Goal: Book appointment/travel/reservation

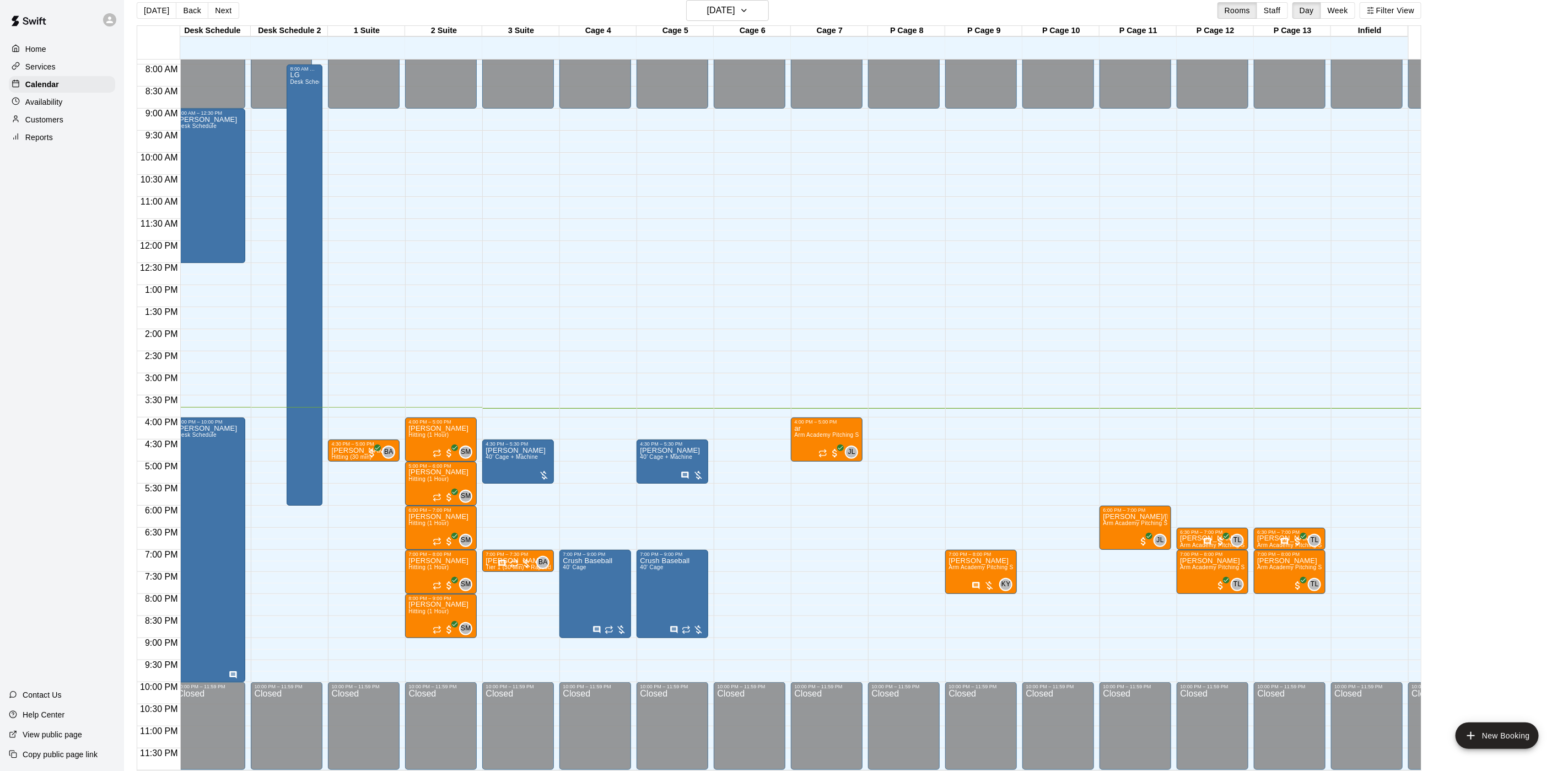
scroll to position [0, 139]
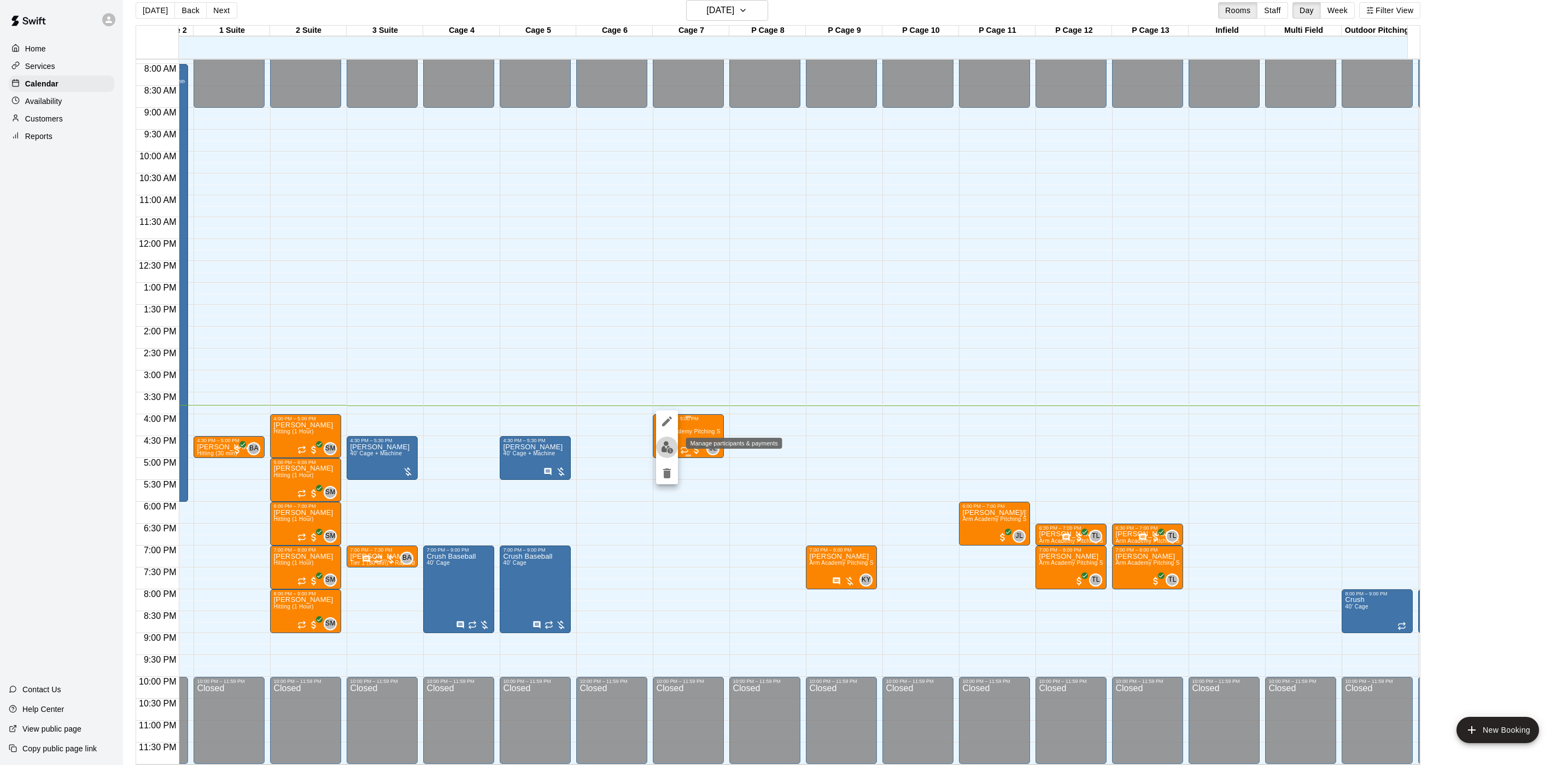
click at [661, 453] on img "edit" at bounding box center [667, 447] width 13 height 13
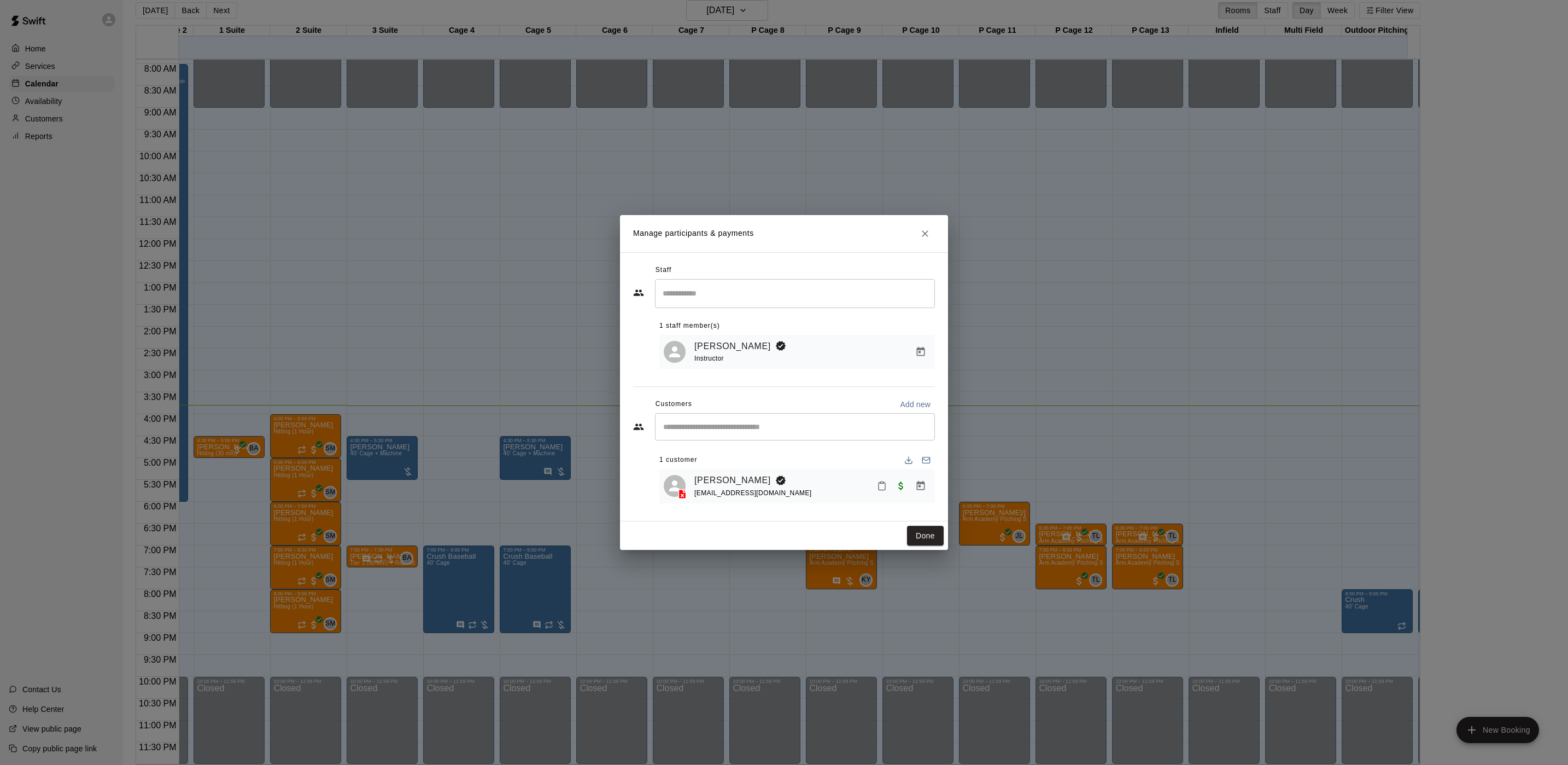
click at [416, 217] on div "Manage participants & payments Staff ​ 1 staff member(s) [PERSON_NAME] Instruct…" at bounding box center [784, 382] width 1568 height 765
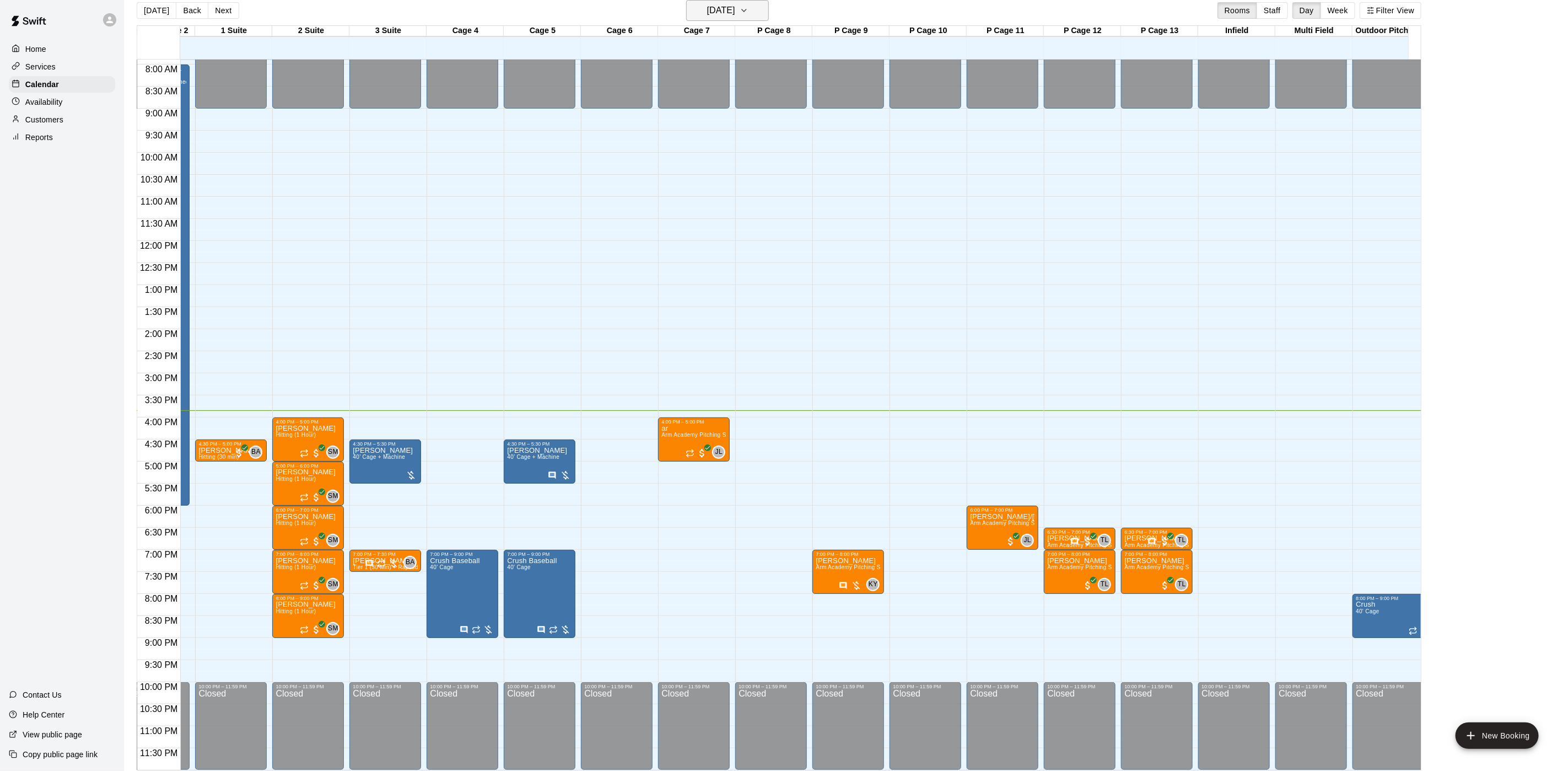
click at [707, 10] on h6 "[DATE]" at bounding box center [721, 10] width 28 height 15
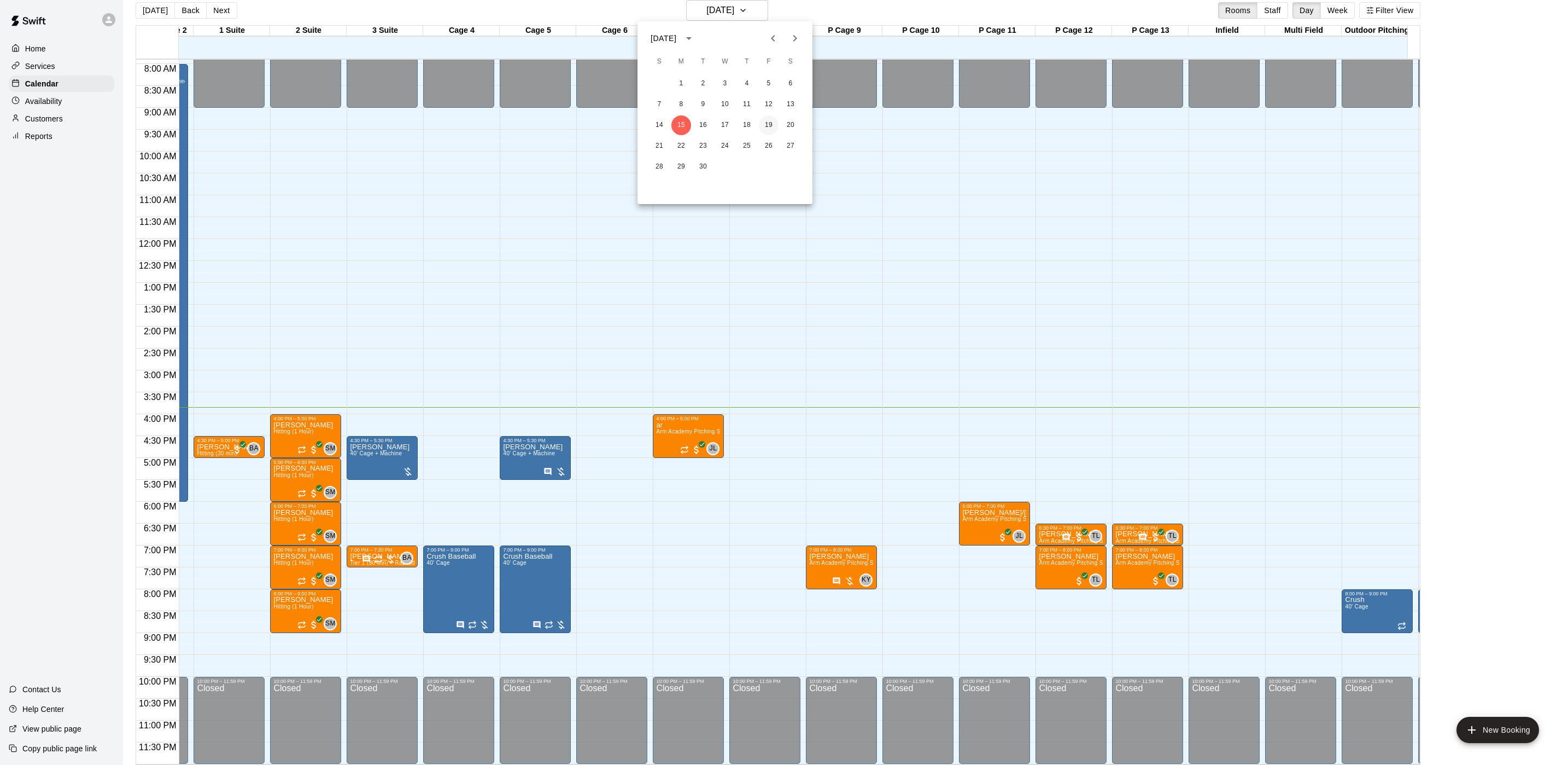
click at [765, 123] on button "19" at bounding box center [769, 125] width 19 height 19
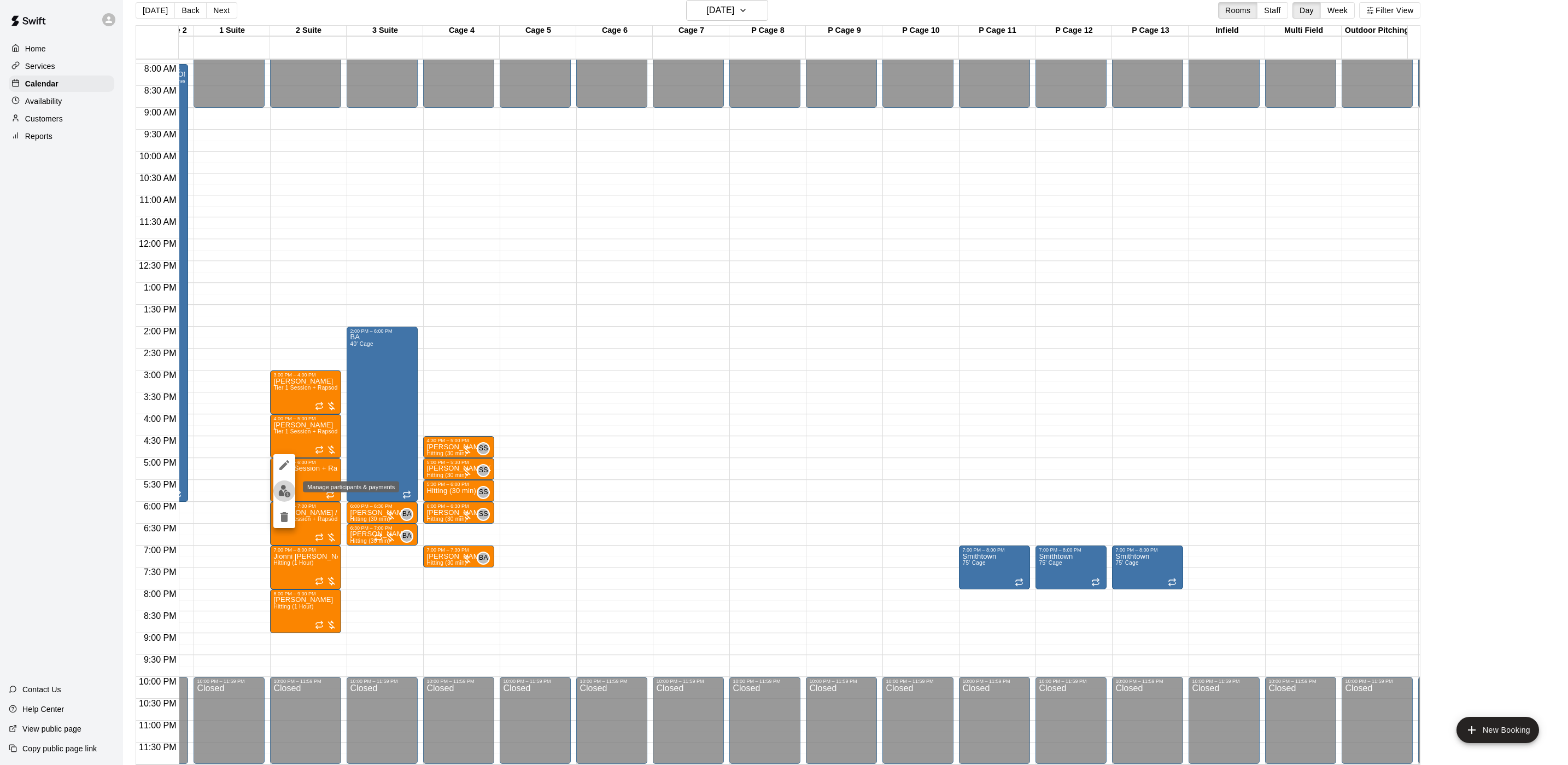
click at [287, 488] on img "edit" at bounding box center [284, 491] width 13 height 13
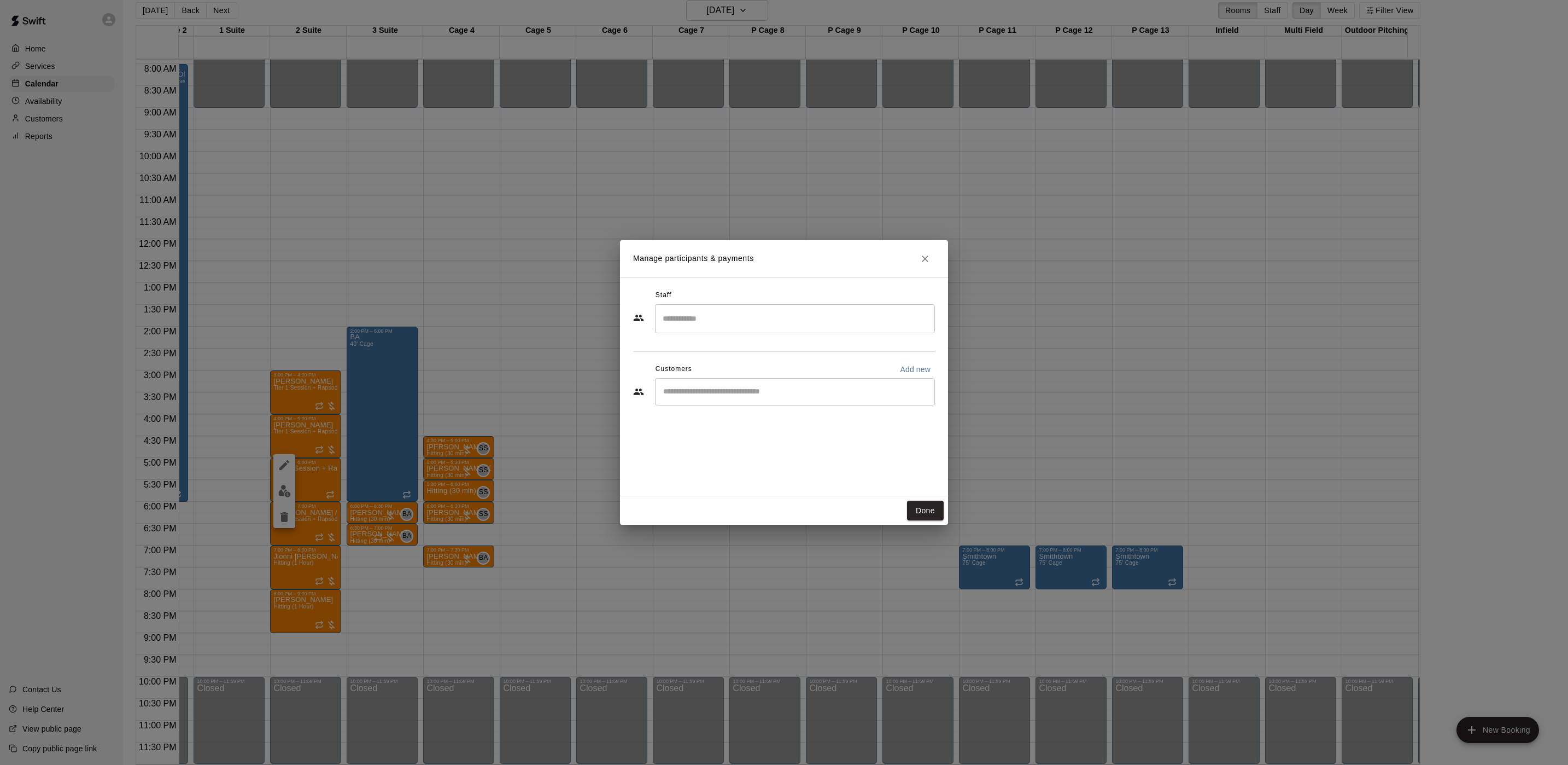
click at [751, 399] on div "​" at bounding box center [795, 392] width 280 height 27
type input "*****"
click at [730, 422] on div "[PERSON_NAME] [EMAIL_ADDRESS][DOMAIN_NAME]" at bounding box center [744, 423] width 117 height 24
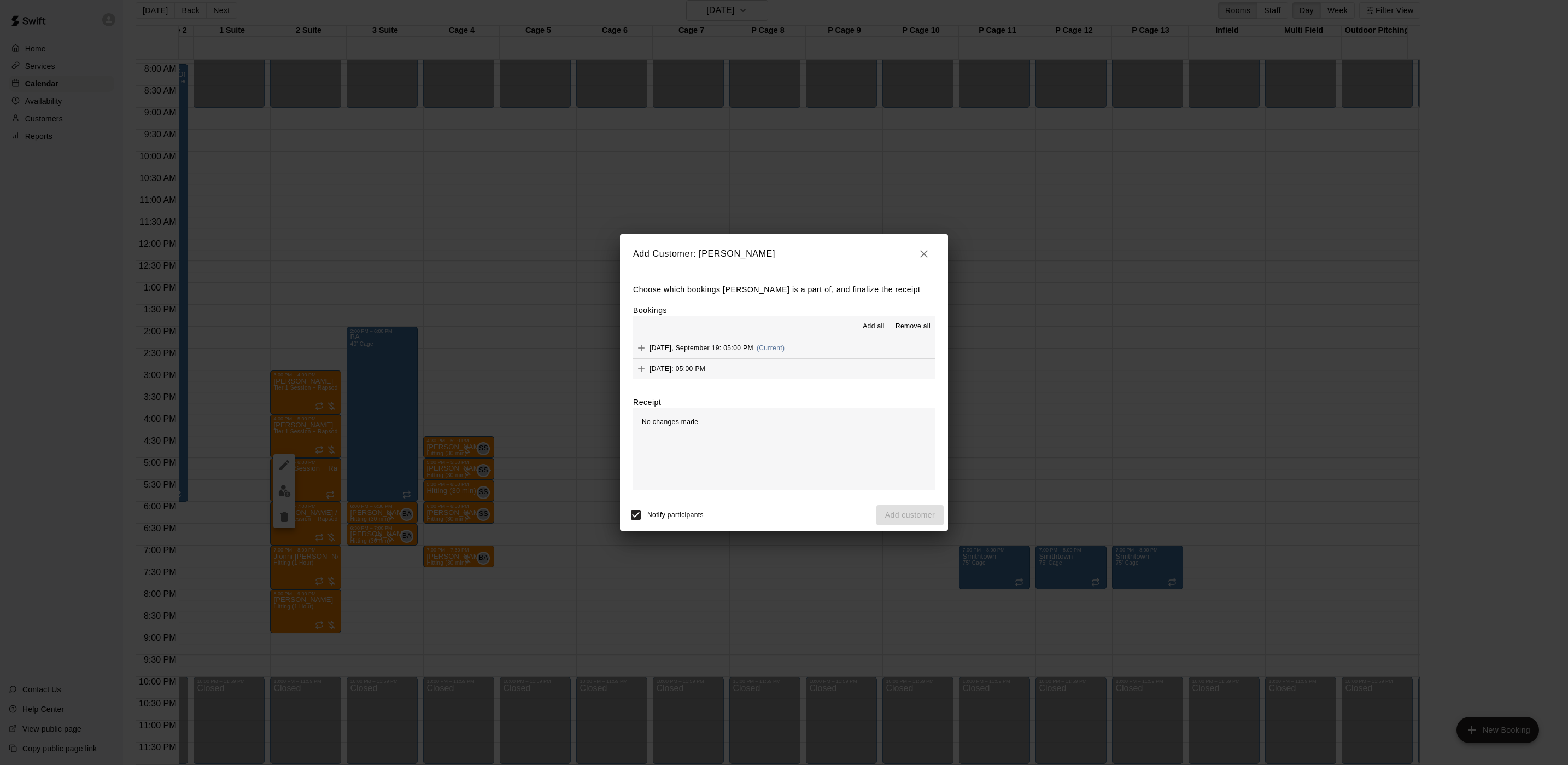
click at [704, 358] on div "[DATE], September 19: 05:00 PM (Current) [DATE]: 05:00 PM" at bounding box center [784, 358] width 302 height 41
click at [757, 348] on span "(Current)" at bounding box center [771, 348] width 29 height 8
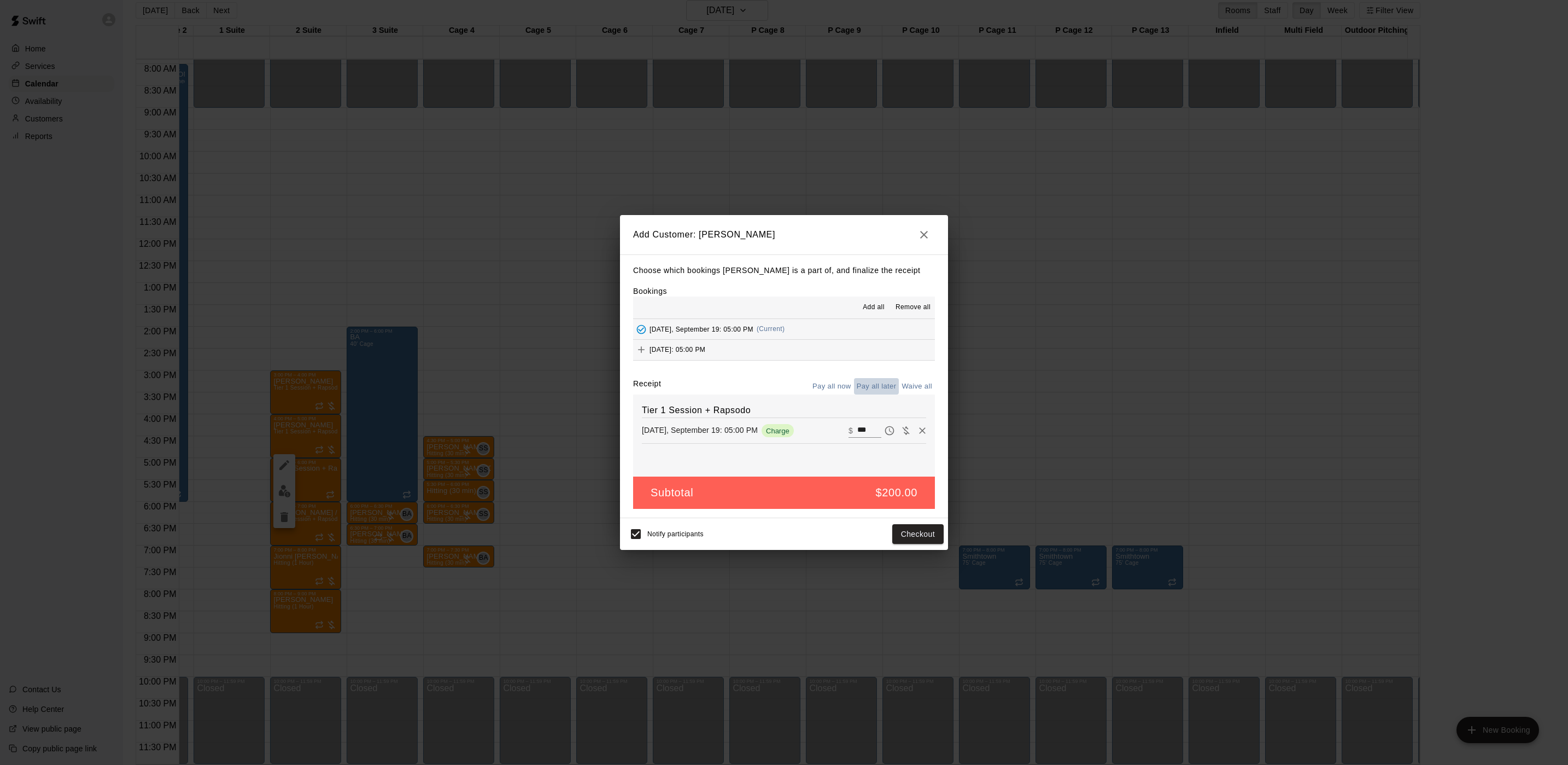
click at [884, 384] on button "Pay all later" at bounding box center [877, 387] width 46 height 17
click at [893, 527] on button "Add customer" at bounding box center [910, 534] width 67 height 20
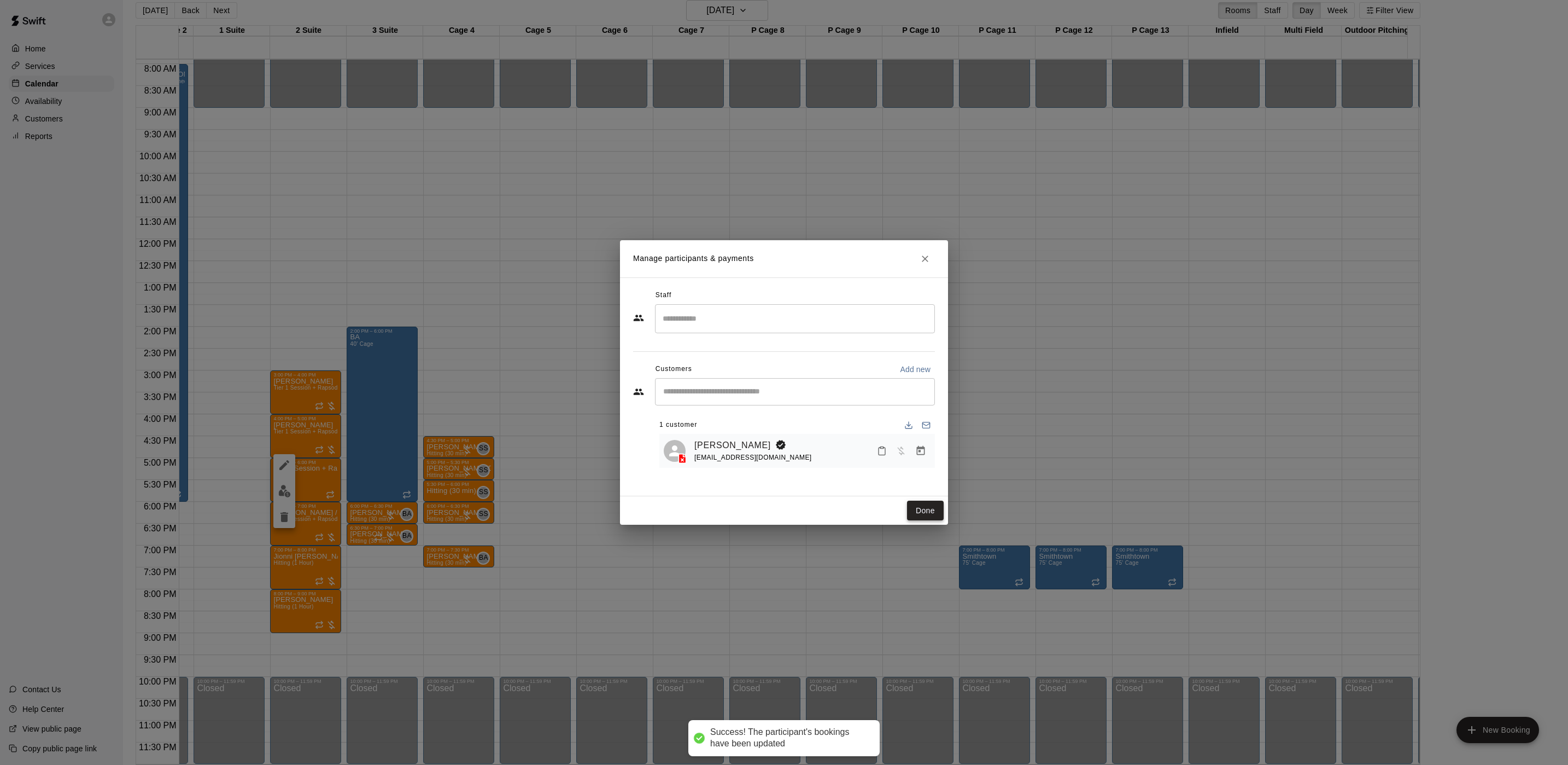
click at [925, 515] on button "Done" at bounding box center [925, 510] width 37 height 20
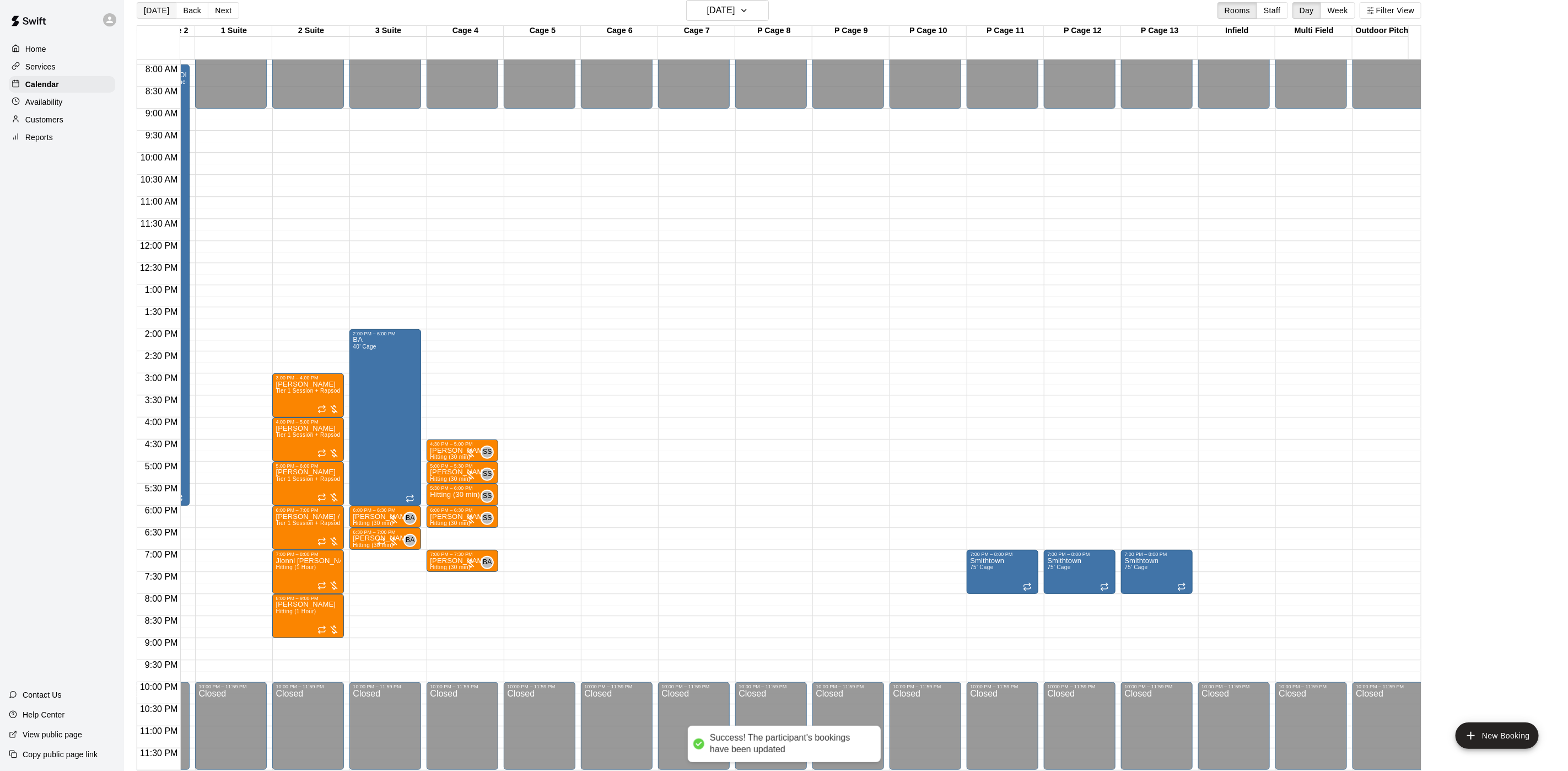
click at [159, 14] on button "[DATE]" at bounding box center [156, 10] width 40 height 17
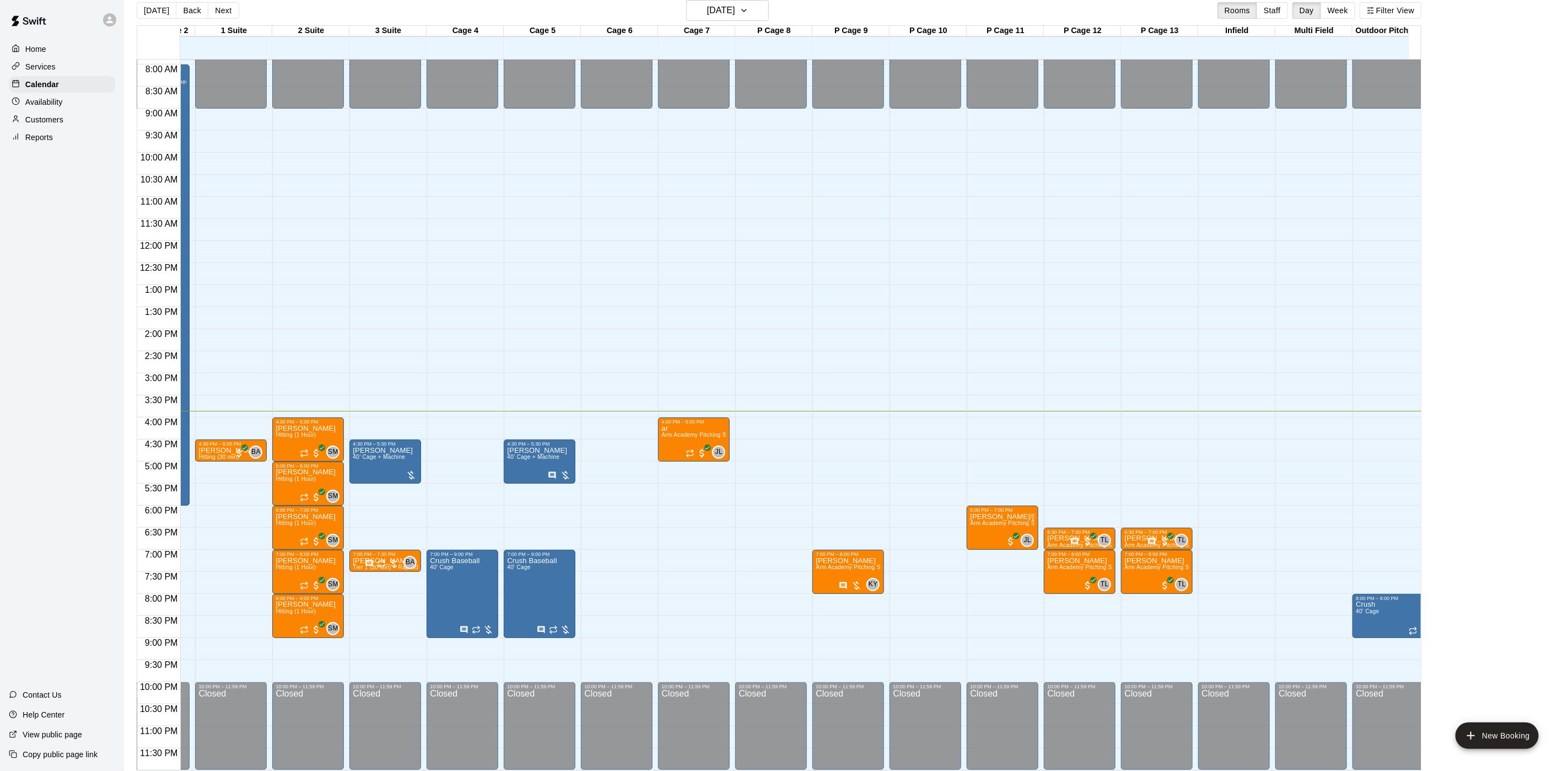
scroll to position [0, 0]
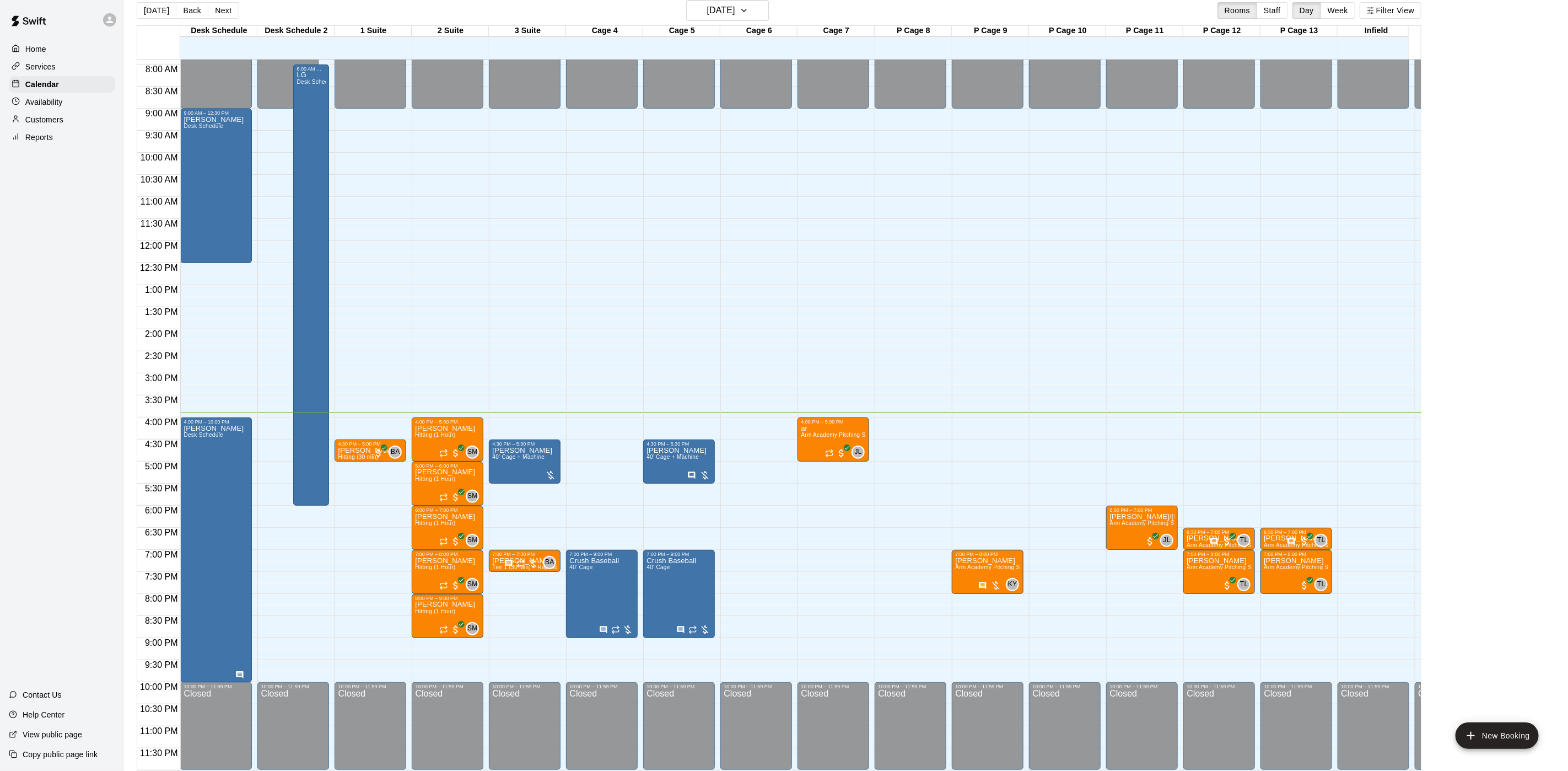
click at [687, 3] on div "[DATE] Back [DATE][DATE] Rooms Staff Day Week Filter View" at bounding box center [779, 12] width 1285 height 25
click at [689, 9] on button "[DATE]" at bounding box center [727, 10] width 83 height 21
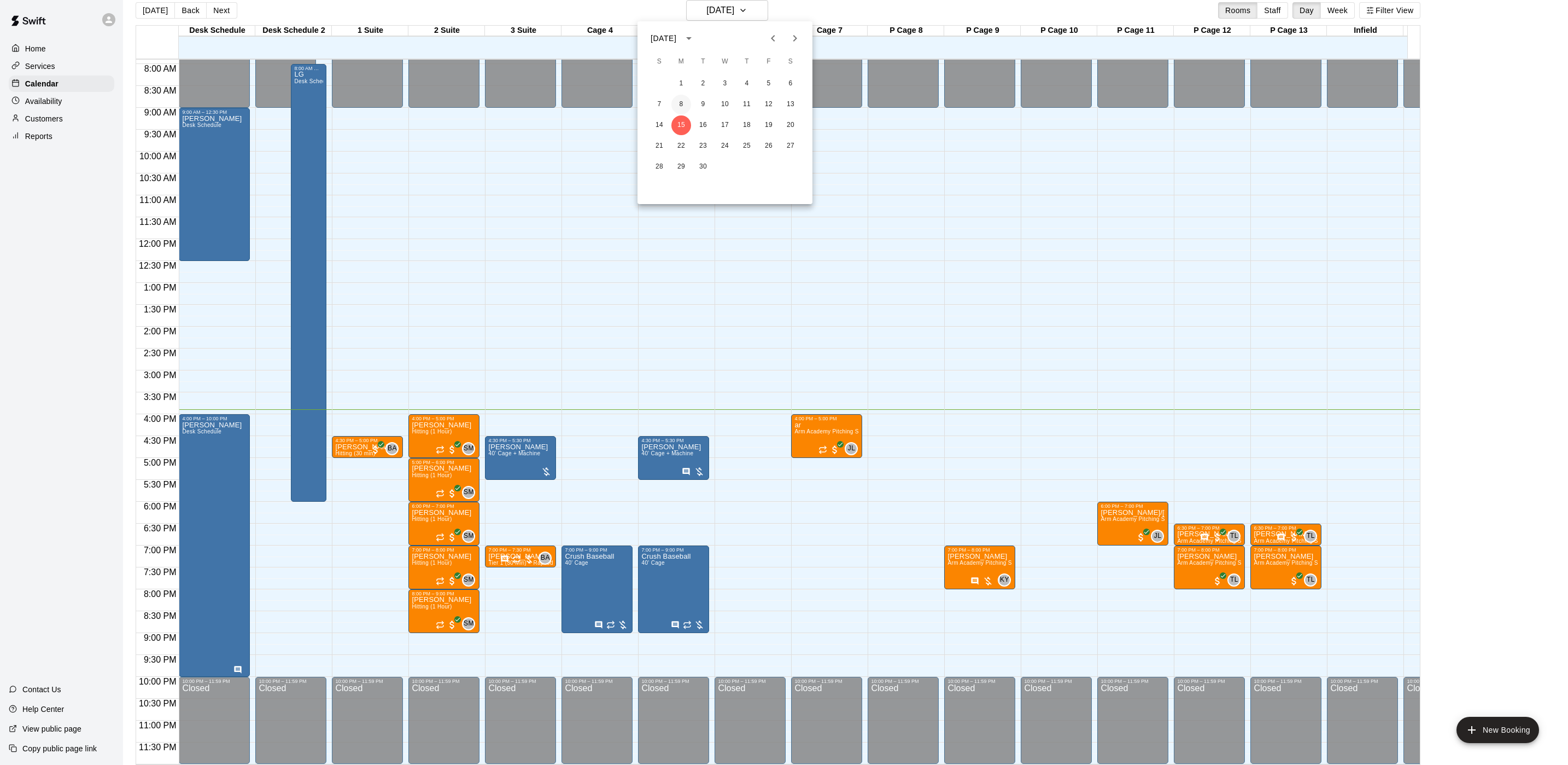
click at [687, 96] on button "8" at bounding box center [681, 104] width 19 height 19
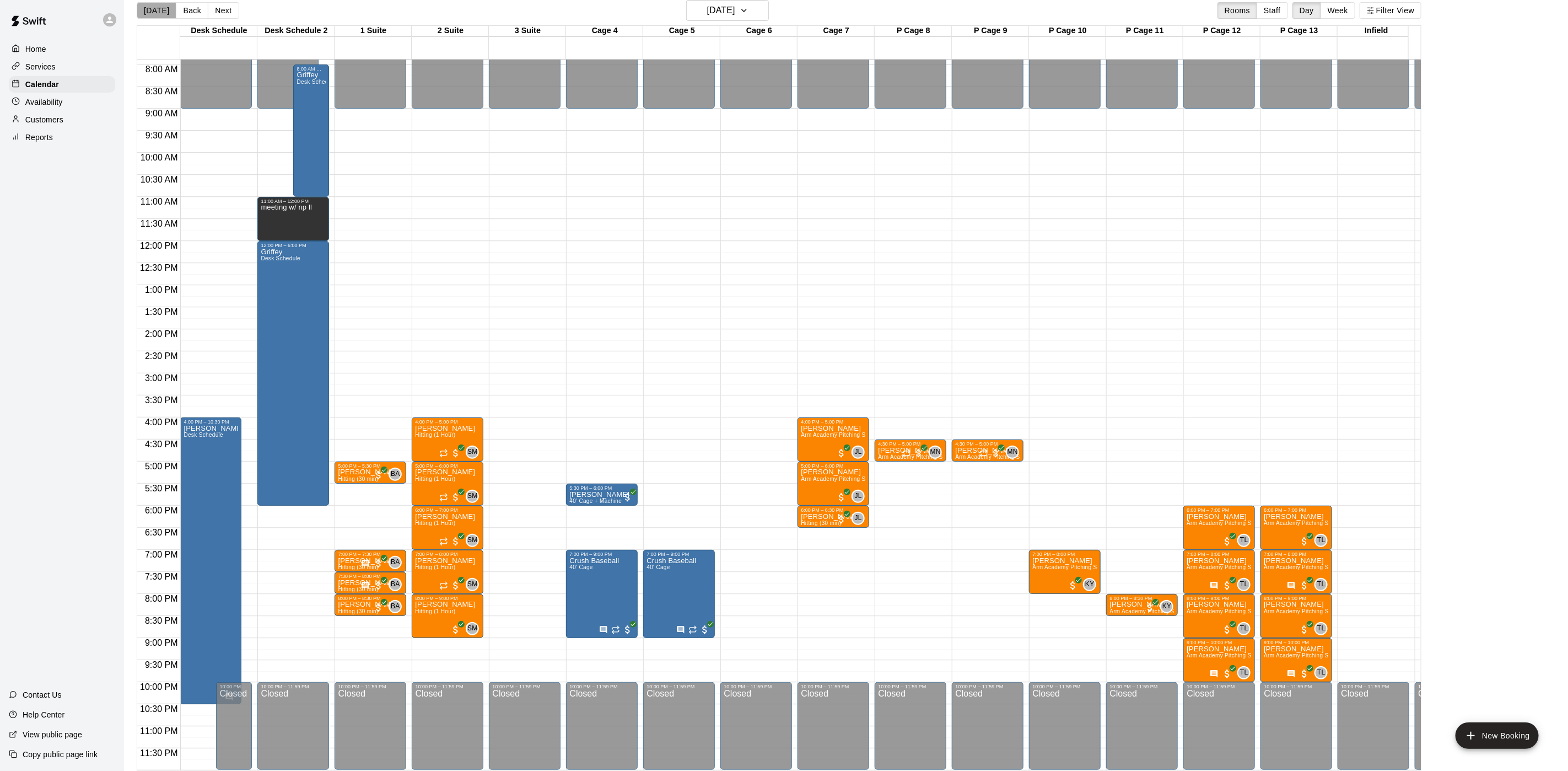
click at [163, 12] on button "[DATE]" at bounding box center [156, 10] width 40 height 17
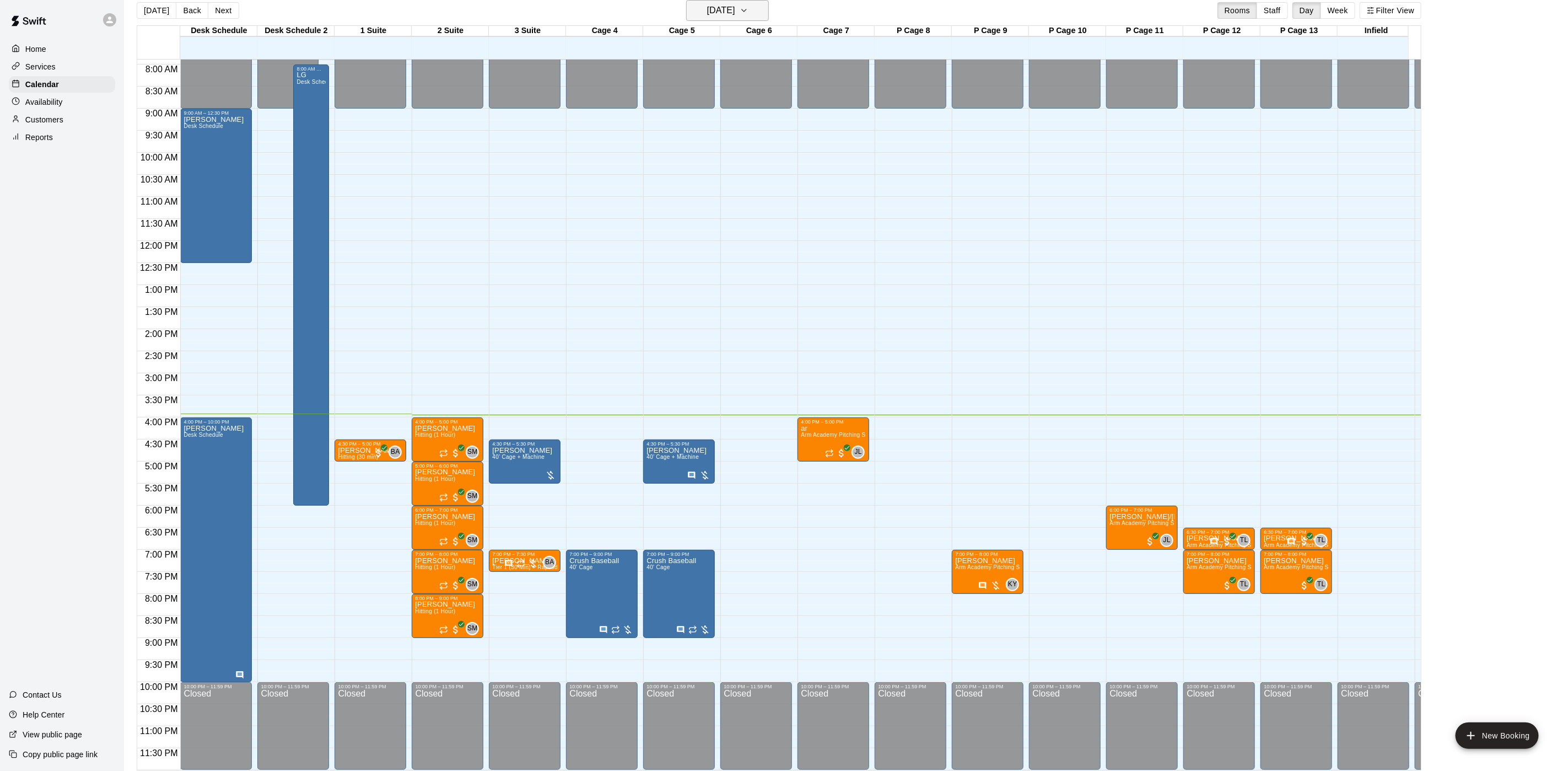
click at [723, 19] on button "[DATE]" at bounding box center [727, 10] width 83 height 21
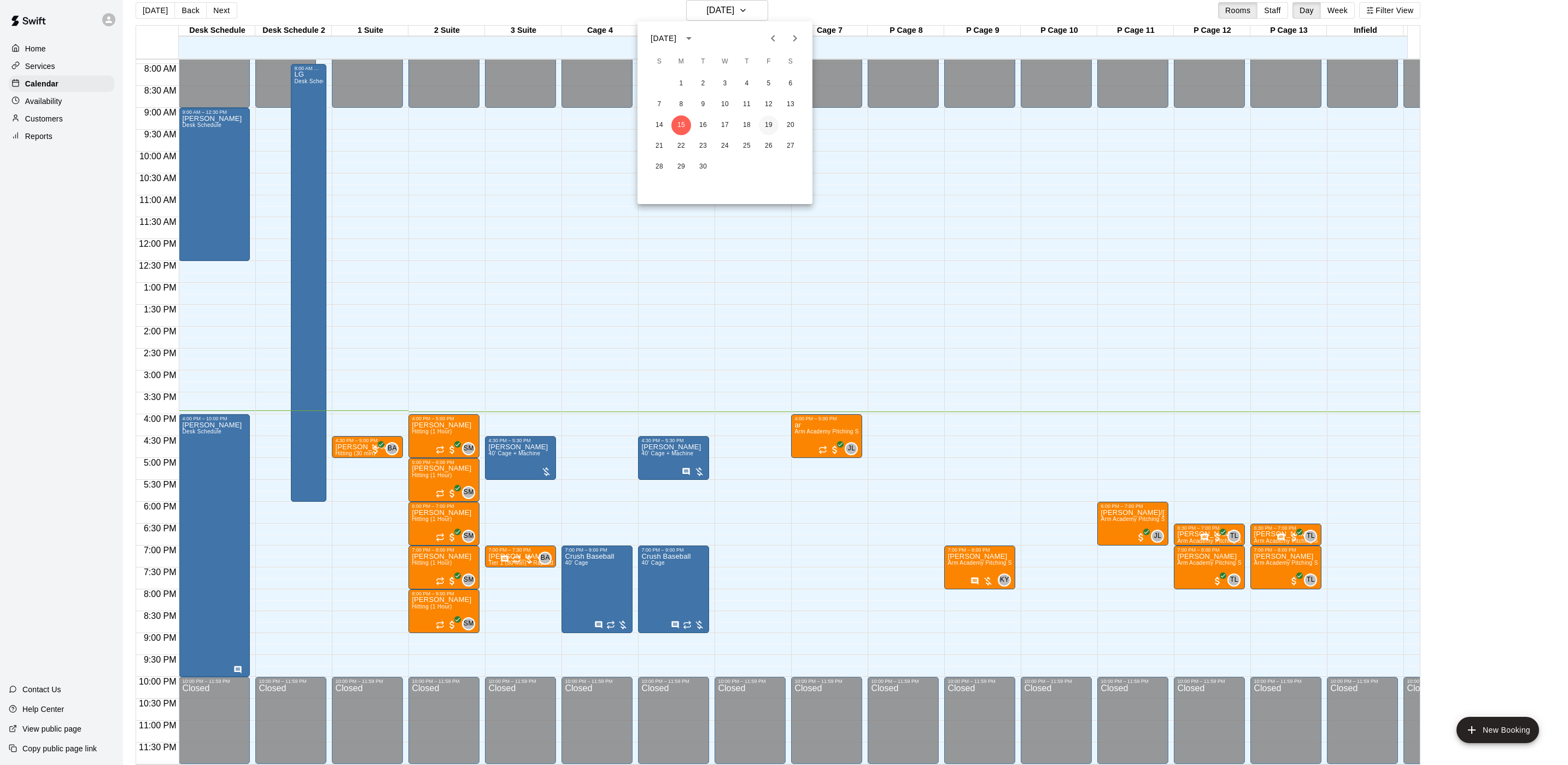
click at [771, 125] on button "19" at bounding box center [769, 125] width 19 height 19
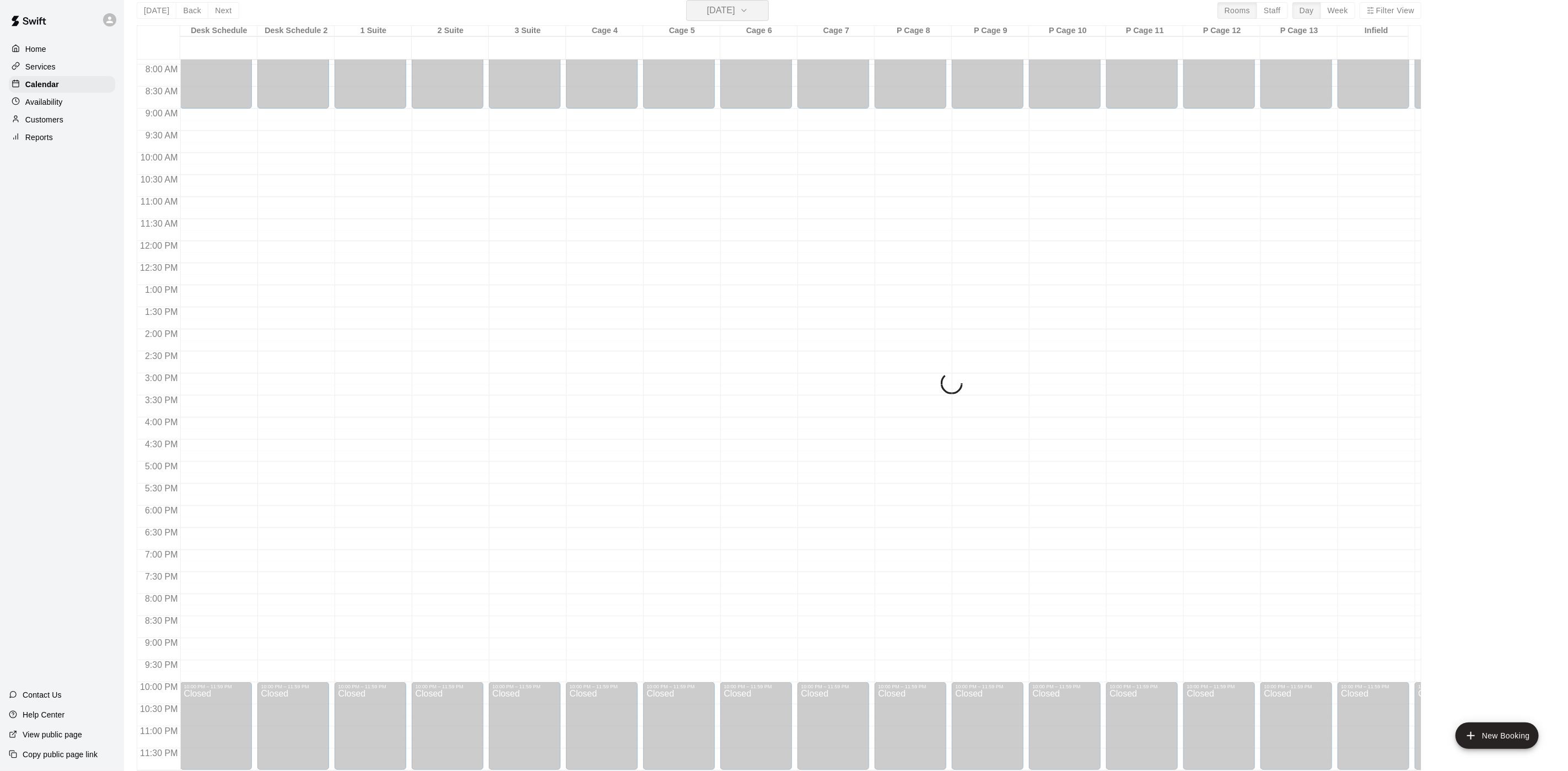
click at [746, 20] on button "[DATE]" at bounding box center [727, 10] width 83 height 21
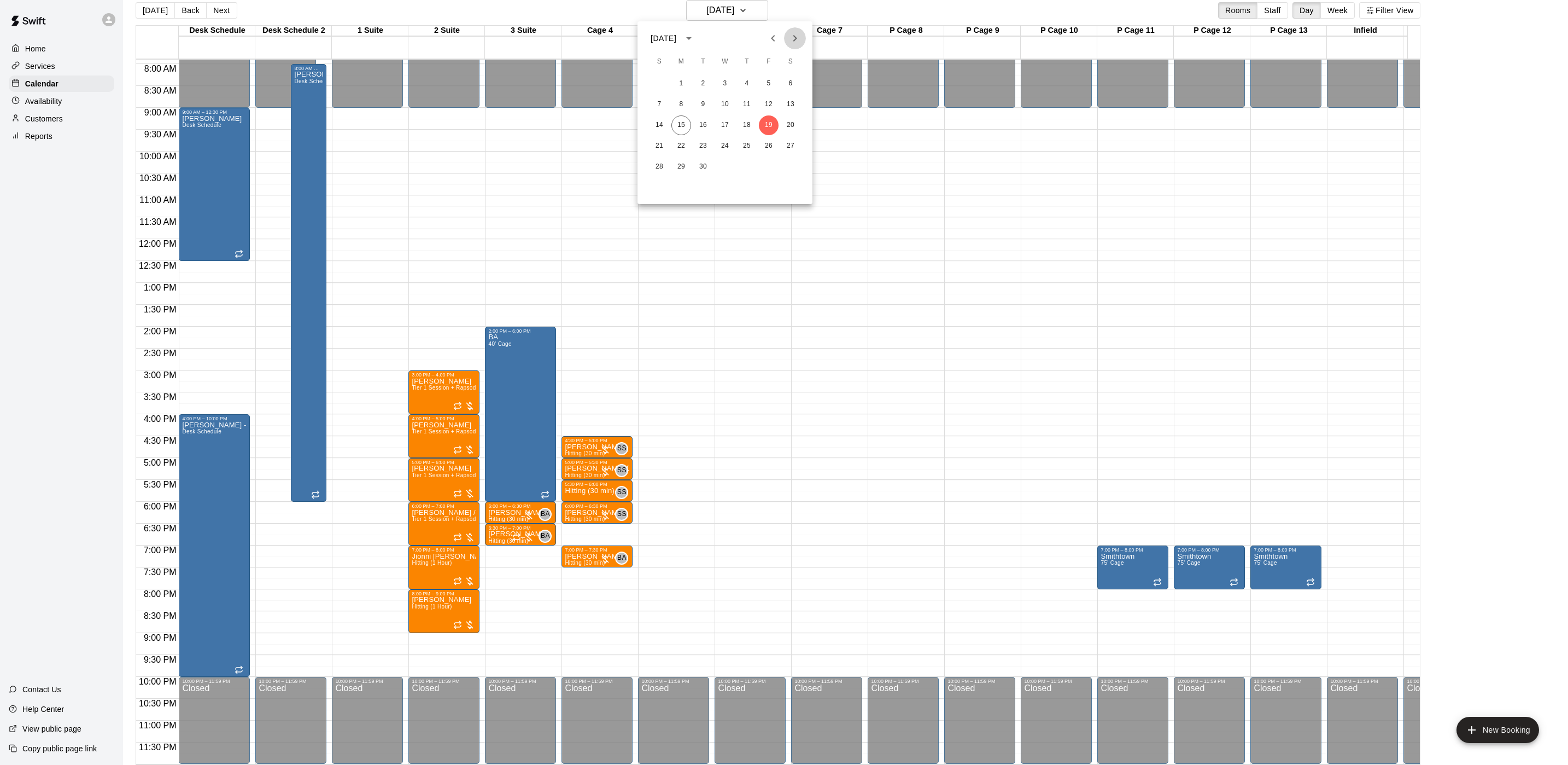
click at [797, 38] on icon "Next month" at bounding box center [795, 38] width 13 height 13
click at [770, 161] on button "30" at bounding box center [769, 167] width 19 height 19
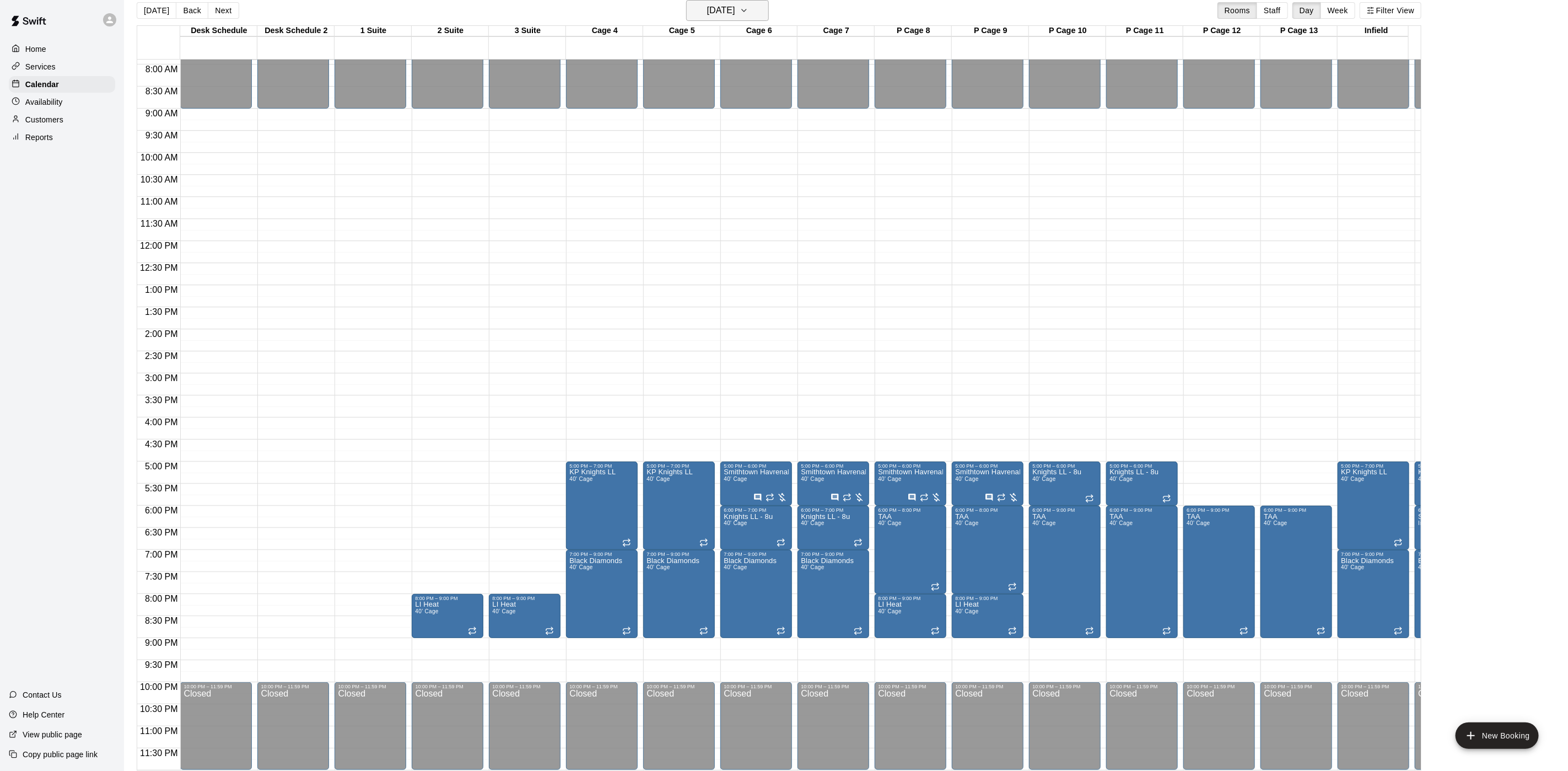
click at [735, 9] on h6 "[DATE]" at bounding box center [721, 10] width 28 height 15
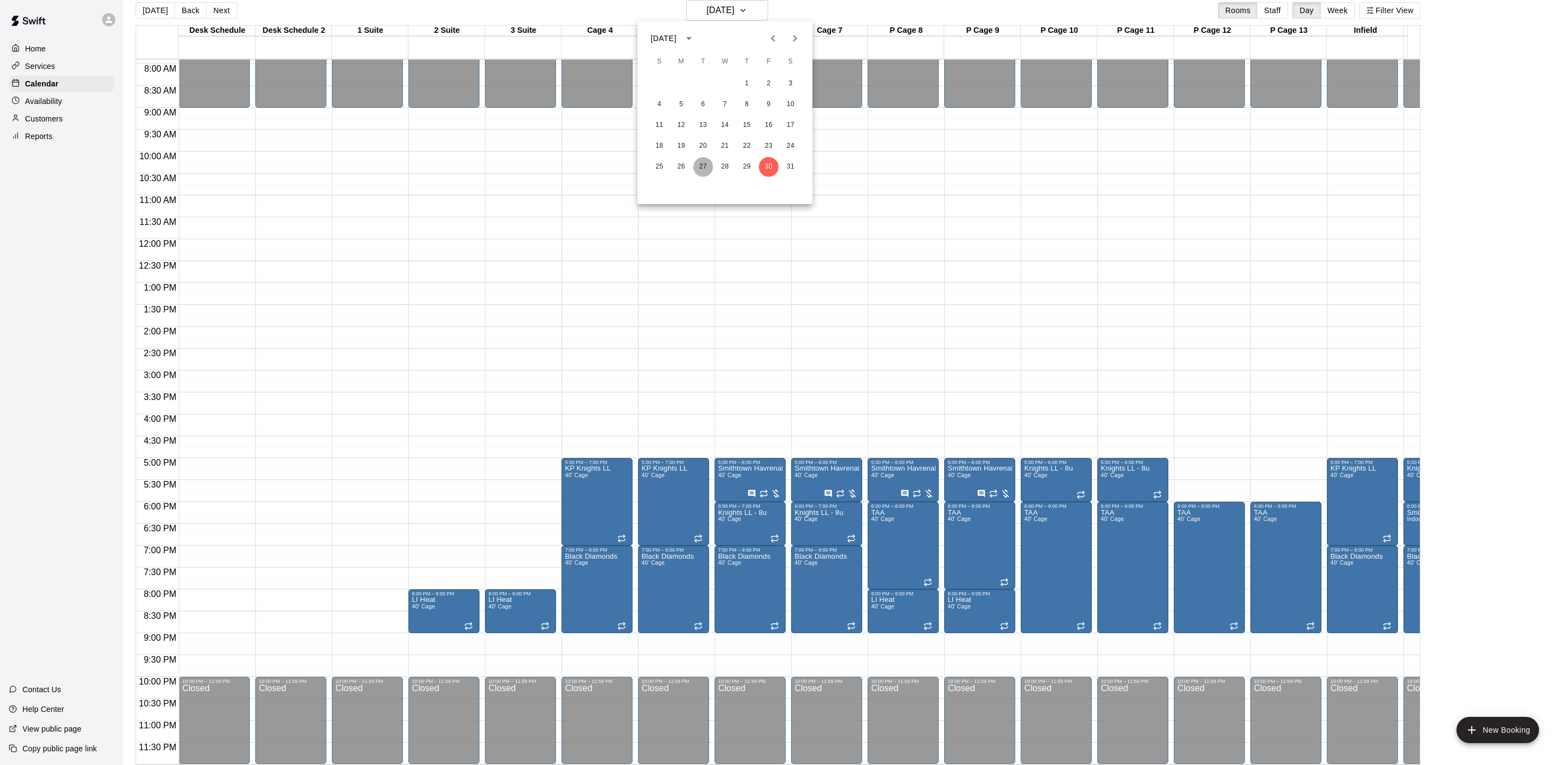
click at [696, 161] on button "27" at bounding box center [703, 167] width 19 height 19
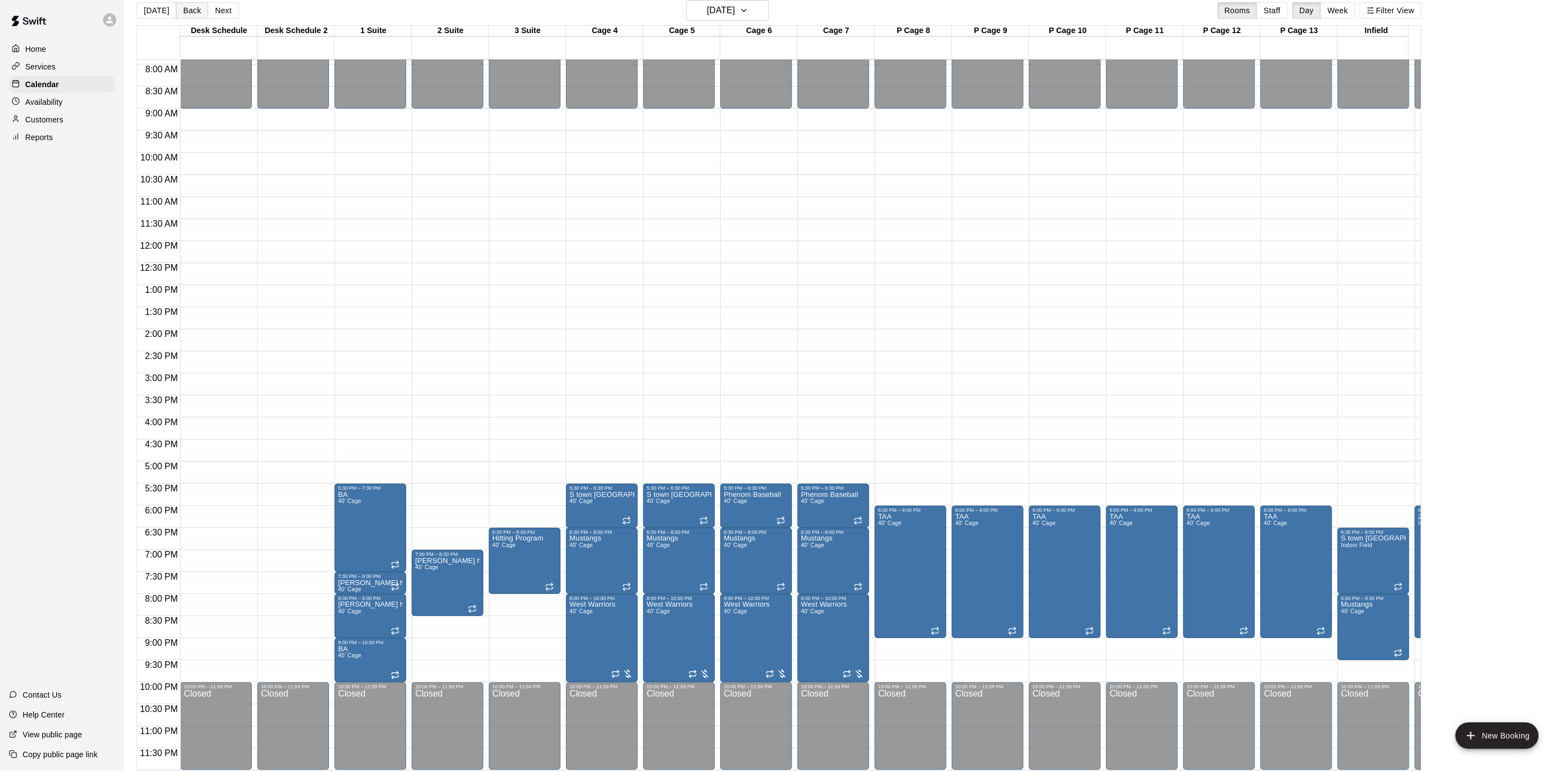
click at [191, 12] on button "Back" at bounding box center [192, 10] width 33 height 17
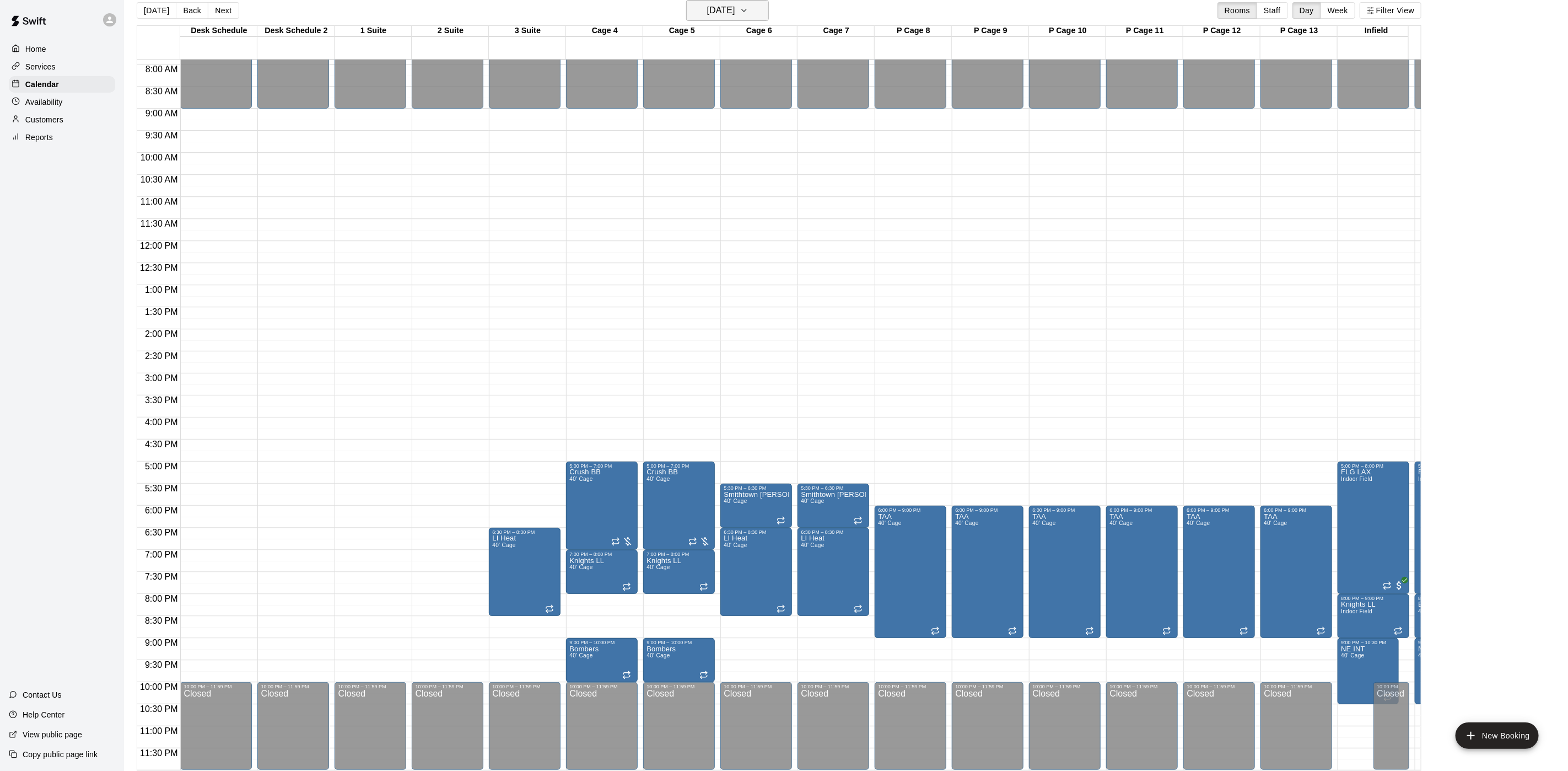
click at [734, 12] on h6 "[DATE]" at bounding box center [721, 10] width 28 height 15
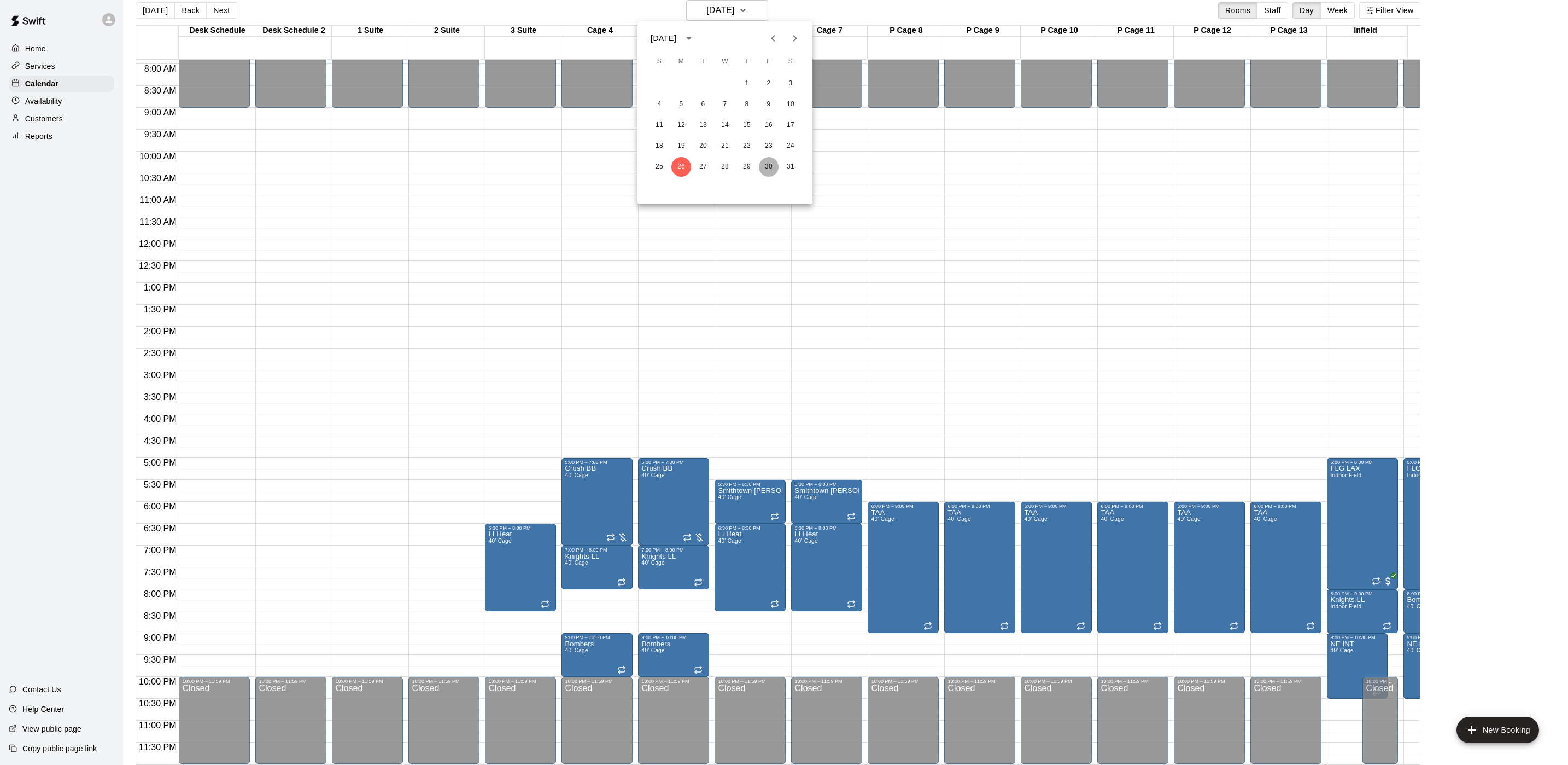
click at [766, 169] on button "30" at bounding box center [769, 167] width 19 height 19
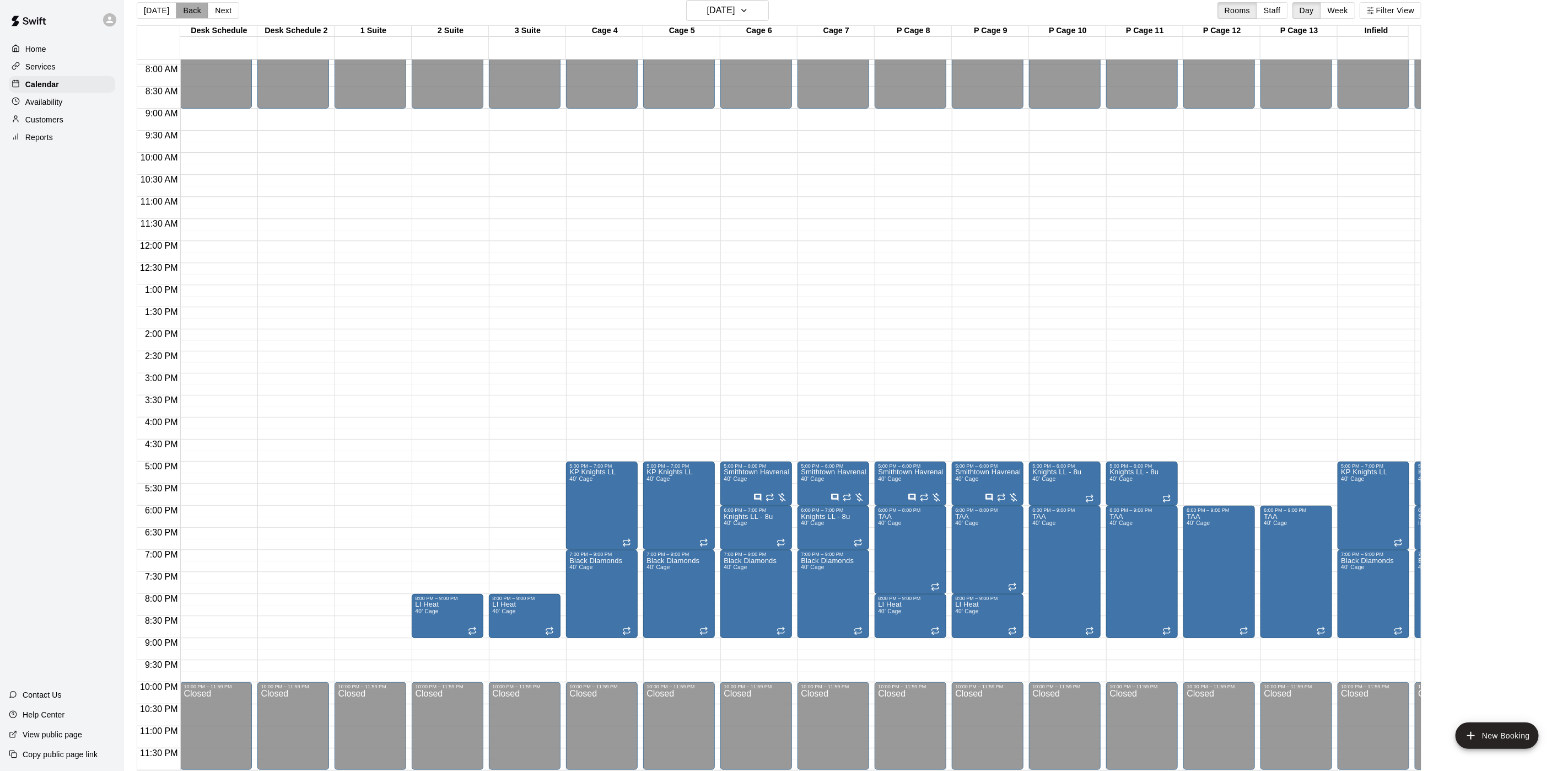
click at [183, 10] on button "Back" at bounding box center [192, 10] width 33 height 17
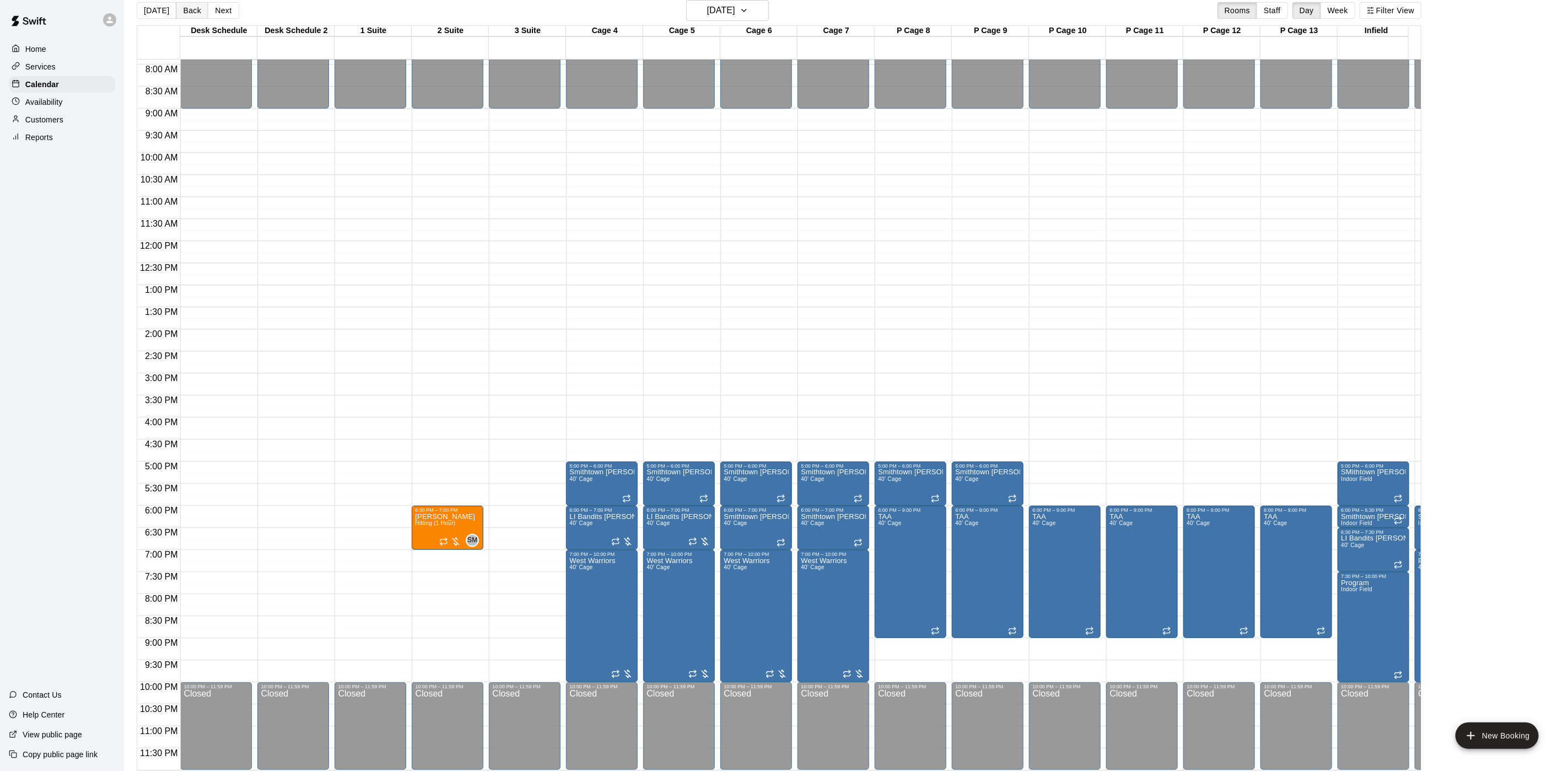
click at [195, 12] on button "Back" at bounding box center [192, 10] width 33 height 17
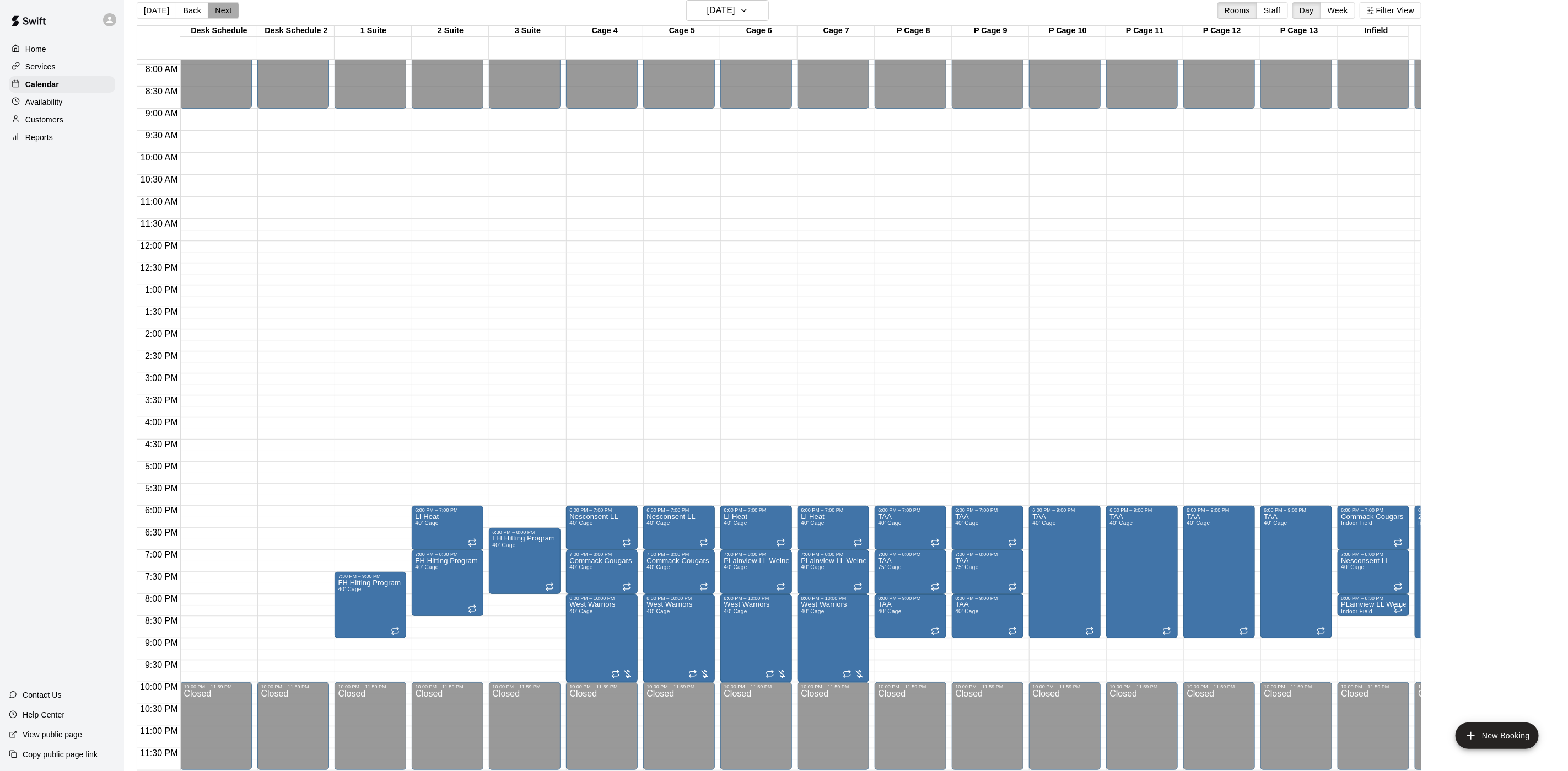
click at [214, 14] on button "Next" at bounding box center [223, 10] width 31 height 17
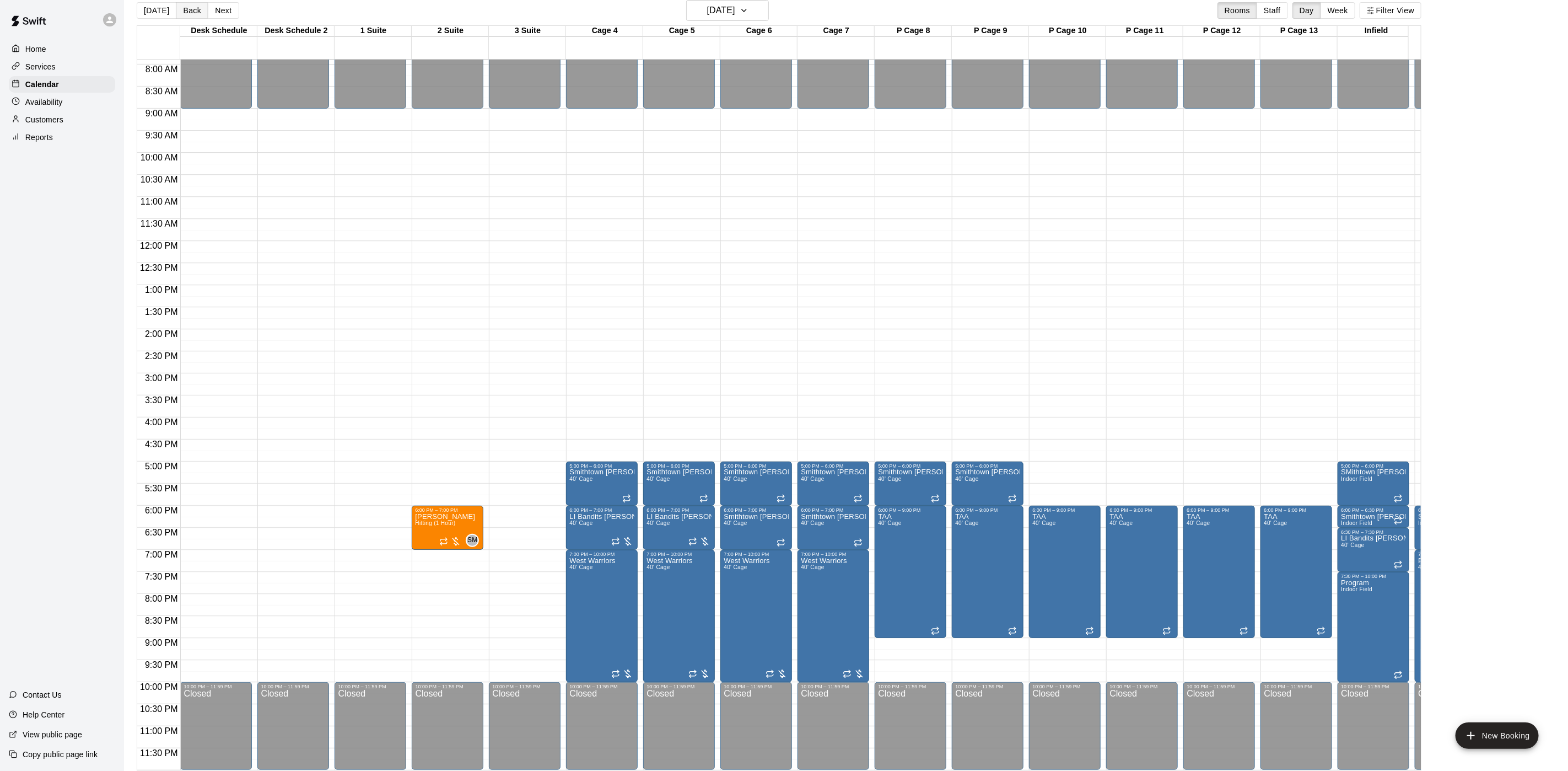
click at [187, 14] on button "Back" at bounding box center [192, 10] width 33 height 17
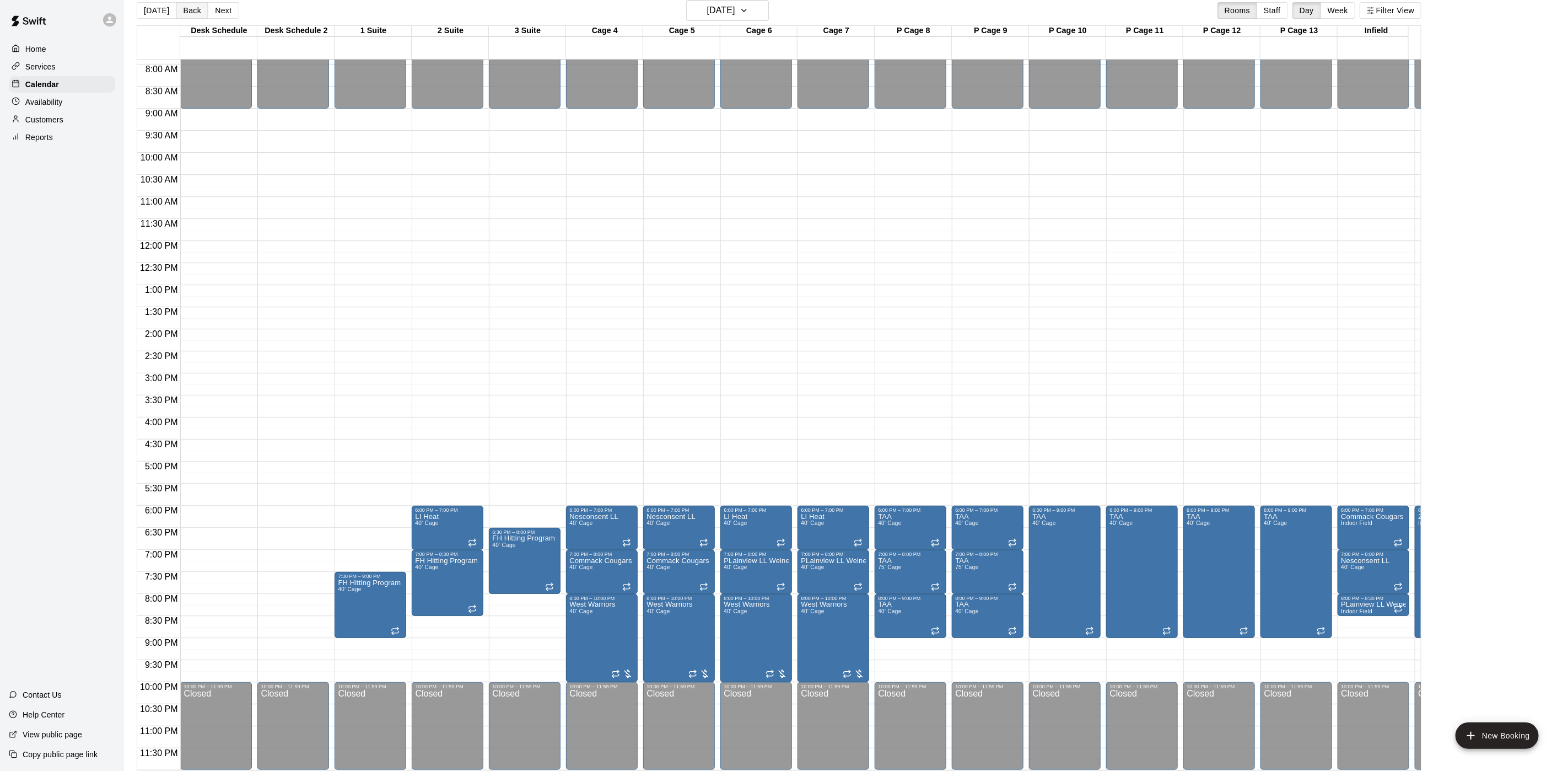
click at [192, 12] on button "Back" at bounding box center [192, 10] width 33 height 17
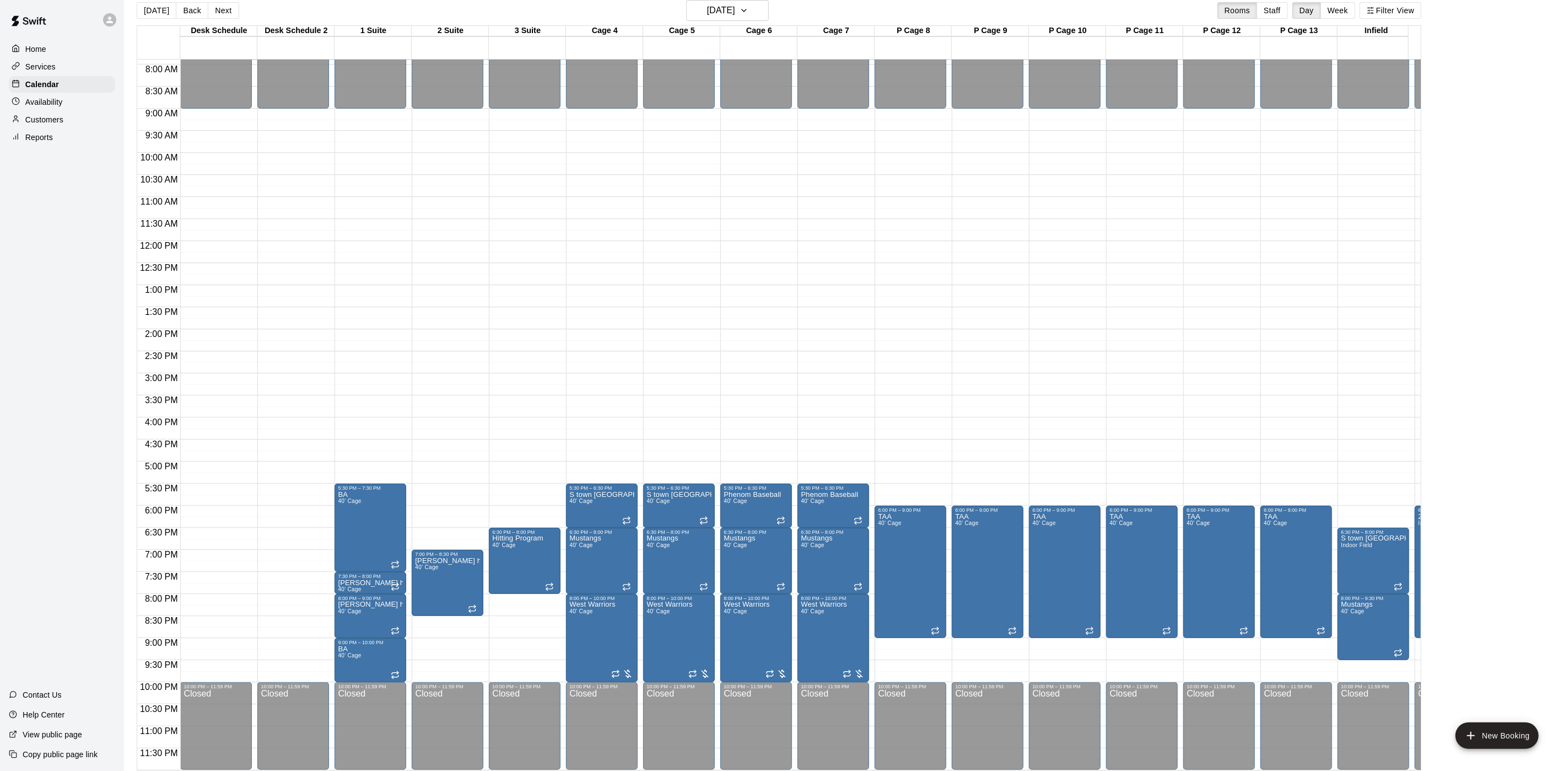
click at [219, 14] on button "Next" at bounding box center [223, 10] width 31 height 17
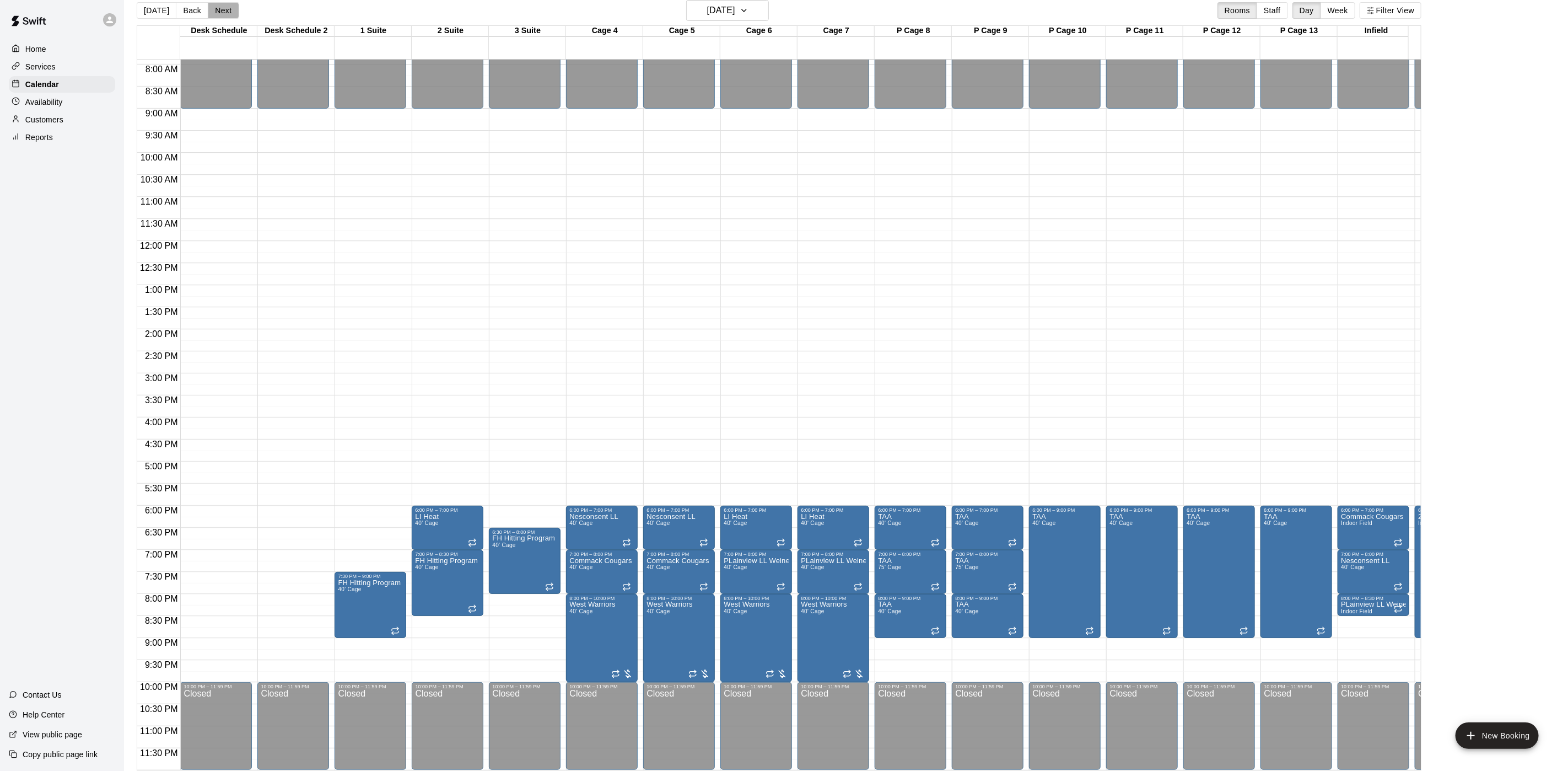
click at [219, 14] on button "Next" at bounding box center [223, 10] width 31 height 17
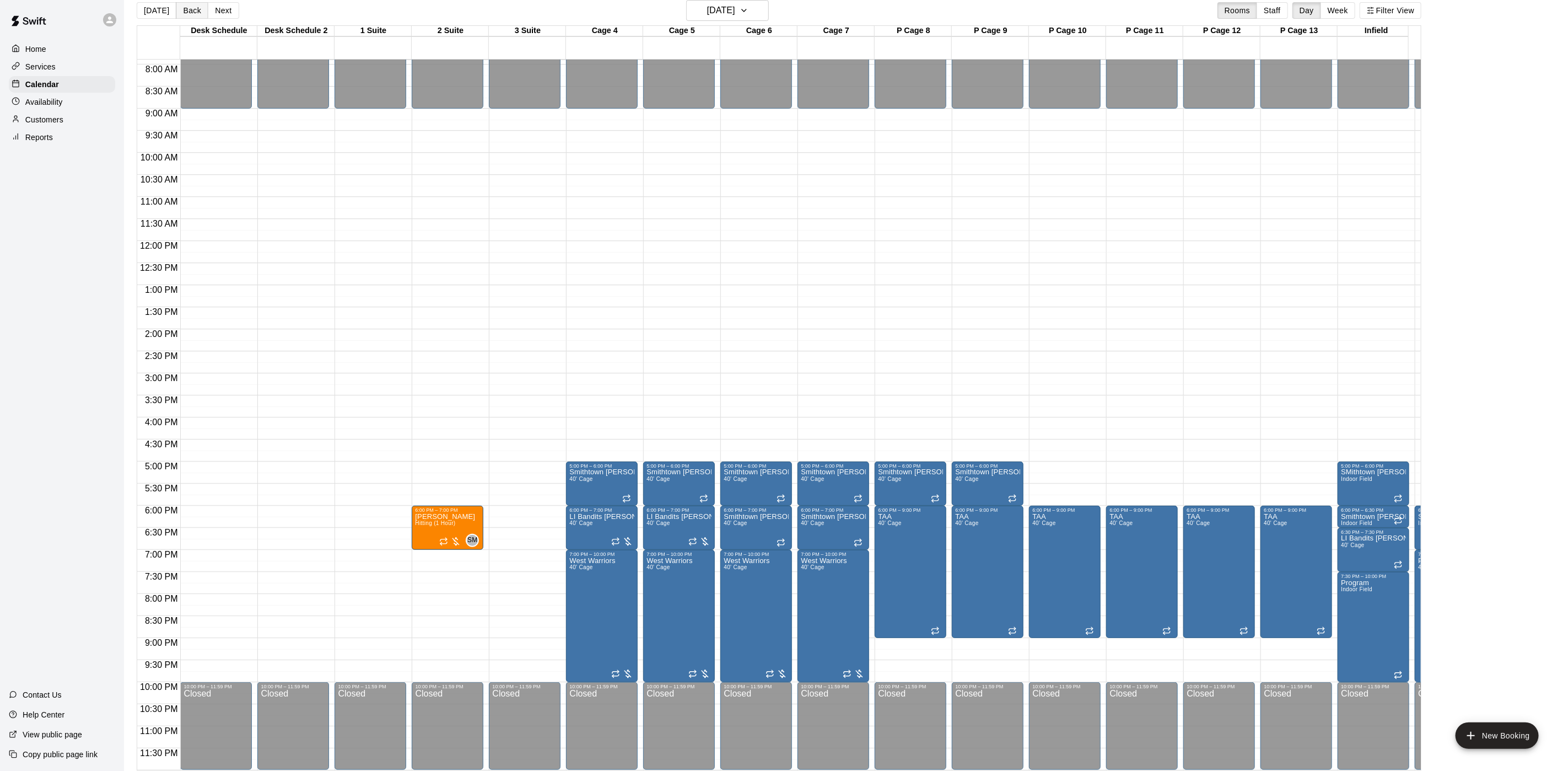
click at [185, 10] on button "Back" at bounding box center [192, 10] width 33 height 17
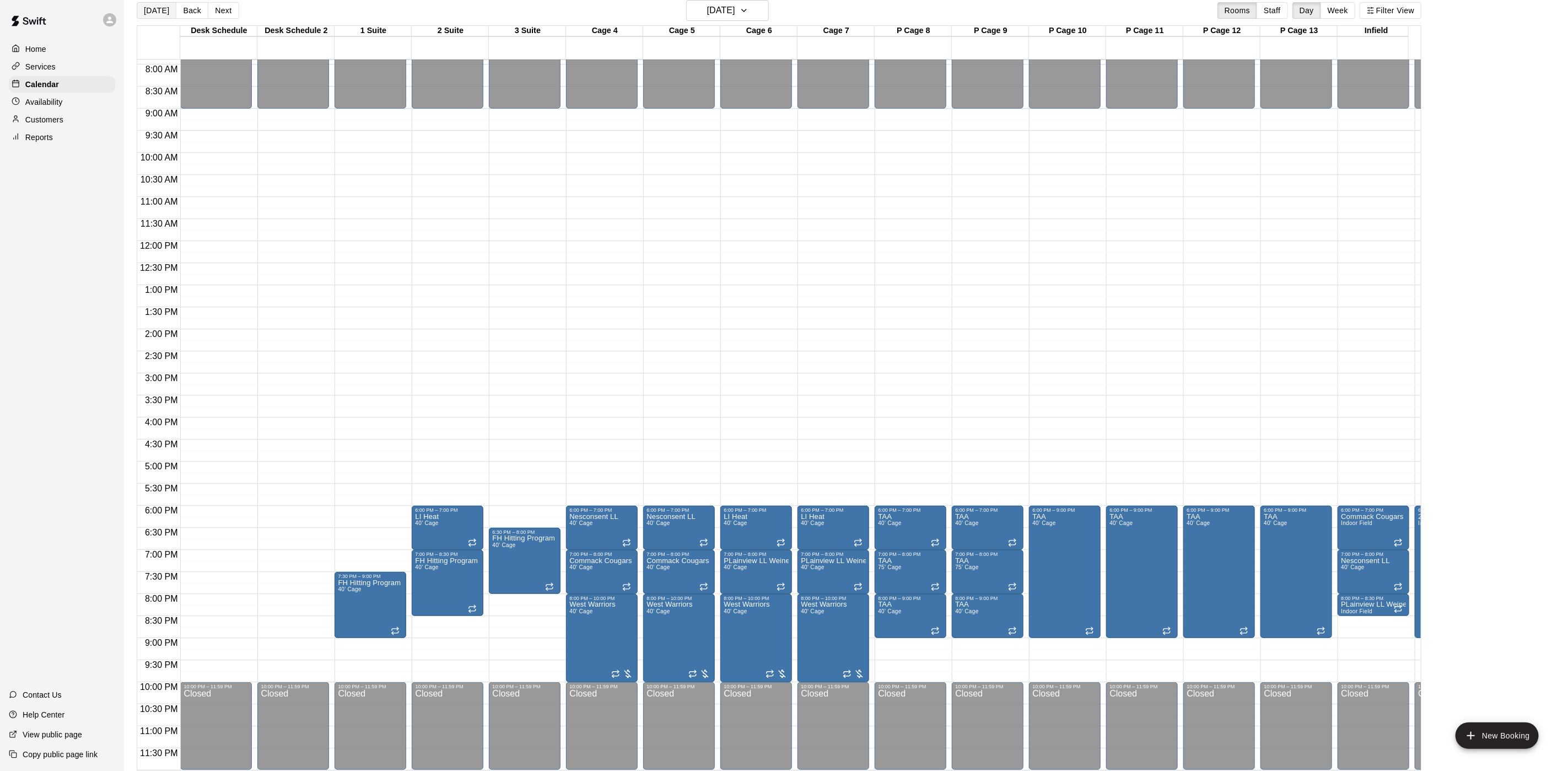
click at [160, 12] on button "[DATE]" at bounding box center [156, 10] width 40 height 17
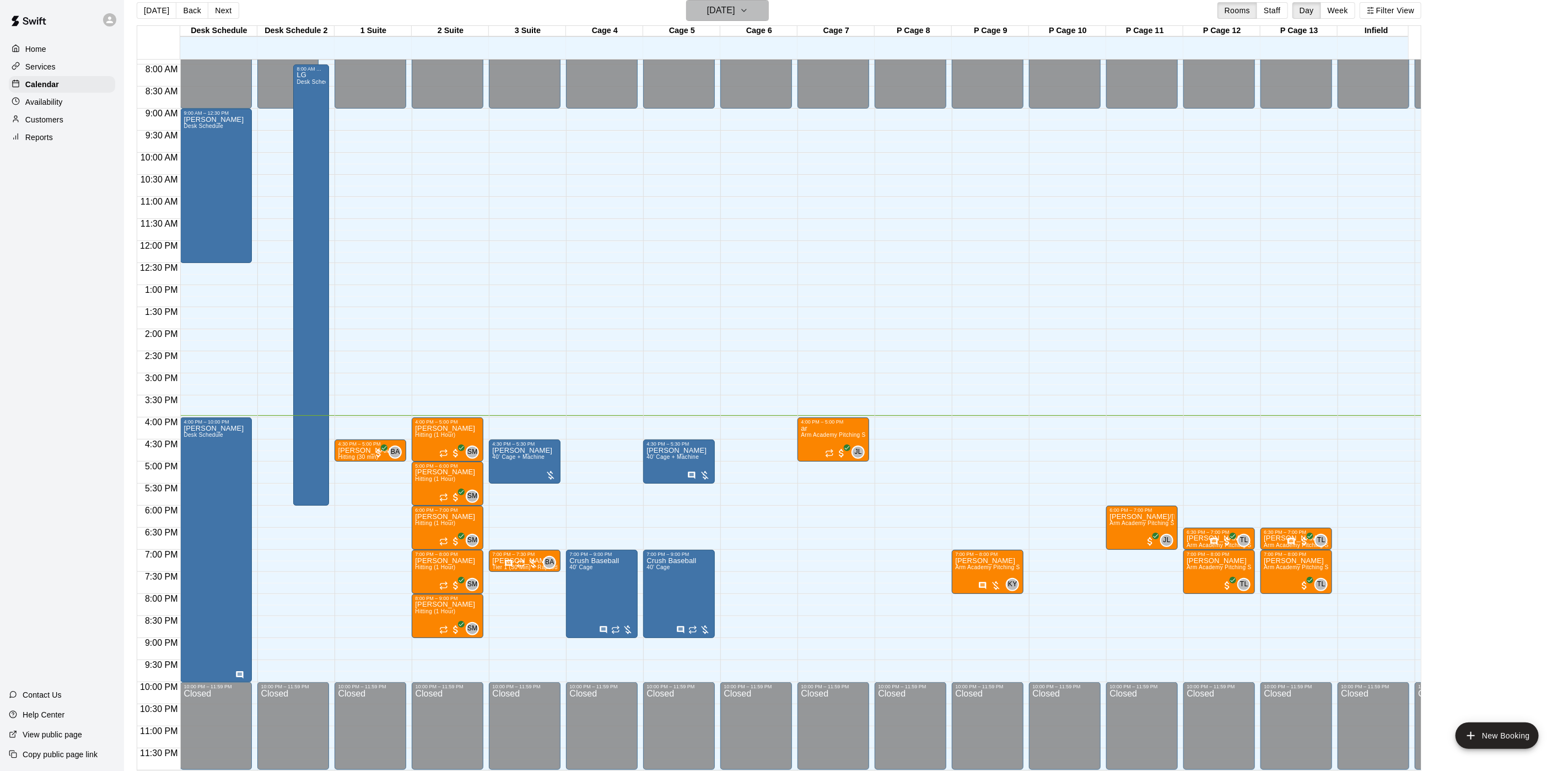
click at [707, 8] on h6 "[DATE]" at bounding box center [721, 10] width 28 height 15
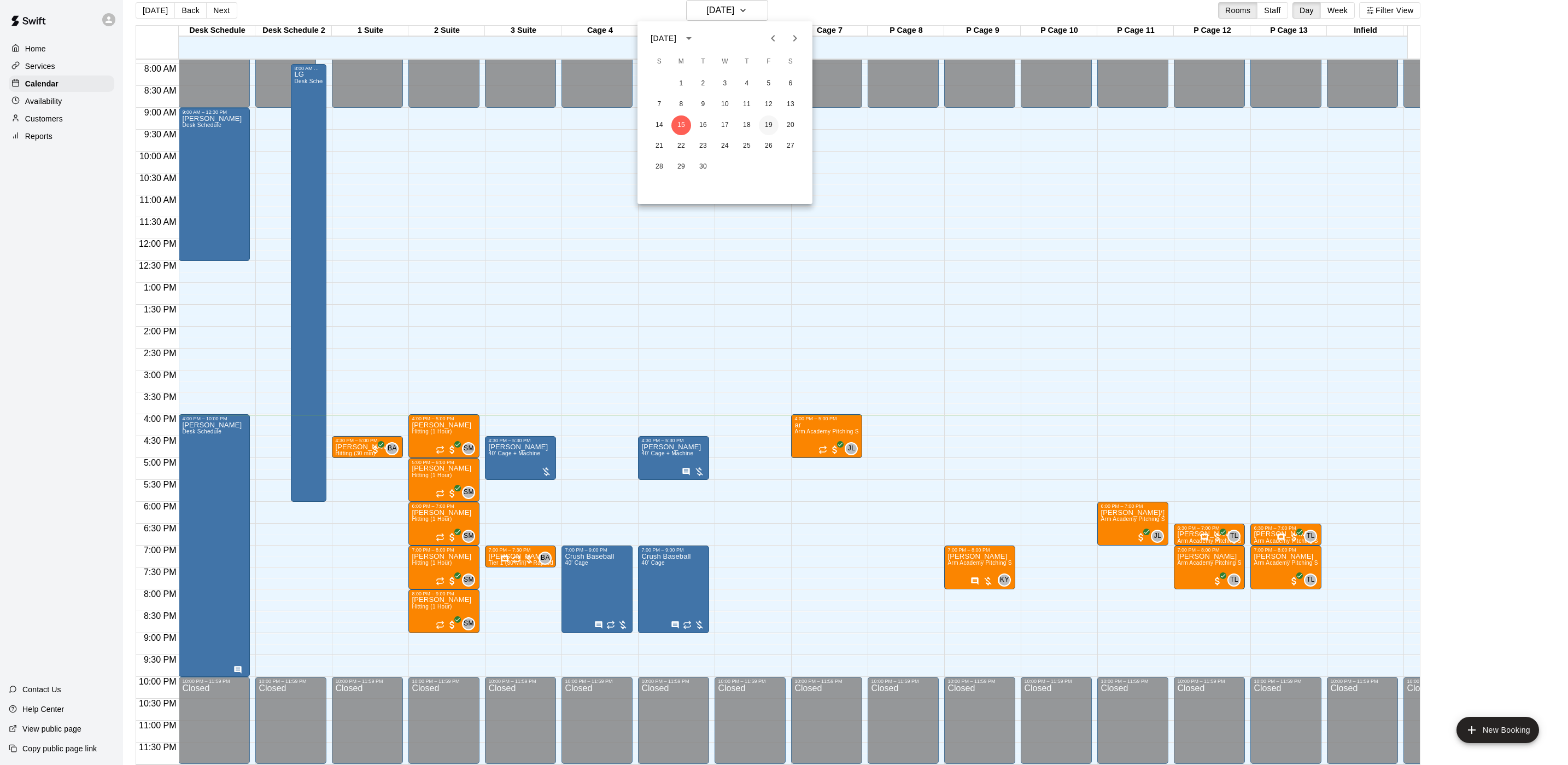
click at [768, 127] on button "19" at bounding box center [769, 125] width 19 height 19
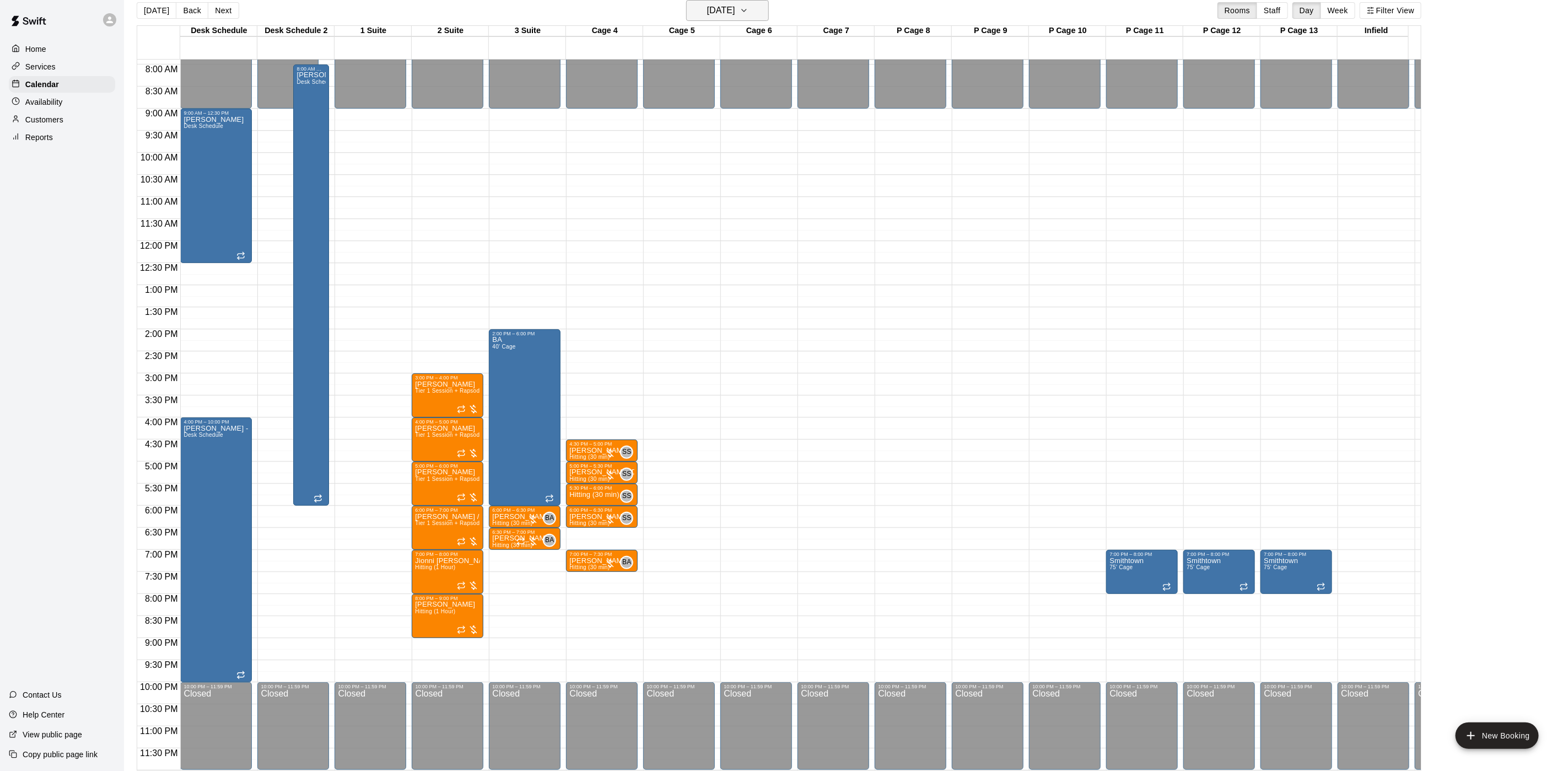
click at [741, 20] on button "[DATE]" at bounding box center [727, 10] width 83 height 21
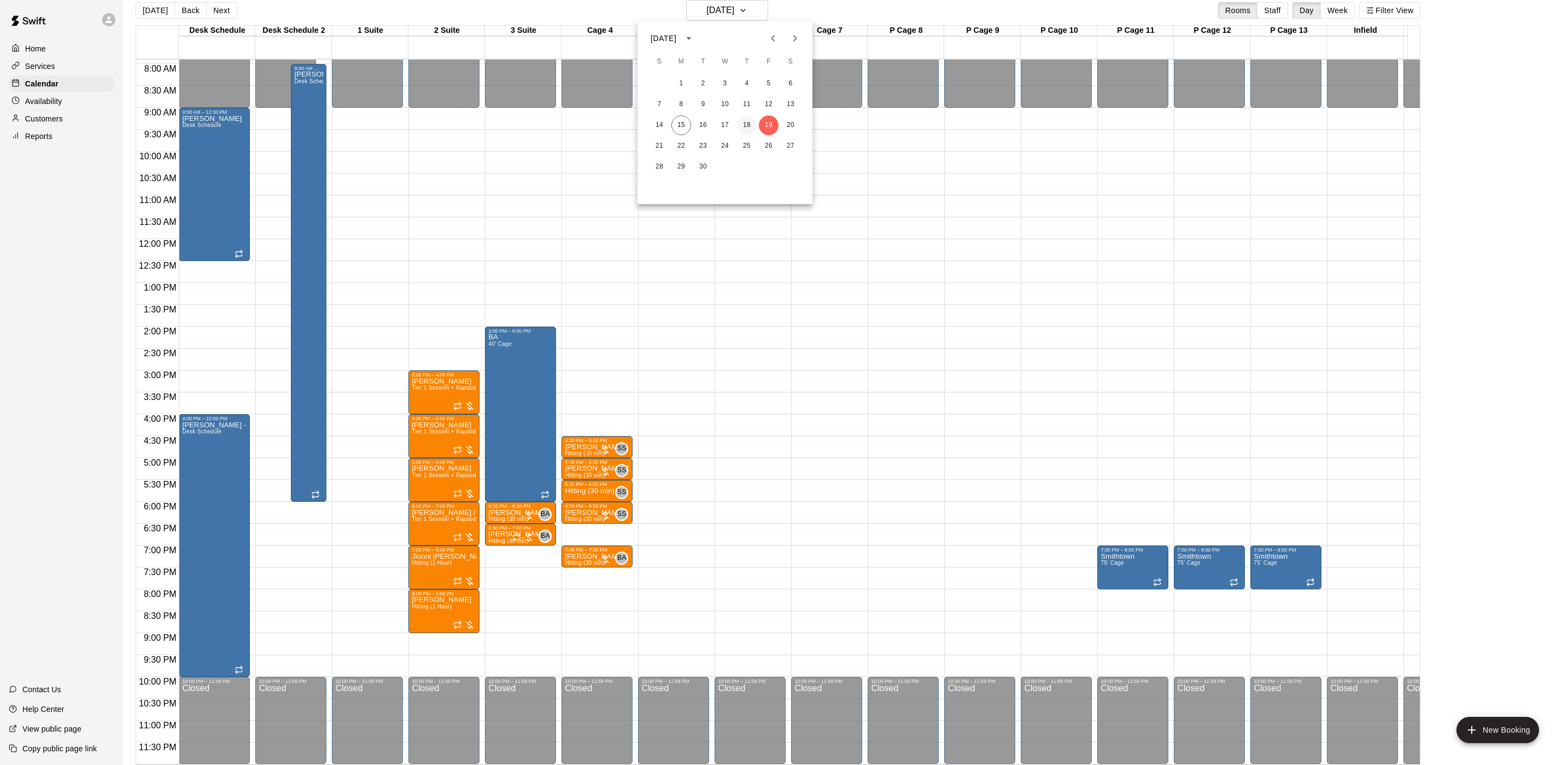
click at [740, 123] on button "18" at bounding box center [747, 125] width 19 height 19
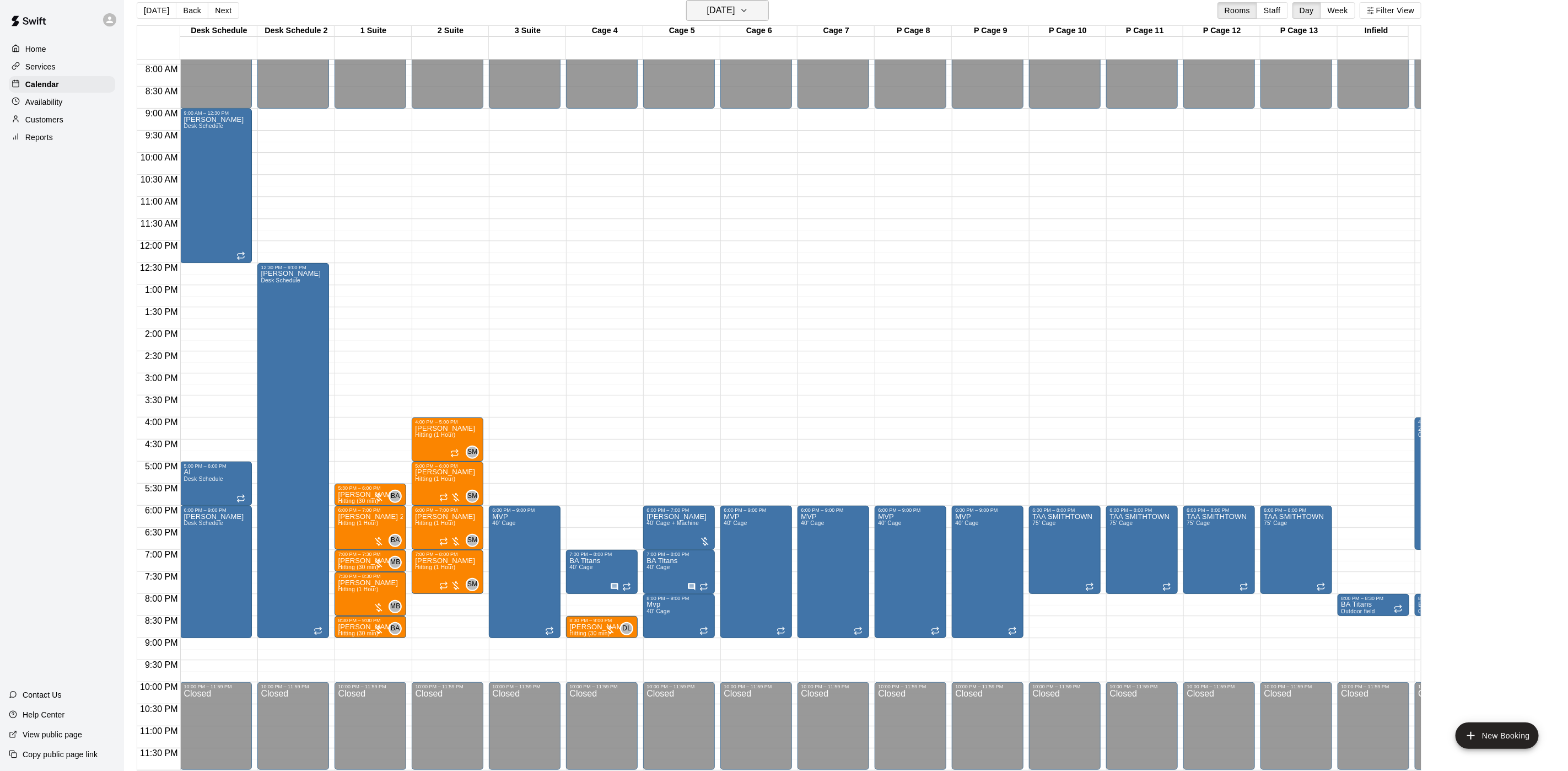
click at [735, 7] on h6 "[DATE]" at bounding box center [721, 10] width 28 height 15
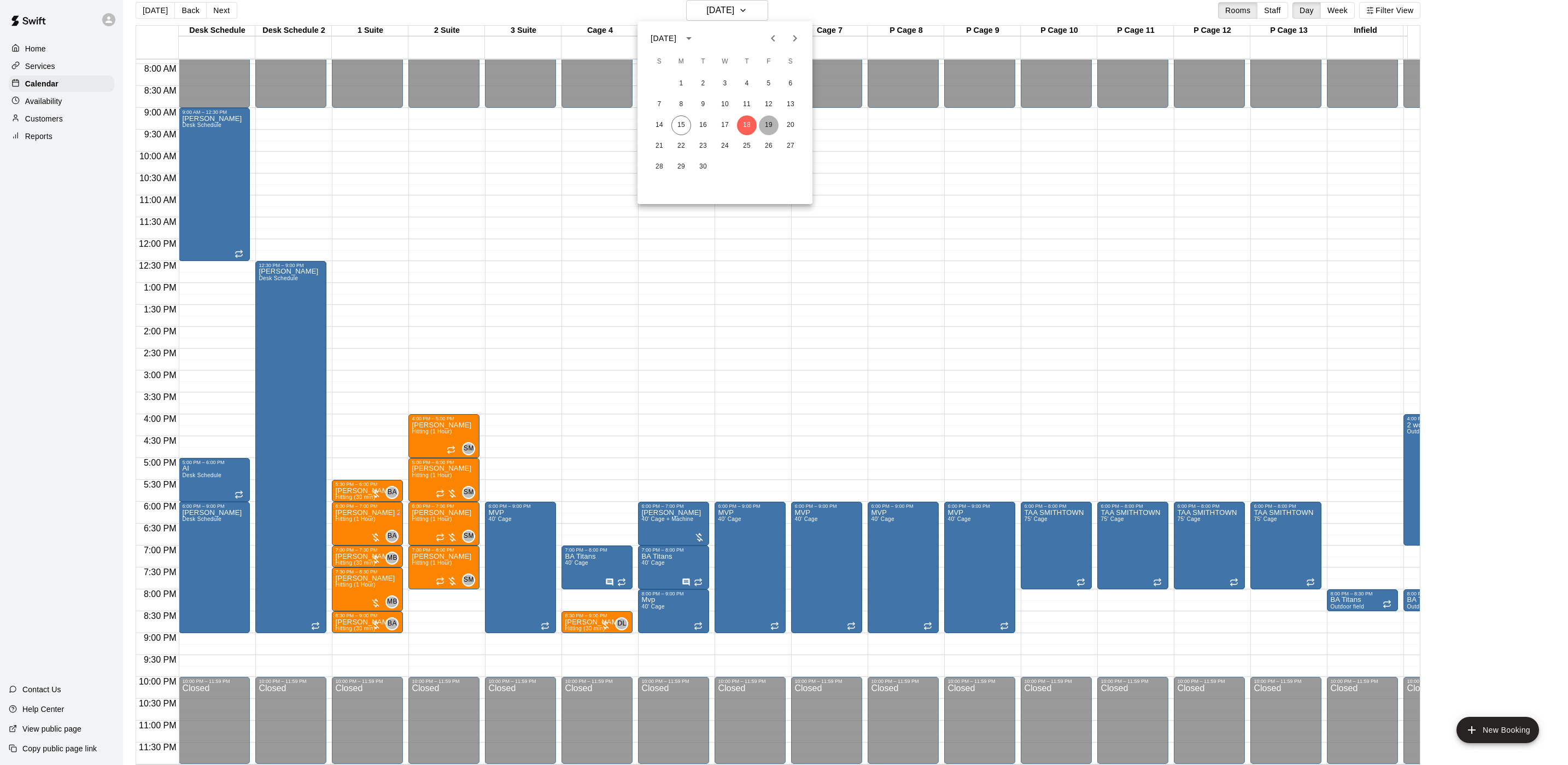
click at [765, 123] on button "19" at bounding box center [769, 125] width 19 height 19
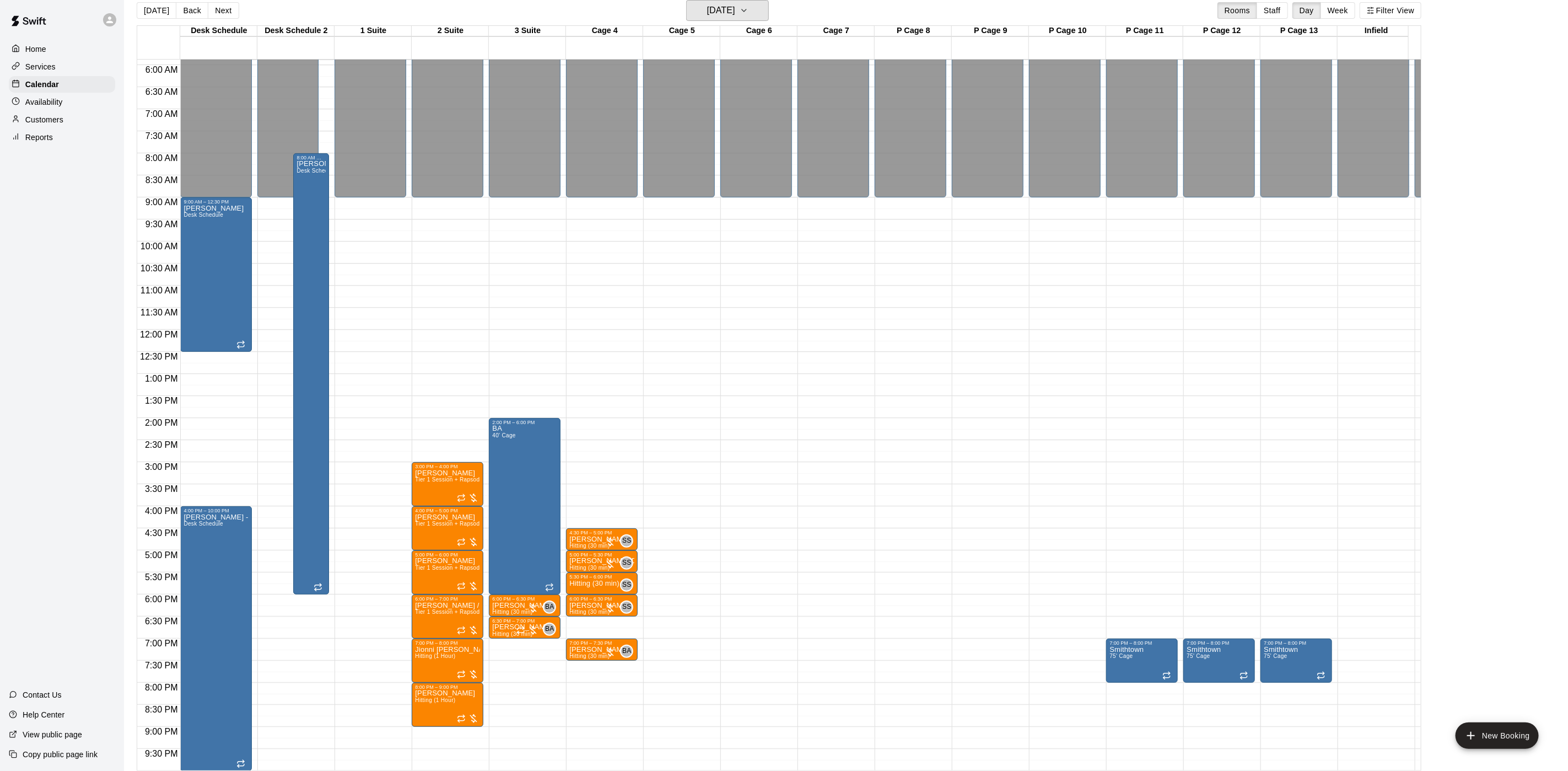
scroll to position [30, 0]
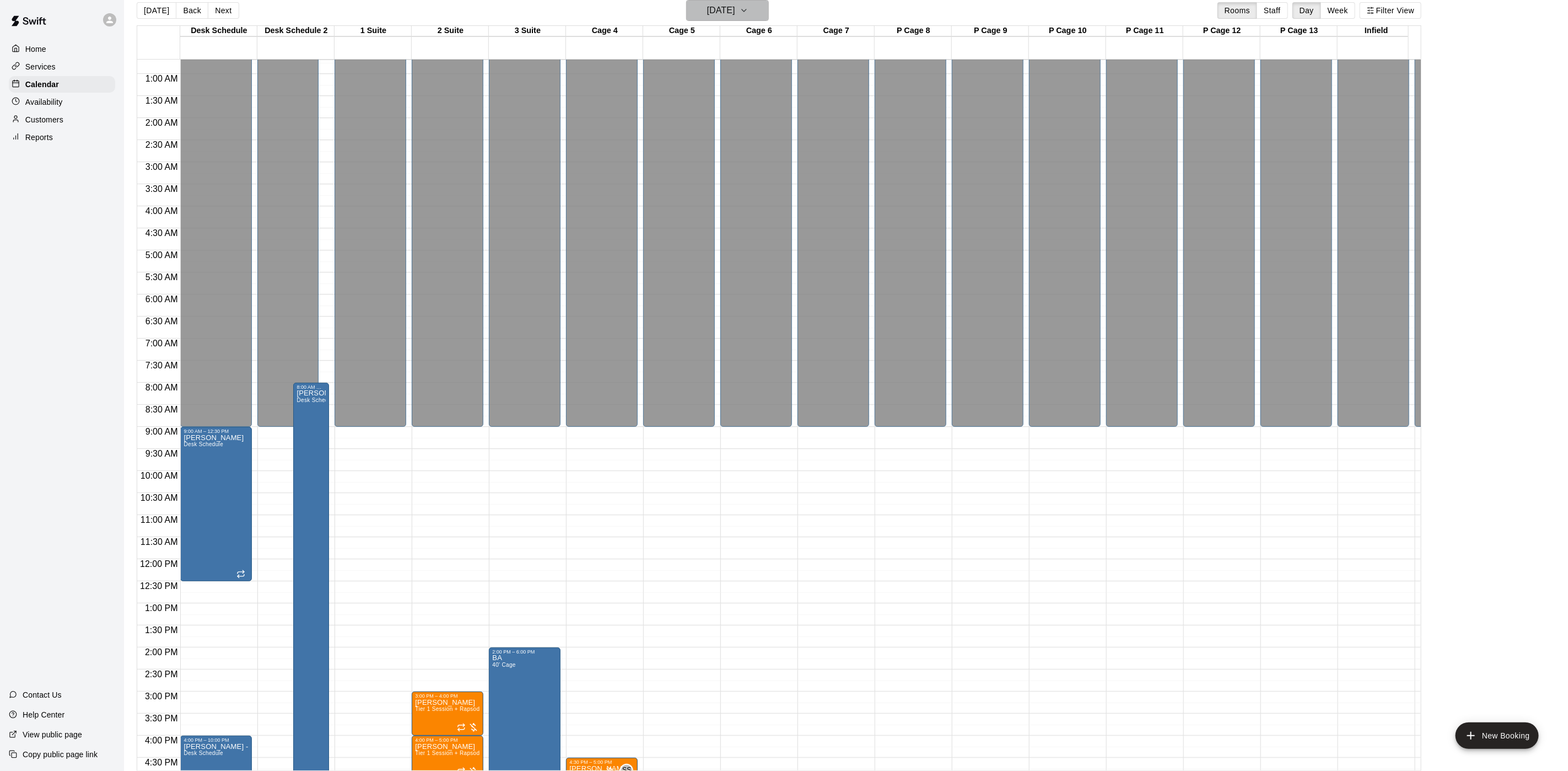
click at [707, 15] on h6 "[DATE]" at bounding box center [721, 10] width 28 height 15
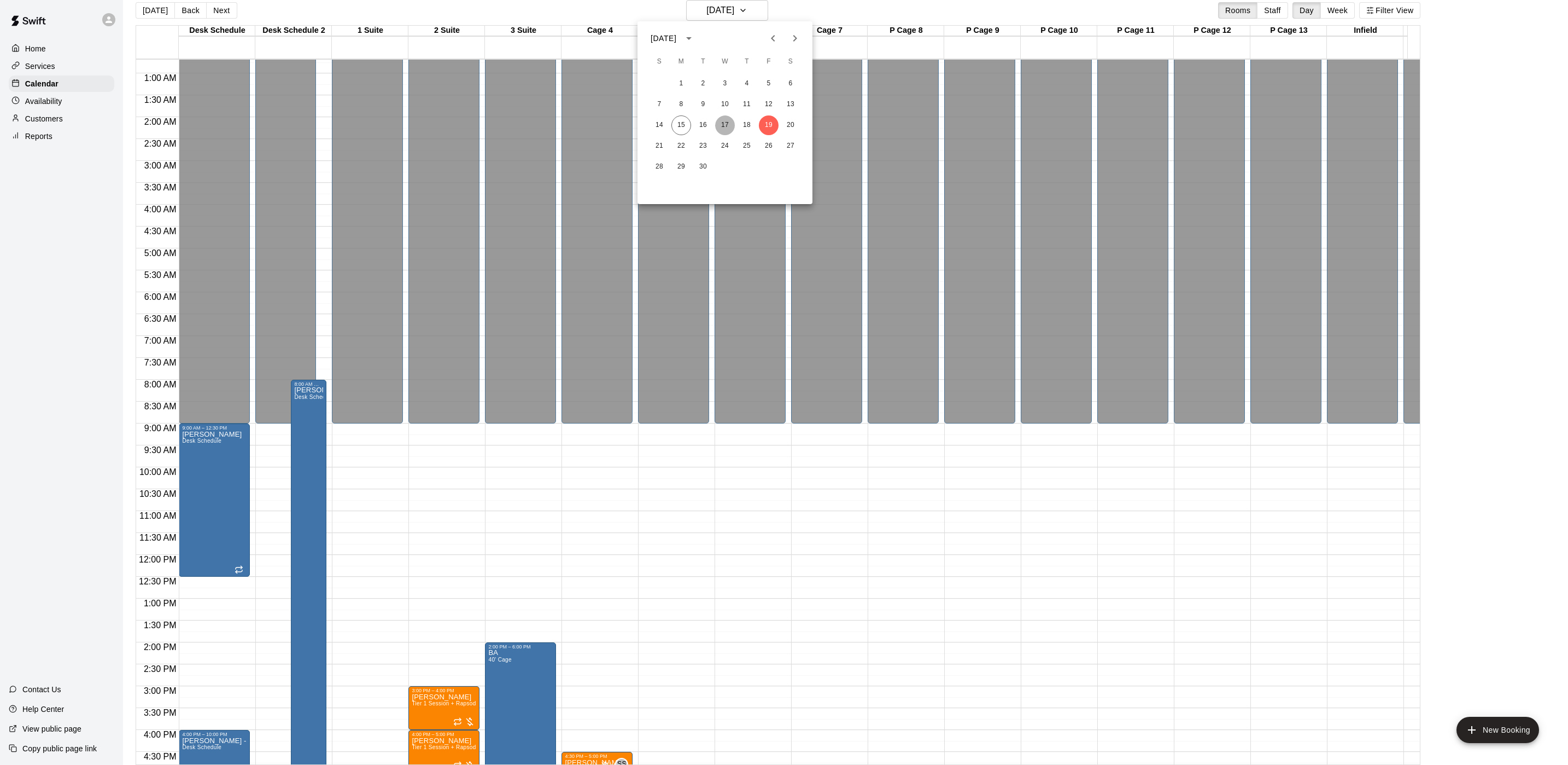
click at [720, 119] on button "17" at bounding box center [725, 125] width 19 height 19
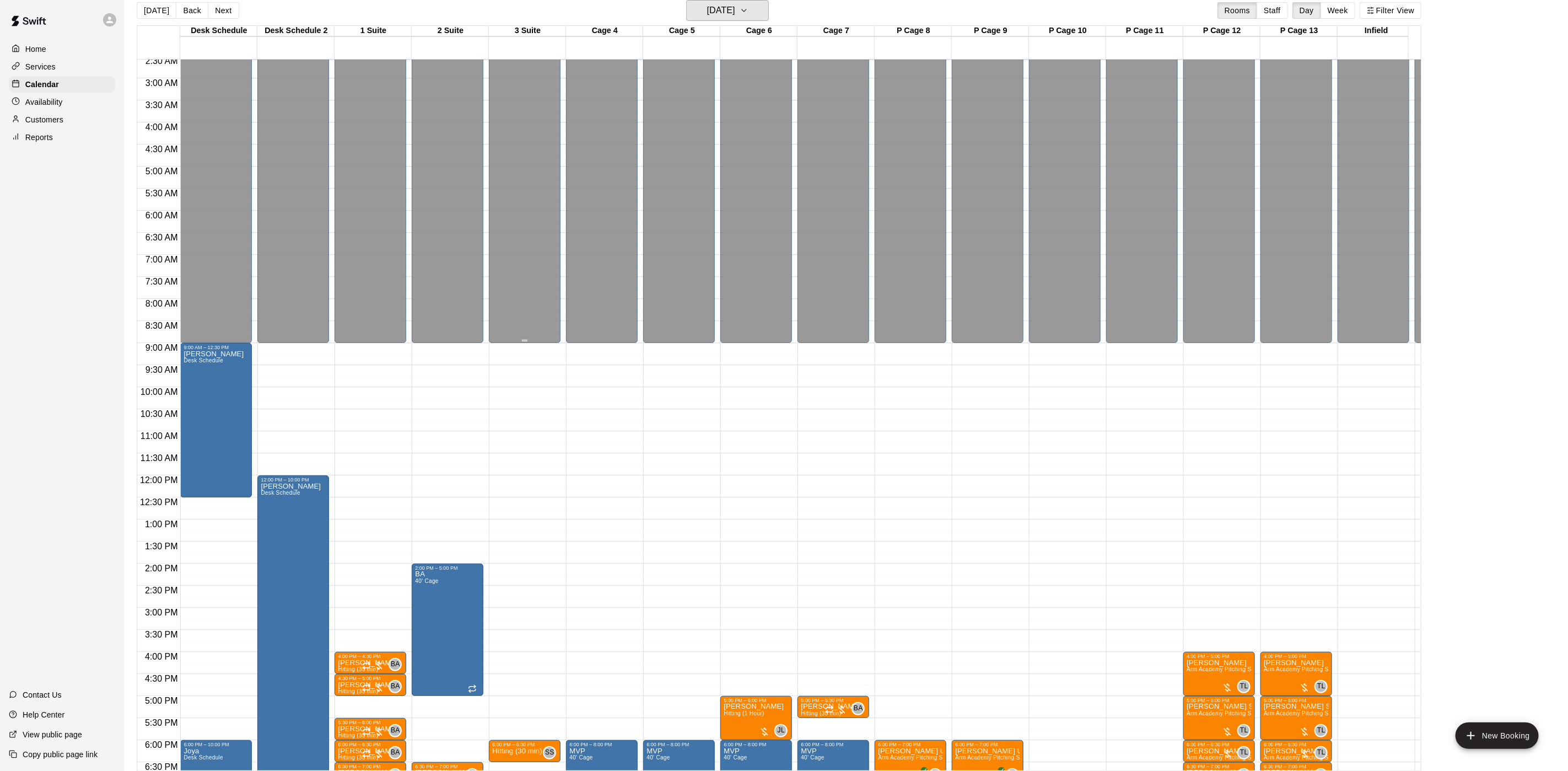
scroll to position [113, 0]
click at [707, 14] on h6 "[DATE]" at bounding box center [721, 10] width 28 height 15
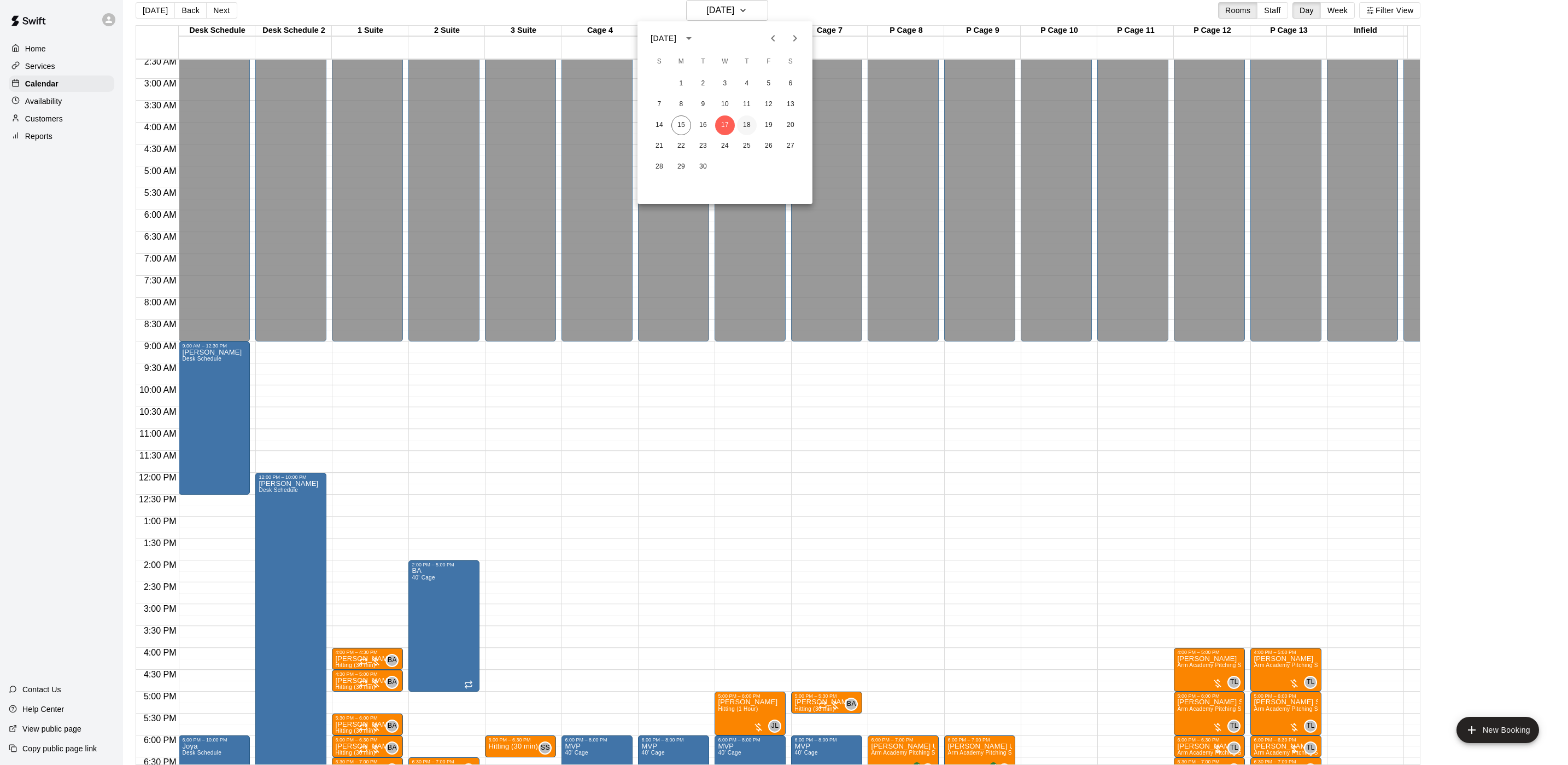
click at [746, 122] on button "18" at bounding box center [747, 125] width 19 height 19
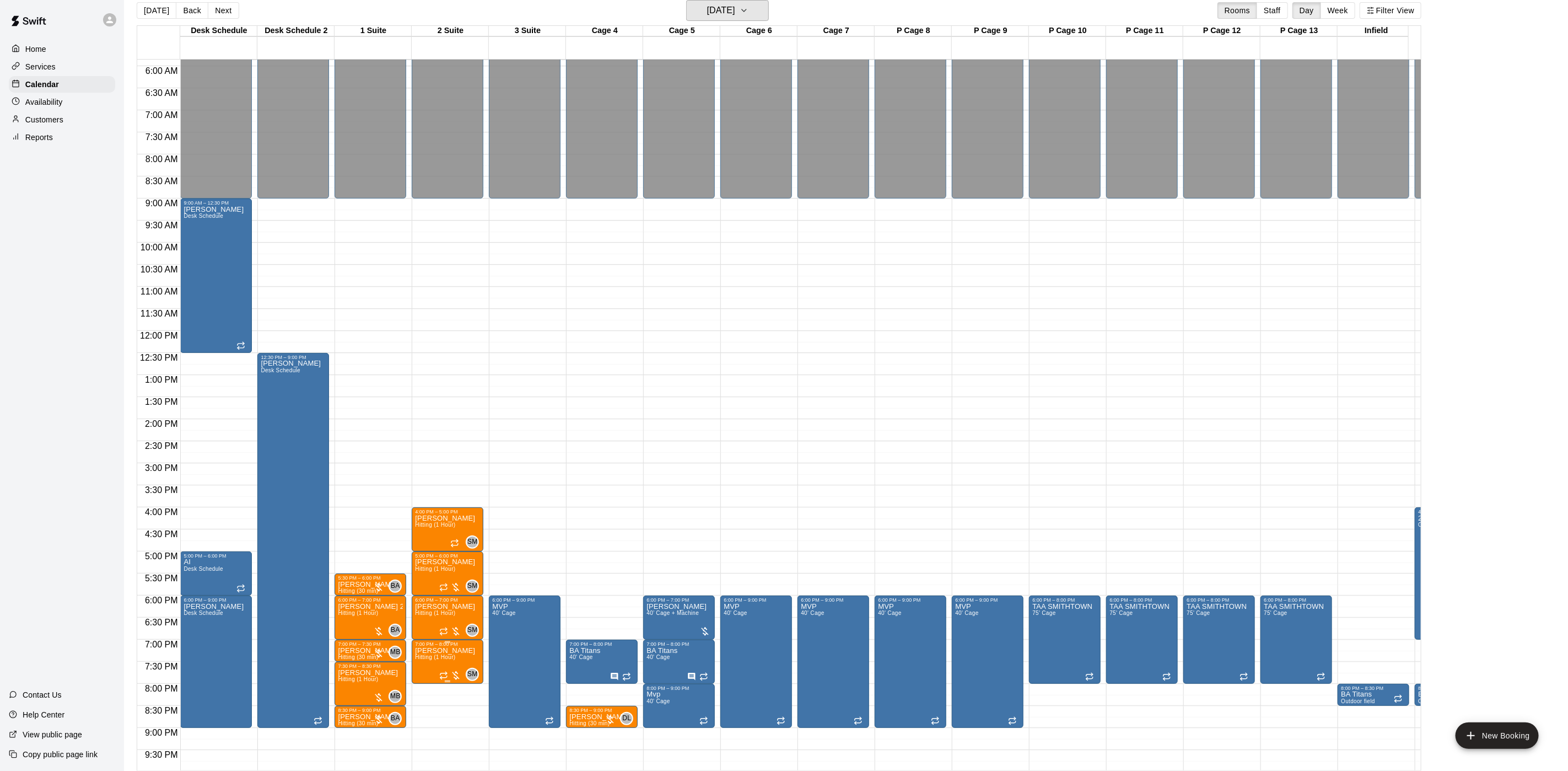
scroll to position [361, 0]
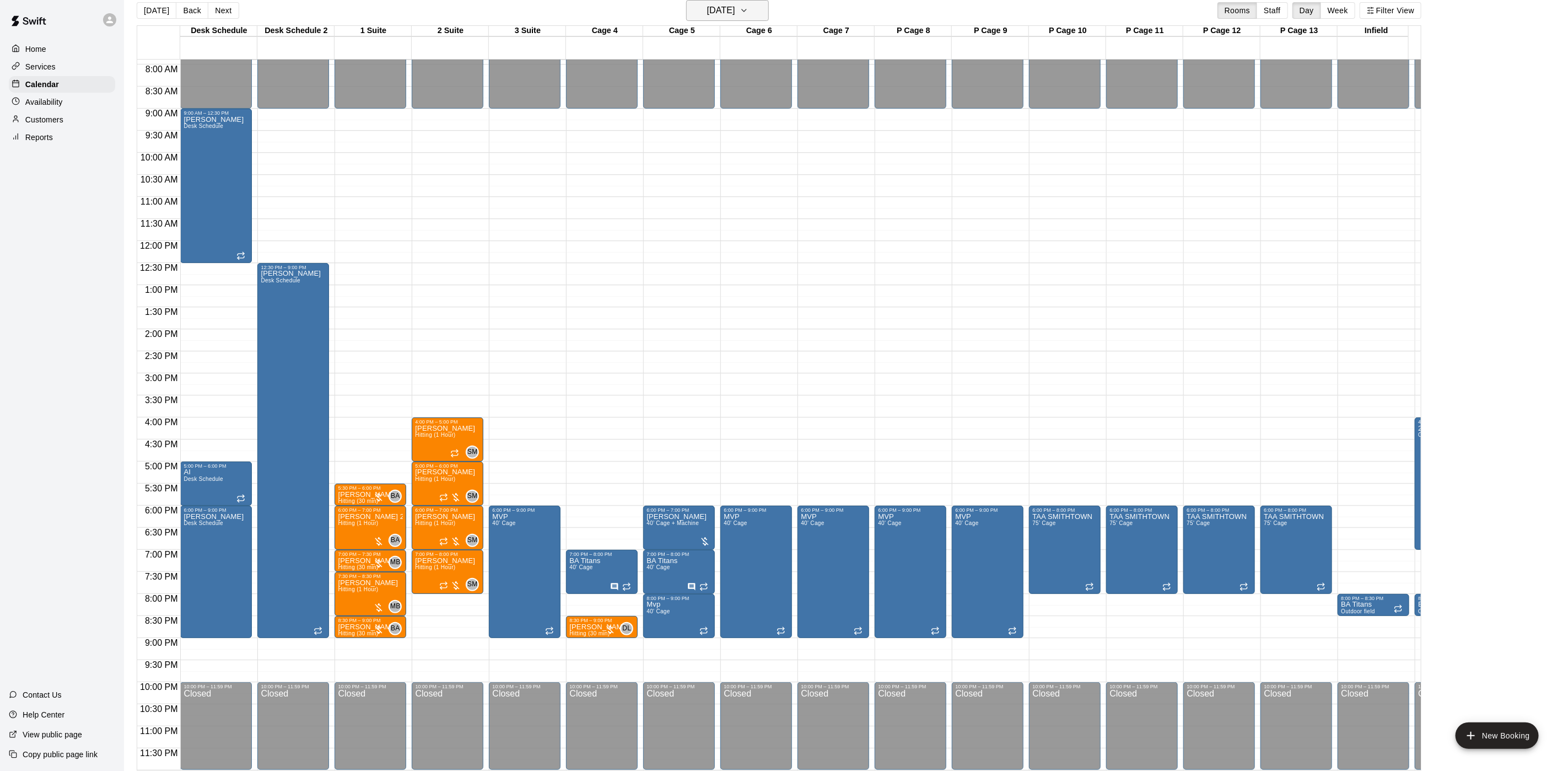
click at [723, 4] on h6 "[DATE]" at bounding box center [721, 10] width 28 height 15
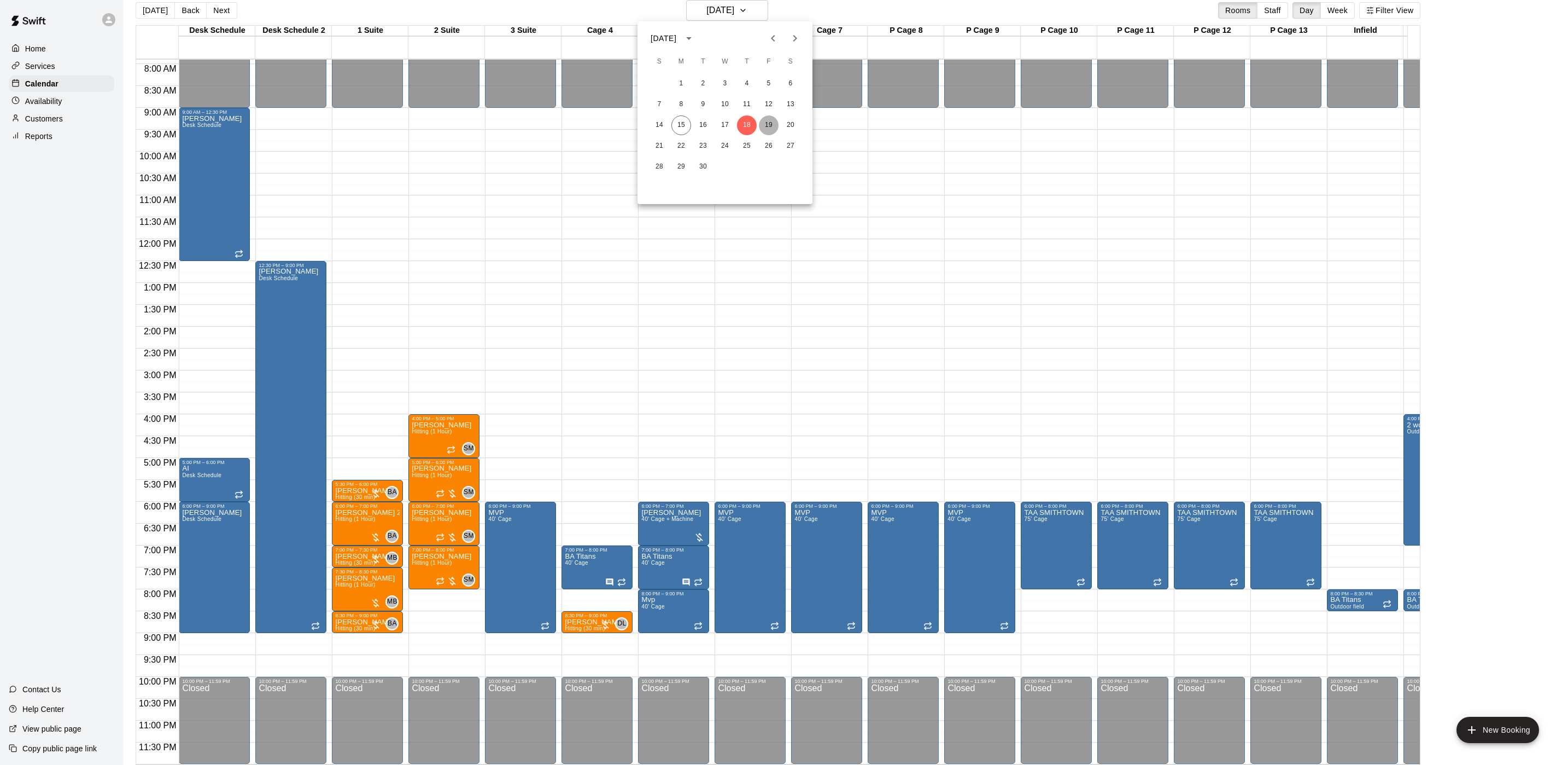
click at [769, 130] on button "19" at bounding box center [769, 125] width 19 height 19
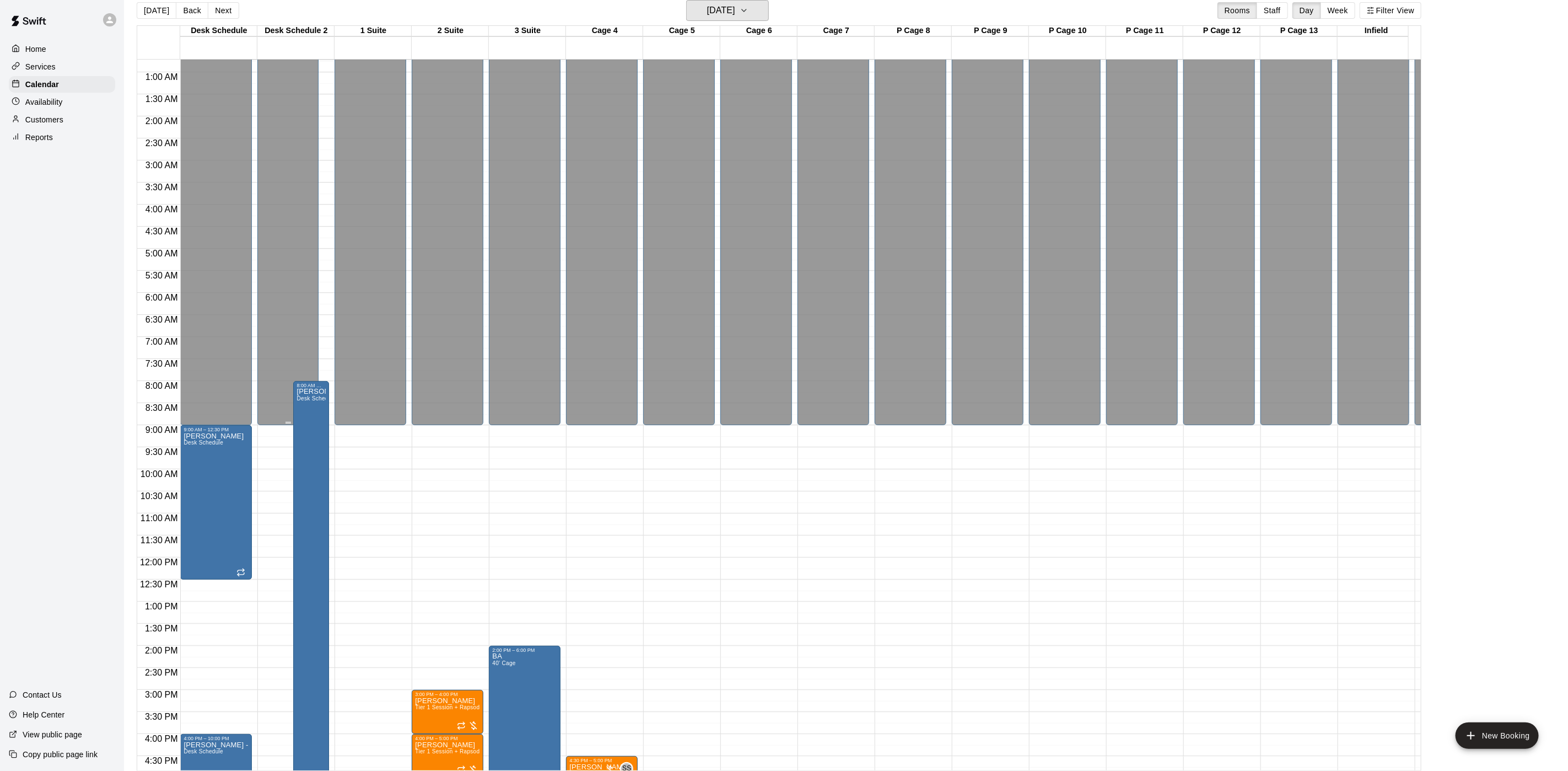
scroll to position [30, 0]
click at [735, 15] on h6 "[DATE]" at bounding box center [721, 10] width 28 height 15
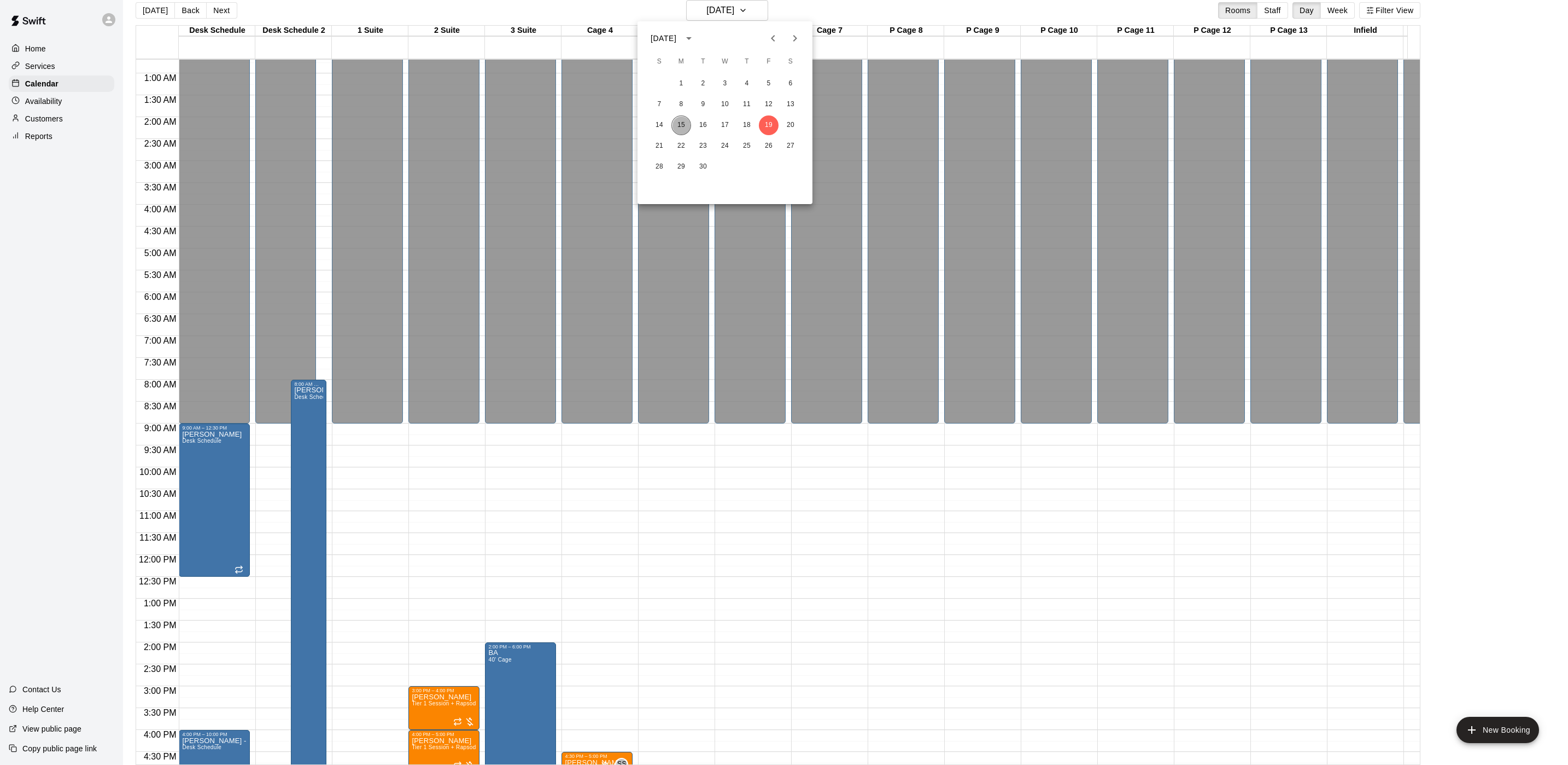
click at [688, 122] on button "15" at bounding box center [681, 125] width 19 height 19
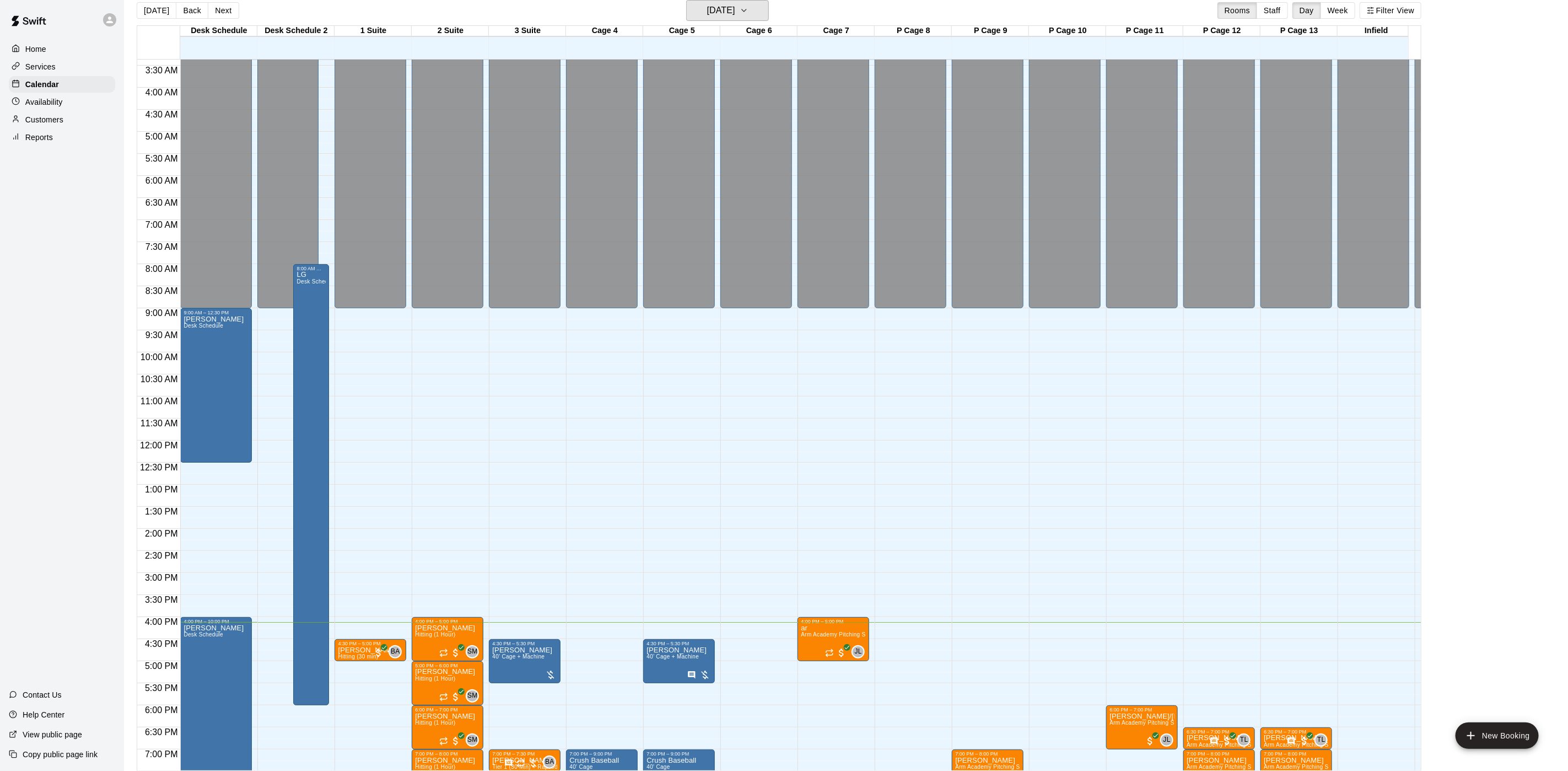
scroll to position [361, 0]
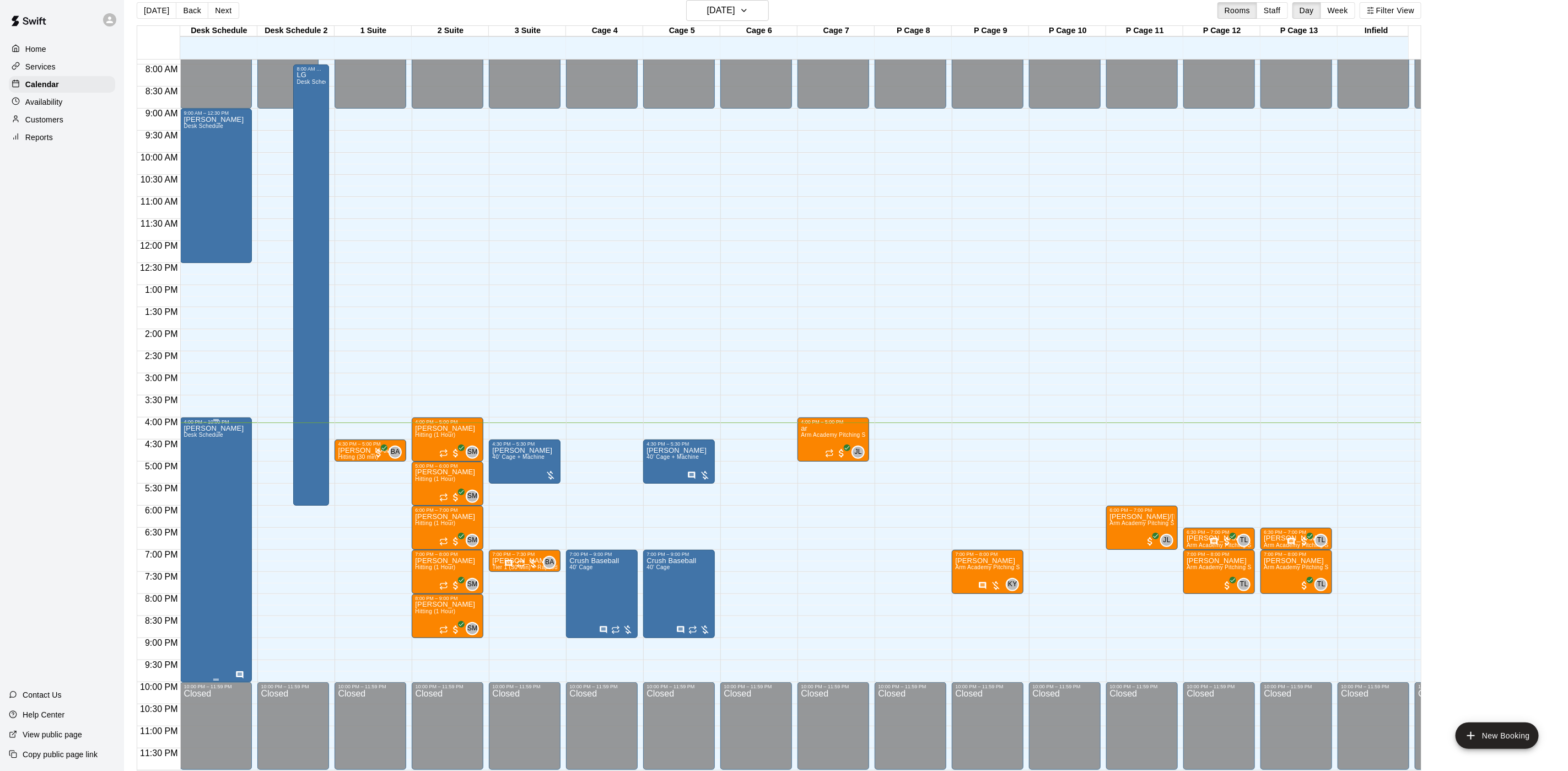
click at [241, 671] on icon "Has notes" at bounding box center [240, 675] width 7 height 7
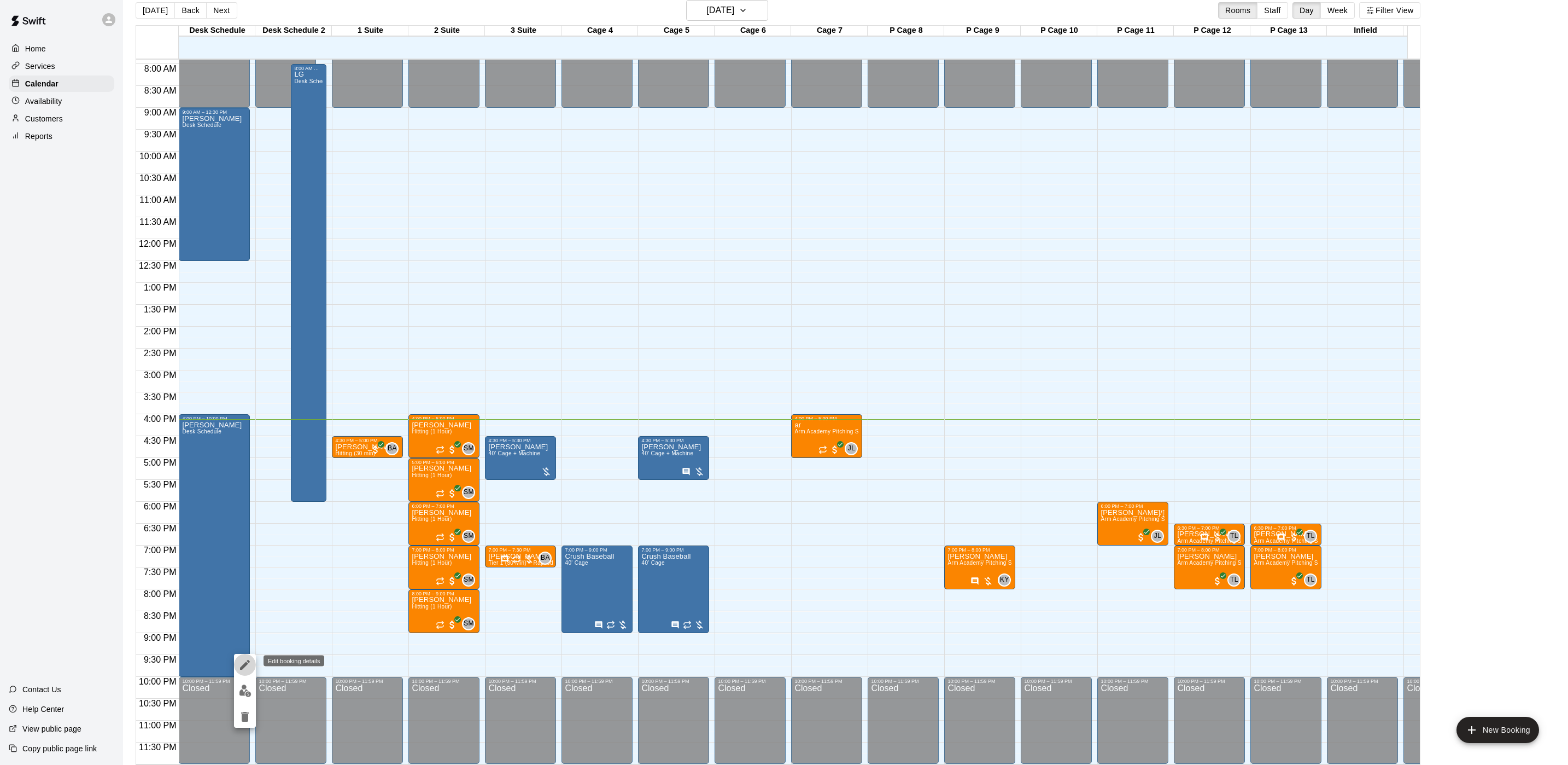
click at [242, 667] on icon "edit" at bounding box center [245, 665] width 10 height 10
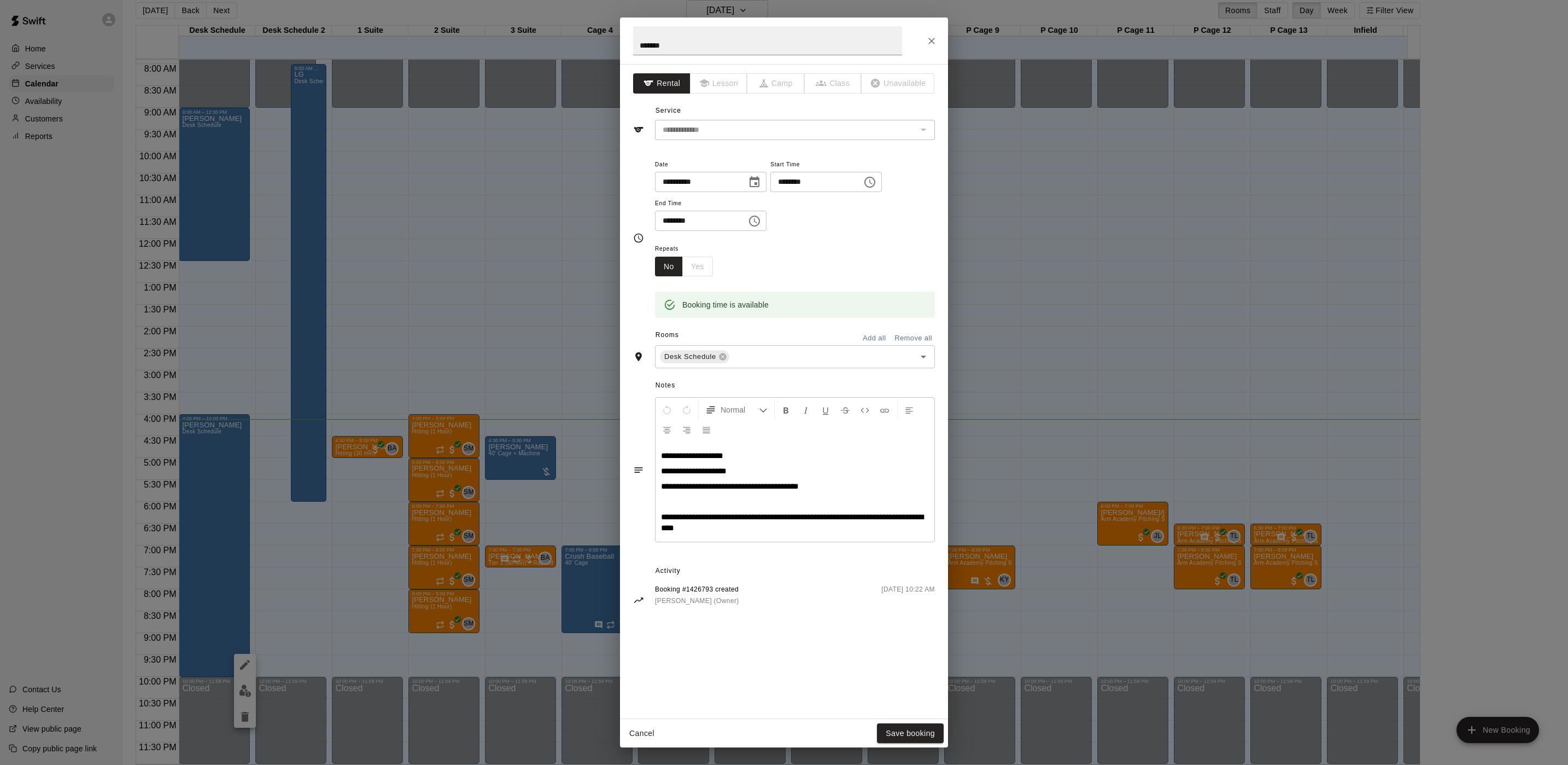
click at [928, 45] on icon "Close" at bounding box center [932, 41] width 11 height 11
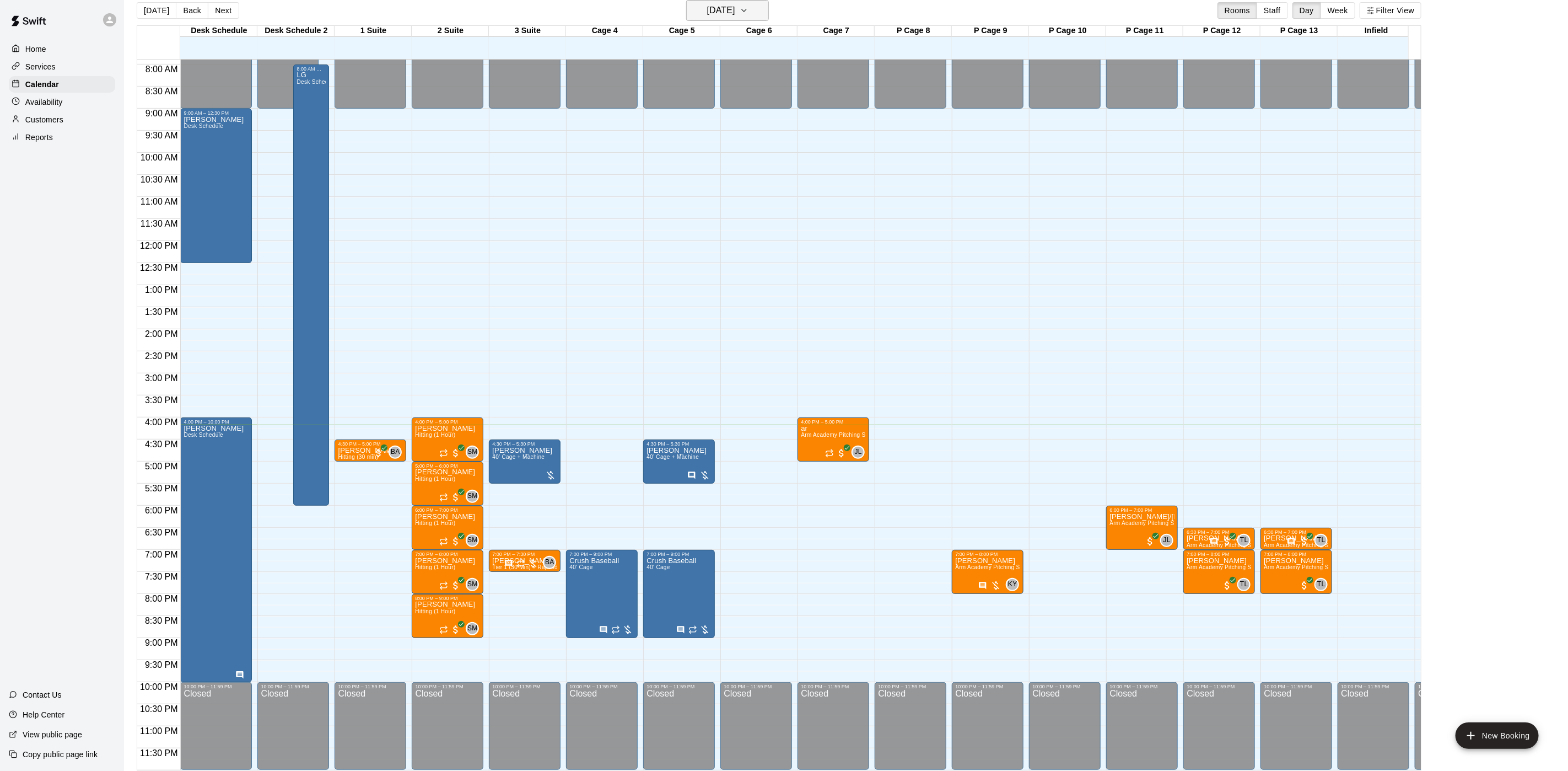
click at [708, 20] on button "[DATE]" at bounding box center [727, 10] width 83 height 21
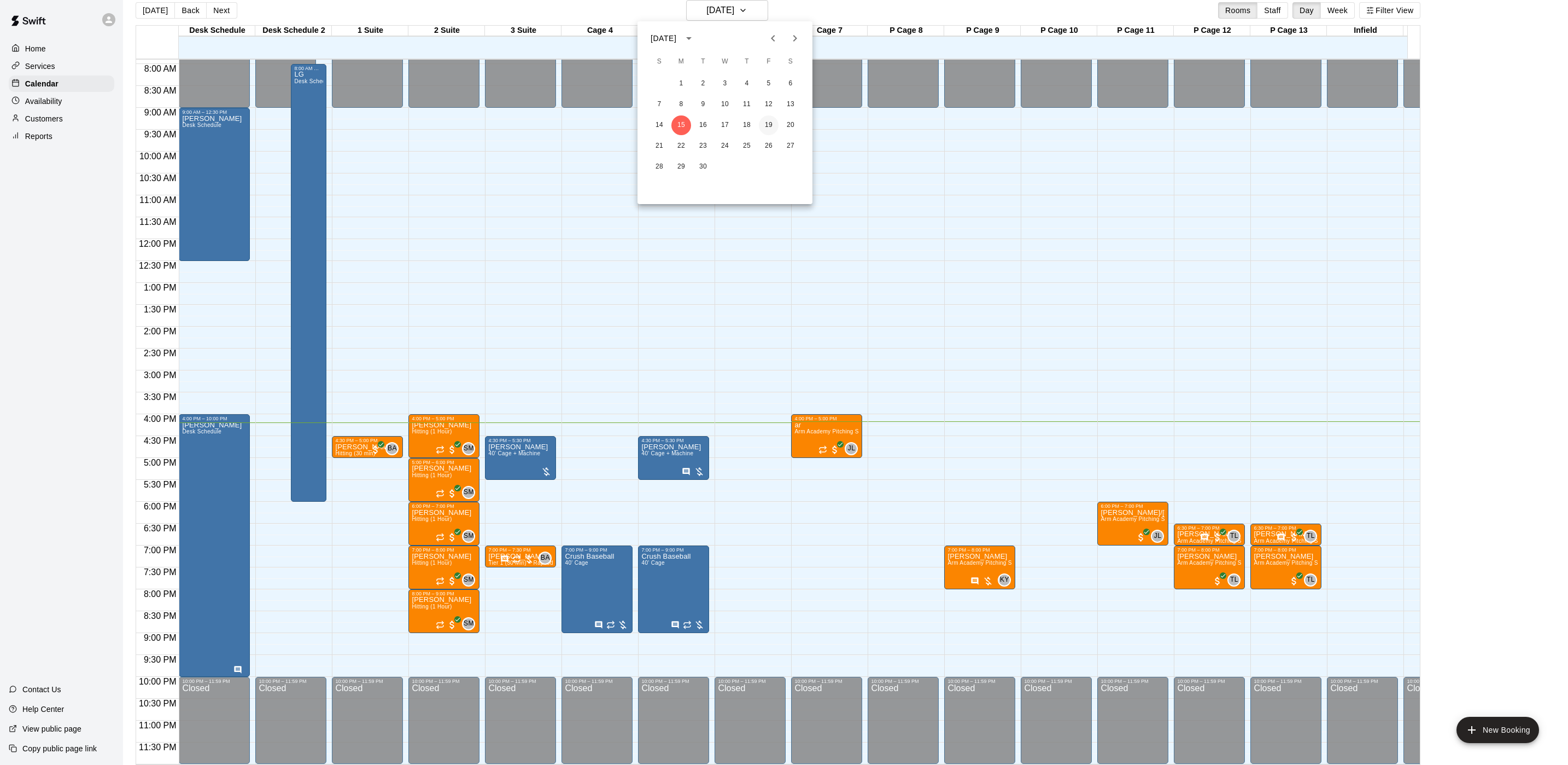
click at [768, 121] on button "19" at bounding box center [769, 125] width 19 height 19
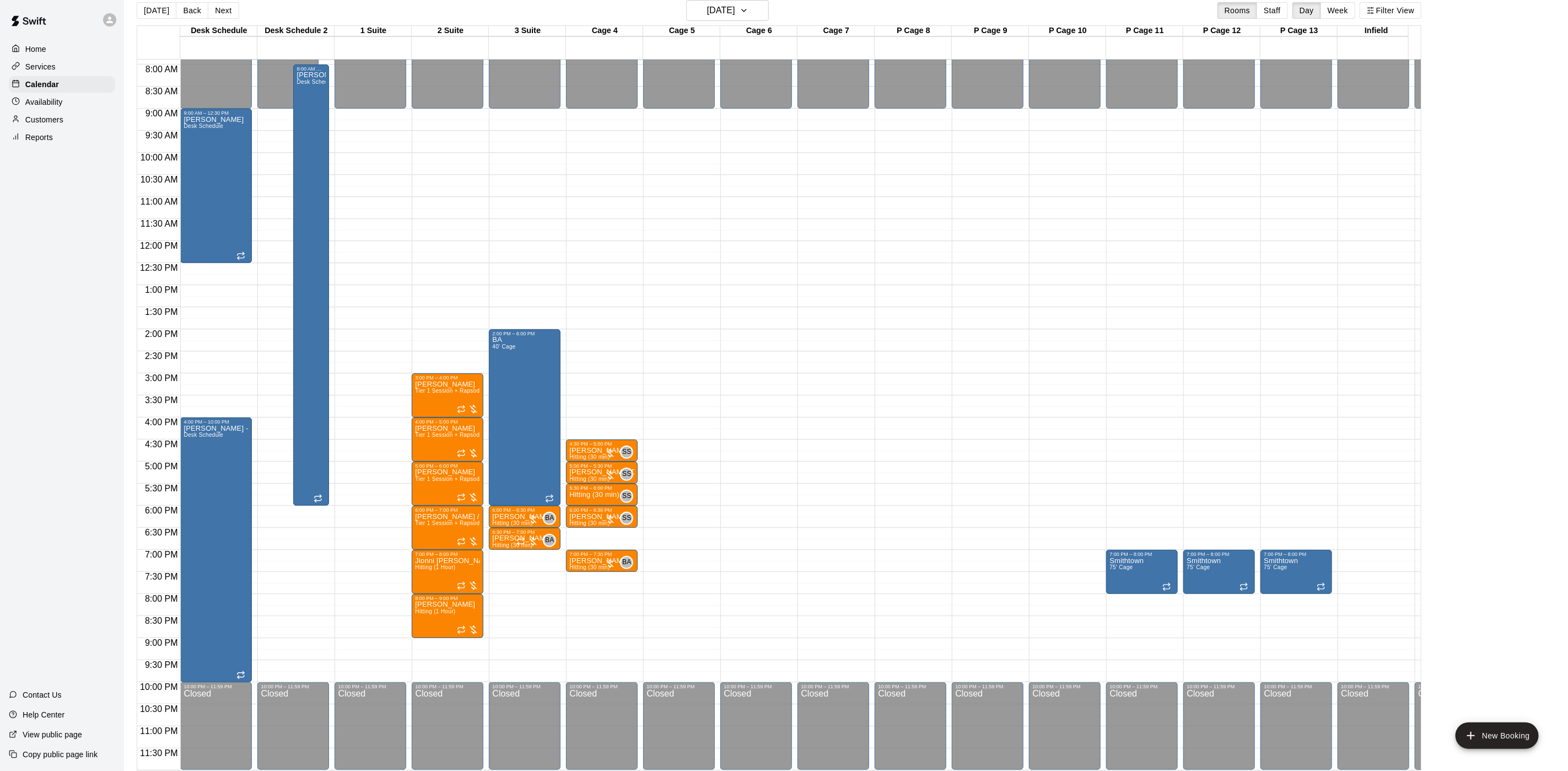
click at [738, 25] on div "[DATE] Back [DATE][DATE] Rooms Staff Day Week Filter View" at bounding box center [779, 12] width 1285 height 25
click at [738, 21] on div "[DATE] Back [DATE][DATE] Rooms Staff Day Week Filter View" at bounding box center [779, 12] width 1285 height 25
click at [738, 20] on button "[DATE]" at bounding box center [727, 10] width 83 height 21
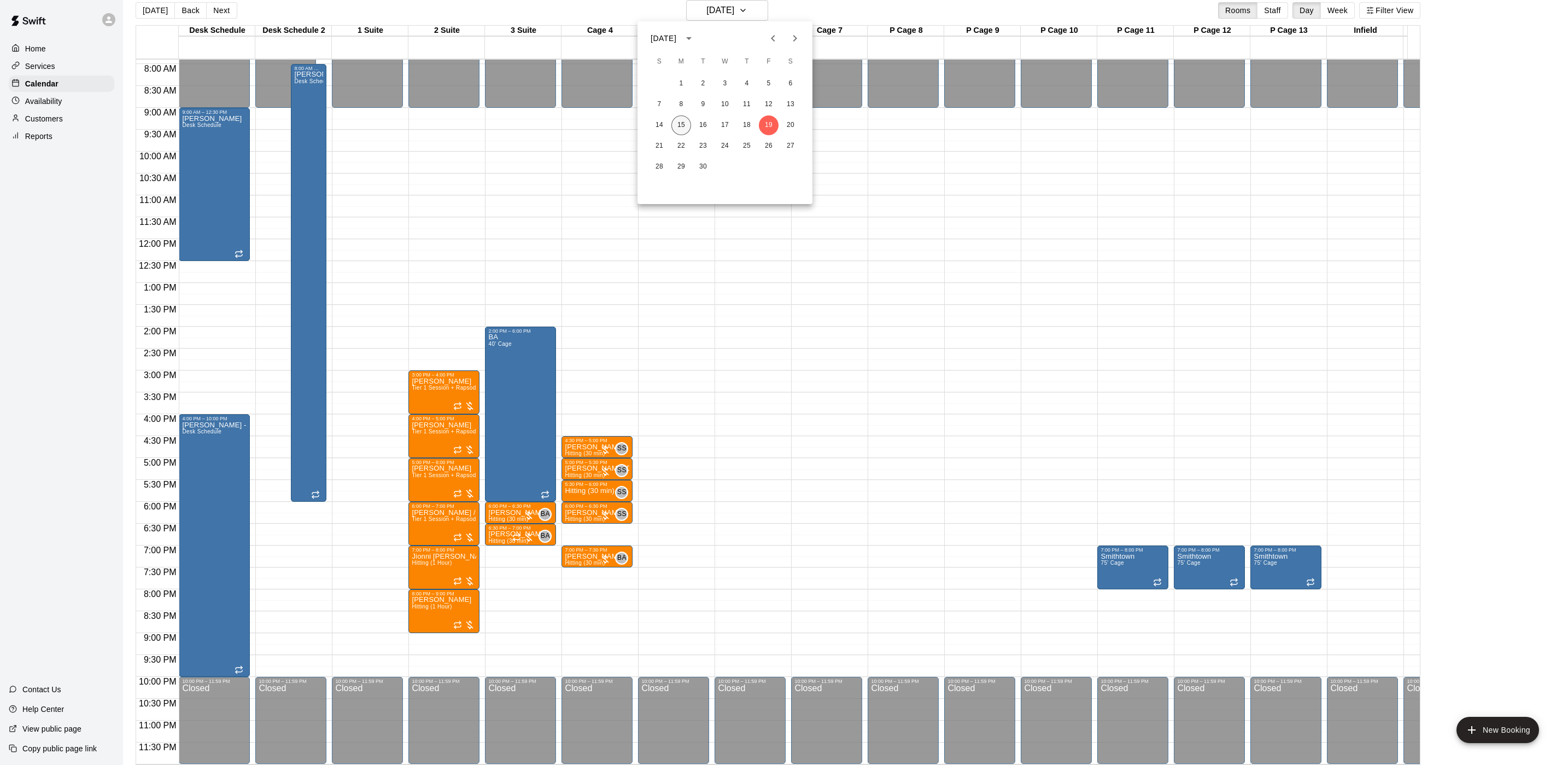
click at [681, 121] on button "15" at bounding box center [681, 125] width 19 height 19
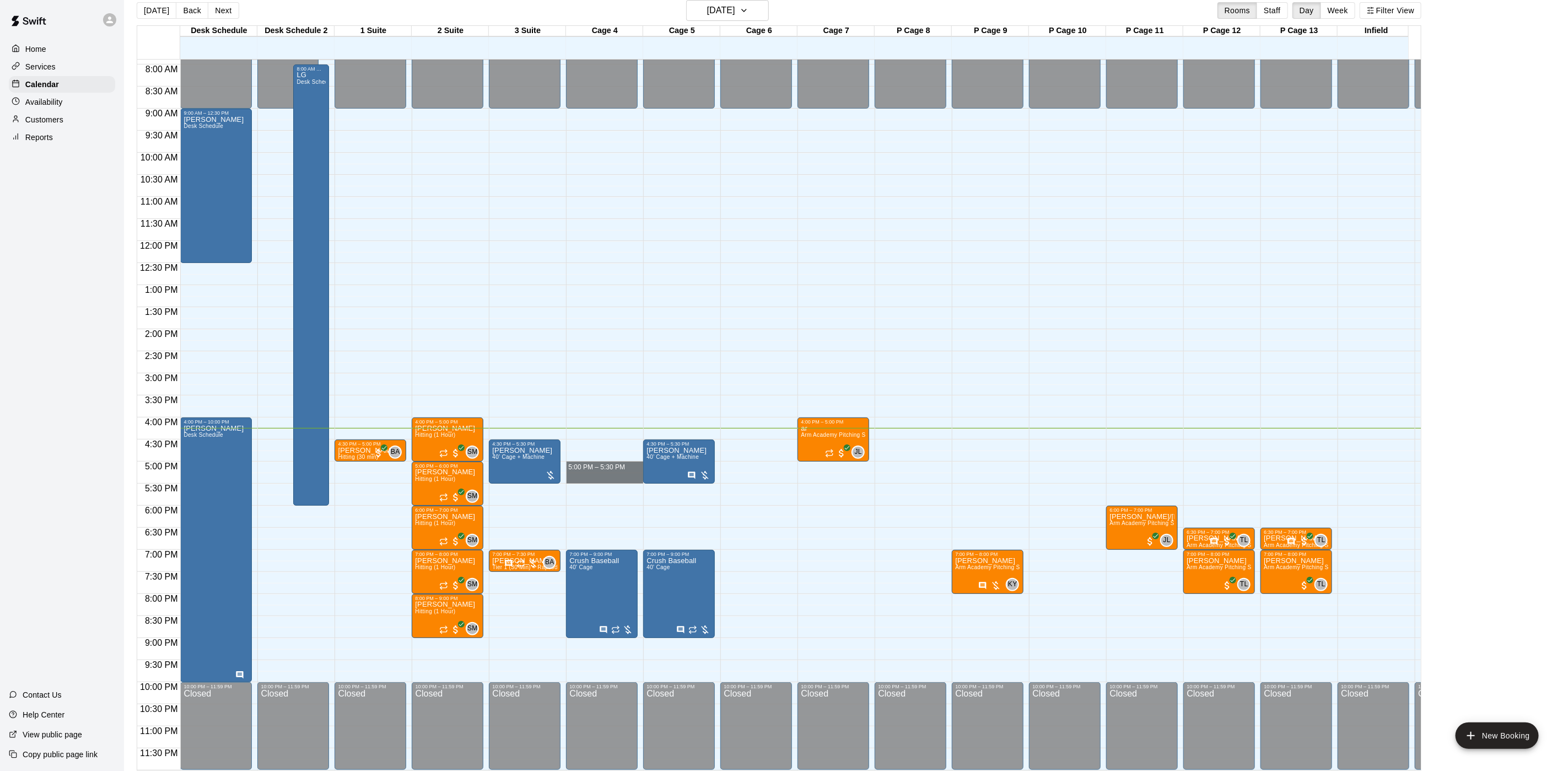
drag, startPoint x: 594, startPoint y: 451, endPoint x: 594, endPoint y: 463, distance: 12.0
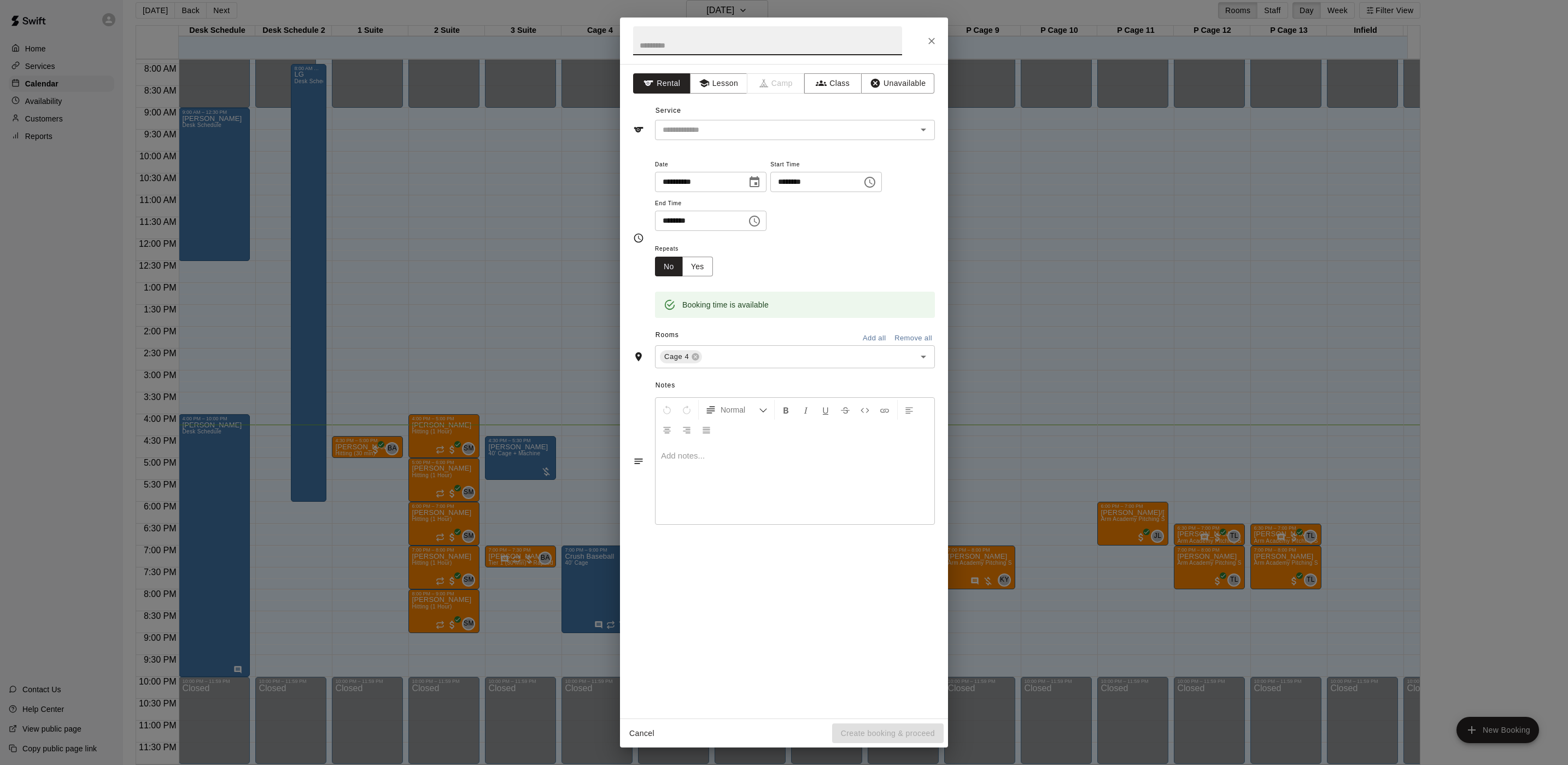
click at [931, 36] on icon "Close" at bounding box center [932, 41] width 11 height 11
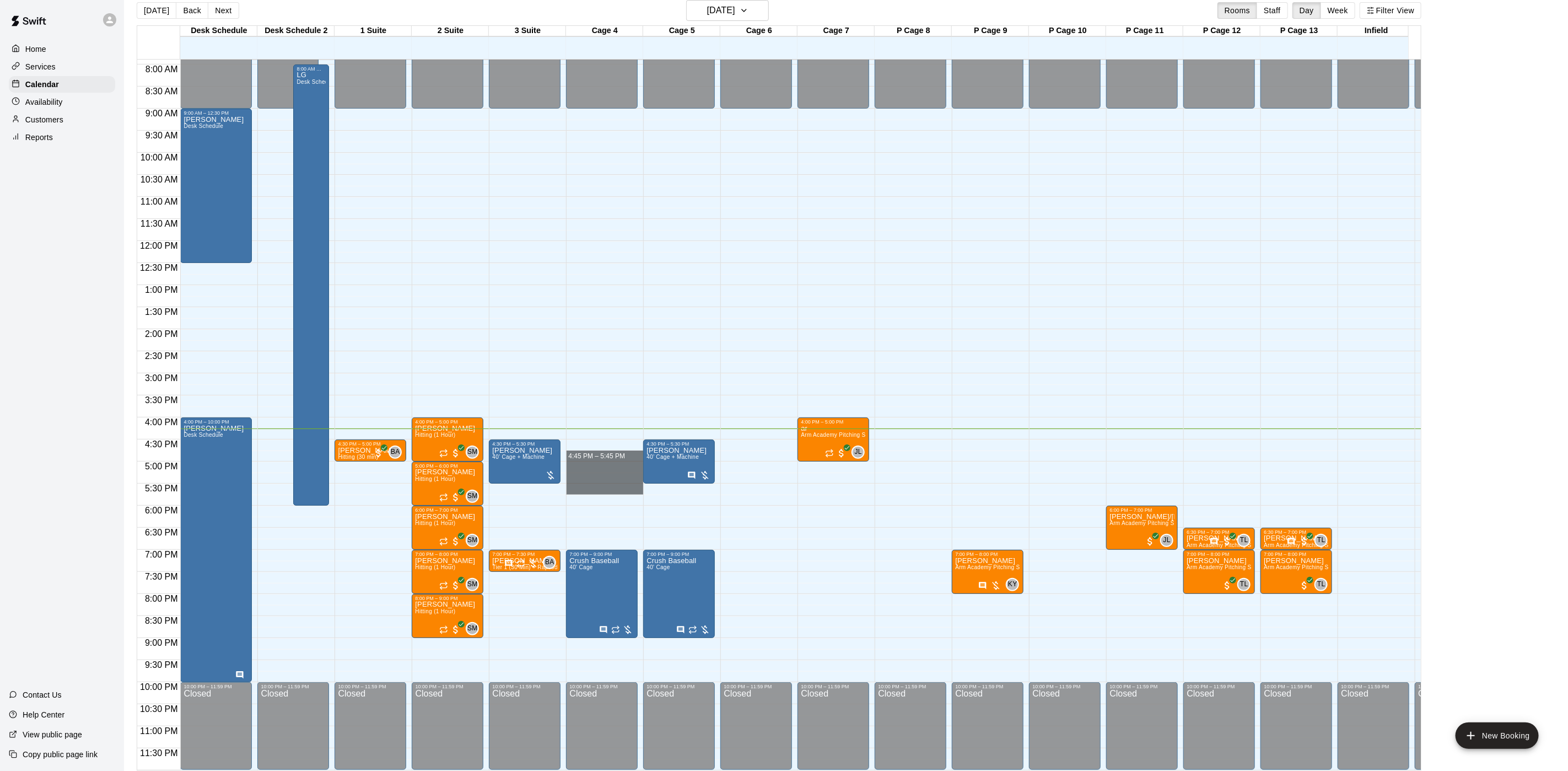
drag, startPoint x: 594, startPoint y: 447, endPoint x: 593, endPoint y: 478, distance: 31.0
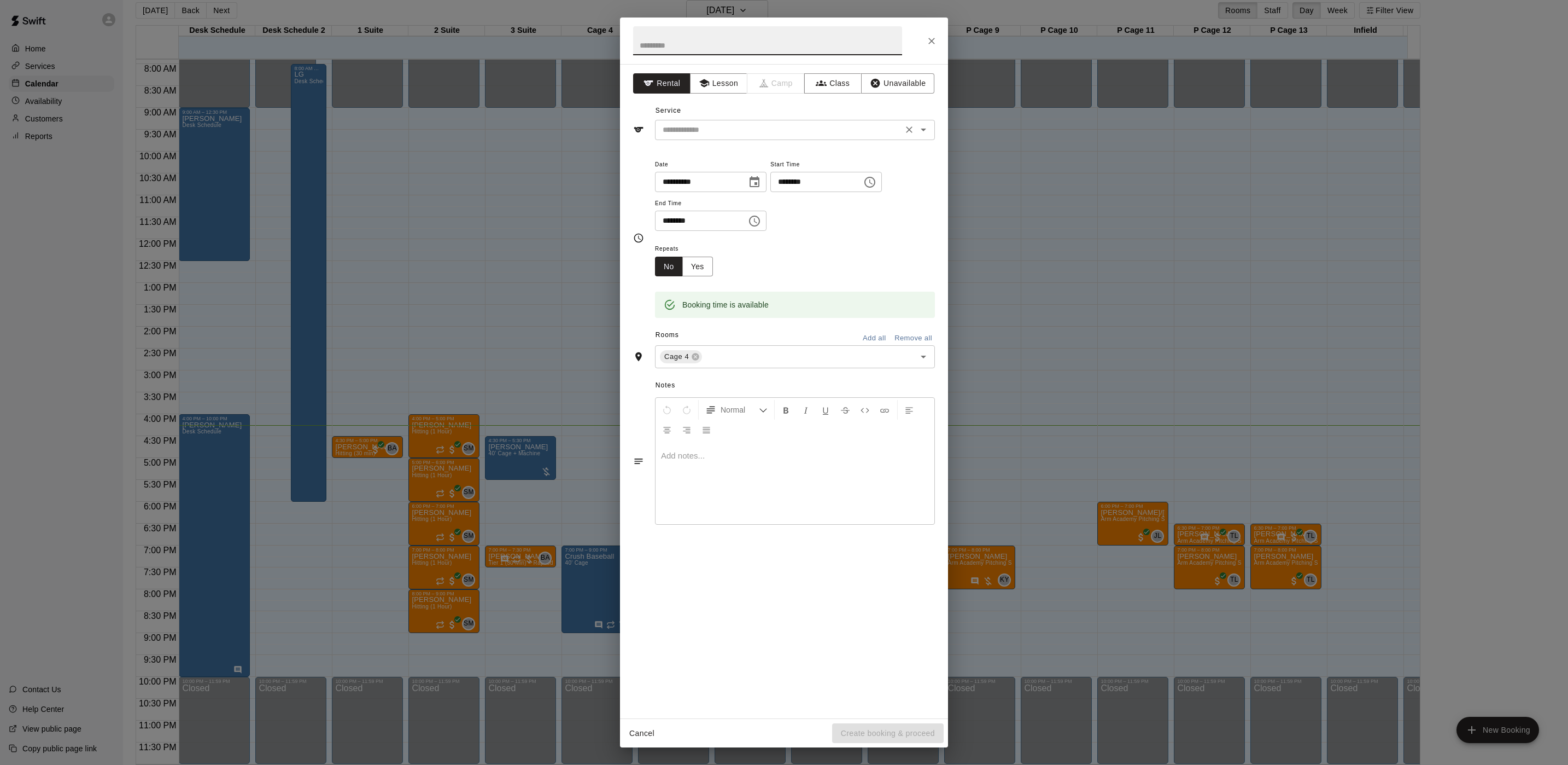
click at [737, 133] on input "text" at bounding box center [779, 130] width 241 height 13
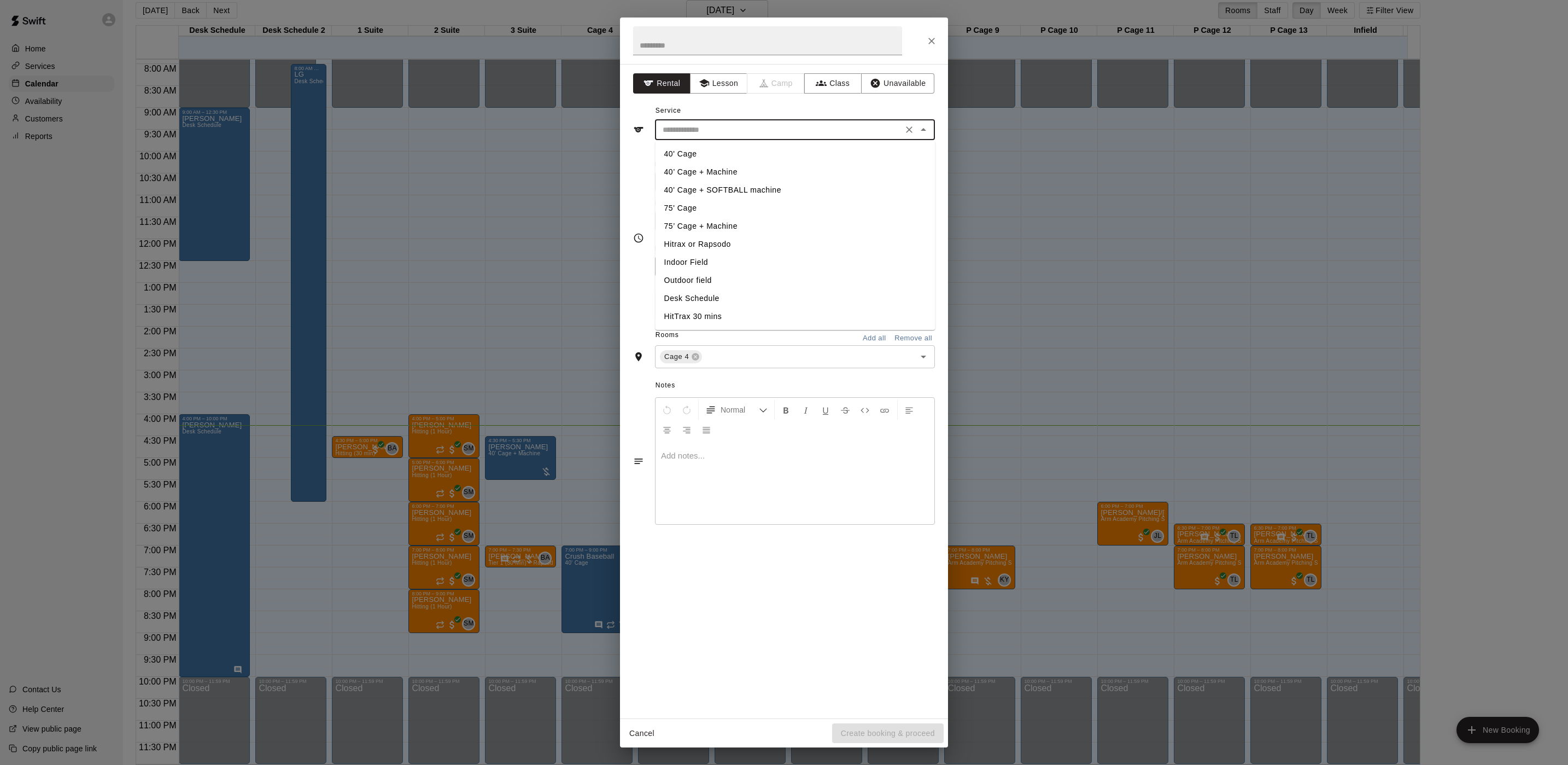
click at [735, 171] on li "40’ Cage + Machine" at bounding box center [796, 172] width 280 height 18
type input "**********"
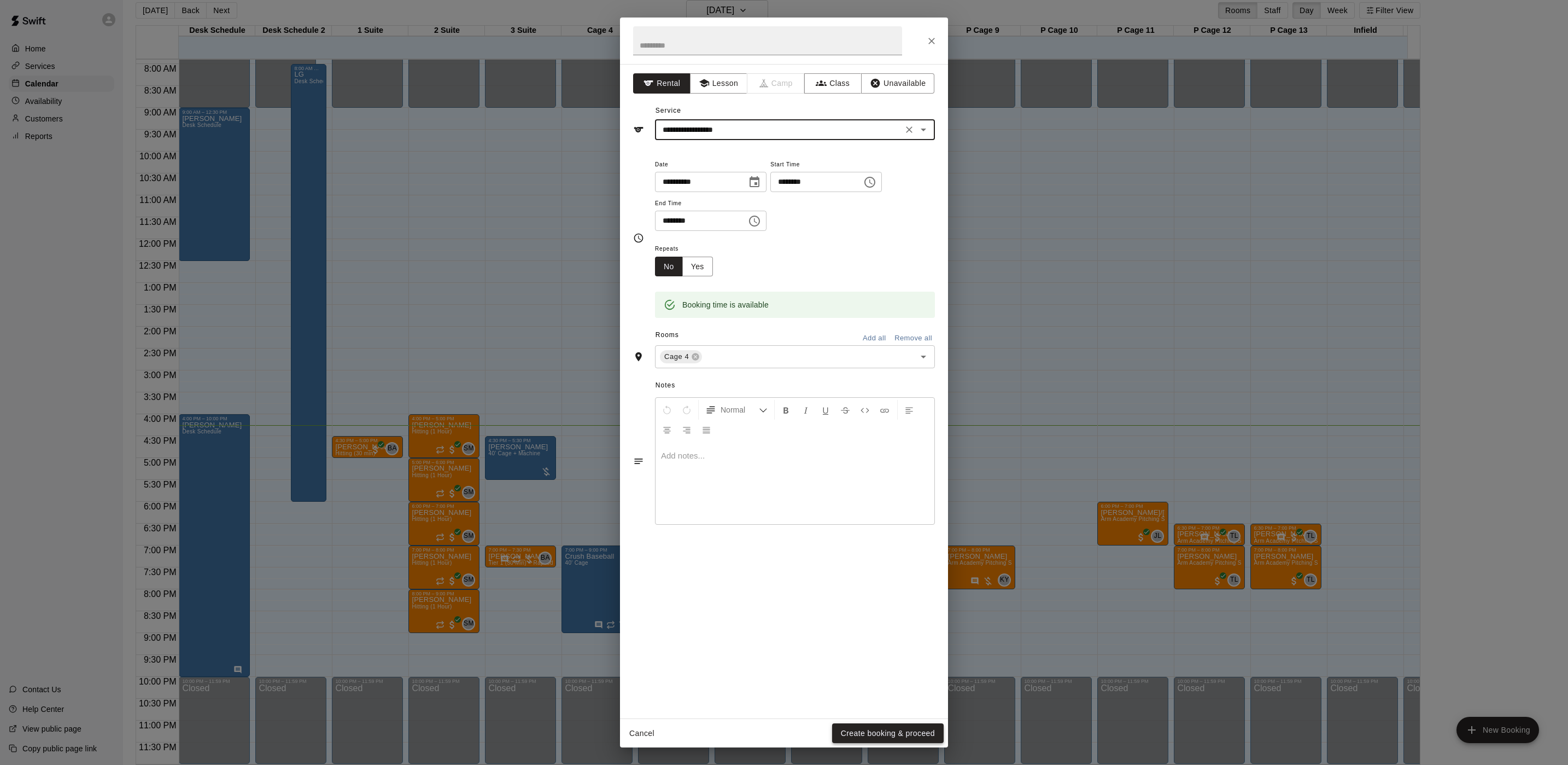
click at [896, 728] on button "Create booking & proceed" at bounding box center [887, 733] width 111 height 20
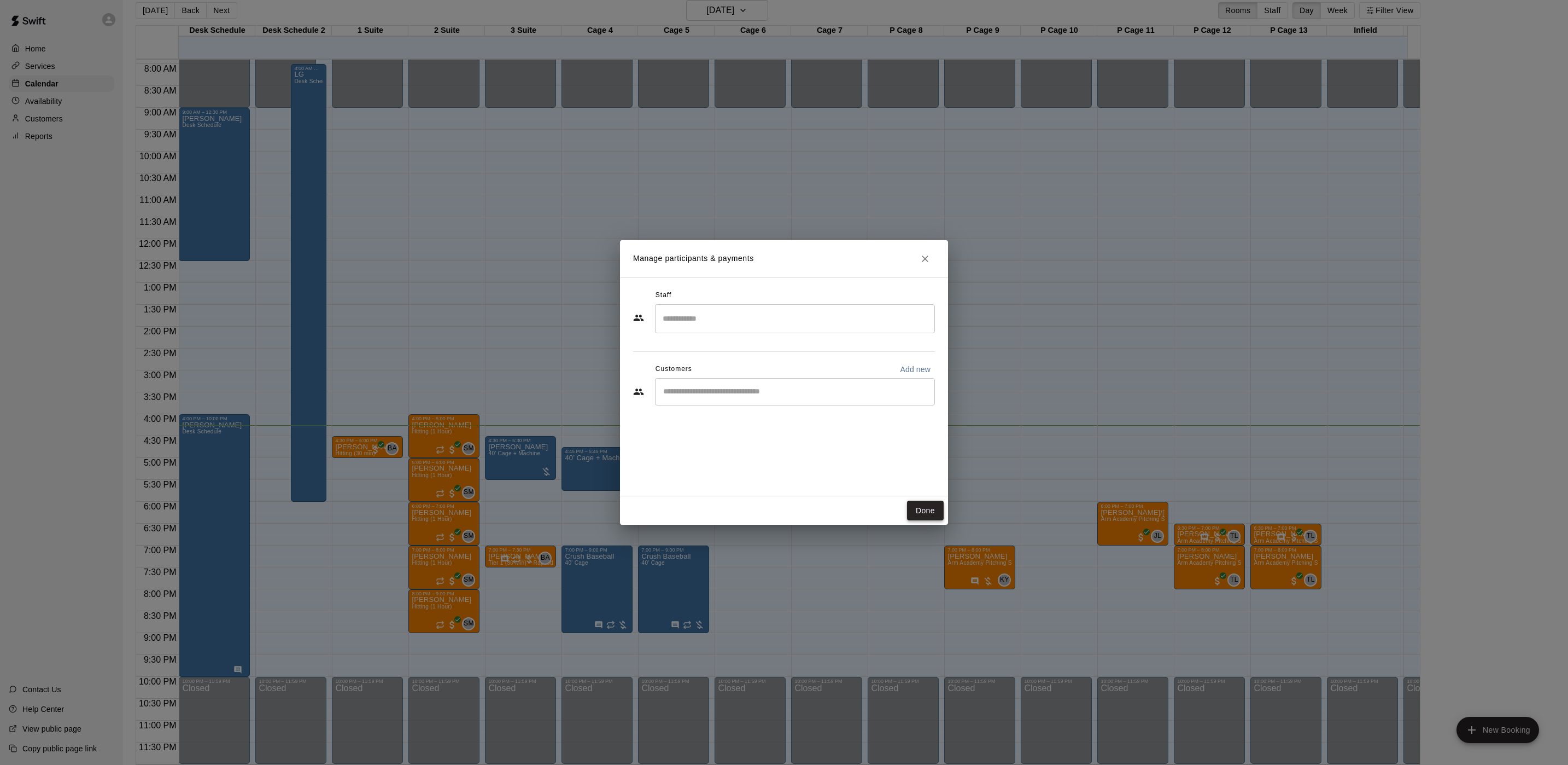
click at [925, 504] on button "Done" at bounding box center [925, 510] width 37 height 20
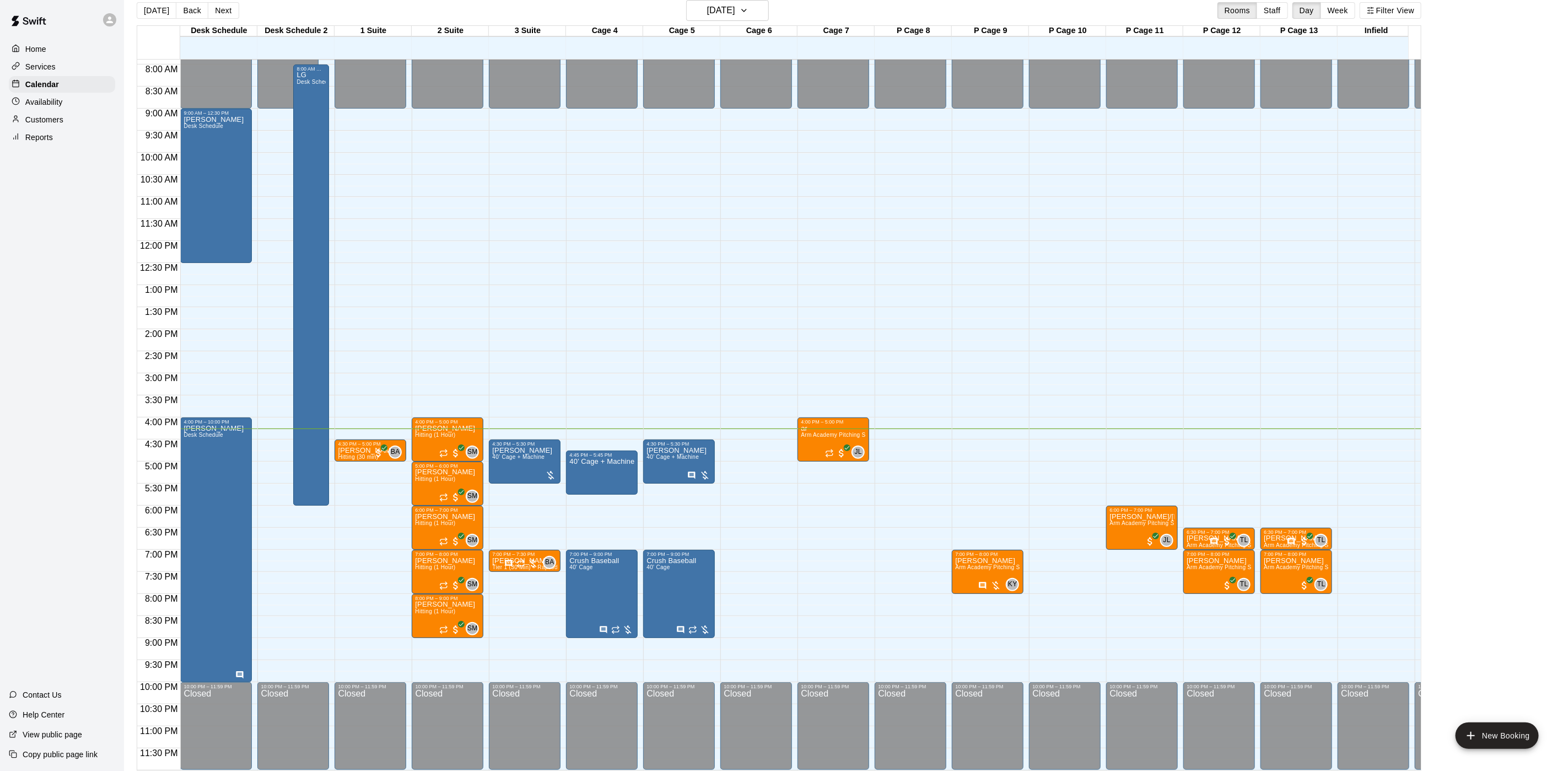
click at [723, 25] on div "[DATE] Back [DATE][DATE] Rooms Staff Day Week Filter View" at bounding box center [779, 12] width 1285 height 25
click at [726, 17] on h6 "[DATE]" at bounding box center [721, 10] width 28 height 15
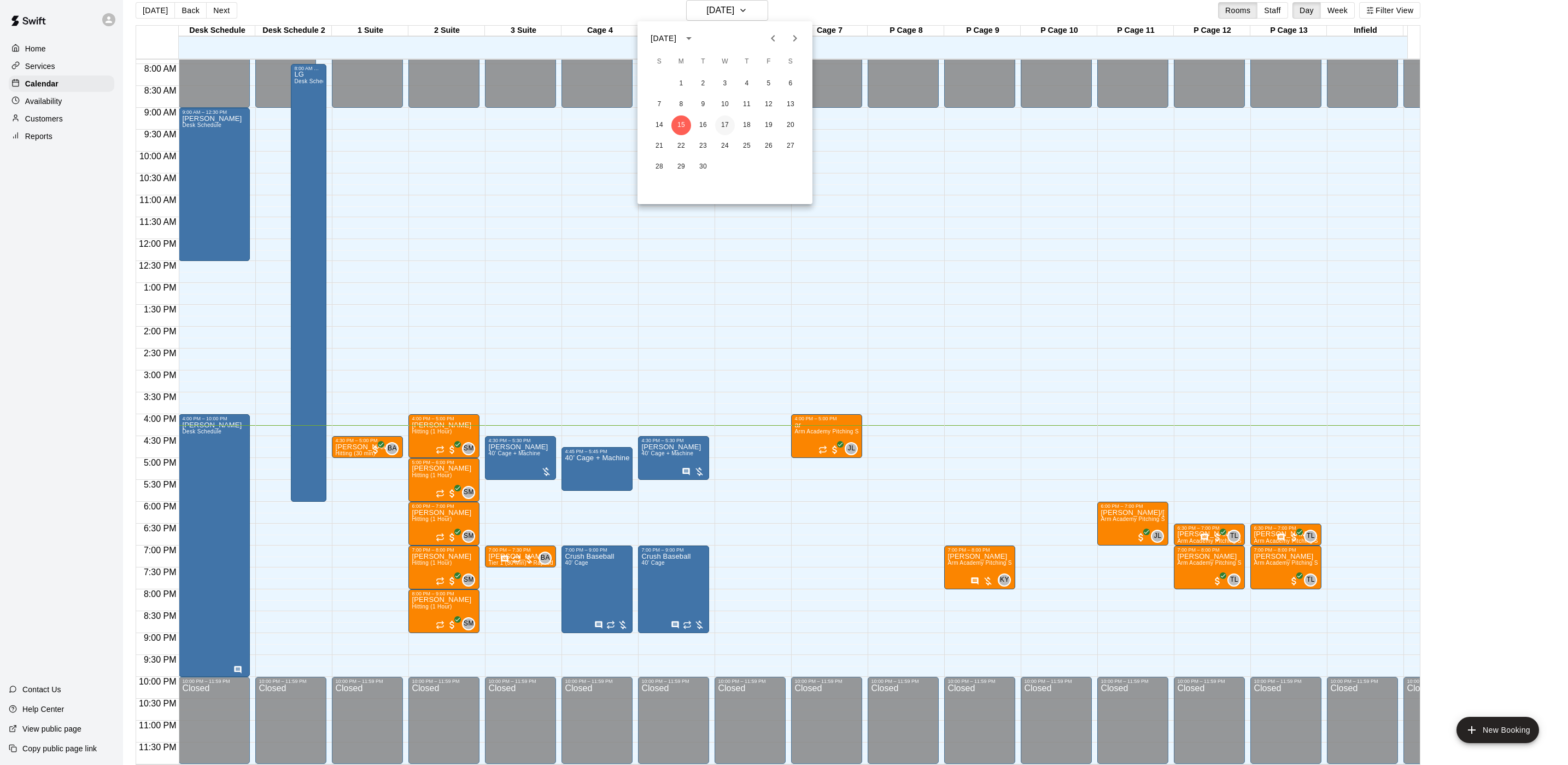
click at [721, 125] on button "17" at bounding box center [725, 125] width 19 height 19
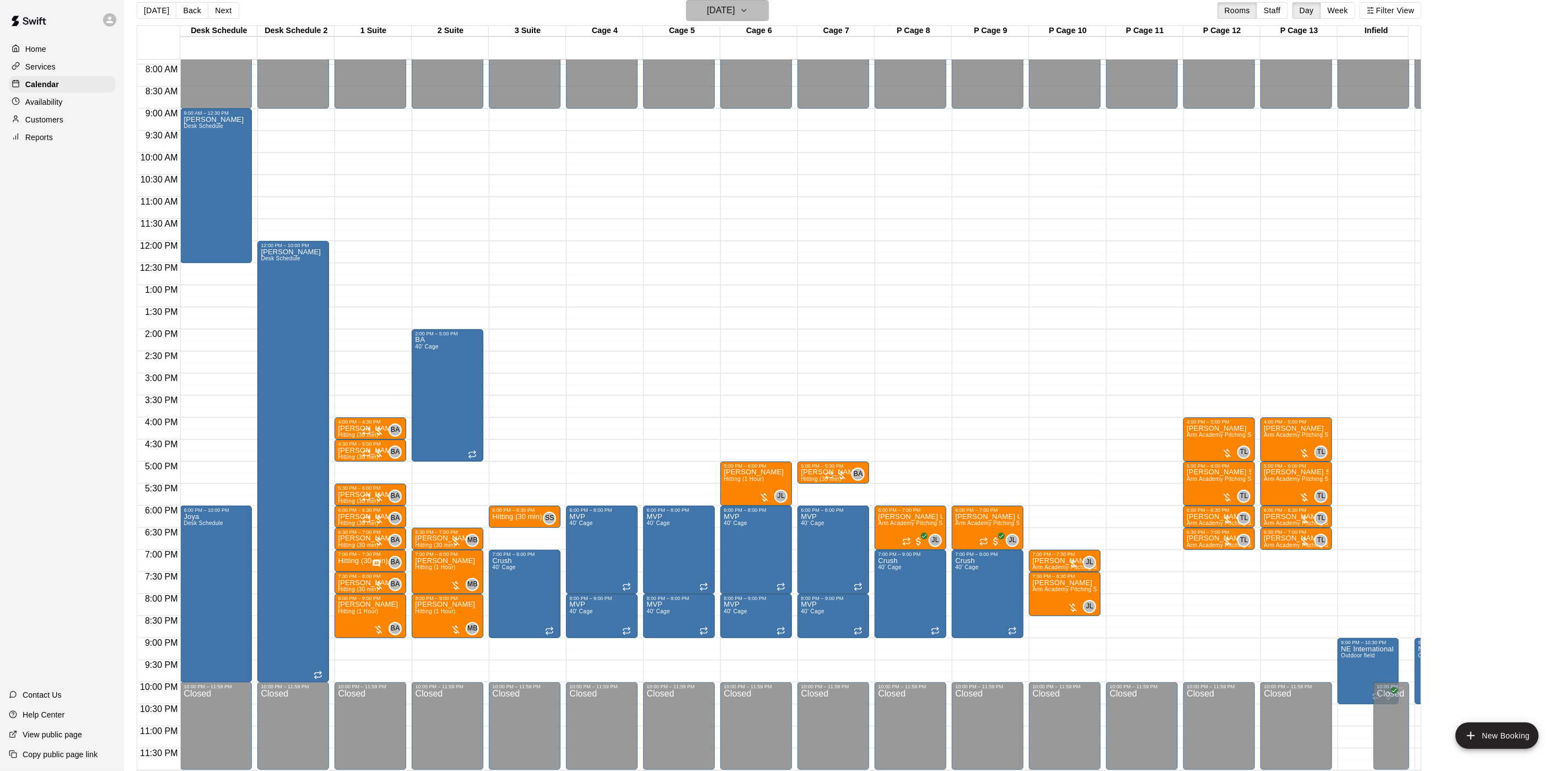
click at [723, 6] on h6 "[DATE]" at bounding box center [721, 10] width 28 height 15
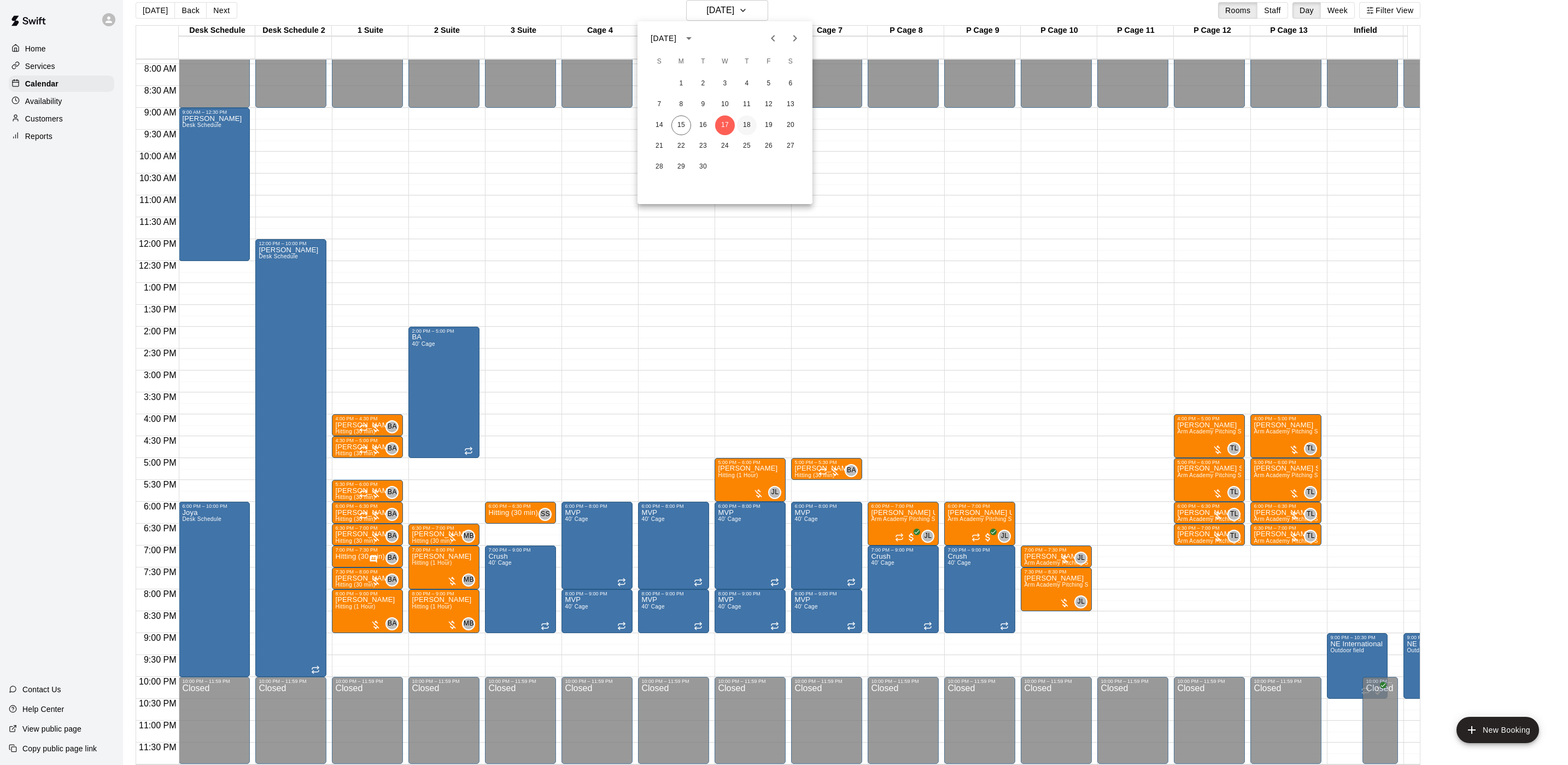
click at [744, 123] on button "18" at bounding box center [747, 125] width 19 height 19
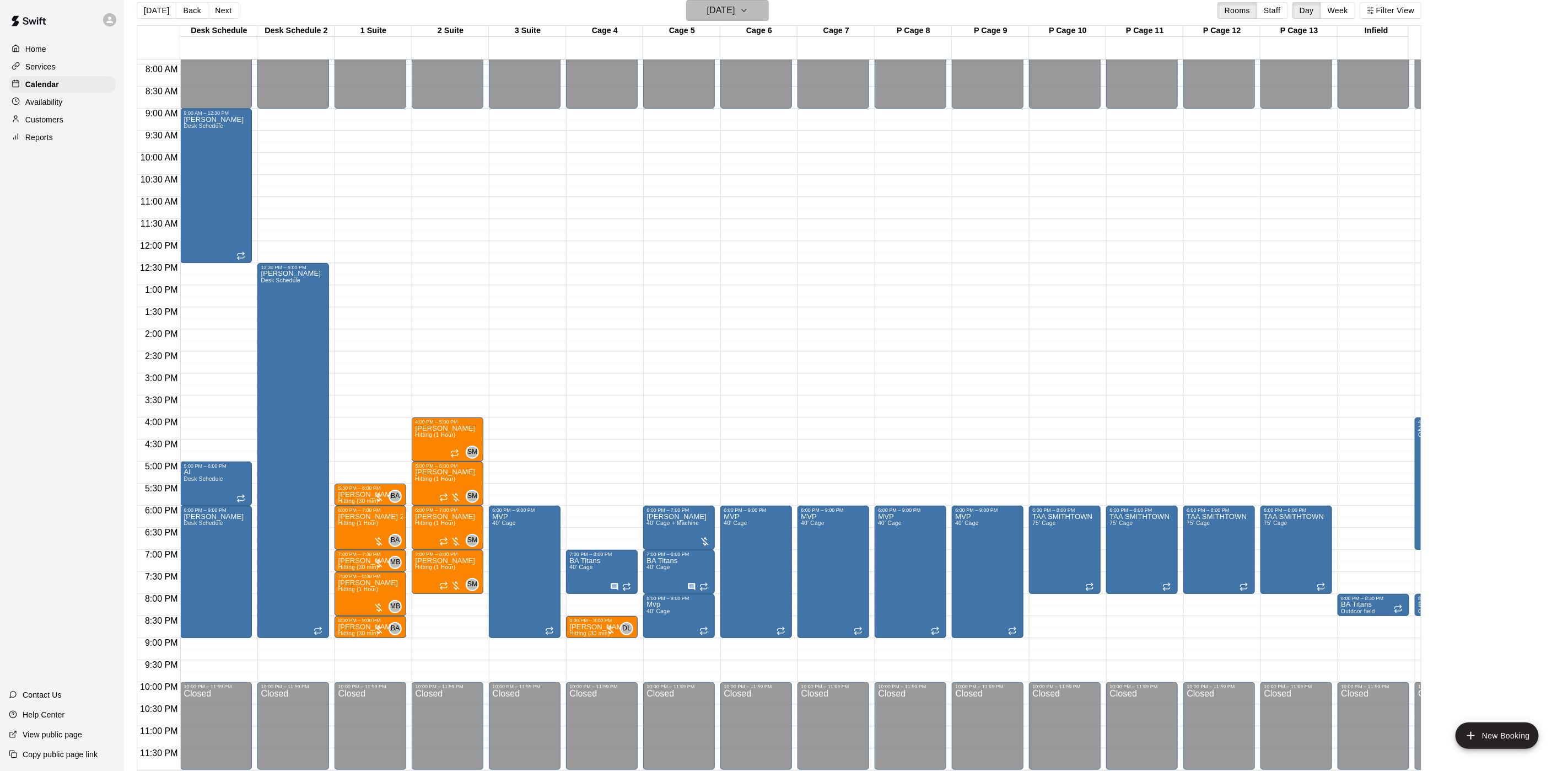
click at [749, 7] on icon "button" at bounding box center [744, 10] width 9 height 14
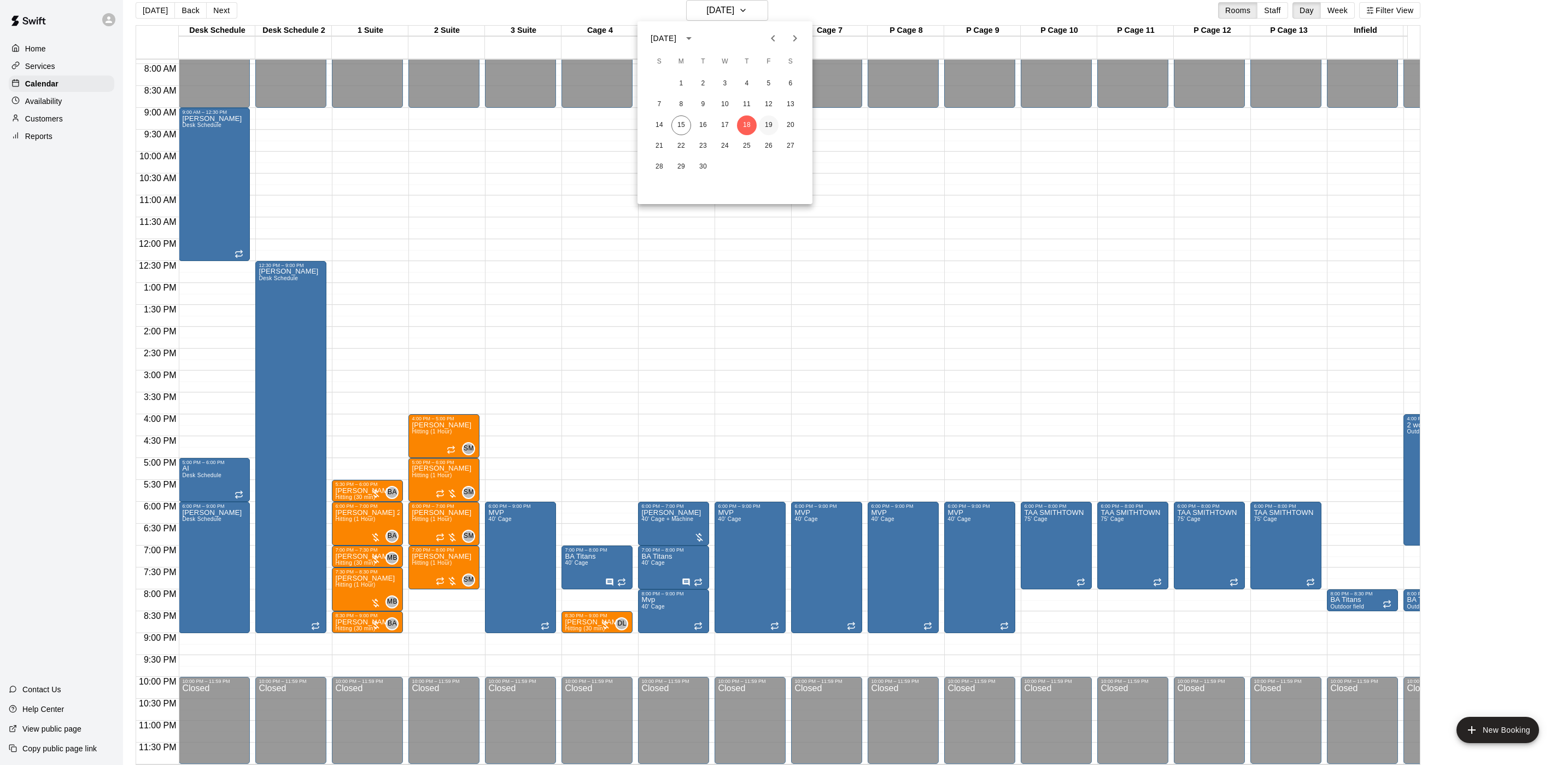
click at [761, 125] on button "19" at bounding box center [769, 125] width 19 height 19
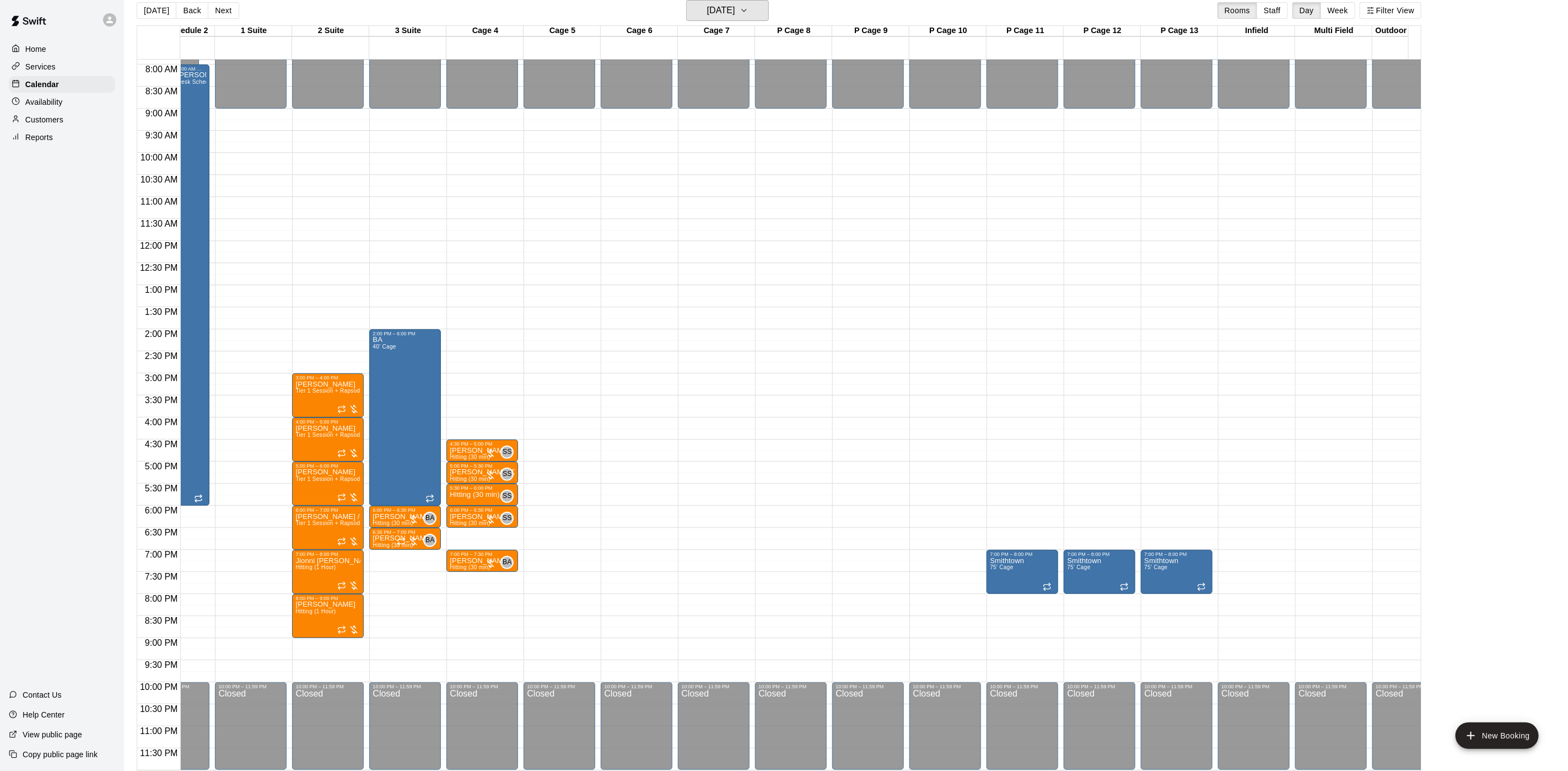
scroll to position [0, 0]
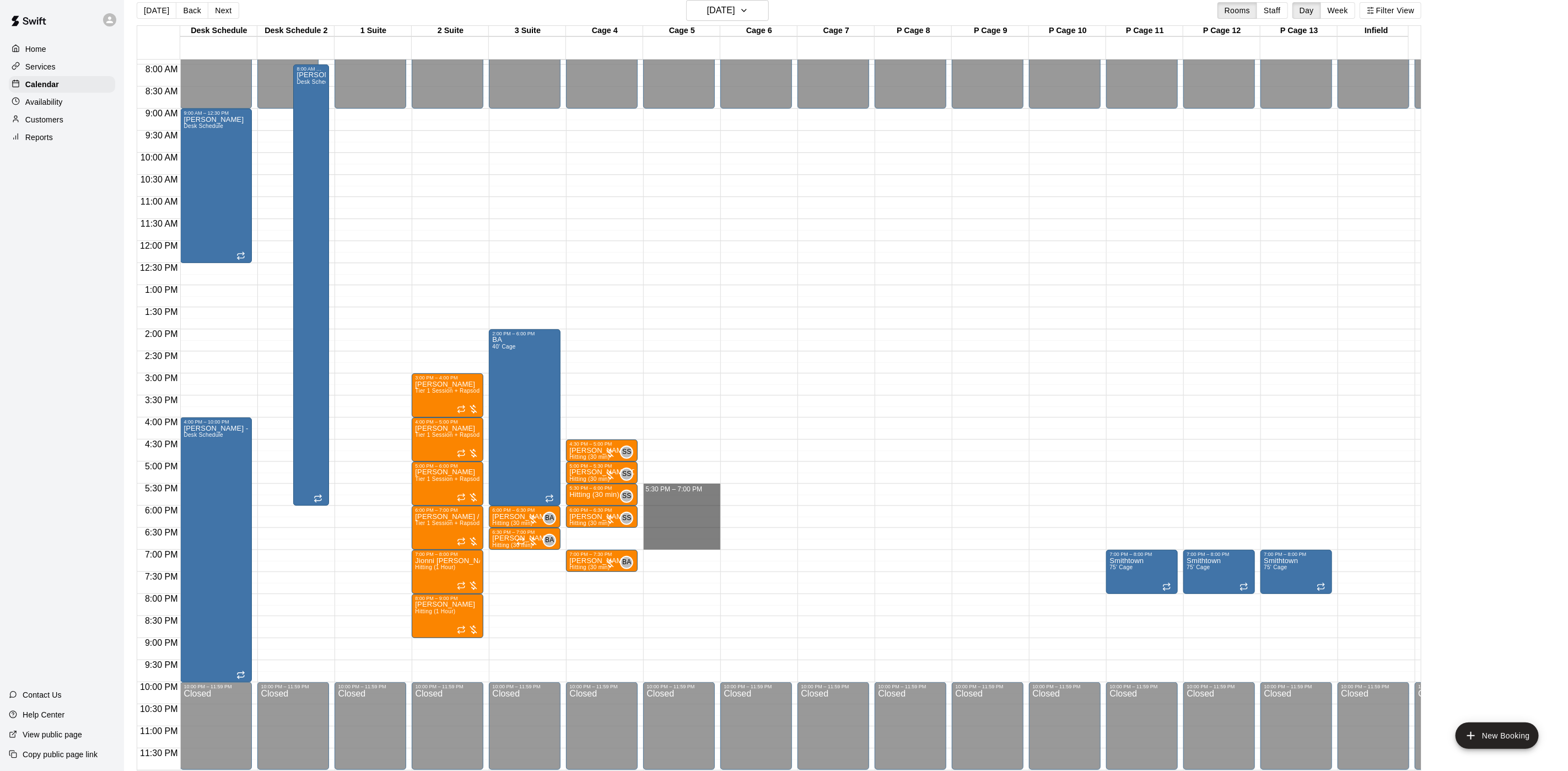
drag, startPoint x: 701, startPoint y: 473, endPoint x: 705, endPoint y: 536, distance: 63.1
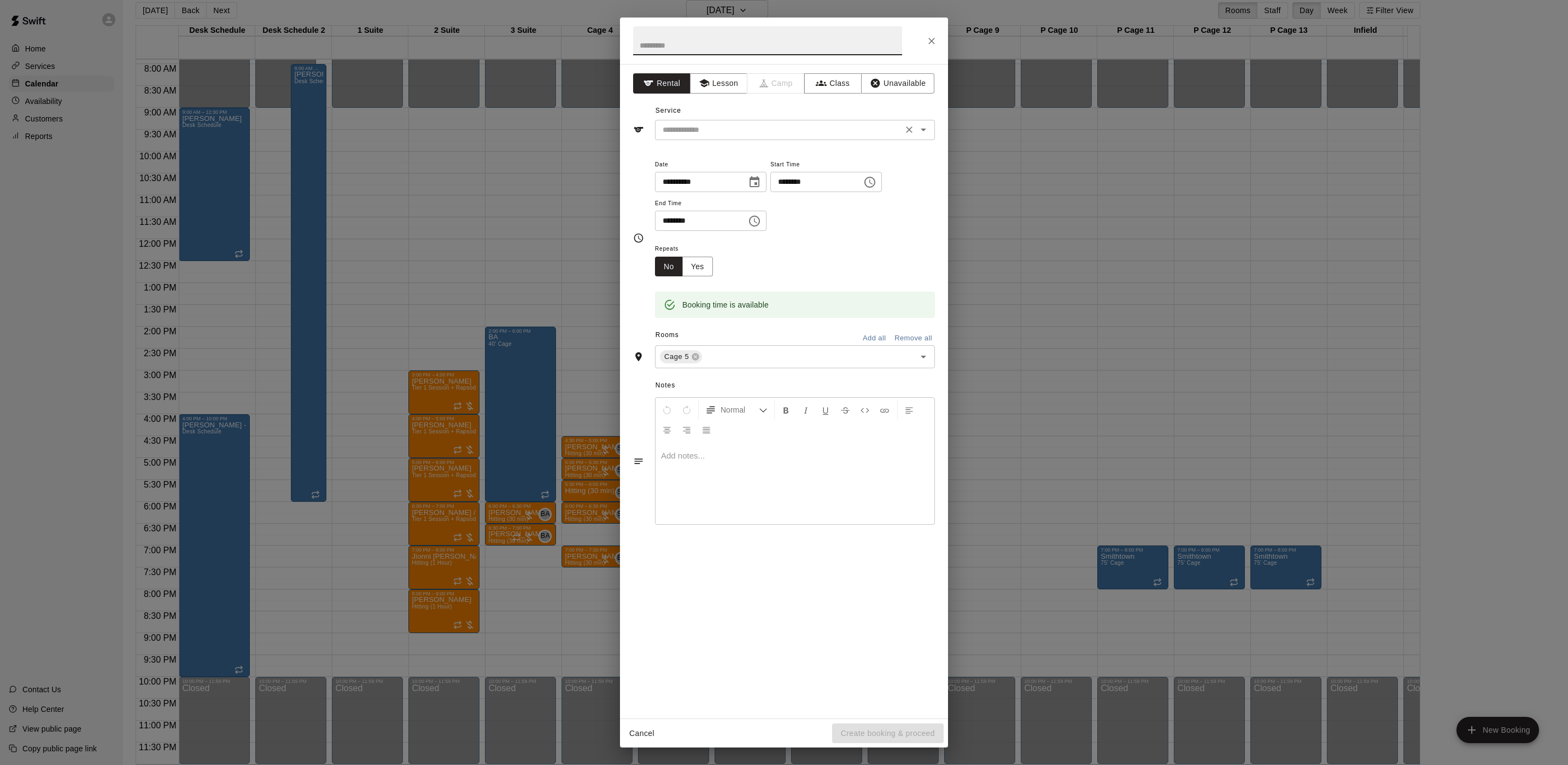
click at [699, 139] on div "​" at bounding box center [795, 130] width 280 height 20
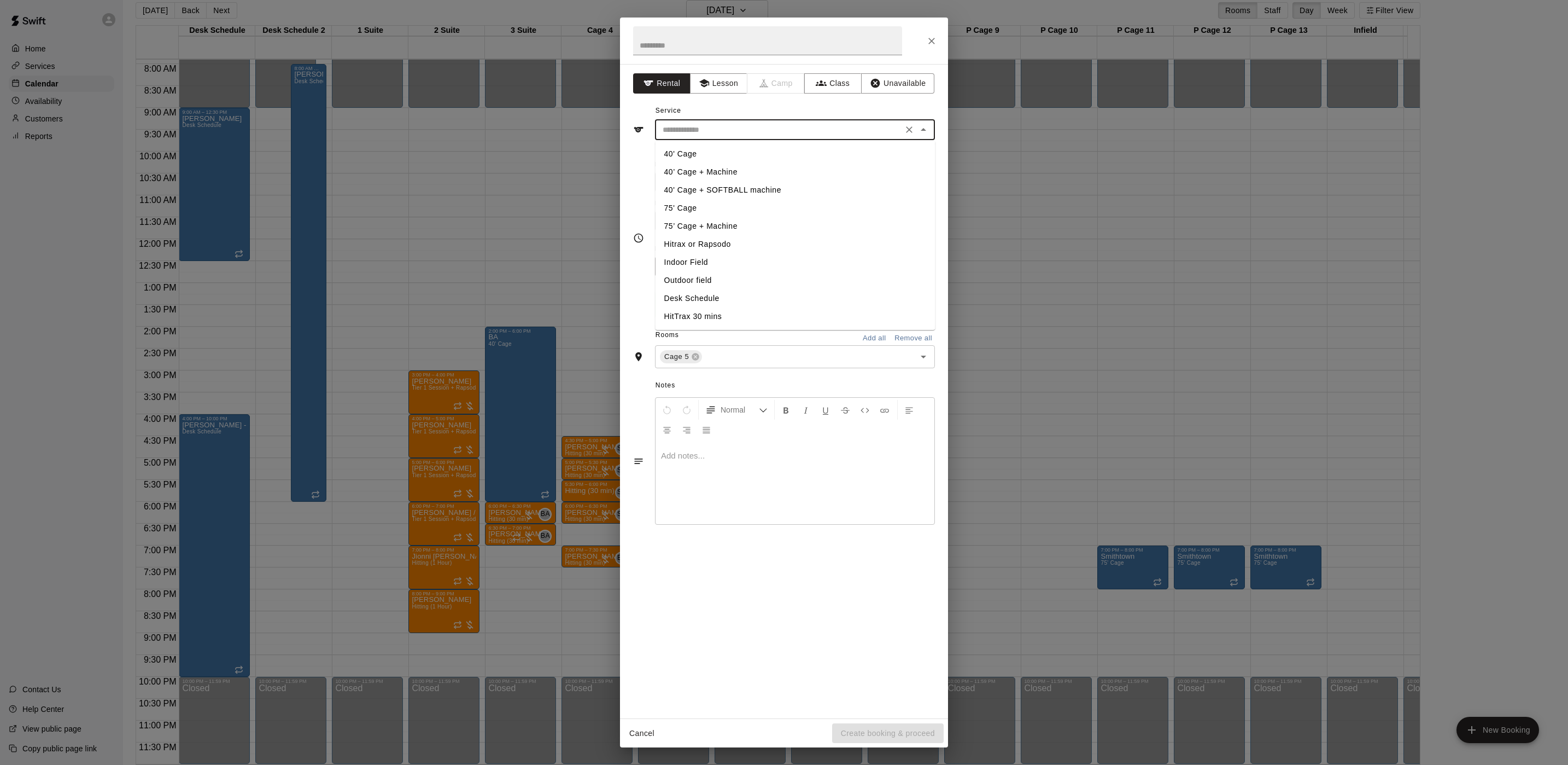
click at [721, 159] on li "40' Cage" at bounding box center [796, 154] width 280 height 18
type input "********"
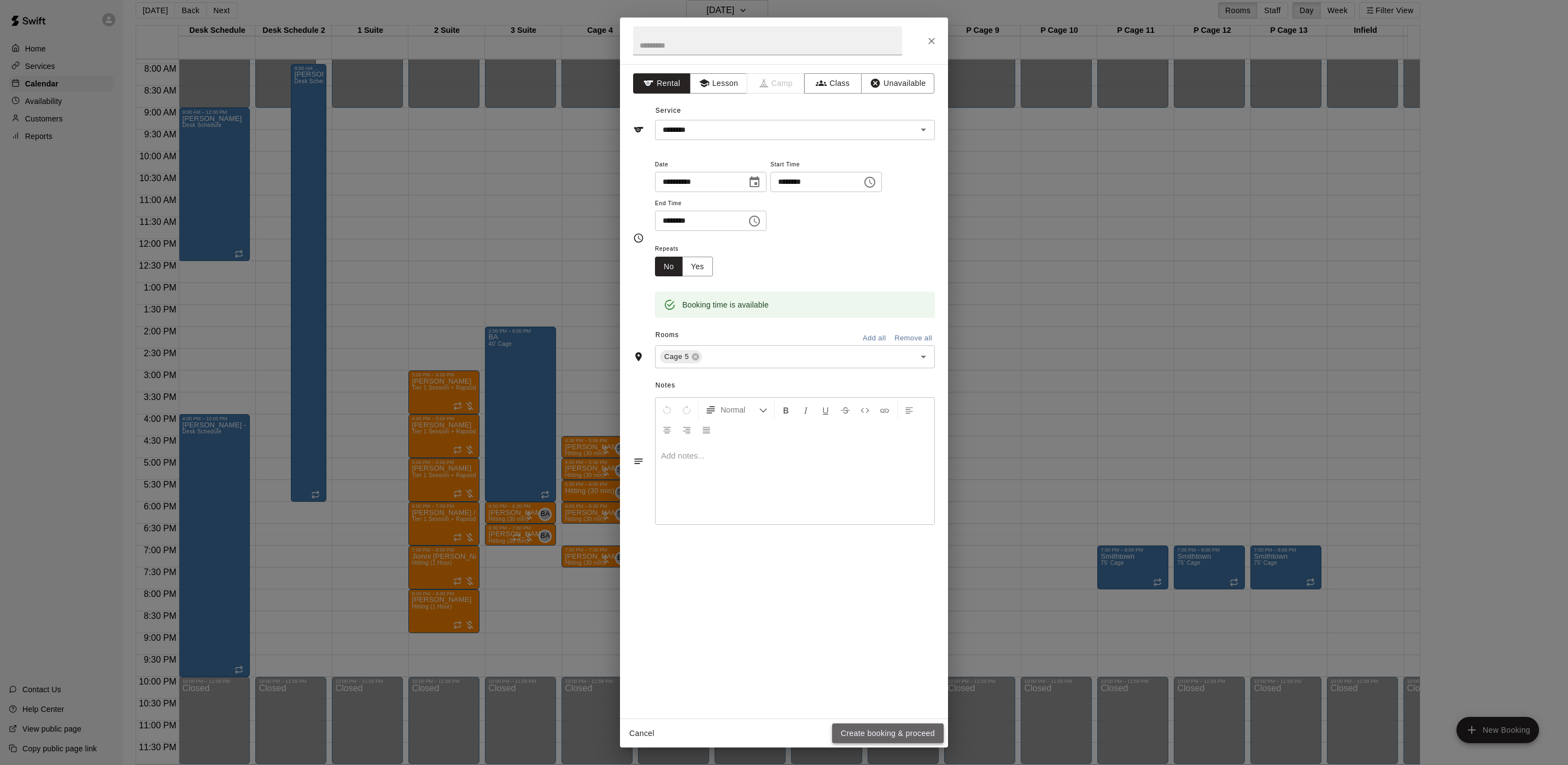
click at [906, 730] on button "Create booking & proceed" at bounding box center [887, 733] width 111 height 20
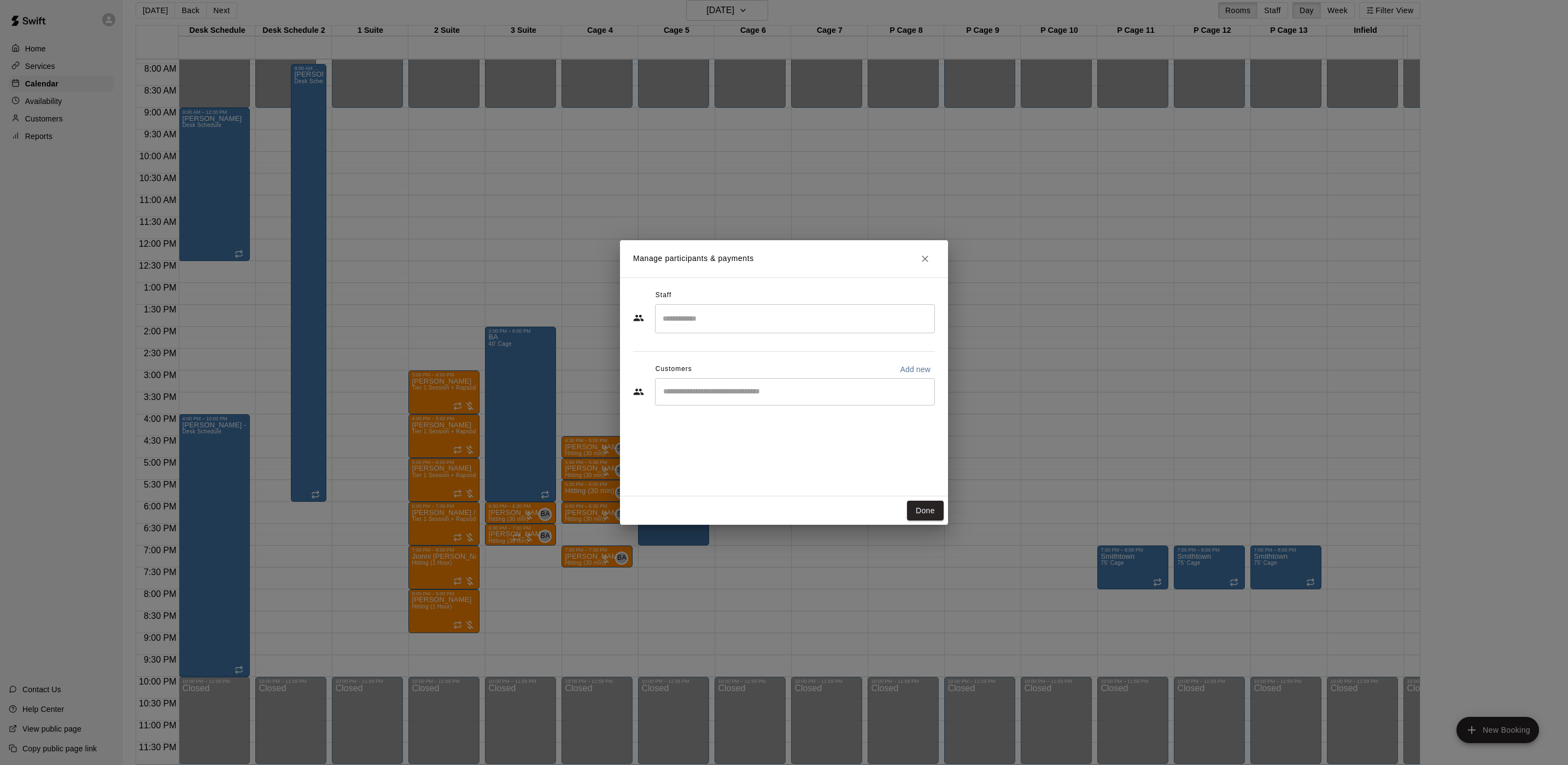
click at [704, 397] on input "Start typing to search customers..." at bounding box center [795, 392] width 270 height 11
type input "***"
click at [803, 422] on div "TKO [PERSON_NAME] [EMAIL_ADDRESS][DOMAIN_NAME]" at bounding box center [806, 423] width 240 height 24
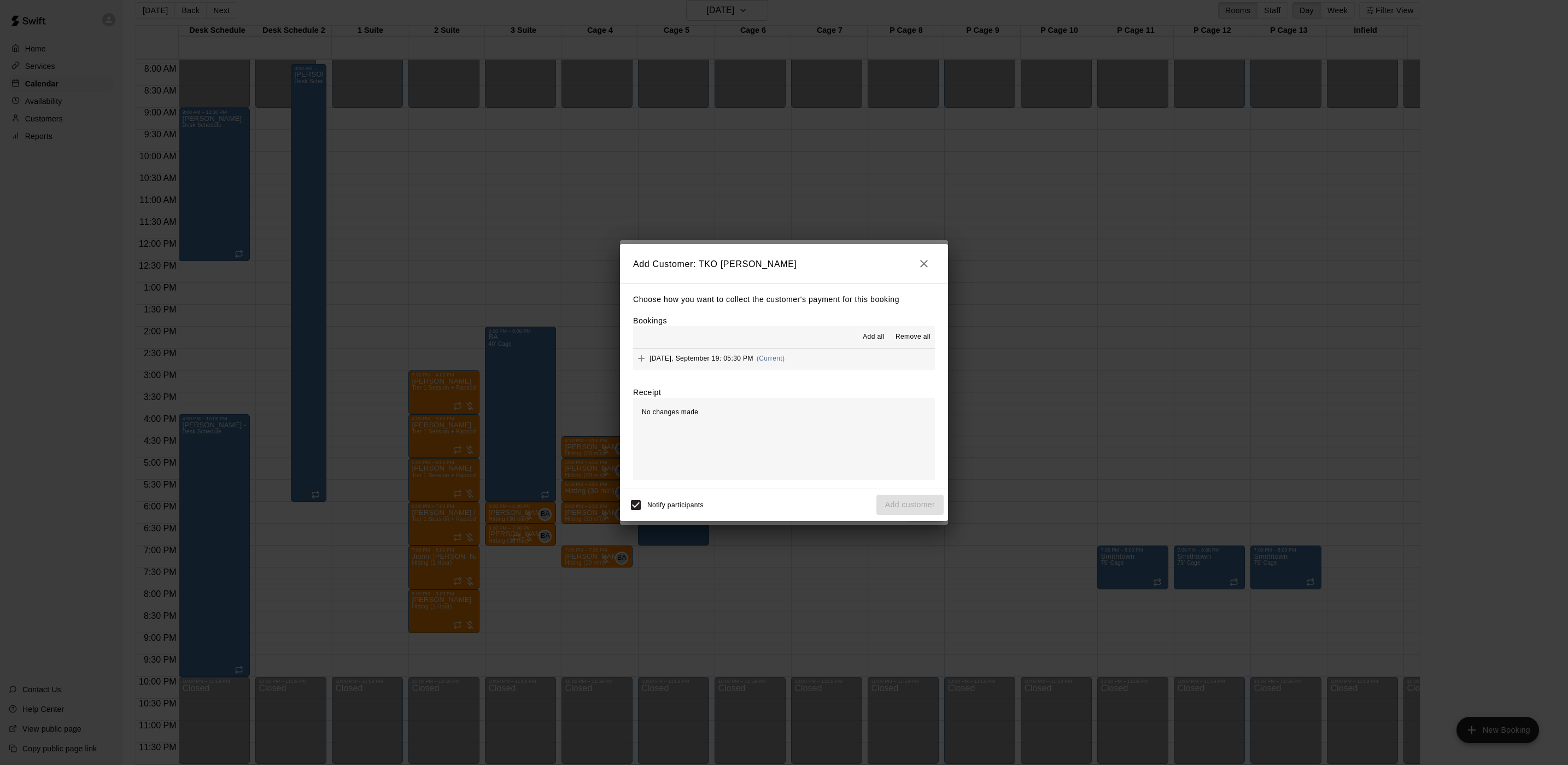
click at [805, 359] on button "[DATE], September 19: 05:30 PM (Current)" at bounding box center [784, 358] width 302 height 20
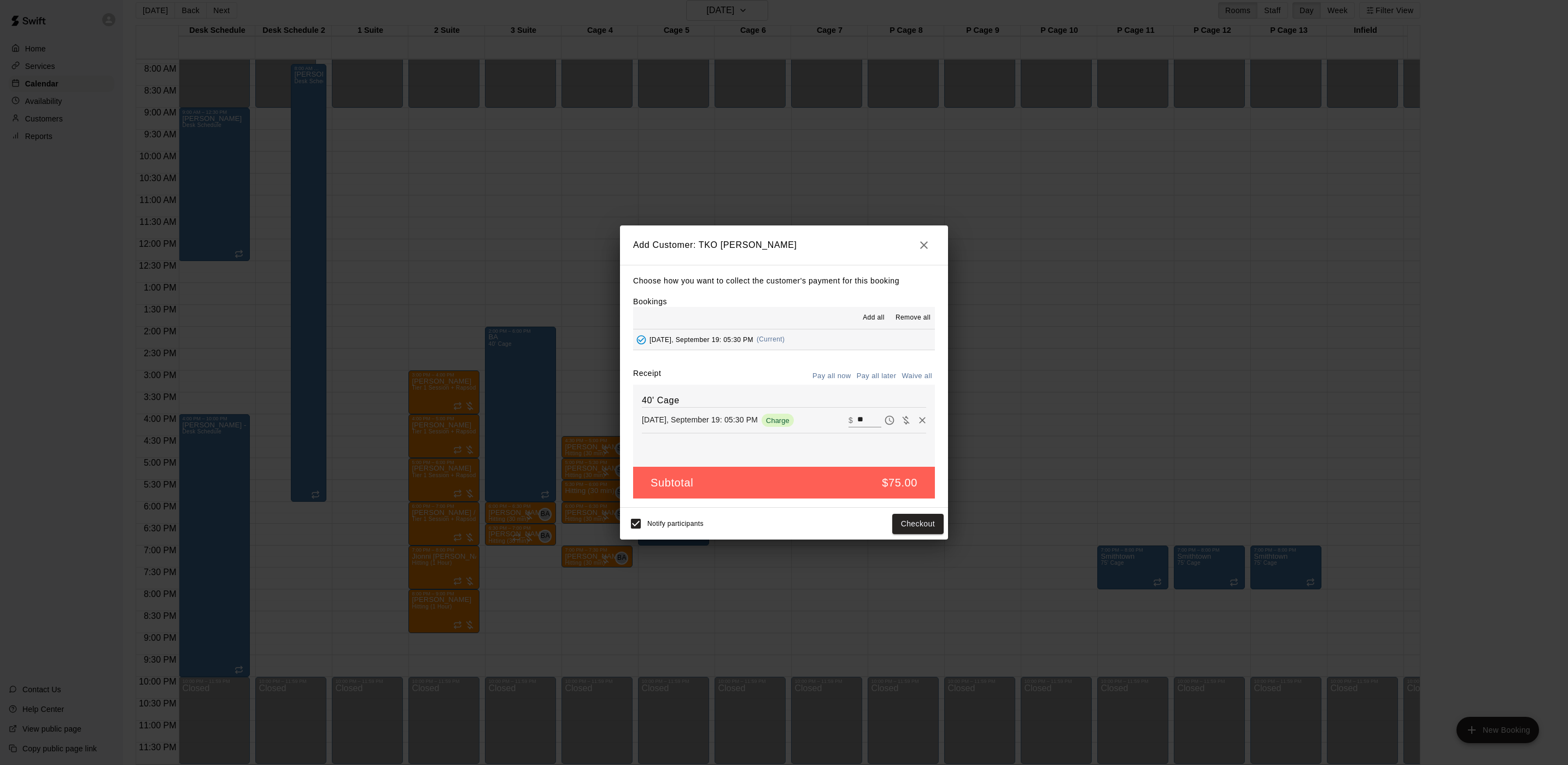
click at [870, 373] on button "Pay all later" at bounding box center [877, 376] width 46 height 17
click at [912, 526] on button "Add customer" at bounding box center [910, 523] width 67 height 20
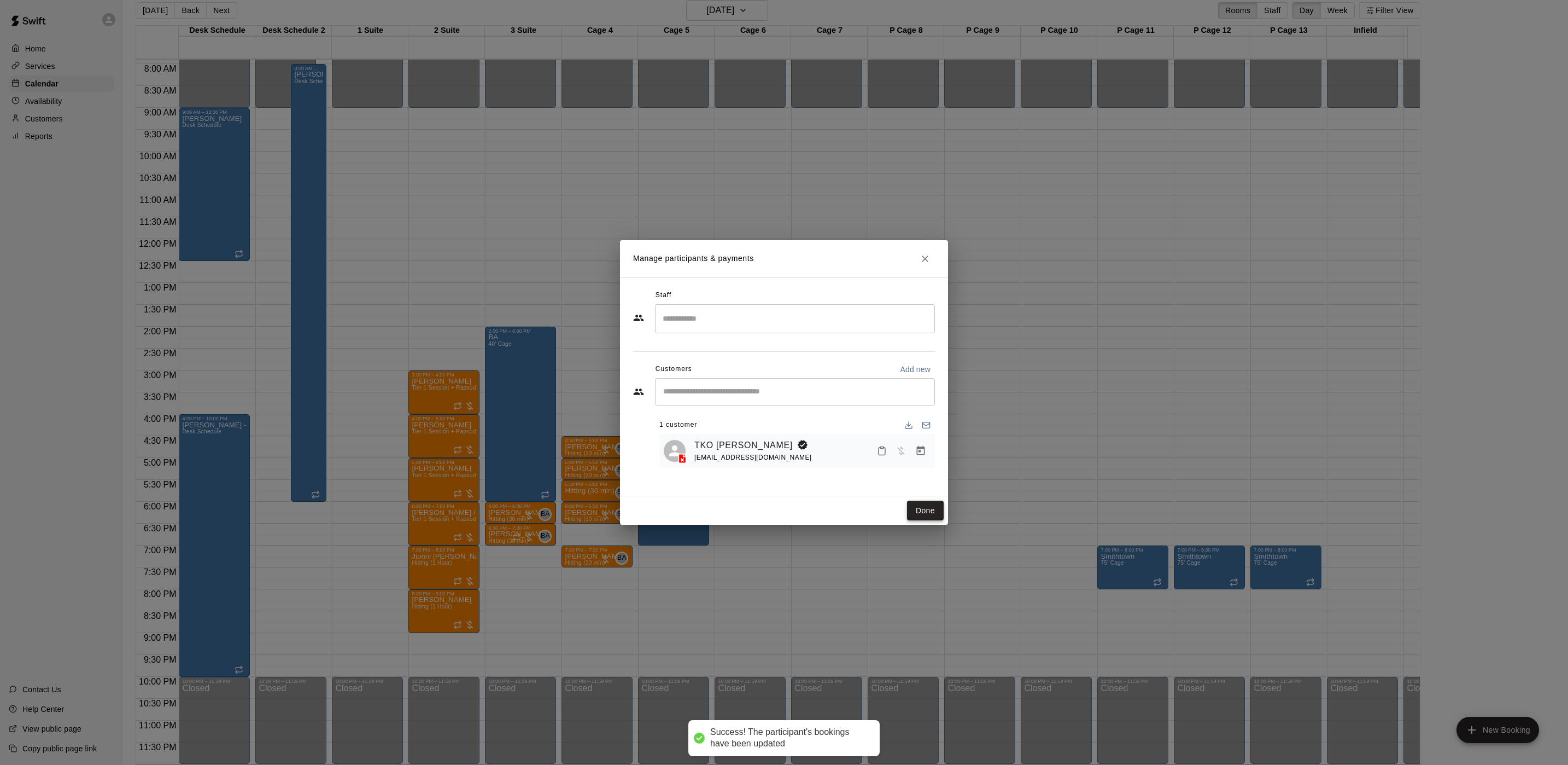
click at [915, 506] on button "Done" at bounding box center [925, 510] width 37 height 20
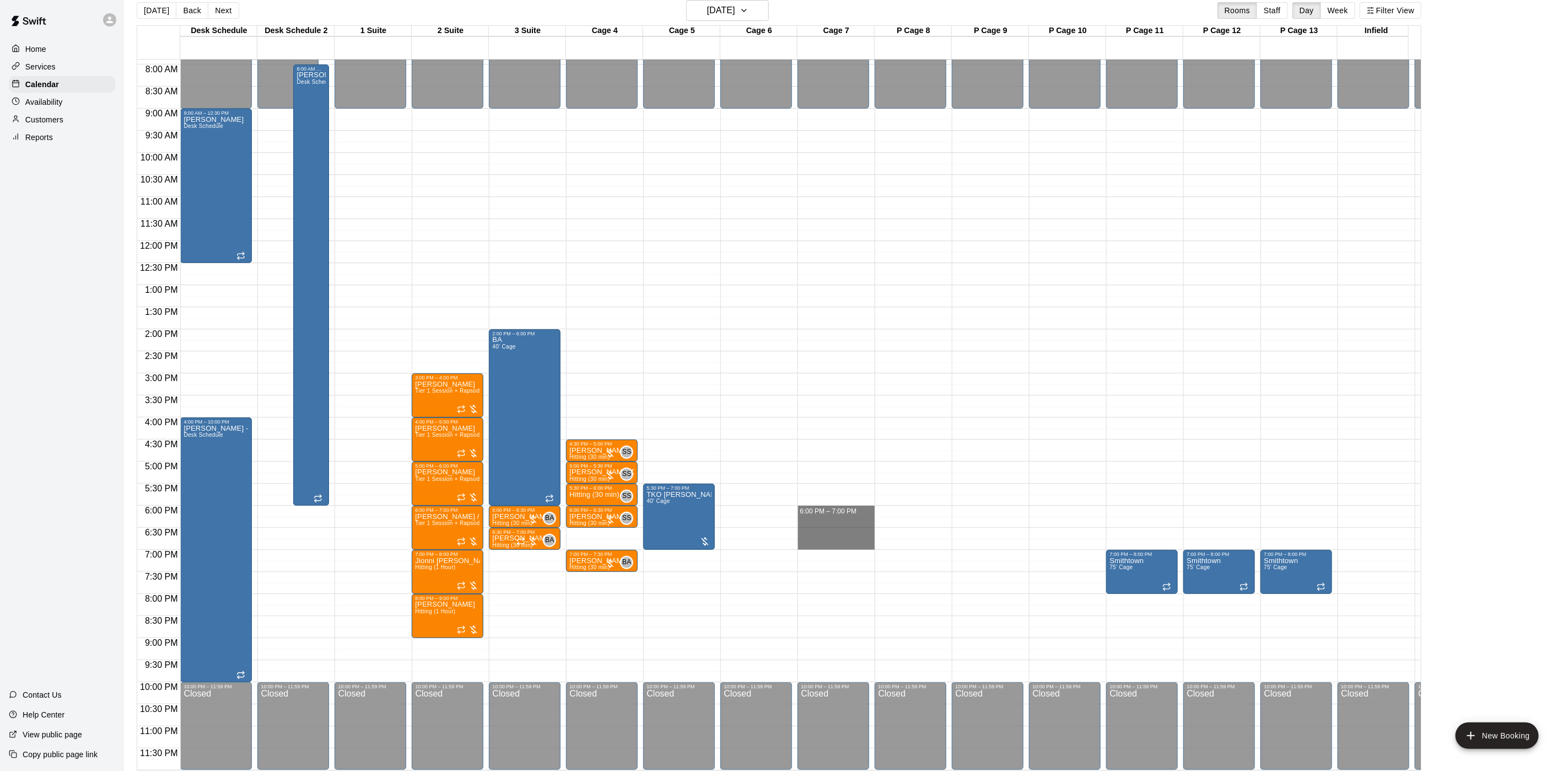
drag, startPoint x: 857, startPoint y: 497, endPoint x: 855, endPoint y: 533, distance: 36.1
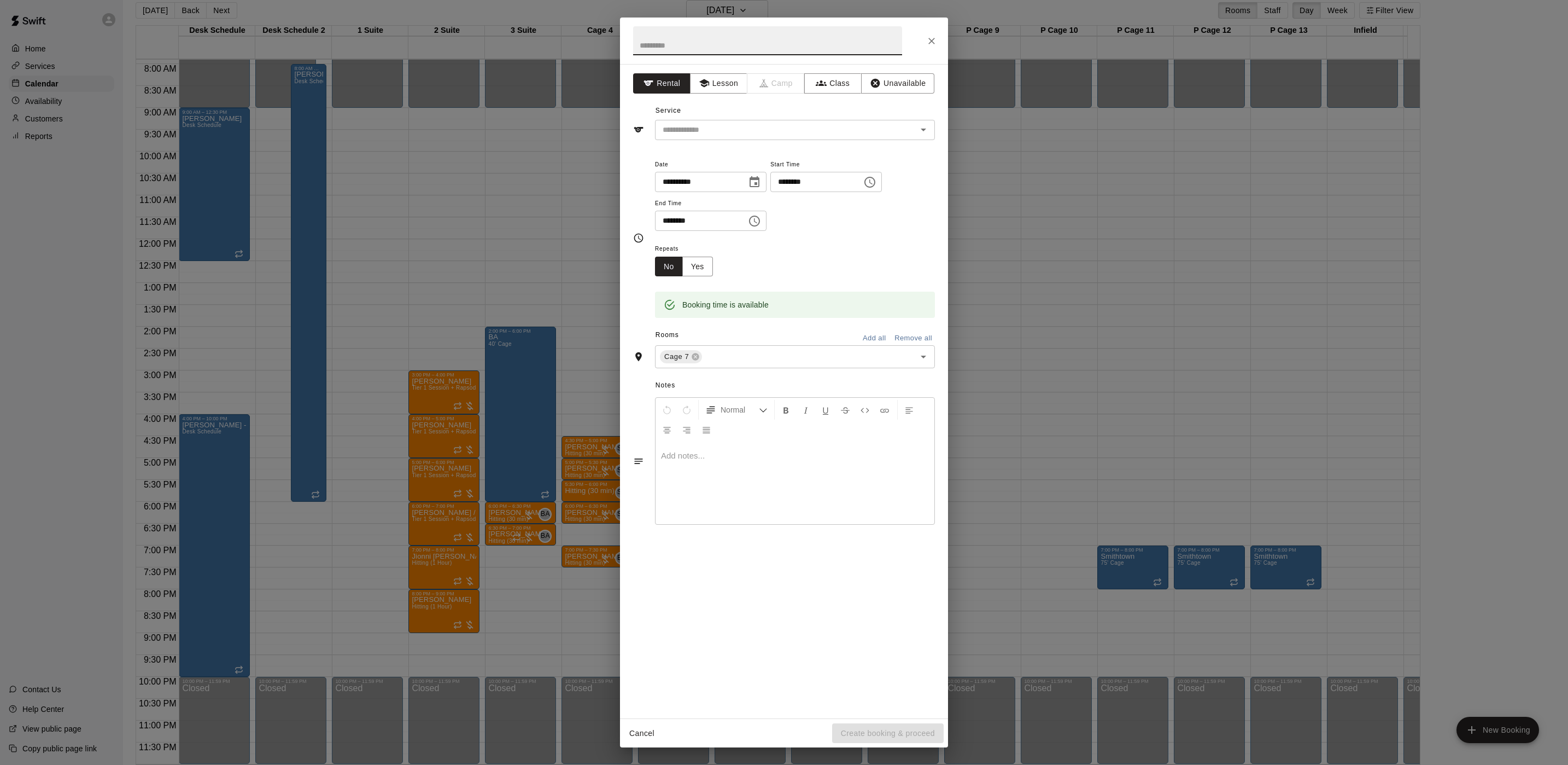
click at [933, 46] on icon "Close" at bounding box center [932, 41] width 11 height 11
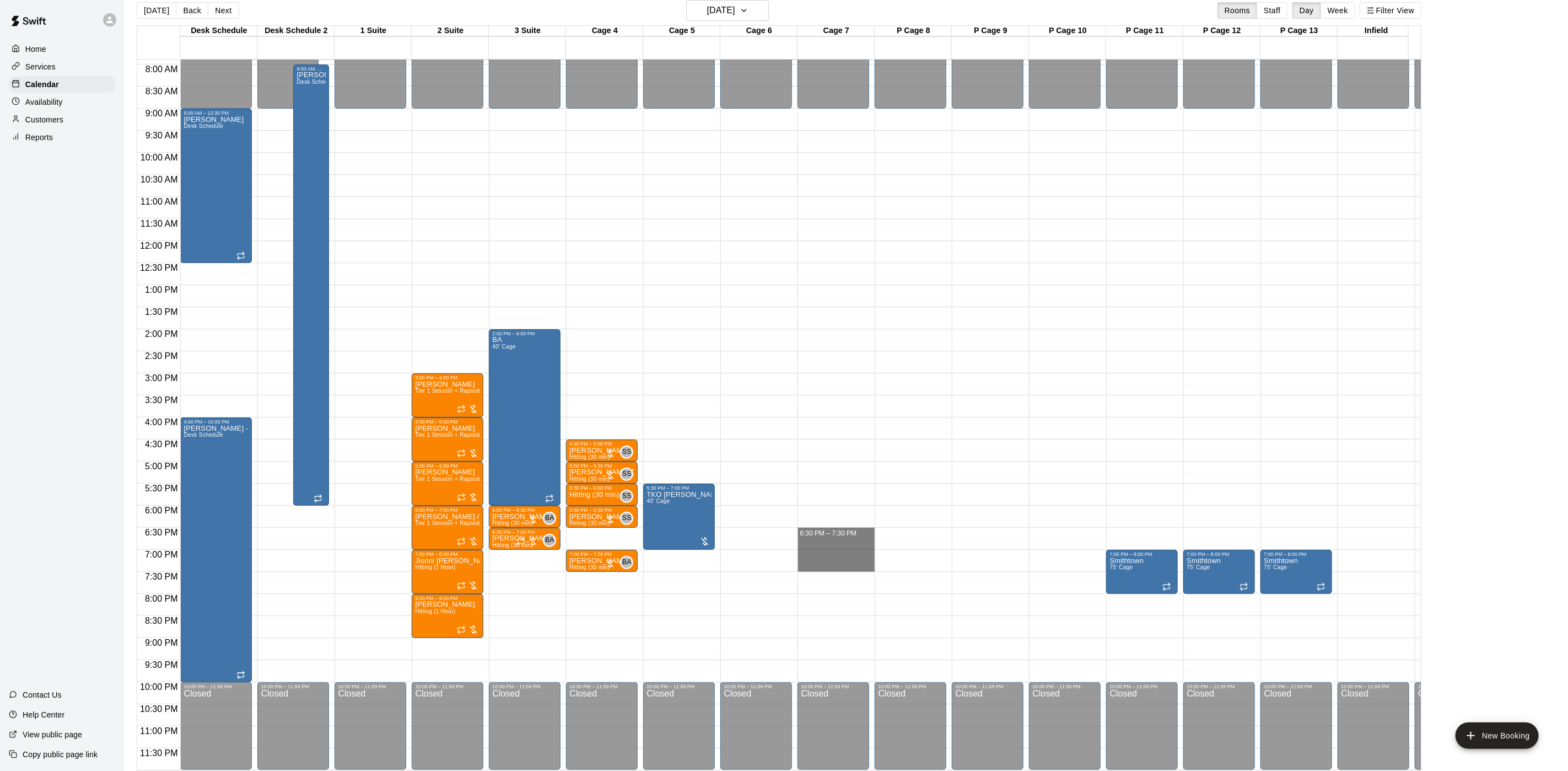
drag, startPoint x: 854, startPoint y: 516, endPoint x: 898, endPoint y: 295, distance: 225.3
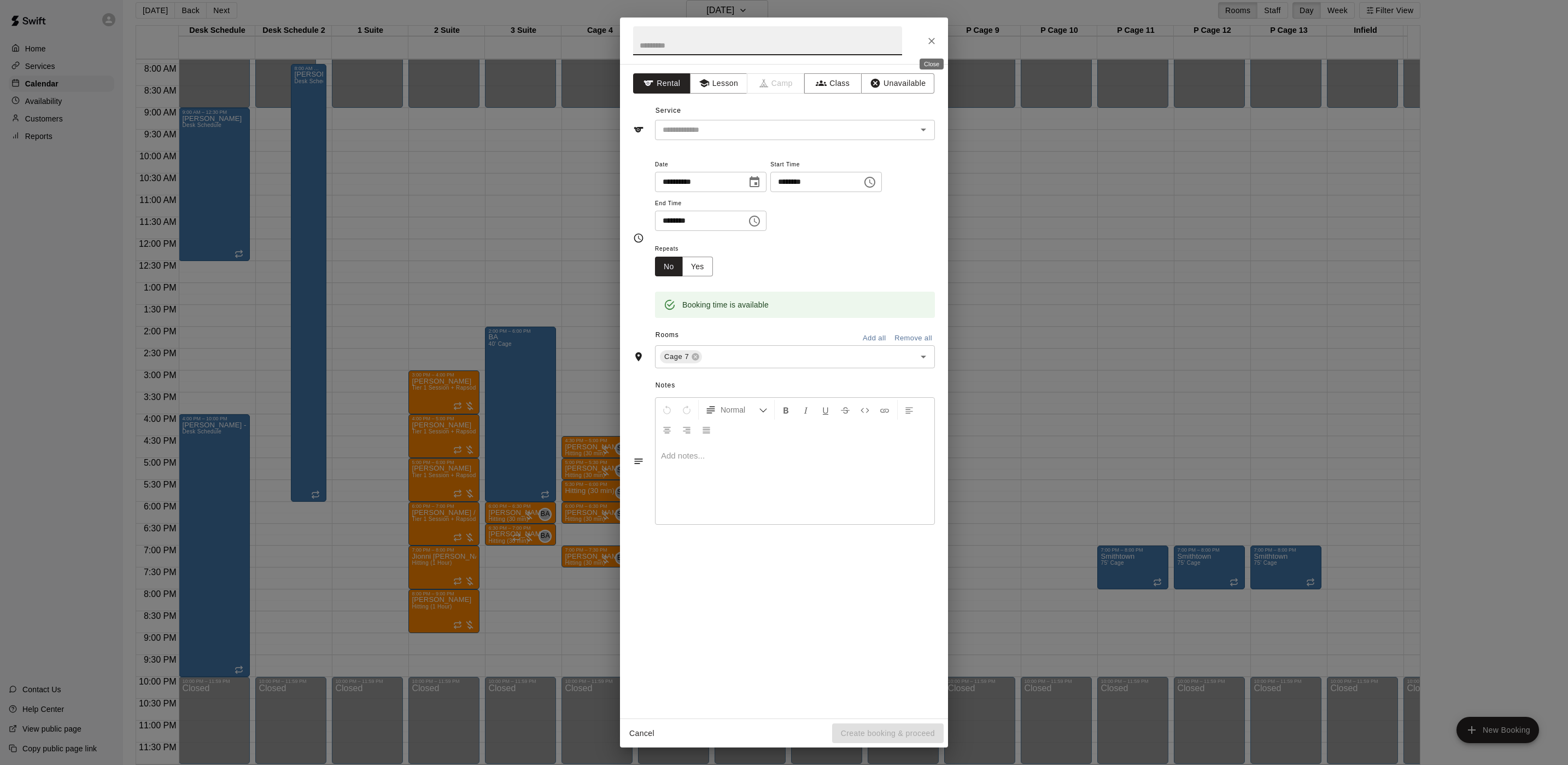
click at [926, 36] on icon "Close" at bounding box center [932, 41] width 11 height 11
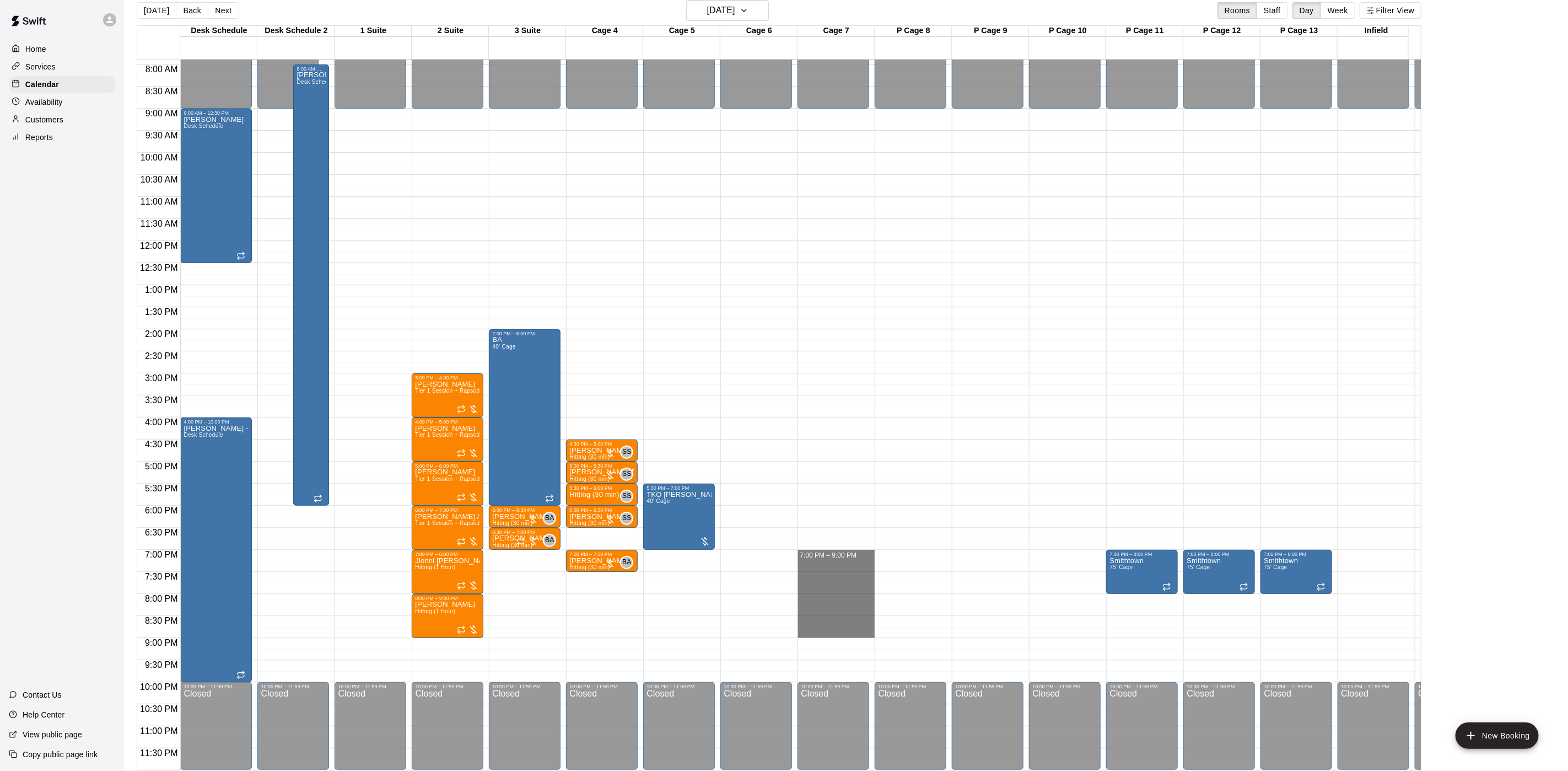
drag, startPoint x: 865, startPoint y: 541, endPoint x: 859, endPoint y: 616, distance: 75.2
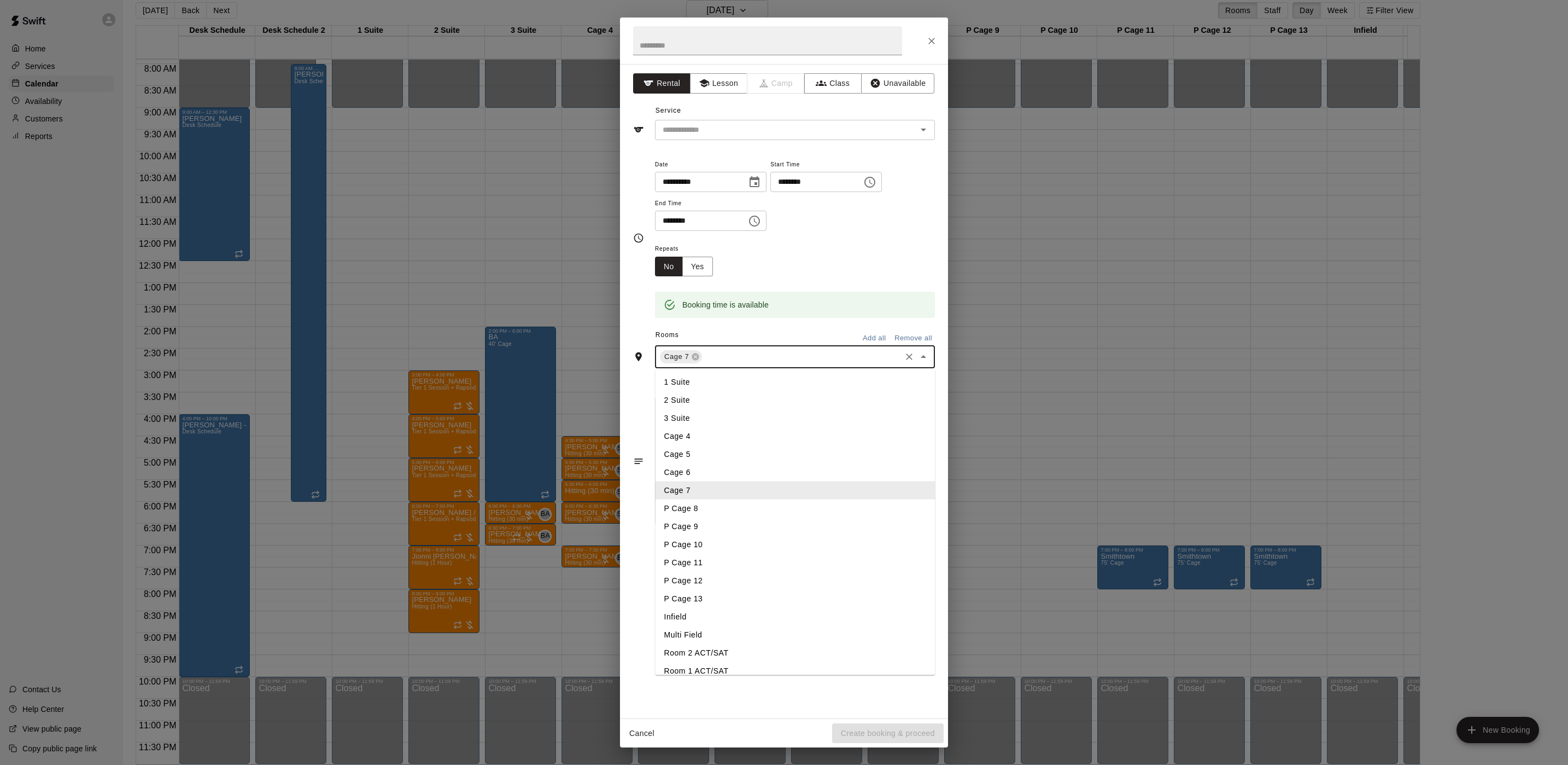
click at [733, 360] on input "text" at bounding box center [802, 357] width 196 height 13
type input "***"
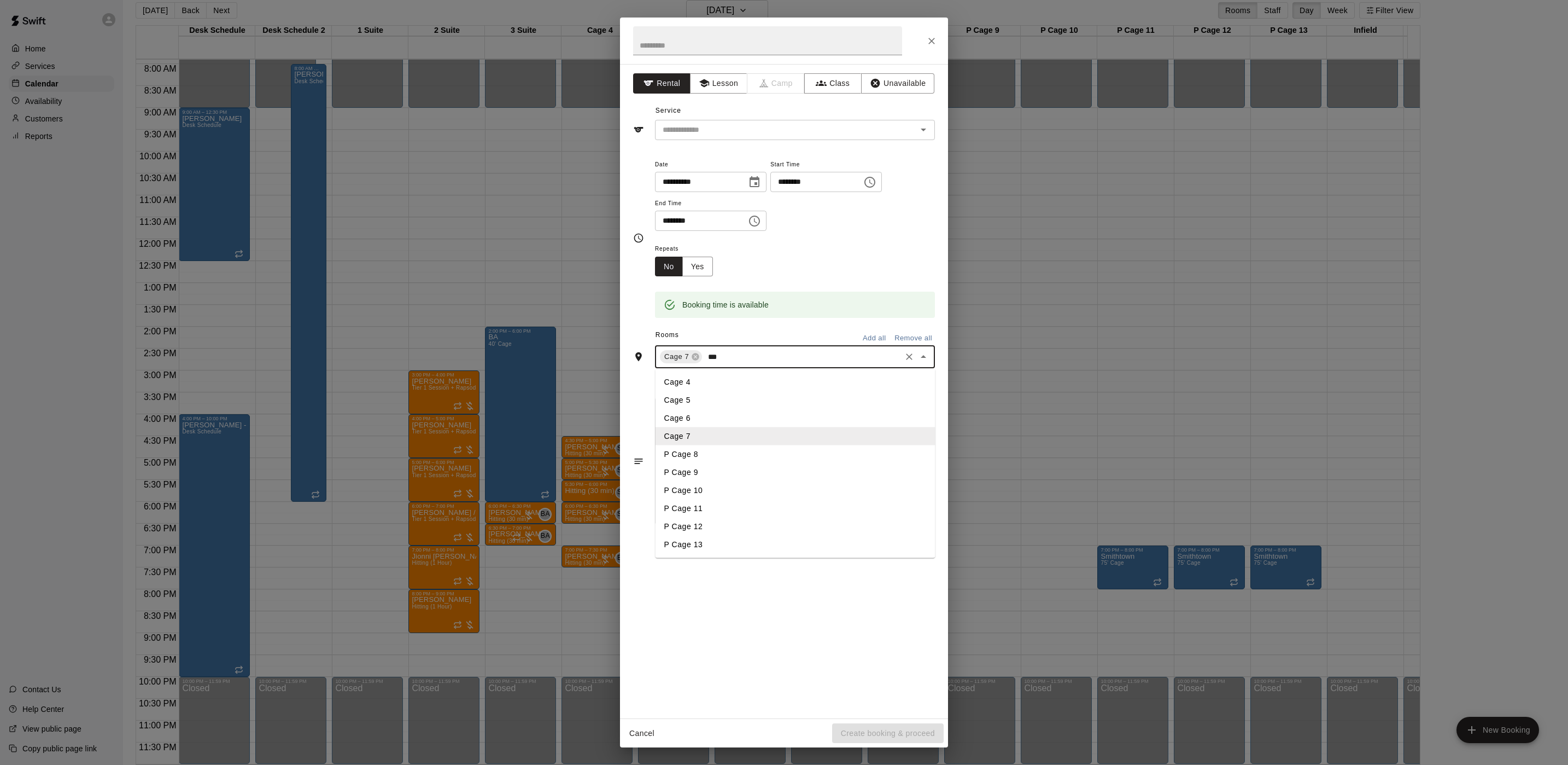
click at [794, 447] on li "P Cage 8" at bounding box center [796, 454] width 280 height 18
click at [737, 120] on div "​" at bounding box center [795, 130] width 280 height 20
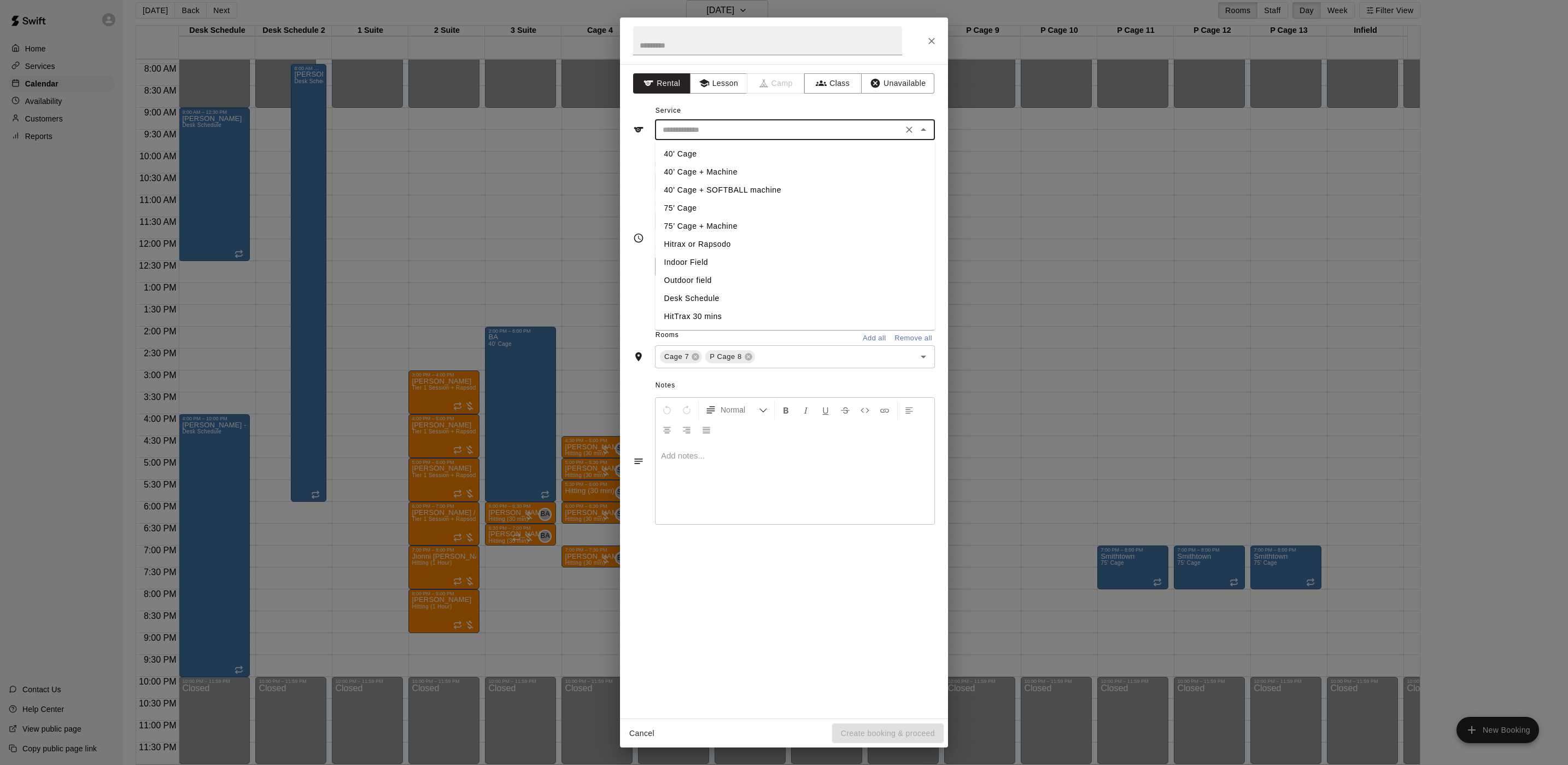
click at [721, 150] on li "40' Cage" at bounding box center [796, 154] width 280 height 18
type input "********"
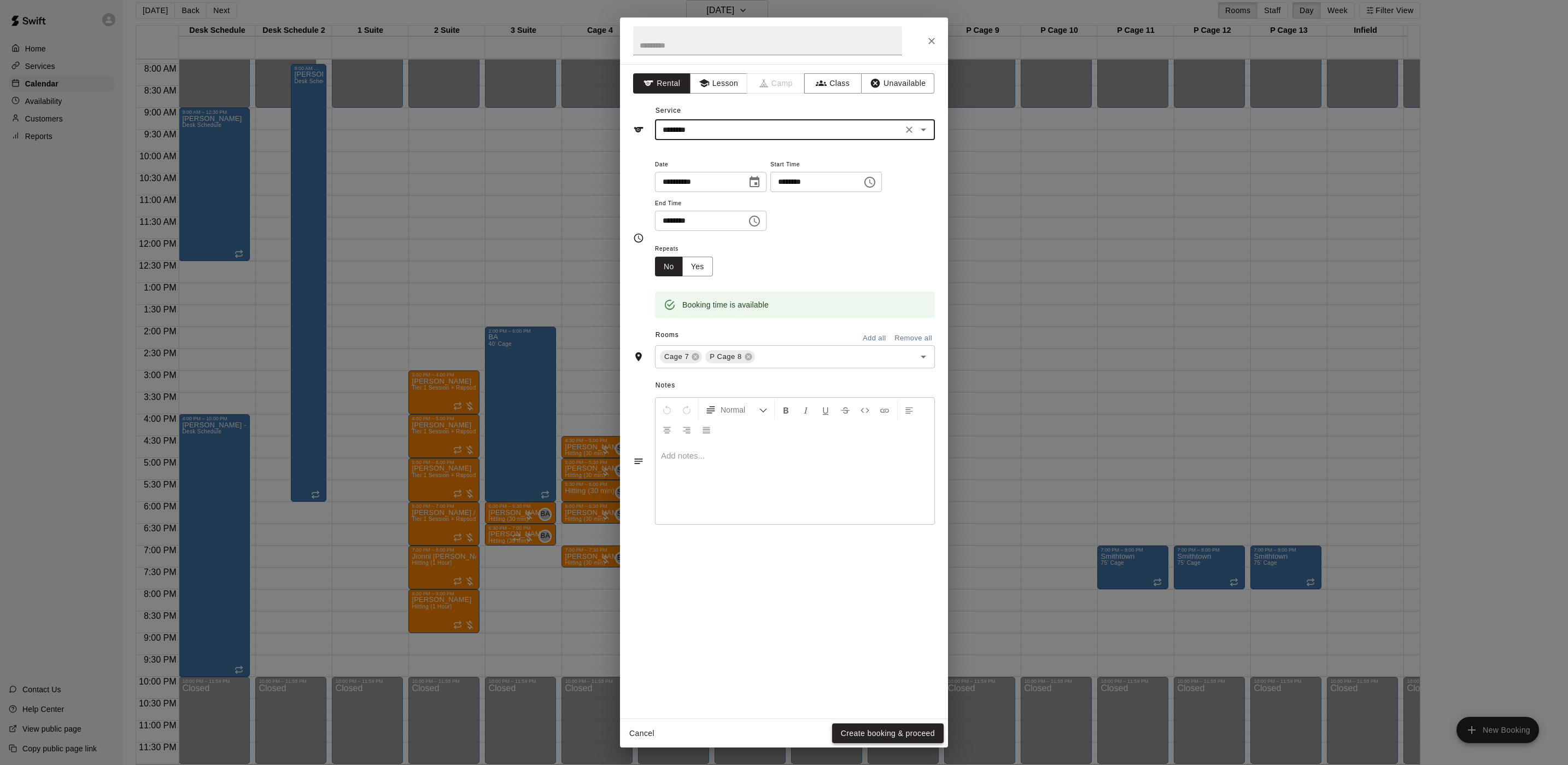
click at [932, 737] on button "Create booking & proceed" at bounding box center [887, 733] width 111 height 20
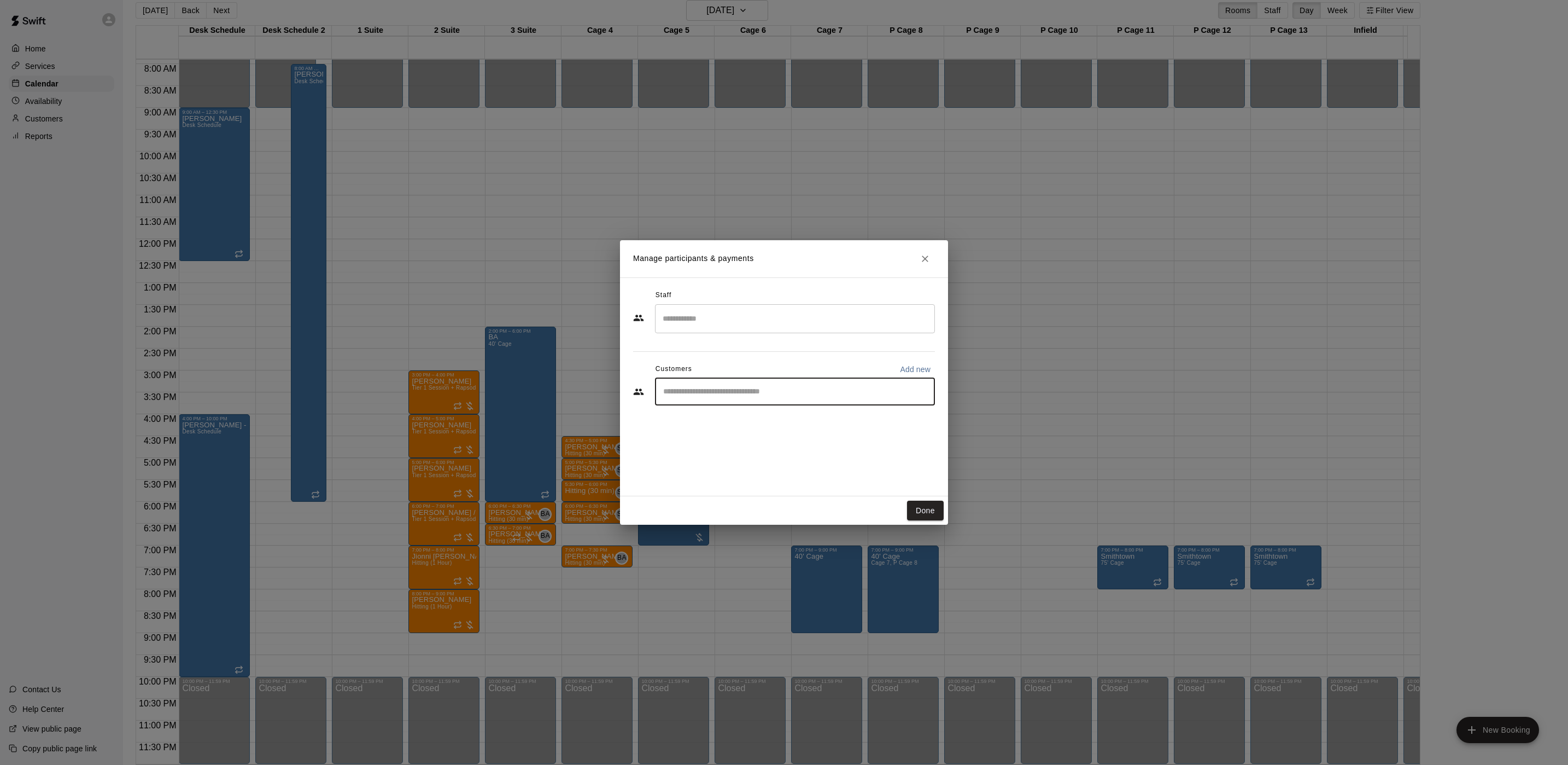
click at [729, 395] on input "Start typing to search customers..." at bounding box center [795, 392] width 270 height 11
type input "***"
click at [697, 429] on span "[EMAIL_ADDRESS][DOMAIN_NAME]" at bounding box center [744, 429] width 117 height 8
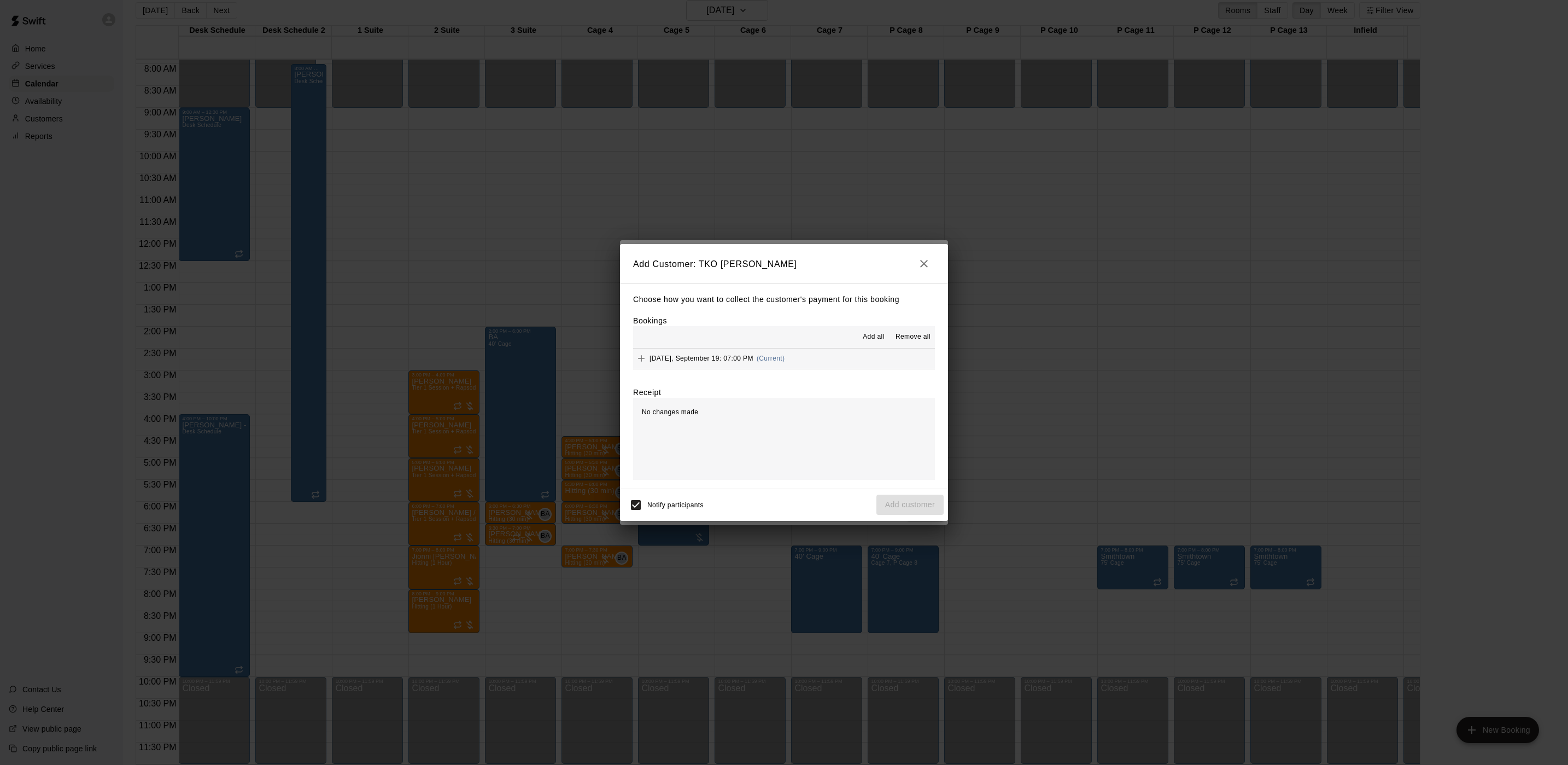
click at [825, 366] on button "[DATE], September 19: 07:00 PM (Current)" at bounding box center [784, 358] width 302 height 20
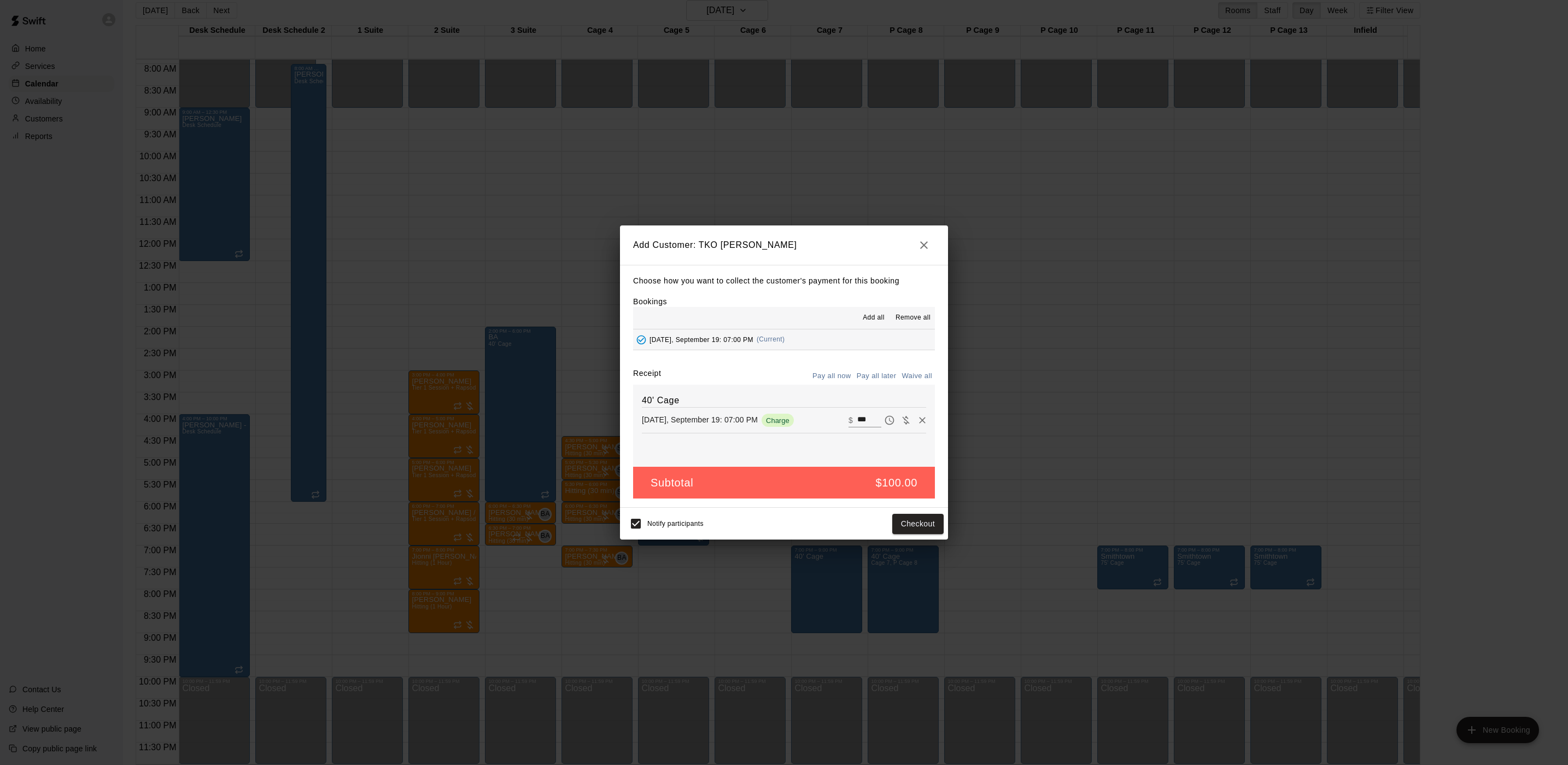
click at [893, 373] on button "Pay all later" at bounding box center [877, 376] width 46 height 17
click at [926, 520] on button "Add customer" at bounding box center [910, 523] width 67 height 20
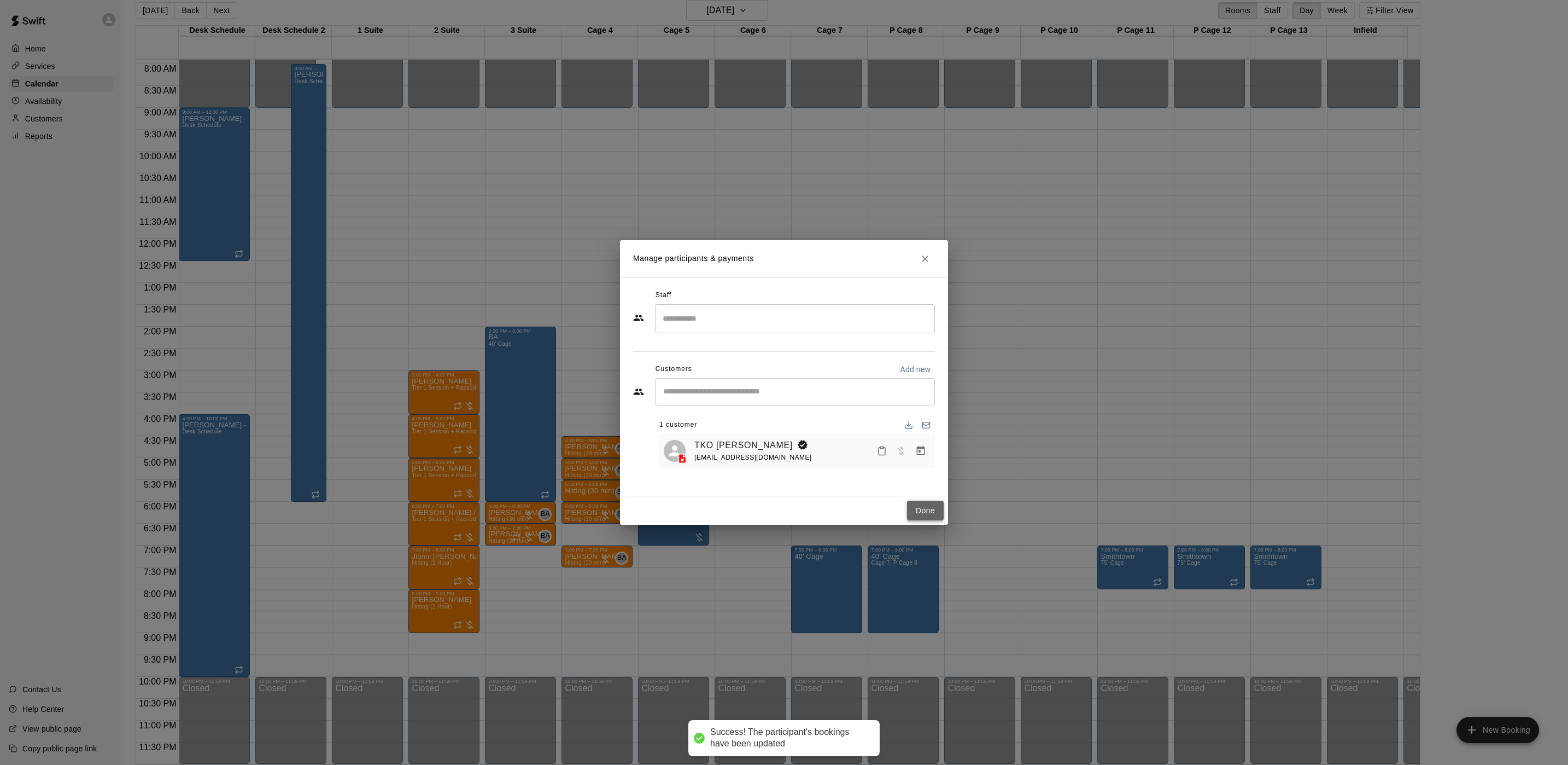
click at [924, 513] on button "Done" at bounding box center [925, 510] width 37 height 20
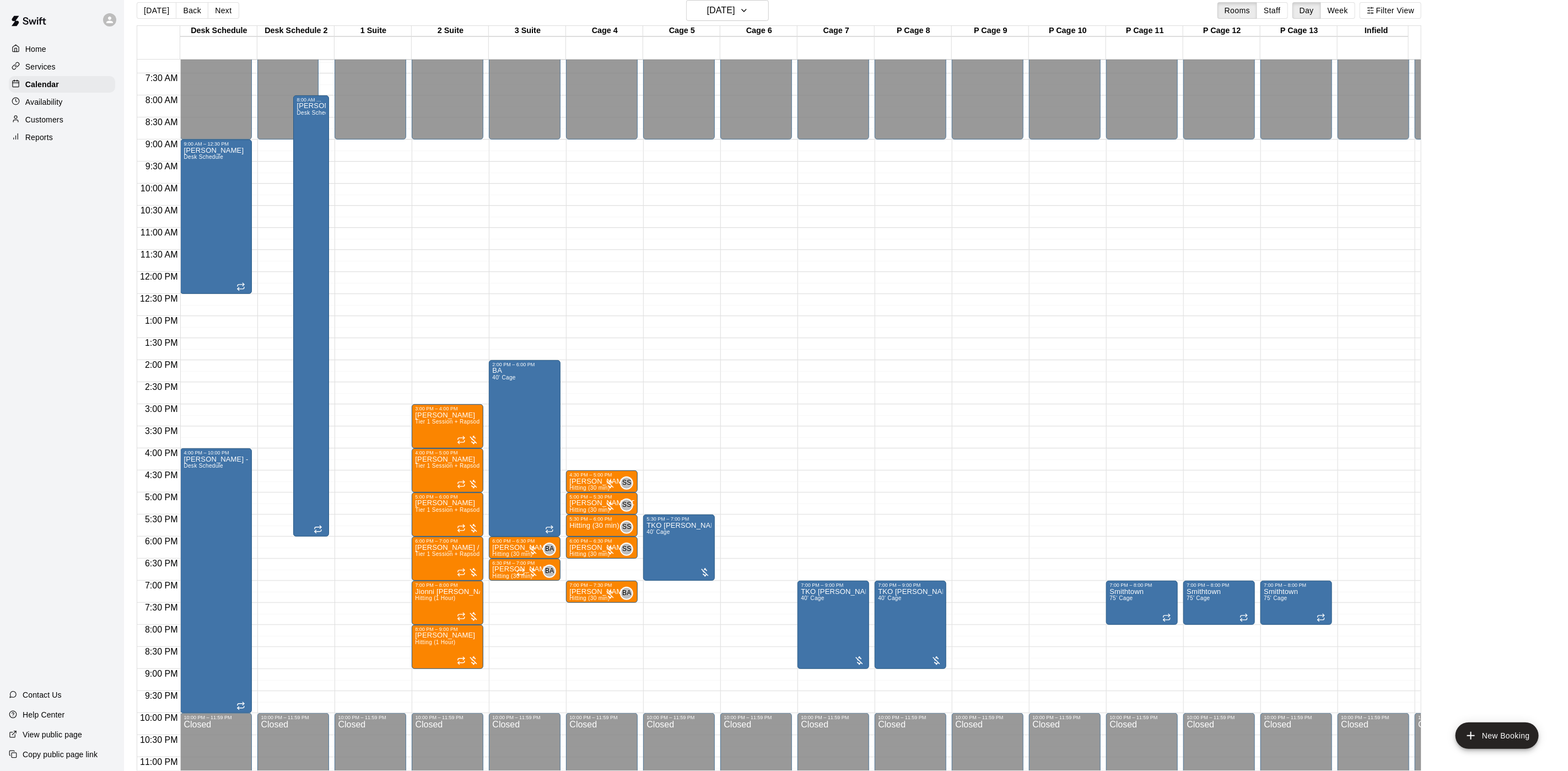
scroll to position [196, 0]
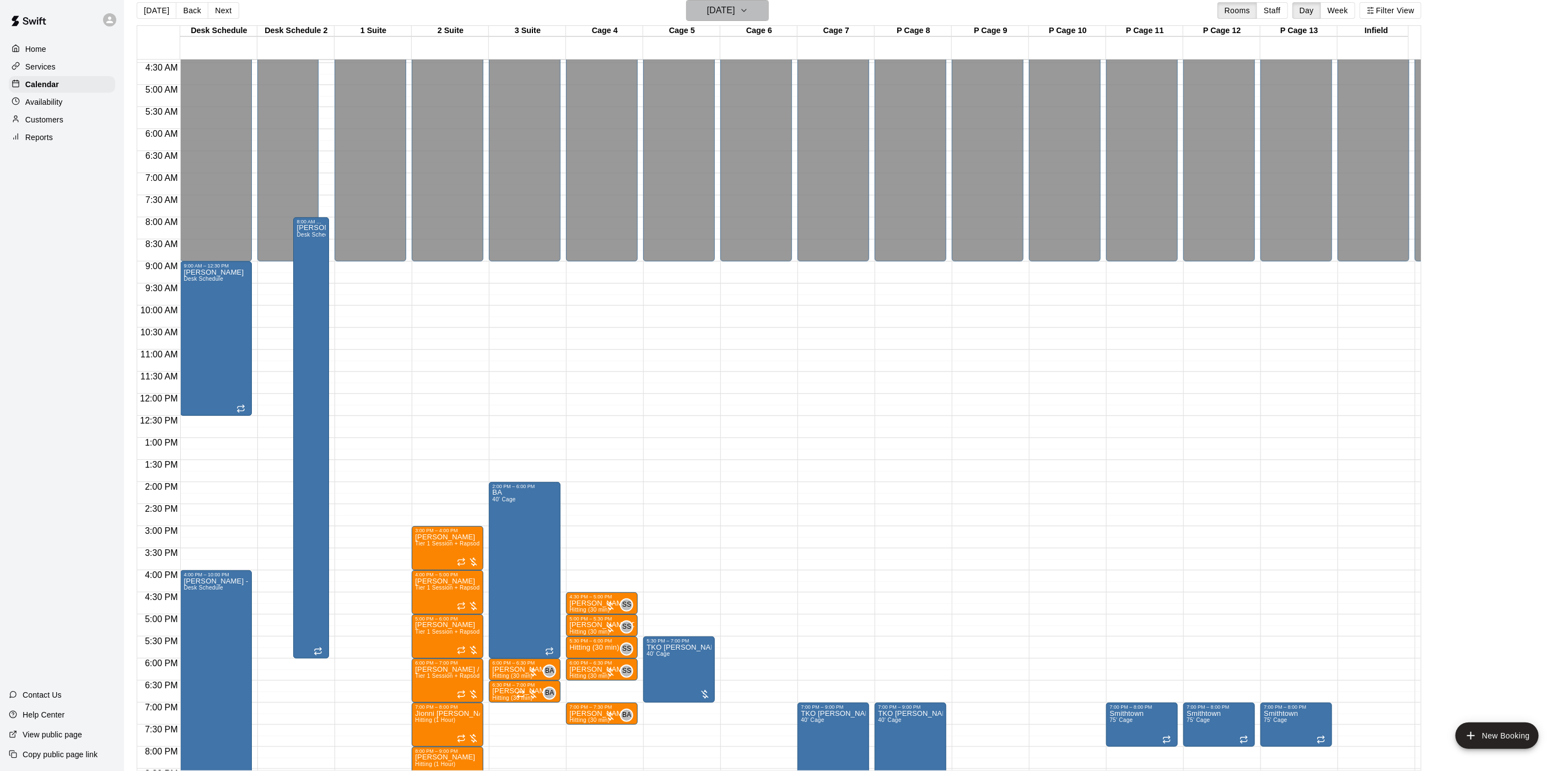
click at [735, 17] on h6 "[DATE]" at bounding box center [721, 10] width 28 height 15
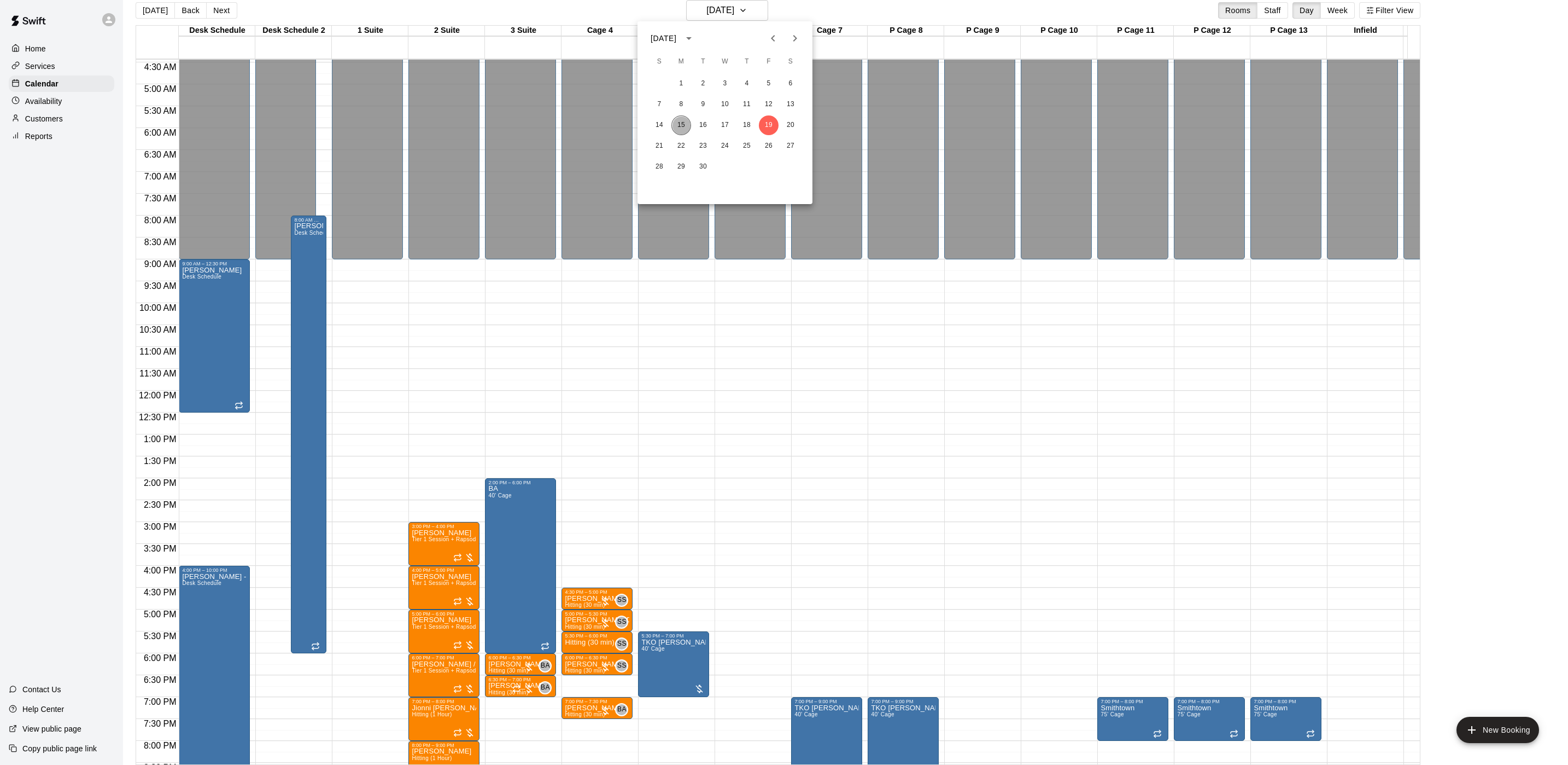
click at [684, 127] on button "15" at bounding box center [681, 125] width 19 height 19
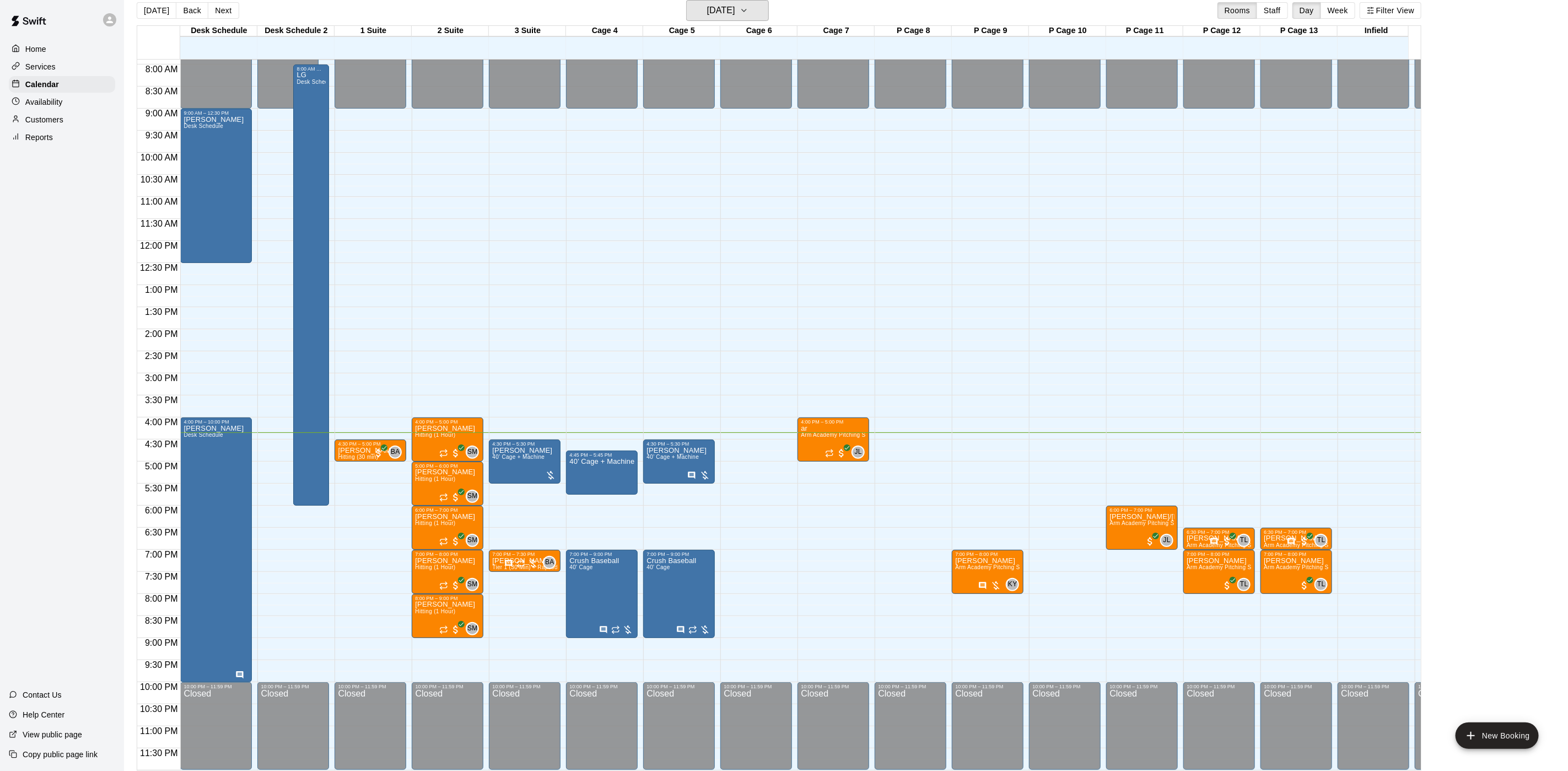
scroll to position [361, 0]
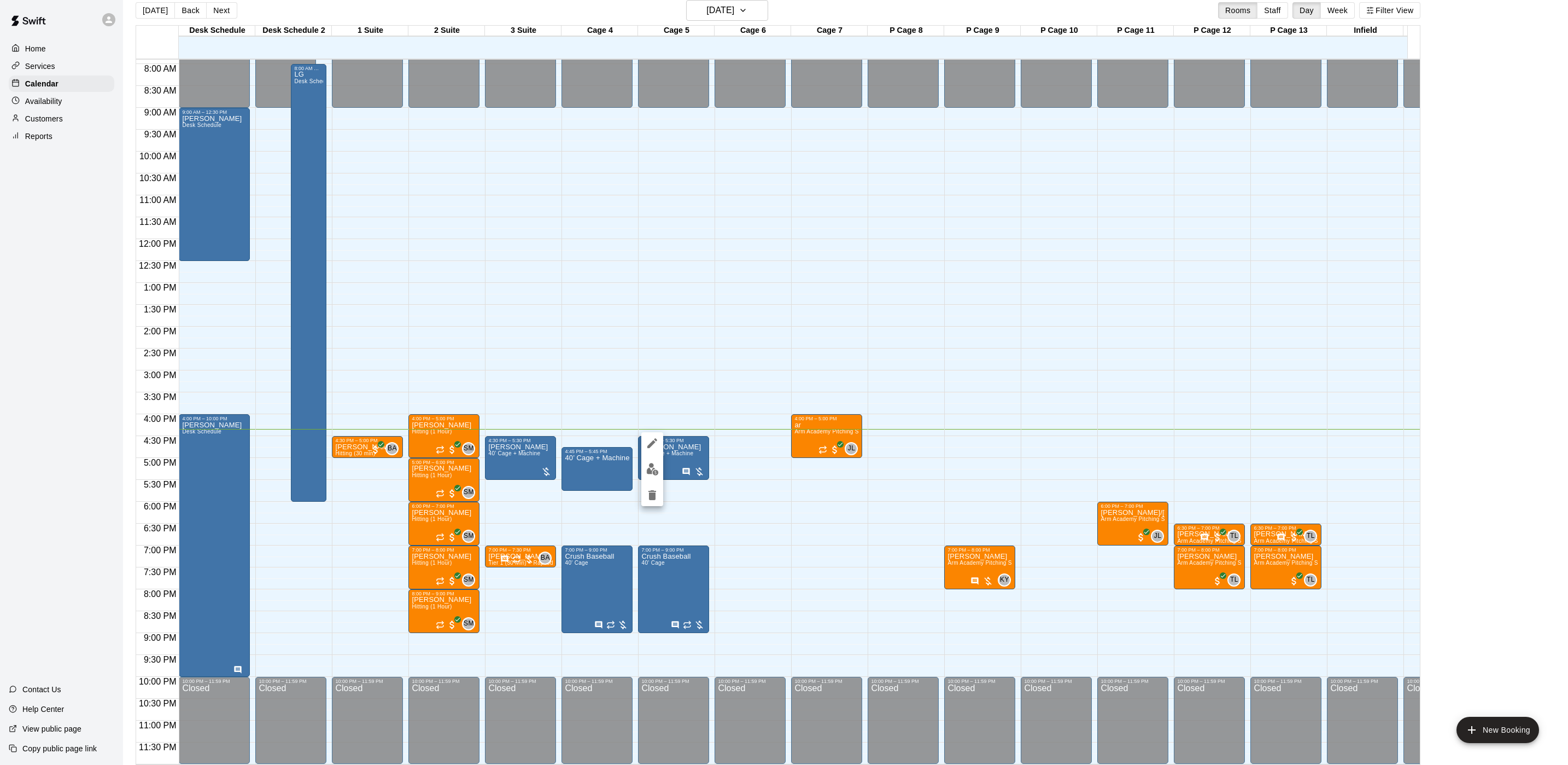
click at [513, 440] on div at bounding box center [784, 382] width 1568 height 765
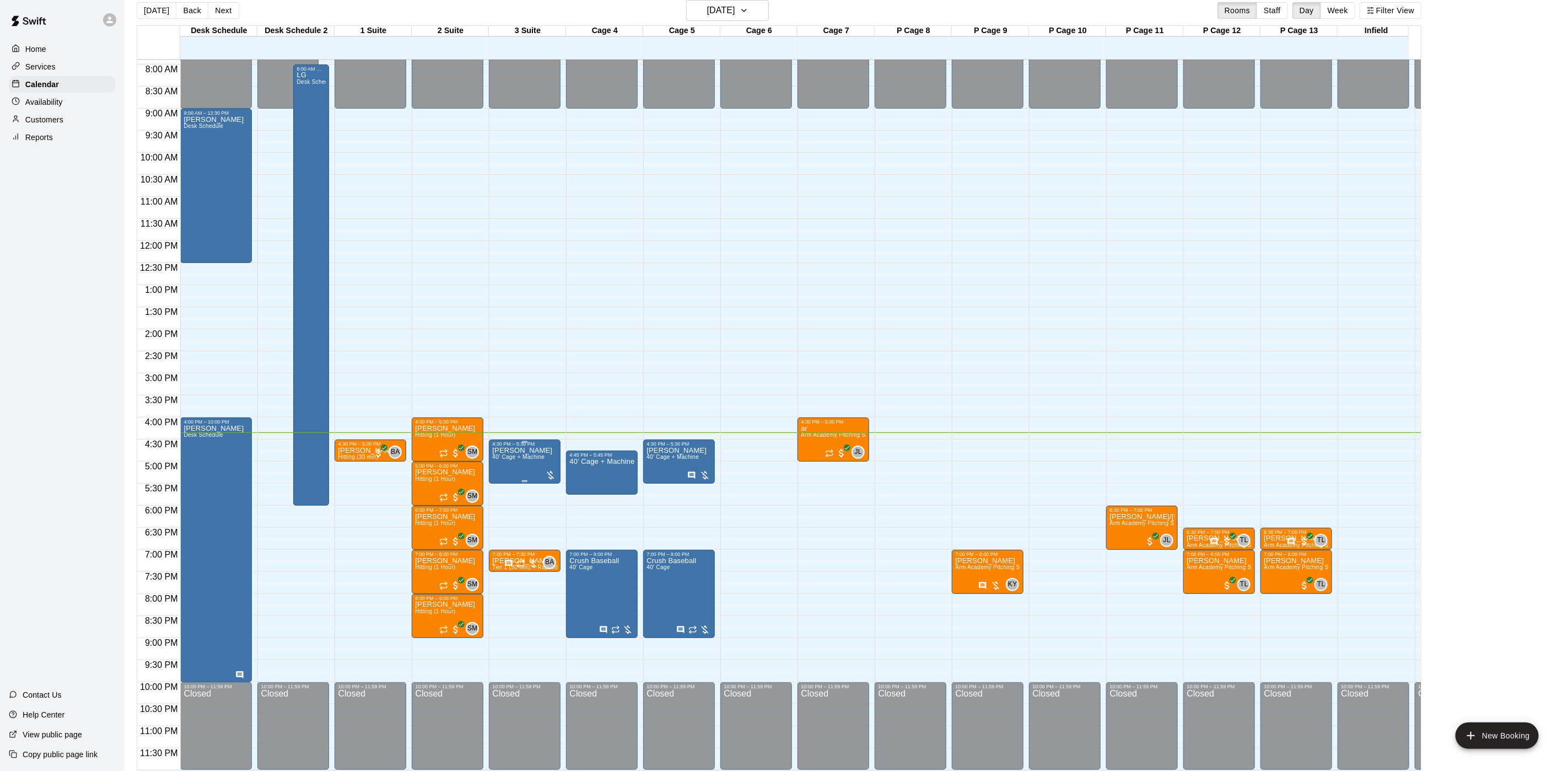
click at [517, 454] on span "40’ Cage + Machine" at bounding box center [518, 457] width 52 height 6
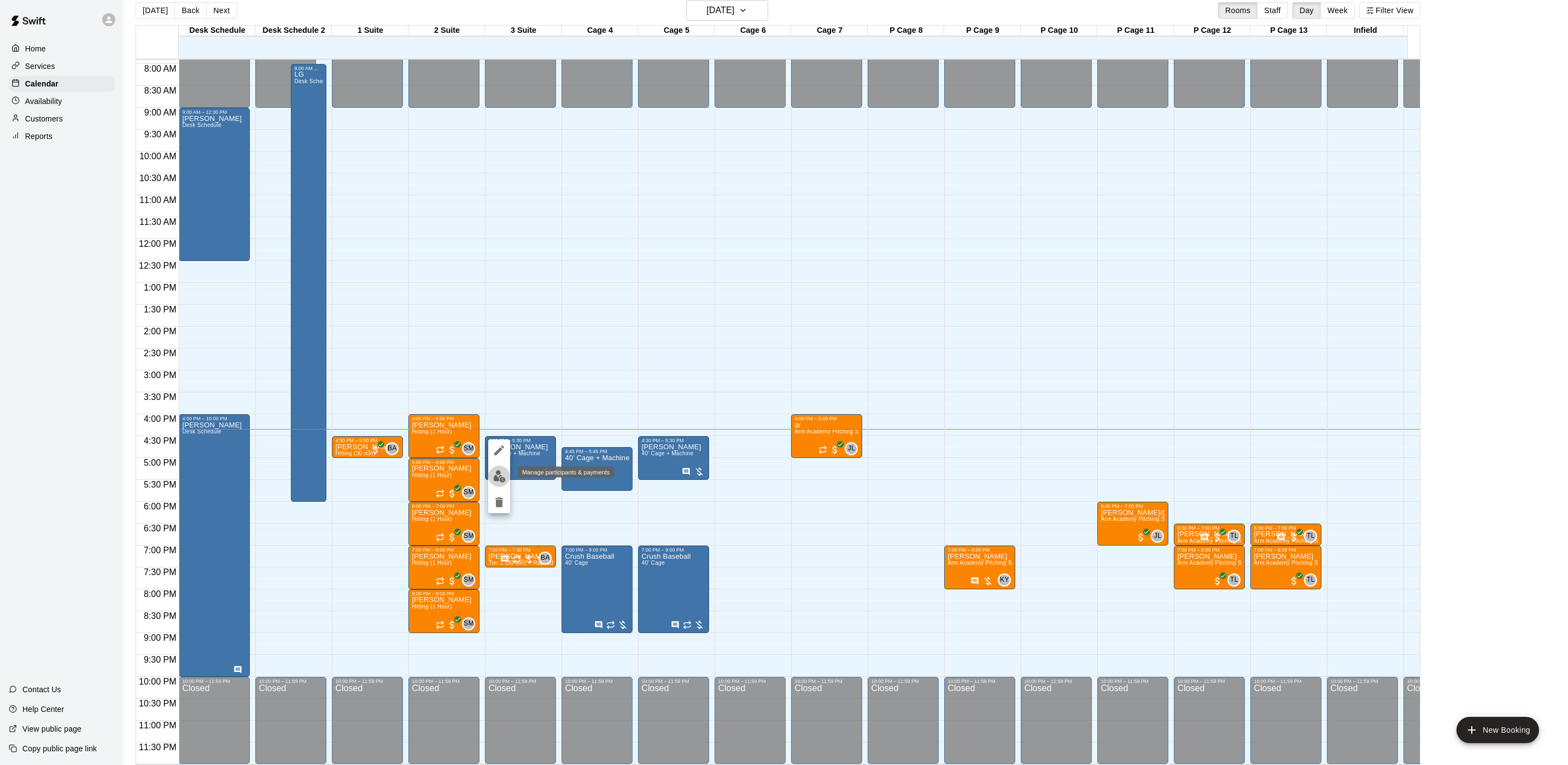
click at [500, 478] on img "edit" at bounding box center [499, 476] width 13 height 13
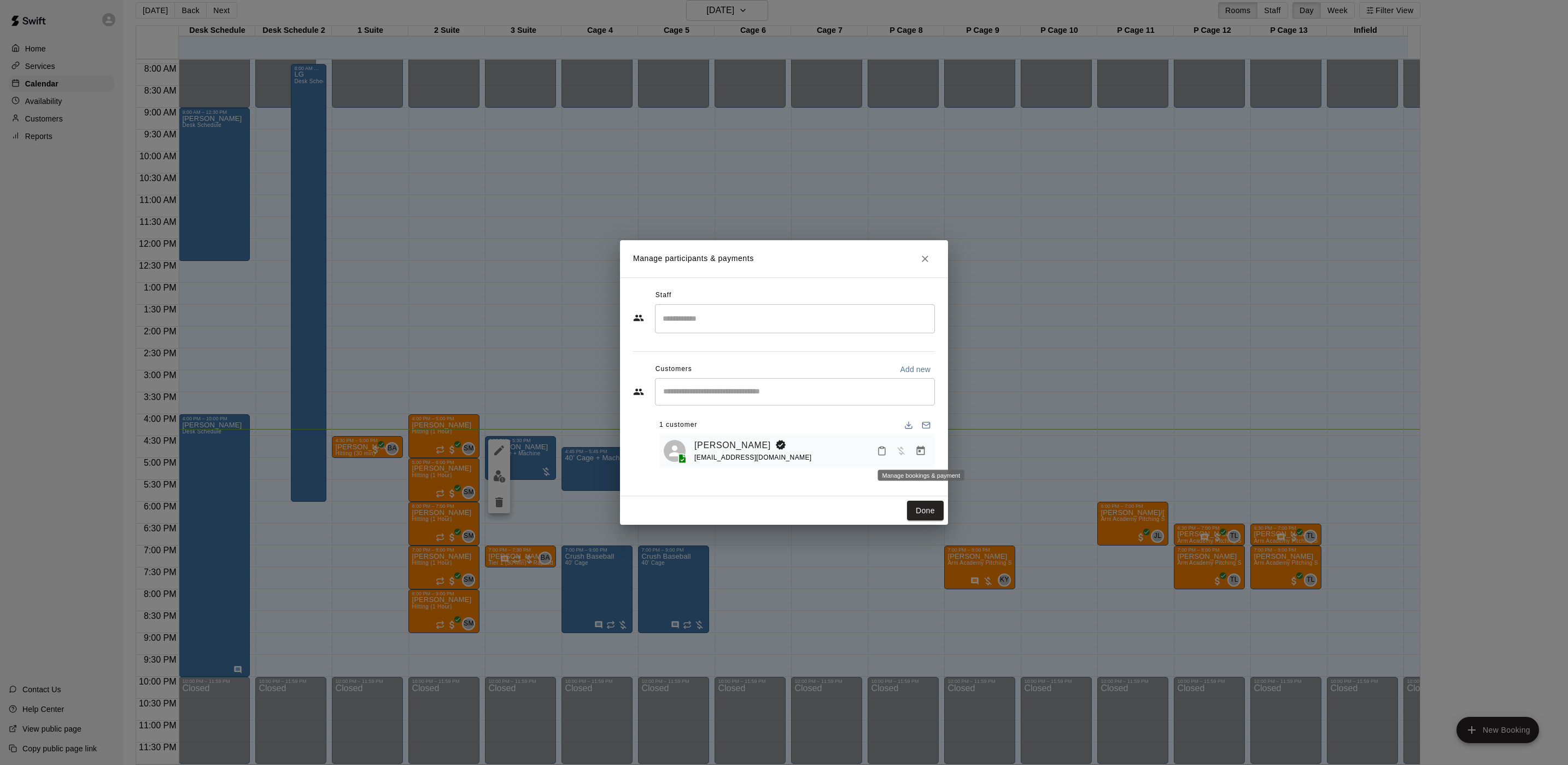
click at [917, 453] on icon "Manage bookings & payment" at bounding box center [920, 450] width 8 height 9
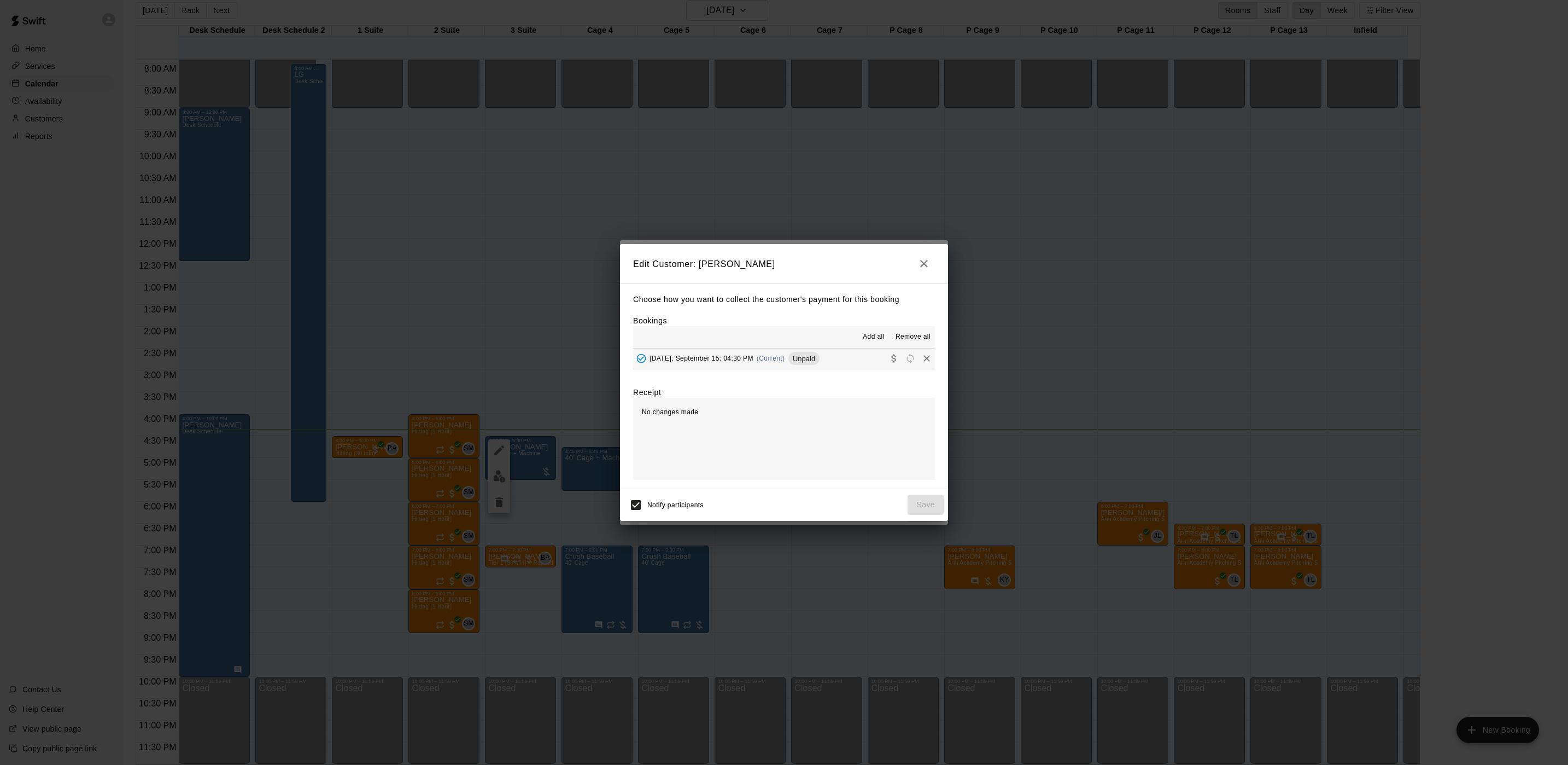
click at [845, 363] on button "[DATE], September 15: 04:30 PM (Current) Unpaid" at bounding box center [784, 358] width 302 height 20
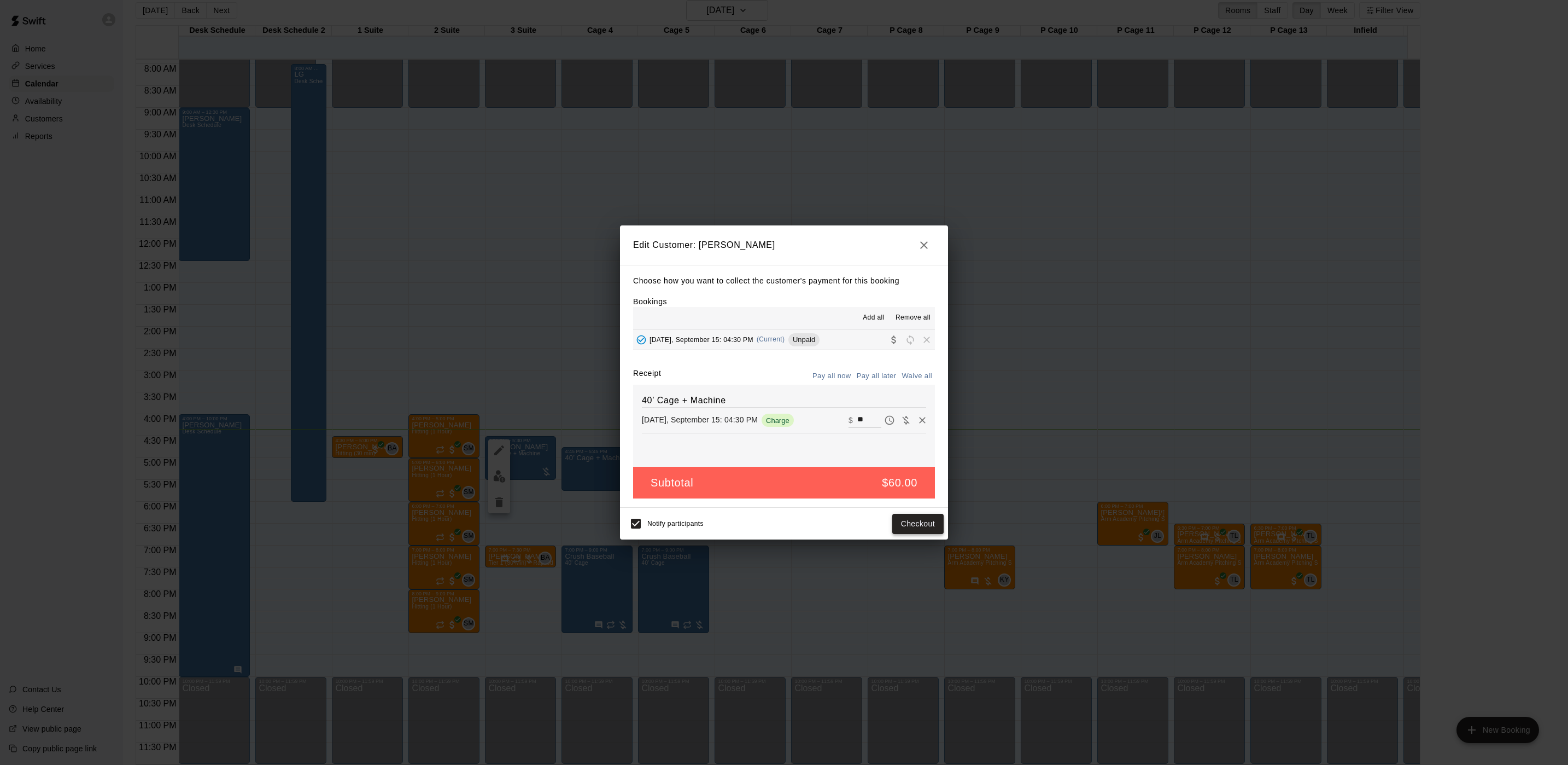
click at [911, 522] on button "Checkout" at bounding box center [918, 523] width 51 height 20
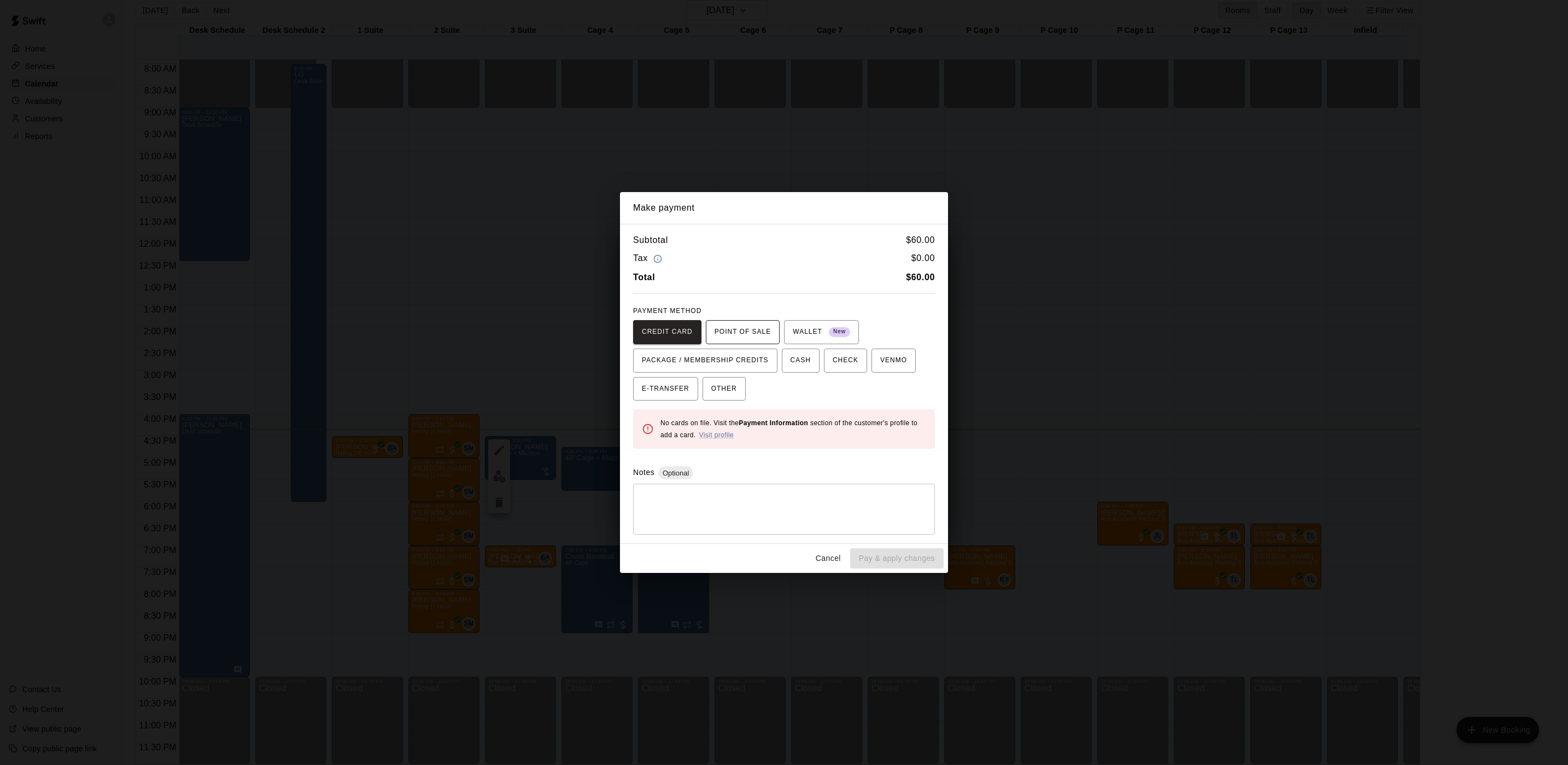
click at [733, 337] on span "POINT OF SALE" at bounding box center [743, 332] width 57 height 18
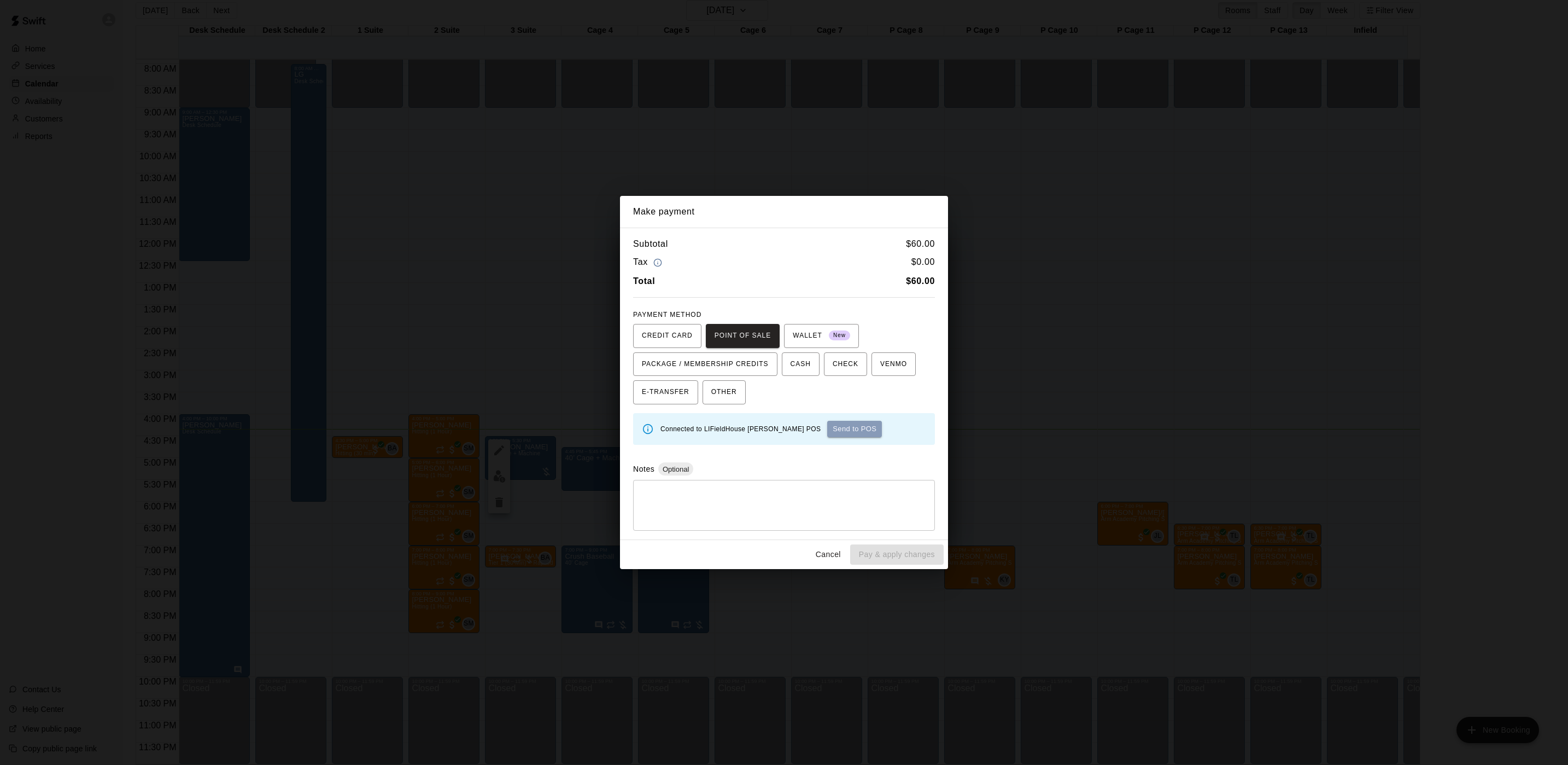
click at [827, 429] on button "Send to POS" at bounding box center [855, 429] width 55 height 16
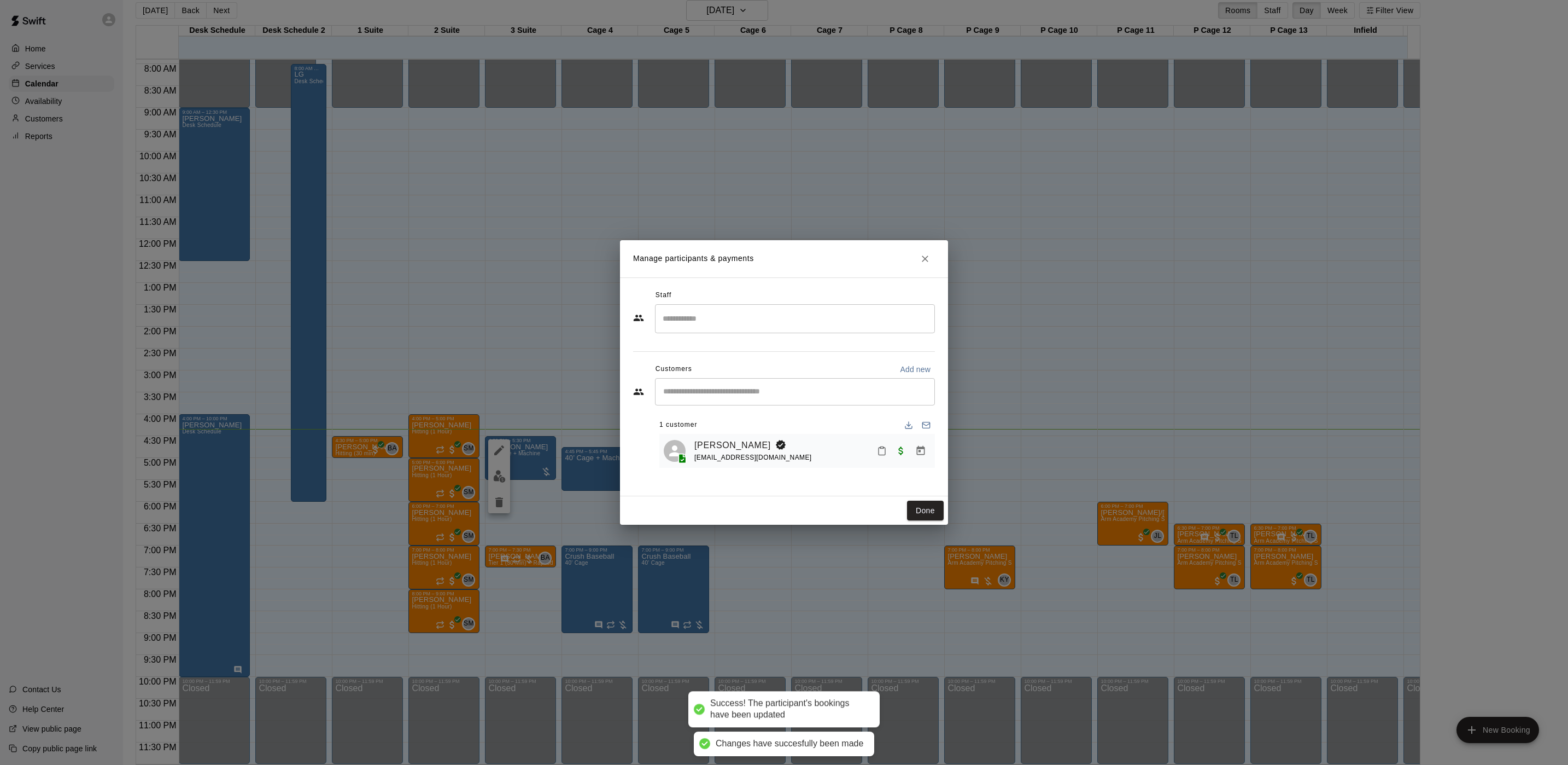
click at [917, 497] on div "Done" at bounding box center [784, 511] width 328 height 29
click at [917, 504] on button "Done" at bounding box center [925, 510] width 37 height 20
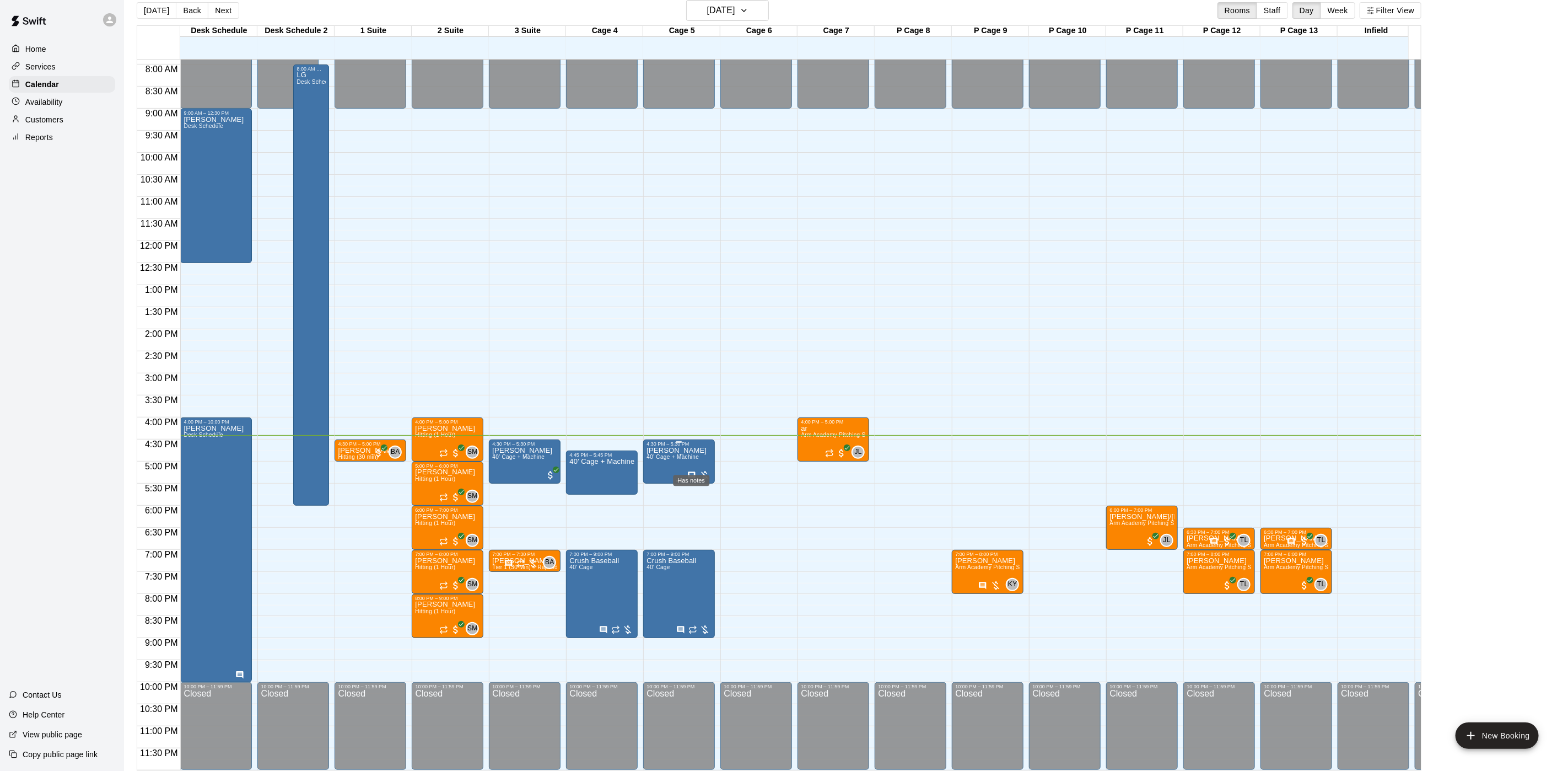
click at [692, 471] on icon "Has notes" at bounding box center [692, 475] width 9 height 9
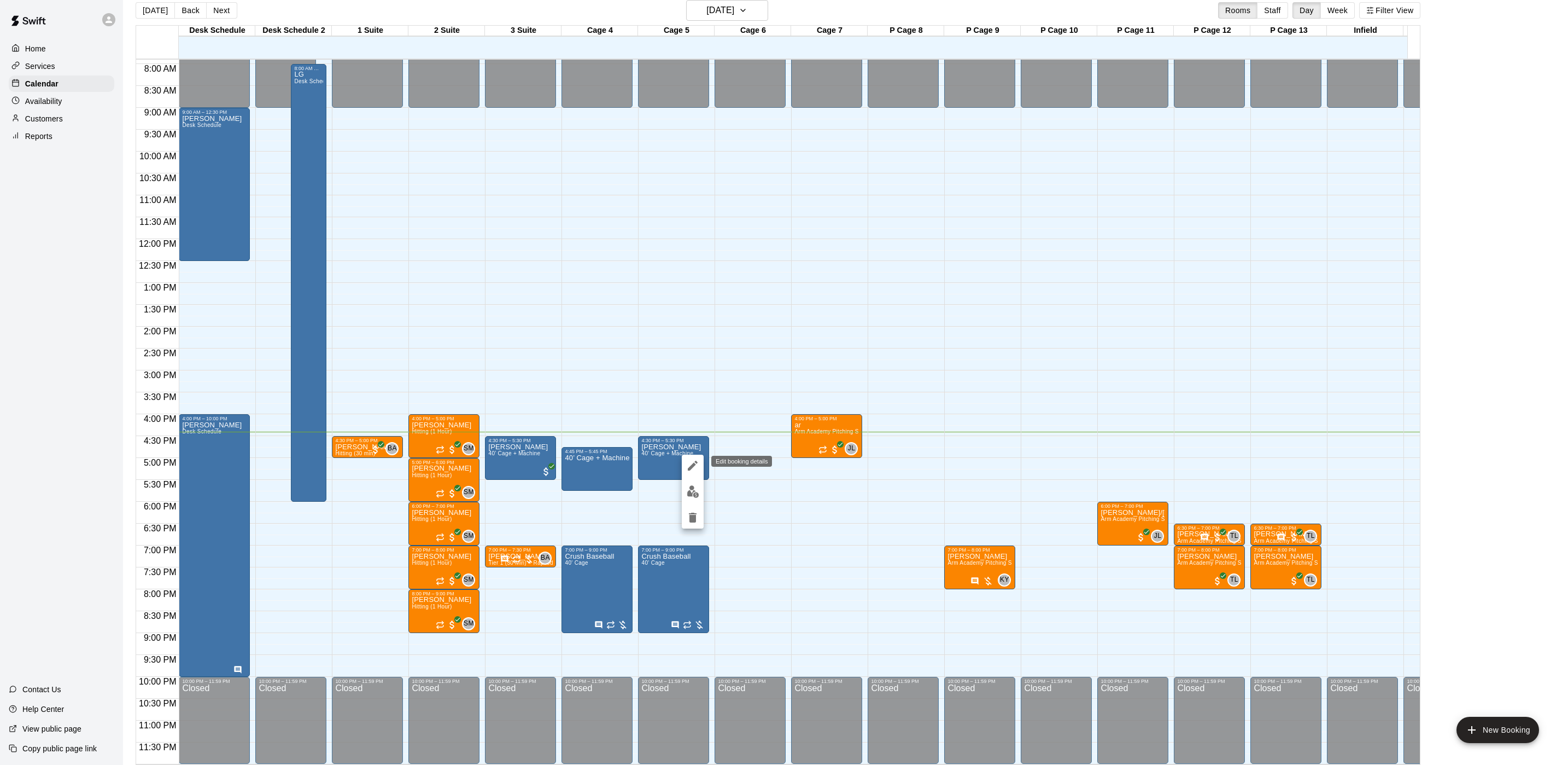
click at [690, 473] on button "edit" at bounding box center [693, 465] width 22 height 22
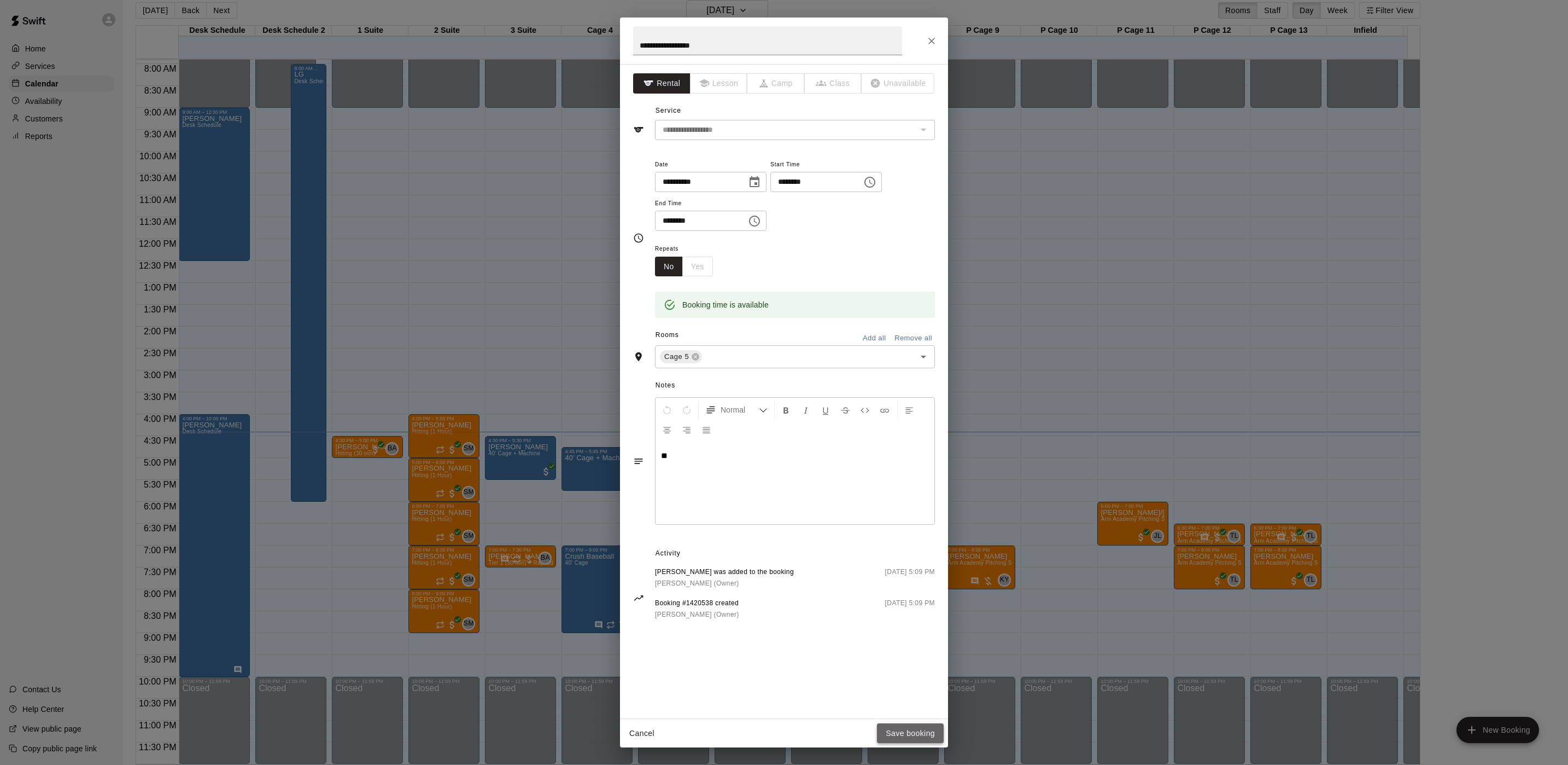
click at [905, 738] on button "Save booking" at bounding box center [911, 733] width 67 height 20
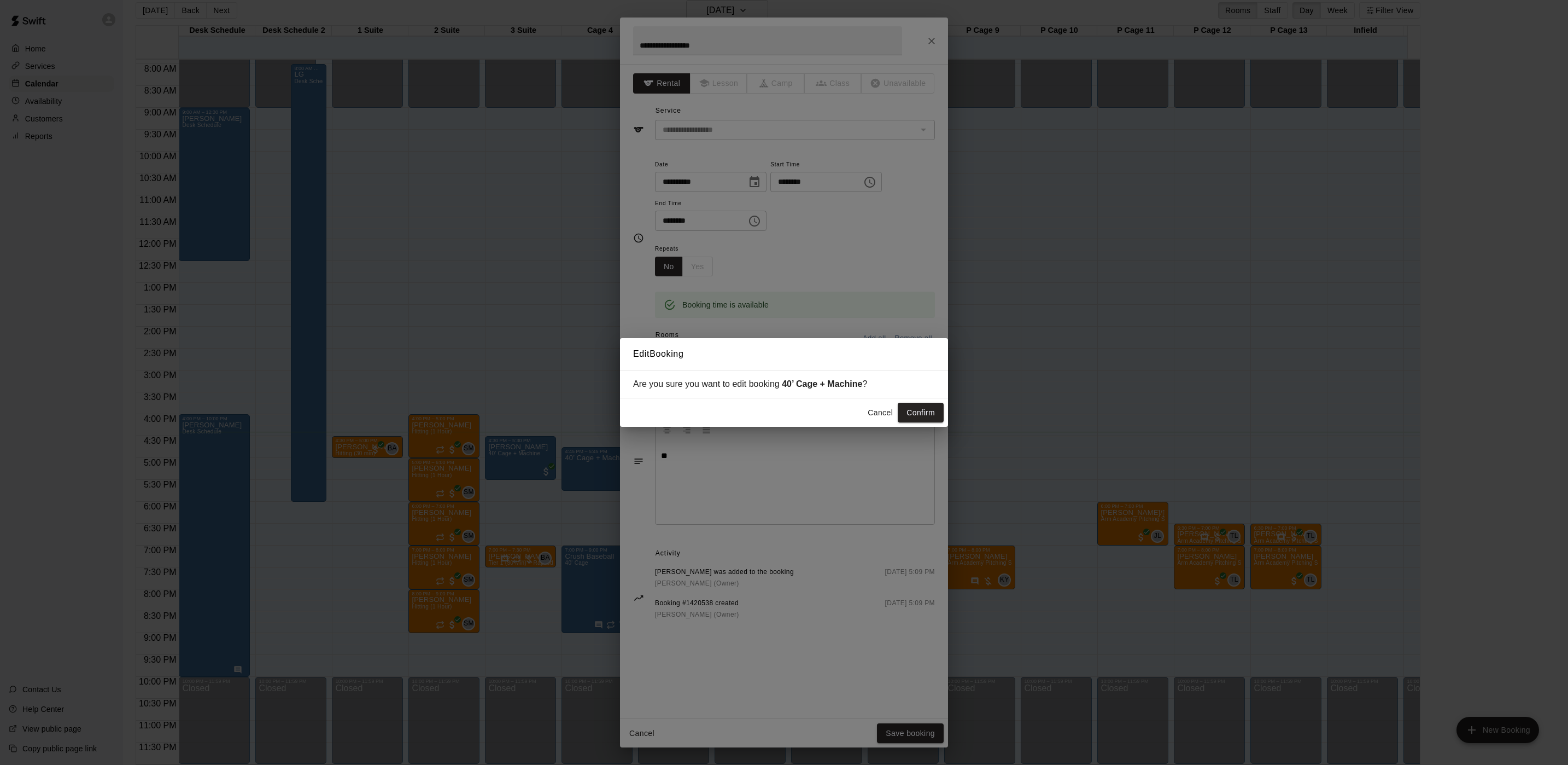
click at [867, 411] on button "Cancel" at bounding box center [880, 412] width 35 height 20
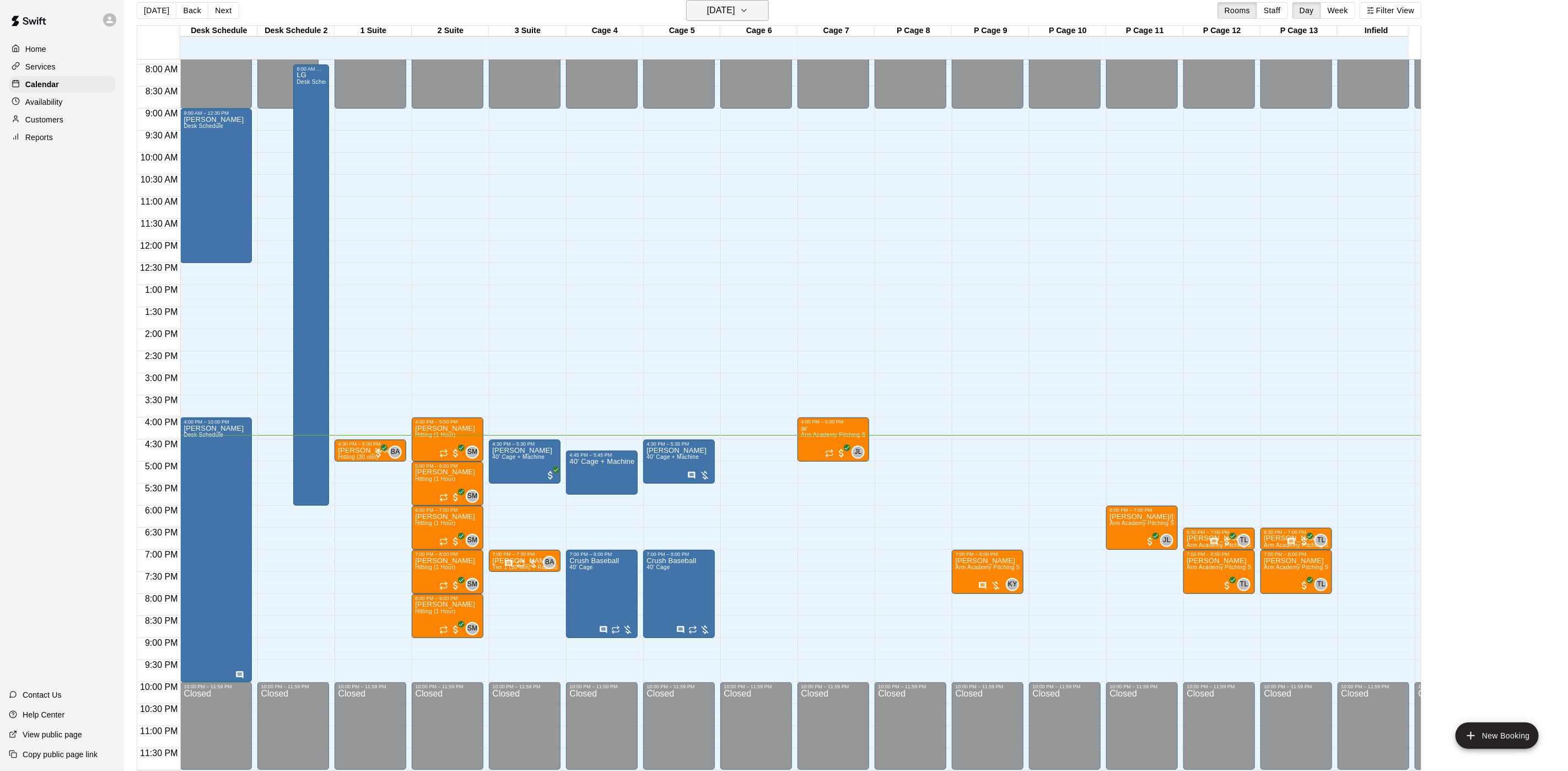
click at [734, 12] on h6 "[DATE]" at bounding box center [721, 10] width 28 height 15
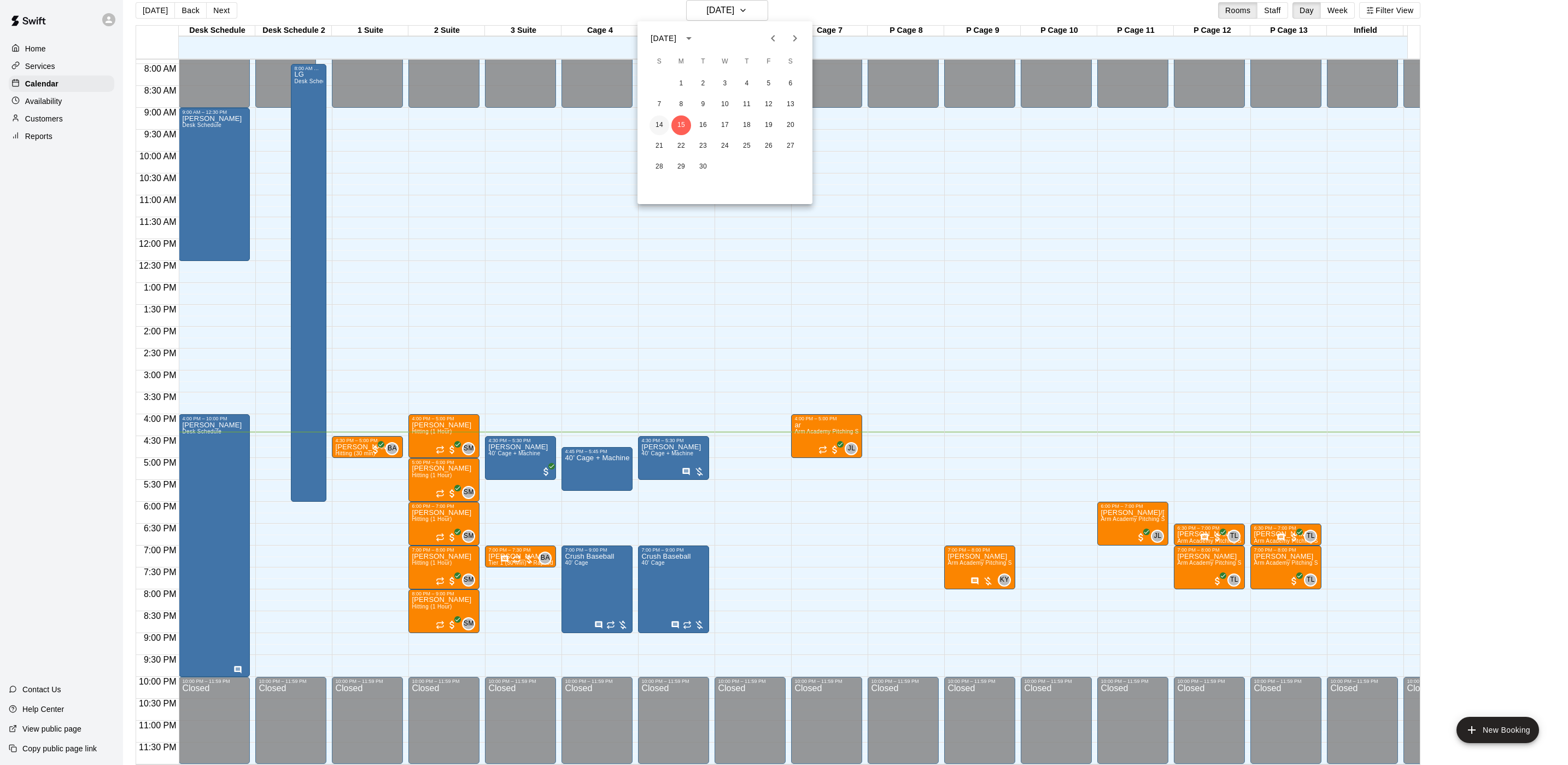
click at [666, 128] on button "14" at bounding box center [659, 125] width 19 height 19
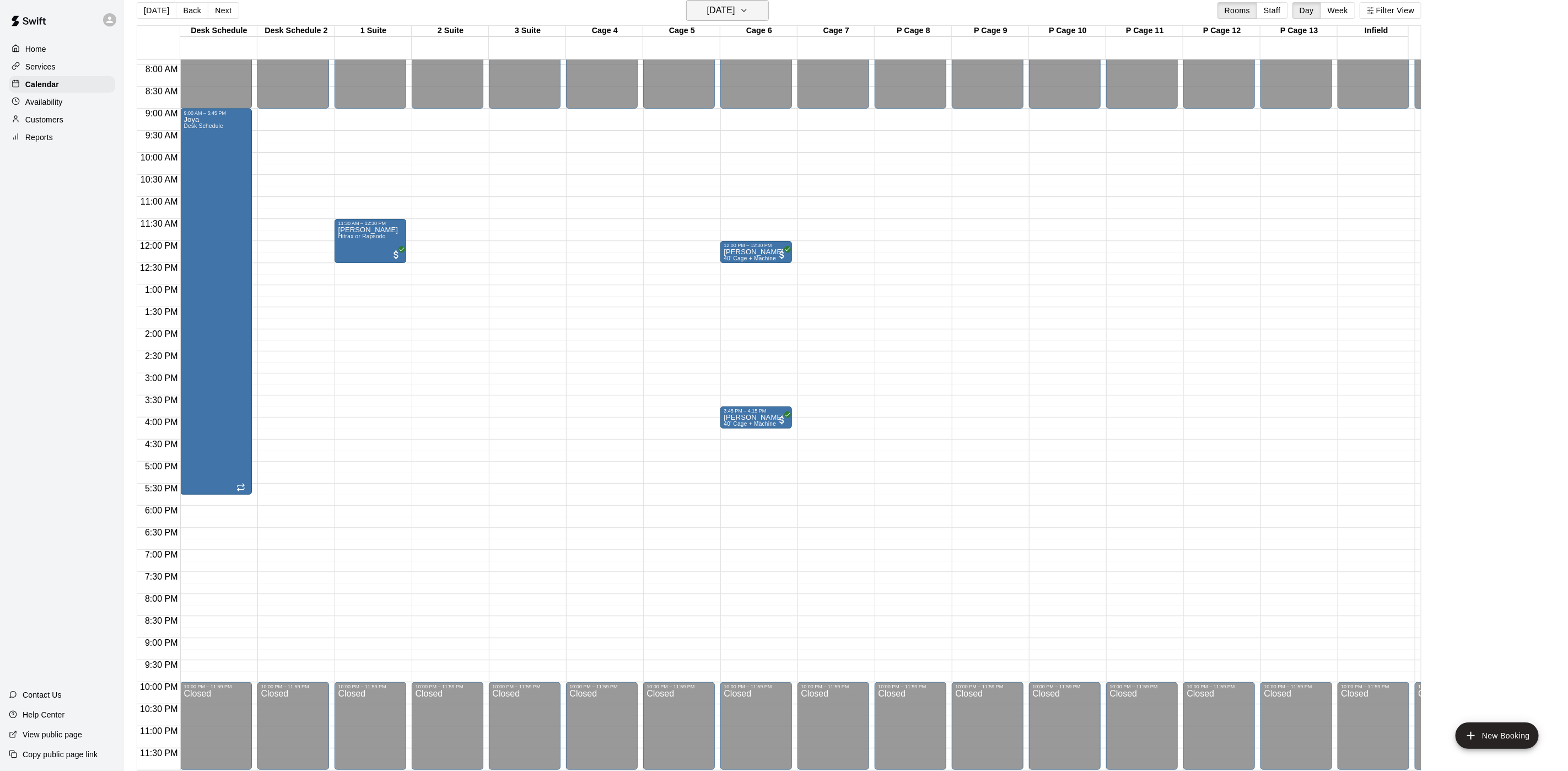
click at [734, 14] on h6 "[DATE]" at bounding box center [721, 10] width 28 height 15
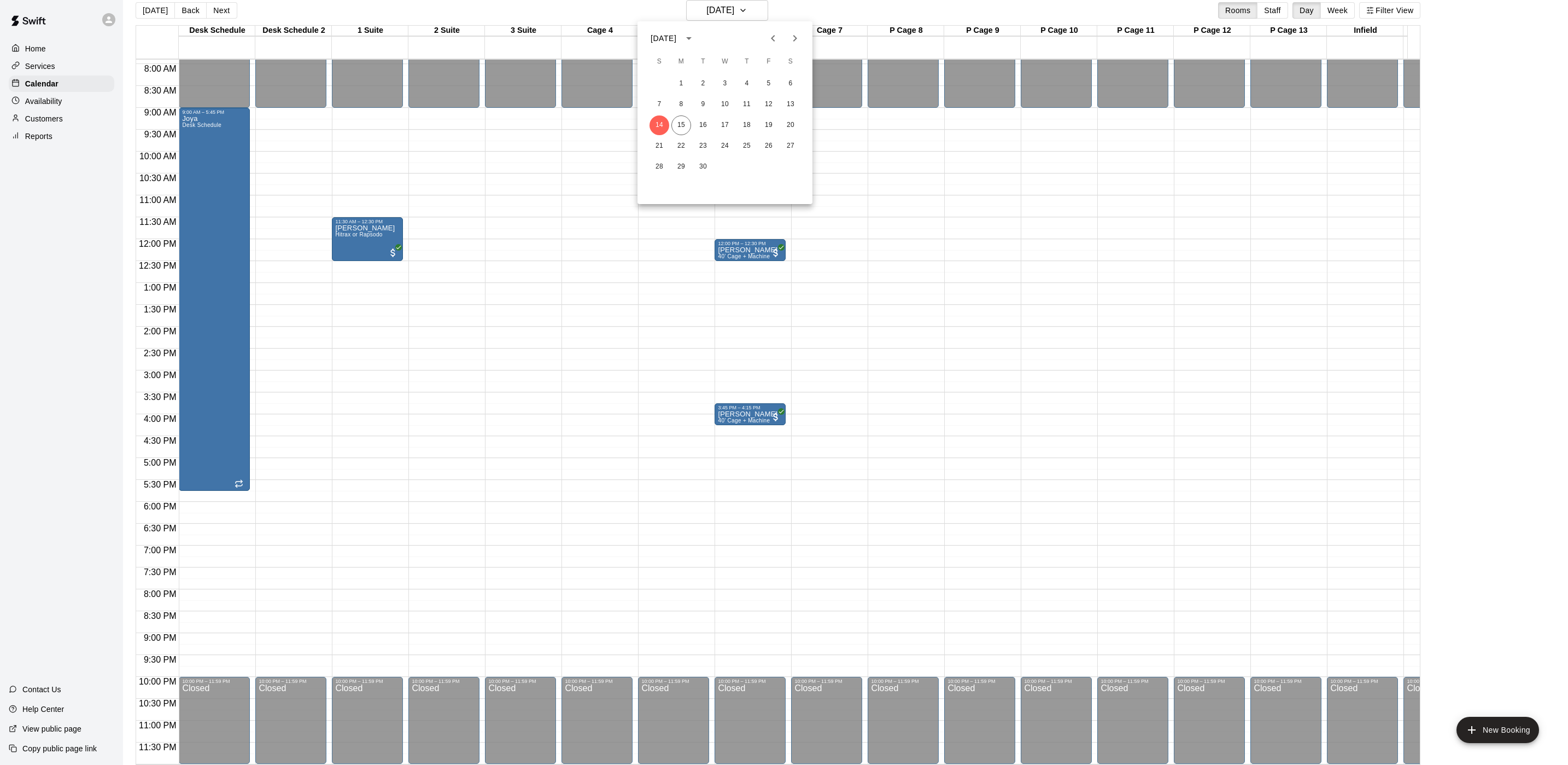
click at [869, 263] on div at bounding box center [784, 382] width 1568 height 765
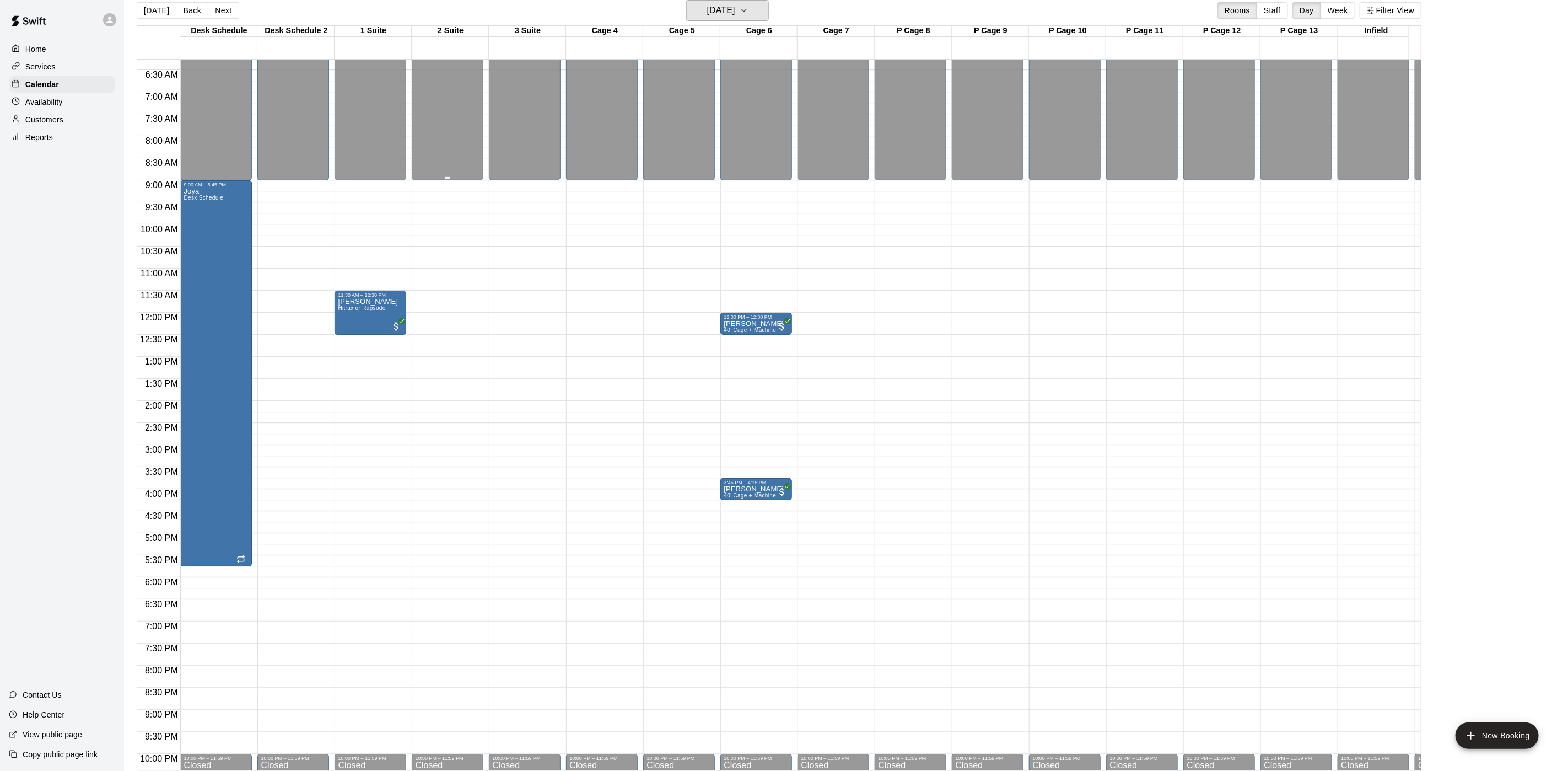
scroll to position [279, 0]
click at [701, 21] on div "[DATE] Back [DATE][DATE] Rooms Staff Day Week Filter View" at bounding box center [779, 12] width 1285 height 25
click at [707, 17] on h6 "[DATE]" at bounding box center [721, 10] width 28 height 15
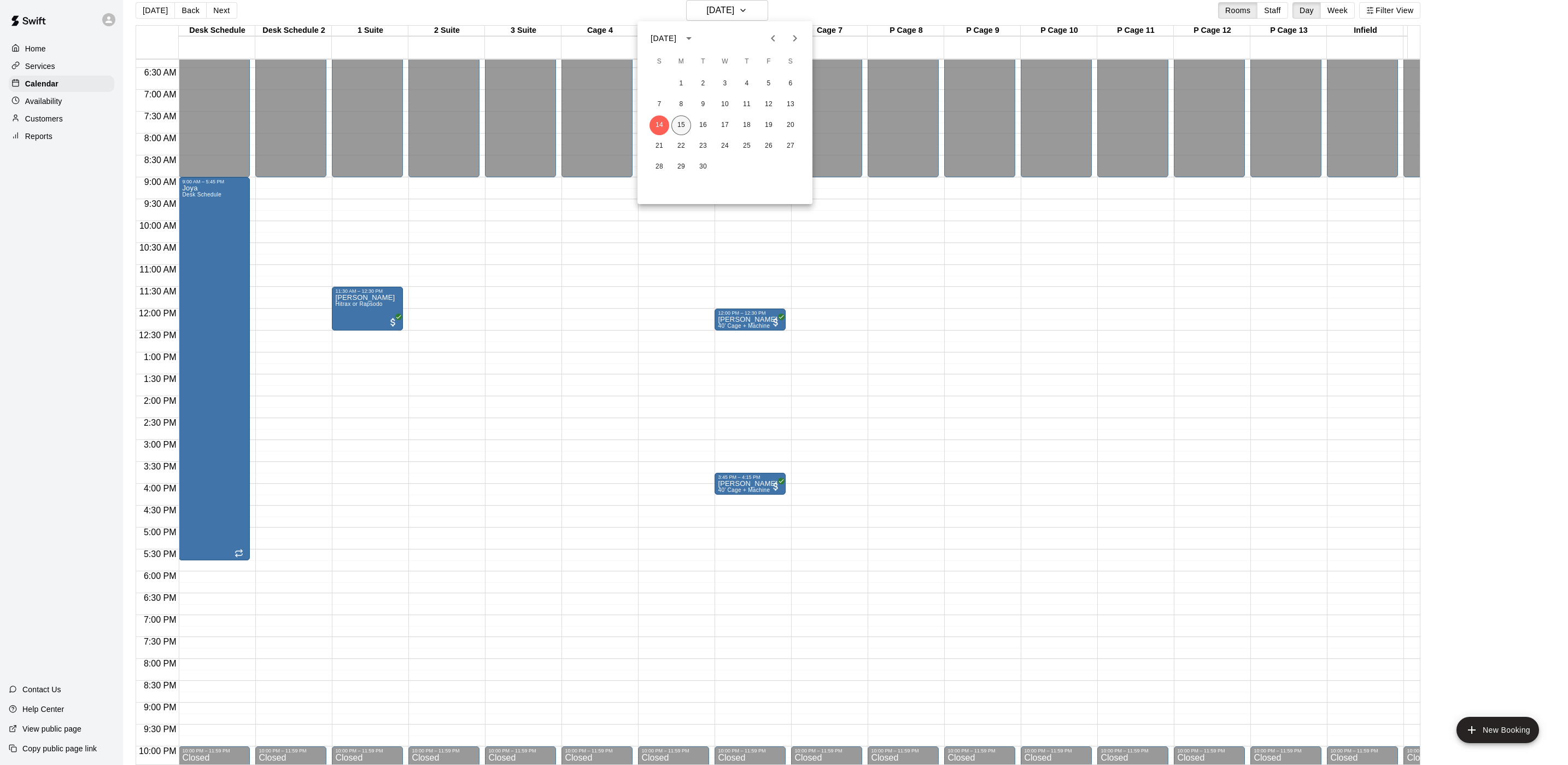
click at [681, 124] on button "15" at bounding box center [681, 125] width 19 height 19
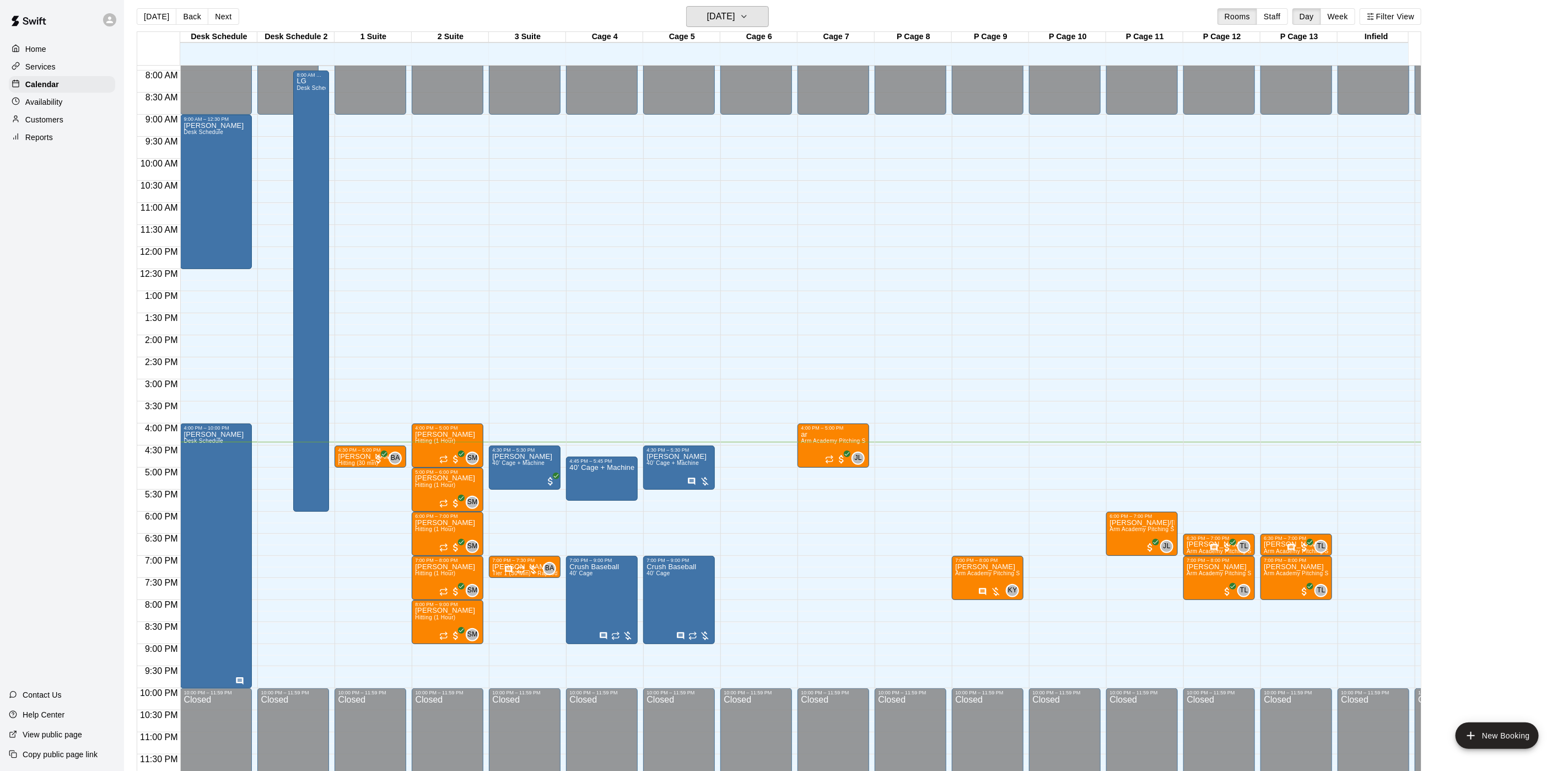
scroll to position [0, 0]
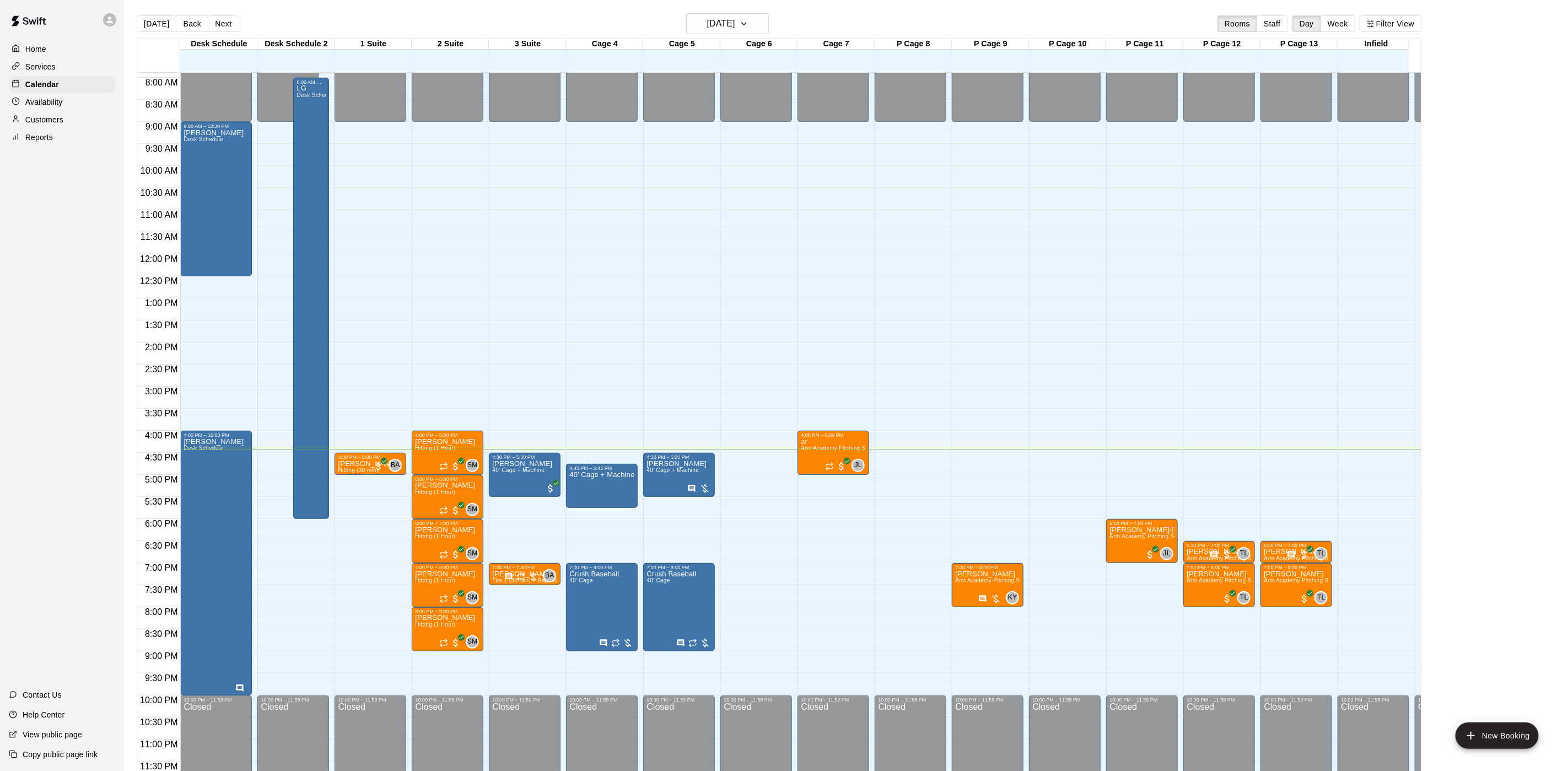
click at [55, 105] on p "Availability" at bounding box center [44, 102] width 37 height 11
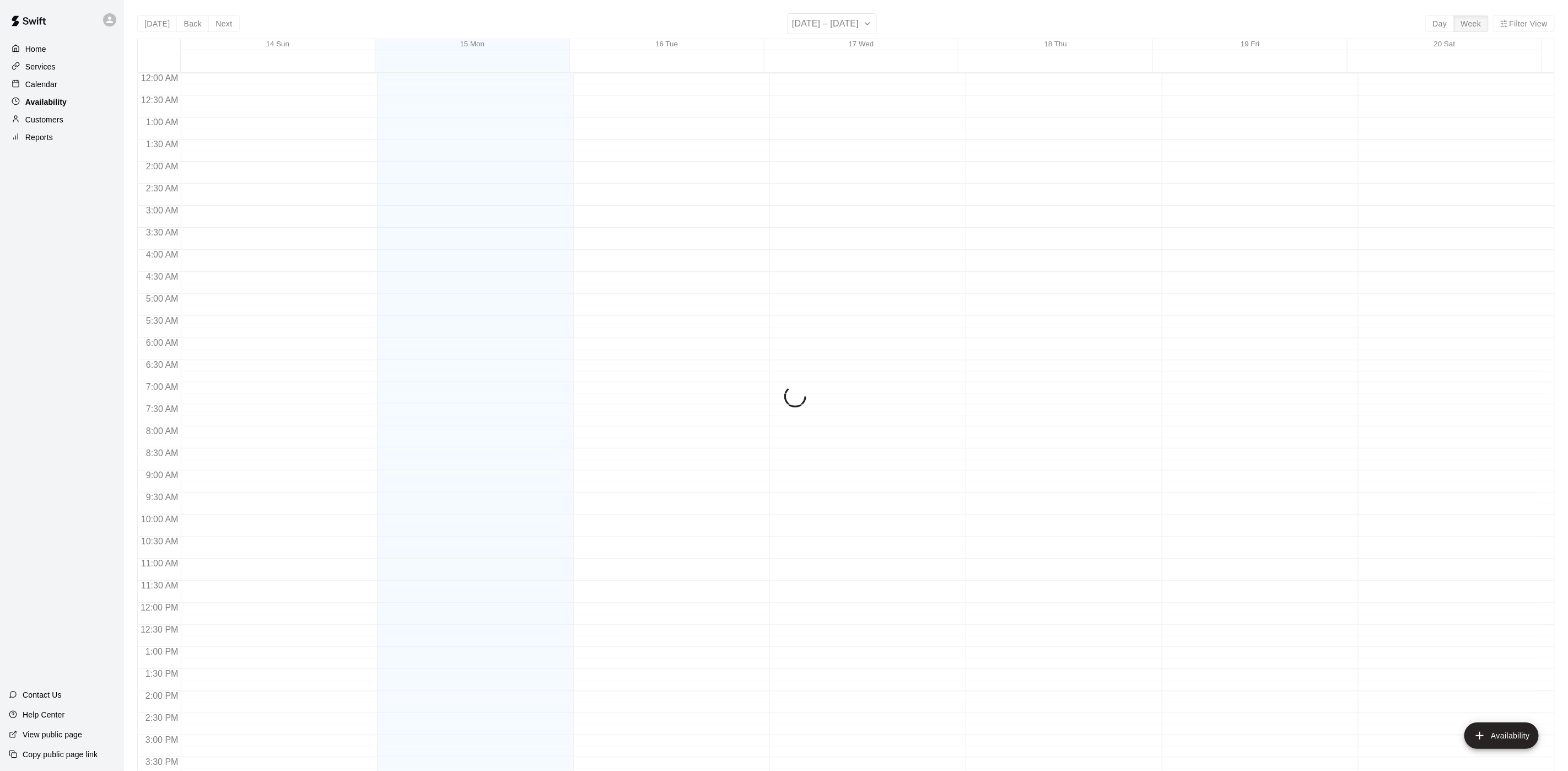
scroll to position [349, 0]
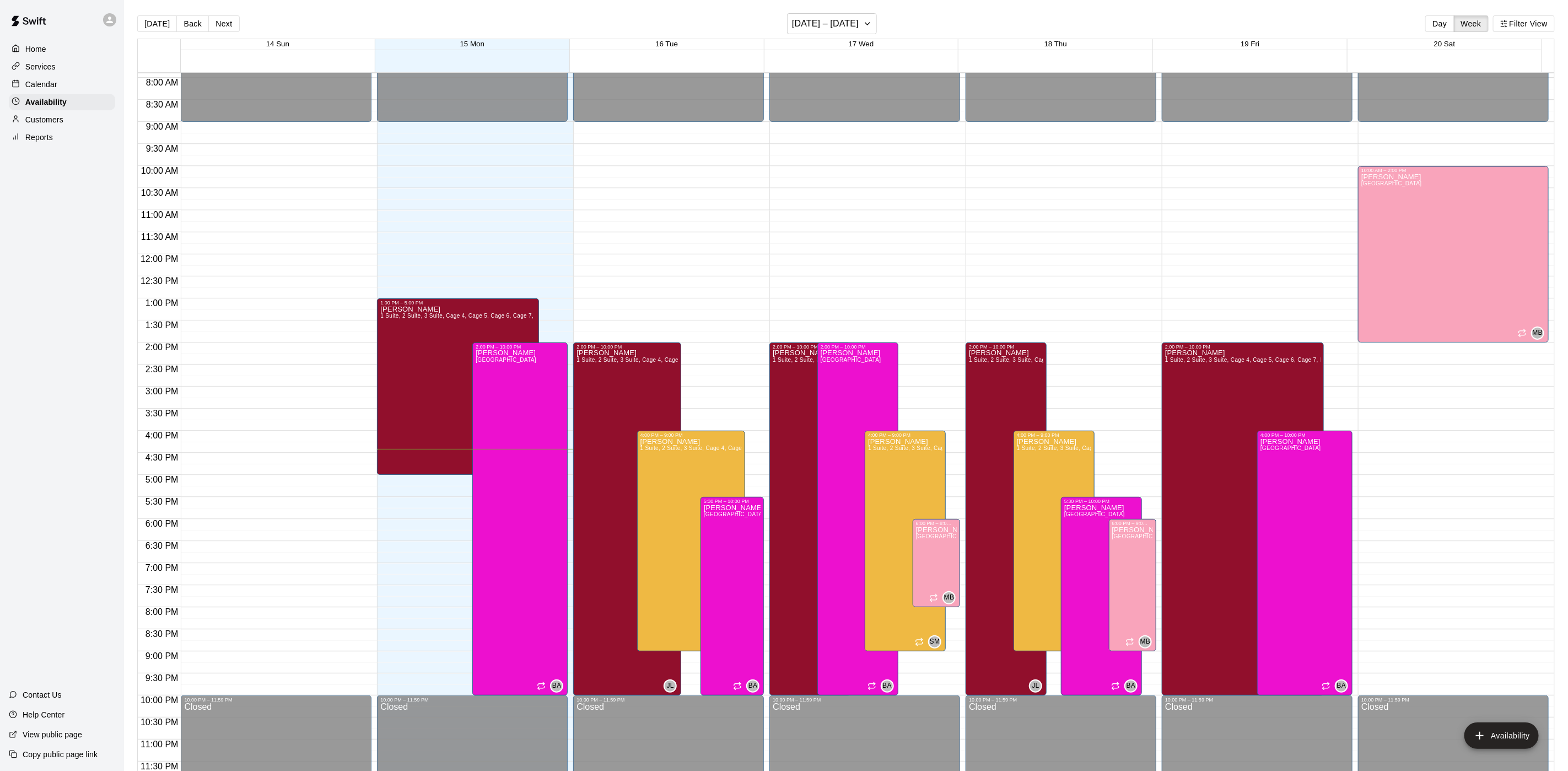
click at [56, 123] on p "Customers" at bounding box center [44, 120] width 38 height 11
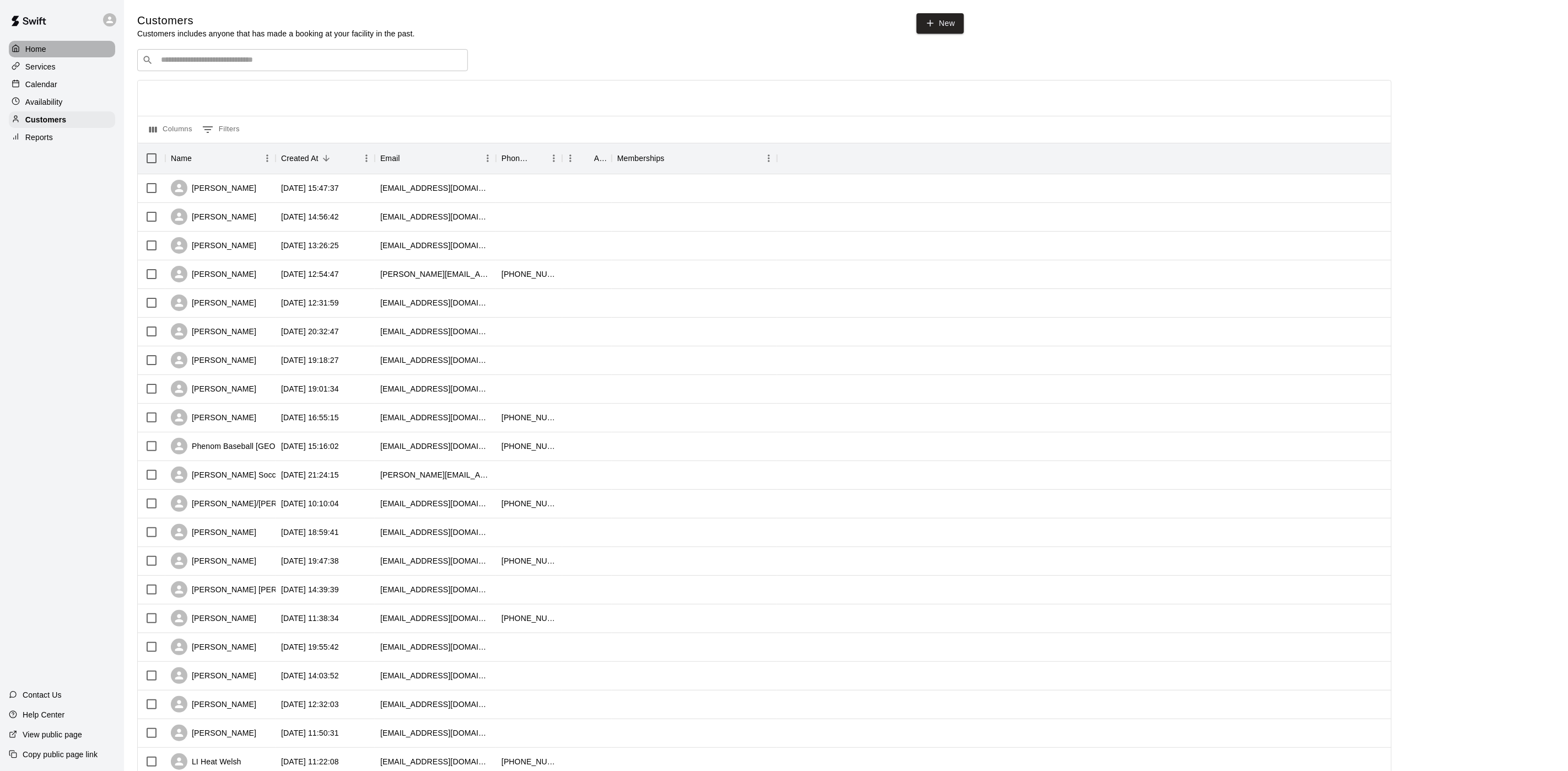
click at [60, 57] on div "Home" at bounding box center [61, 48] width 106 height 17
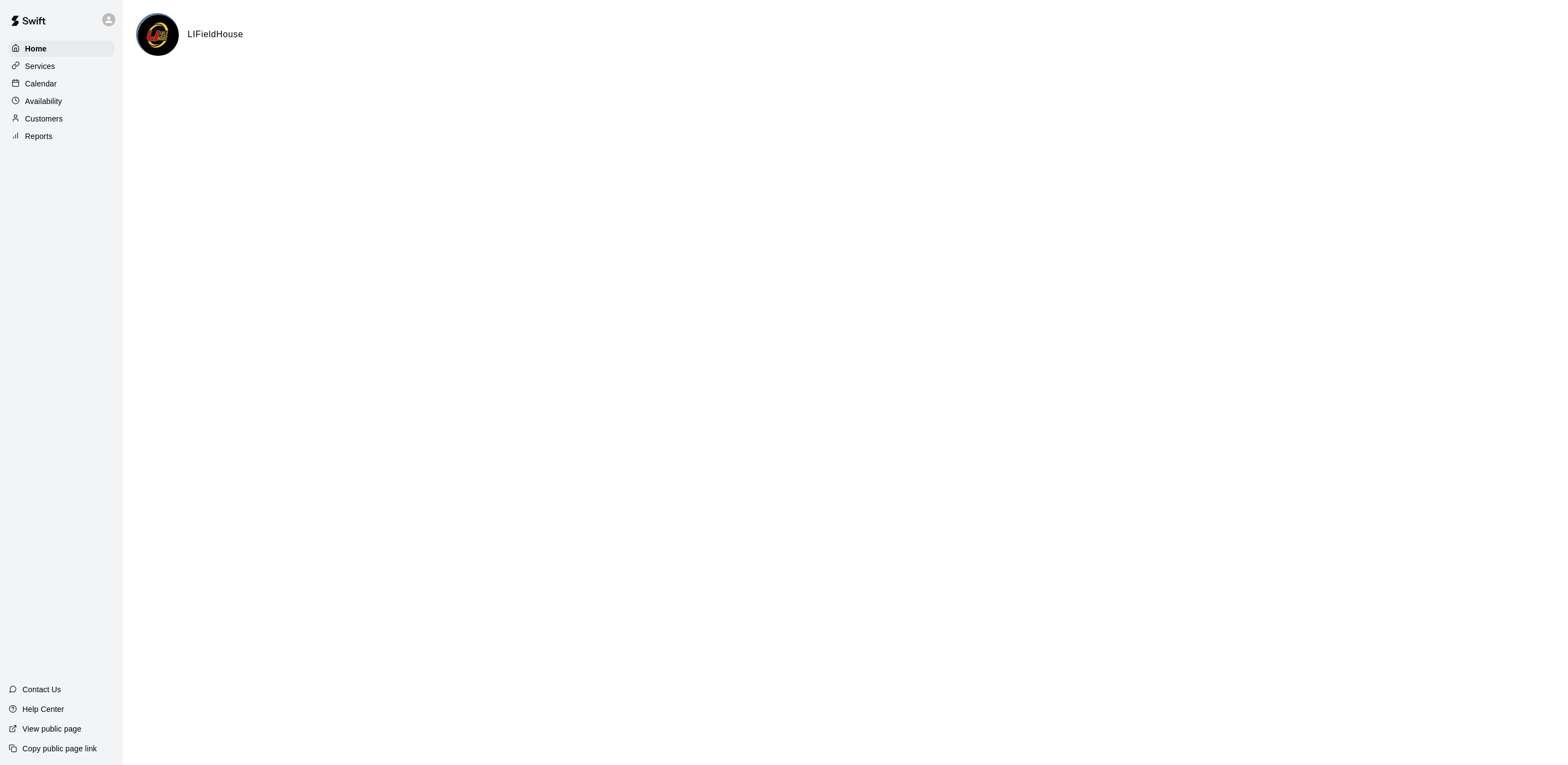
click at [71, 86] on div "Calendar" at bounding box center [61, 83] width 105 height 16
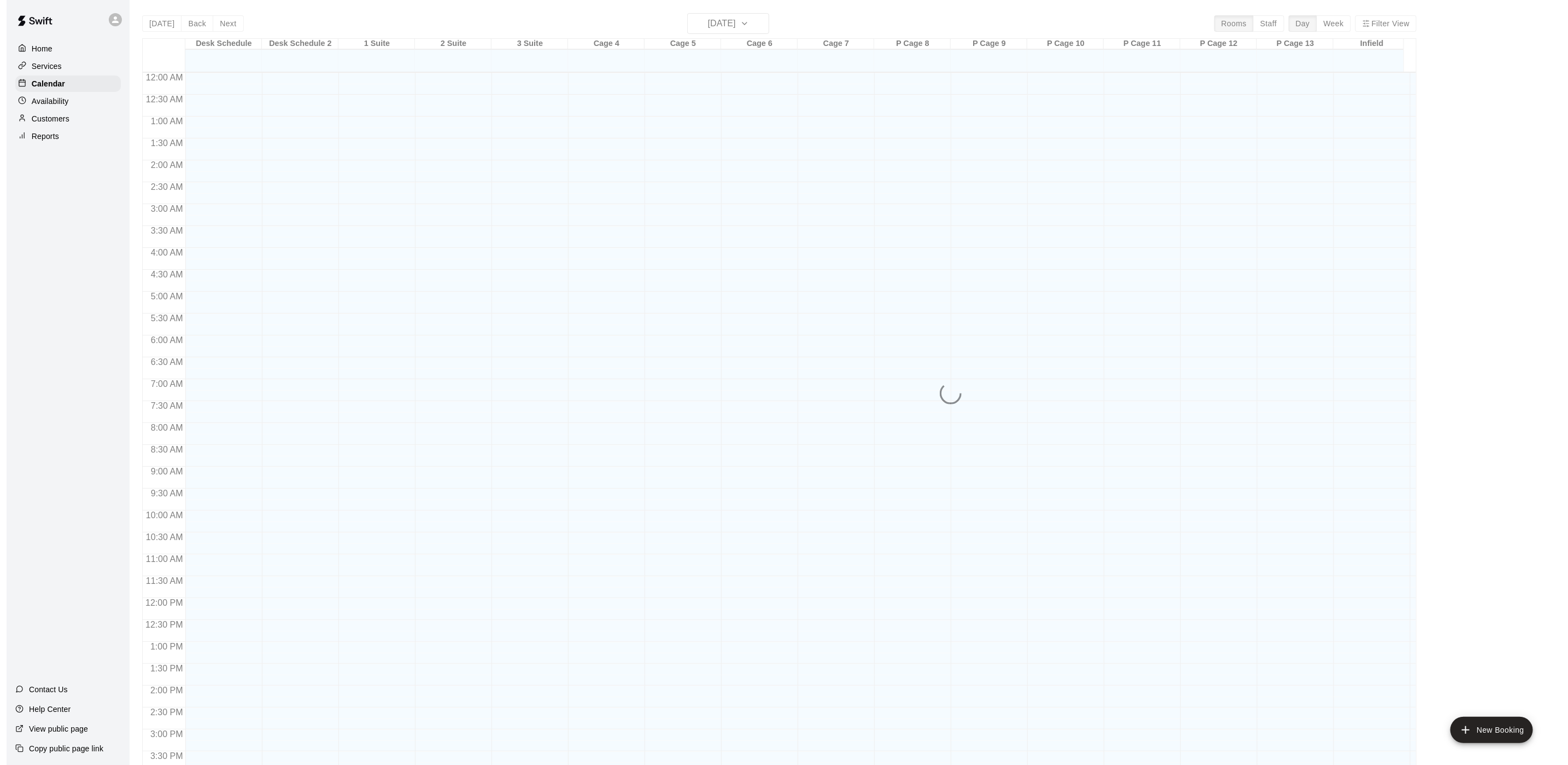
scroll to position [314, 0]
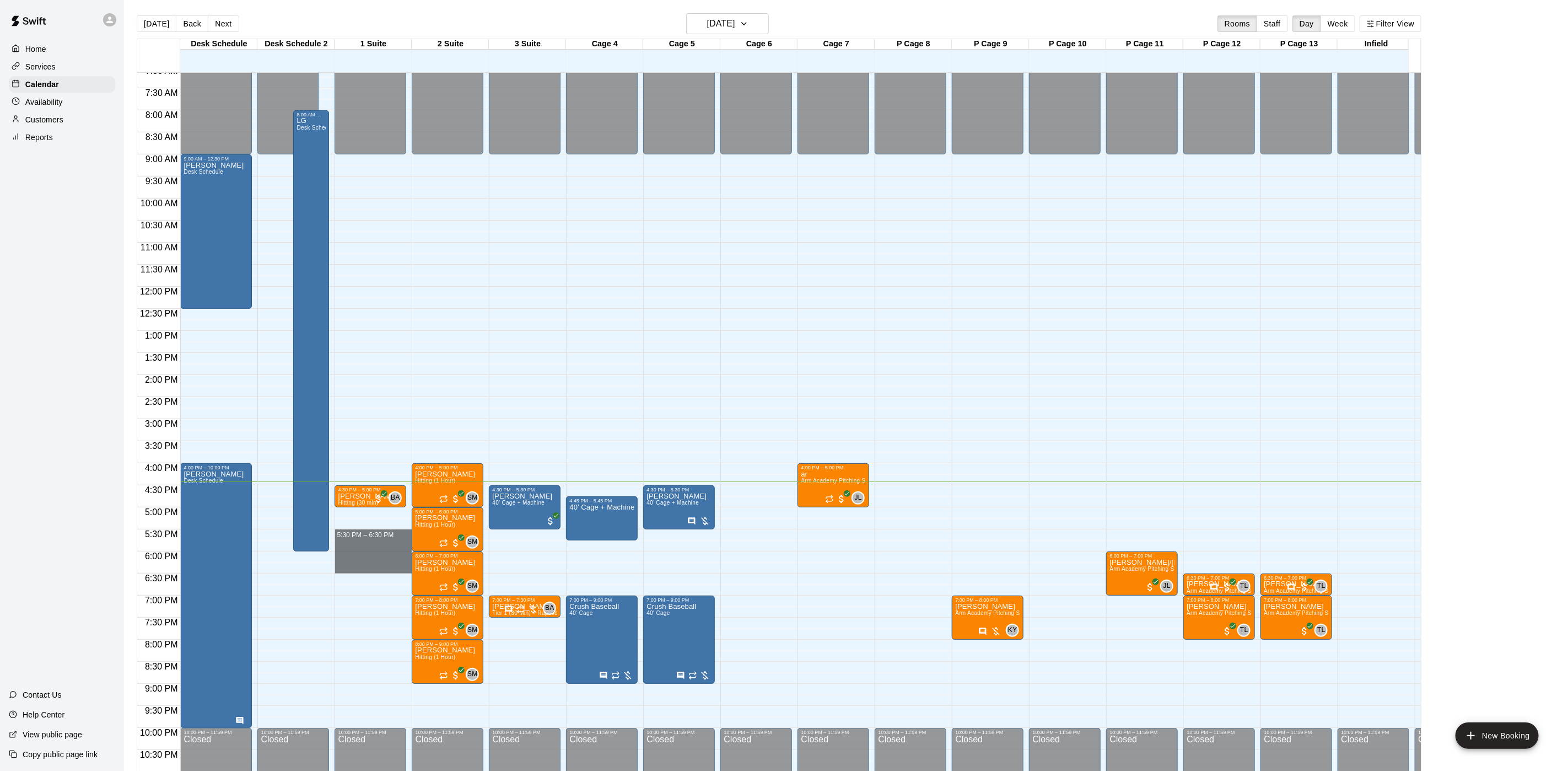
drag, startPoint x: 366, startPoint y: 534, endPoint x: 360, endPoint y: 573, distance: 39.5
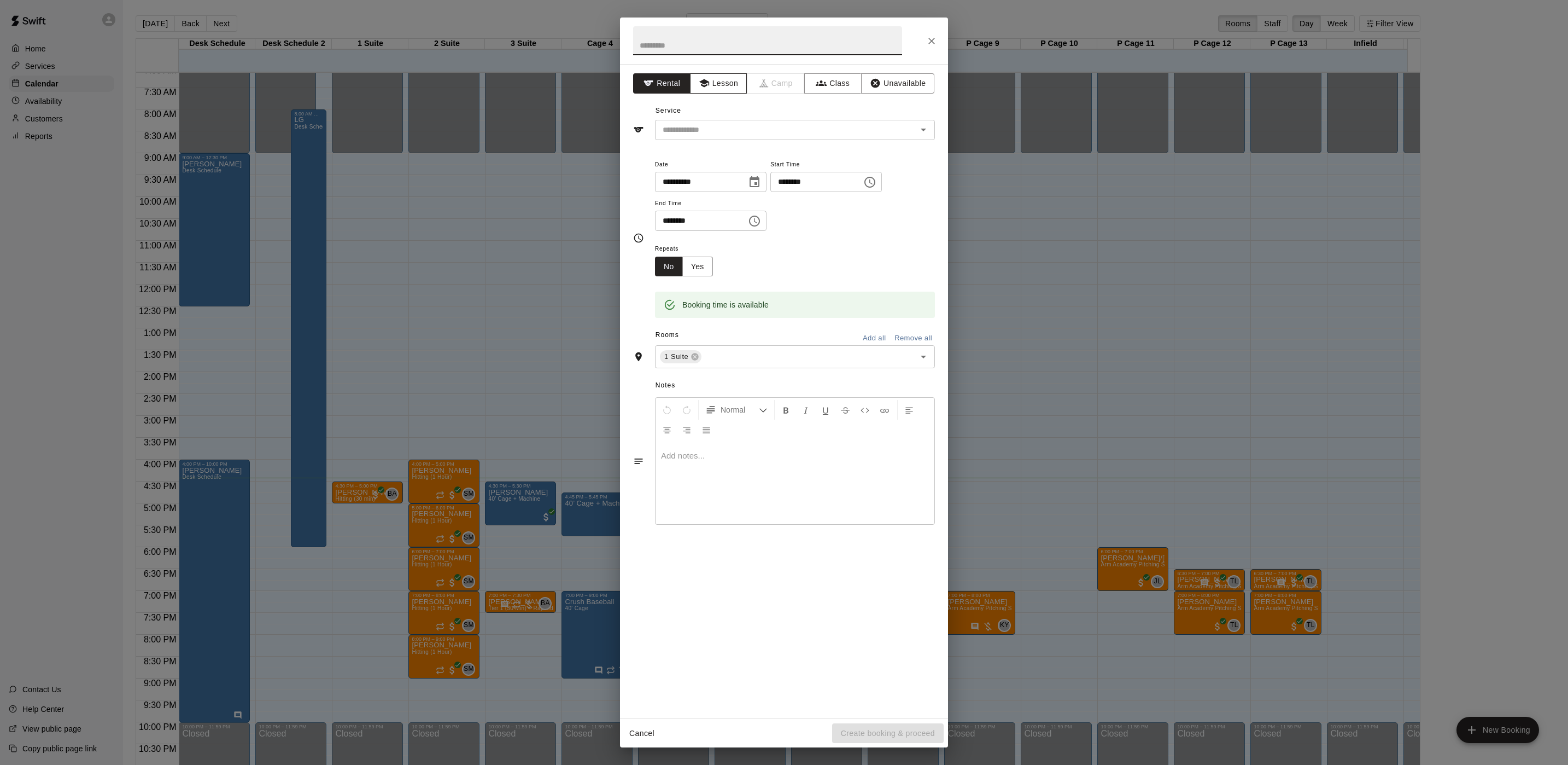
click at [709, 89] on icon "button" at bounding box center [704, 83] width 11 height 11
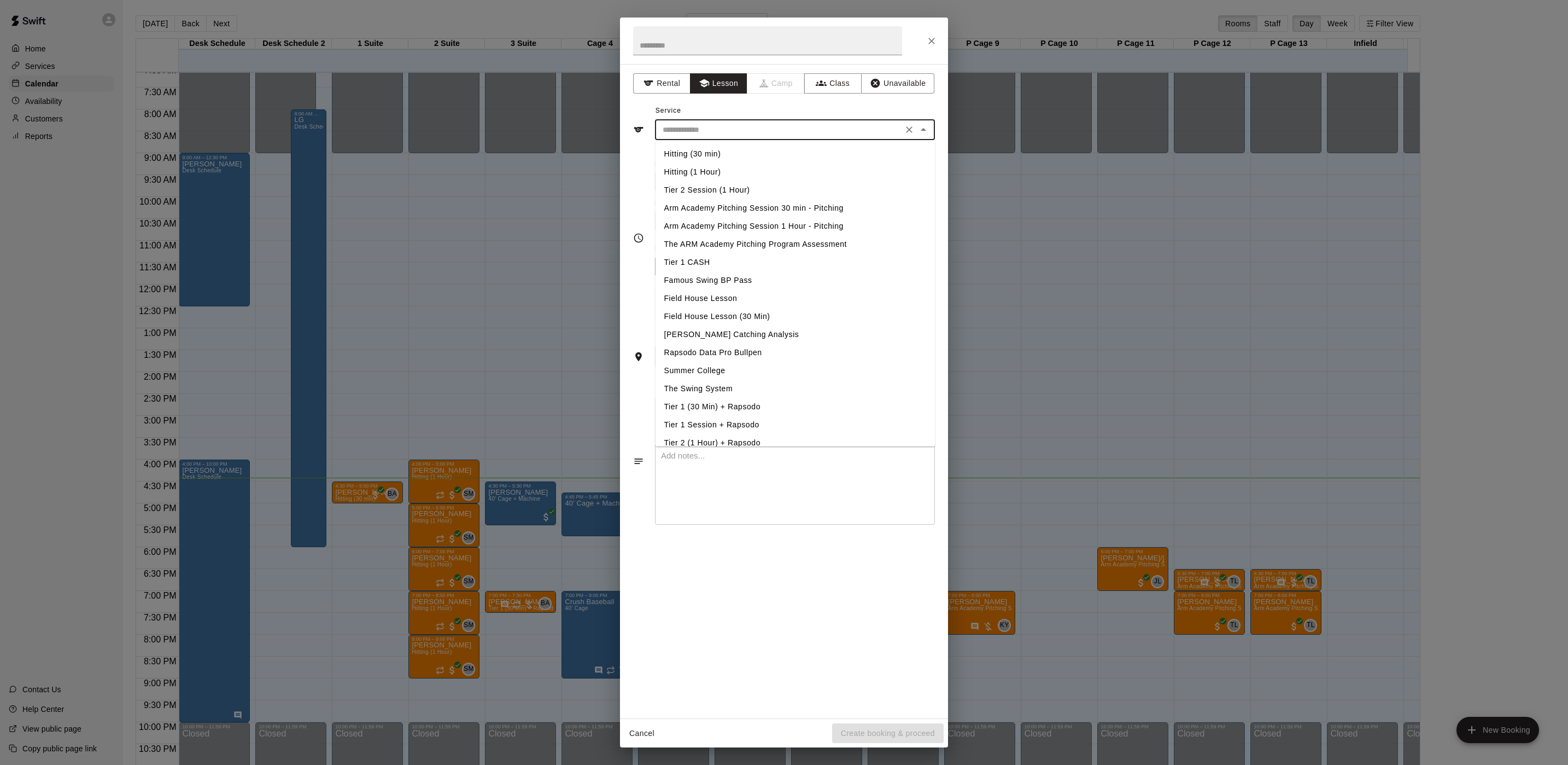
click at [745, 132] on input "text" at bounding box center [779, 130] width 241 height 13
click at [724, 158] on li "Hitting (30 min)" at bounding box center [796, 154] width 280 height 18
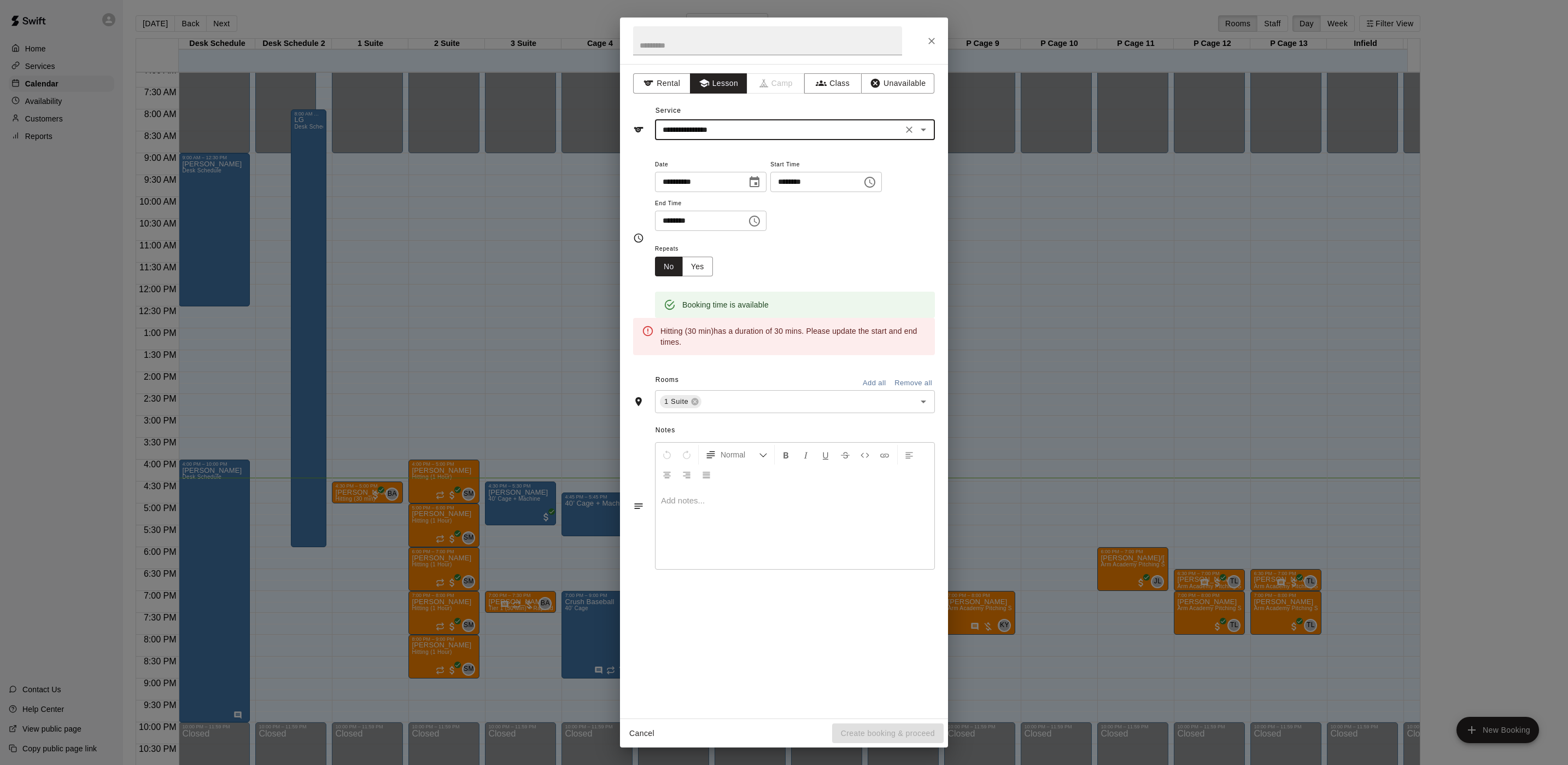
click at [769, 136] on input "**********" at bounding box center [779, 130] width 241 height 13
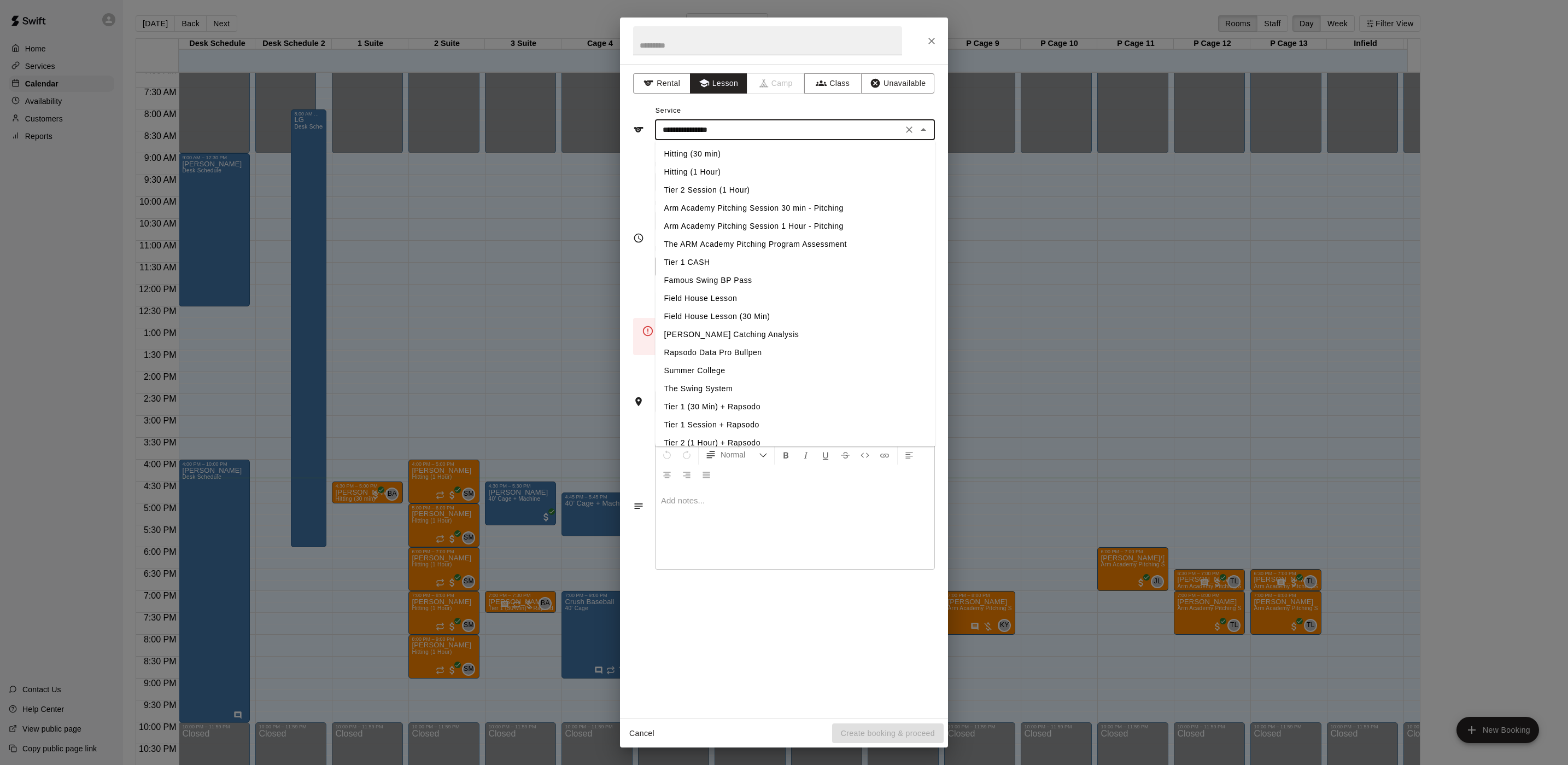
click at [754, 169] on li "Hitting (1 Hour)" at bounding box center [796, 172] width 280 height 18
type input "**********"
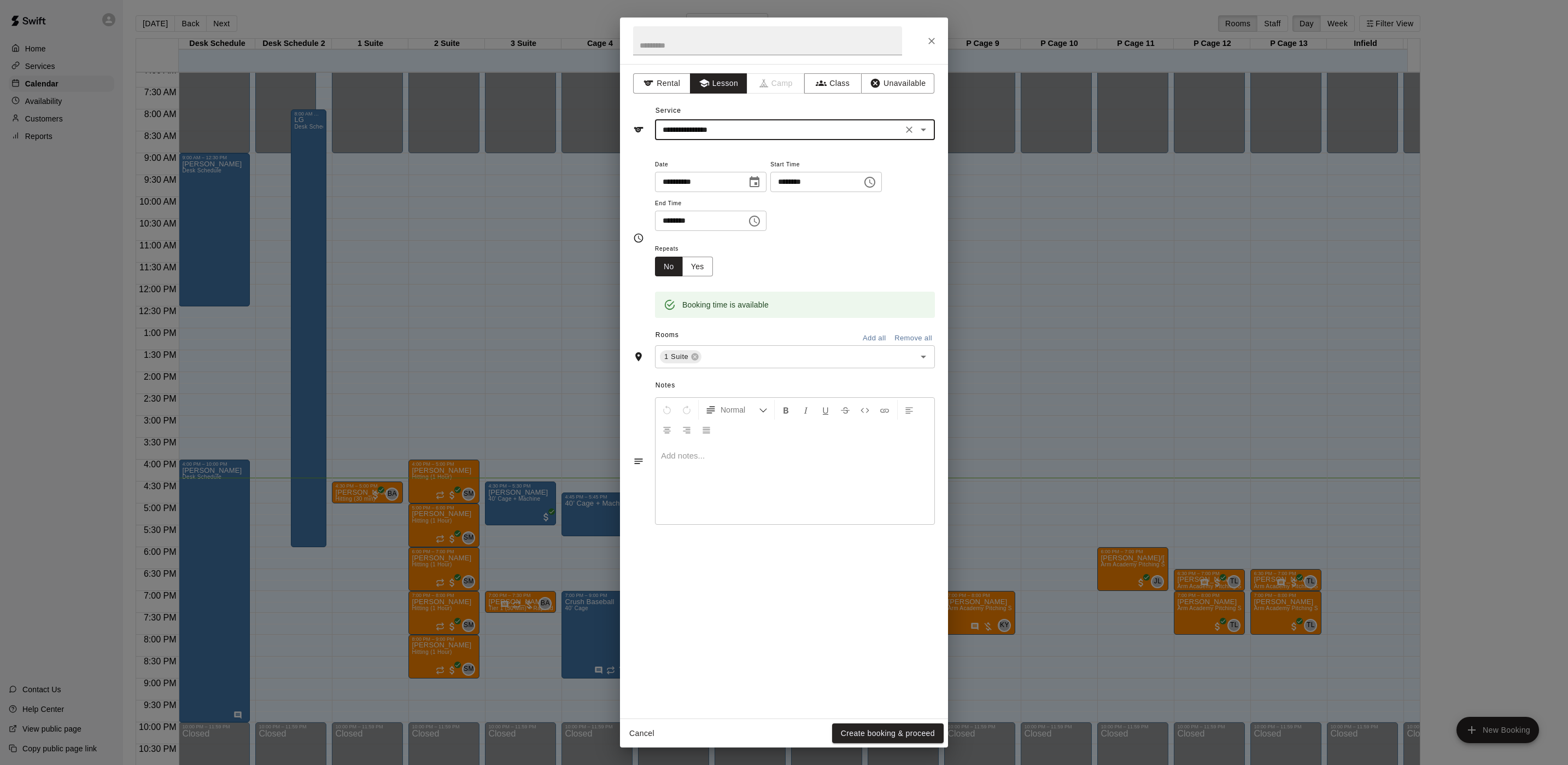
click at [915, 727] on button "Create booking & proceed" at bounding box center [887, 733] width 111 height 20
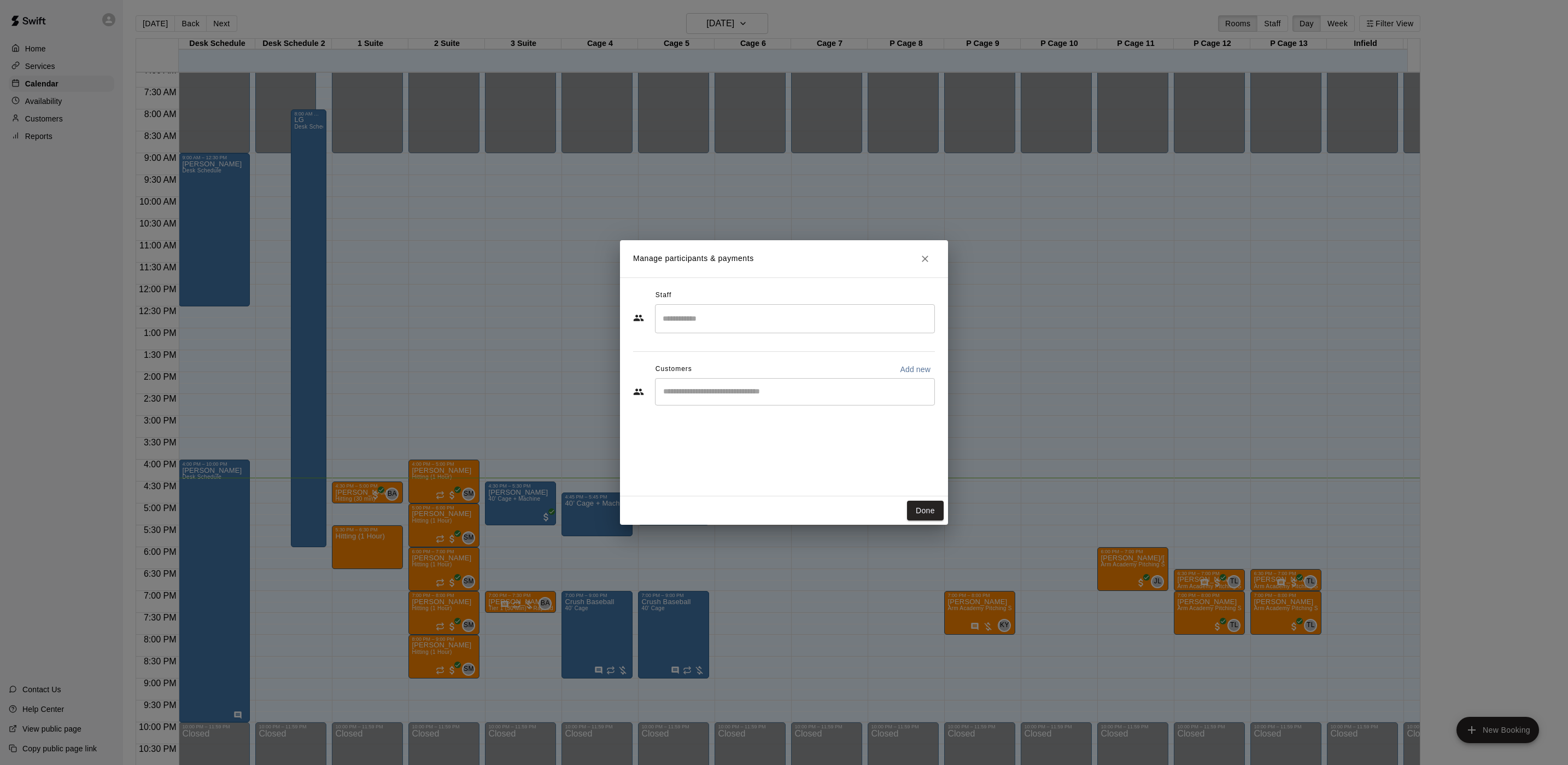
click at [697, 322] on input "Search staff" at bounding box center [795, 318] width 270 height 19
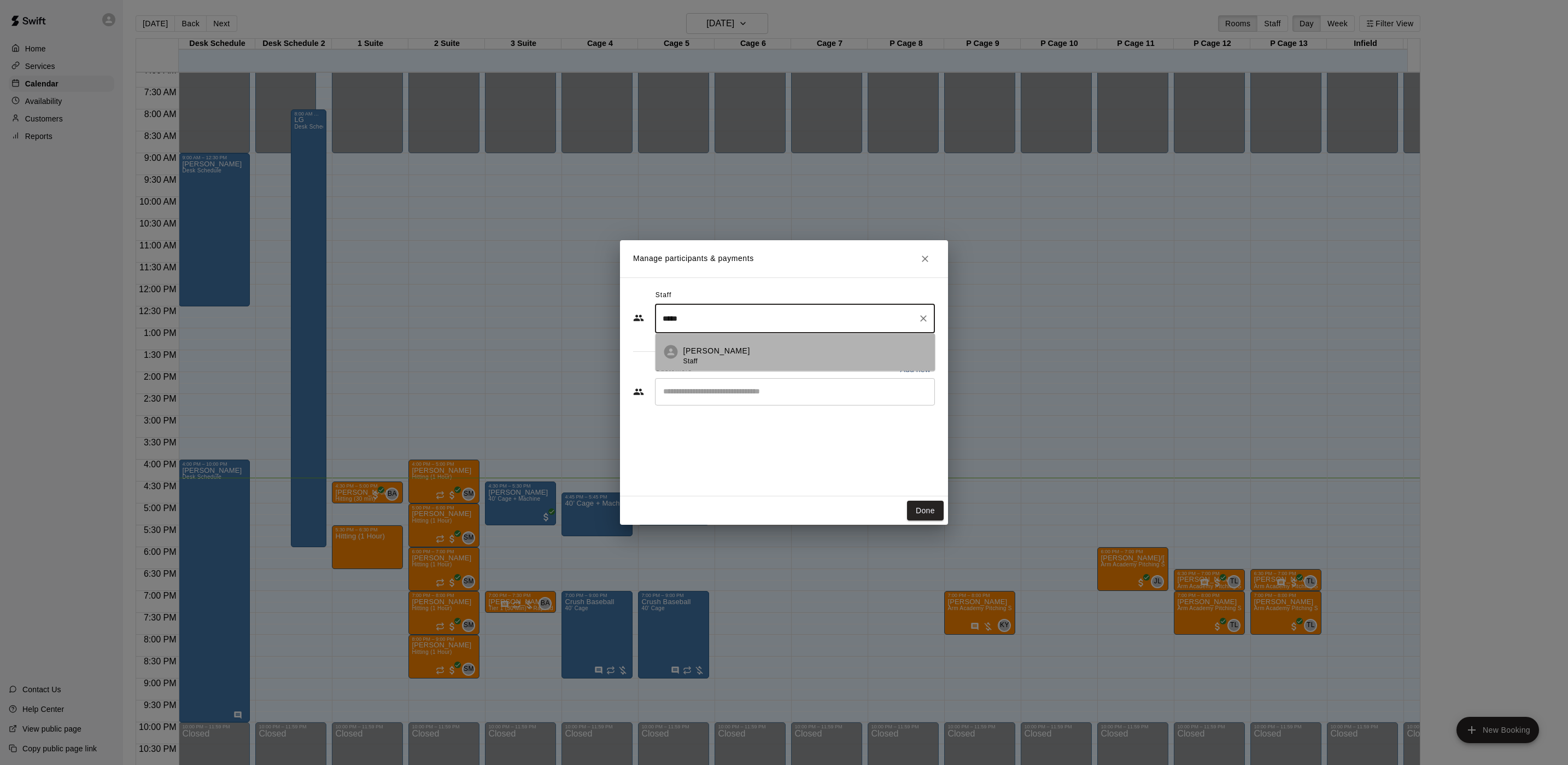
click at [770, 334] on li "[PERSON_NAME] Staff" at bounding box center [796, 351] width 280 height 37
type input "*****"
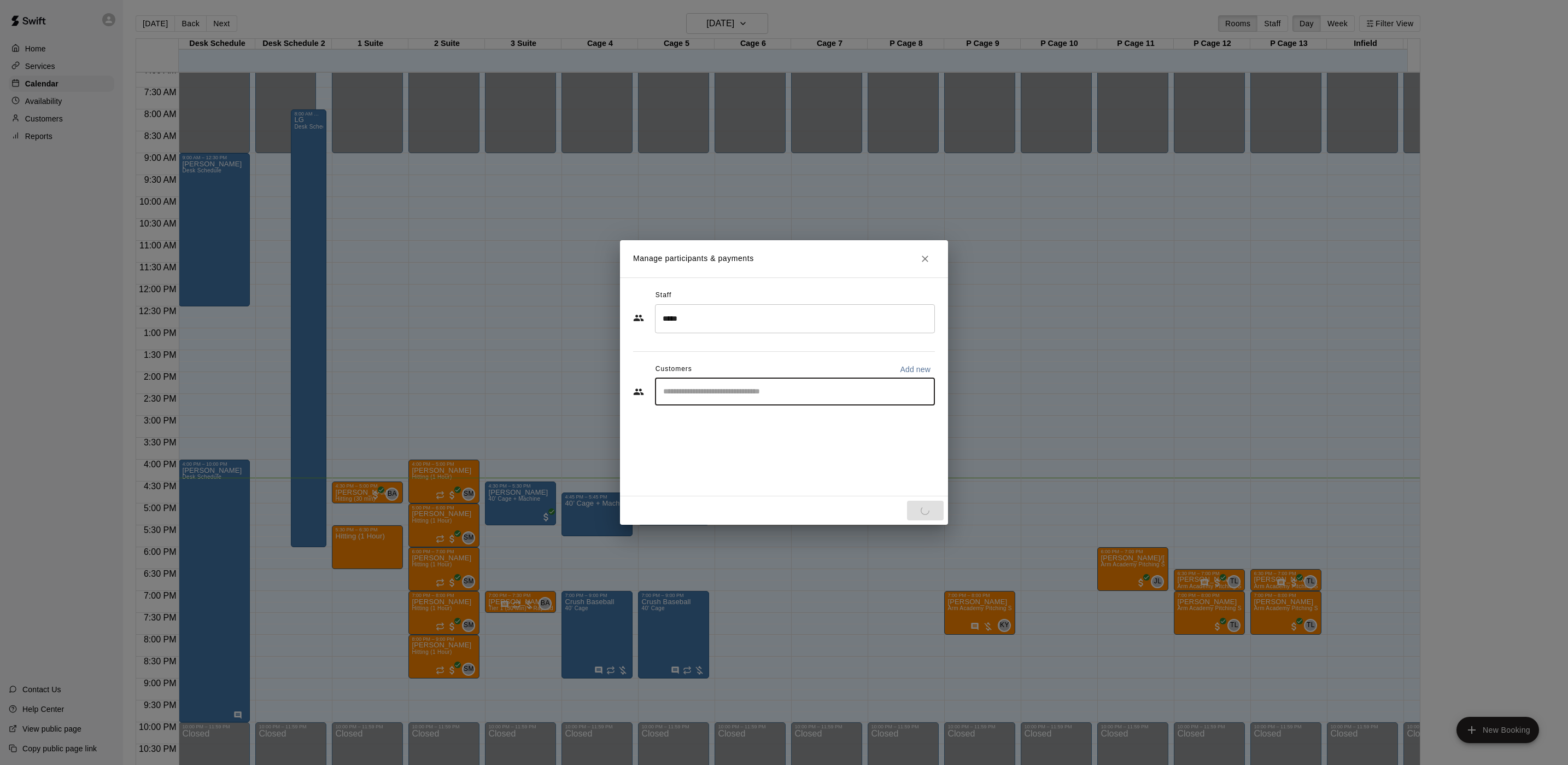
click at [706, 392] on input "Start typing to search customers..." at bounding box center [795, 392] width 270 height 11
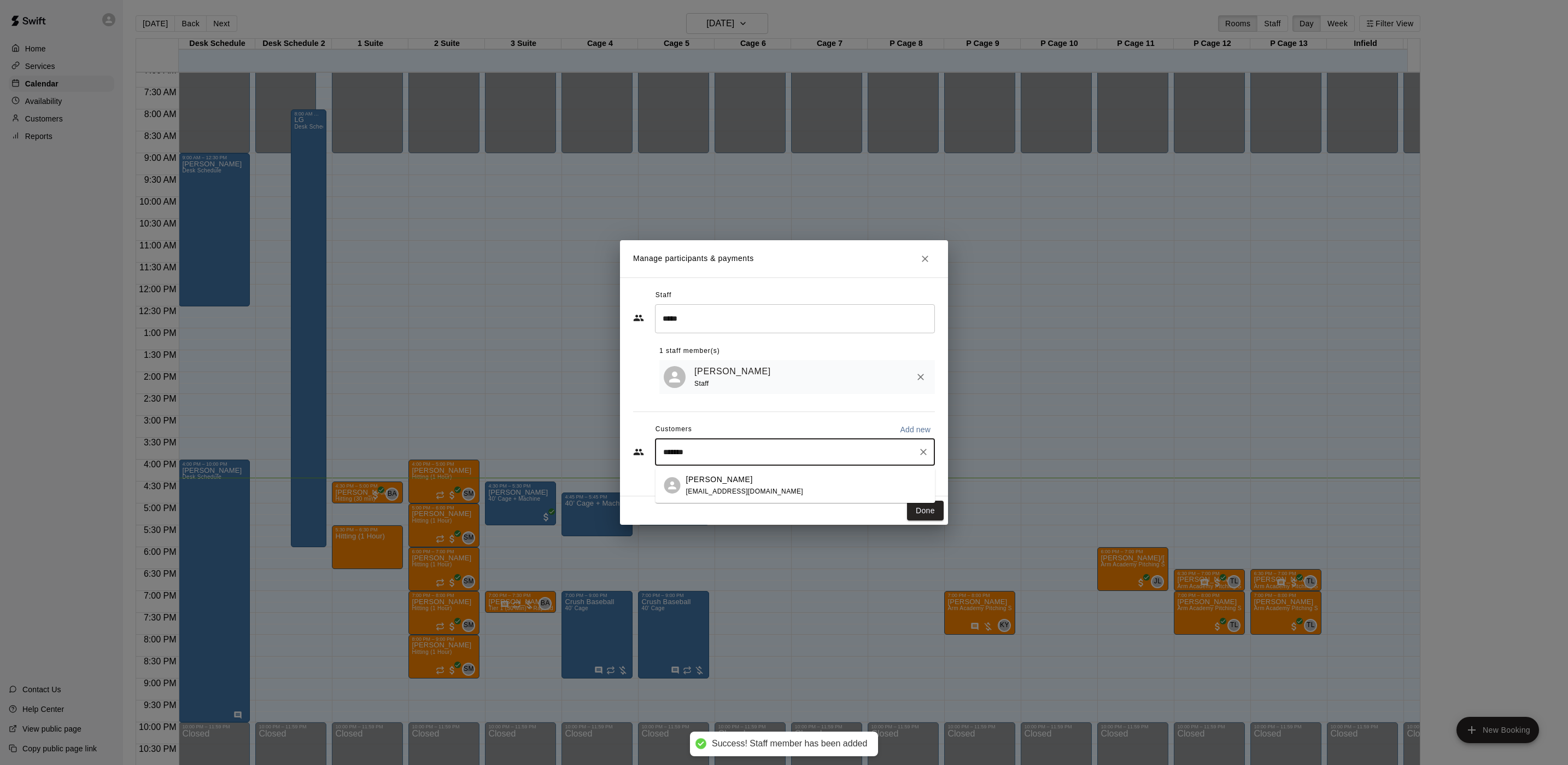
type input "********"
click at [782, 476] on div "[PERSON_NAME] [EMAIL_ADDRESS][DOMAIN_NAME]" at bounding box center [806, 485] width 240 height 24
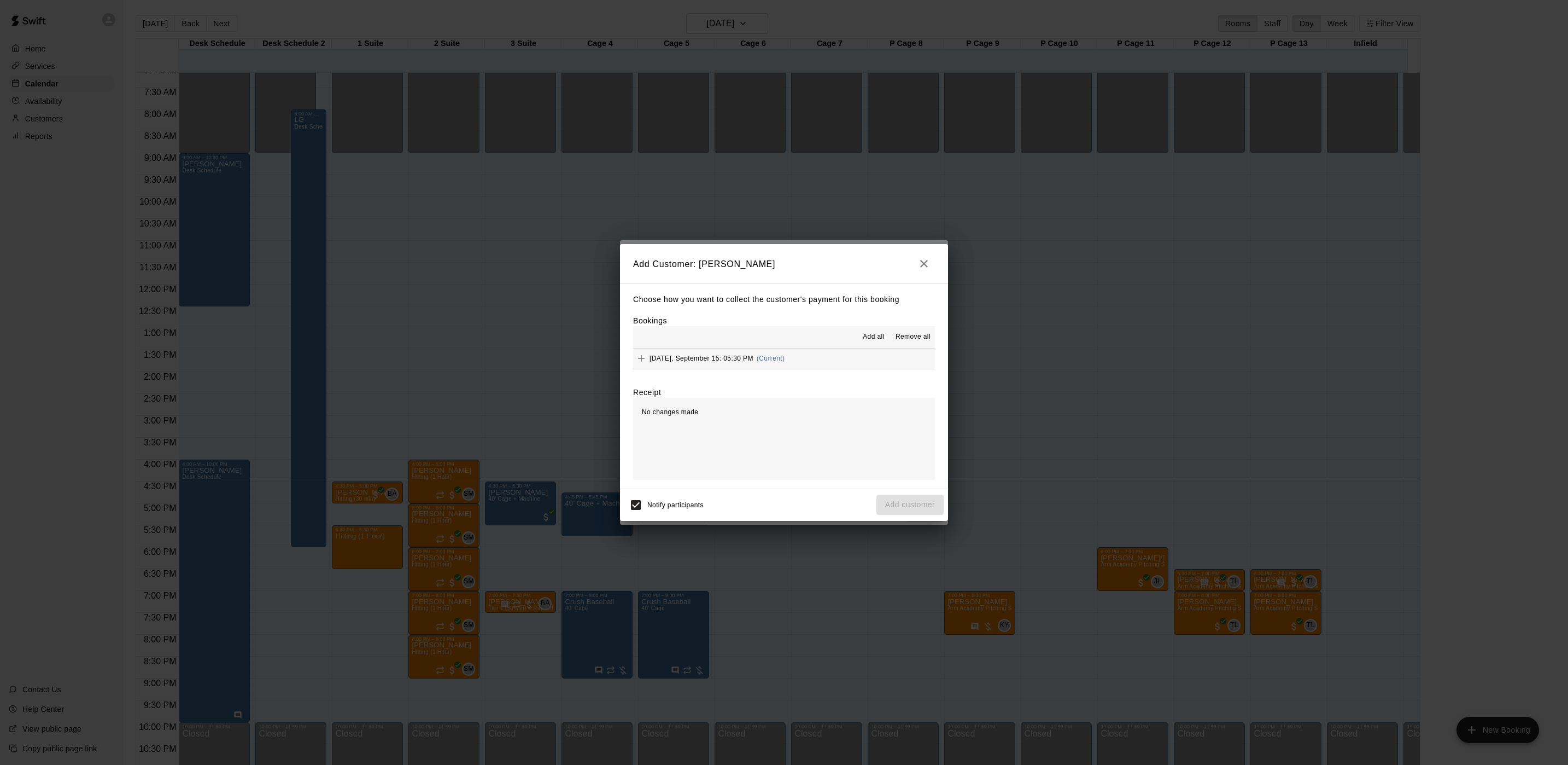
click at [833, 348] on hr at bounding box center [784, 348] width 302 height 1
click at [833, 365] on button "[DATE], September 15: 05:30 PM (Current)" at bounding box center [784, 358] width 302 height 20
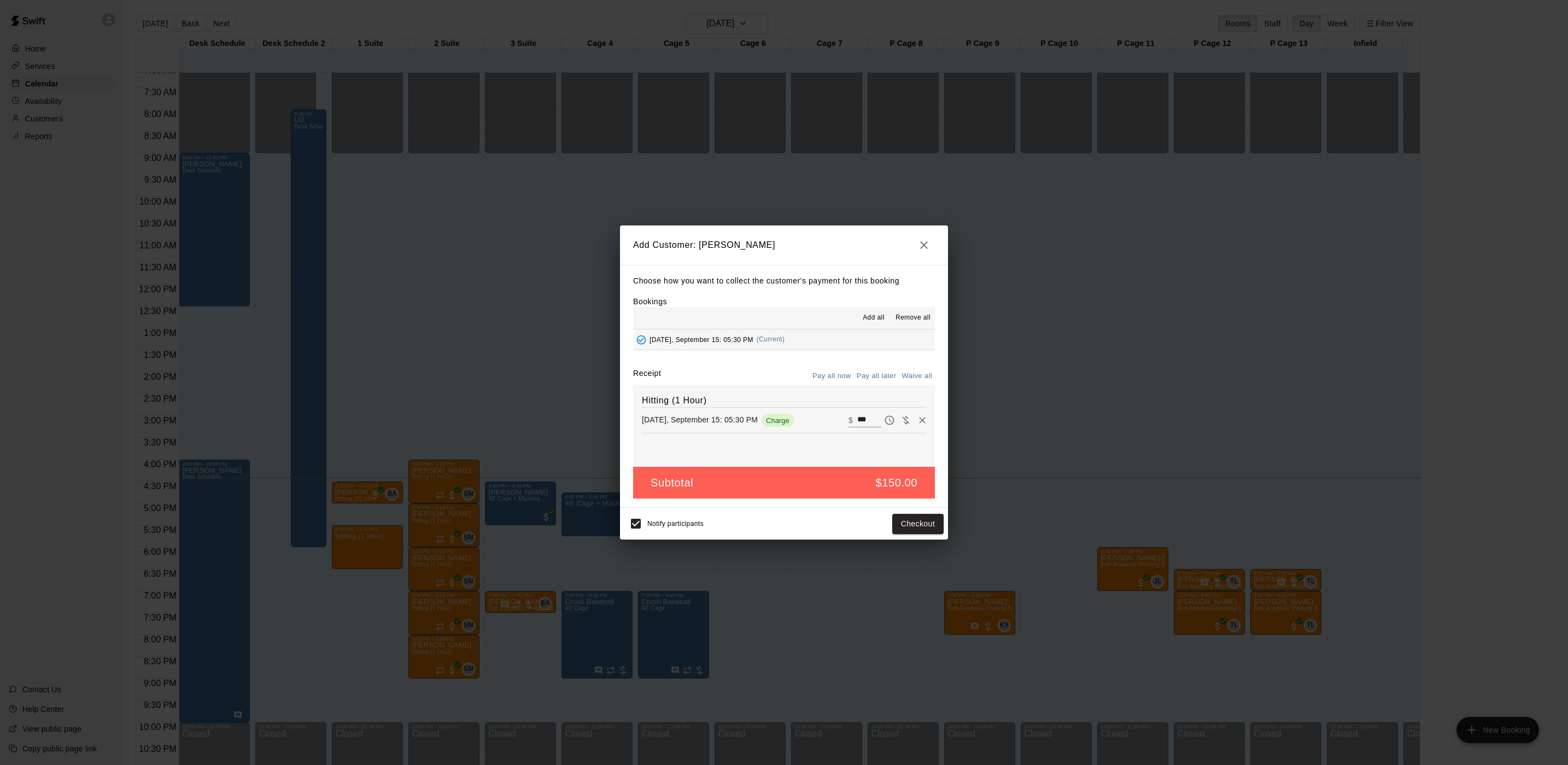
click at [889, 379] on button "Pay all later" at bounding box center [877, 376] width 46 height 17
click at [925, 522] on button "Add customer" at bounding box center [910, 523] width 67 height 20
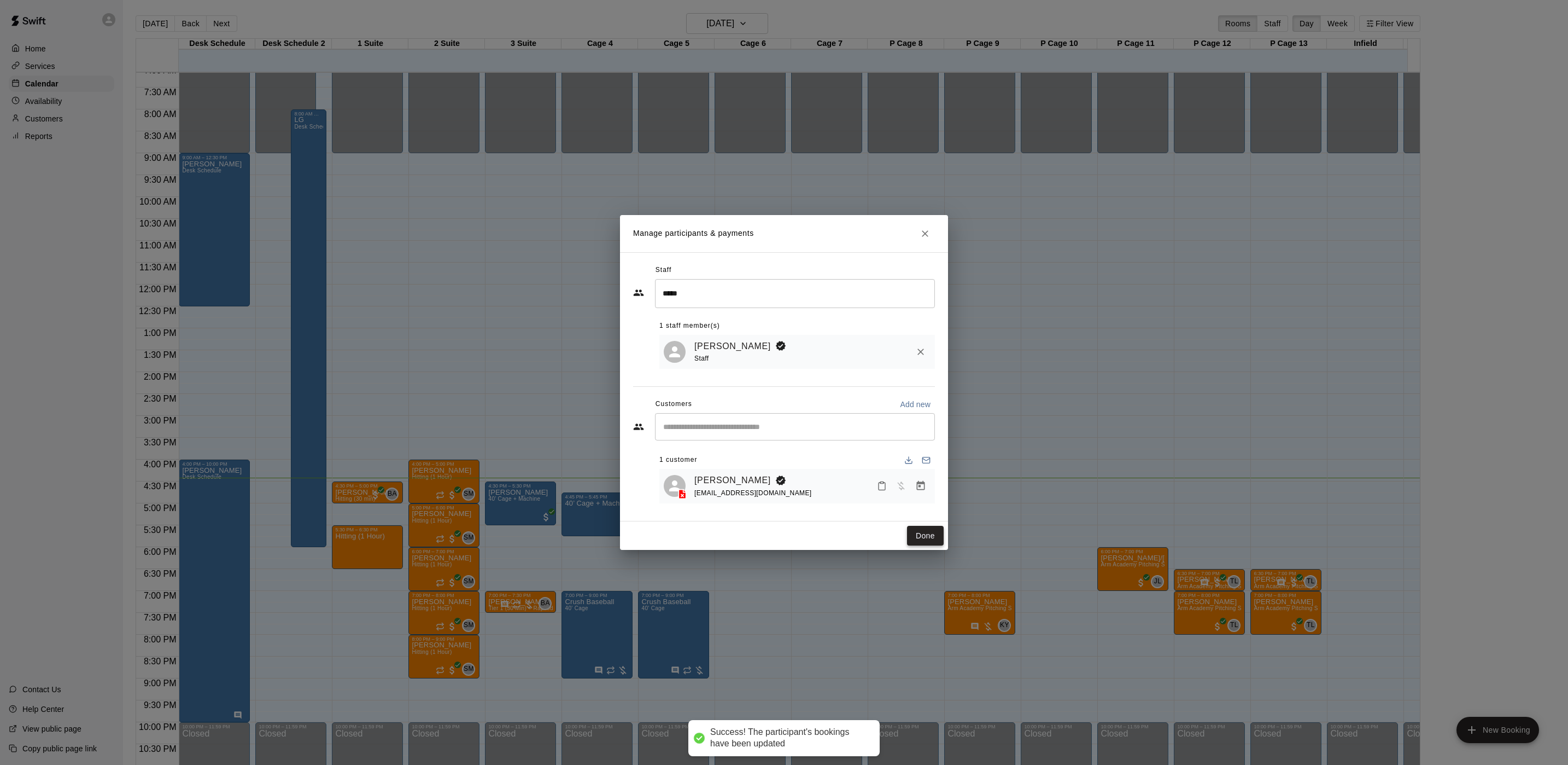
click at [914, 537] on button "Done" at bounding box center [925, 535] width 37 height 20
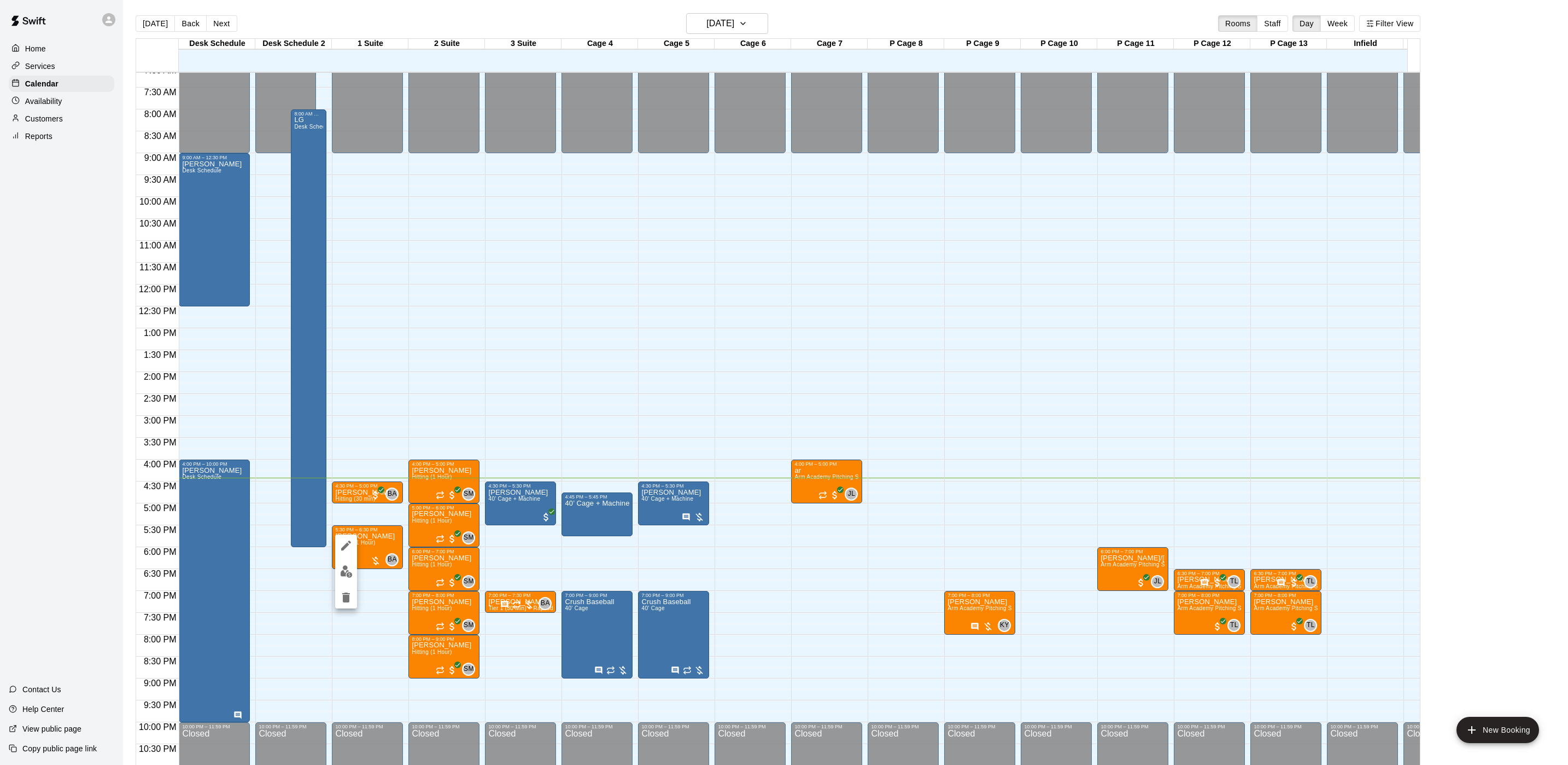
click at [329, 602] on div at bounding box center [784, 382] width 1568 height 765
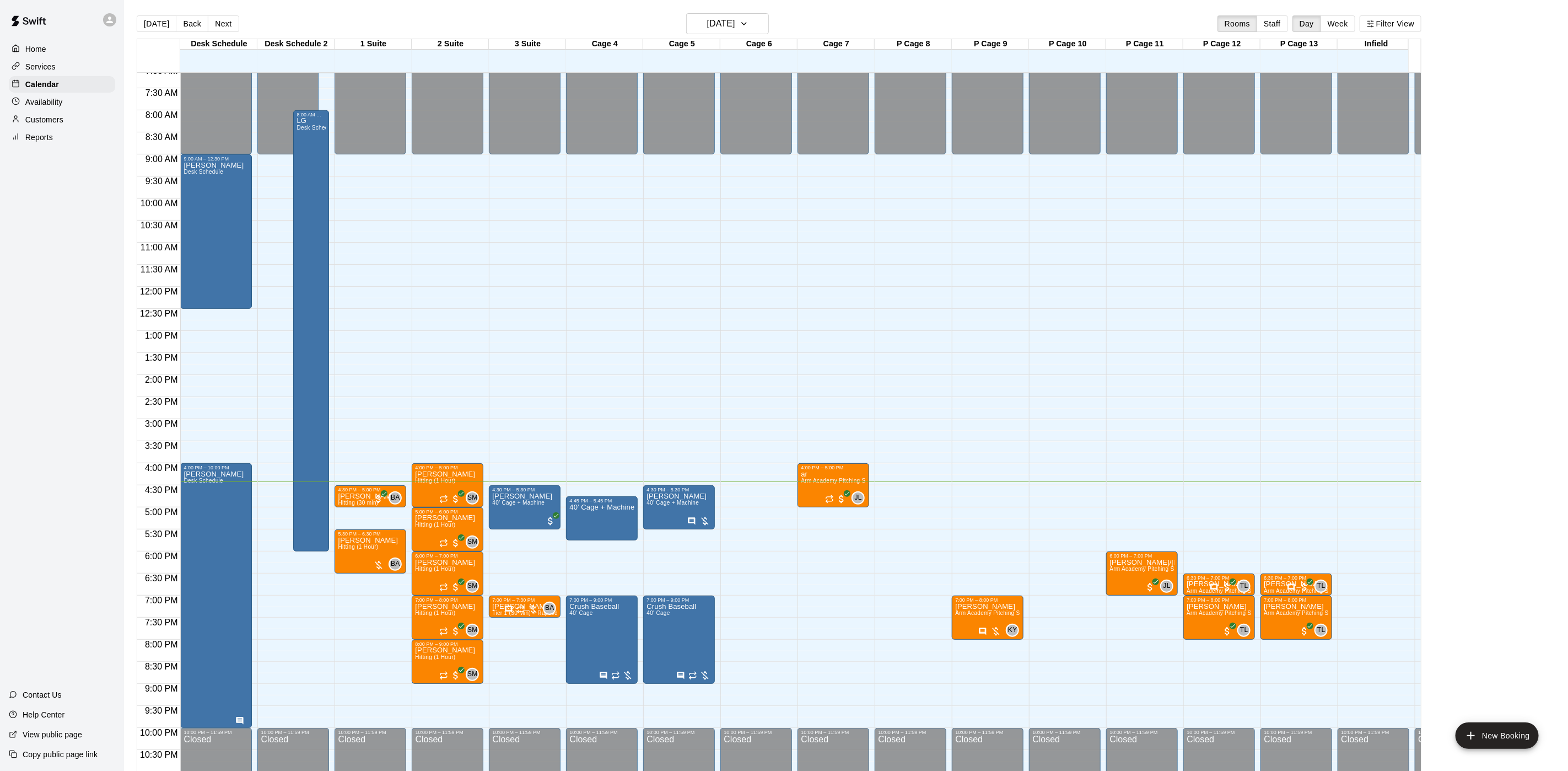
click at [349, 605] on div "12:00 AM – 9:00 AM Closed 4:30 PM – 5:00 PM [PERSON_NAME] Hitting (30 min) BA 0…" at bounding box center [370, 287] width 72 height 1059
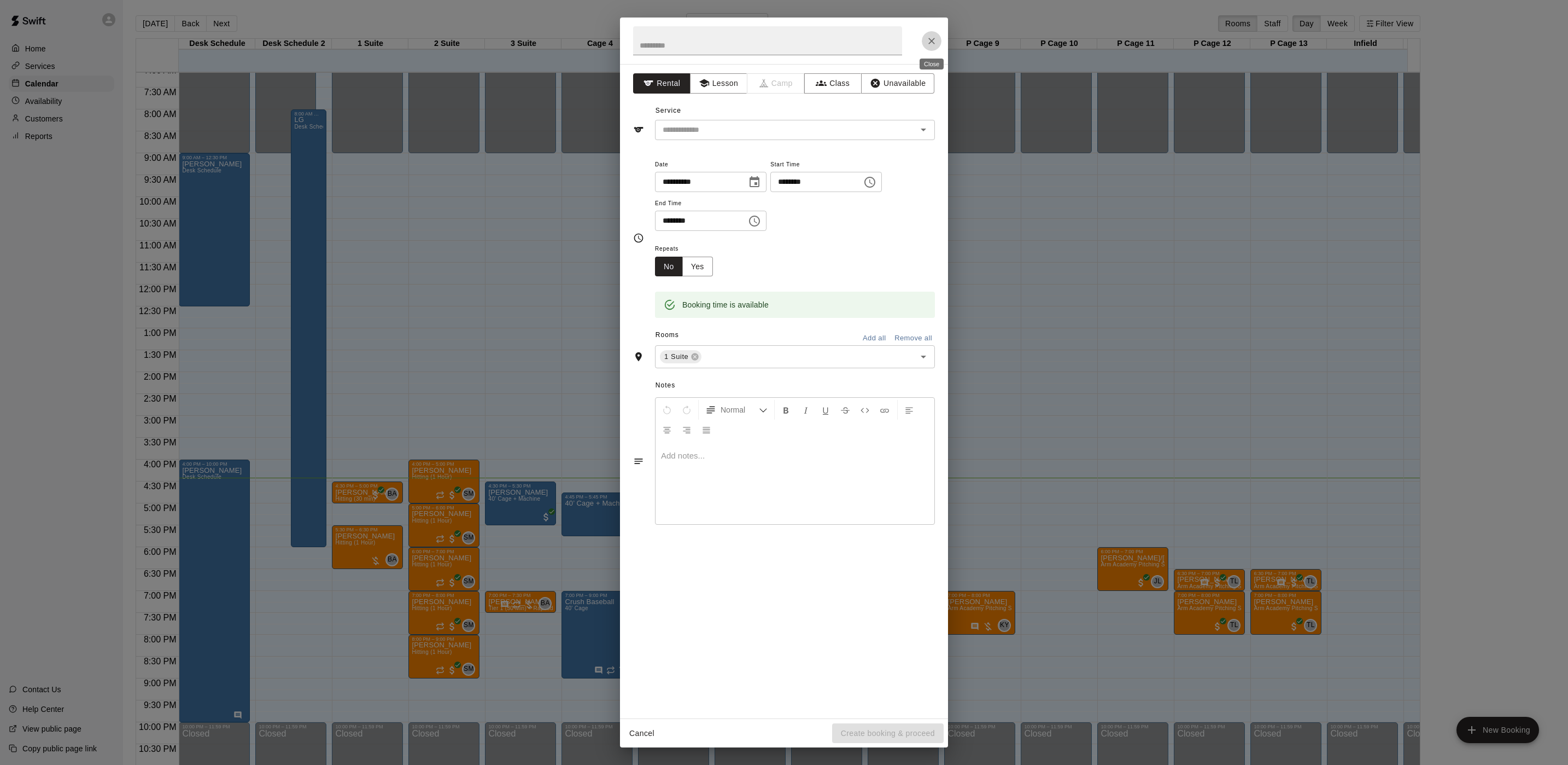
click at [933, 48] on button "Close" at bounding box center [931, 41] width 19 height 19
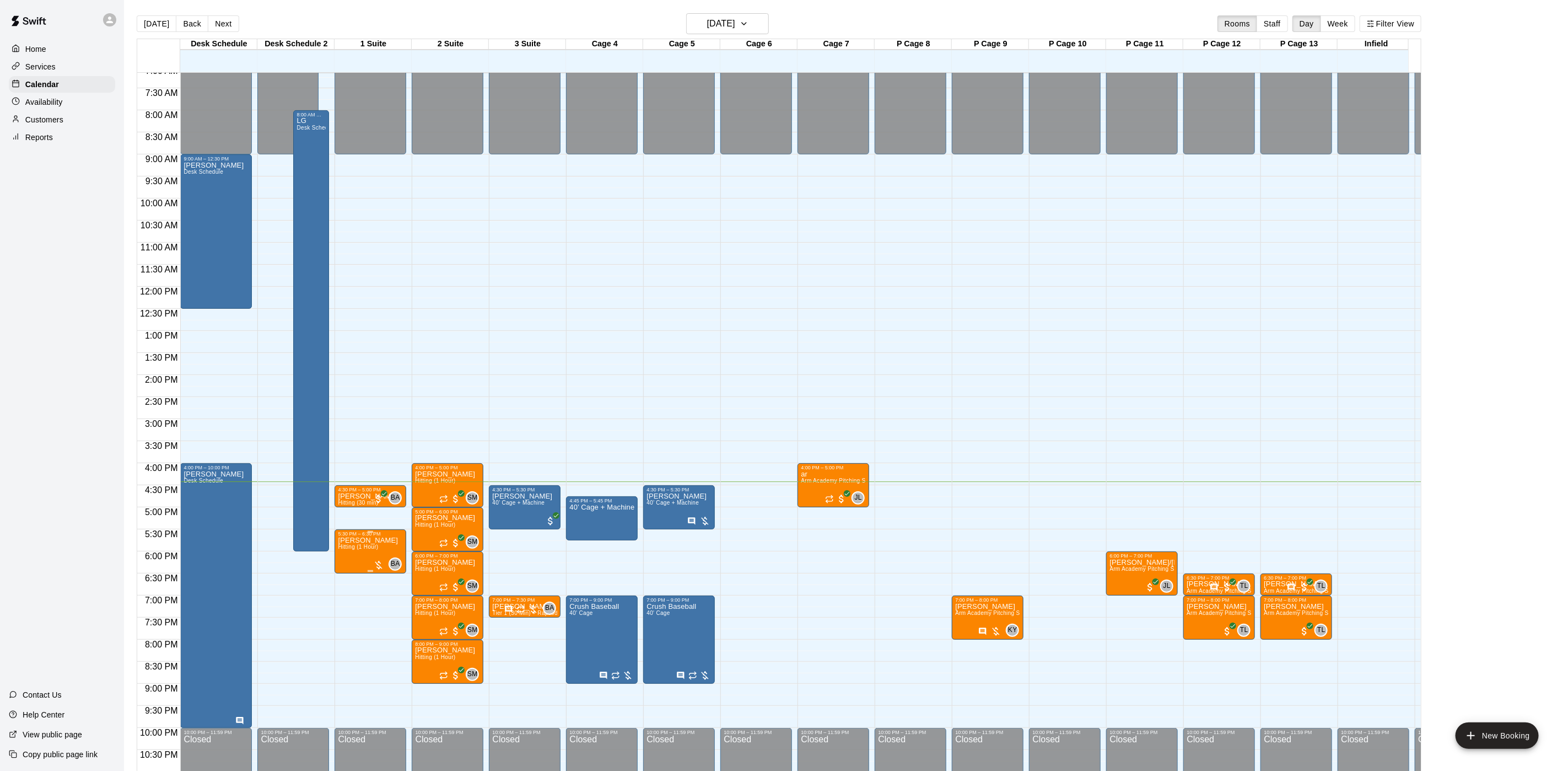
click at [349, 540] on p "[PERSON_NAME]" at bounding box center [368, 540] width 60 height 0
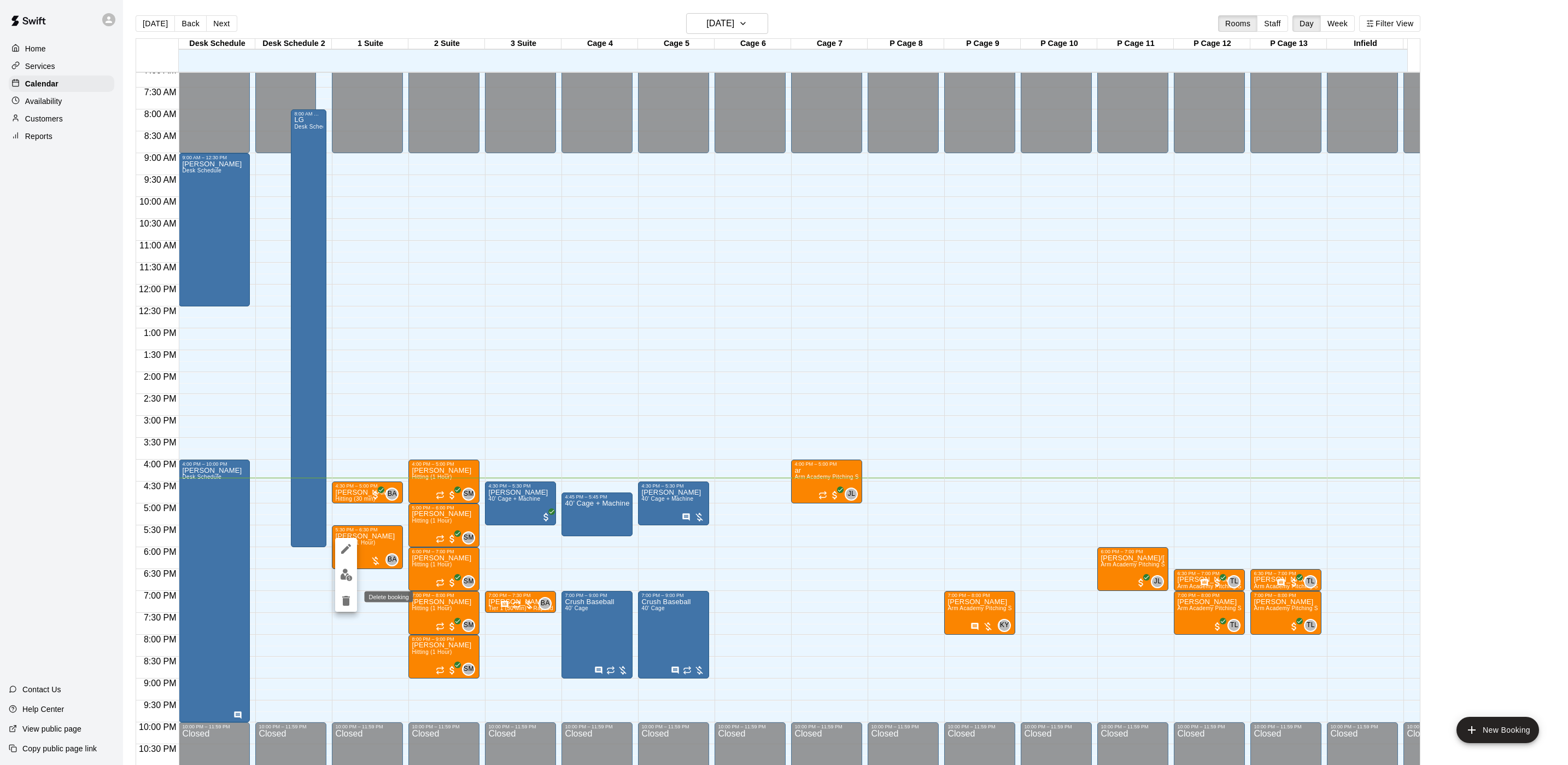
click at [343, 599] on icon "delete" at bounding box center [346, 601] width 8 height 10
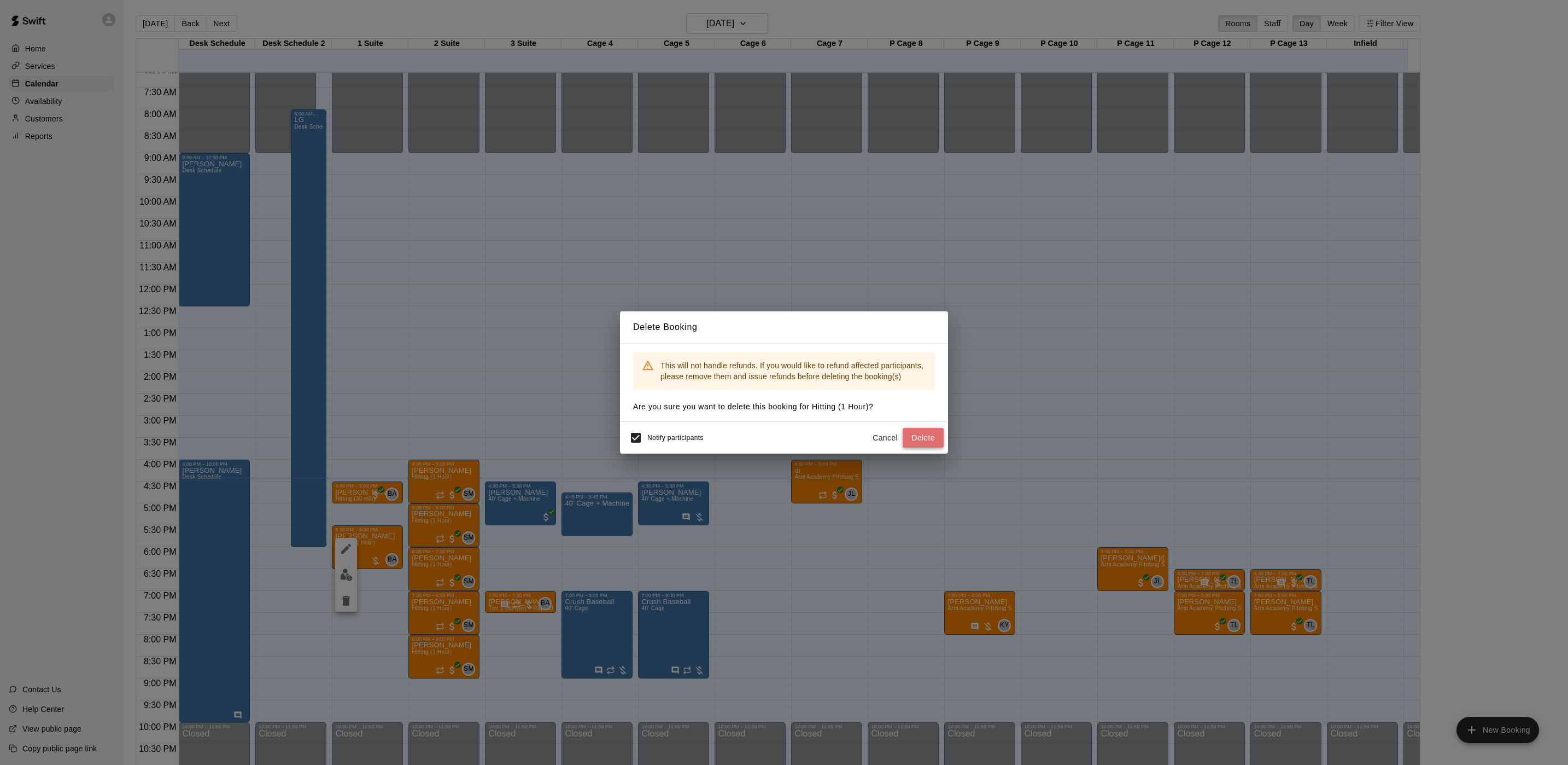
click at [908, 435] on button "Delete" at bounding box center [923, 437] width 41 height 20
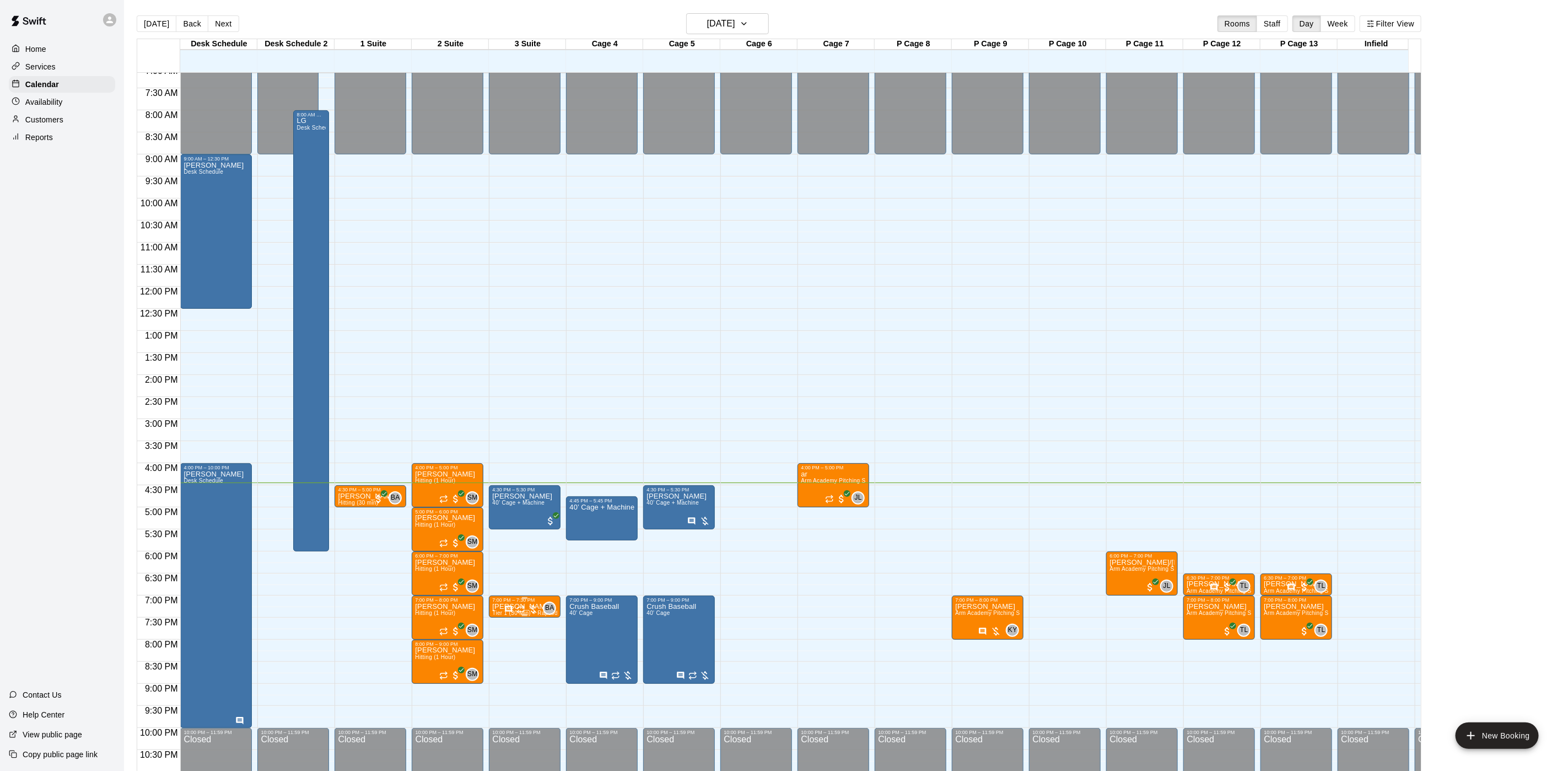
click at [509, 609] on icon "Has notes" at bounding box center [509, 609] width 9 height 9
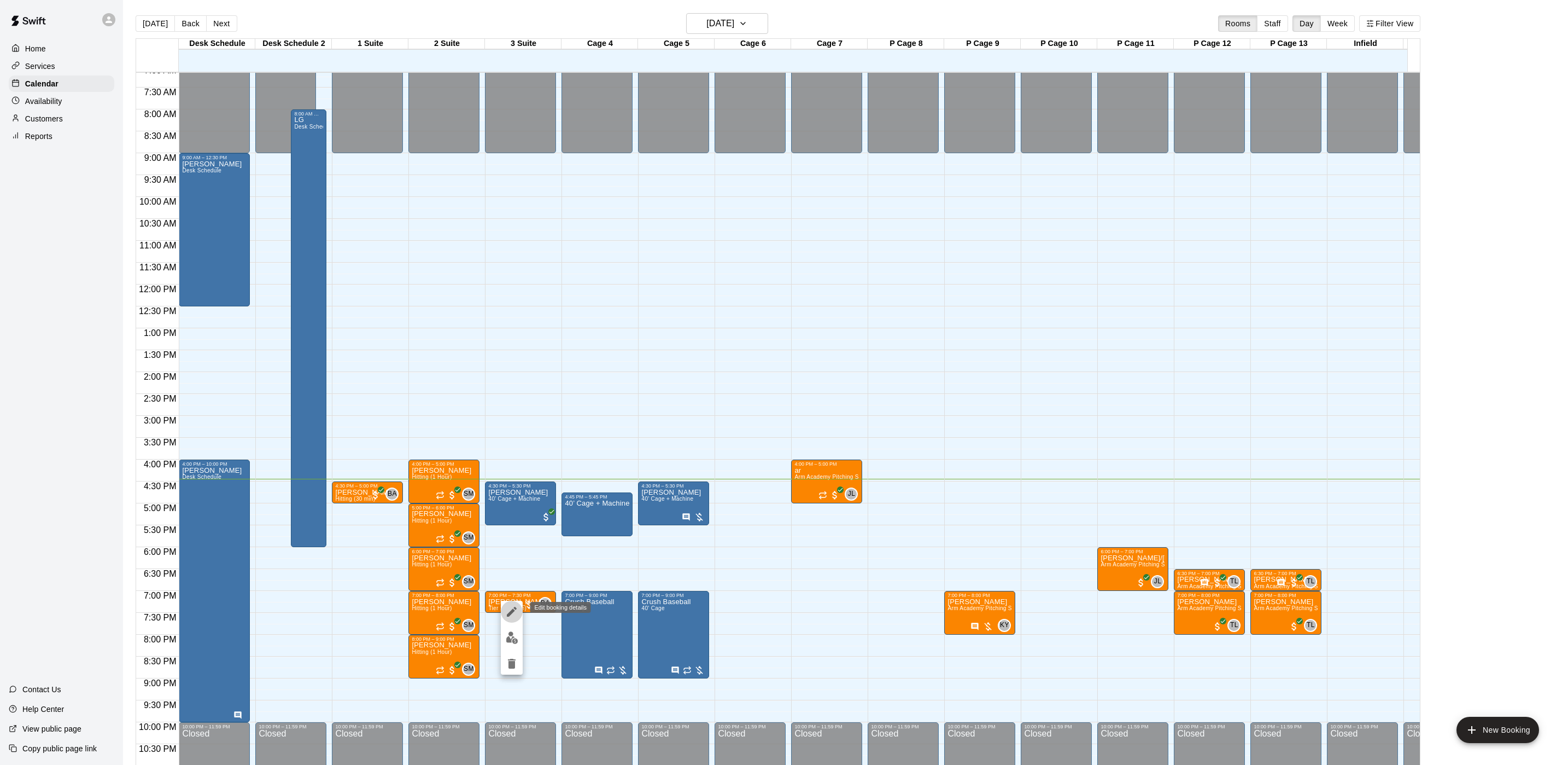
click at [520, 610] on button "edit" at bounding box center [512, 612] width 22 height 22
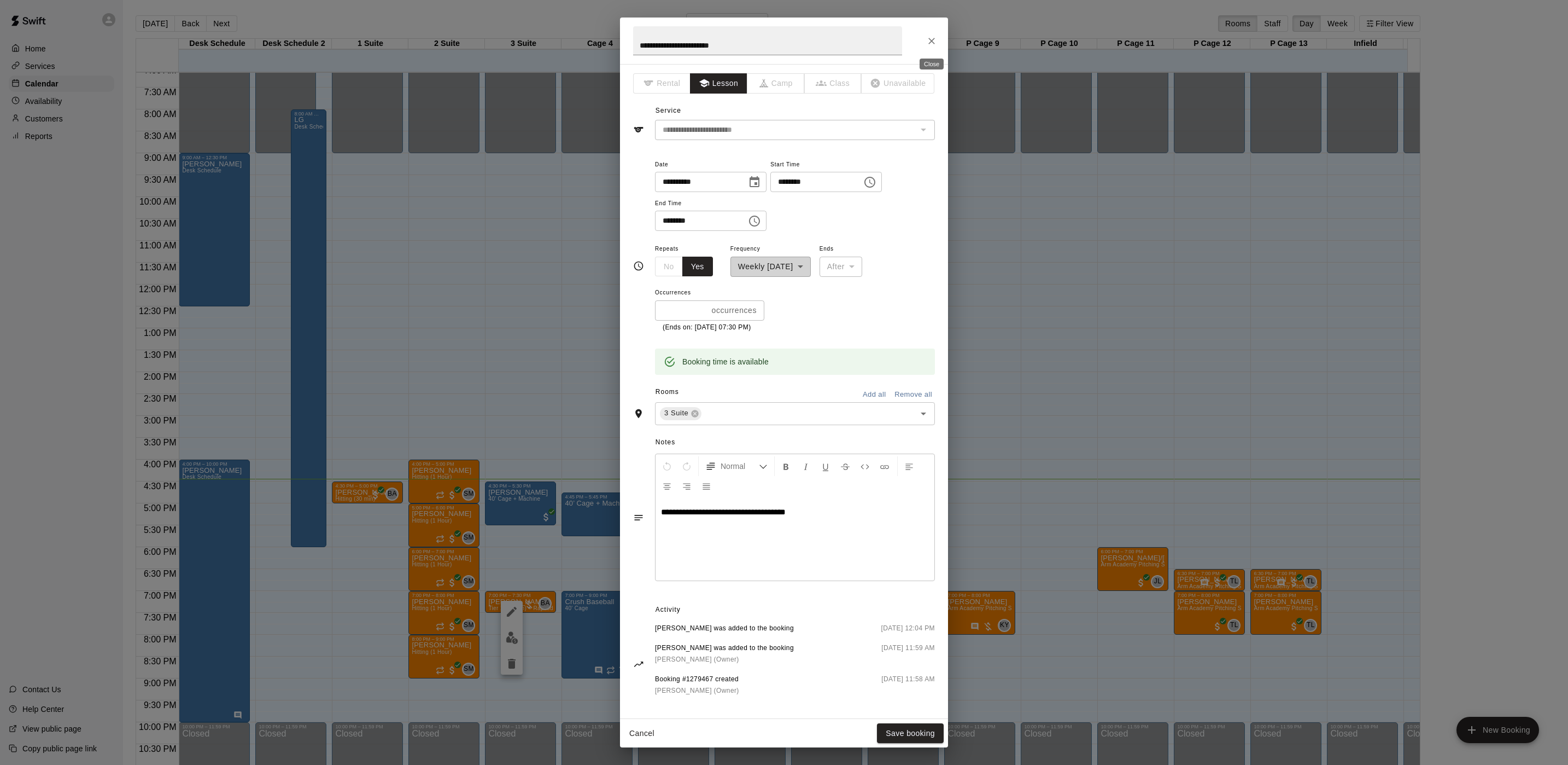
click at [937, 36] on icon "Close" at bounding box center [932, 41] width 11 height 11
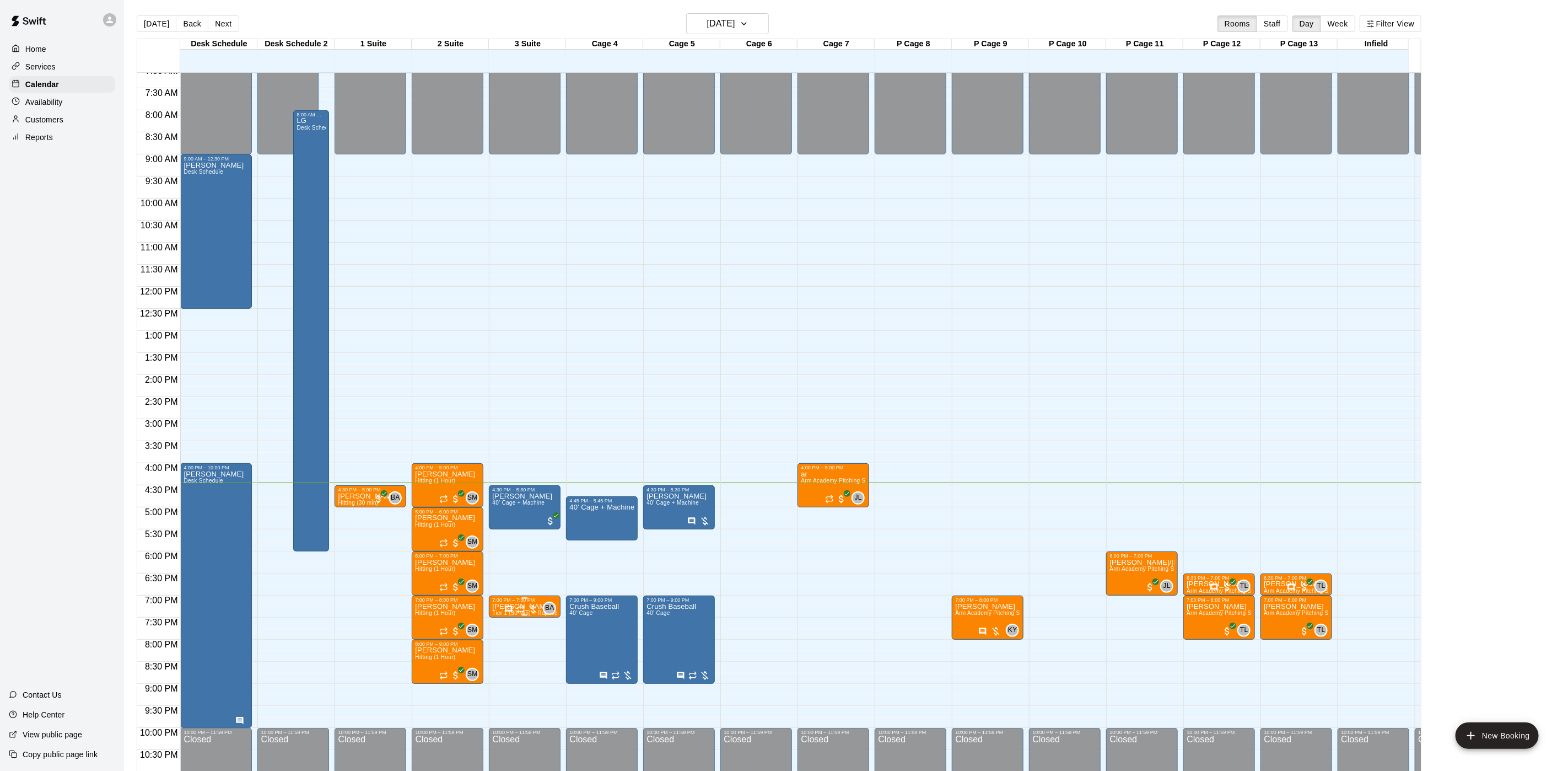
click at [521, 600] on div "7:00 PM – 7:30 PM" at bounding box center [525, 600] width 65 height 6
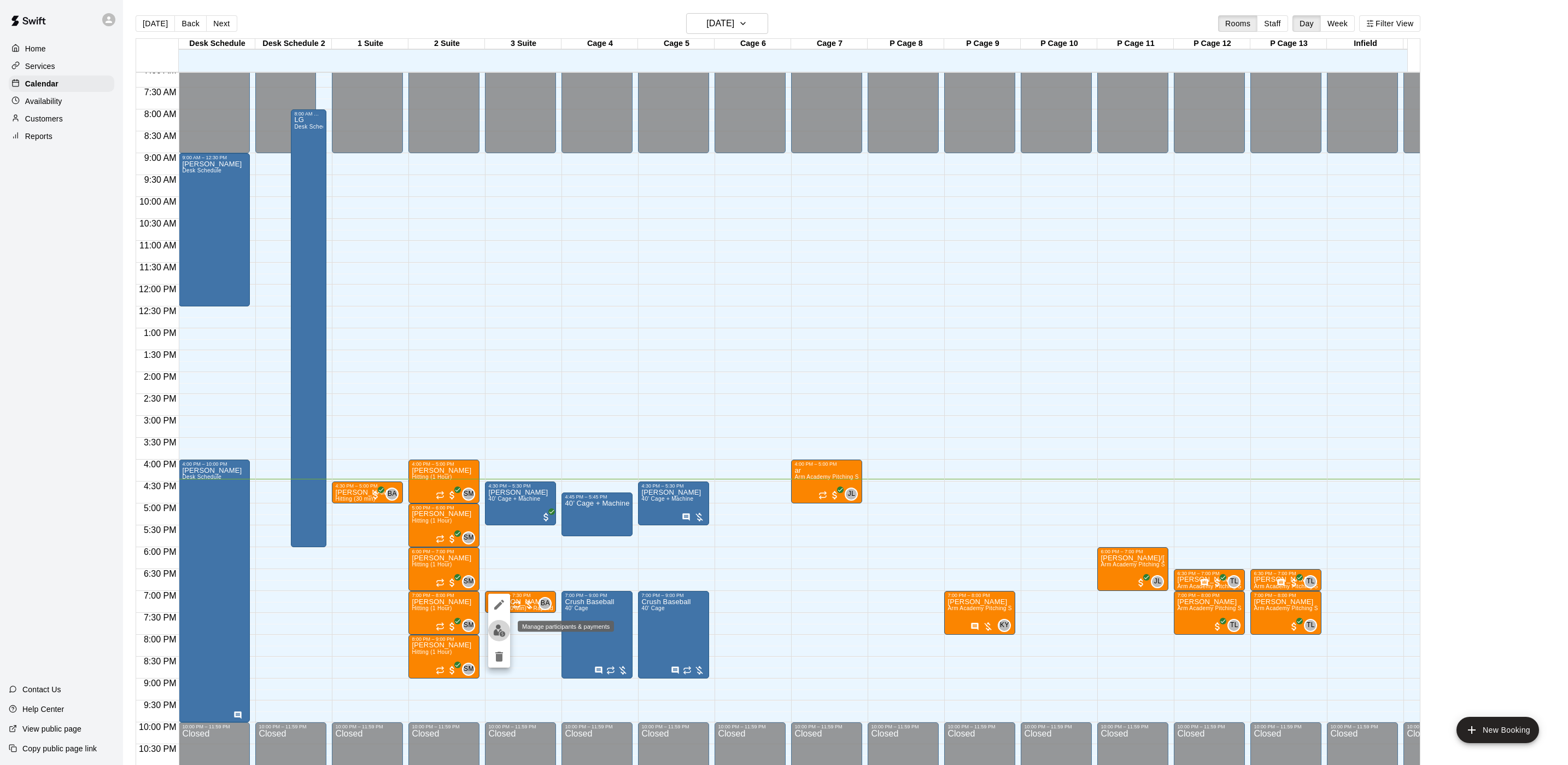
click at [500, 636] on img "edit" at bounding box center [499, 630] width 13 height 13
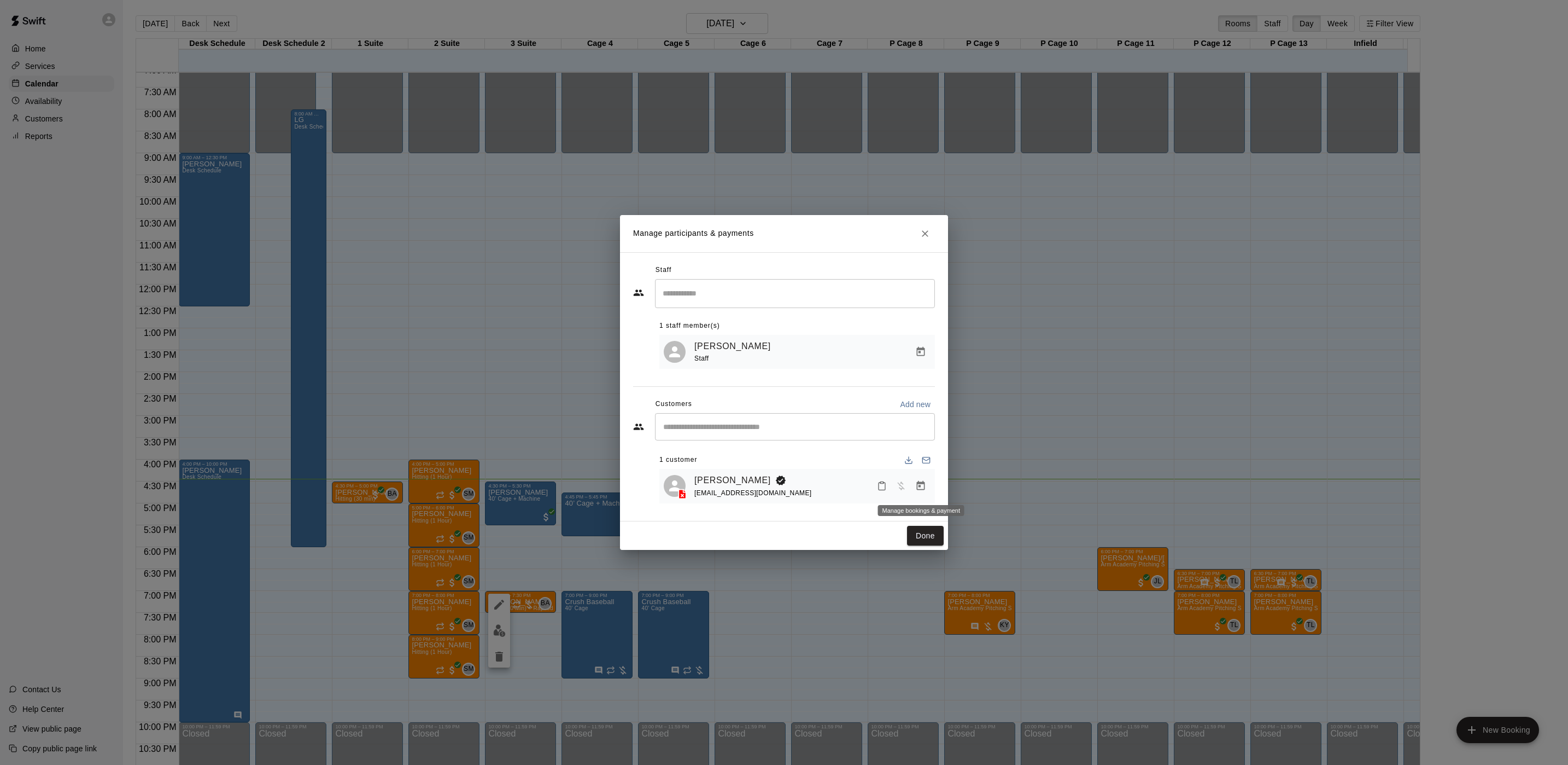
click at [915, 492] on icon "Manage bookings & payment" at bounding box center [921, 486] width 11 height 11
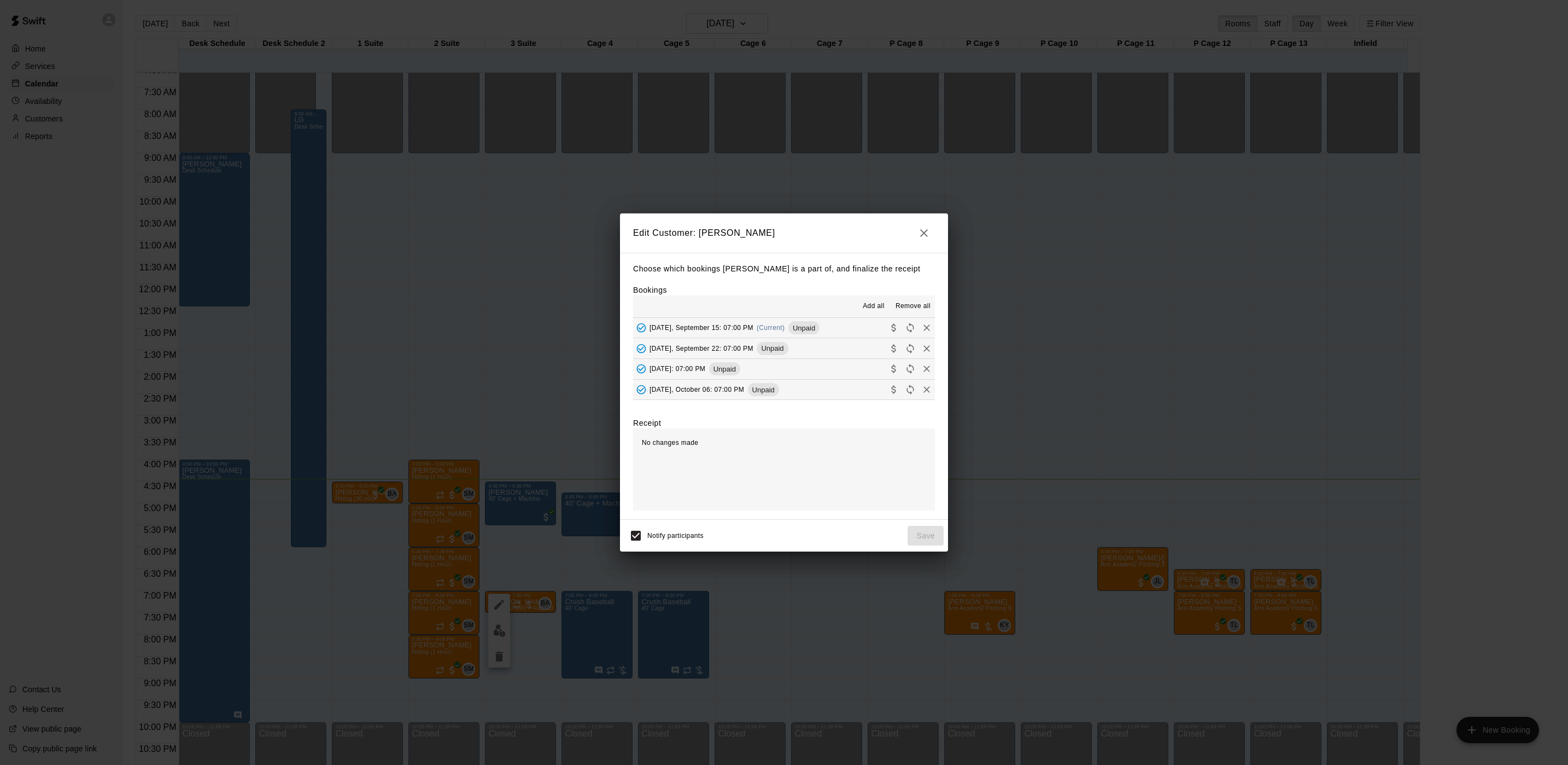
click at [825, 334] on button "[DATE], September 15: 07:00 PM (Current) Unpaid" at bounding box center [784, 328] width 302 height 20
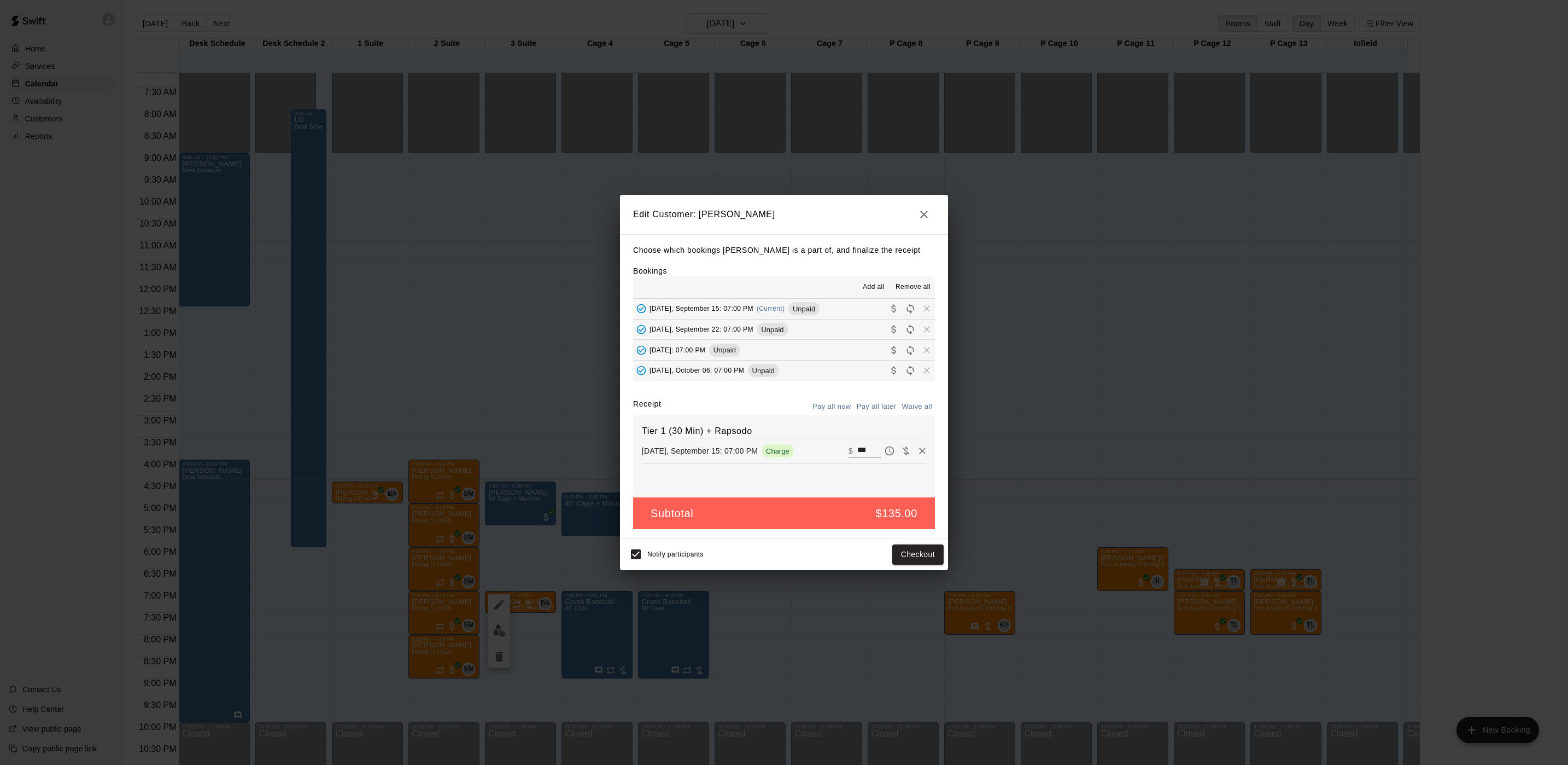
click at [841, 411] on button "Pay all now" at bounding box center [831, 407] width 44 height 17
click at [833, 409] on button "Pay all now" at bounding box center [831, 407] width 44 height 17
click at [930, 560] on button "Checkout" at bounding box center [918, 554] width 51 height 20
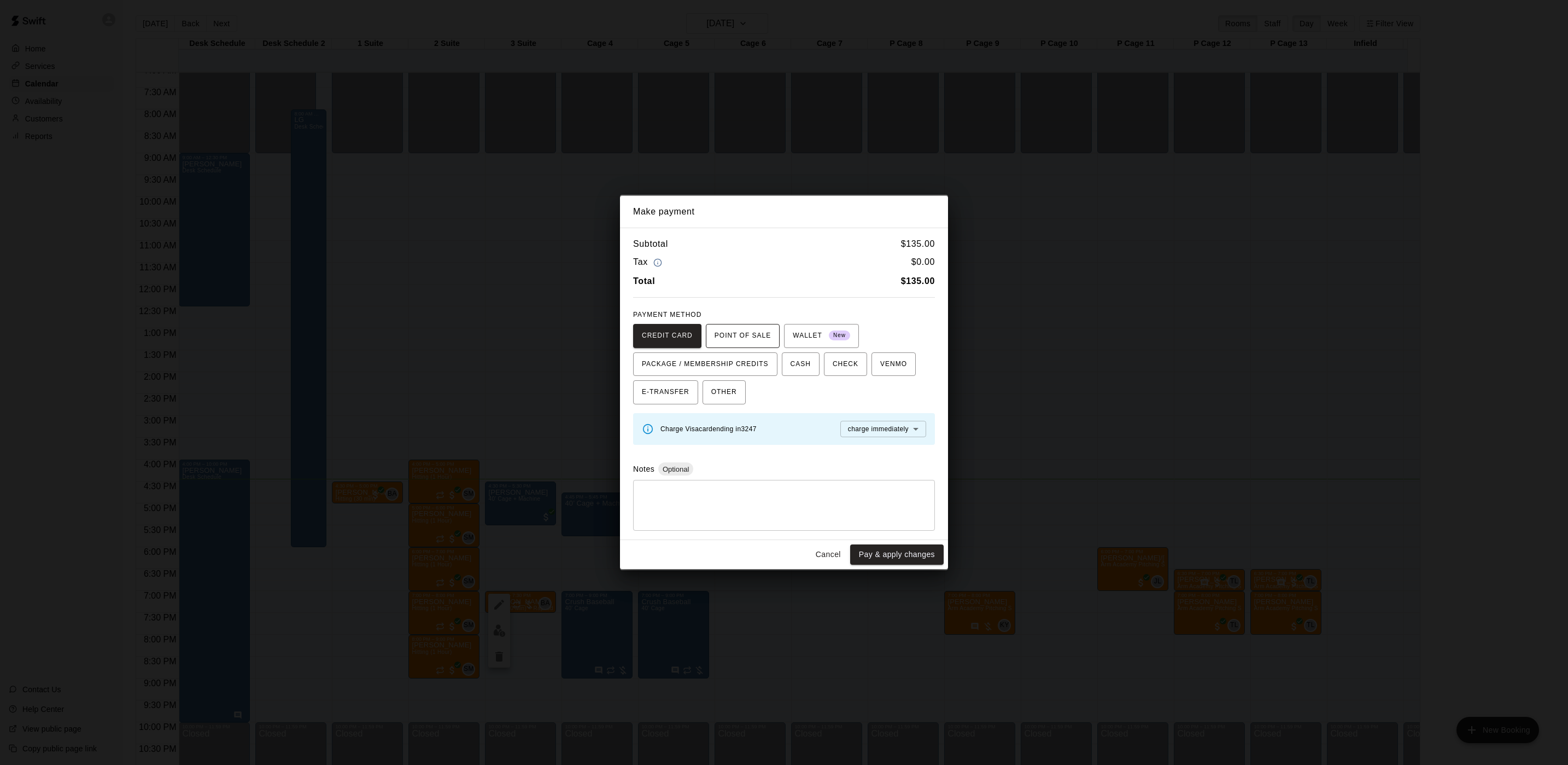
click at [751, 335] on span "POINT OF SALE" at bounding box center [743, 336] width 57 height 18
click at [747, 356] on span "PACKAGE / MEMBERSHIP CREDITS" at bounding box center [705, 364] width 127 height 18
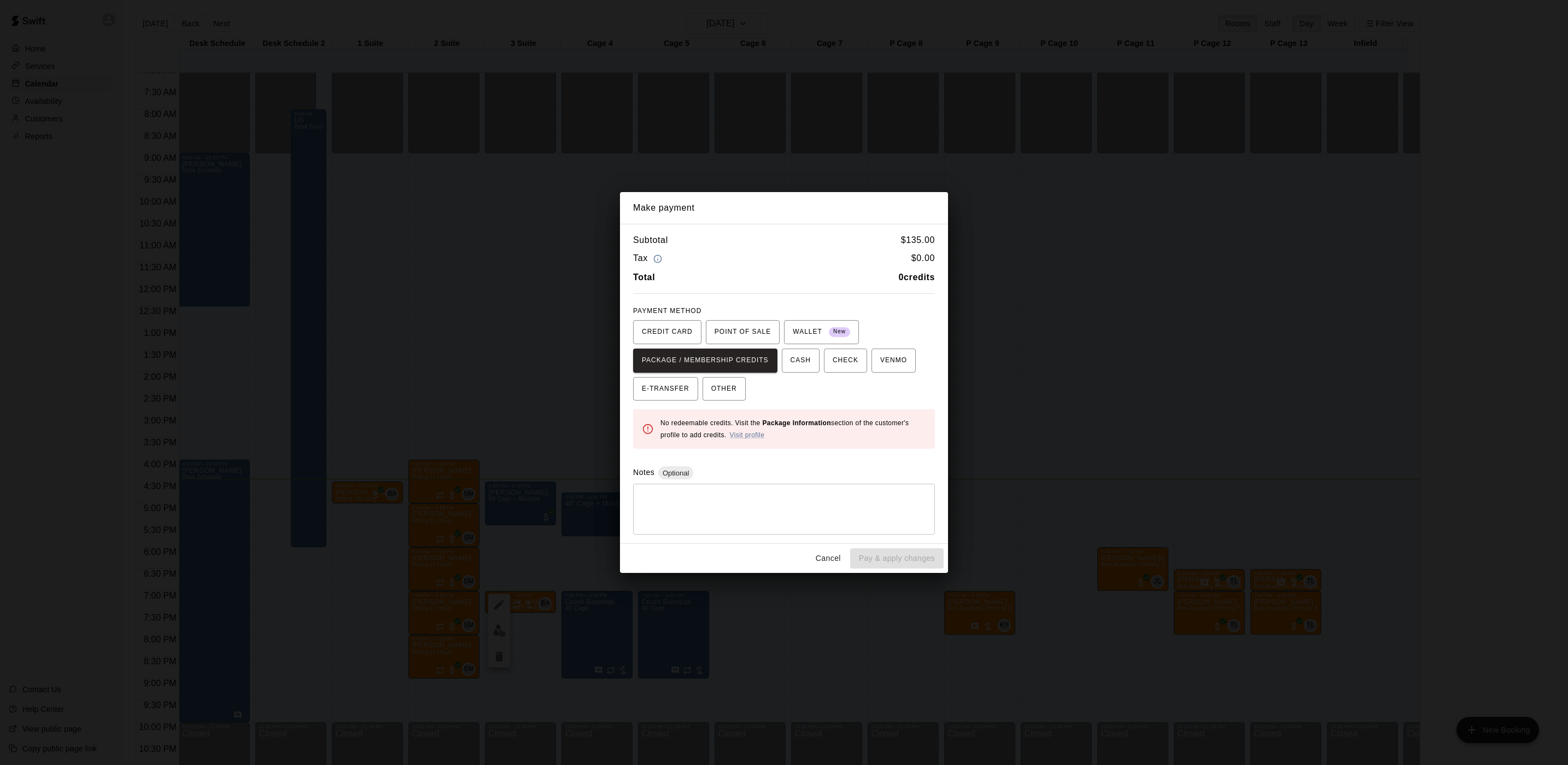
click at [844, 550] on button "Cancel" at bounding box center [828, 558] width 35 height 20
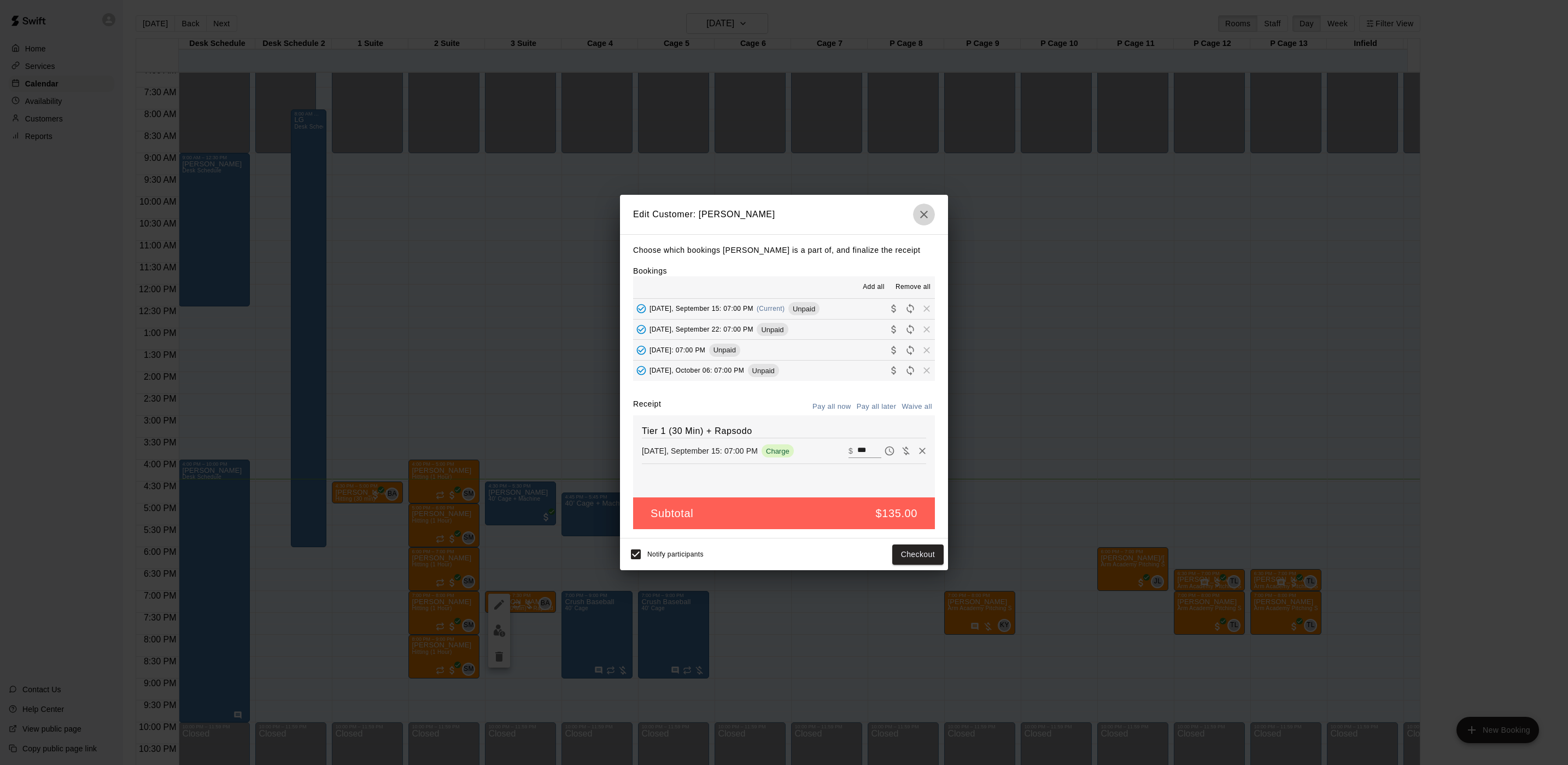
click at [932, 213] on button "button" at bounding box center [924, 214] width 22 height 22
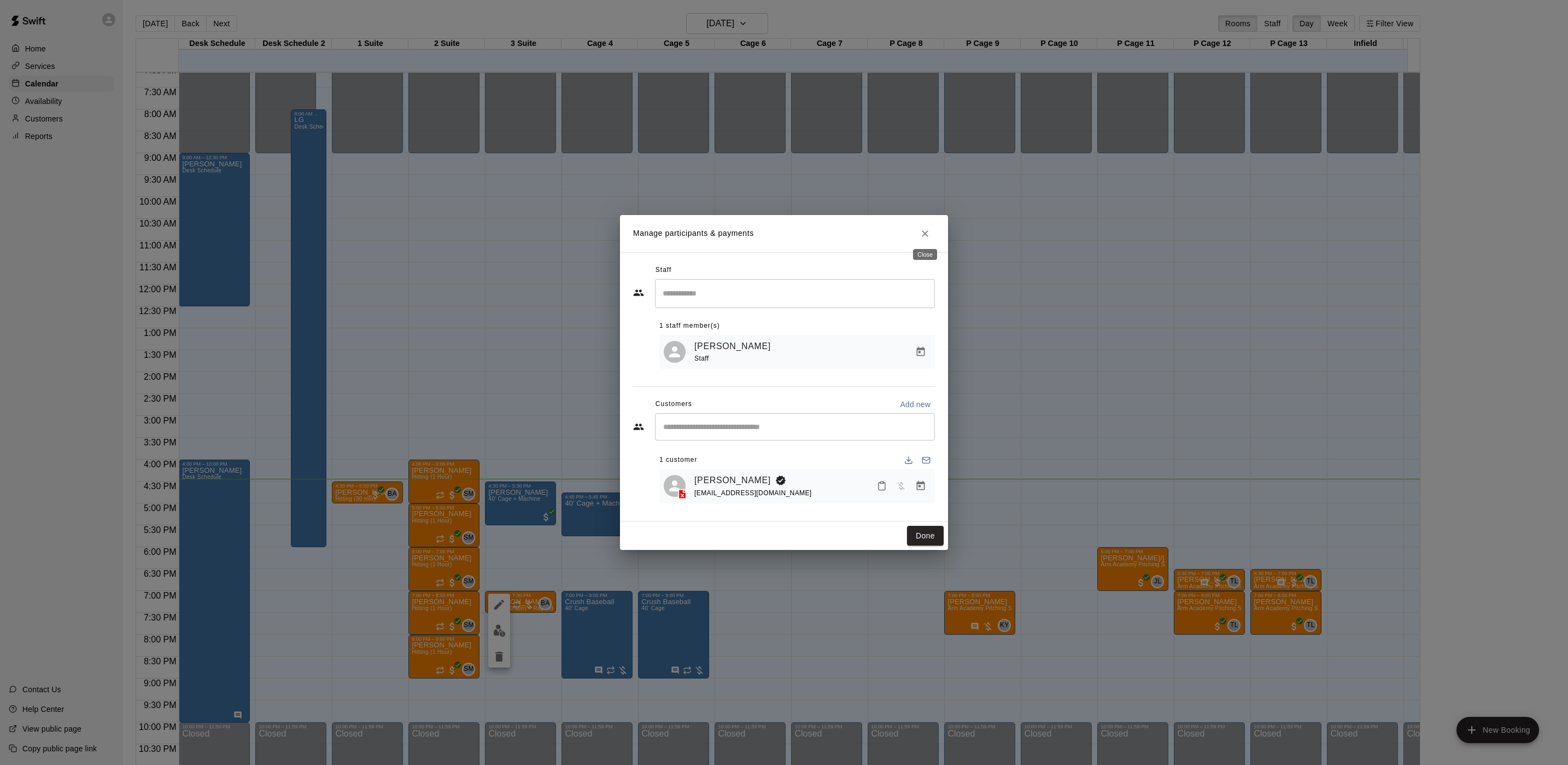
click at [926, 228] on icon "Close" at bounding box center [925, 234] width 11 height 11
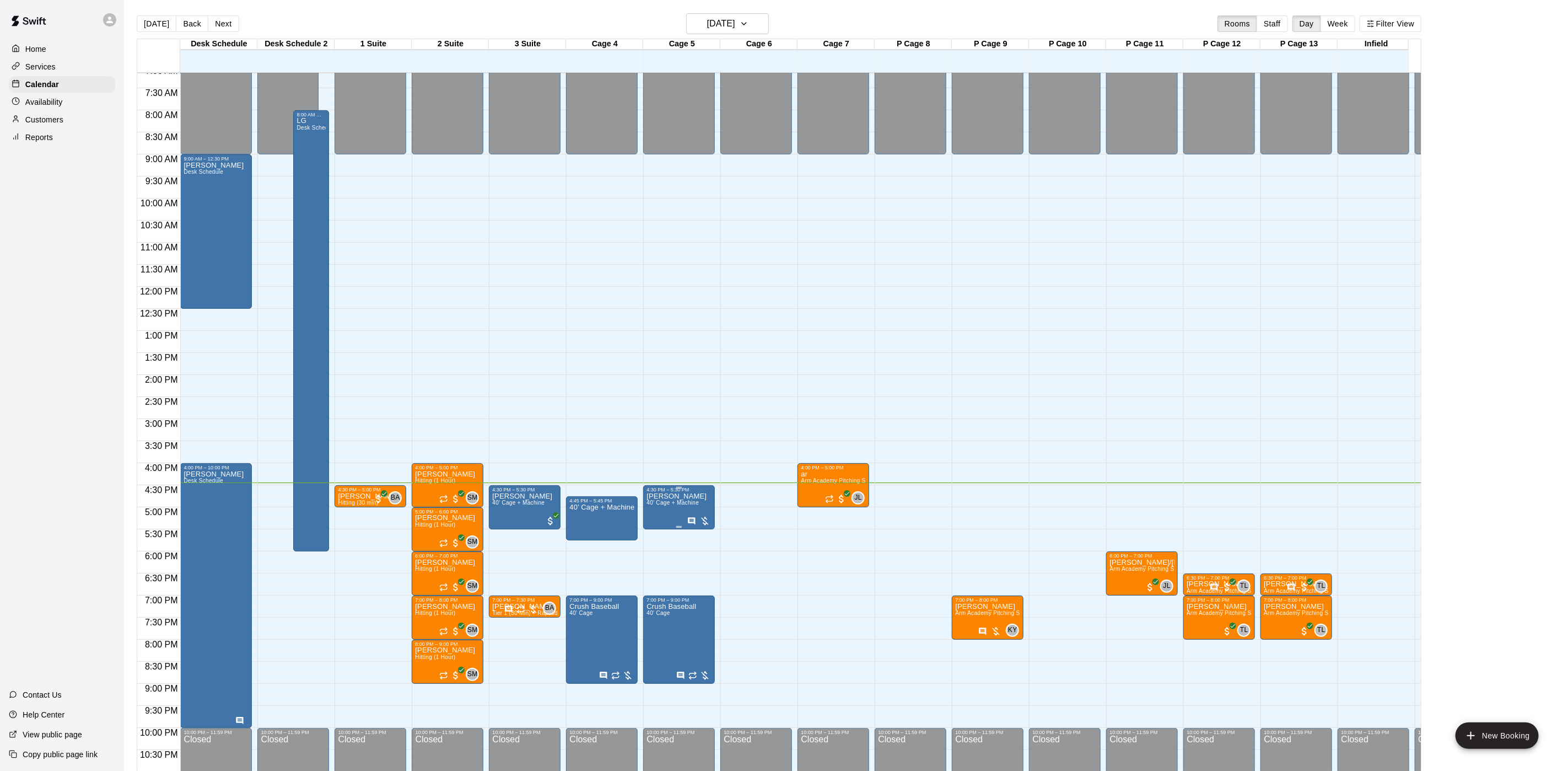
click at [689, 520] on icon "Has notes" at bounding box center [692, 521] width 7 height 7
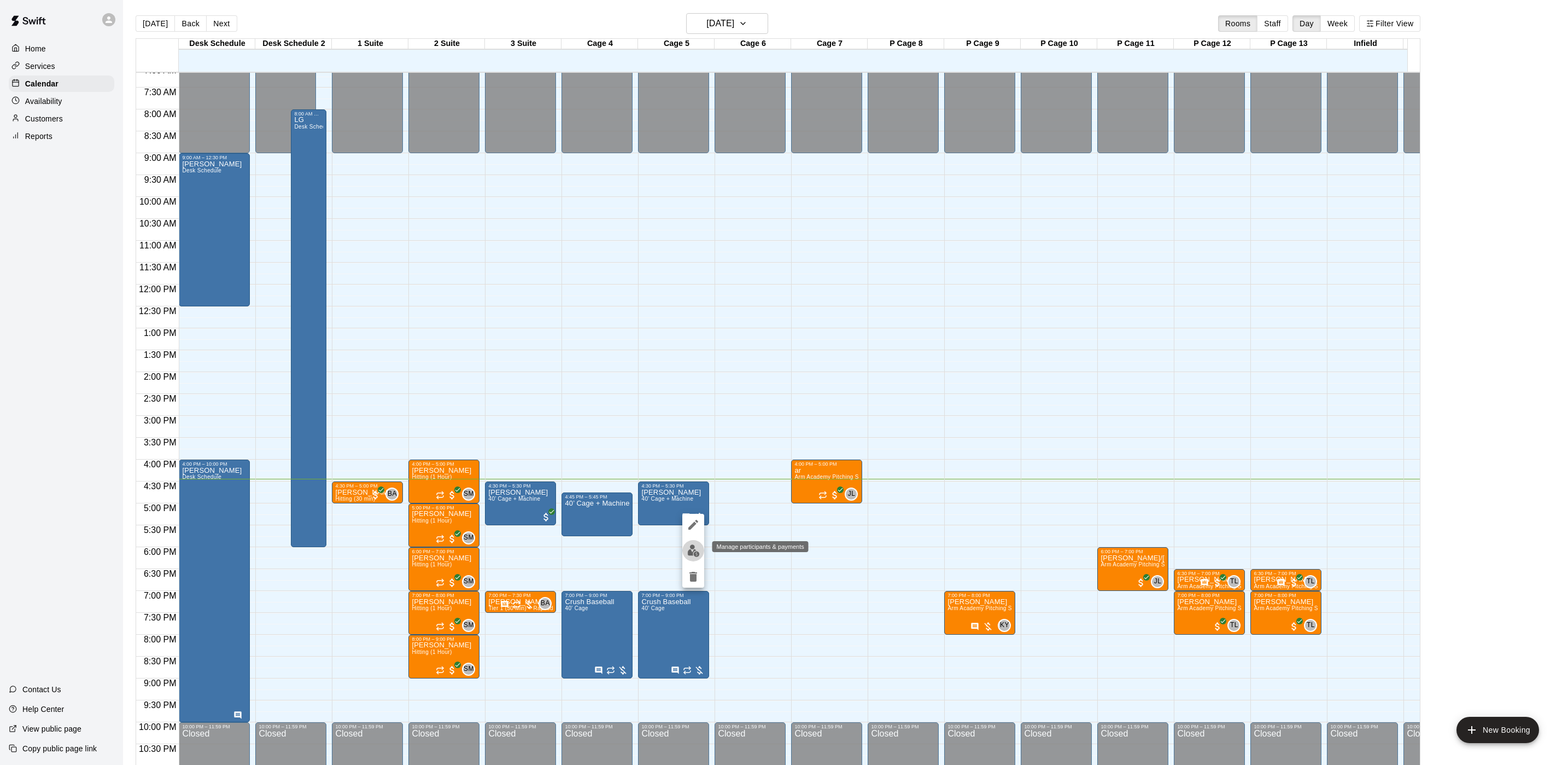
click at [695, 555] on img "edit" at bounding box center [693, 551] width 13 height 13
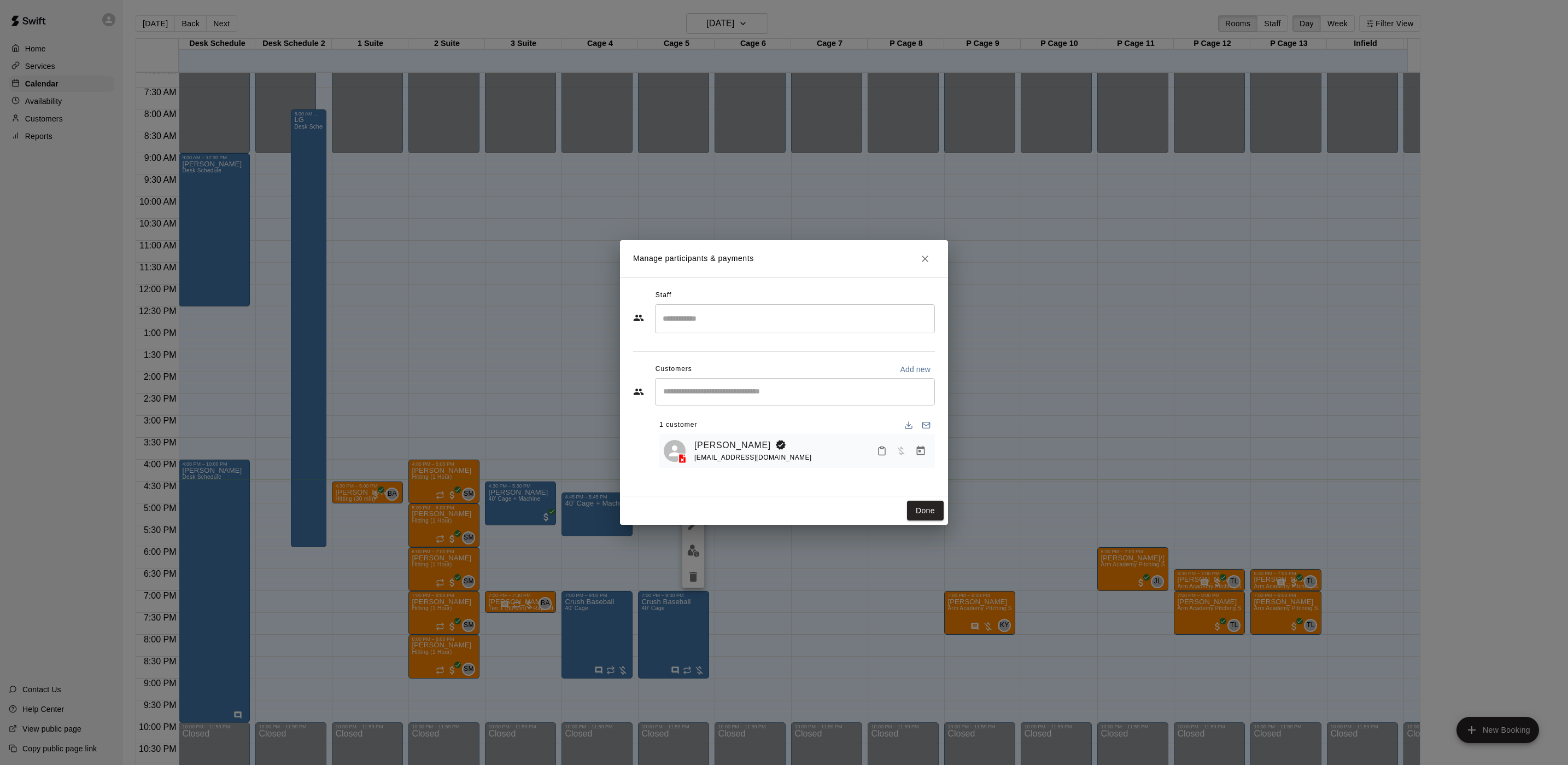
click at [921, 456] on icon "Manage bookings & payment" at bounding box center [921, 451] width 11 height 11
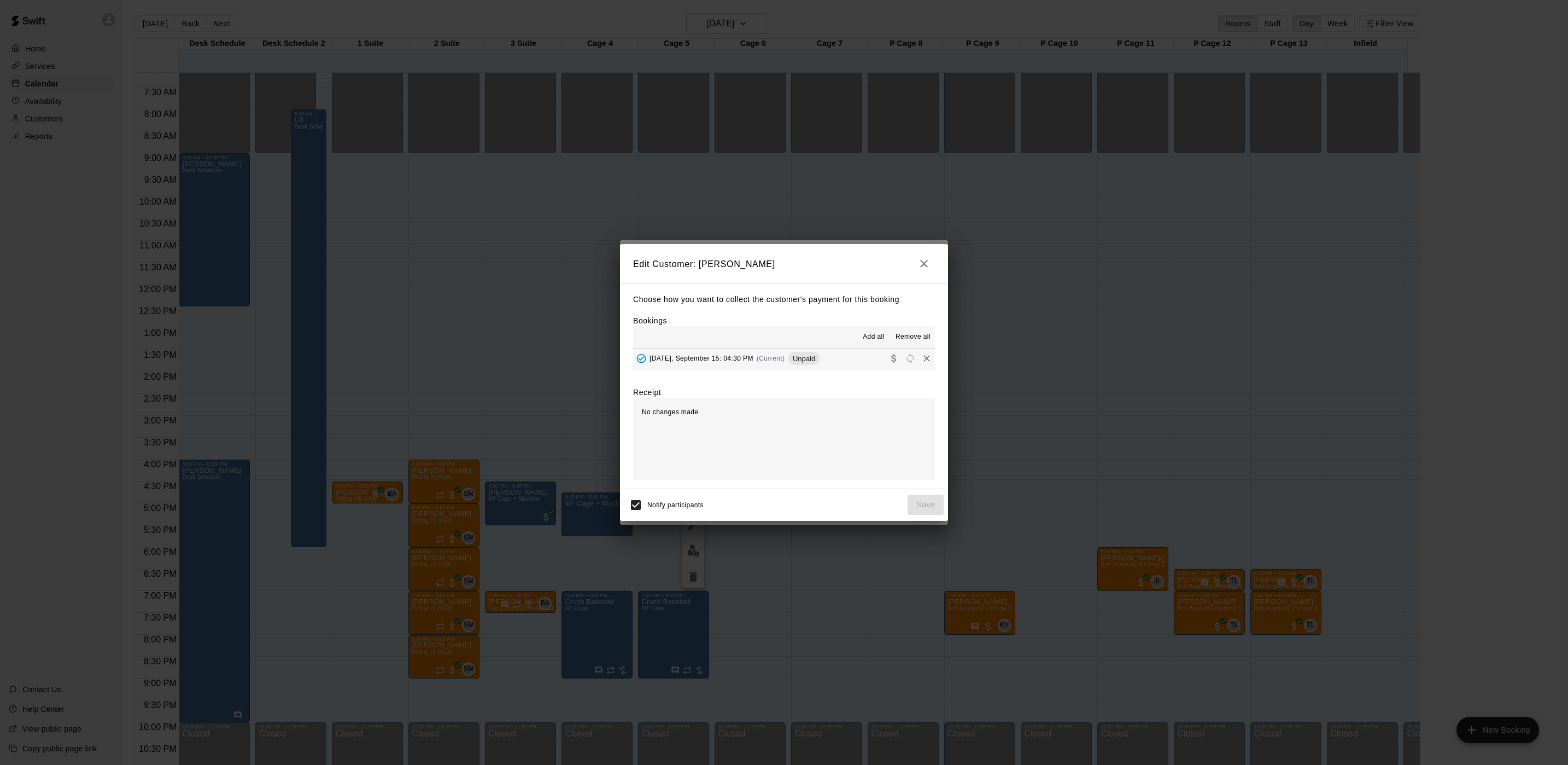
click at [832, 362] on button "[DATE], September 15: 04:30 PM (Current) Unpaid" at bounding box center [784, 358] width 302 height 20
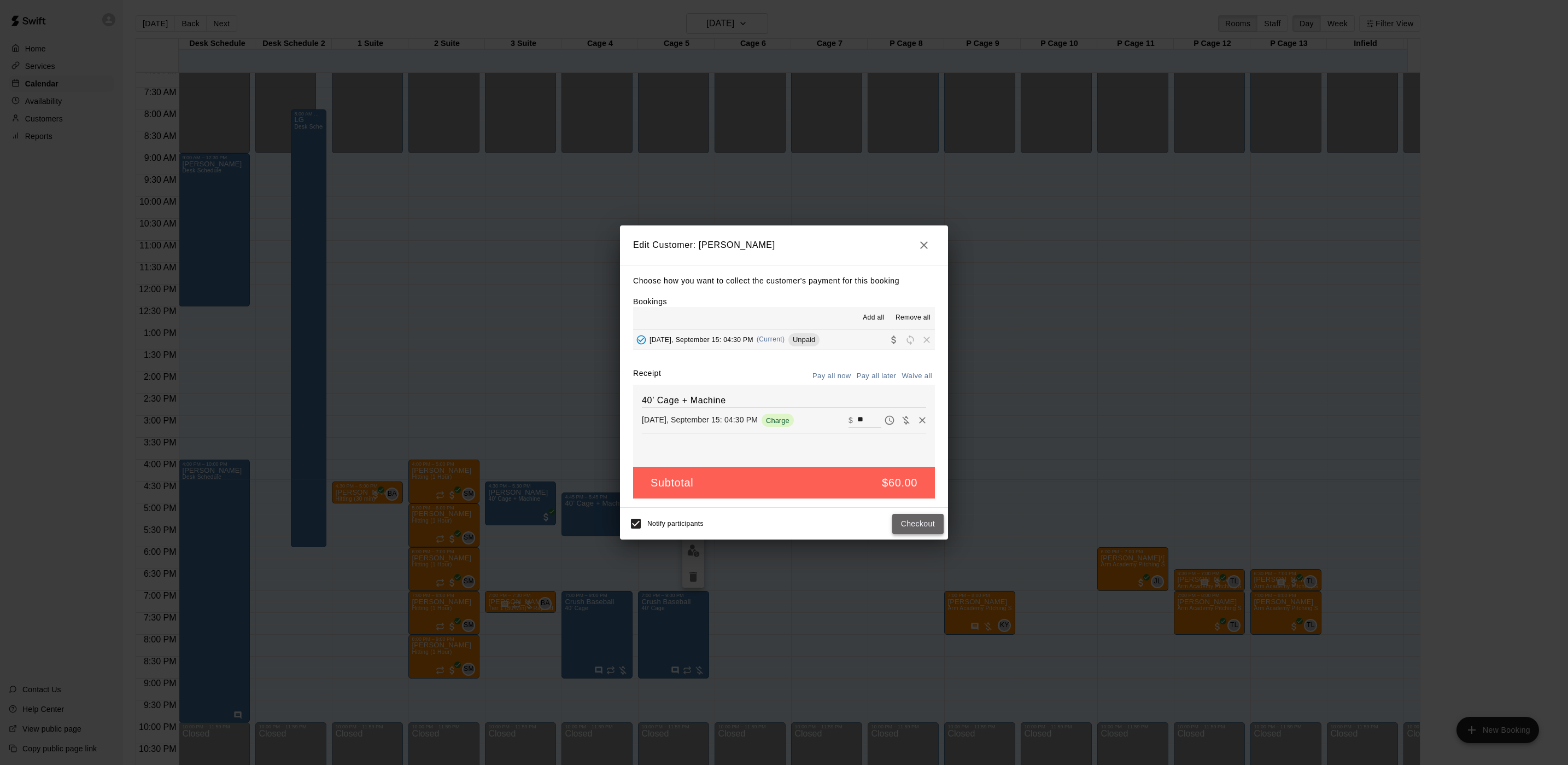
click at [909, 520] on button "Checkout" at bounding box center [918, 523] width 51 height 20
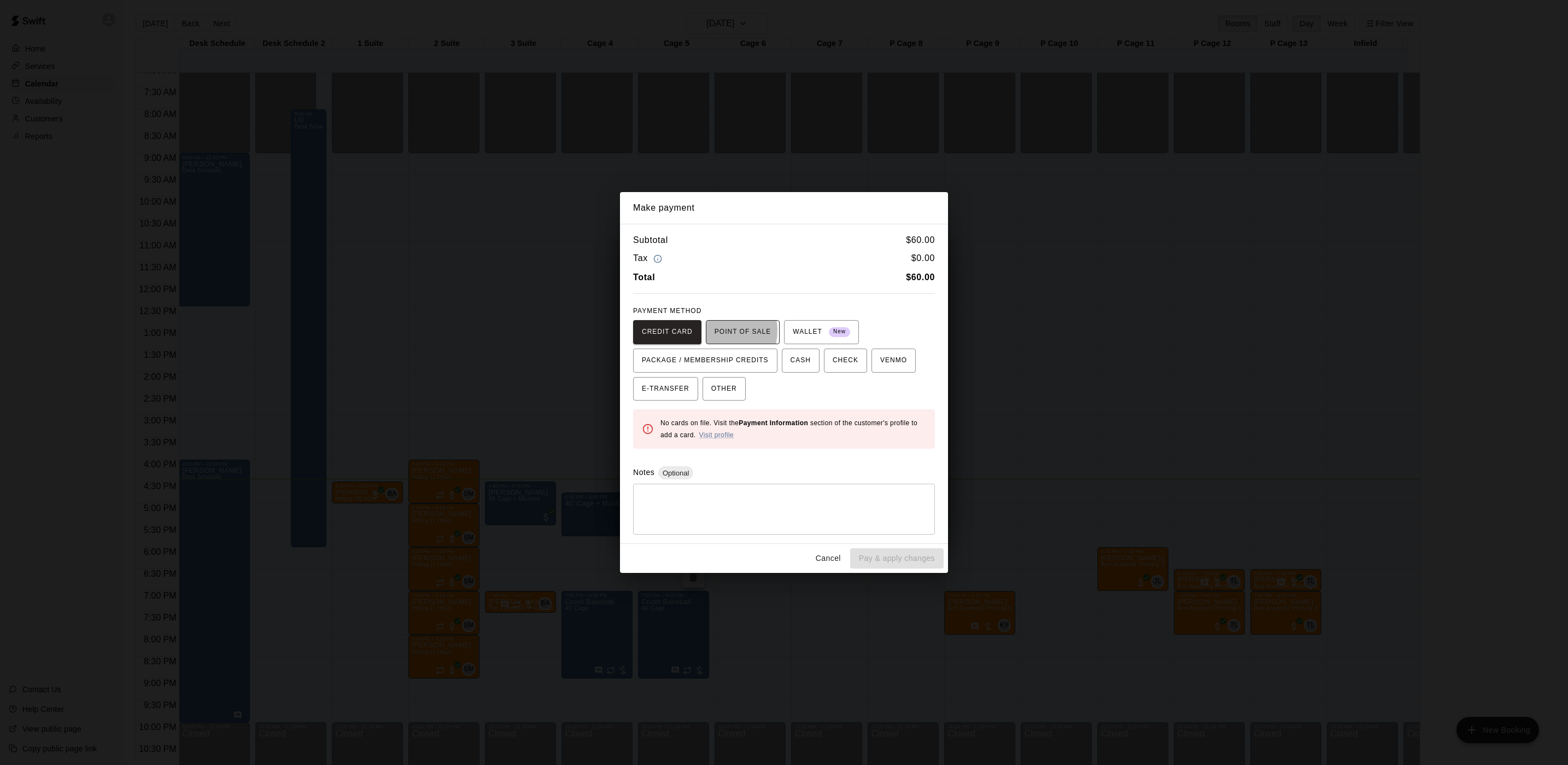
click at [715, 330] on span "POINT OF SALE" at bounding box center [743, 332] width 57 height 18
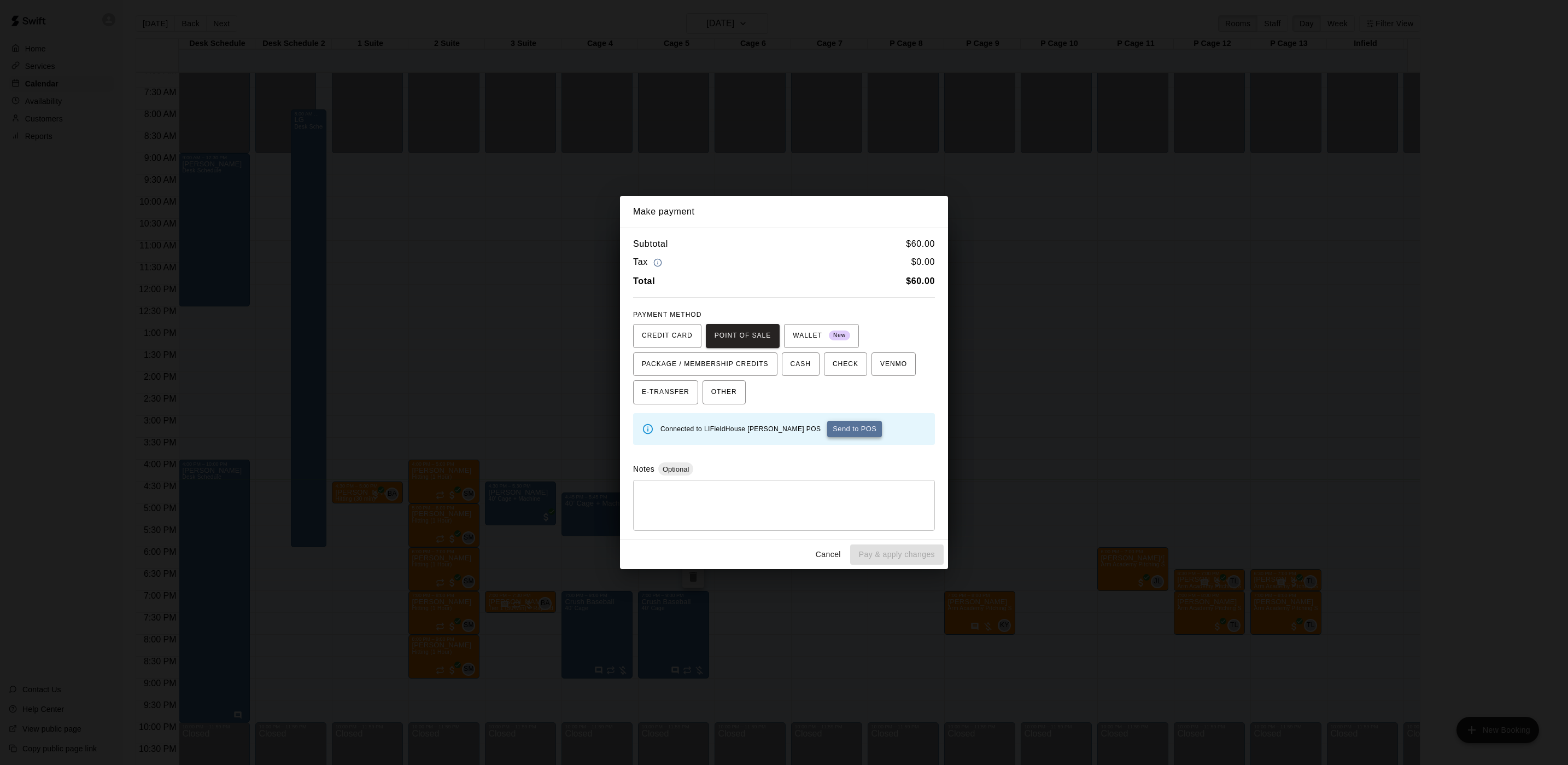
click at [827, 430] on button "Send to POS" at bounding box center [855, 429] width 55 height 16
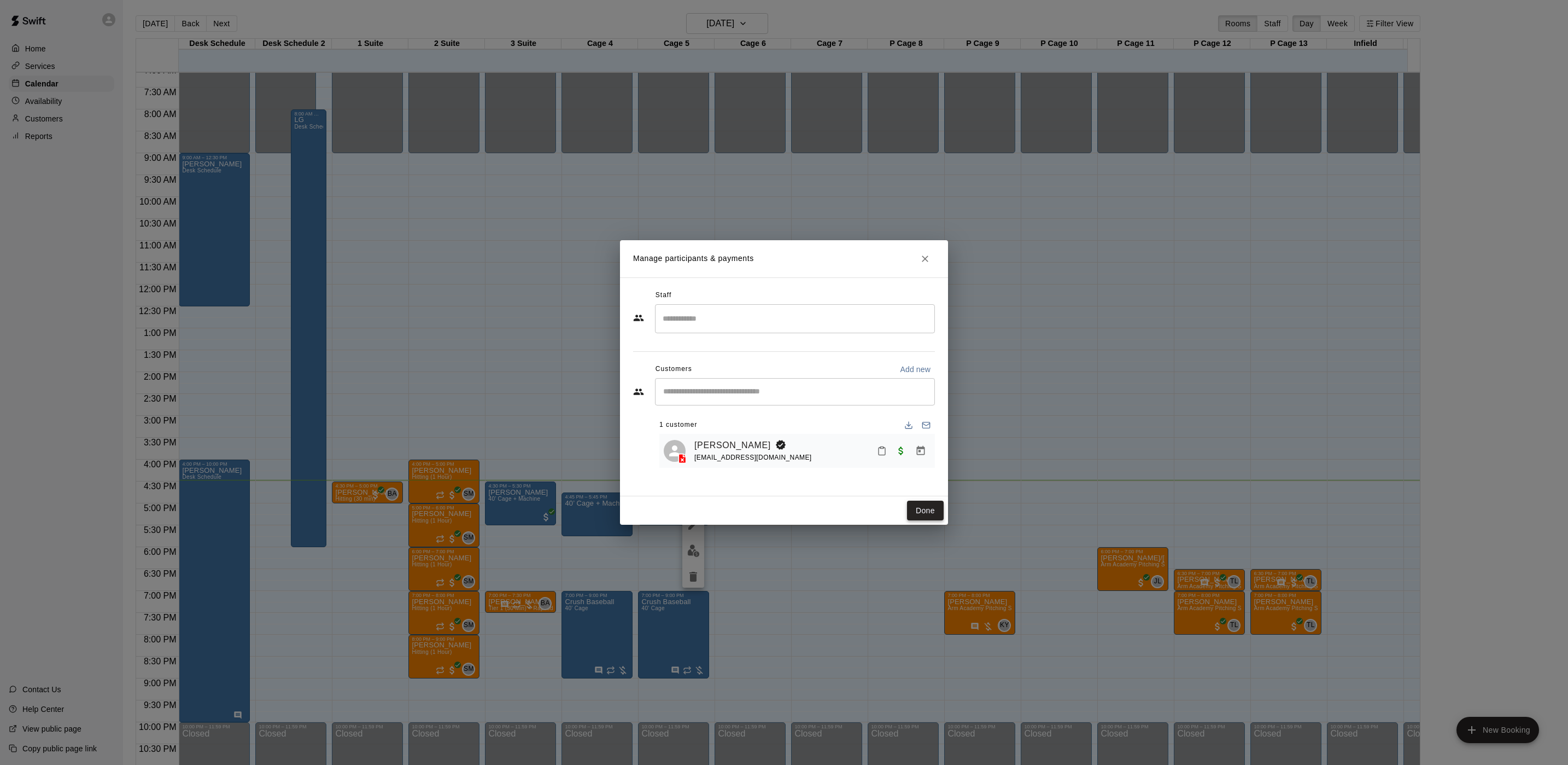
click at [936, 502] on button "Done" at bounding box center [925, 510] width 37 height 20
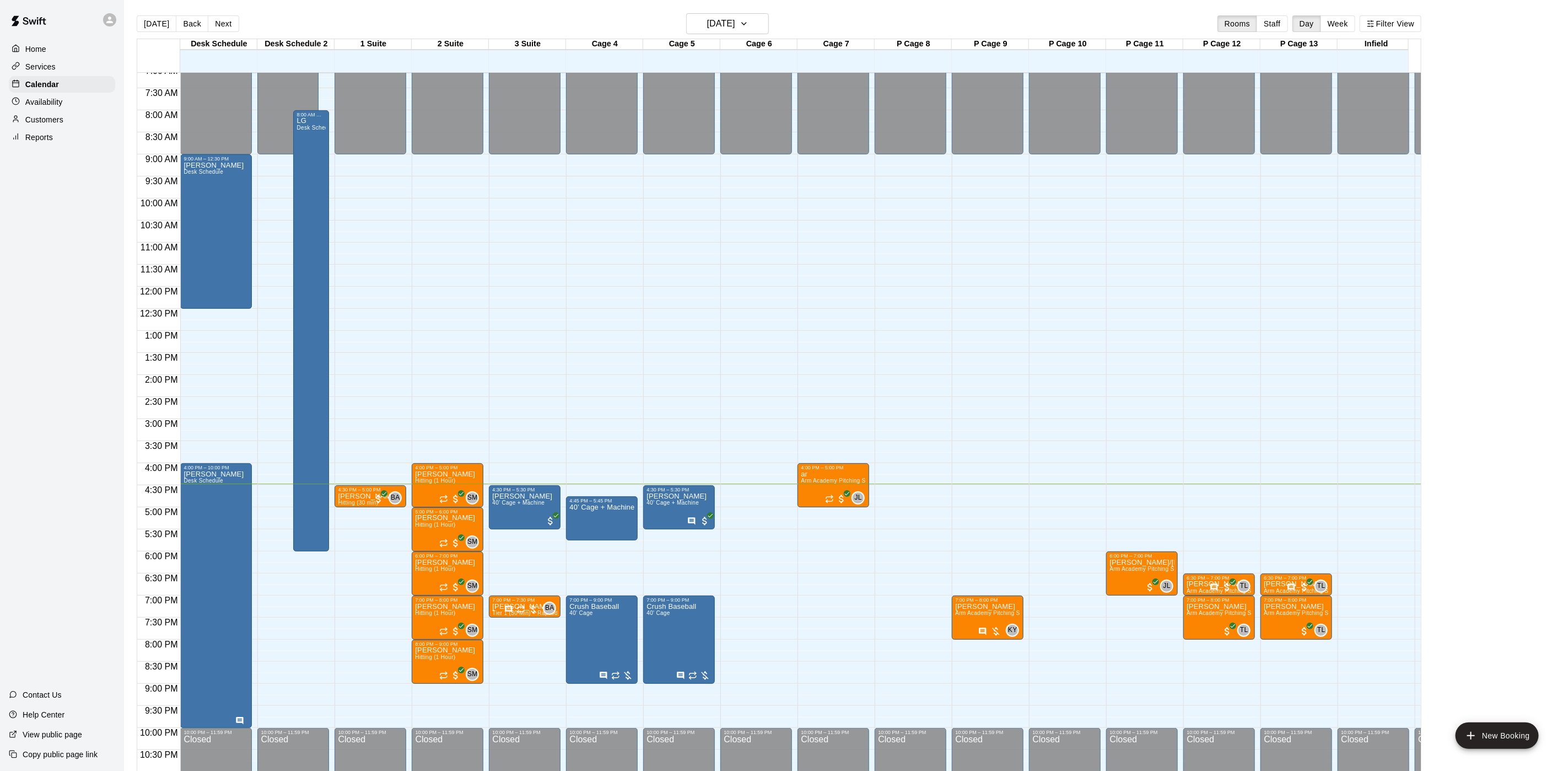
click at [70, 128] on div "Customers" at bounding box center [61, 119] width 106 height 17
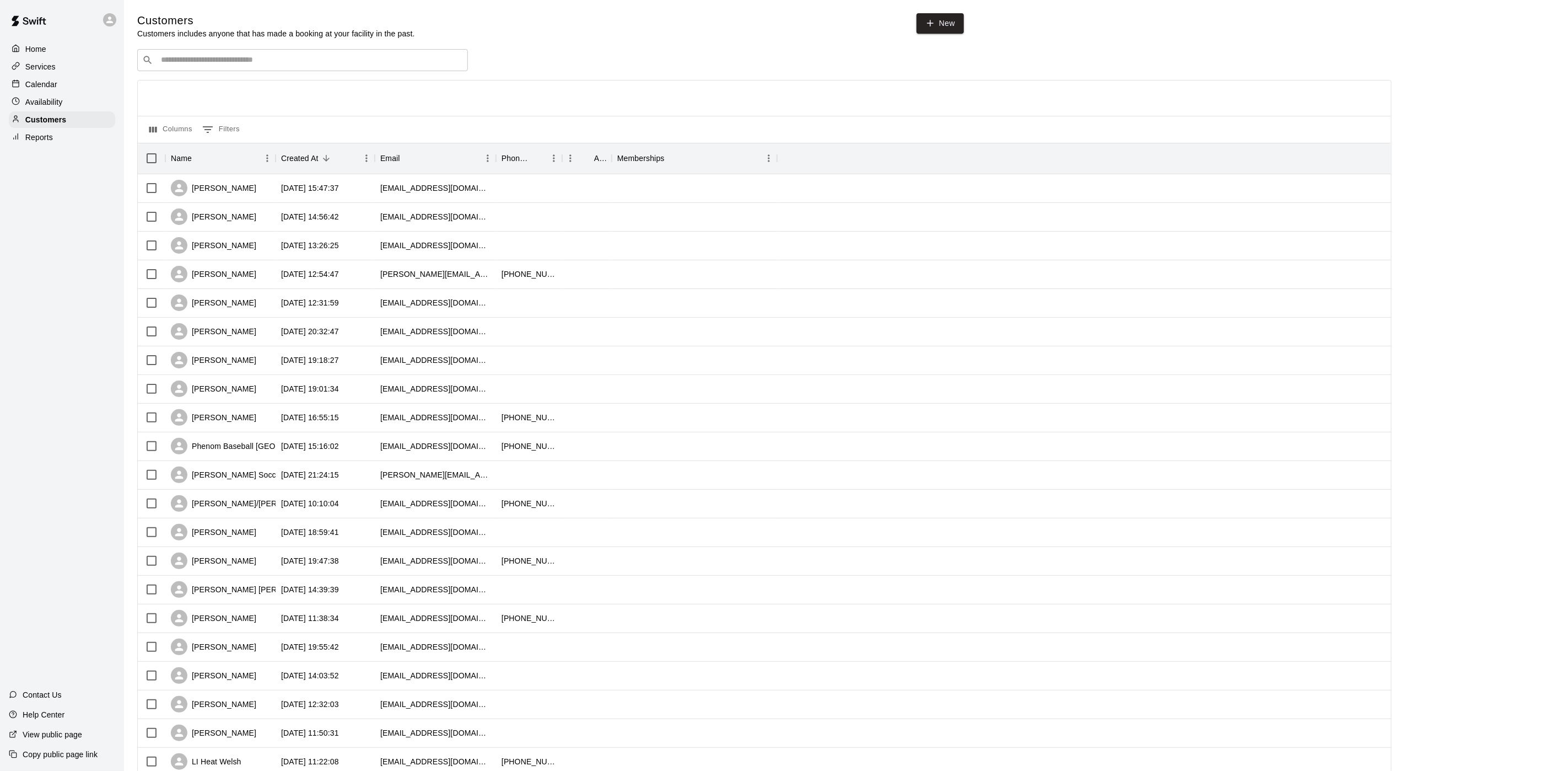
click at [257, 69] on div "​ ​" at bounding box center [303, 60] width 331 height 22
type input "****"
click at [349, 81] on div "[PERSON_NAME] [EMAIL_ADDRESS][DOMAIN_NAME]" at bounding box center [314, 91] width 291 height 24
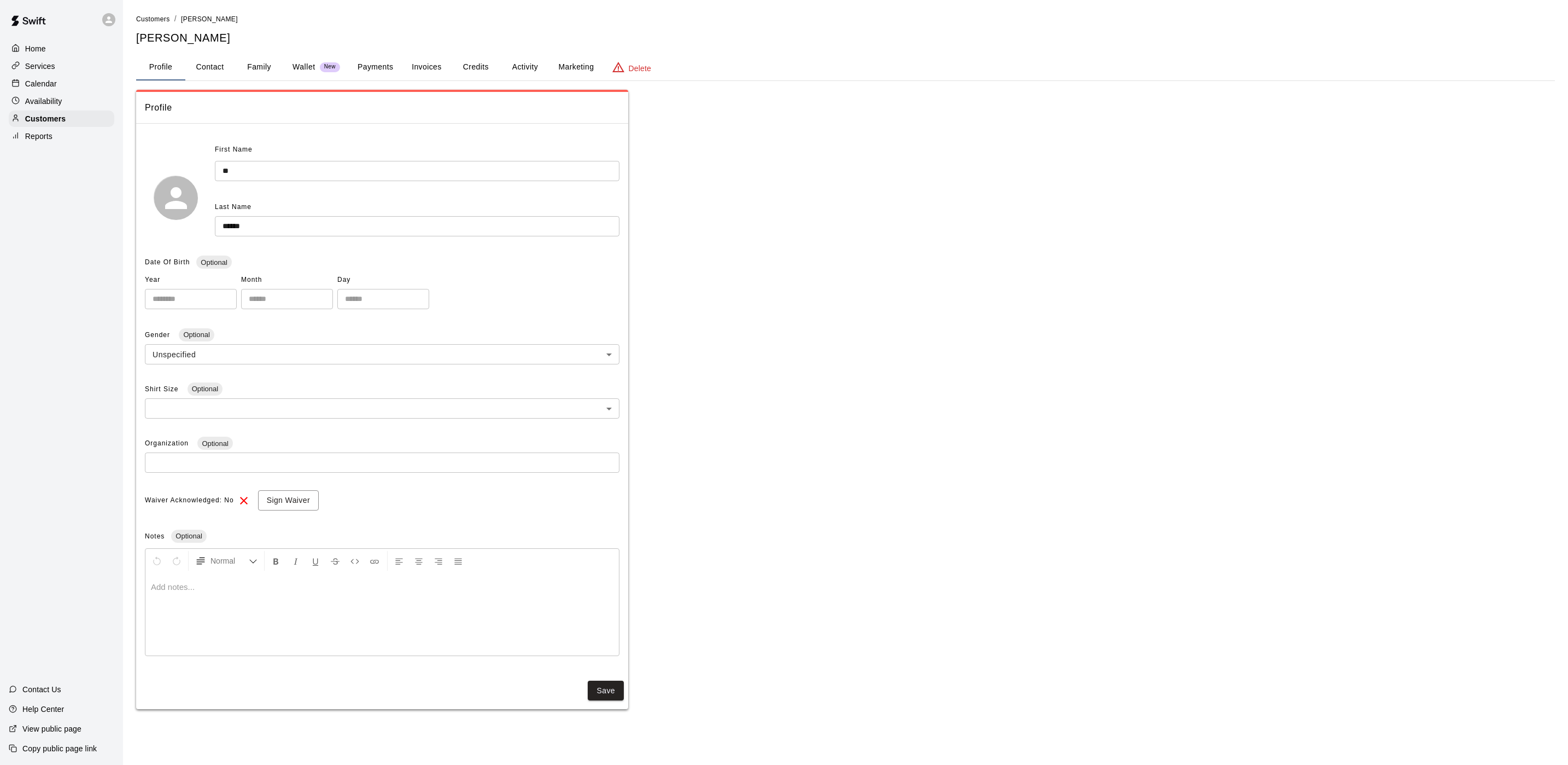
click at [303, 68] on p "Wallet" at bounding box center [304, 67] width 23 height 12
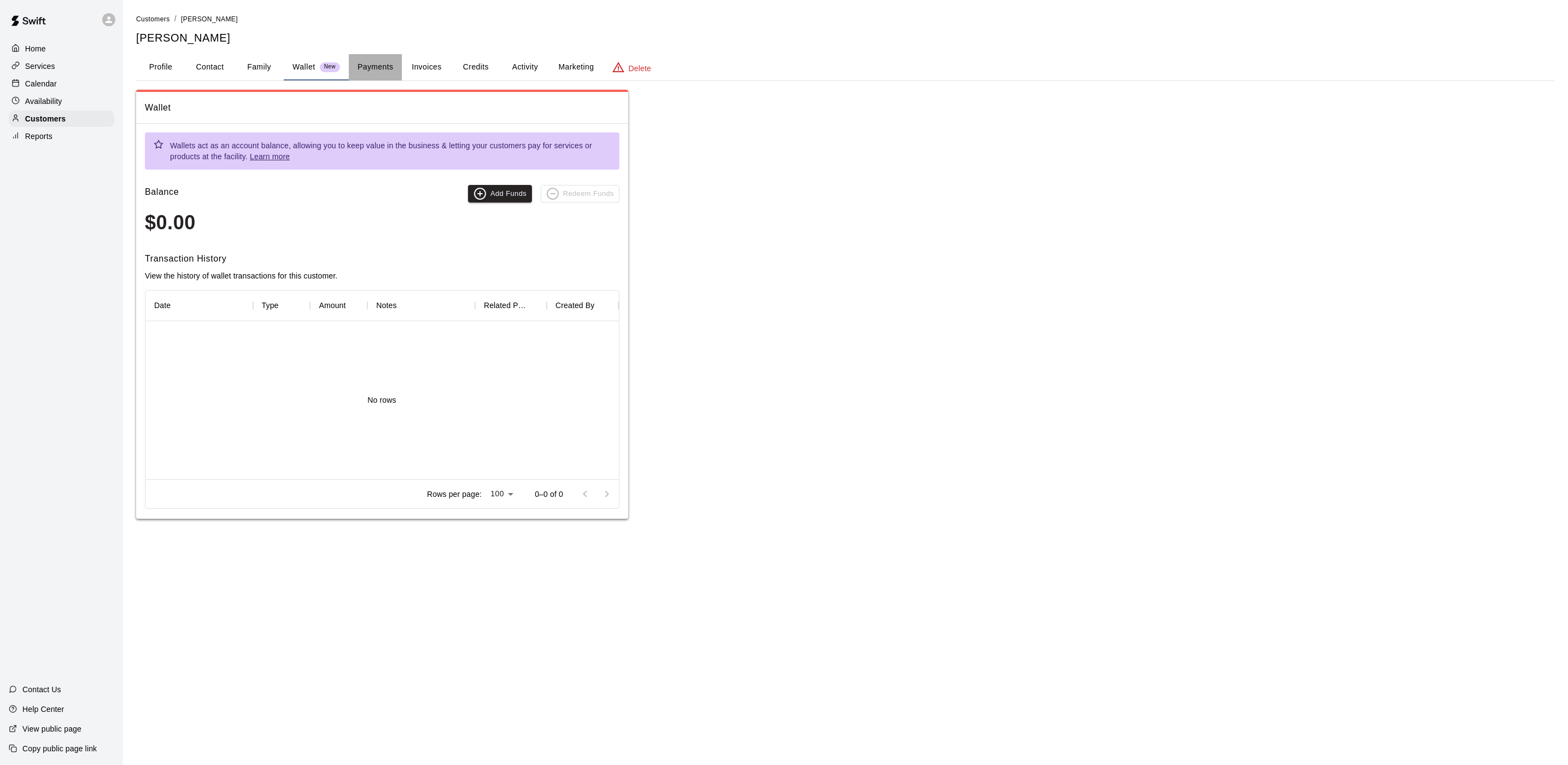
click at [362, 71] on button "Payments" at bounding box center [375, 67] width 53 height 26
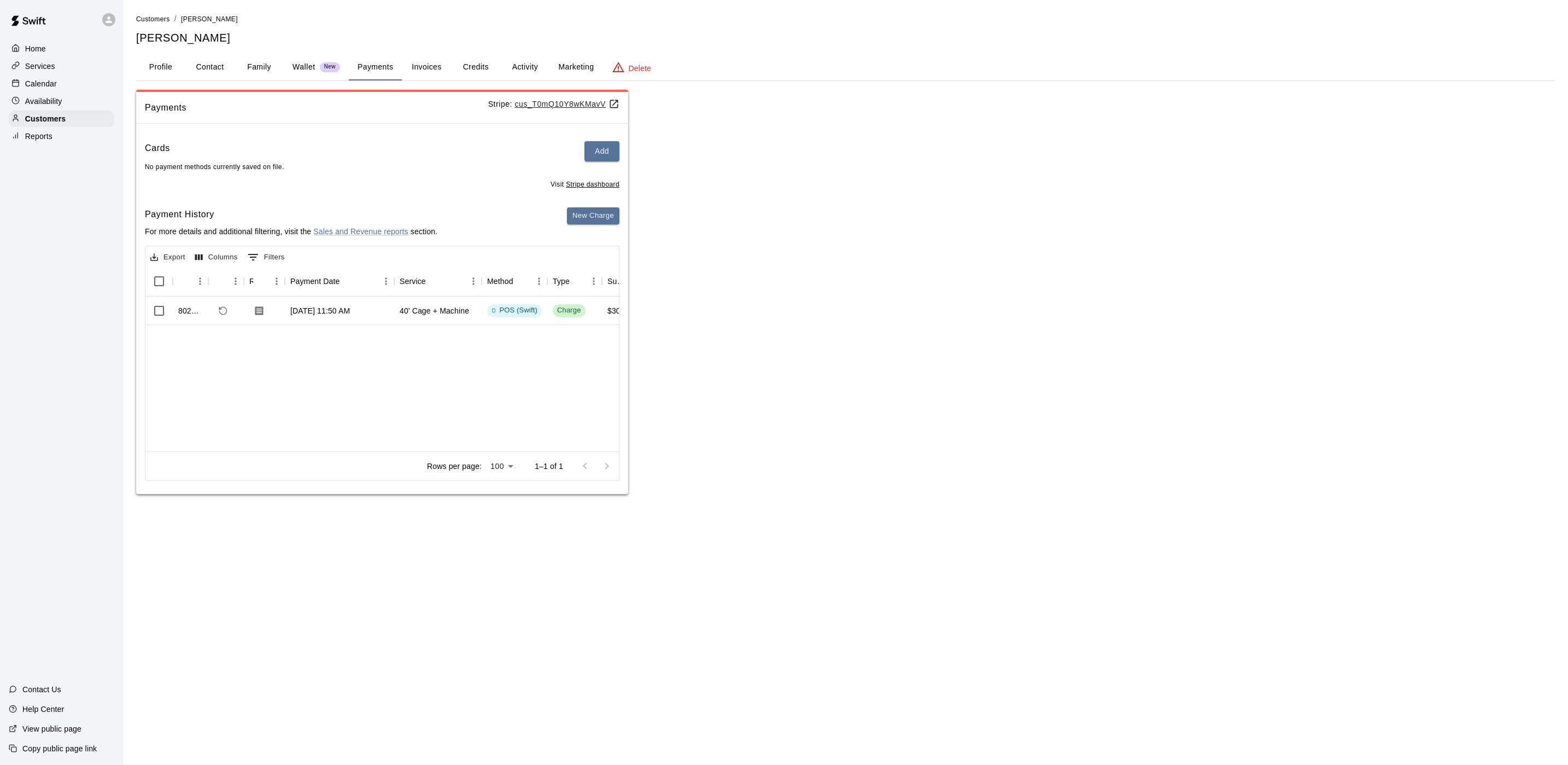
click at [518, 72] on button "Activity" at bounding box center [525, 67] width 49 height 26
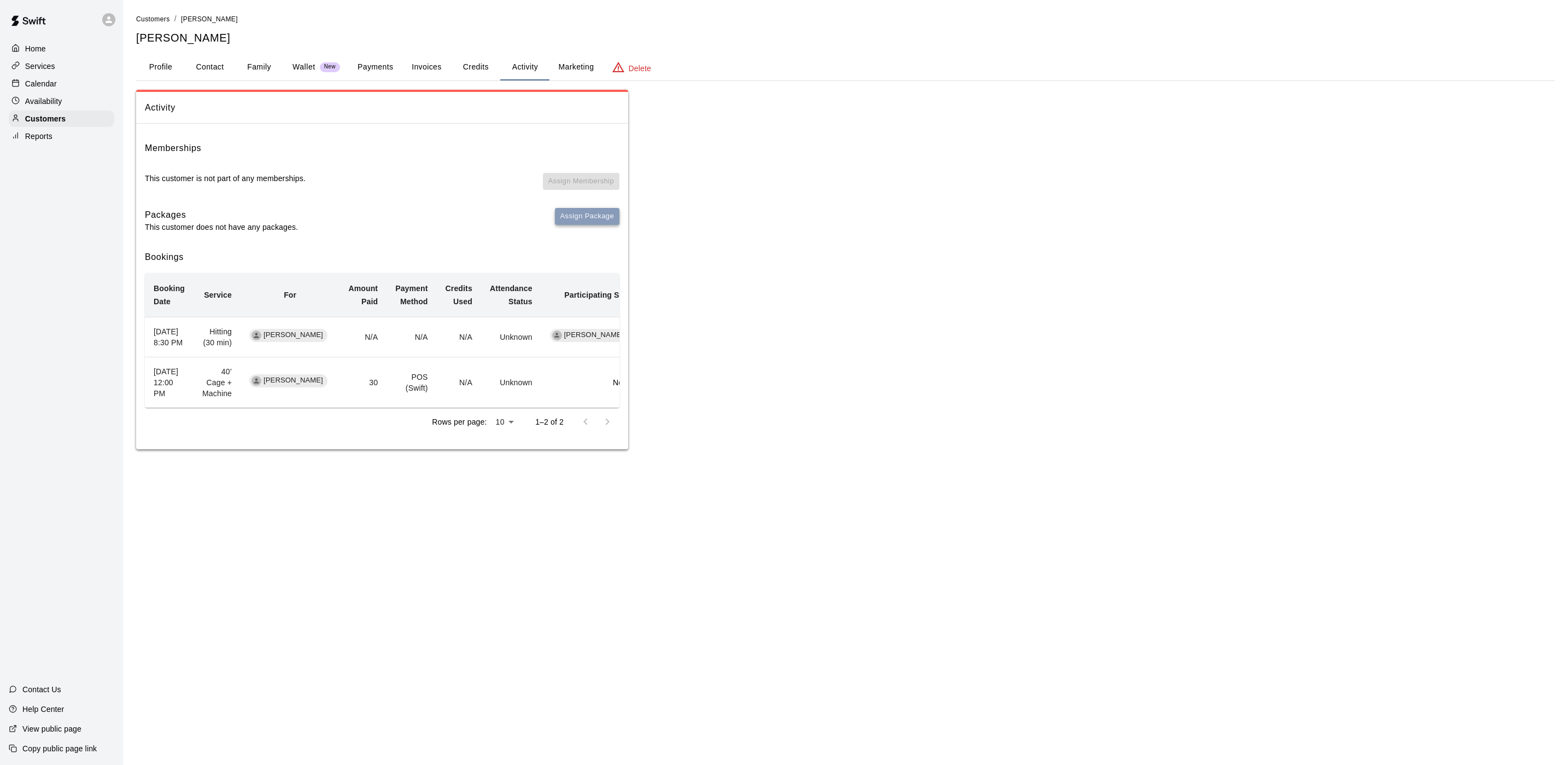
click at [577, 218] on button "Assign Package" at bounding box center [587, 216] width 65 height 17
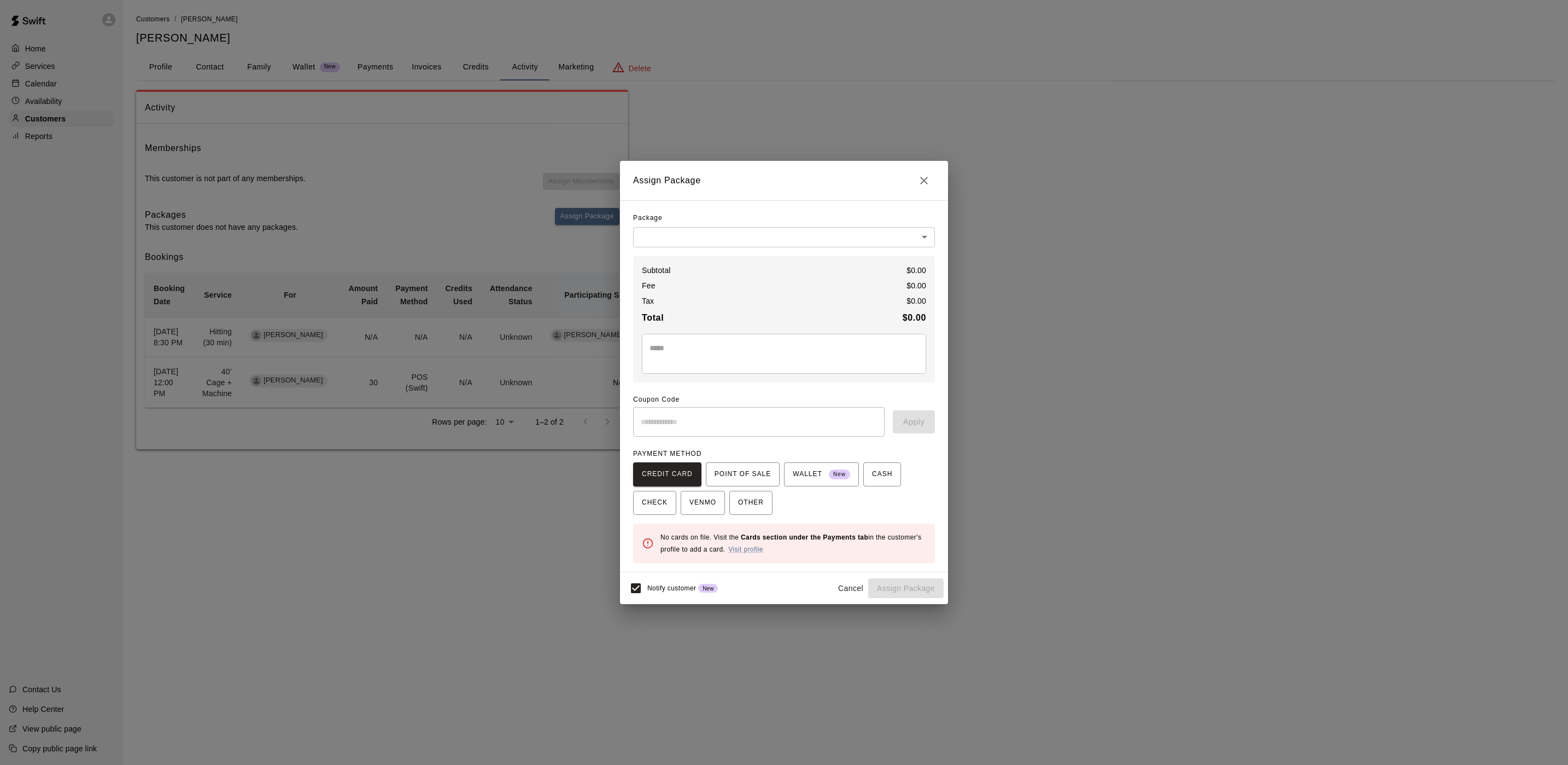
click at [829, 255] on div "Package ​ ​ Subtotal $ 0.00 Fee $ 0.00 Tax $ 0.00 Total $ 0.00 * ​ Coupon Code …" at bounding box center [784, 386] width 302 height 353
click at [827, 250] on div "Package ​ ​ Subtotal $ 0.00 Fee $ 0.00 Tax $ 0.00 Total $ 0.00 * ​ Coupon Code …" at bounding box center [784, 386] width 302 height 353
click at [825, 242] on body "Home Services Calendar Availability Customers Reports Contact Us Help Center Vi…" at bounding box center [784, 235] width 1568 height 471
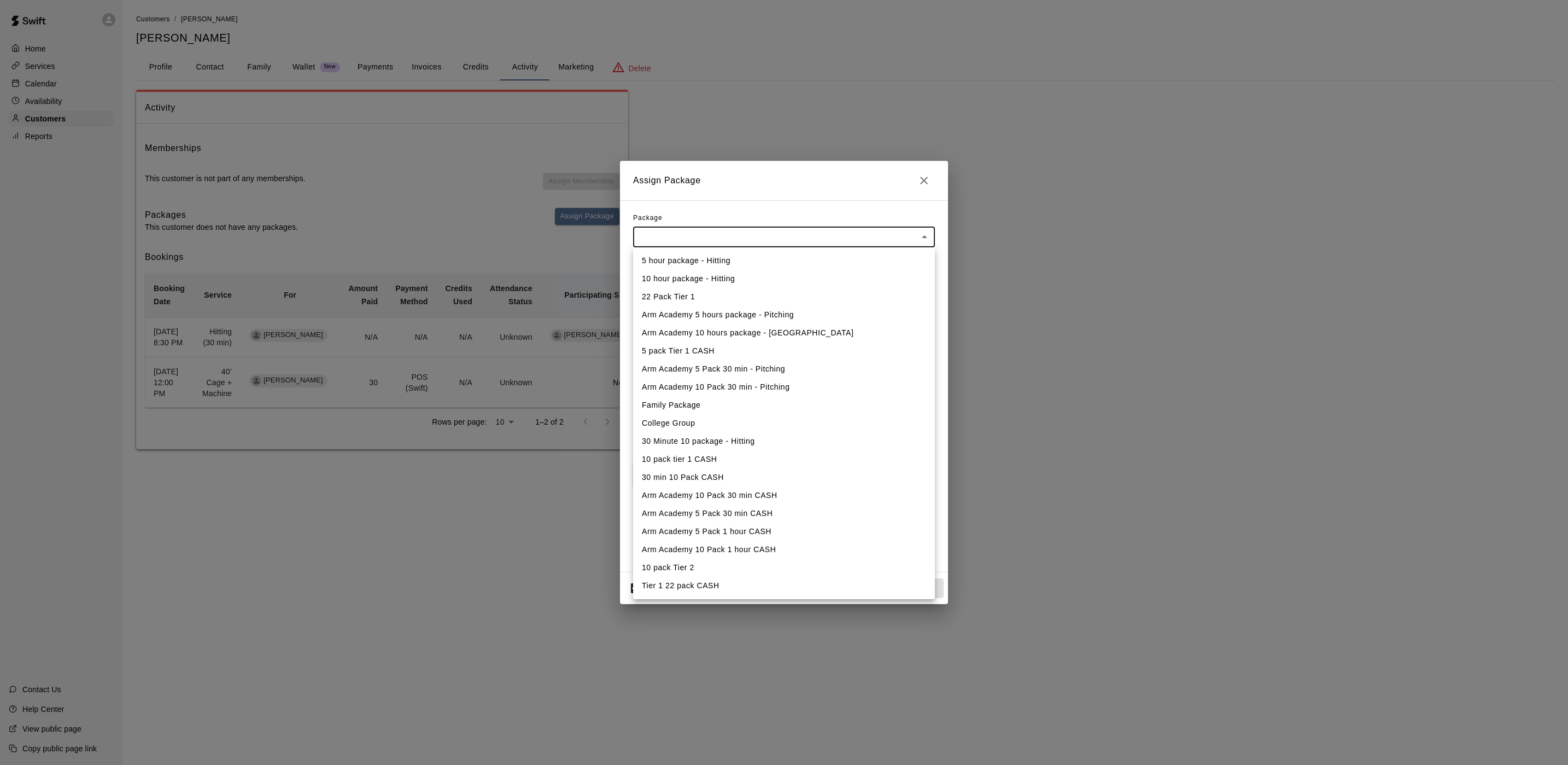
click at [751, 447] on li "30 Minute 10 package - Hitting" at bounding box center [784, 442] width 302 height 18
type input "**********"
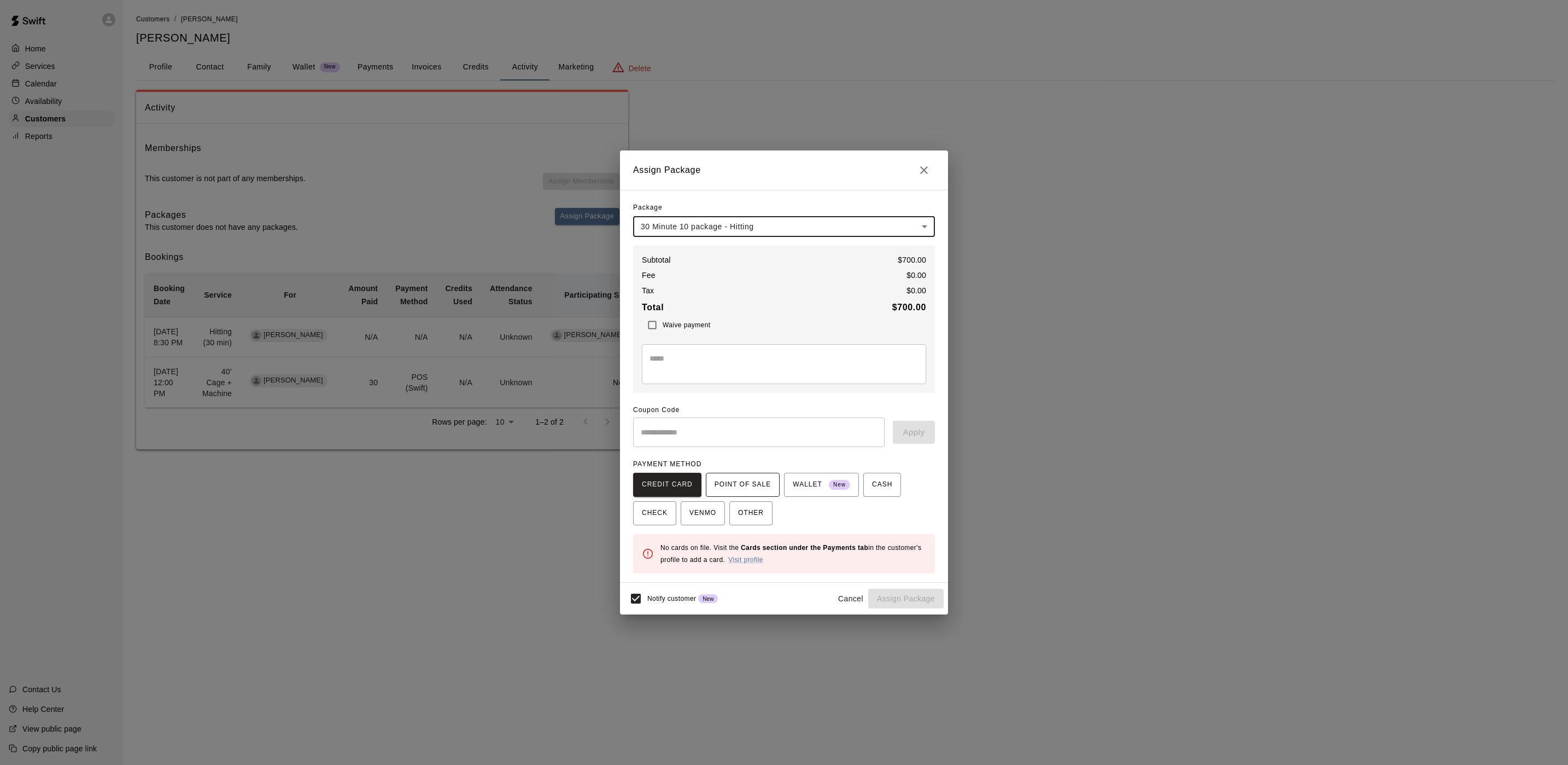
click at [744, 485] on span "POINT OF SALE" at bounding box center [743, 484] width 57 height 18
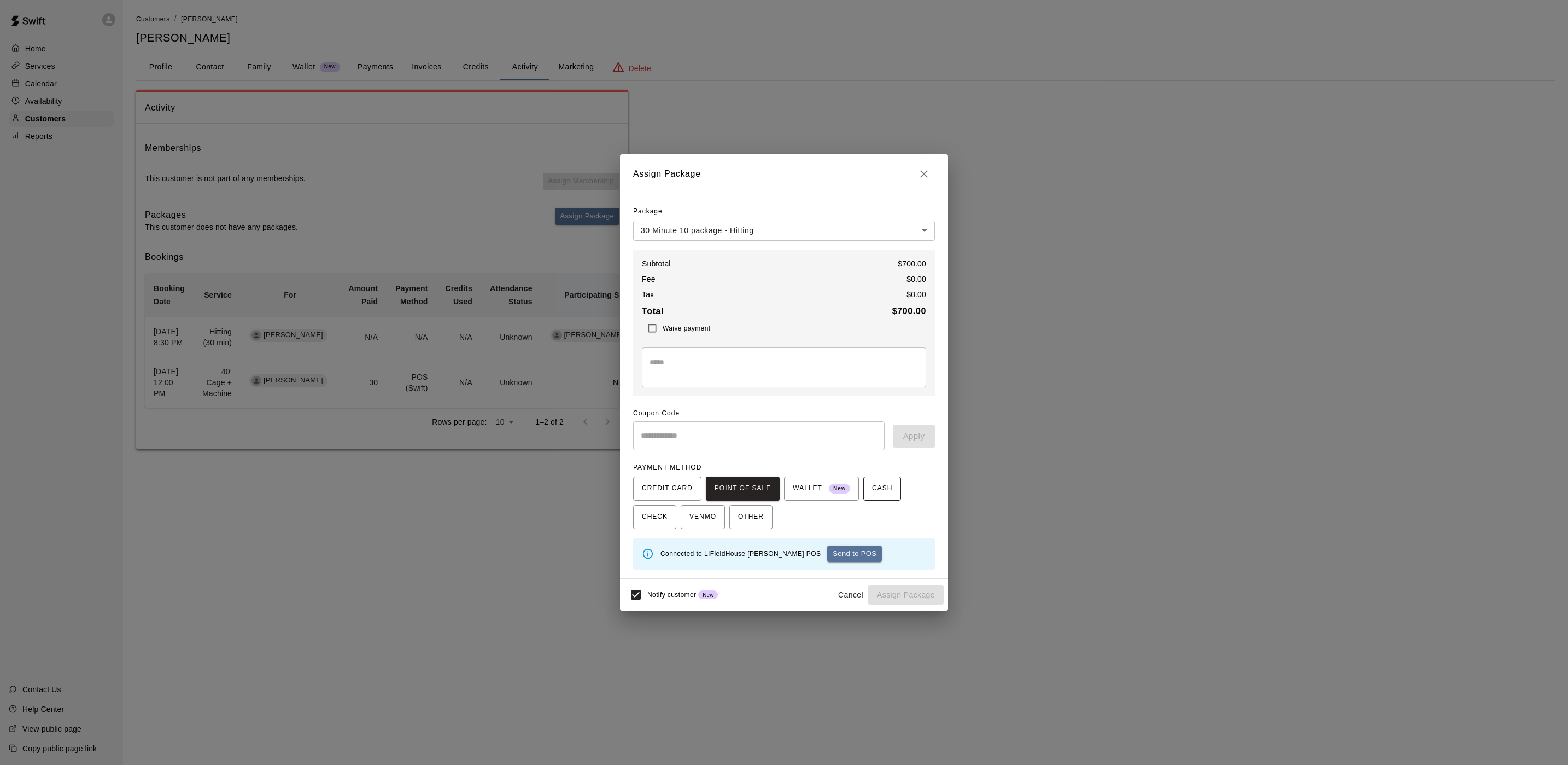
click at [872, 490] on span "CASH" at bounding box center [882, 488] width 20 height 18
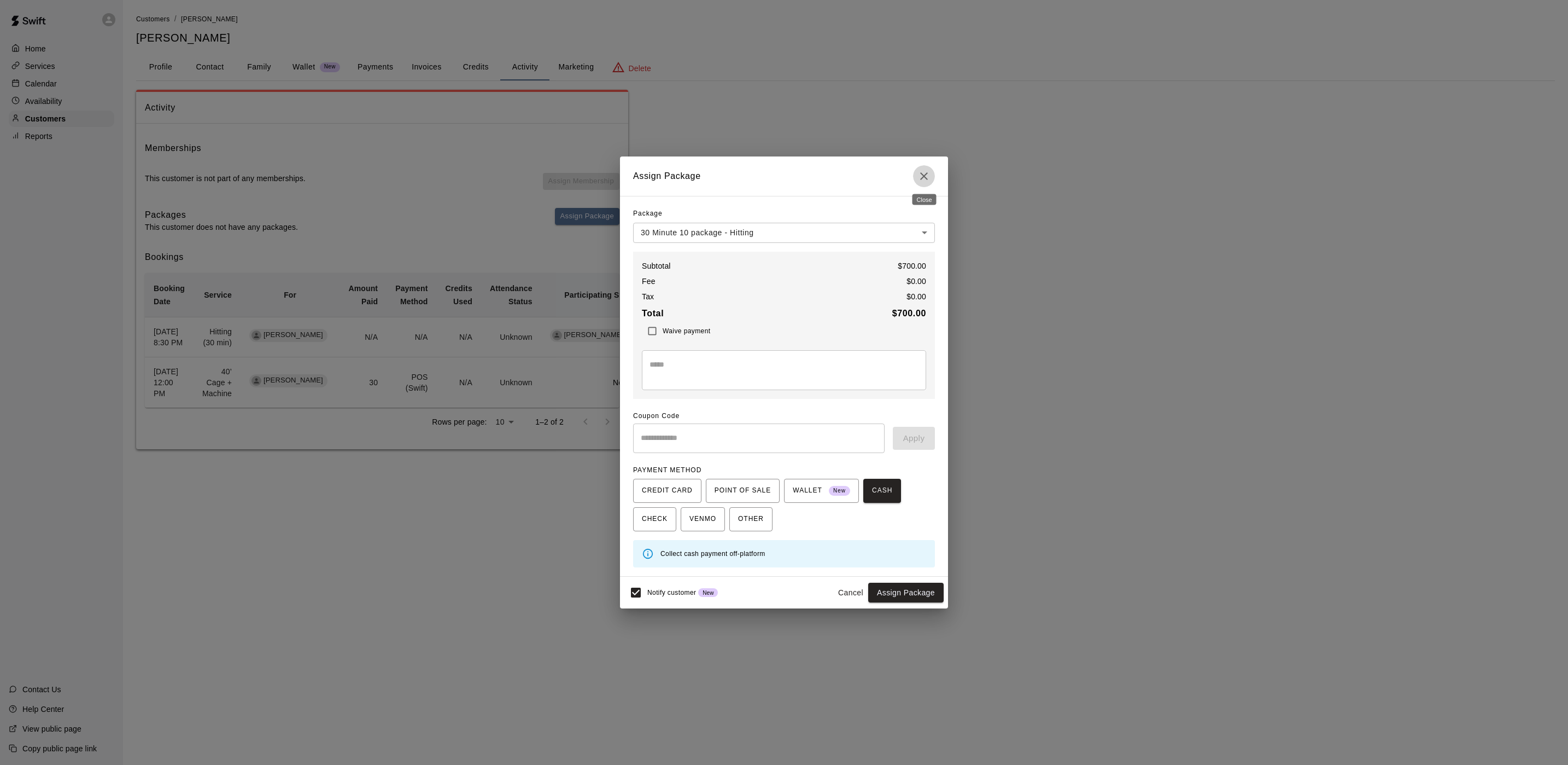
click at [926, 177] on icon "Close" at bounding box center [924, 176] width 8 height 8
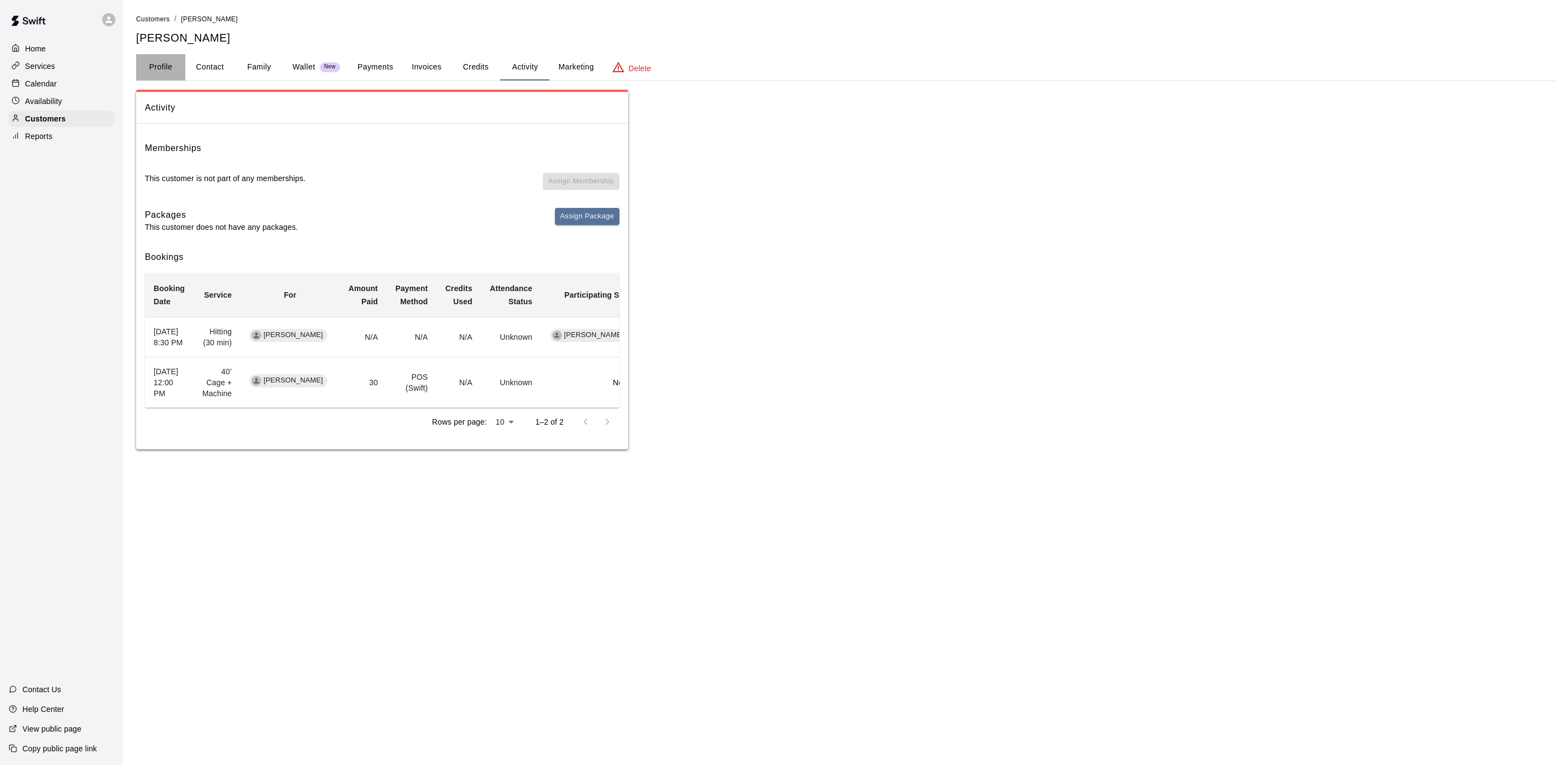
click at [170, 59] on button "Profile" at bounding box center [161, 67] width 49 height 26
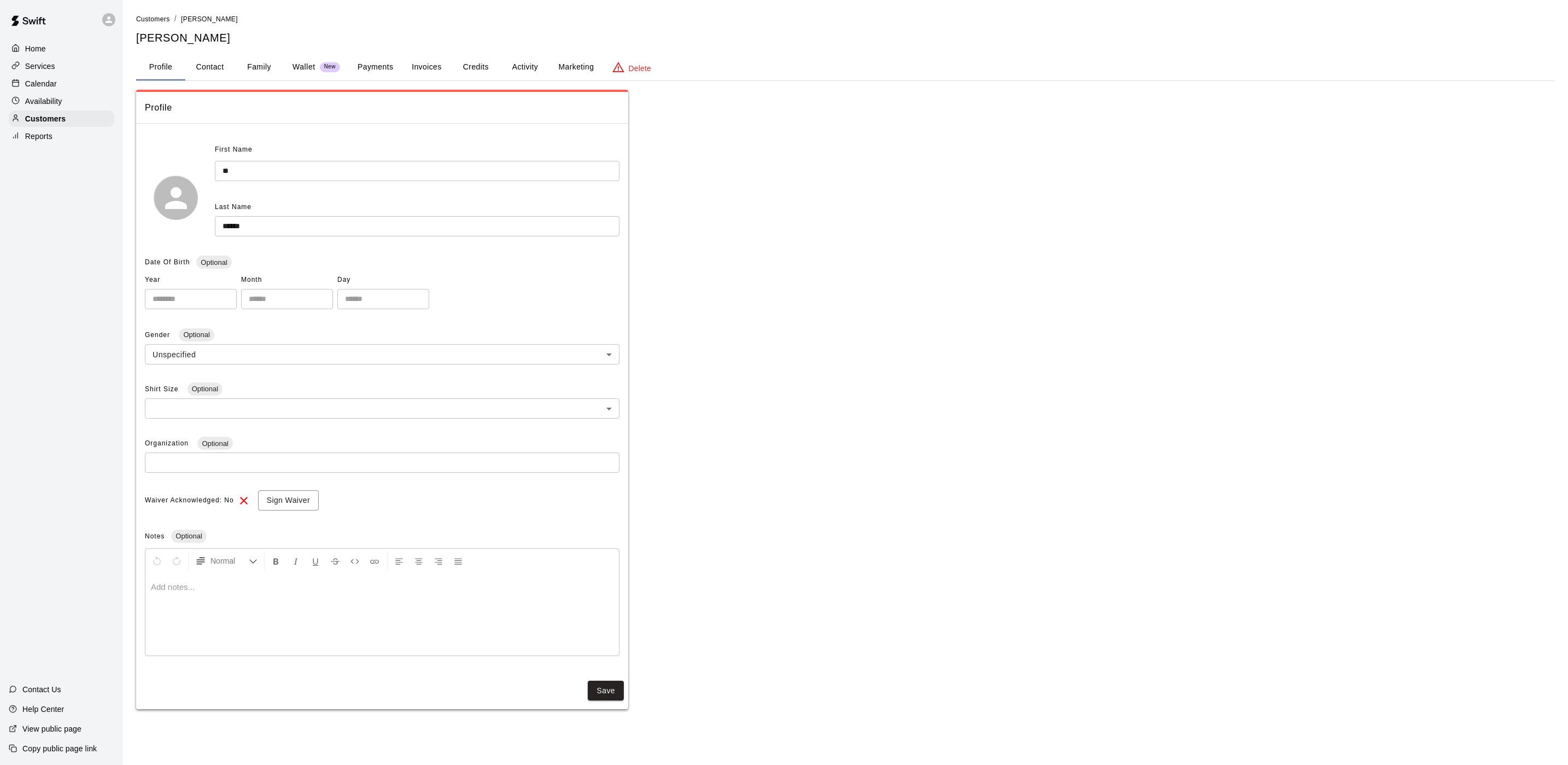
click at [271, 54] on button "Family" at bounding box center [259, 67] width 49 height 26
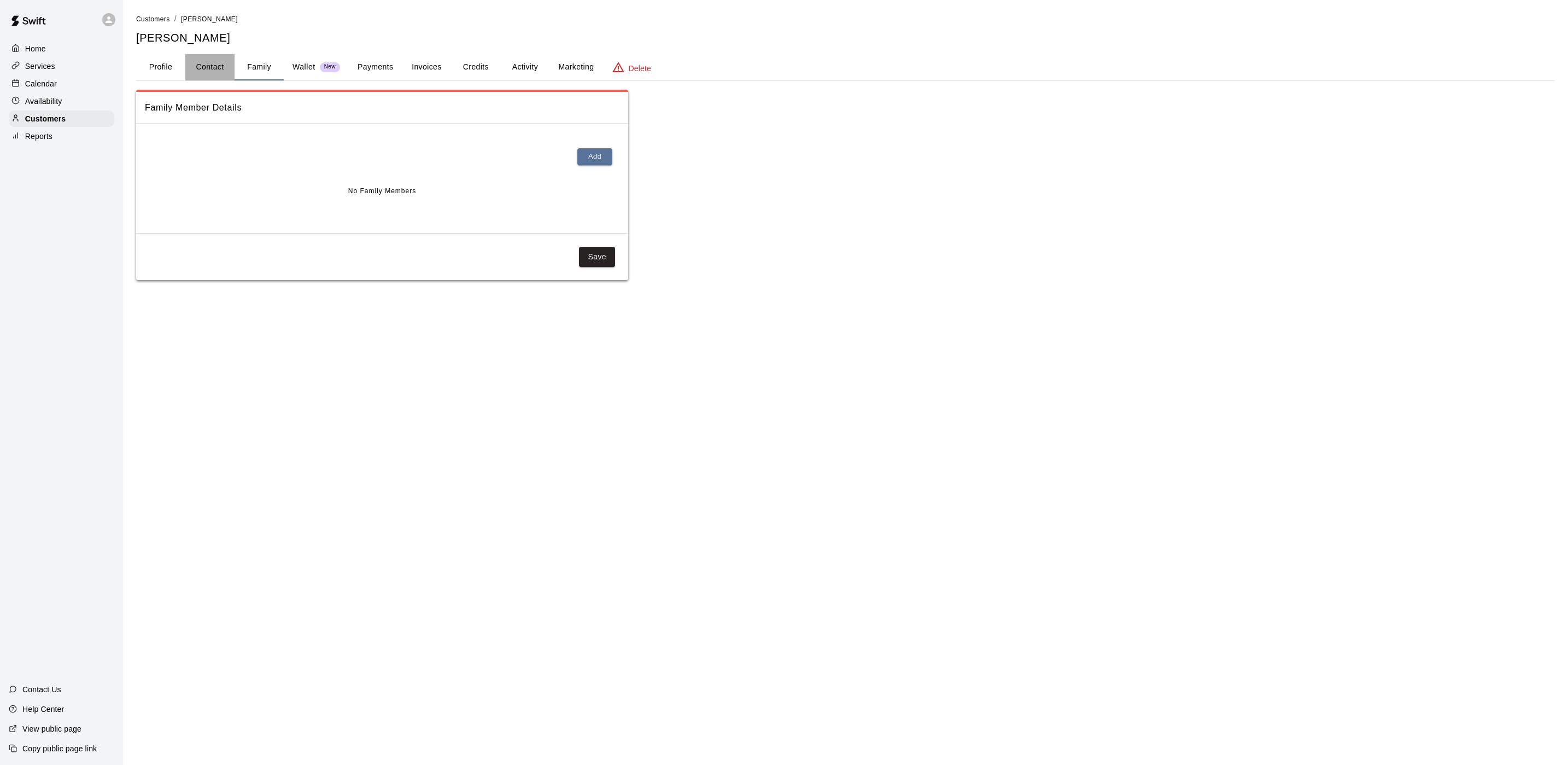
click at [196, 72] on button "Contact" at bounding box center [209, 67] width 49 height 26
select select "**"
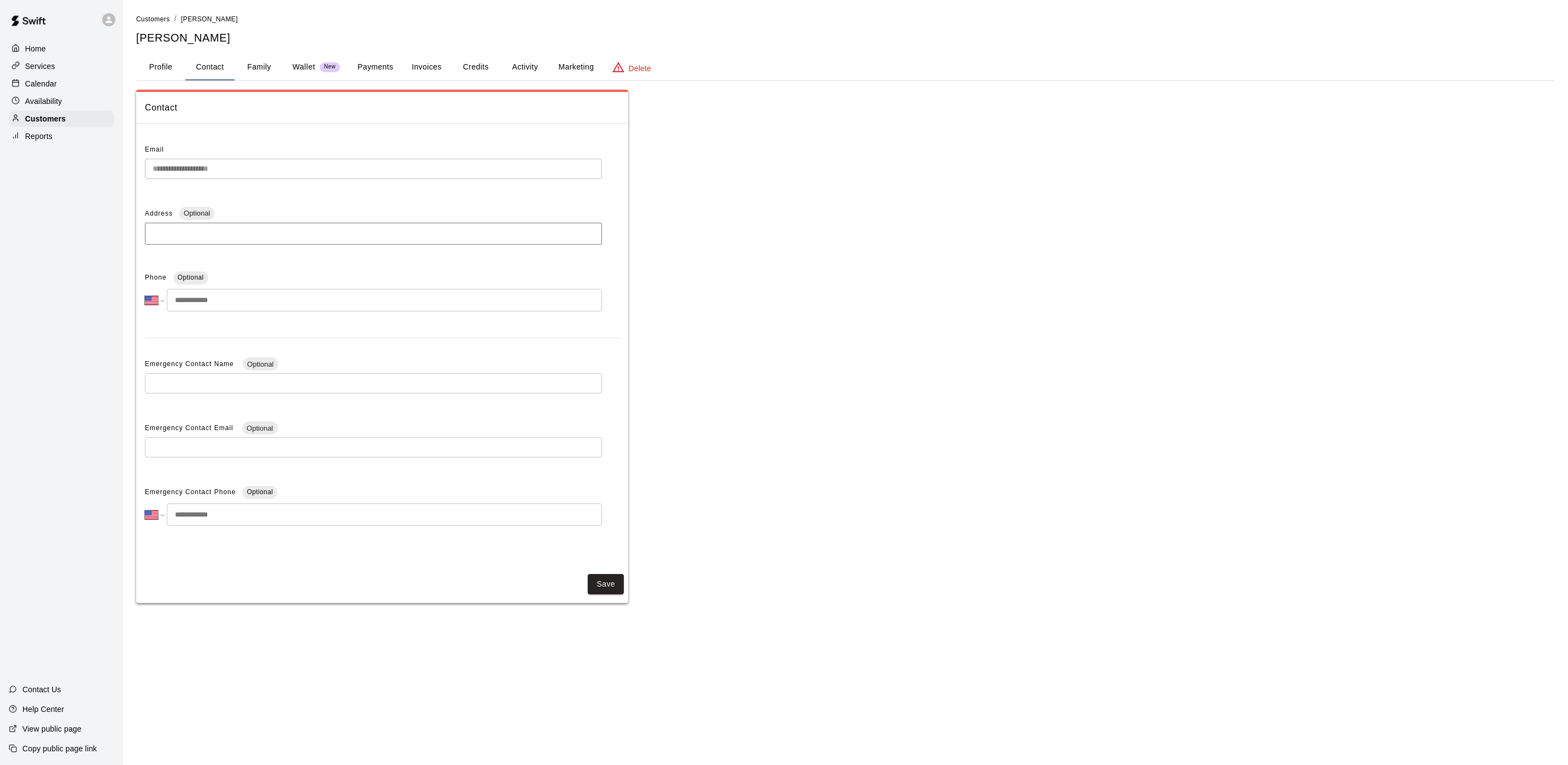
click at [275, 76] on button "Family" at bounding box center [259, 67] width 49 height 26
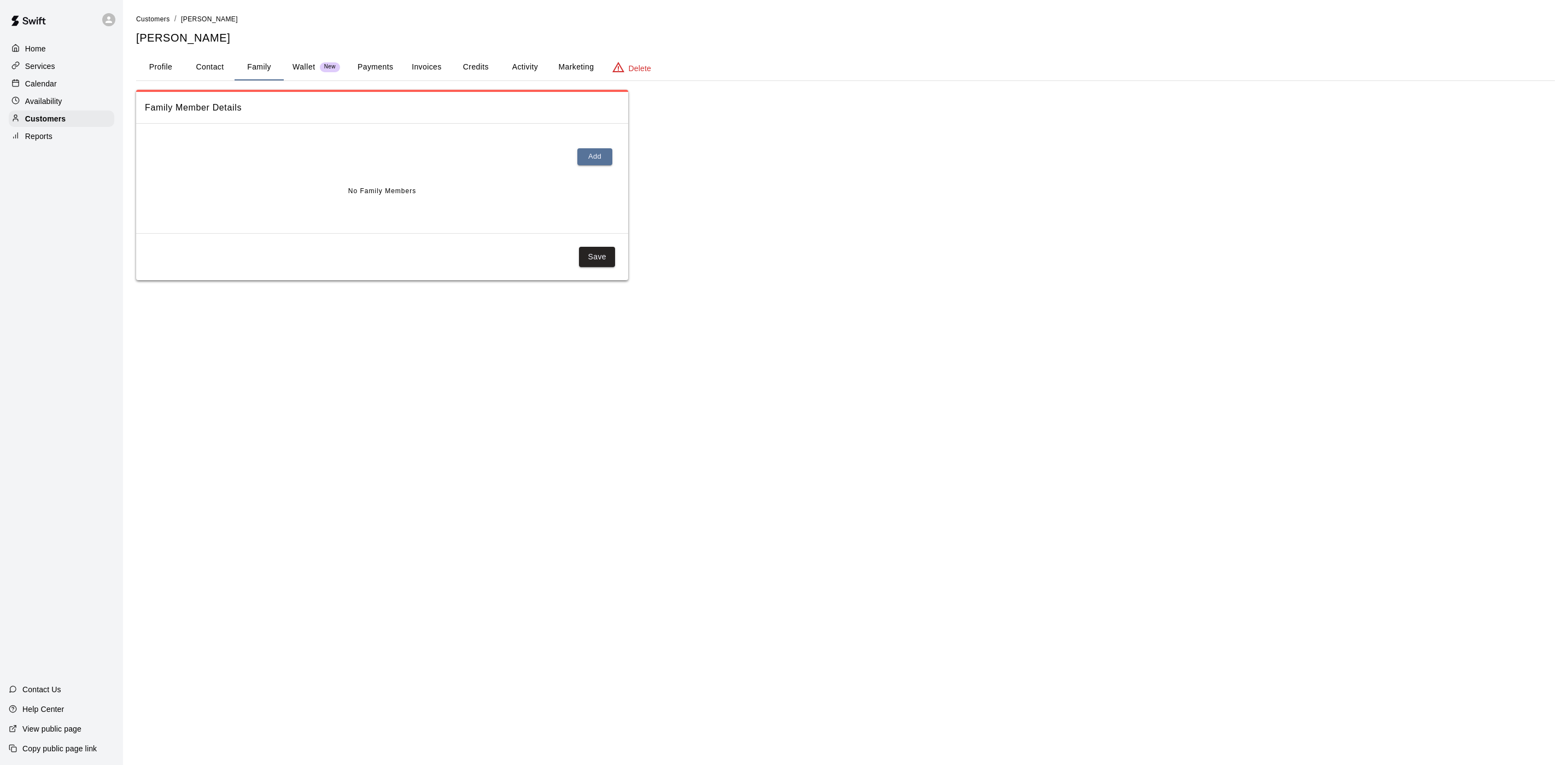
click at [38, 48] on p "Home" at bounding box center [35, 49] width 21 height 11
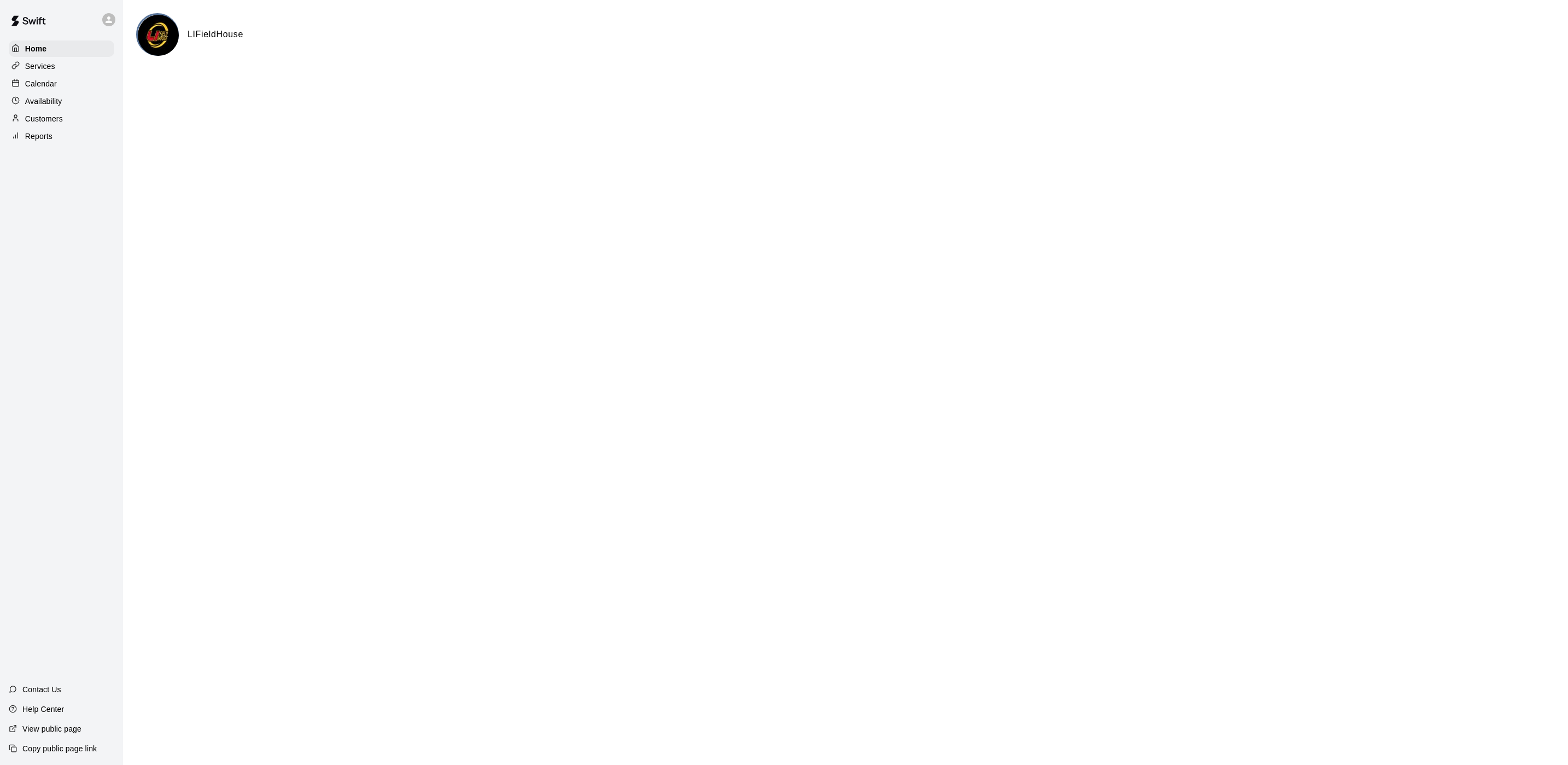
click at [83, 92] on div "Calendar" at bounding box center [61, 83] width 105 height 16
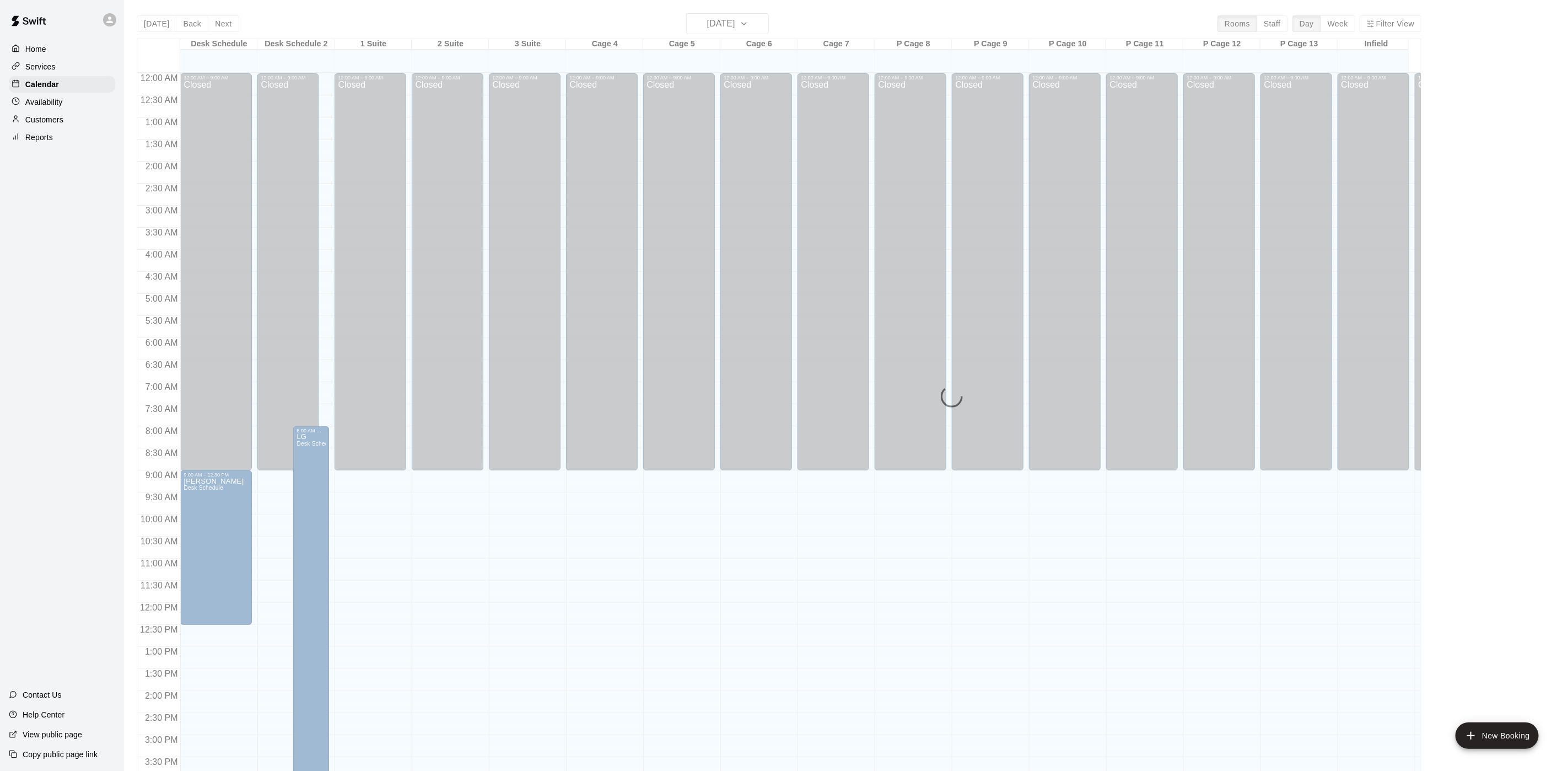
scroll to position [316, 0]
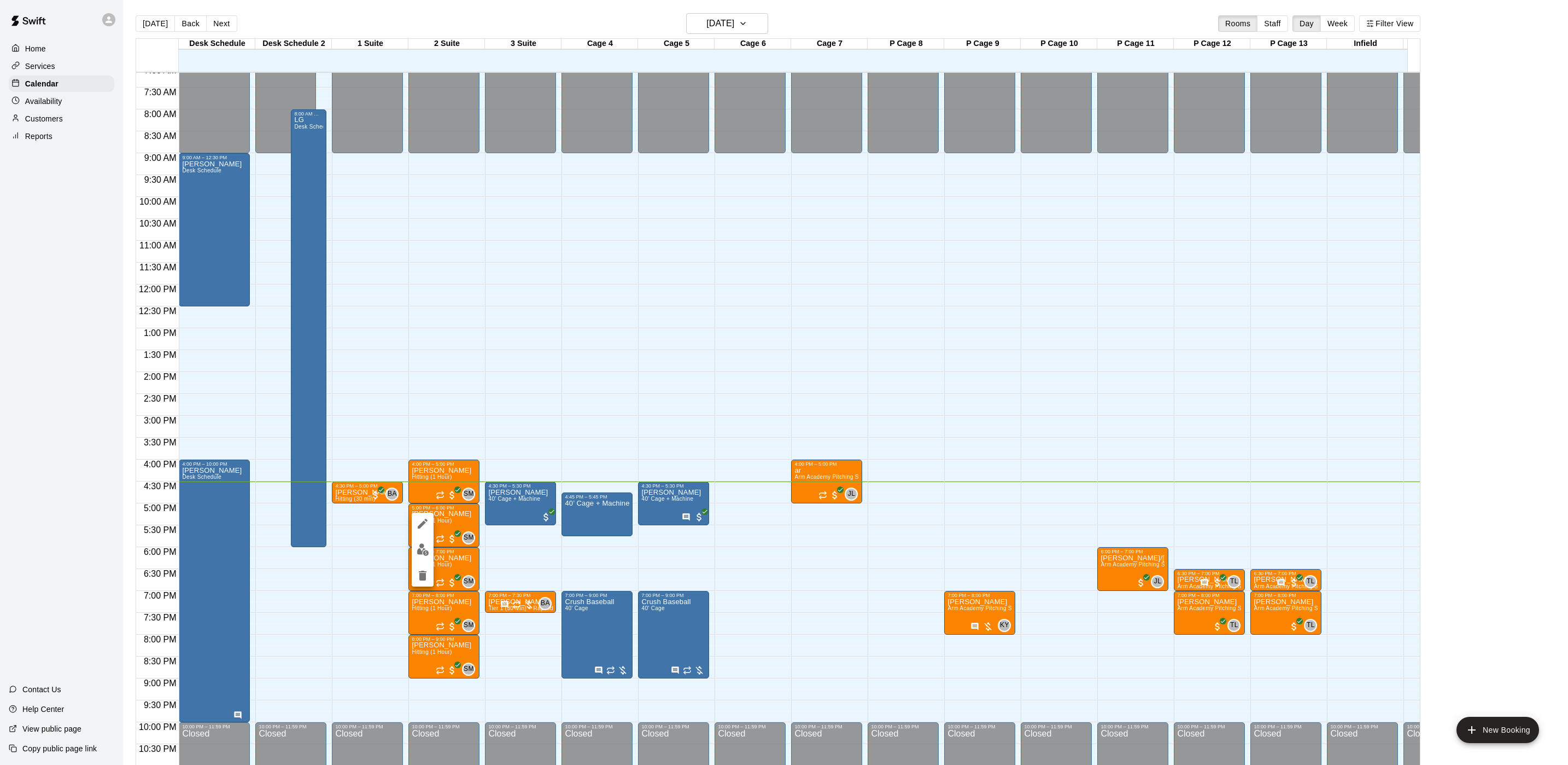
click at [514, 353] on div at bounding box center [784, 382] width 1568 height 765
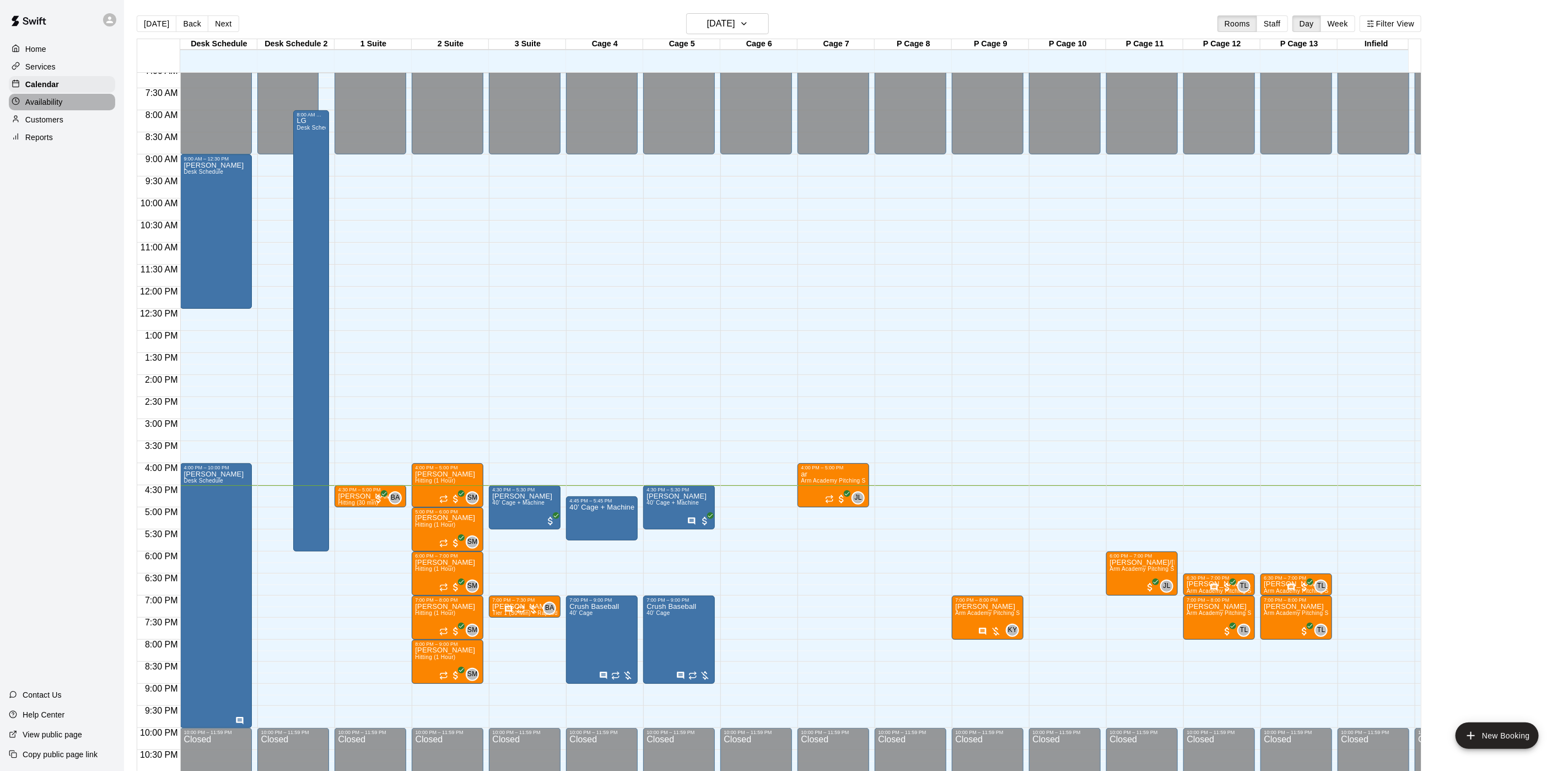
click at [67, 106] on div "Availability" at bounding box center [61, 102] width 106 height 17
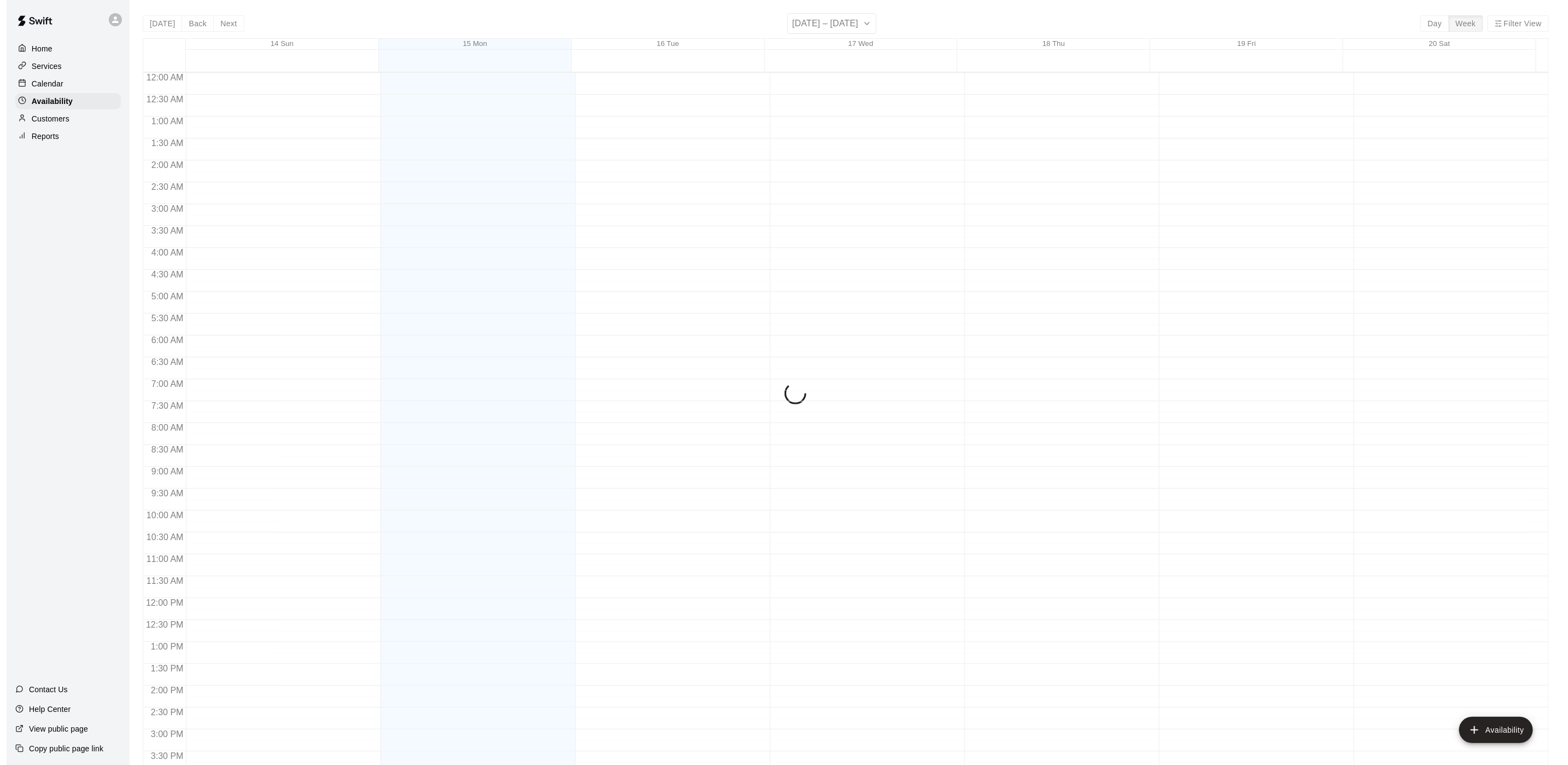
scroll to position [347, 0]
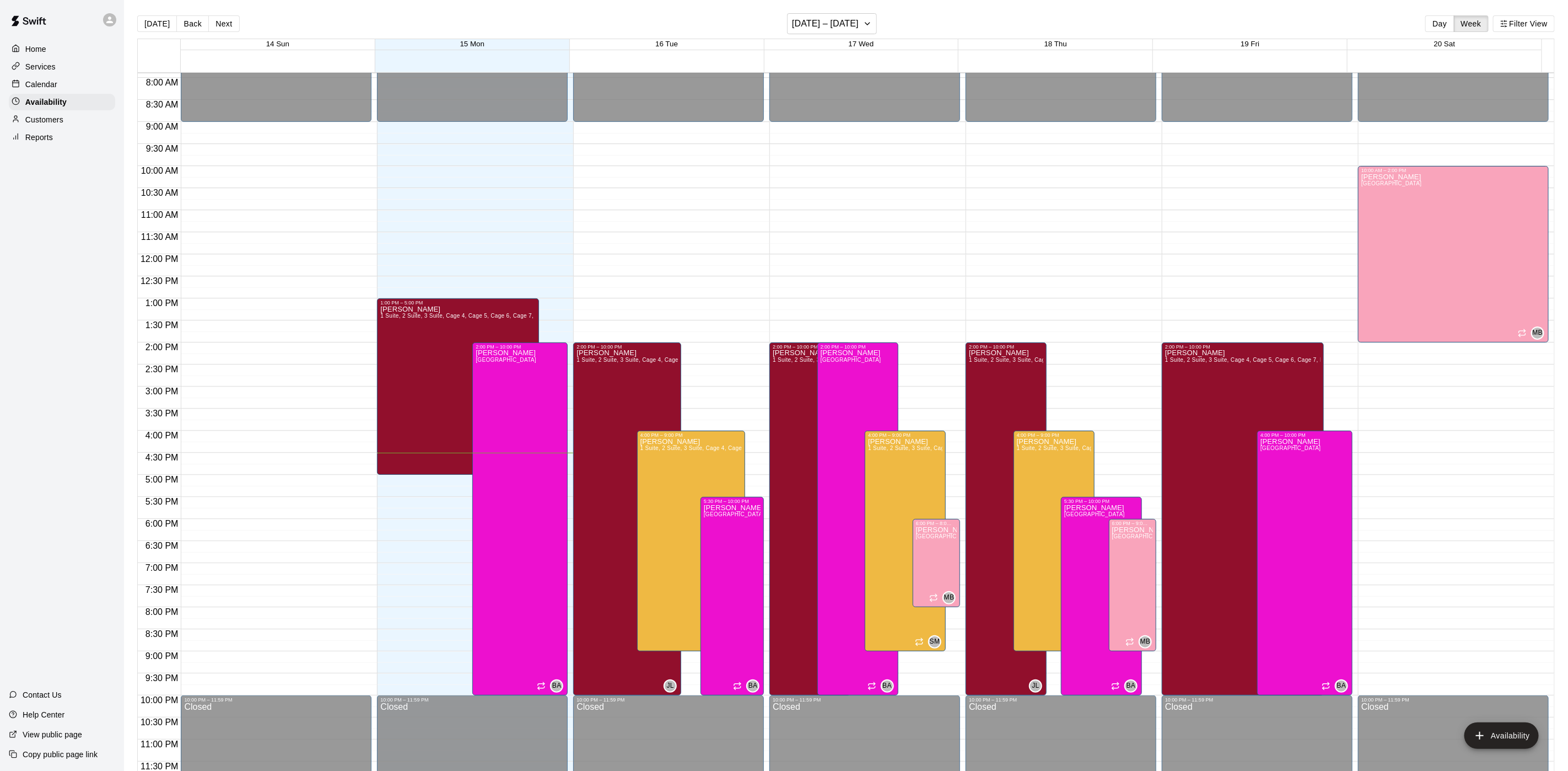
click at [53, 125] on p "Customers" at bounding box center [44, 120] width 38 height 11
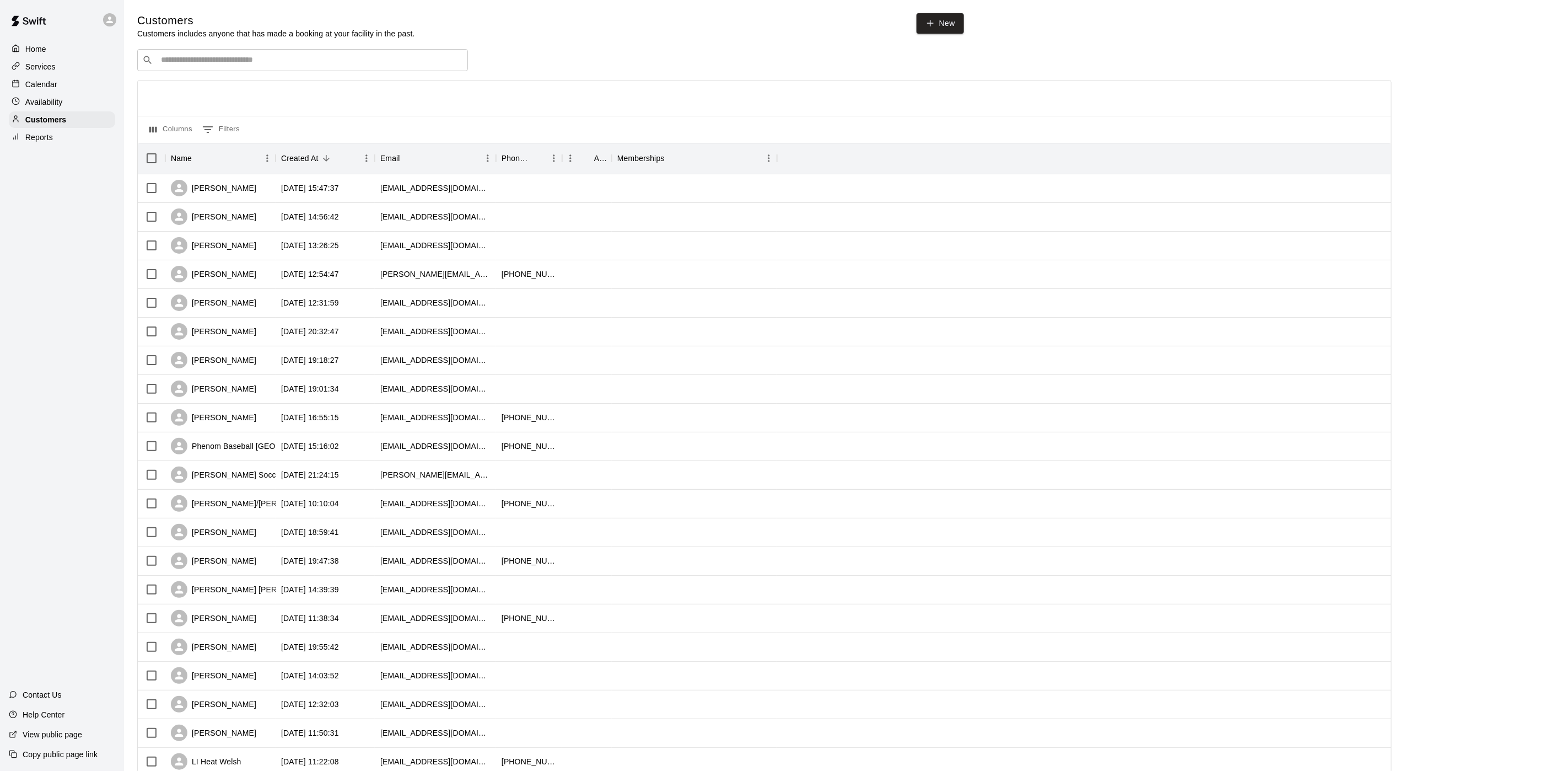
click at [363, 68] on div "​ ​" at bounding box center [303, 60] width 331 height 22
type input "*****"
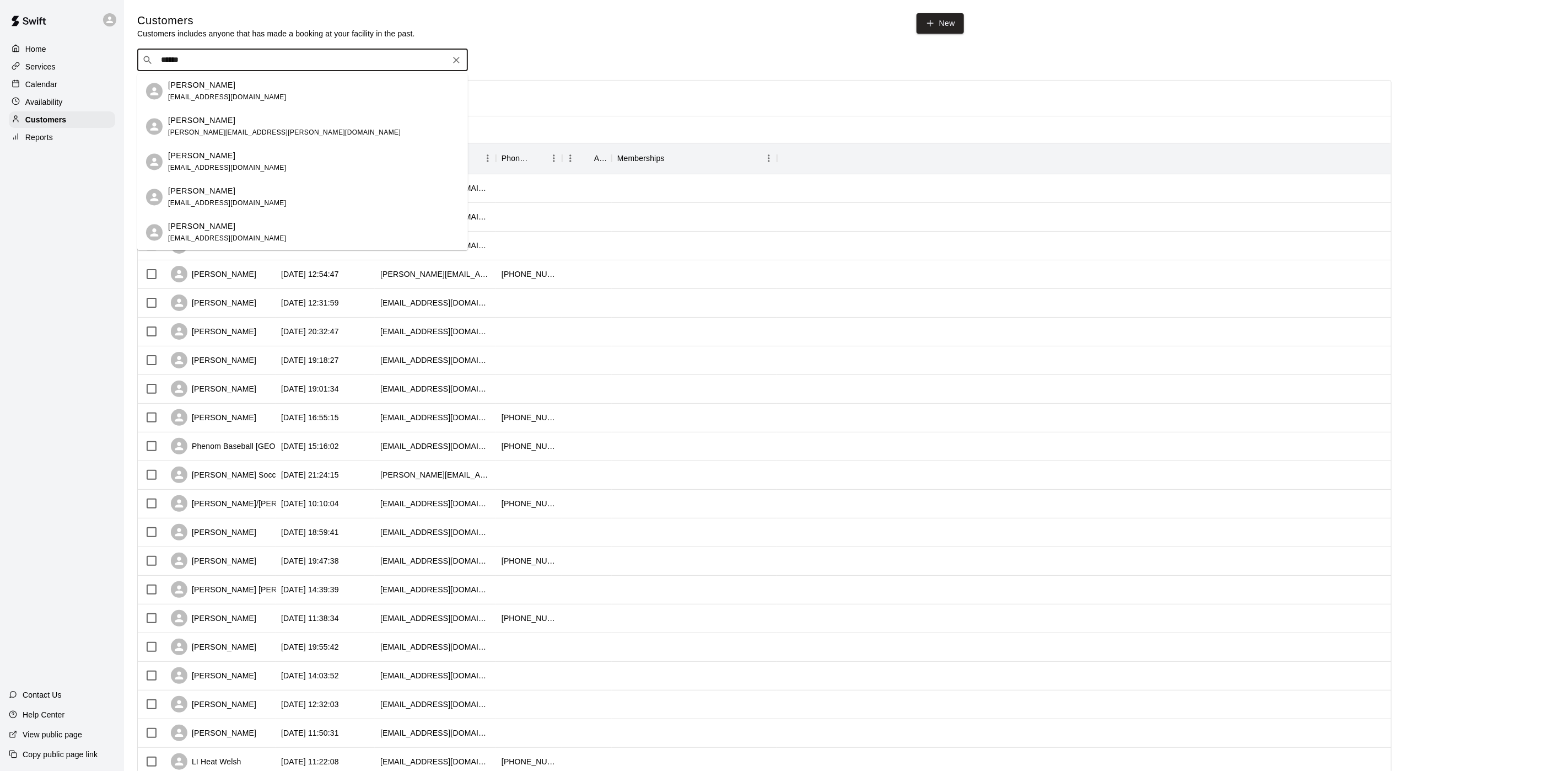
click at [342, 125] on div "[PERSON_NAME] Lasky [EMAIL_ADDRESS][PERSON_NAME][DOMAIN_NAME]" at bounding box center [314, 126] width 291 height 24
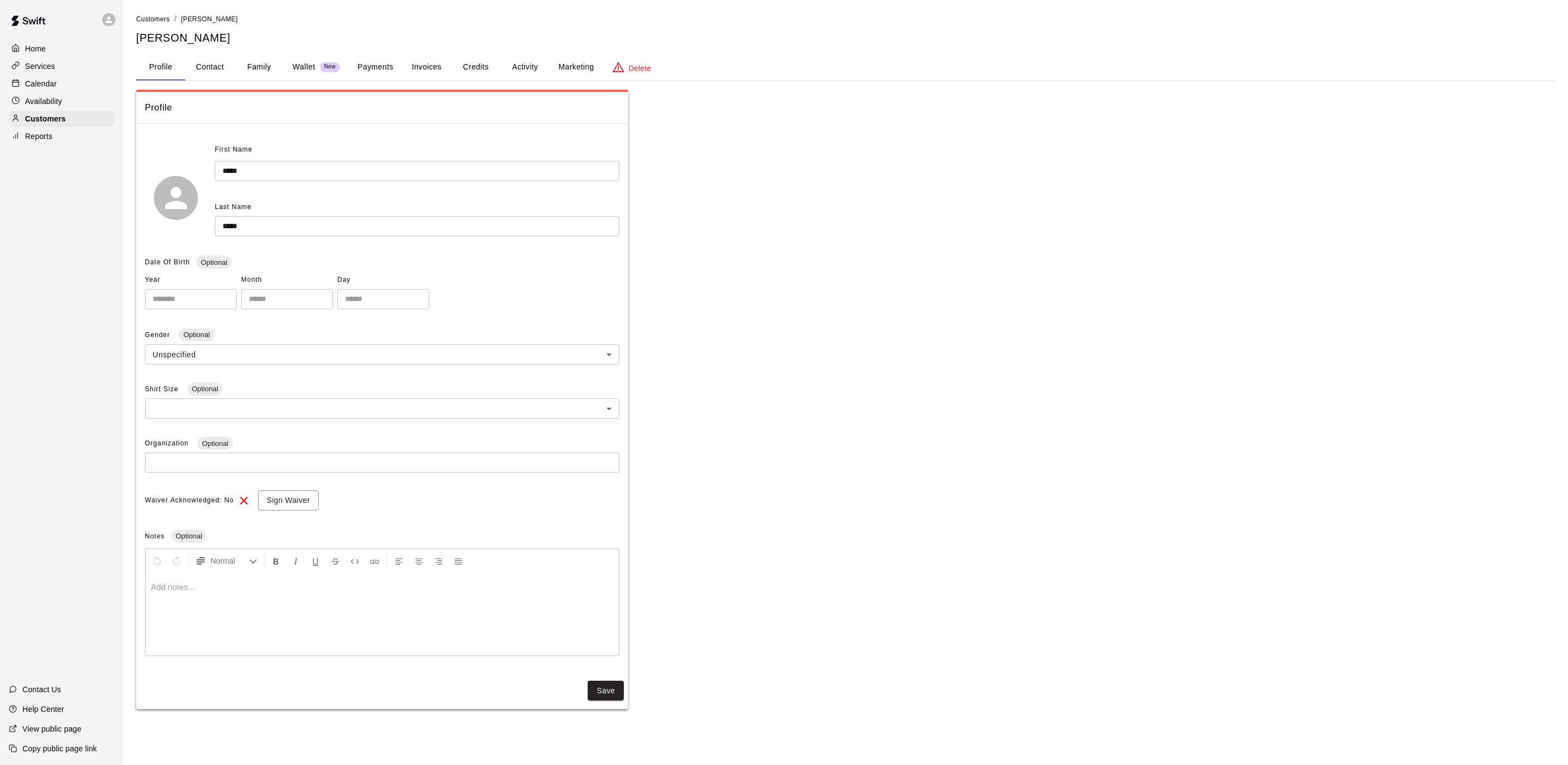
click at [354, 72] on button "Payments" at bounding box center [375, 67] width 53 height 26
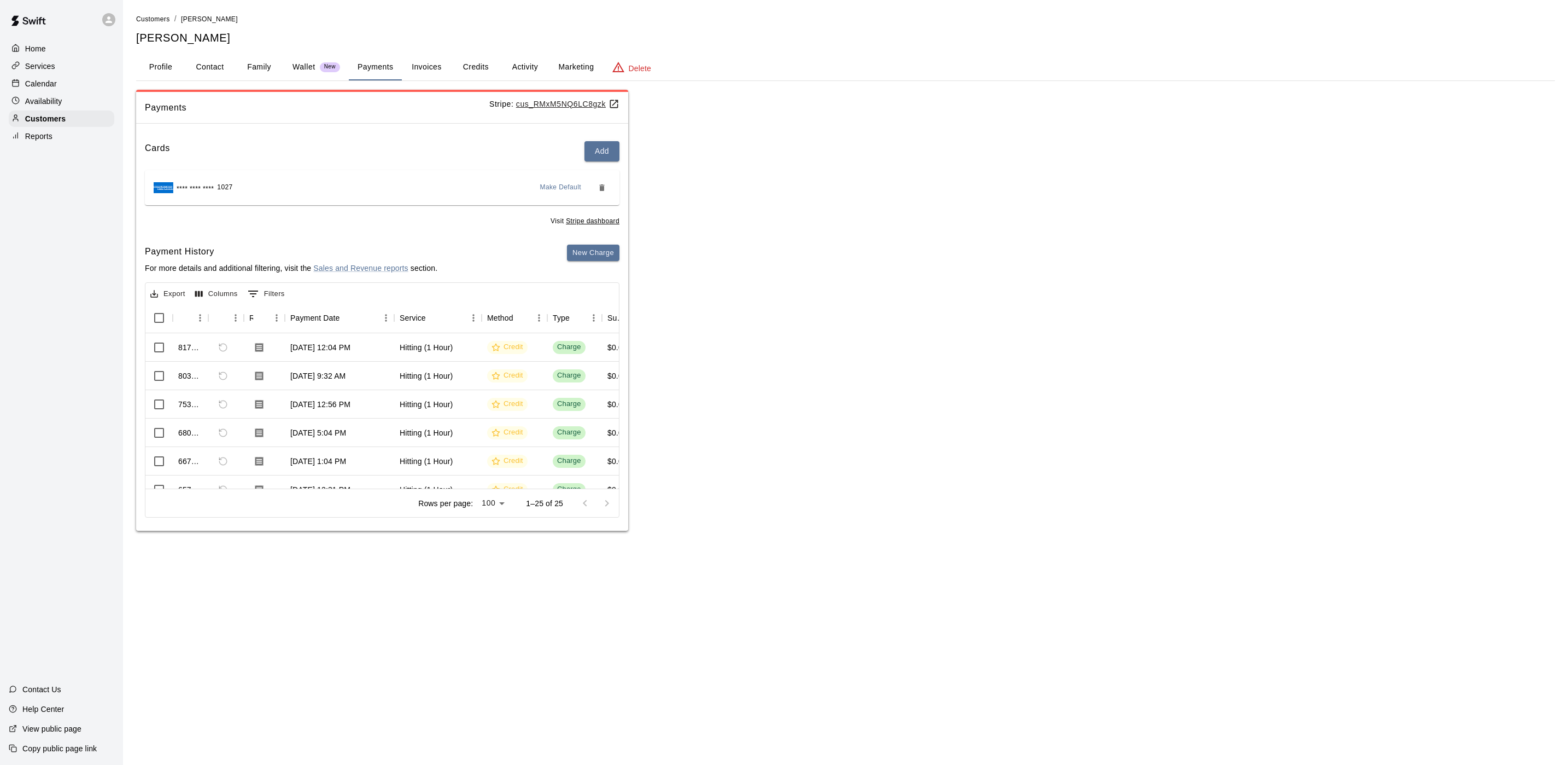
click at [464, 59] on button "Credits" at bounding box center [475, 67] width 49 height 26
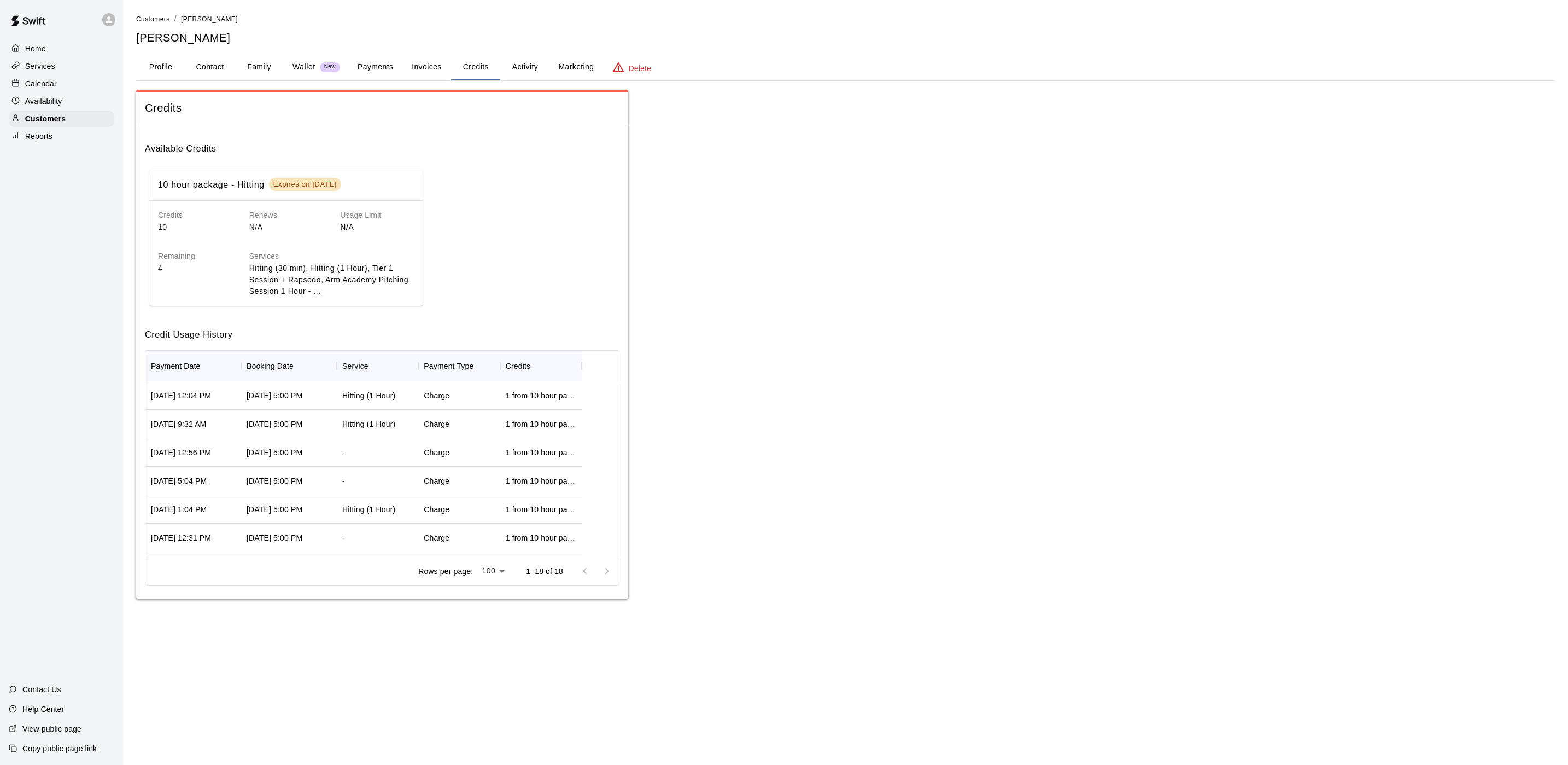
click at [49, 43] on div "Home" at bounding box center [61, 48] width 105 height 16
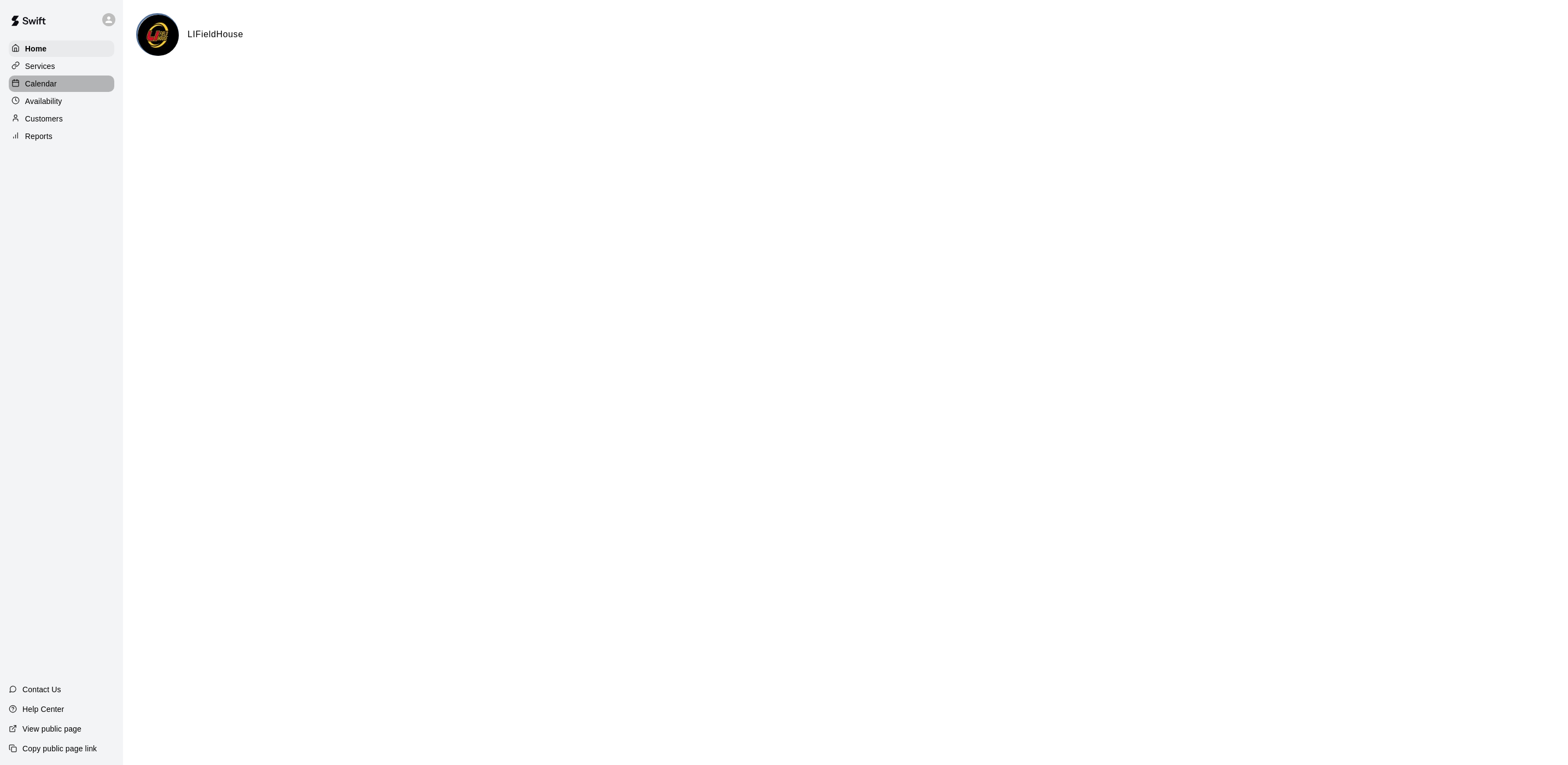
click at [38, 85] on p "Calendar" at bounding box center [41, 83] width 32 height 11
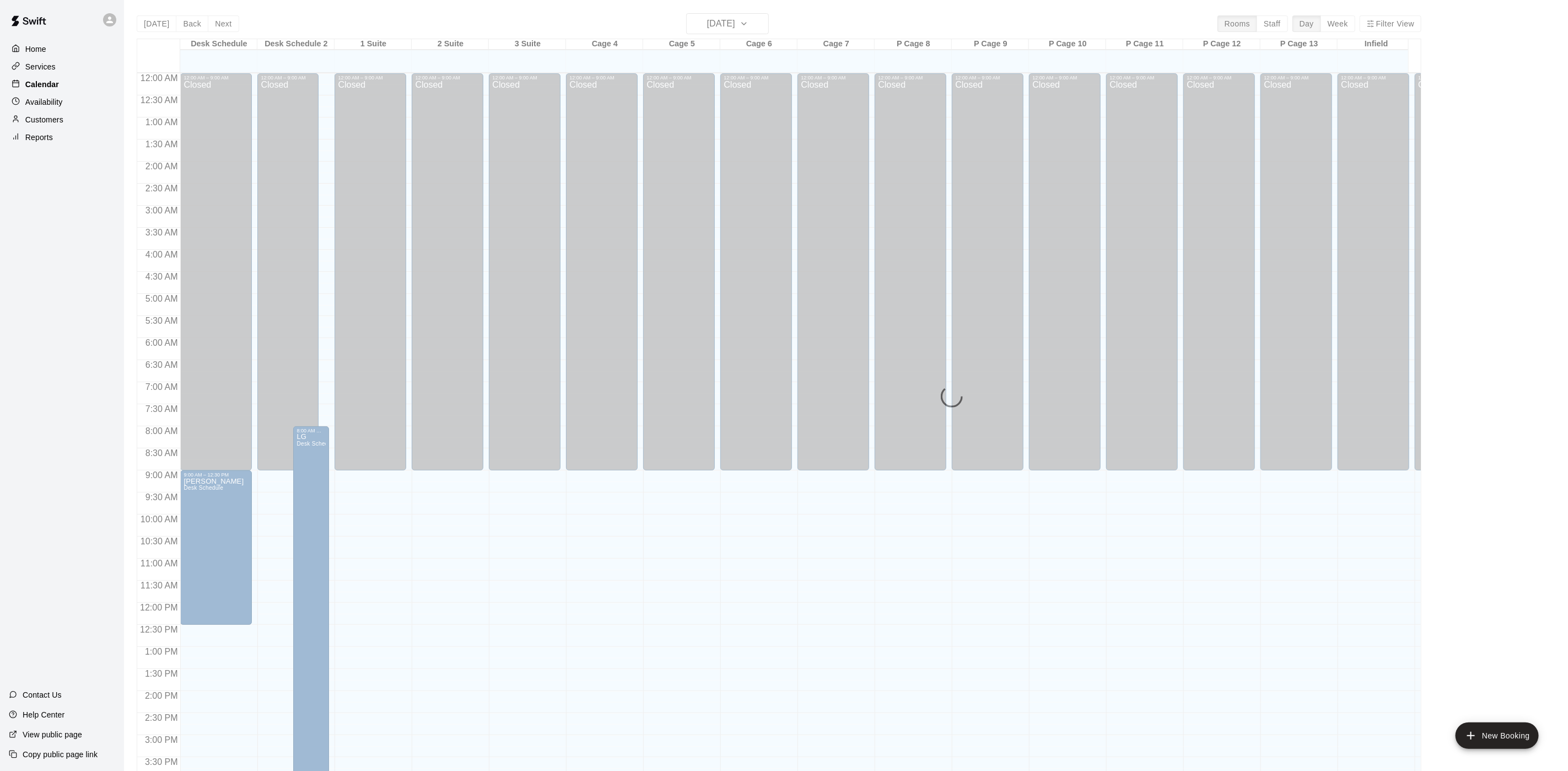
scroll to position [316, 0]
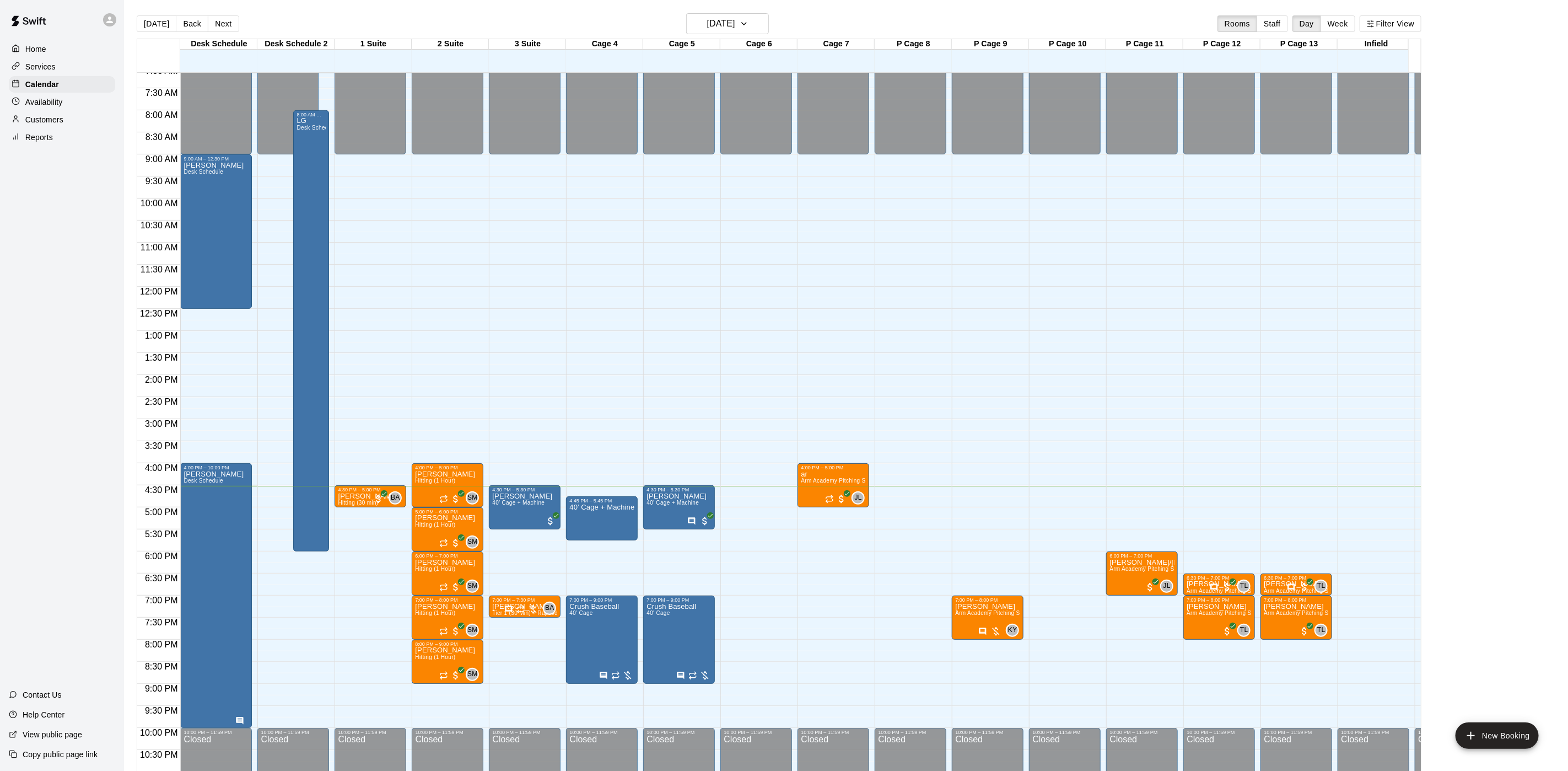
click at [53, 75] on div "Services" at bounding box center [61, 66] width 106 height 17
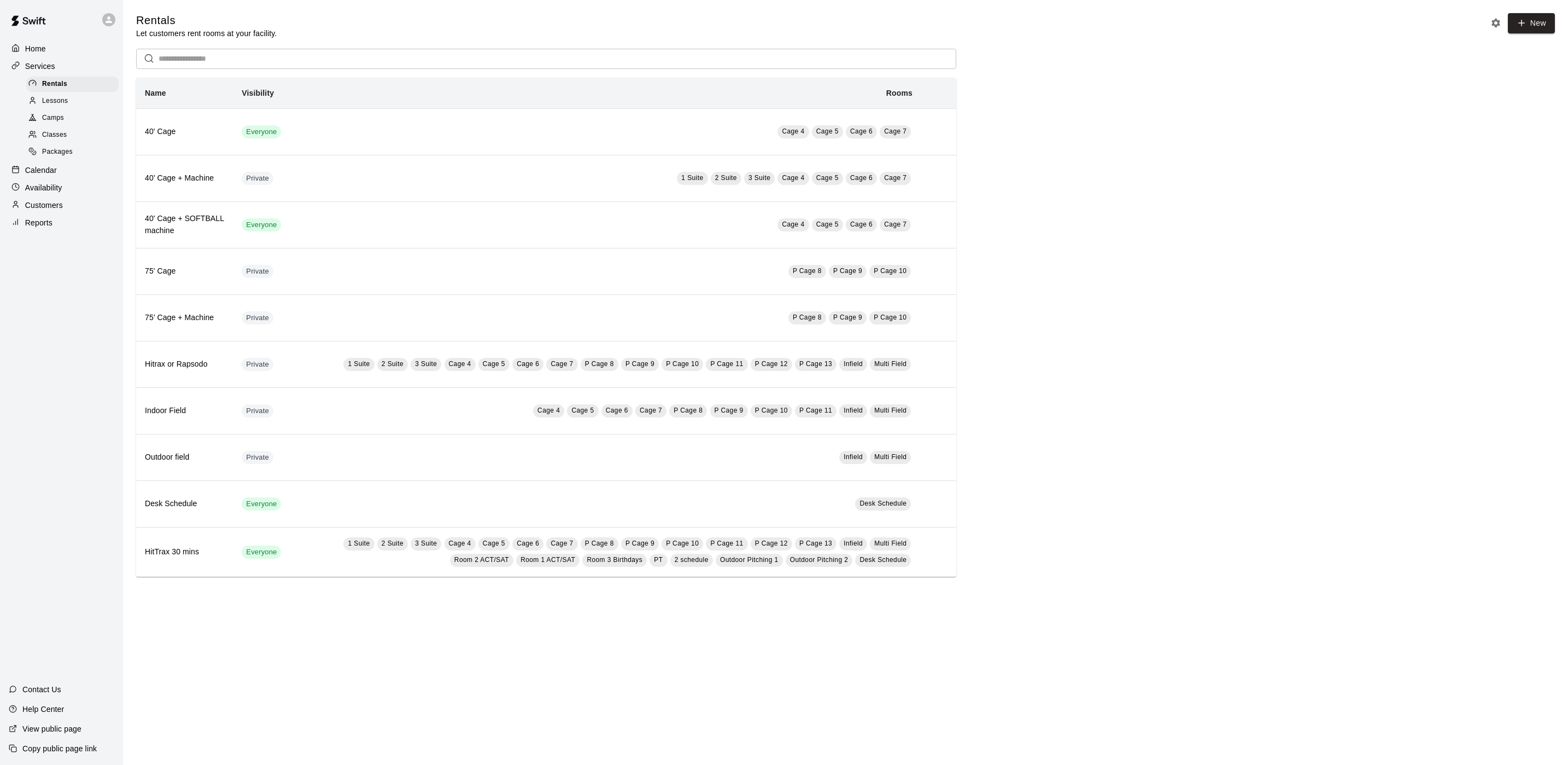
click at [72, 158] on span "Packages" at bounding box center [57, 152] width 30 height 11
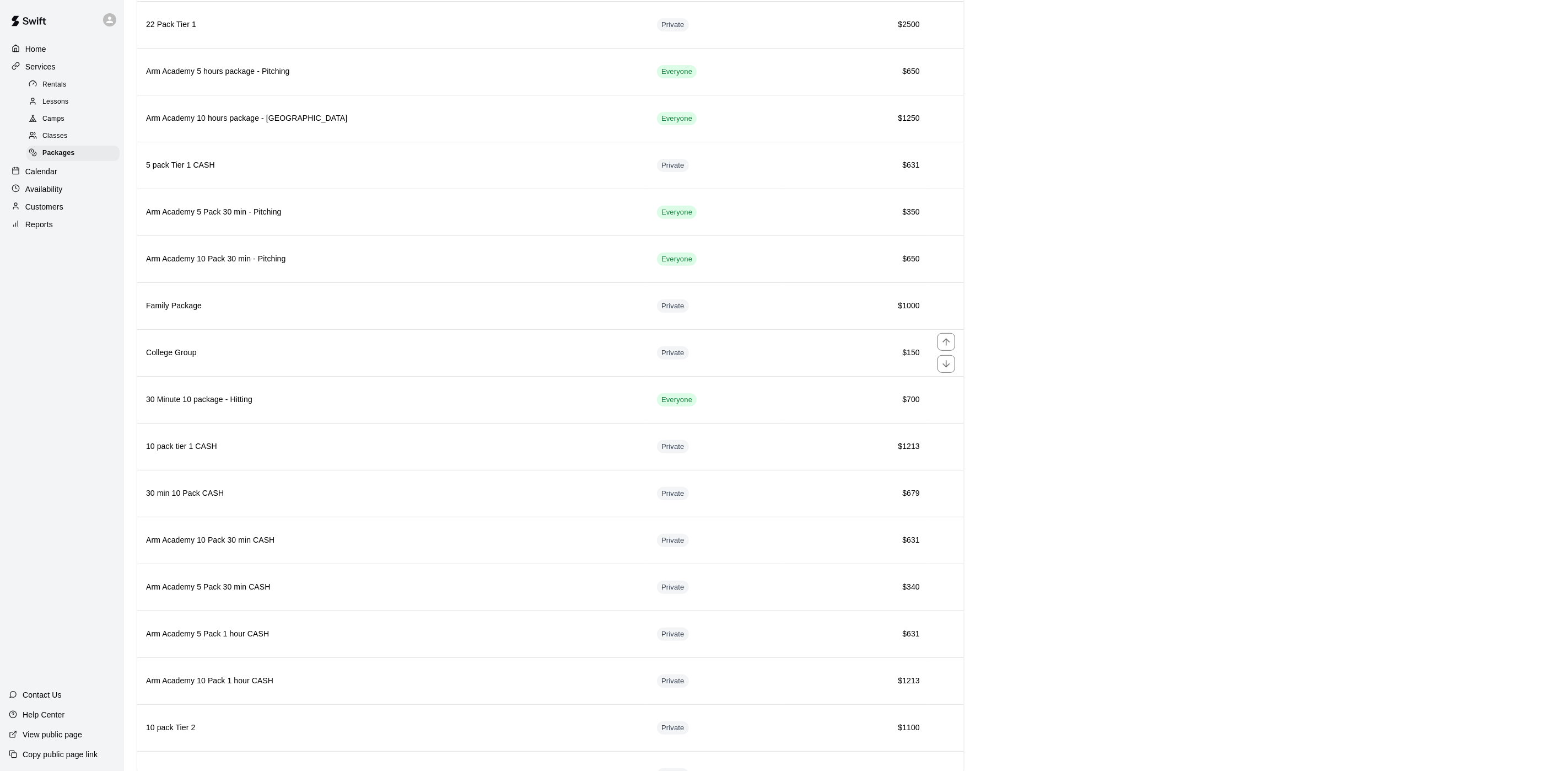
scroll to position [122, 0]
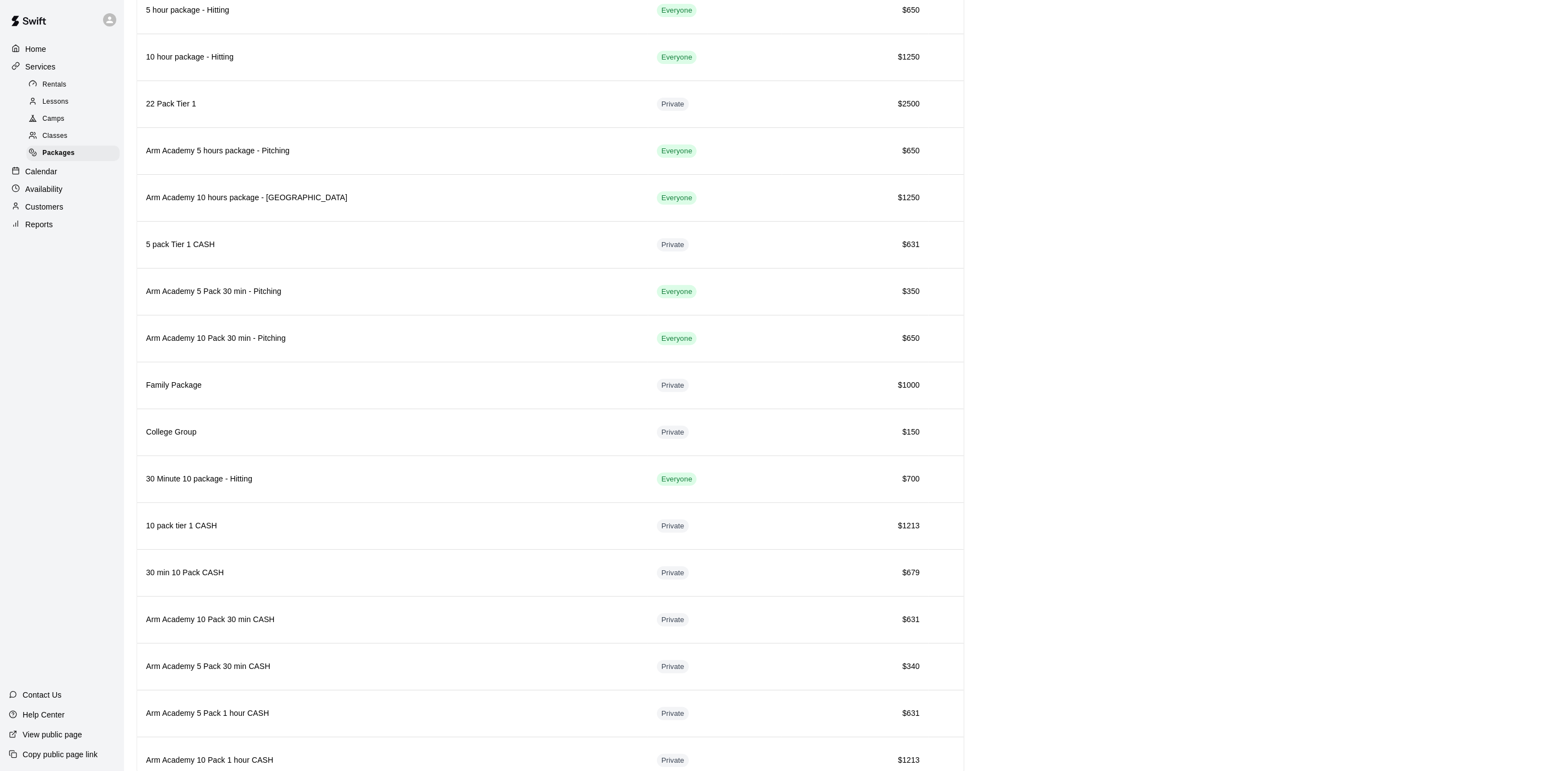
click at [73, 47] on div "Home" at bounding box center [61, 48] width 106 height 17
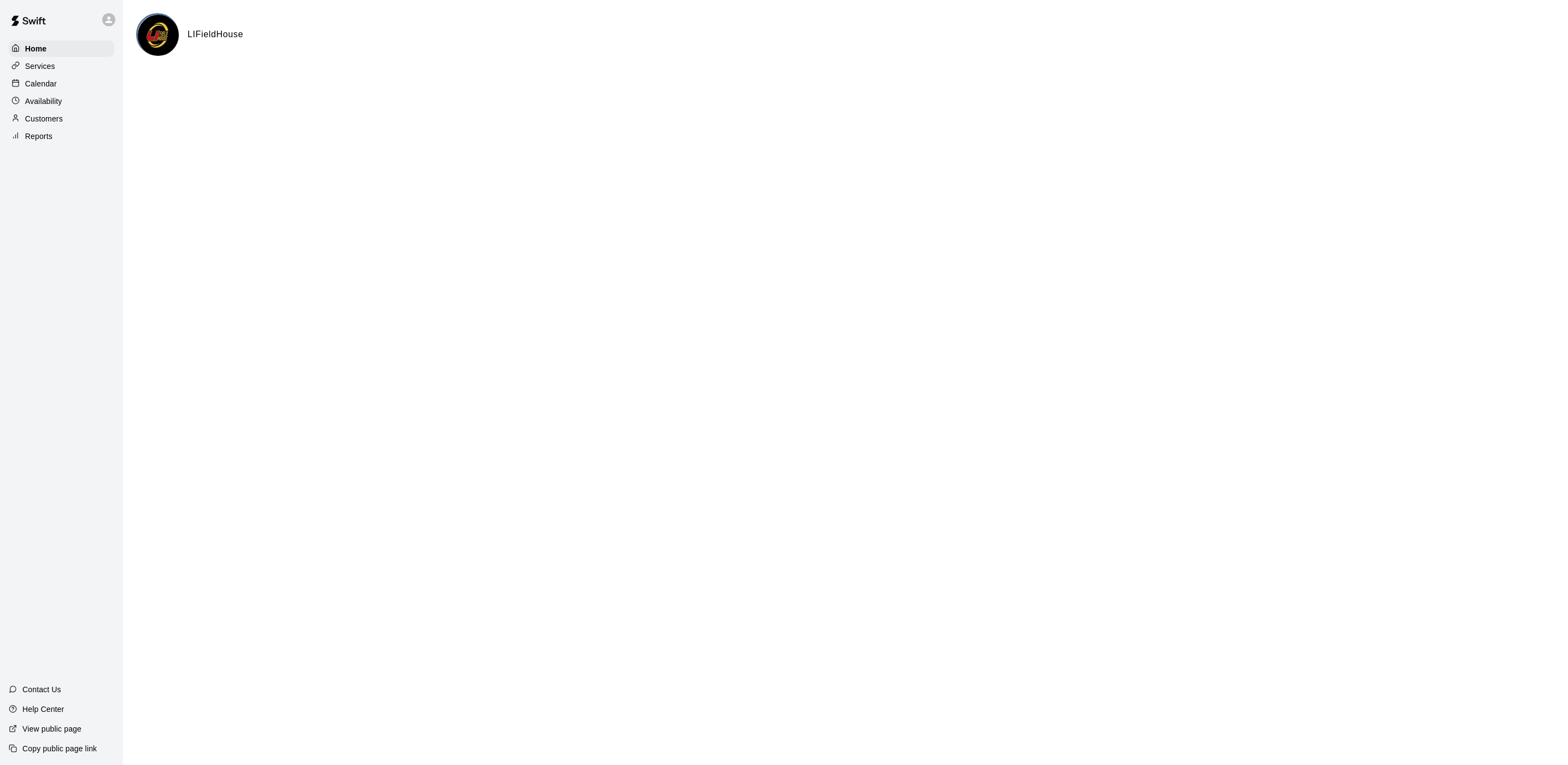
click at [30, 89] on p "Calendar" at bounding box center [41, 83] width 32 height 11
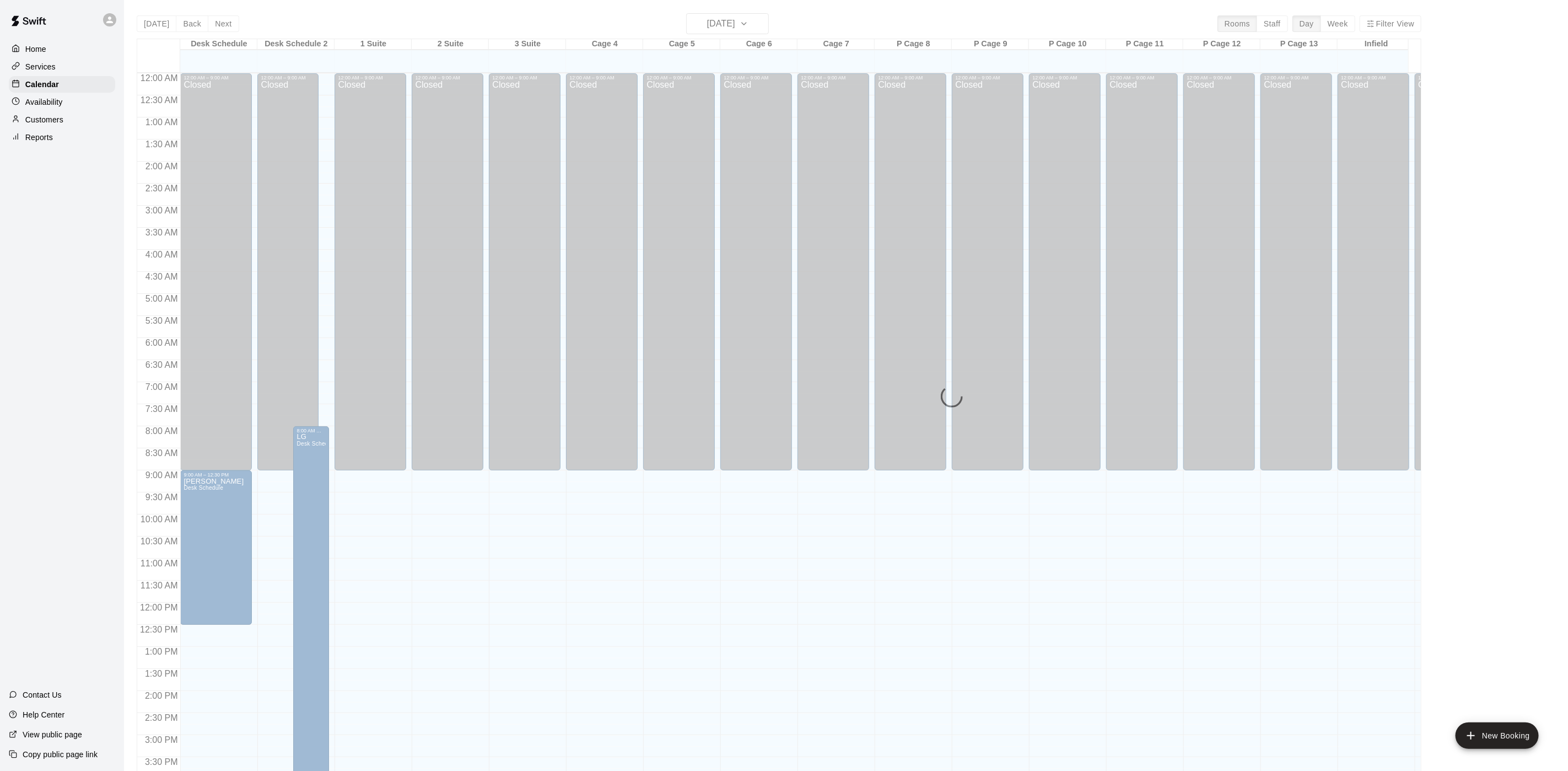
scroll to position [316, 0]
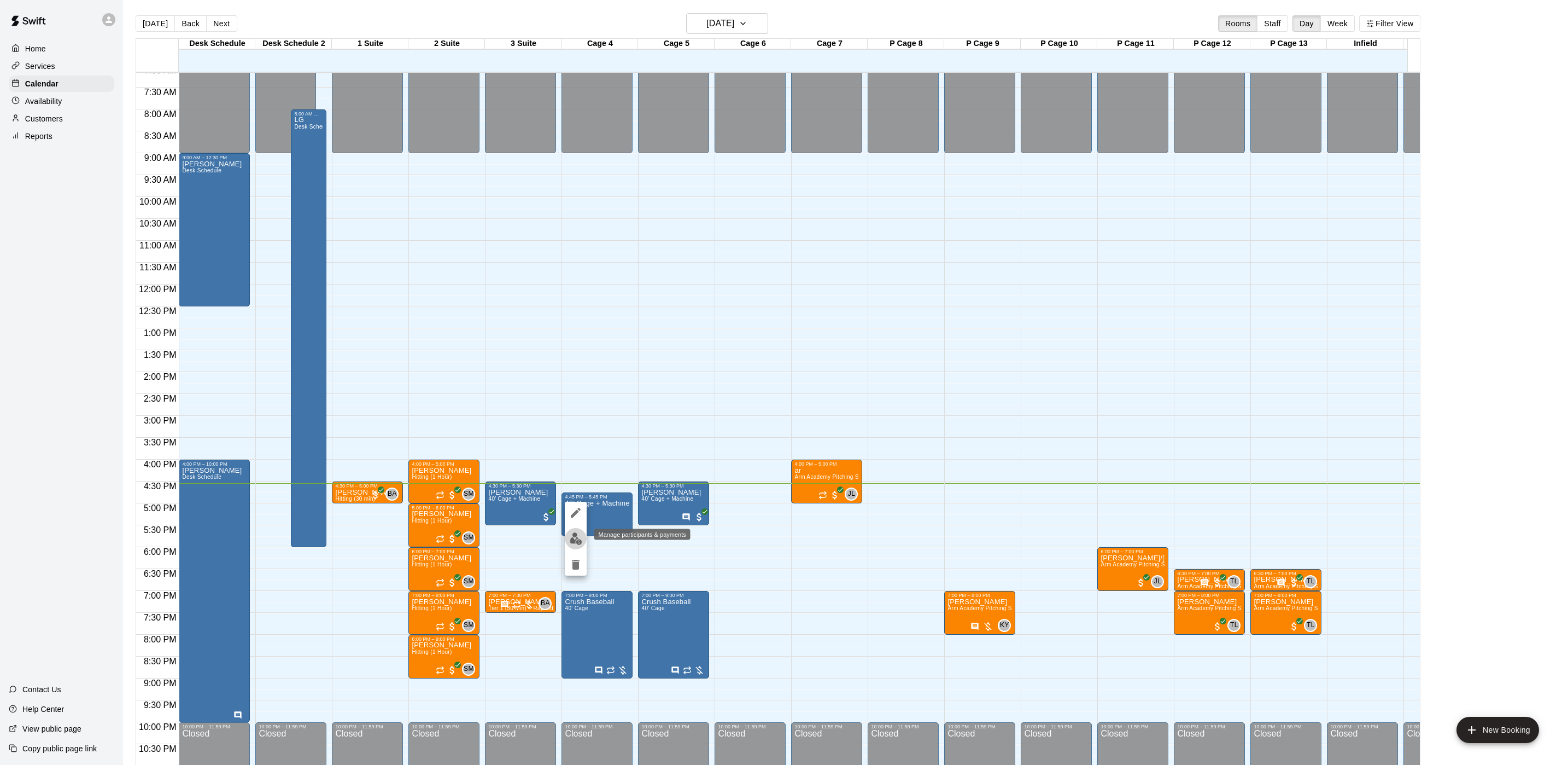
click at [579, 534] on img "edit" at bounding box center [576, 538] width 13 height 13
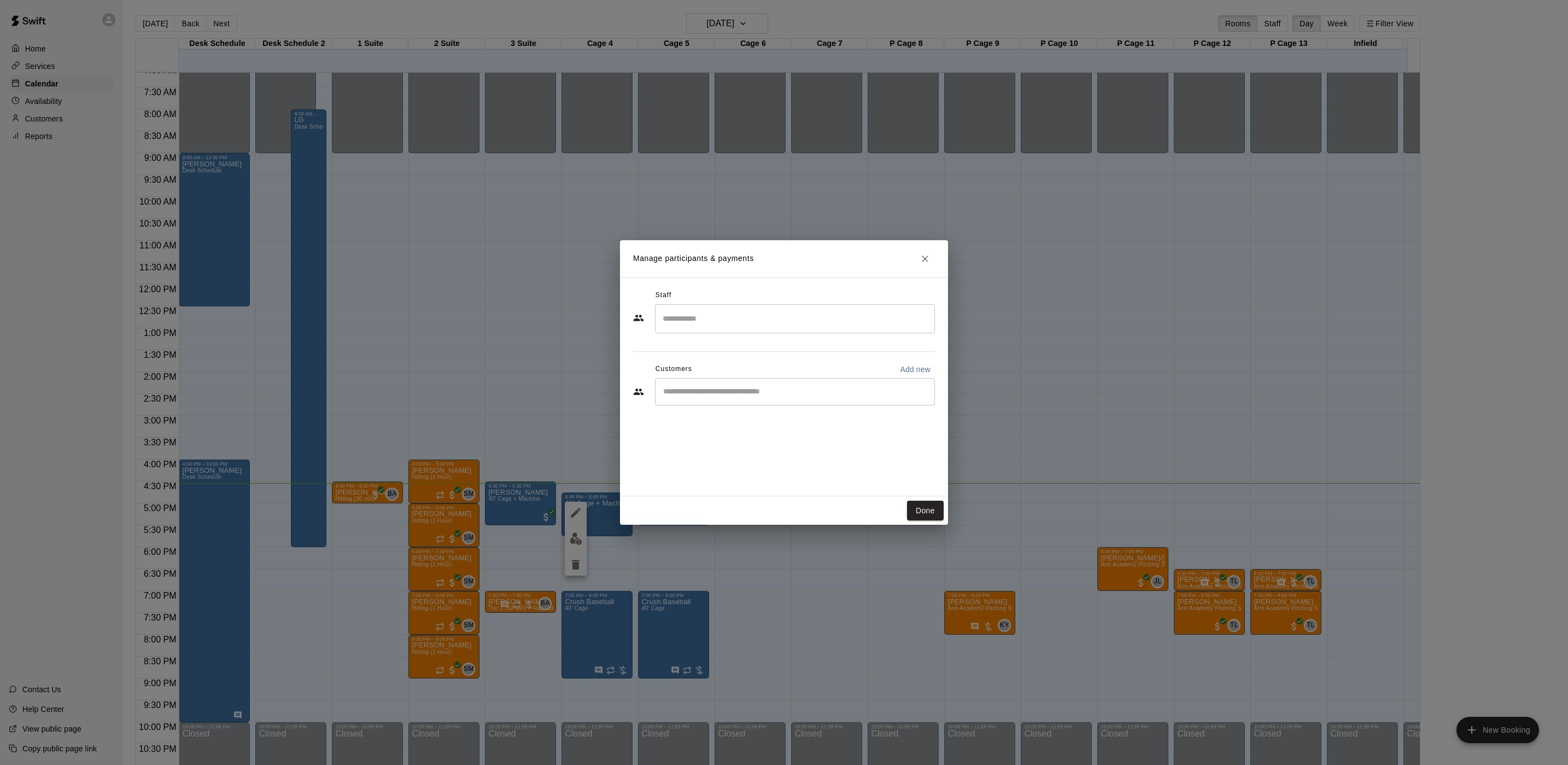
click at [691, 403] on div "​" at bounding box center [795, 392] width 280 height 27
type input "***"
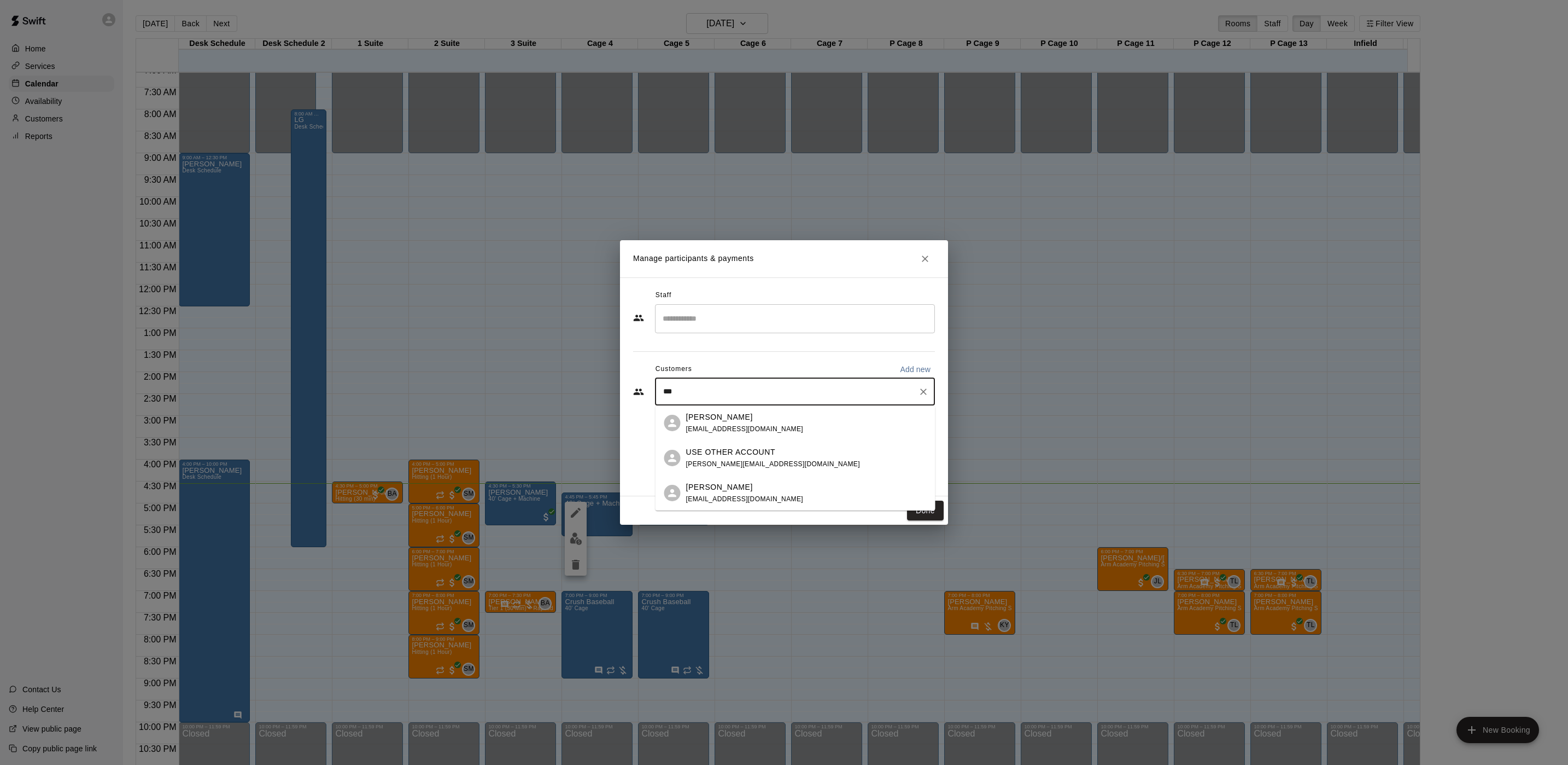
click at [794, 429] on div "[PERSON_NAME] [EMAIL_ADDRESS][DOMAIN_NAME]" at bounding box center [806, 423] width 240 height 24
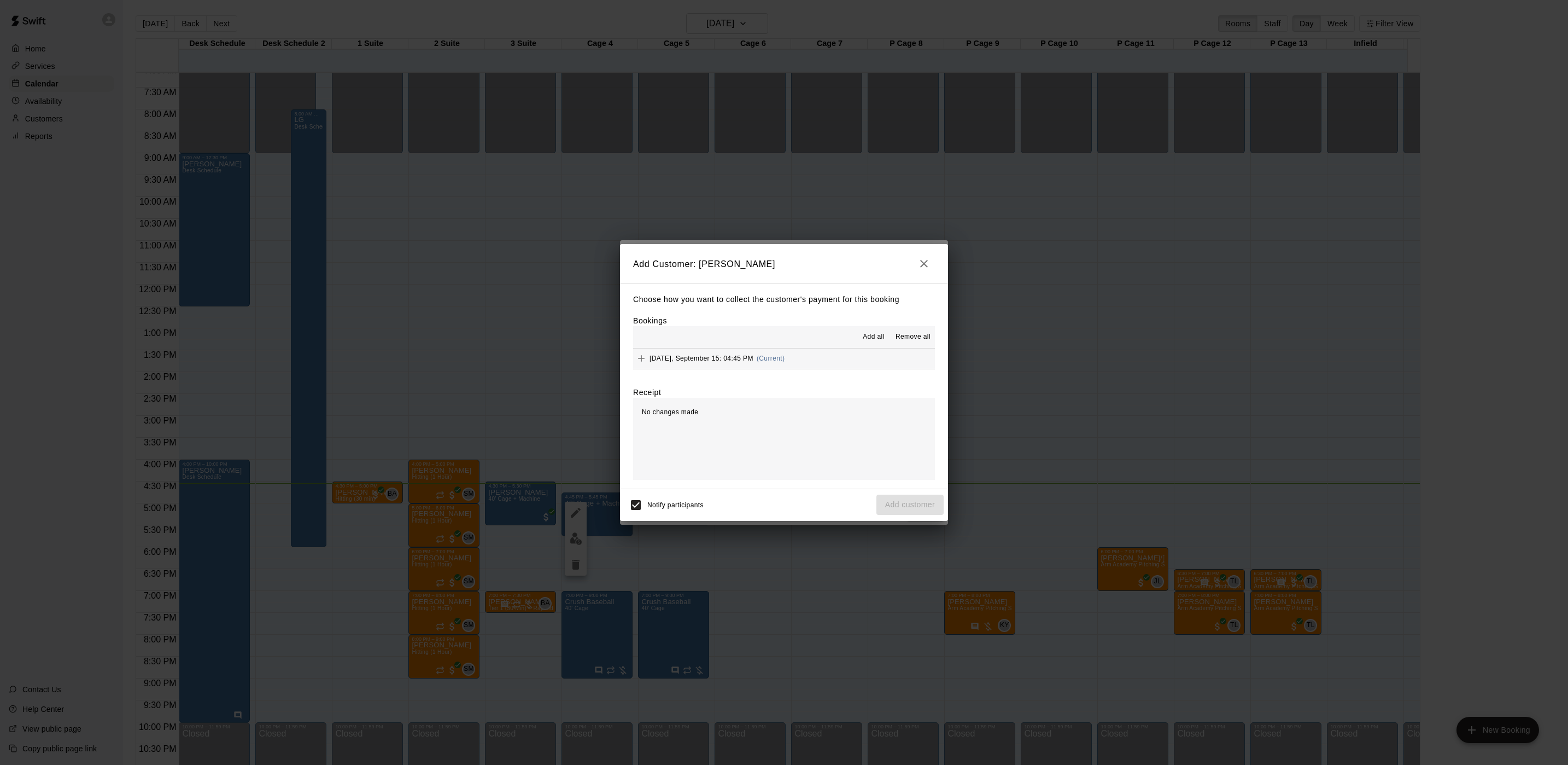
click at [796, 368] on button "[DATE], September 15: 04:45 PM (Current)" at bounding box center [784, 358] width 302 height 20
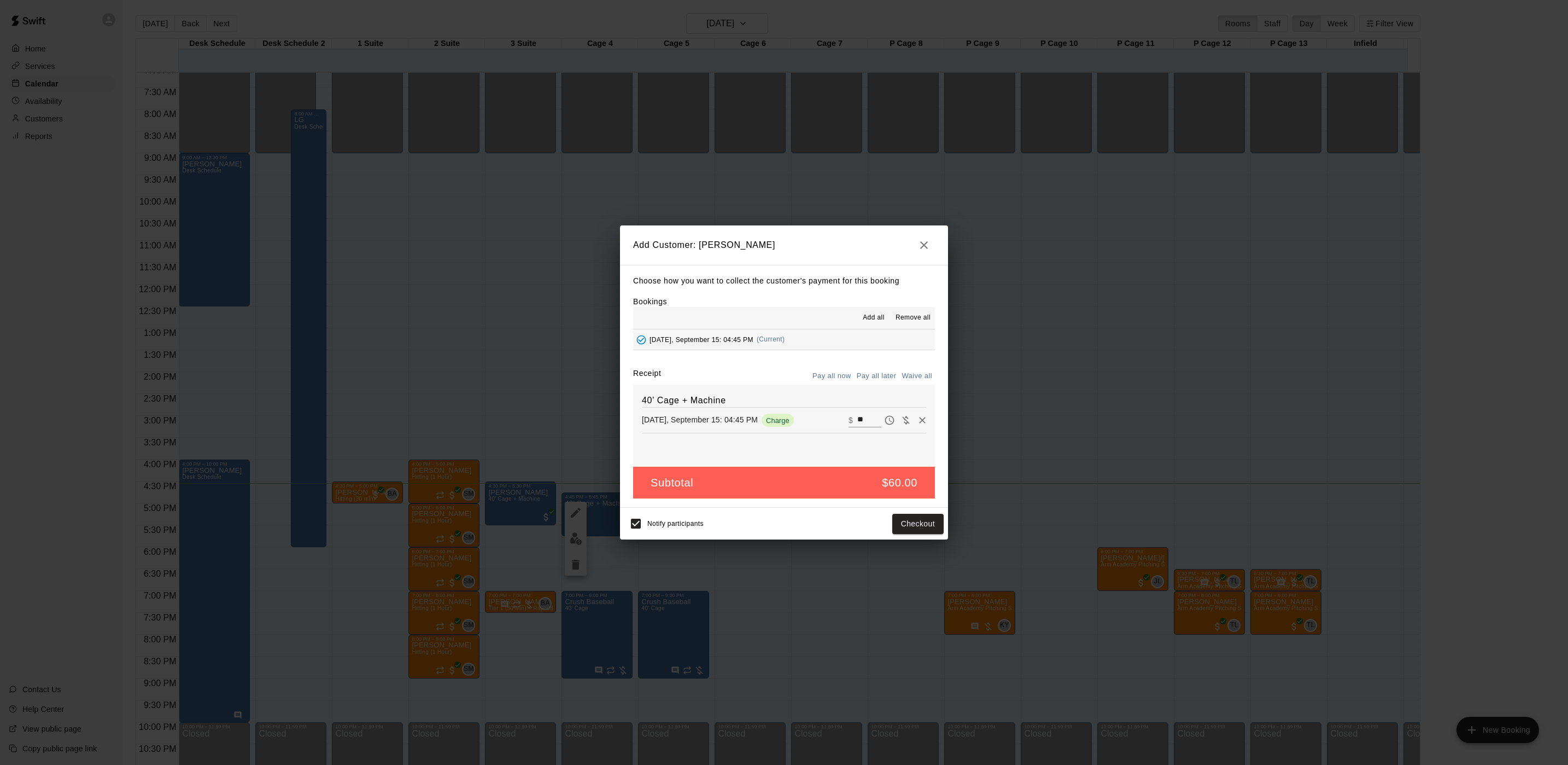
click at [933, 244] on button "button" at bounding box center [924, 245] width 22 height 22
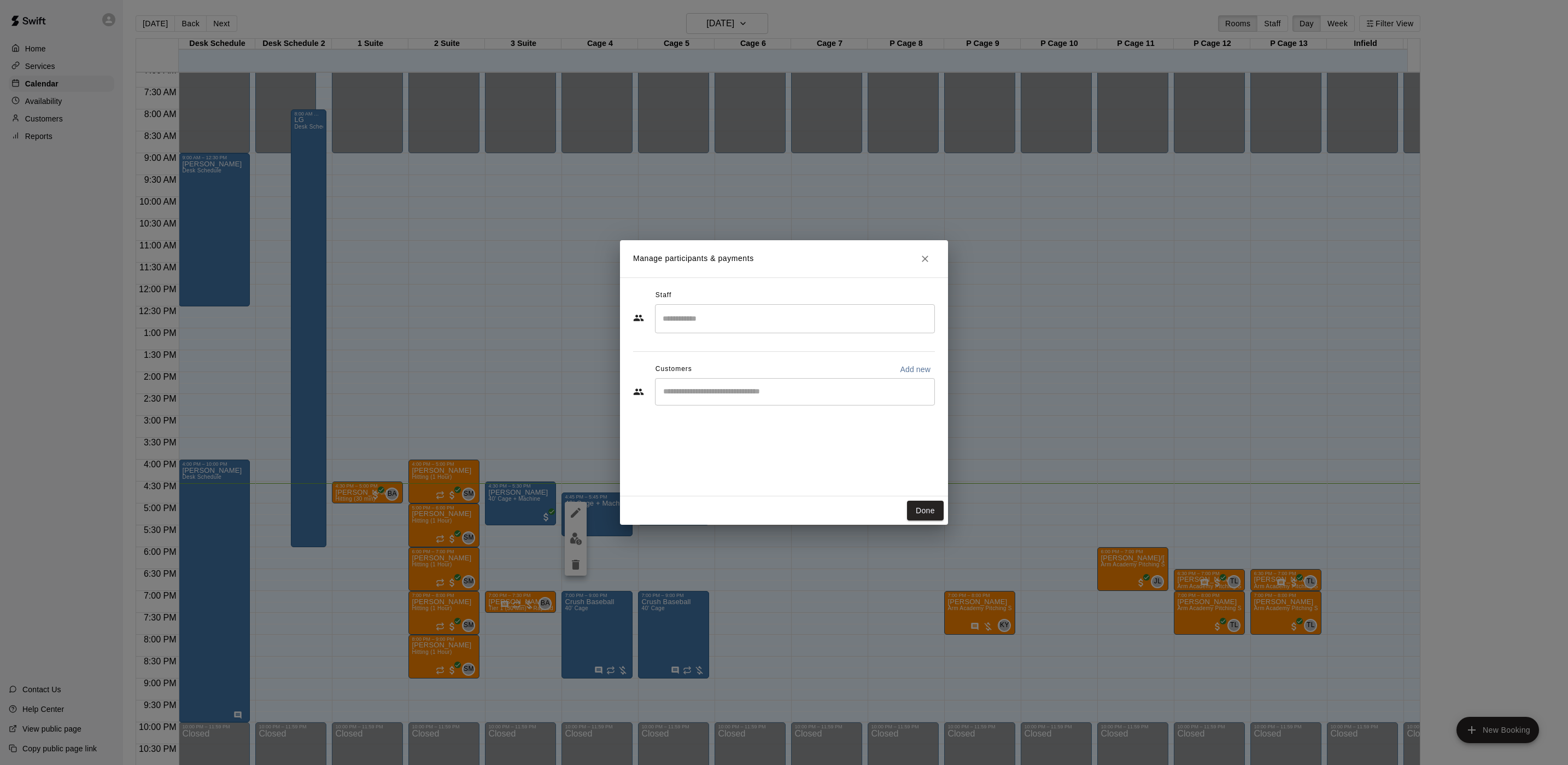
click at [917, 270] on h2 "Manage participants & payments" at bounding box center [784, 258] width 328 height 37
click at [926, 250] on button "Close" at bounding box center [925, 259] width 19 height 19
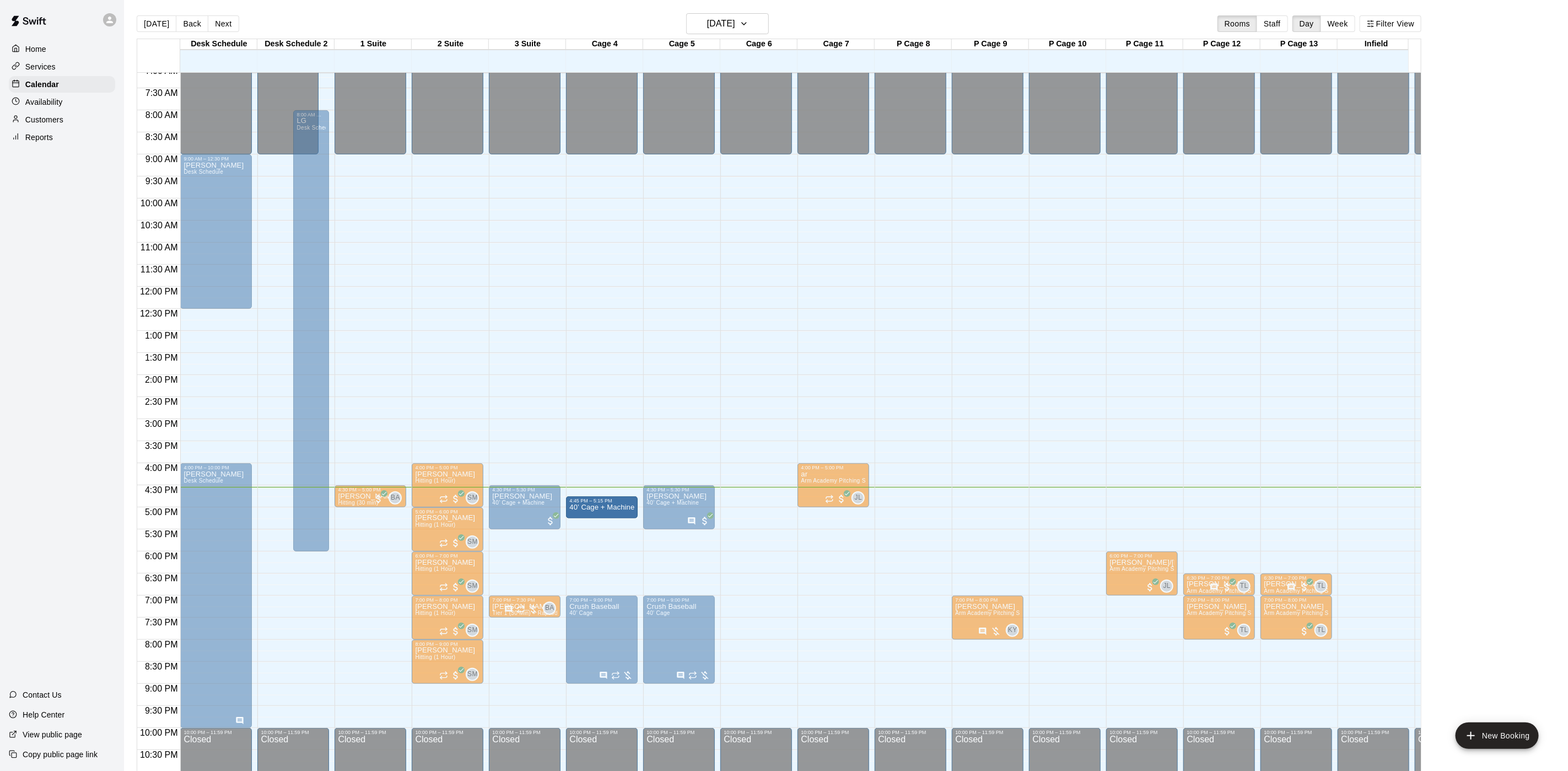
drag, startPoint x: 609, startPoint y: 538, endPoint x: 609, endPoint y: 520, distance: 18.0
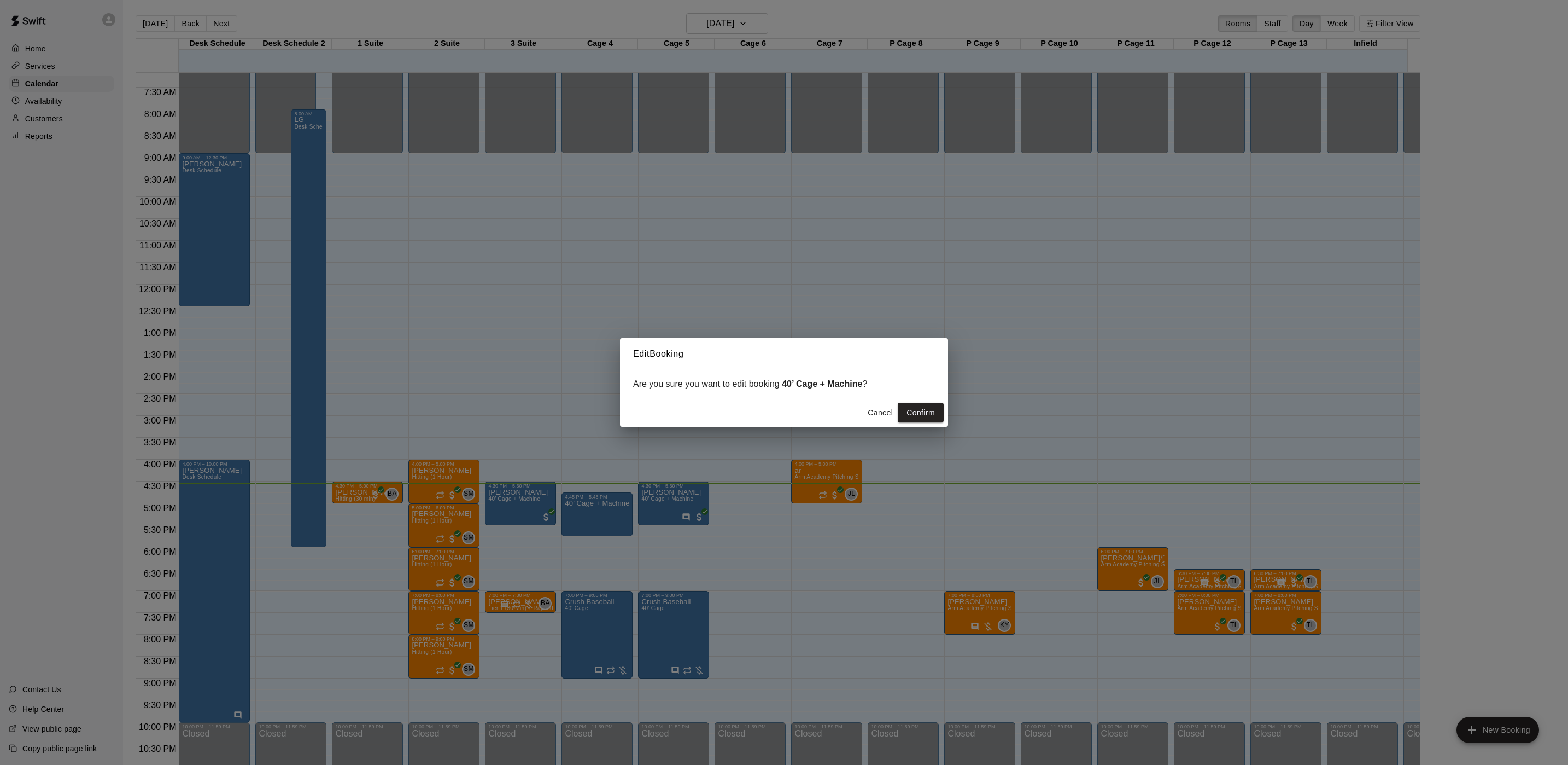
click at [881, 414] on button "Cancel" at bounding box center [880, 412] width 35 height 20
click at [878, 421] on button "Cancel" at bounding box center [880, 412] width 35 height 20
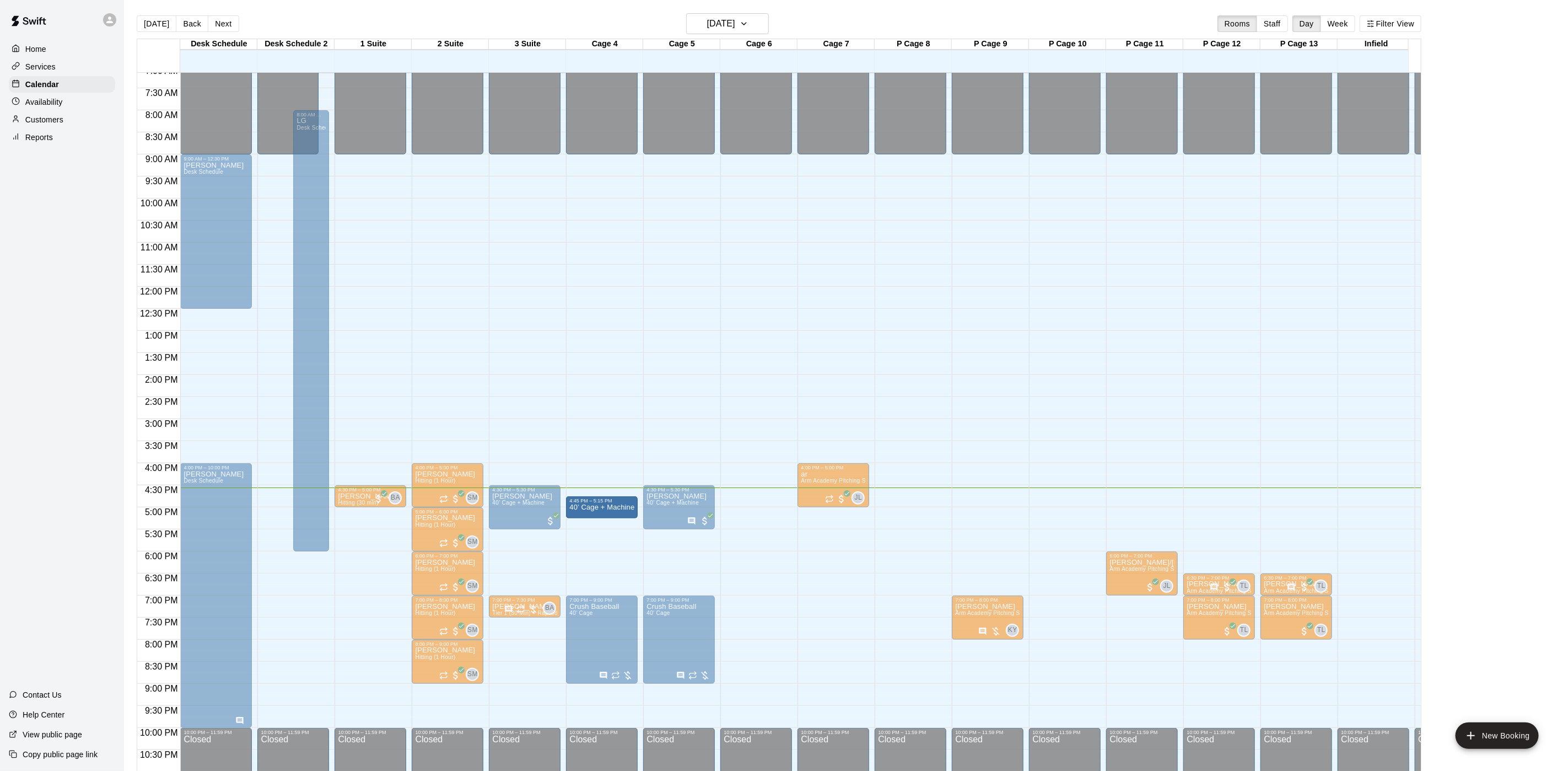
drag, startPoint x: 604, startPoint y: 538, endPoint x: 610, endPoint y: 523, distance: 16.2
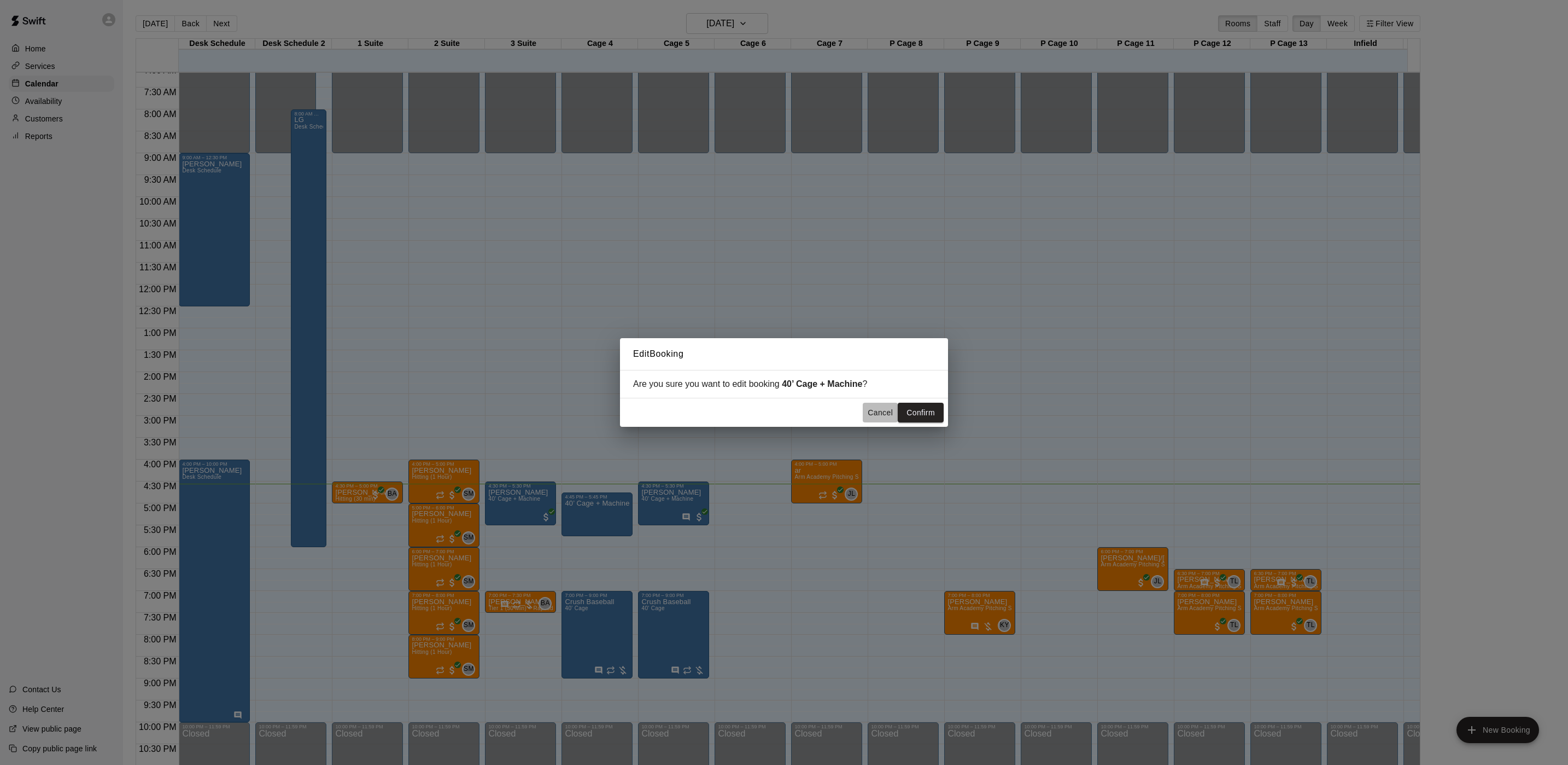
click at [889, 417] on button "Cancel" at bounding box center [880, 412] width 35 height 20
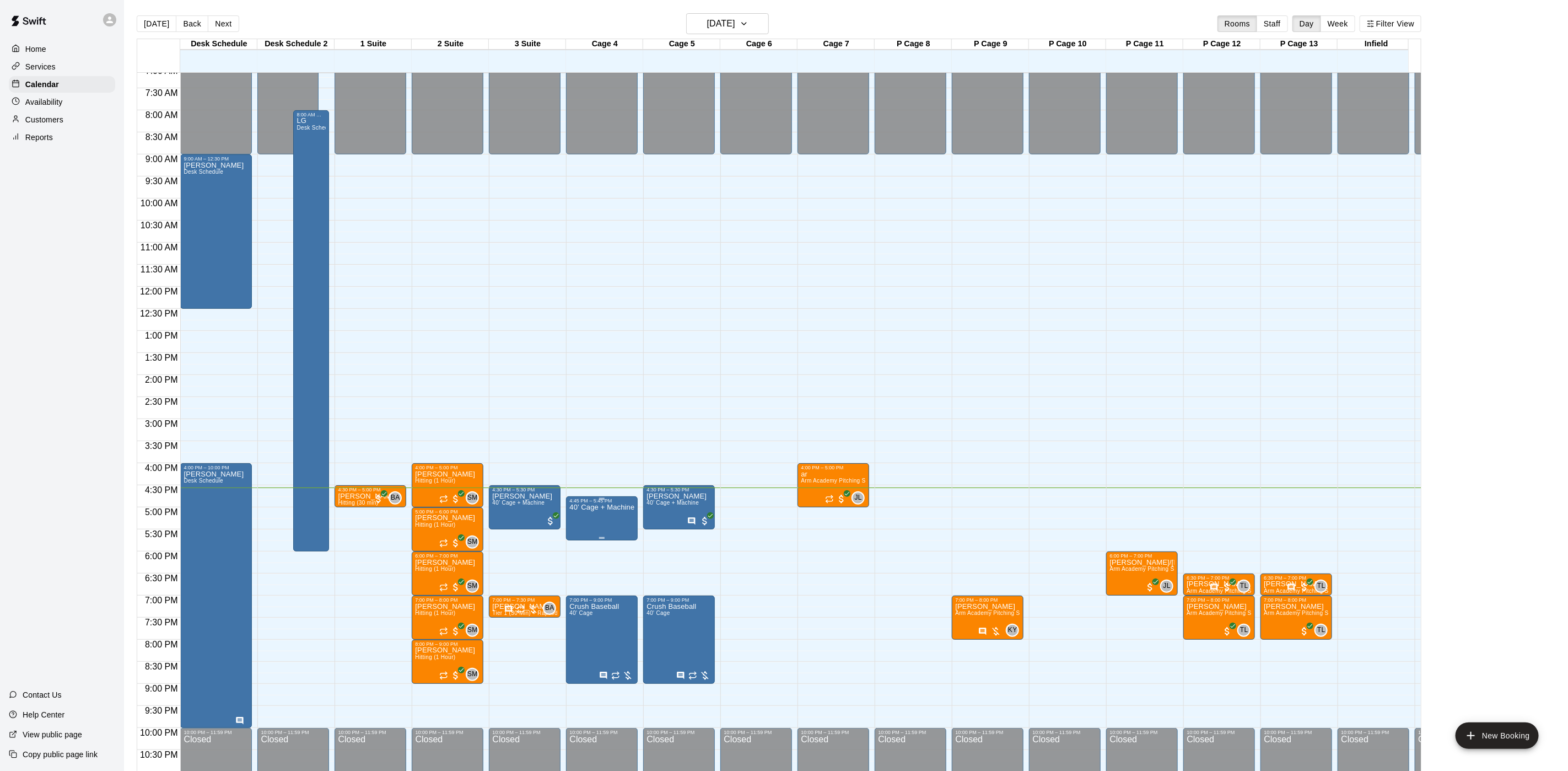
click at [616, 507] on p "40’ Cage + Machine" at bounding box center [602, 507] width 65 height 0
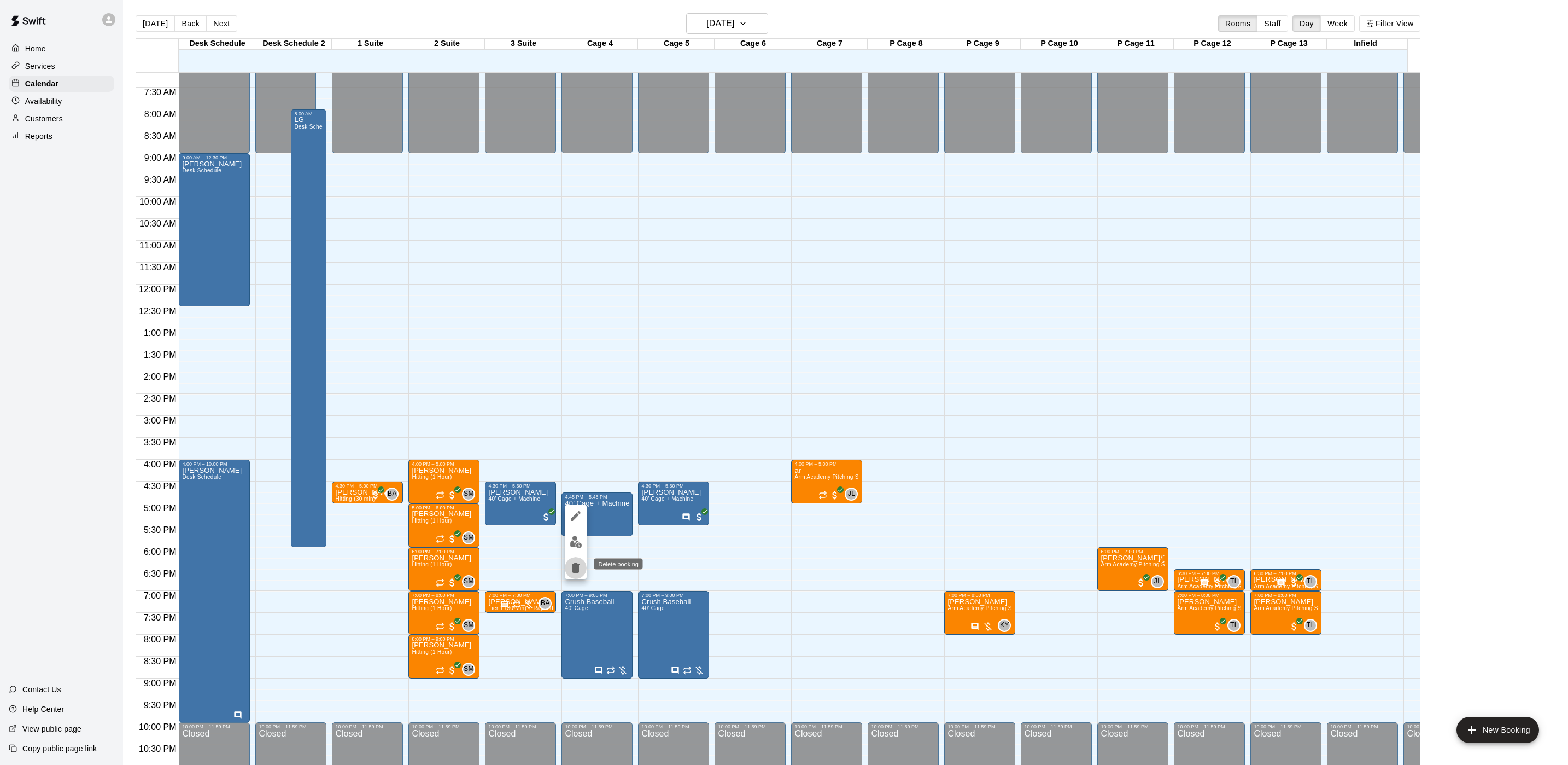
click at [577, 563] on icon "delete" at bounding box center [576, 568] width 8 height 10
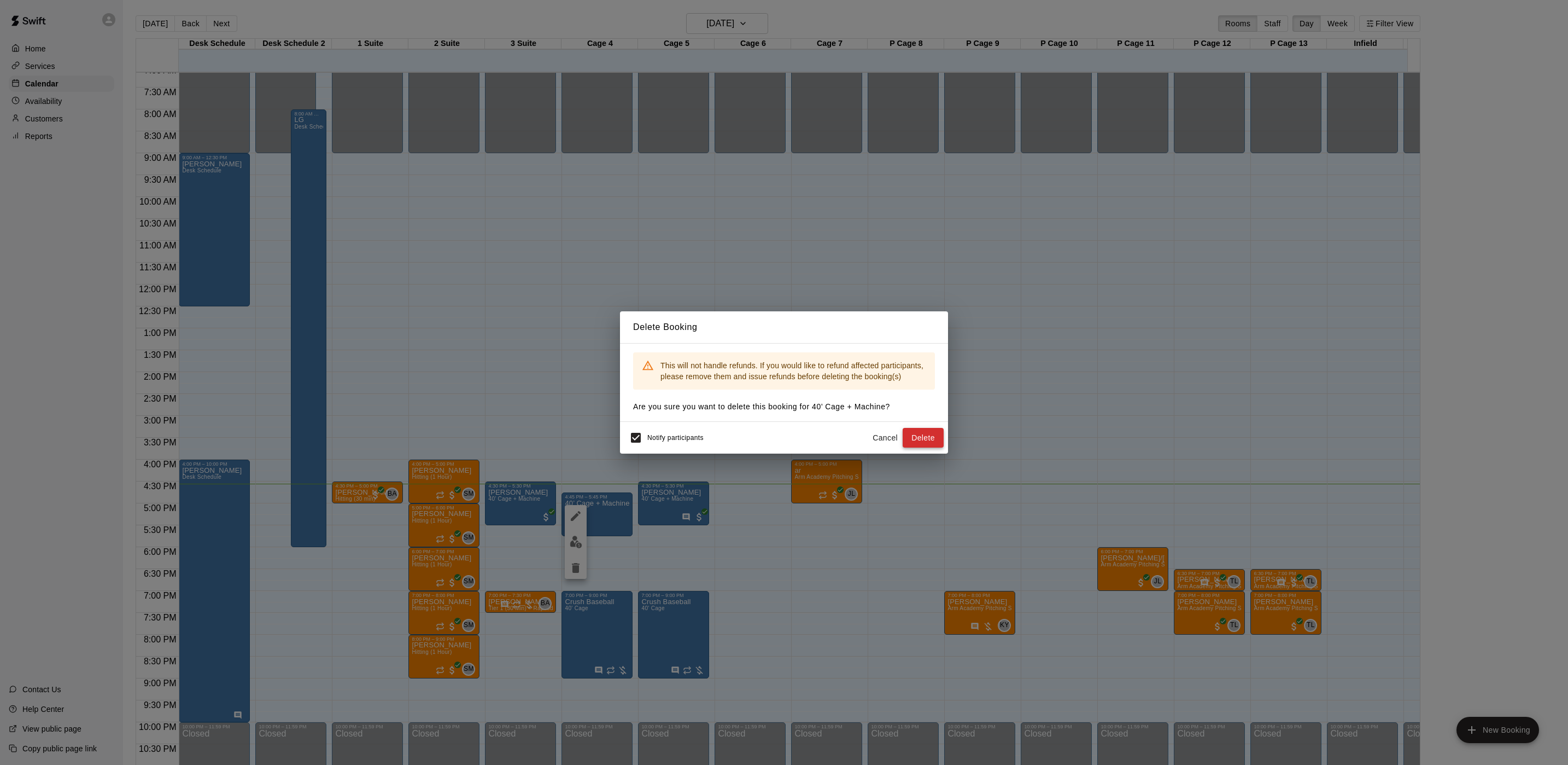
click at [927, 439] on button "Delete" at bounding box center [923, 437] width 41 height 20
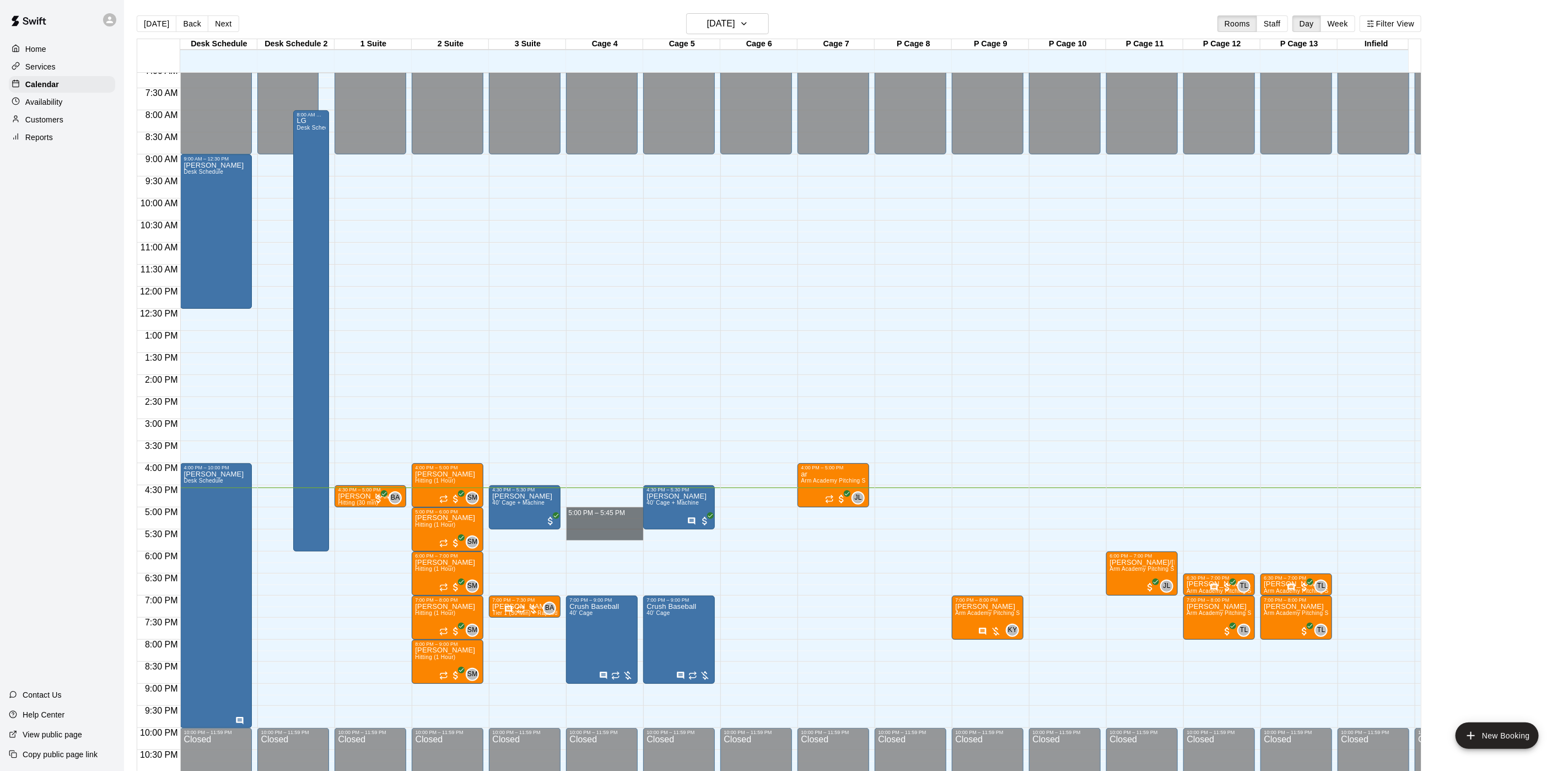
drag, startPoint x: 597, startPoint y: 505, endPoint x: 598, endPoint y: 532, distance: 27.0
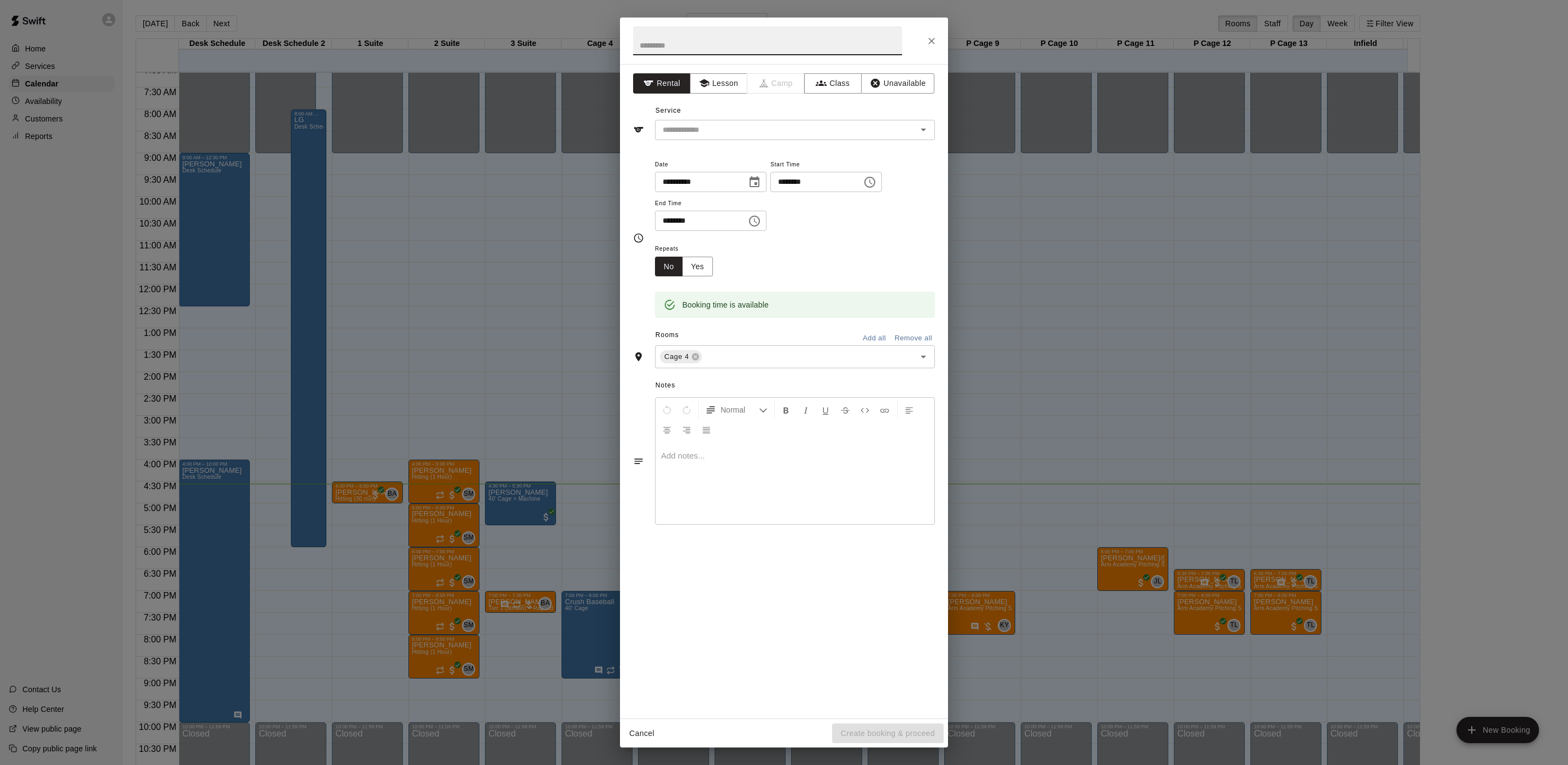
click at [800, 185] on input "********" at bounding box center [813, 182] width 84 height 20
type input "********"
click at [676, 218] on input "********" at bounding box center [697, 220] width 84 height 20
type input "********"
click at [940, 286] on div "**********" at bounding box center [784, 391] width 328 height 654
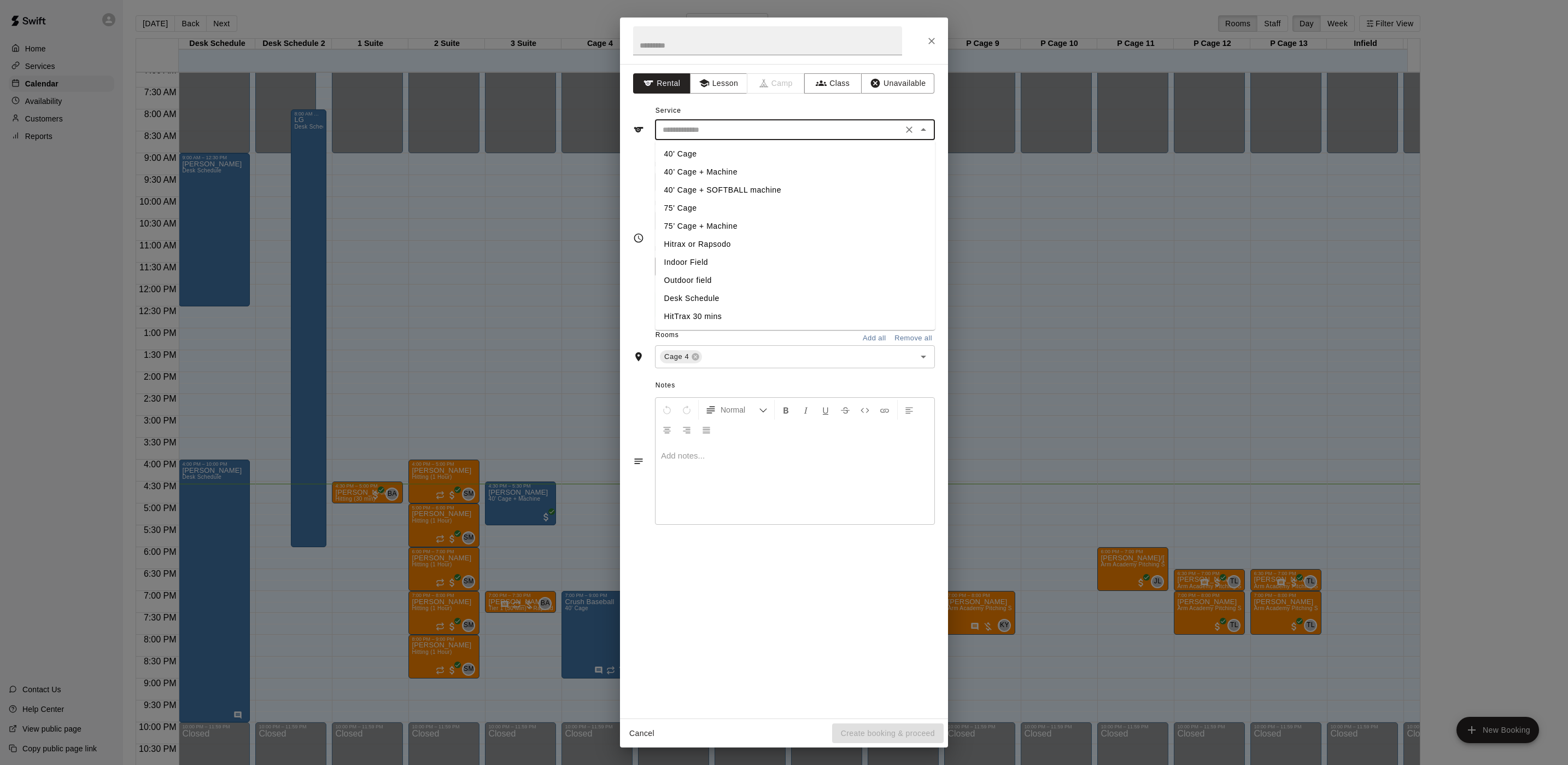
click at [720, 132] on input "text" at bounding box center [779, 130] width 241 height 13
click at [705, 185] on li "40' Cage + SOFTBALL machine" at bounding box center [796, 190] width 280 height 18
type input "**********"
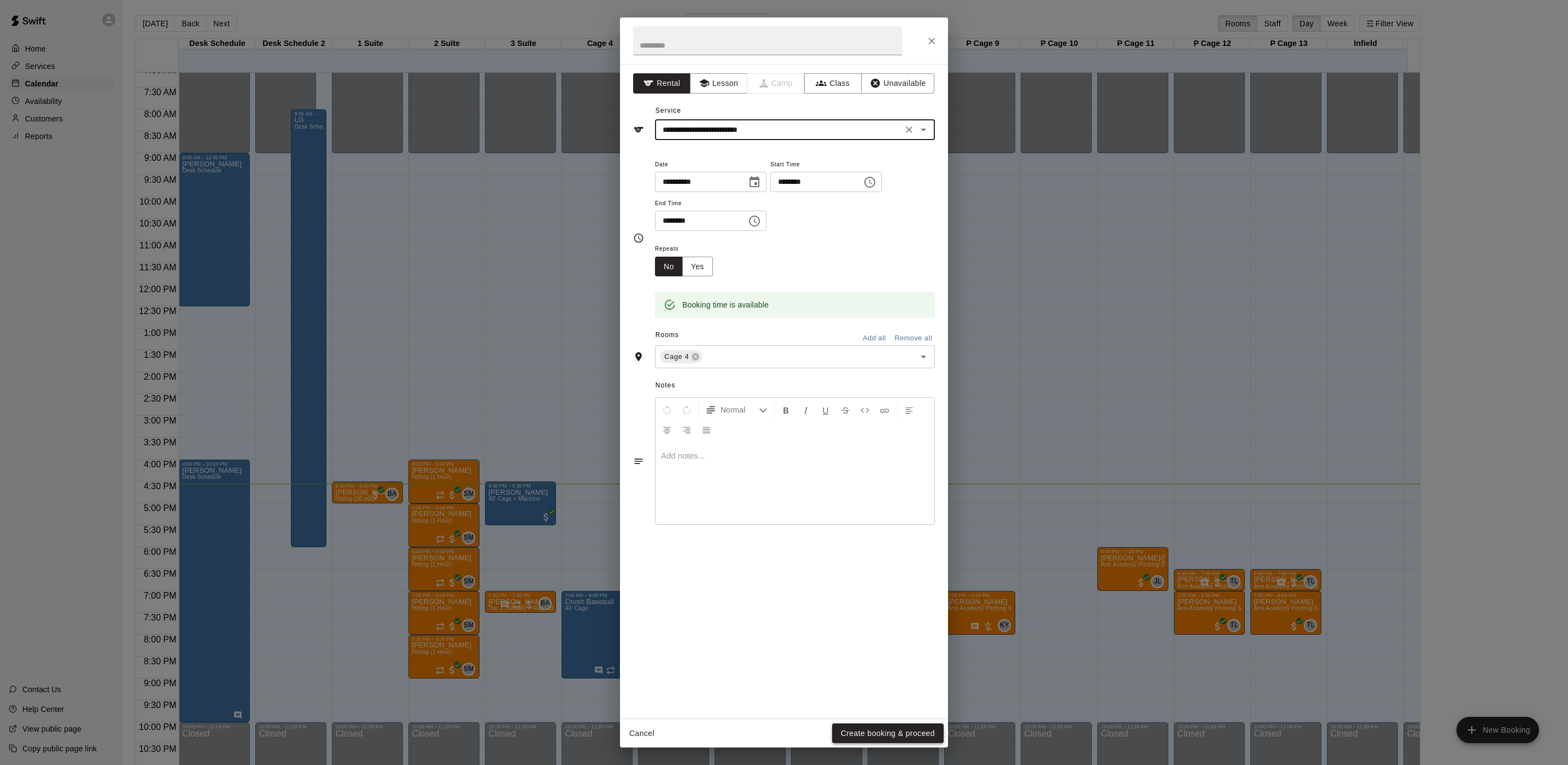
click at [863, 734] on button "Create booking & proceed" at bounding box center [887, 733] width 111 height 20
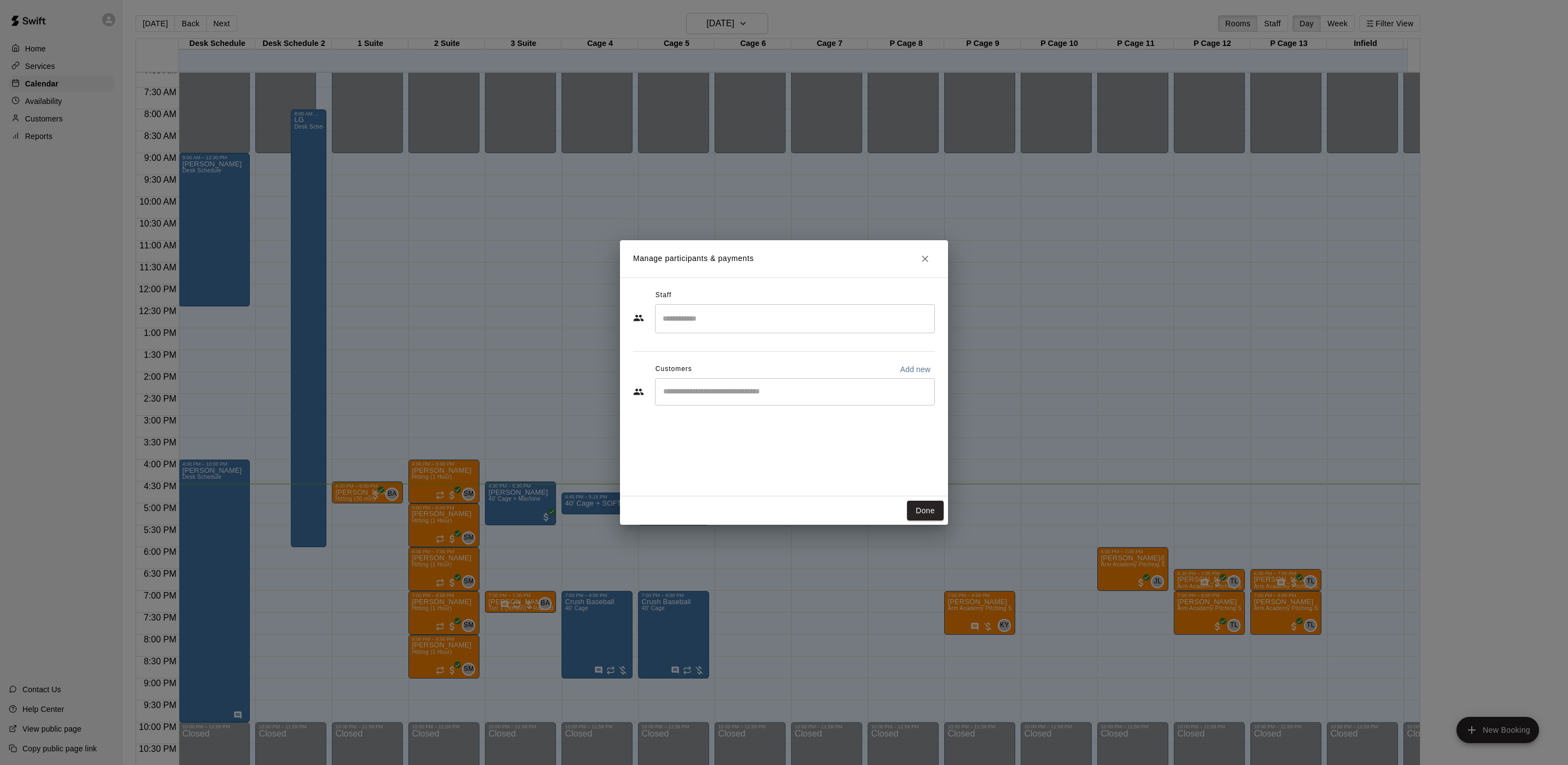
click at [756, 393] on input "Start typing to search customers..." at bounding box center [795, 392] width 270 height 11
type input "***"
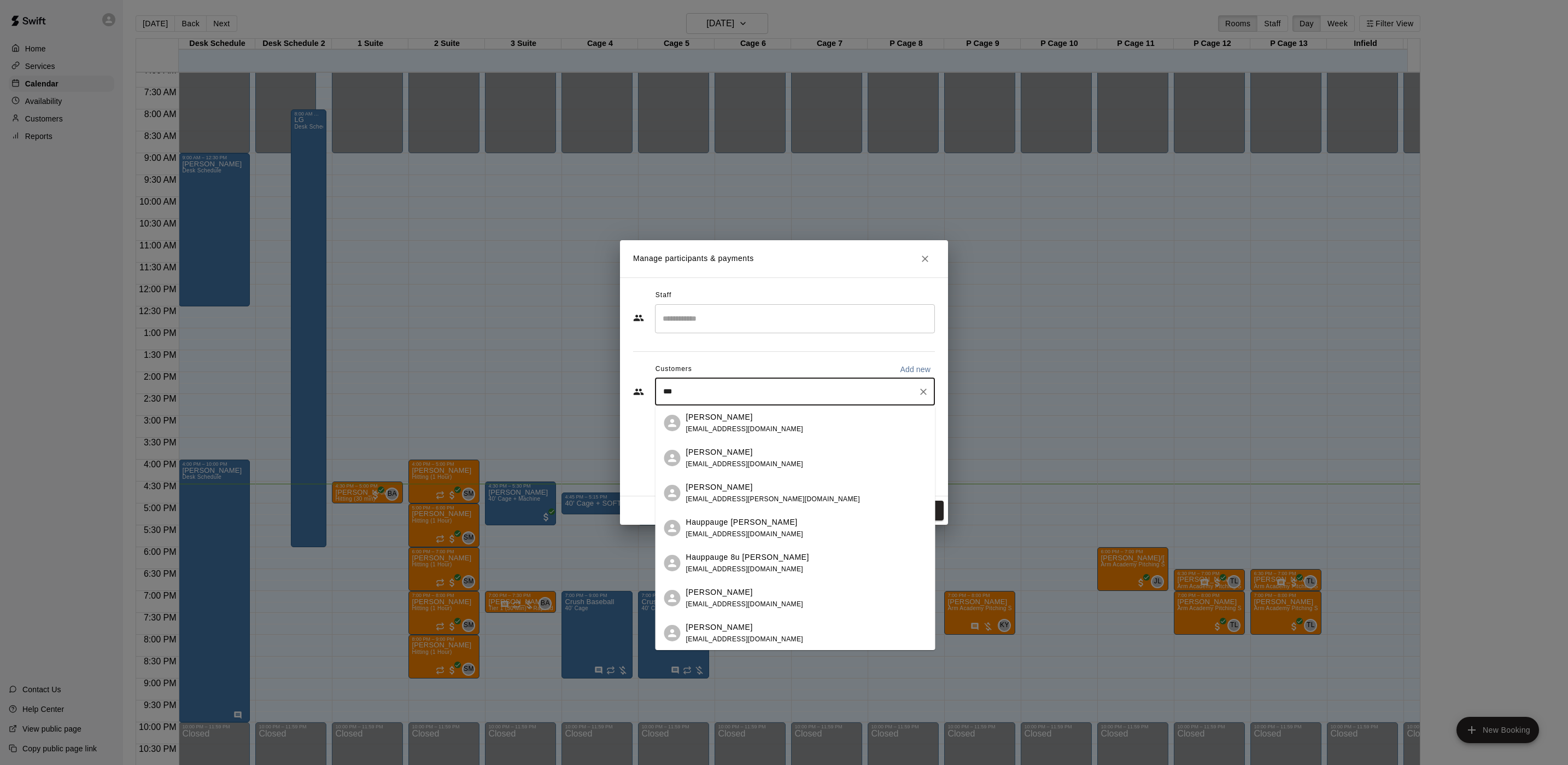
click at [768, 459] on div "[PERSON_NAME] [EMAIL_ADDRESS][DOMAIN_NAME]" at bounding box center [806, 458] width 240 height 24
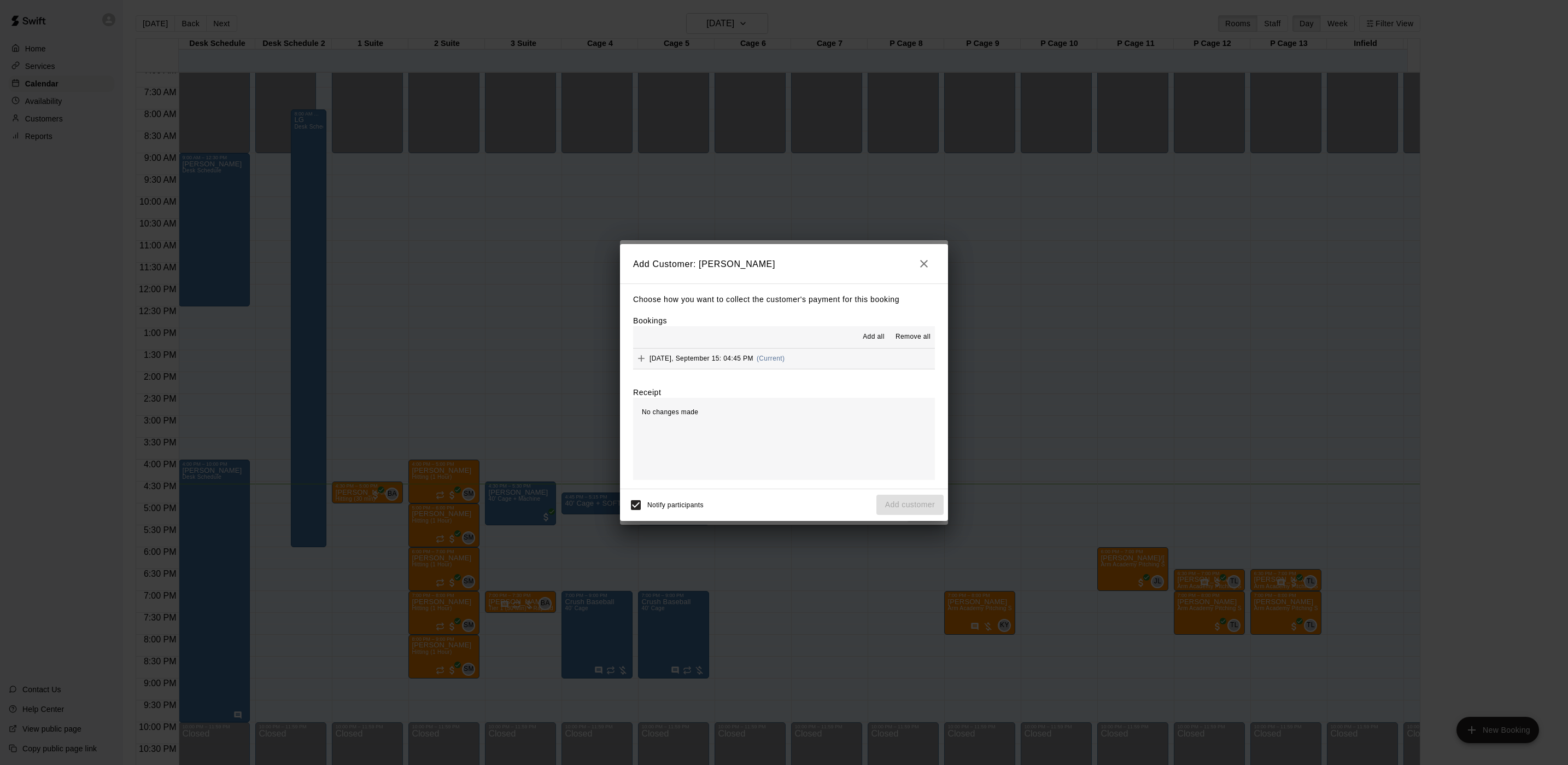
click at [835, 371] on div "Choose how you want to collect the customer's payment for this booking Bookings…" at bounding box center [784, 386] width 328 height 205
click at [838, 363] on button "[DATE], September 15: 04:45 PM (Current)" at bounding box center [784, 358] width 302 height 20
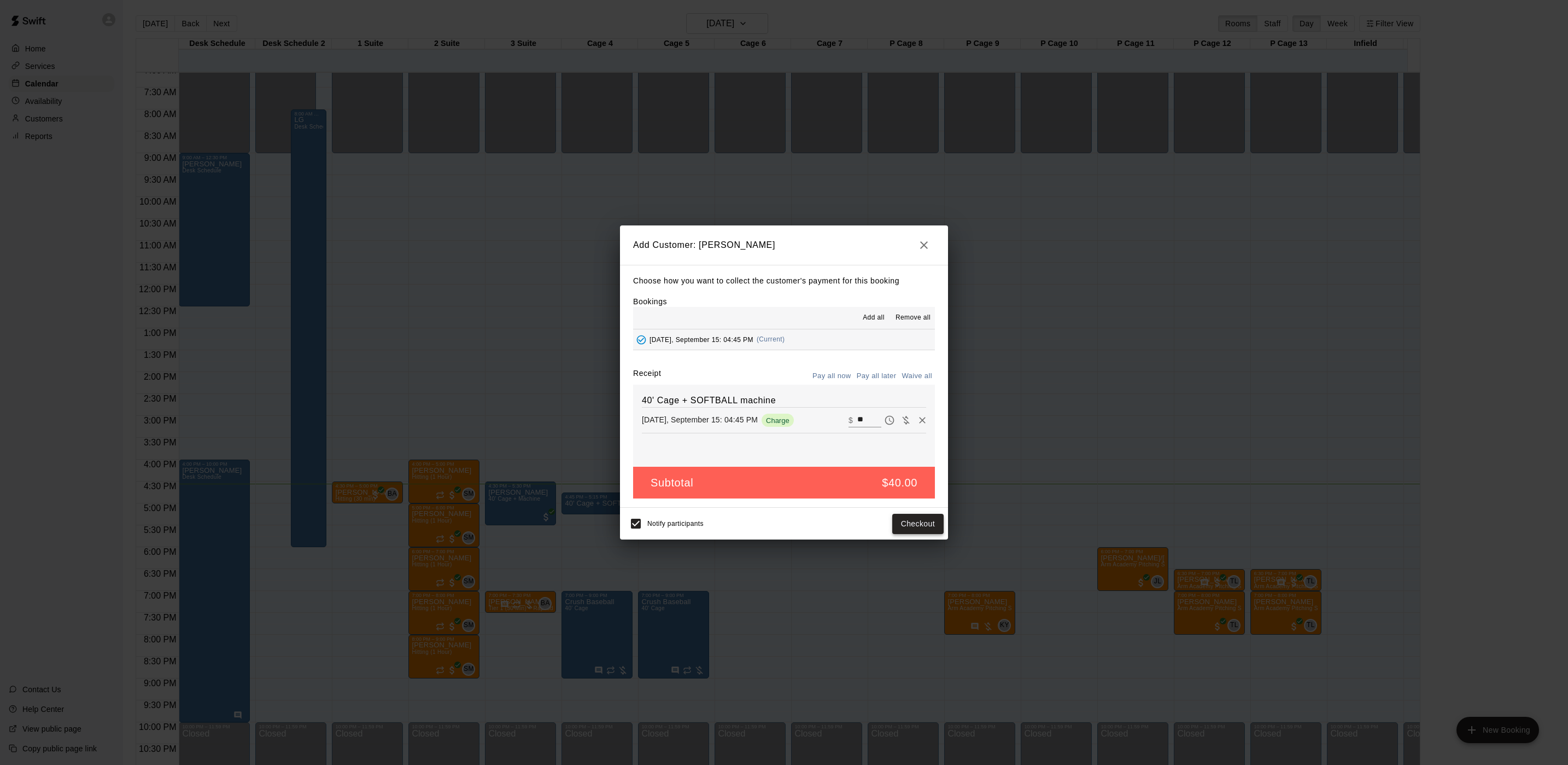
click at [914, 517] on button "Checkout" at bounding box center [918, 523] width 51 height 20
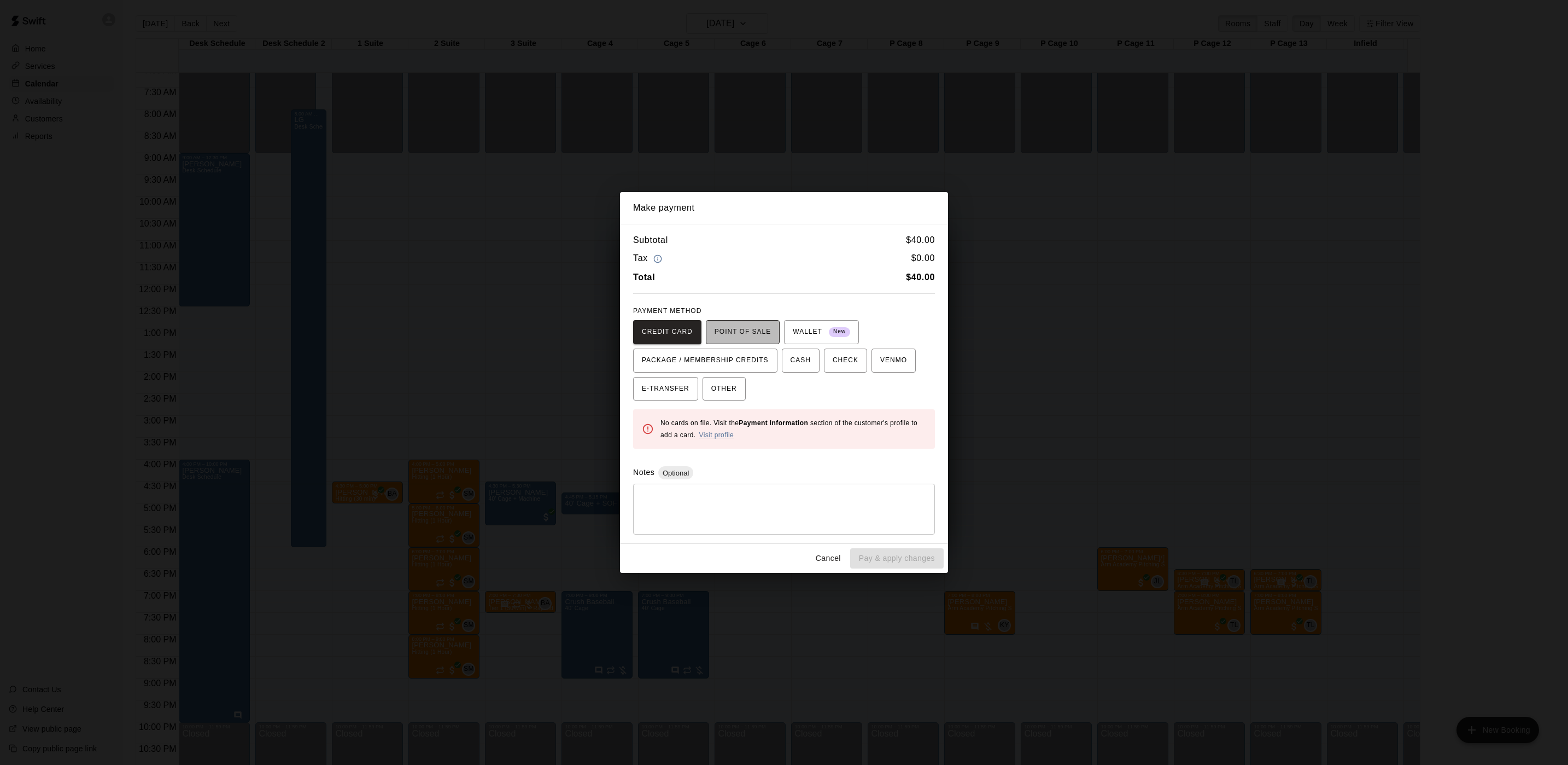
click at [746, 326] on span "POINT OF SALE" at bounding box center [743, 332] width 57 height 18
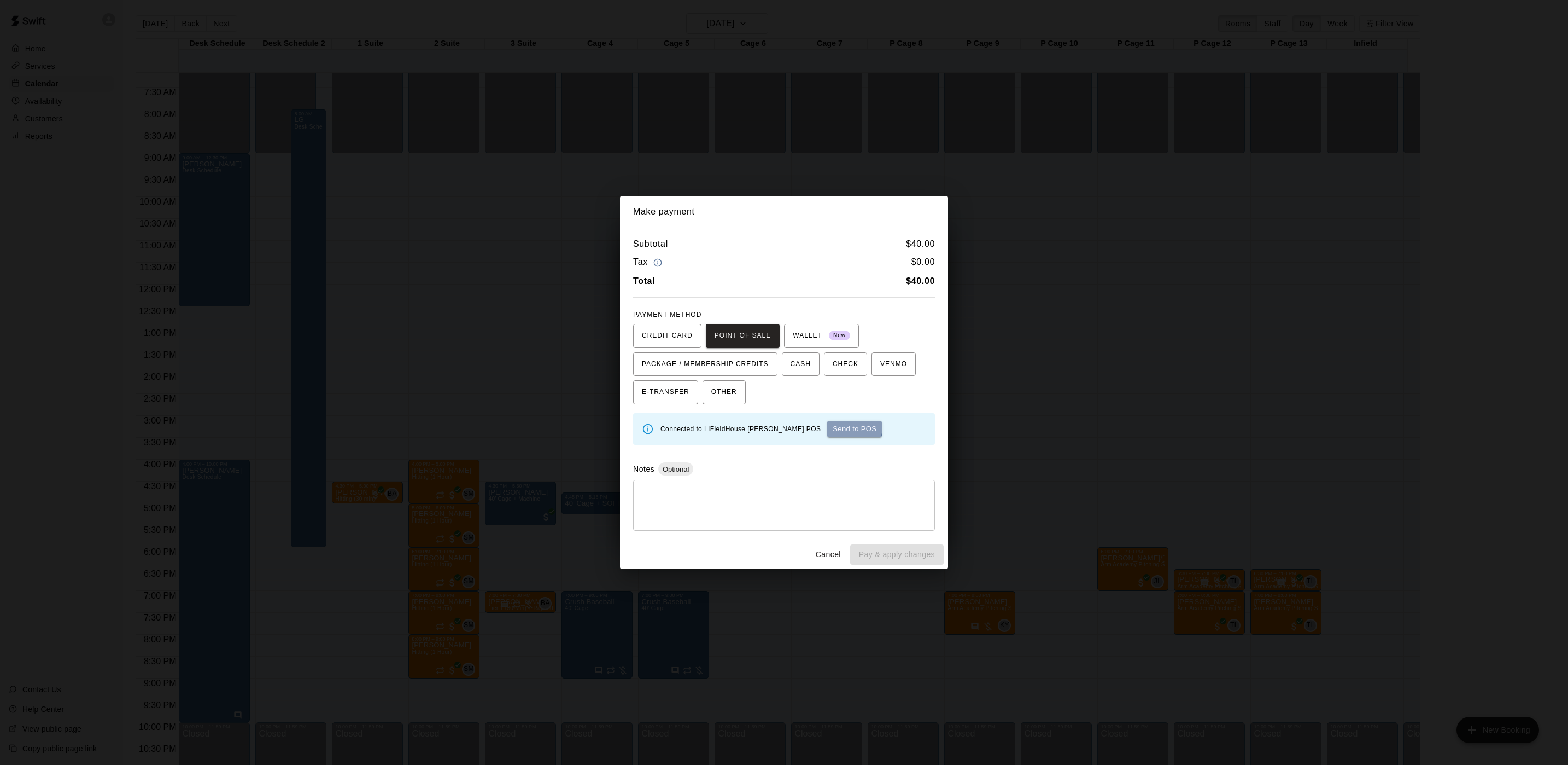
click at [827, 427] on button "Send to POS" at bounding box center [855, 429] width 55 height 16
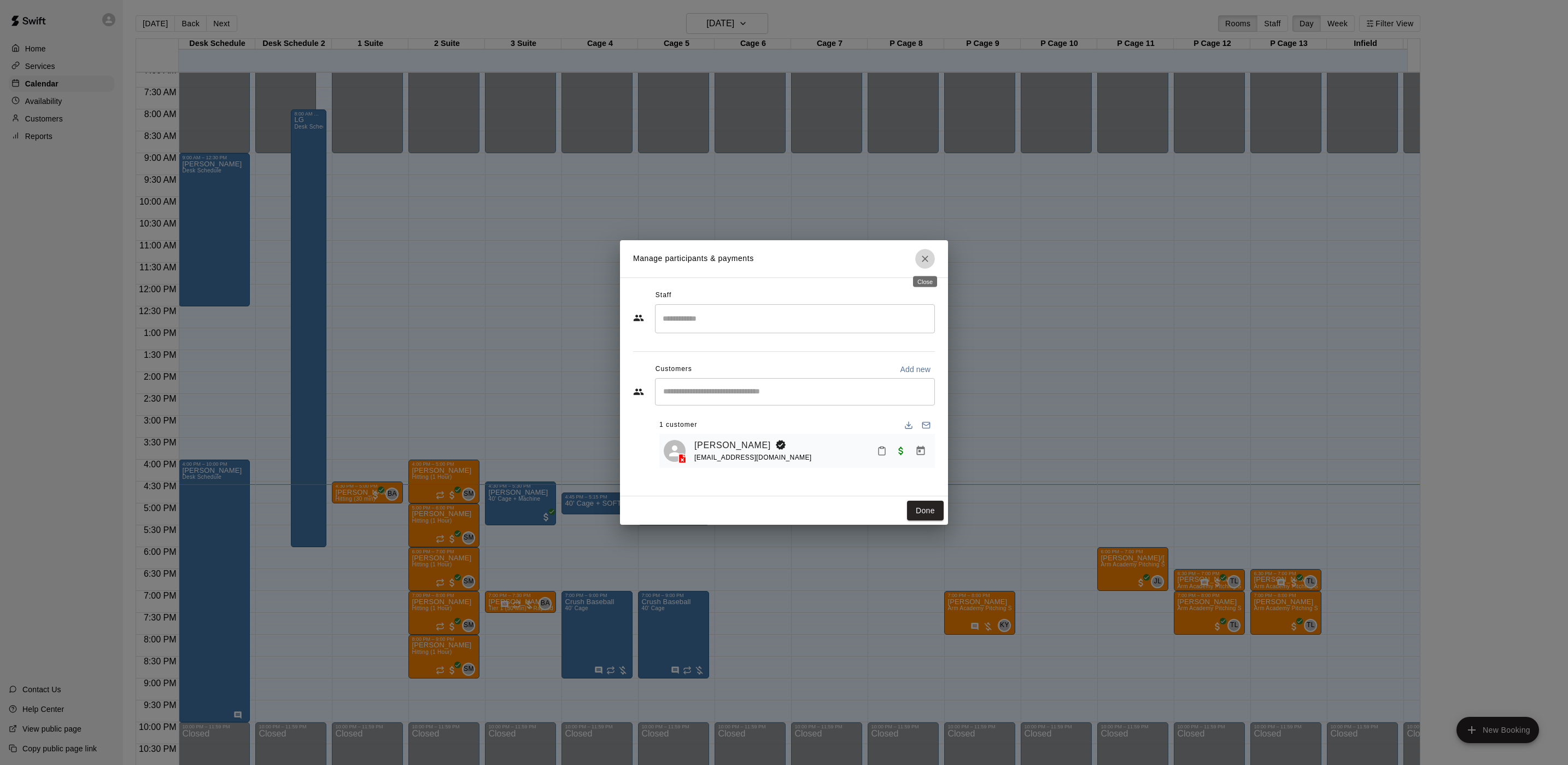
click at [927, 260] on icon "Close" at bounding box center [925, 259] width 11 height 11
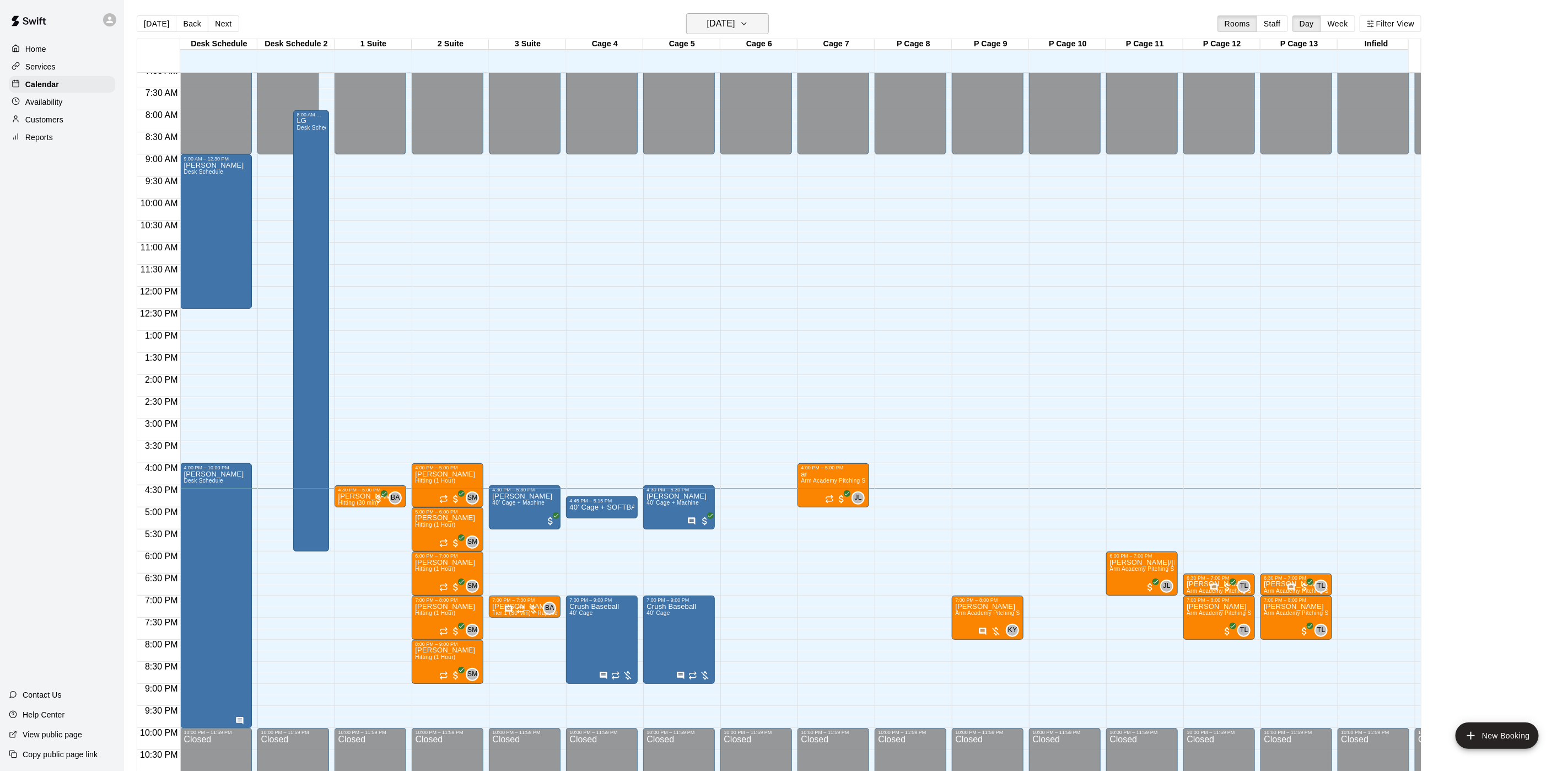
click at [738, 14] on button "[DATE]" at bounding box center [727, 24] width 83 height 21
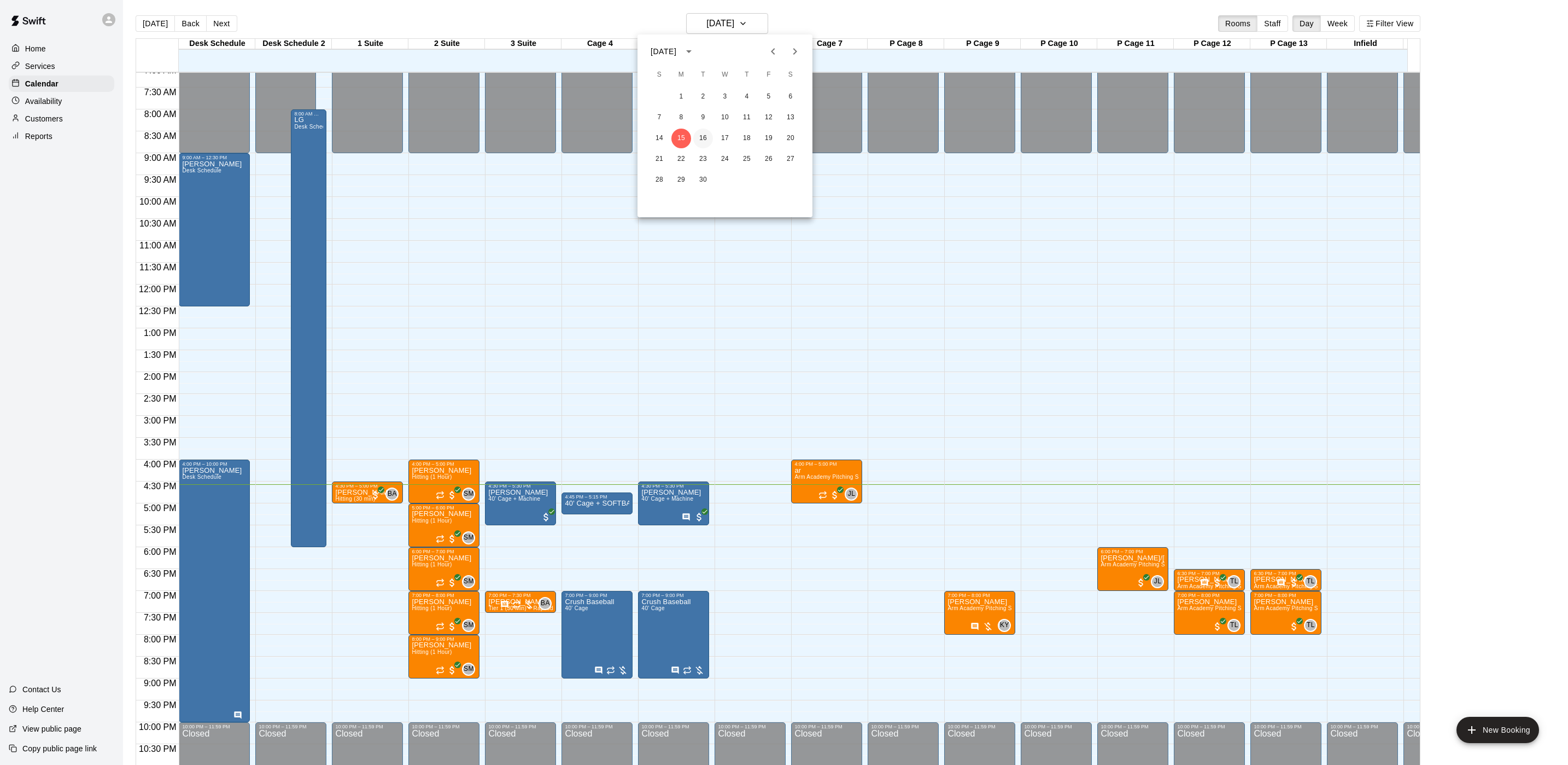
click at [704, 142] on button "16" at bounding box center [703, 138] width 19 height 19
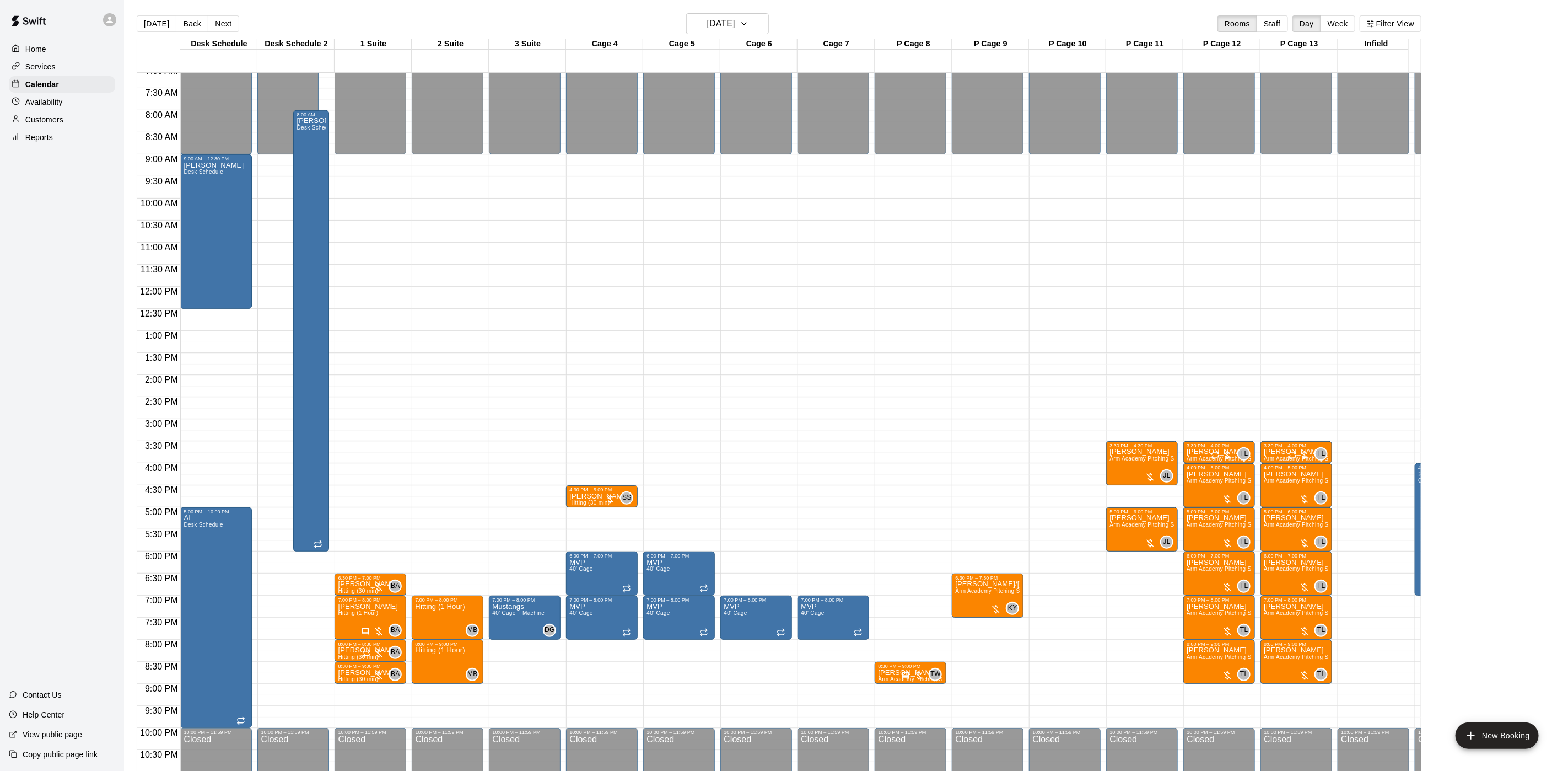
click at [703, 35] on div "[DATE] Back [DATE][DATE] Rooms Staff Day Week Filter View" at bounding box center [779, 26] width 1285 height 25
click at [707, 31] on h6 "[DATE]" at bounding box center [721, 23] width 28 height 15
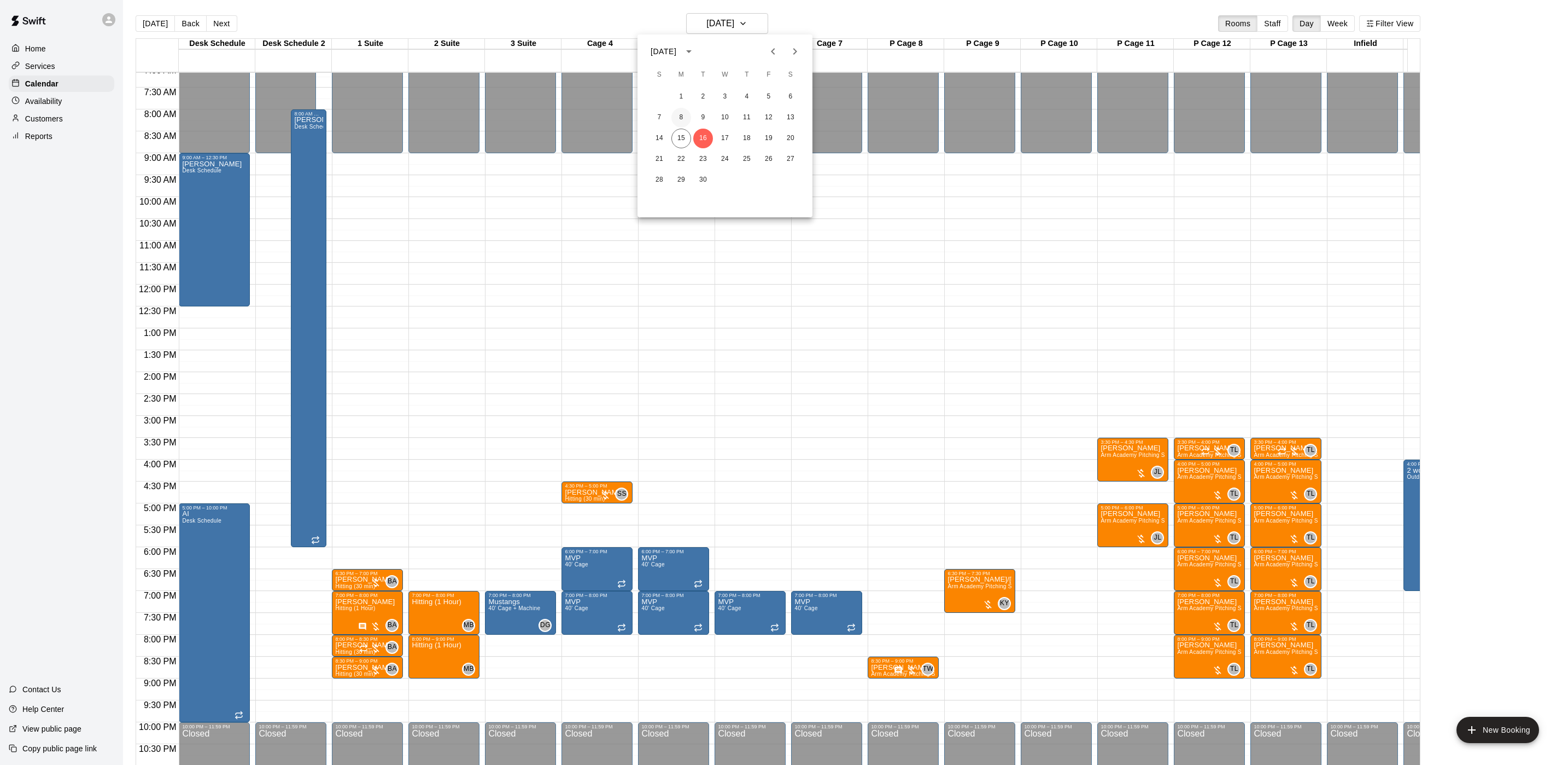
click at [677, 123] on button "8" at bounding box center [681, 118] width 19 height 19
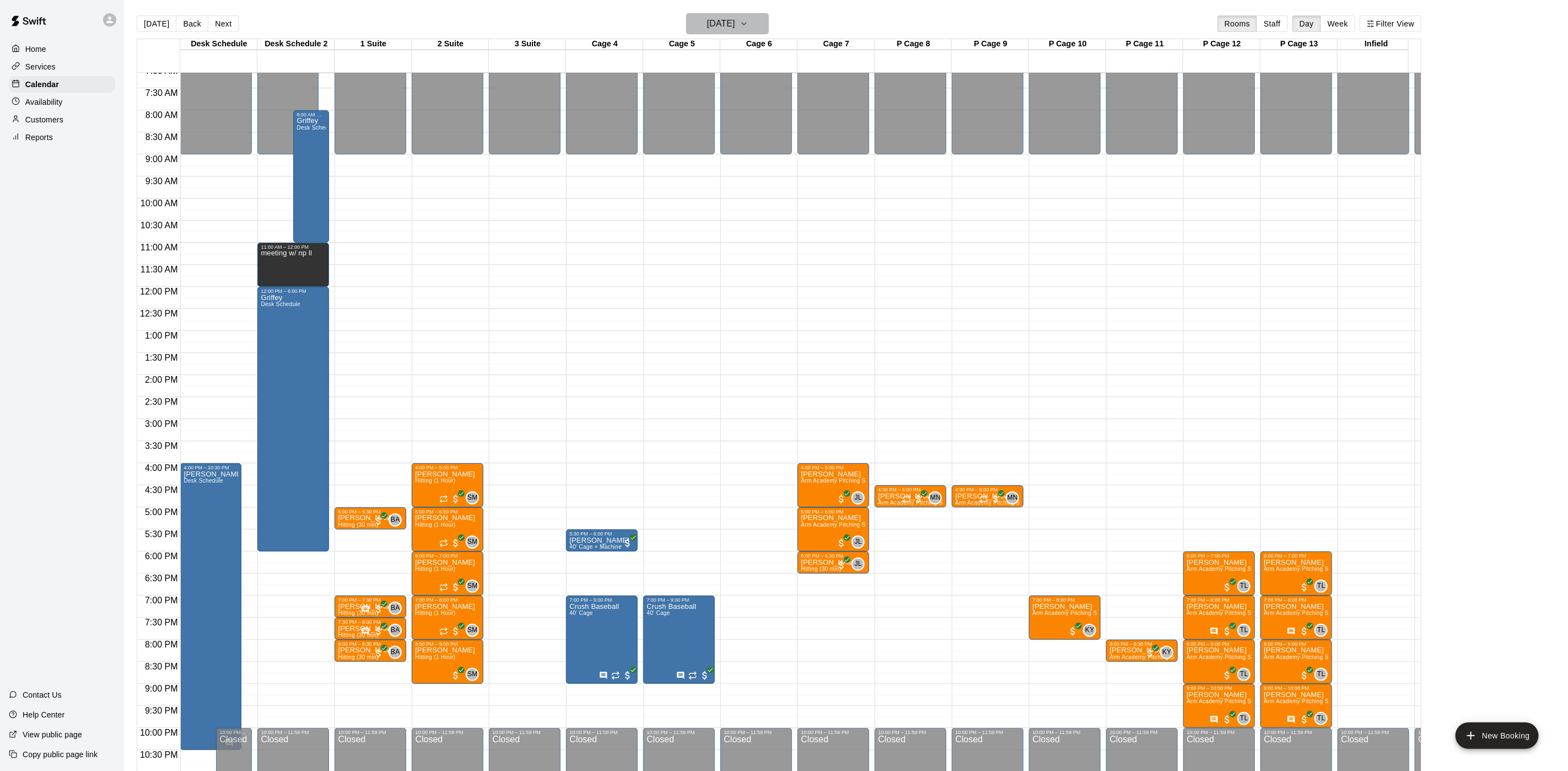
click at [735, 17] on h6 "[DATE]" at bounding box center [721, 23] width 28 height 15
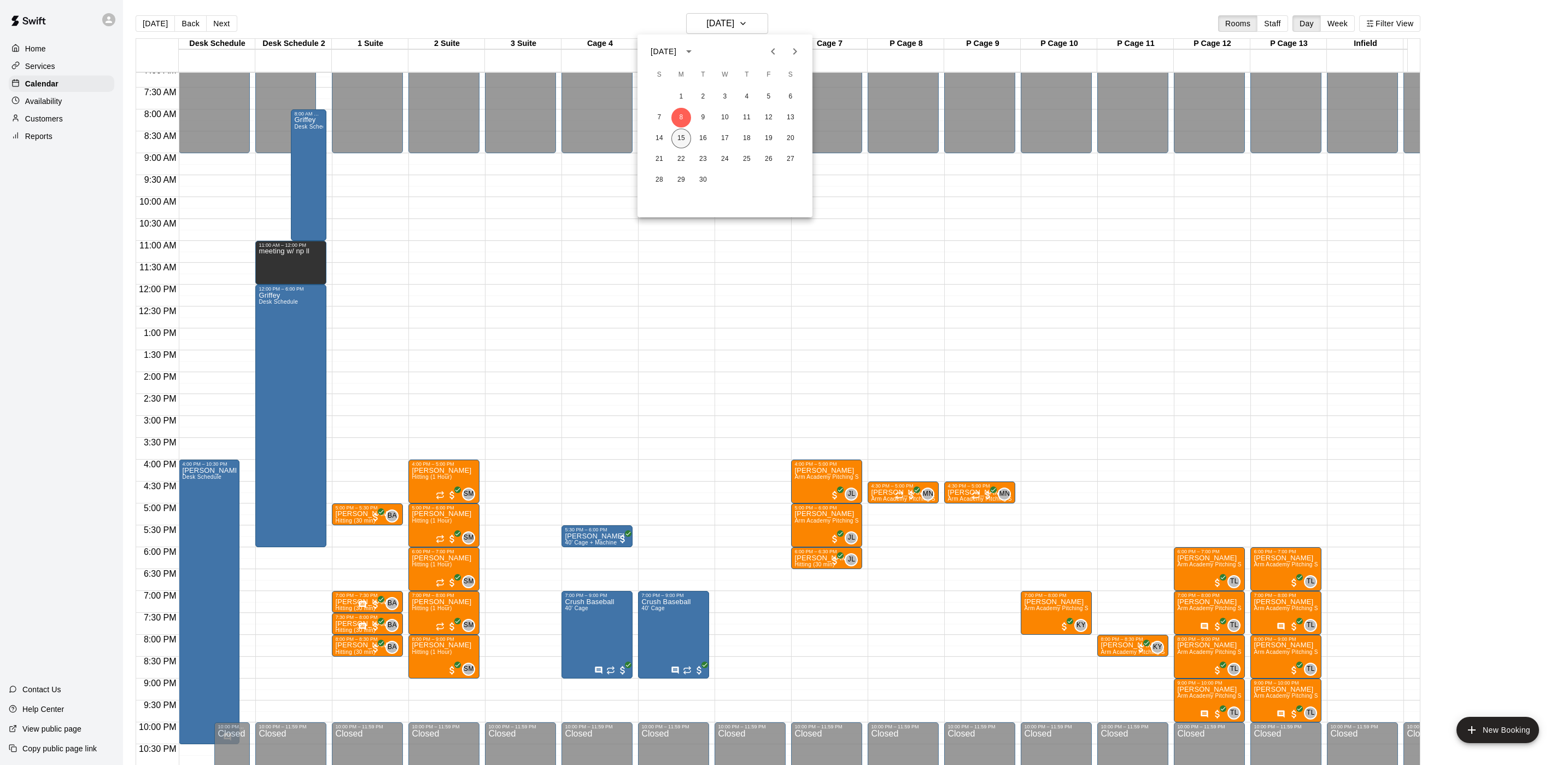
click at [679, 141] on button "15" at bounding box center [681, 138] width 19 height 19
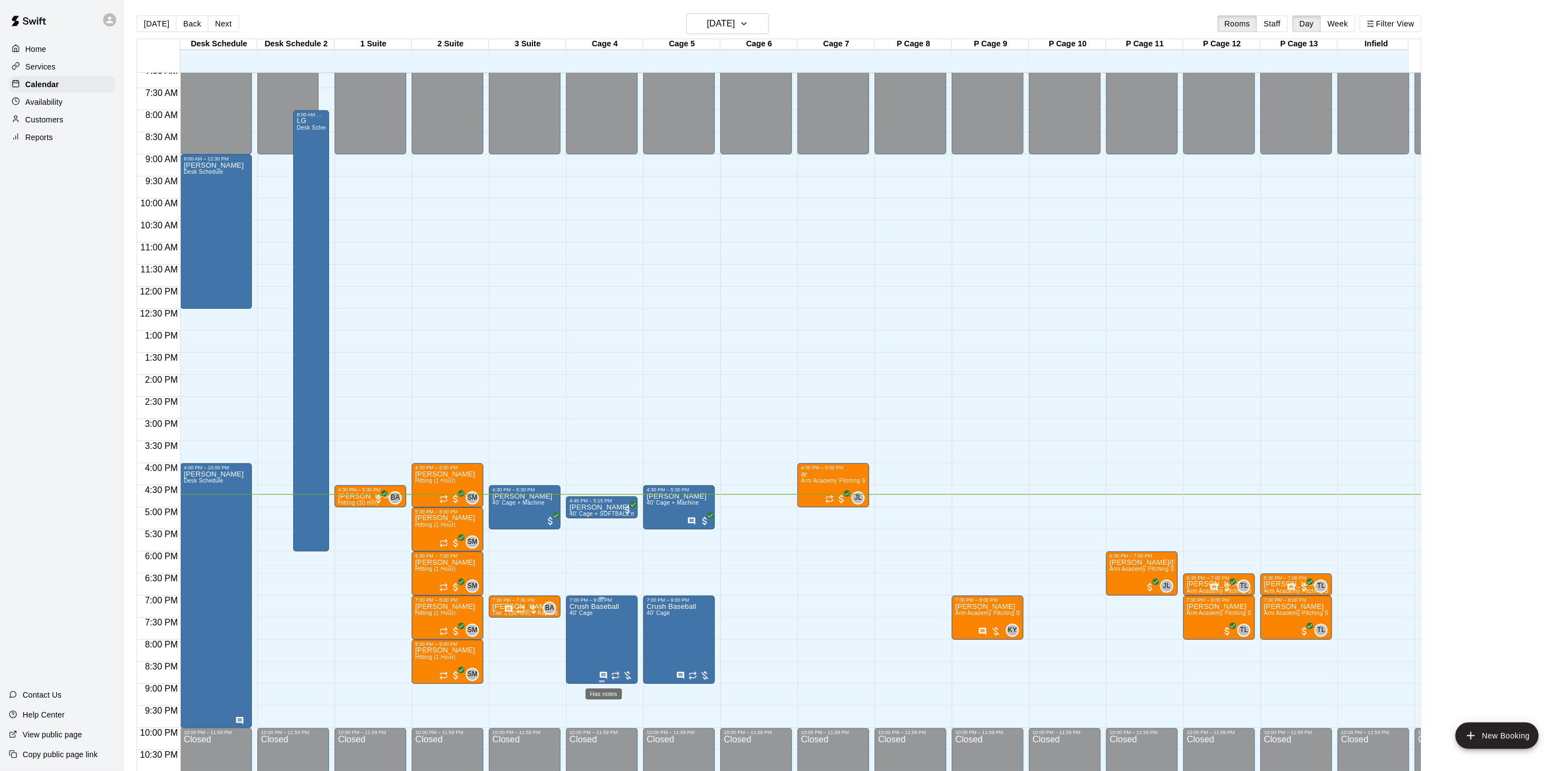
click at [604, 677] on icon "Has notes" at bounding box center [604, 675] width 7 height 7
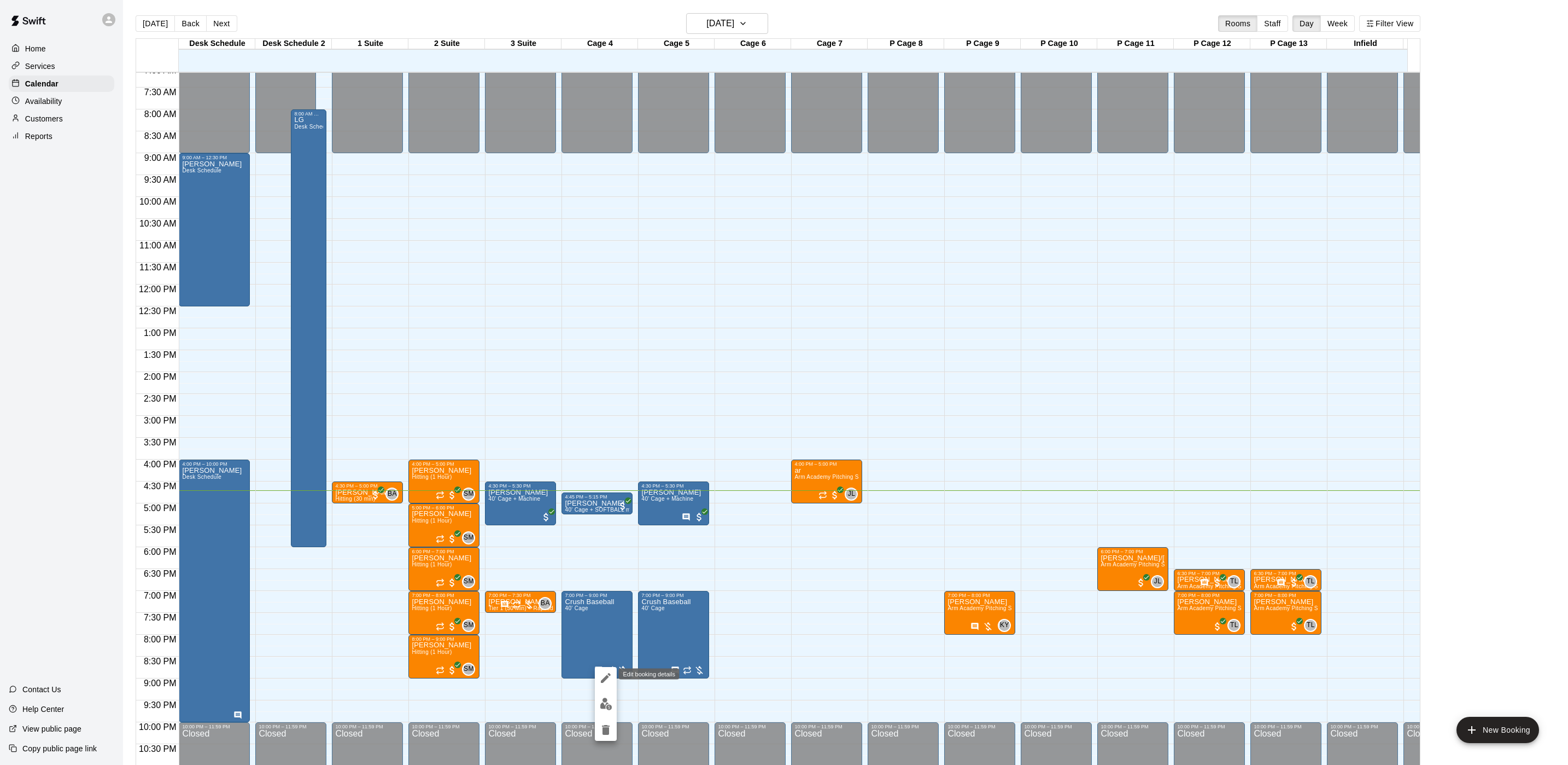
click at [599, 680] on icon "edit" at bounding box center [606, 678] width 13 height 13
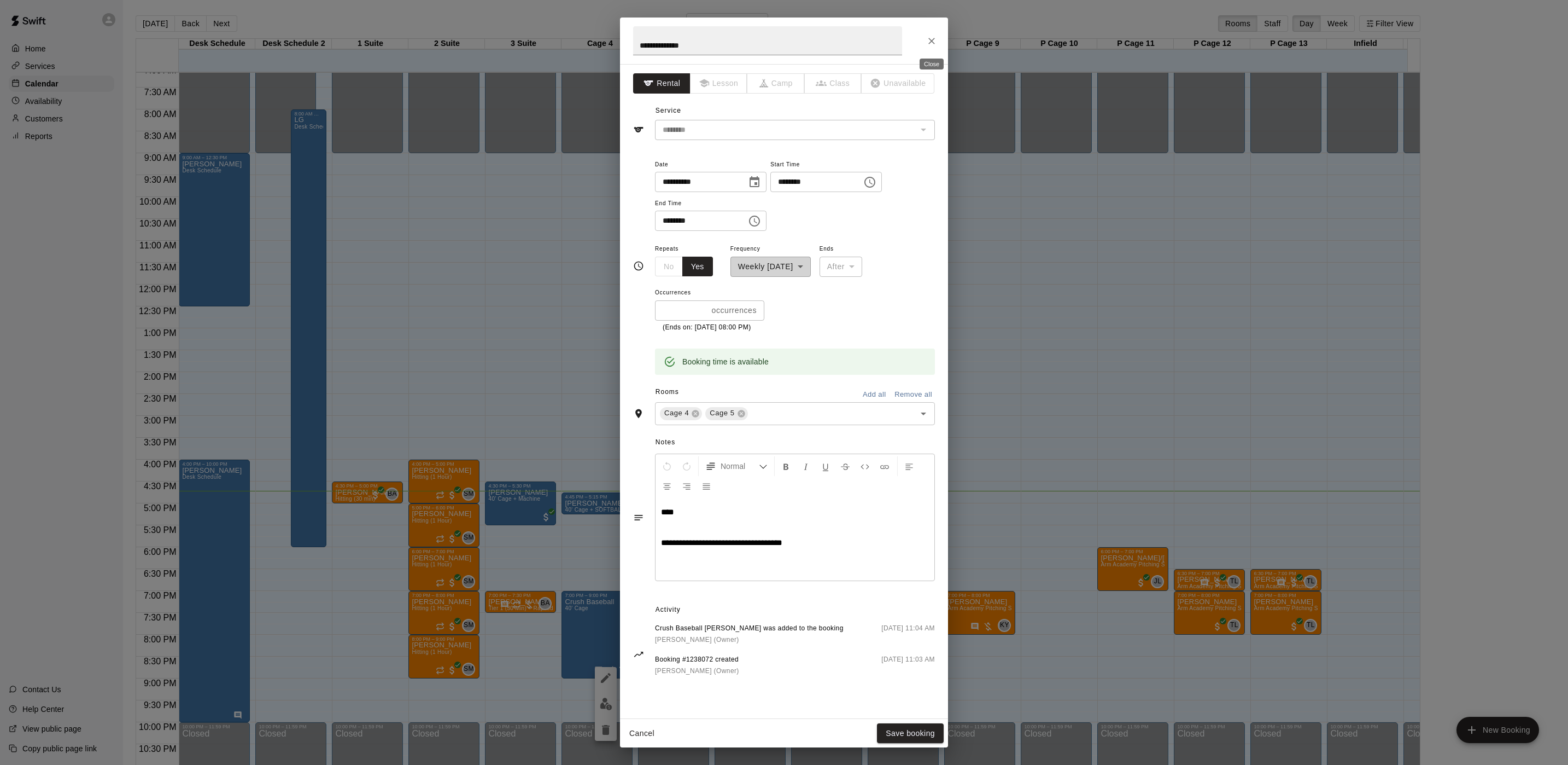
click at [935, 40] on icon "Close" at bounding box center [932, 41] width 11 height 11
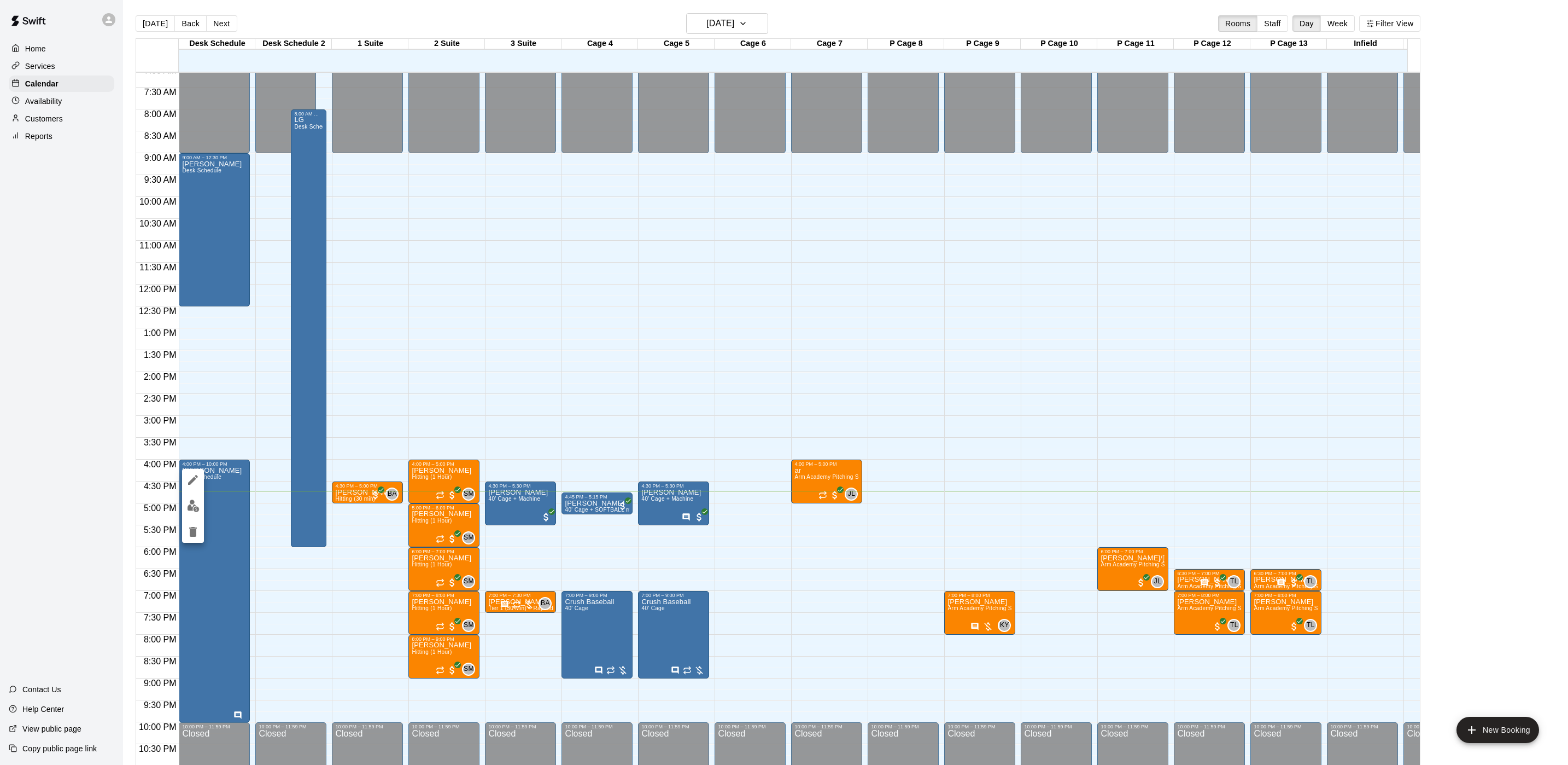
click at [196, 486] on button "edit" at bounding box center [193, 480] width 22 height 22
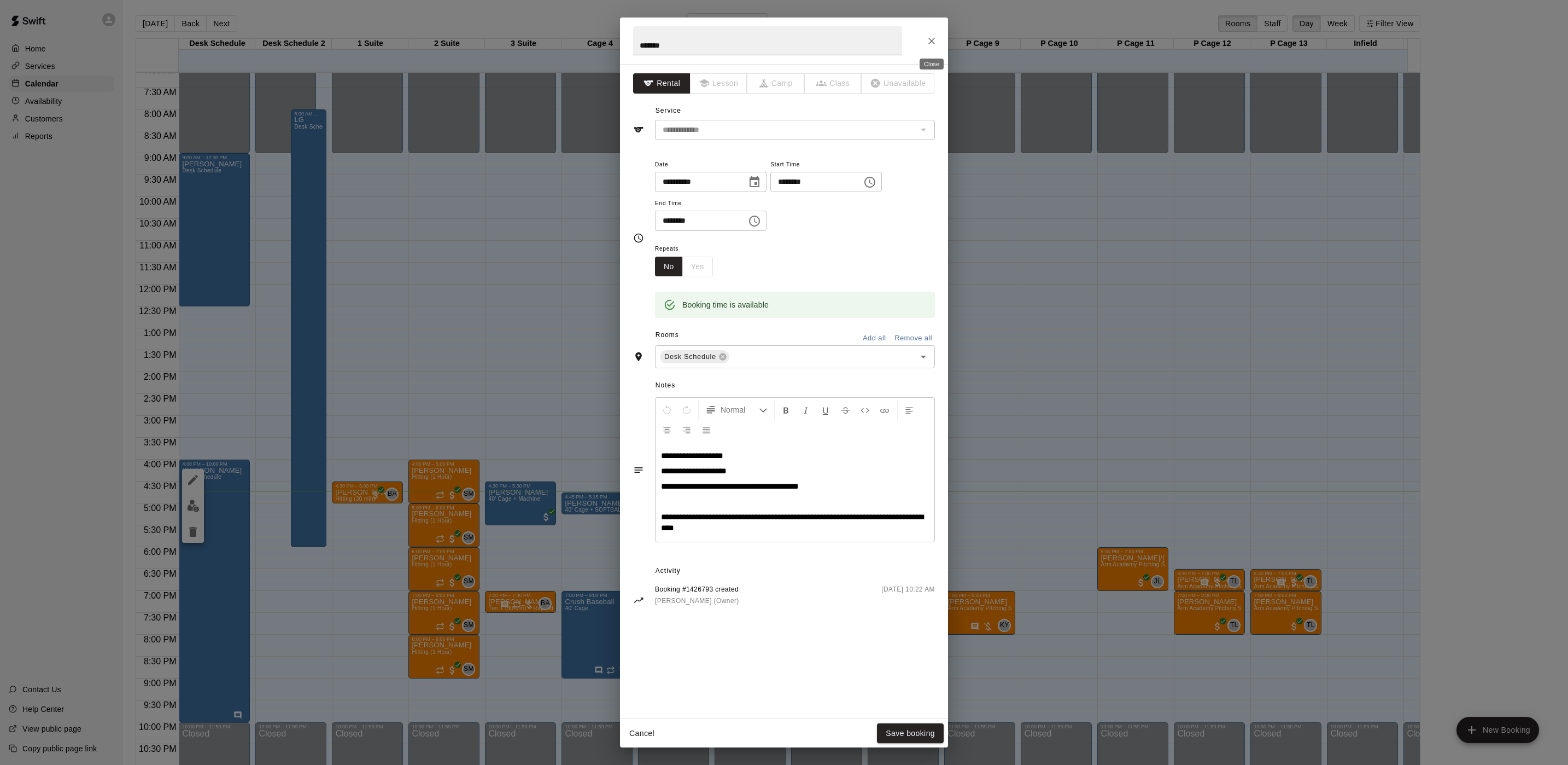
click at [931, 35] on icon "Close" at bounding box center [932, 41] width 11 height 11
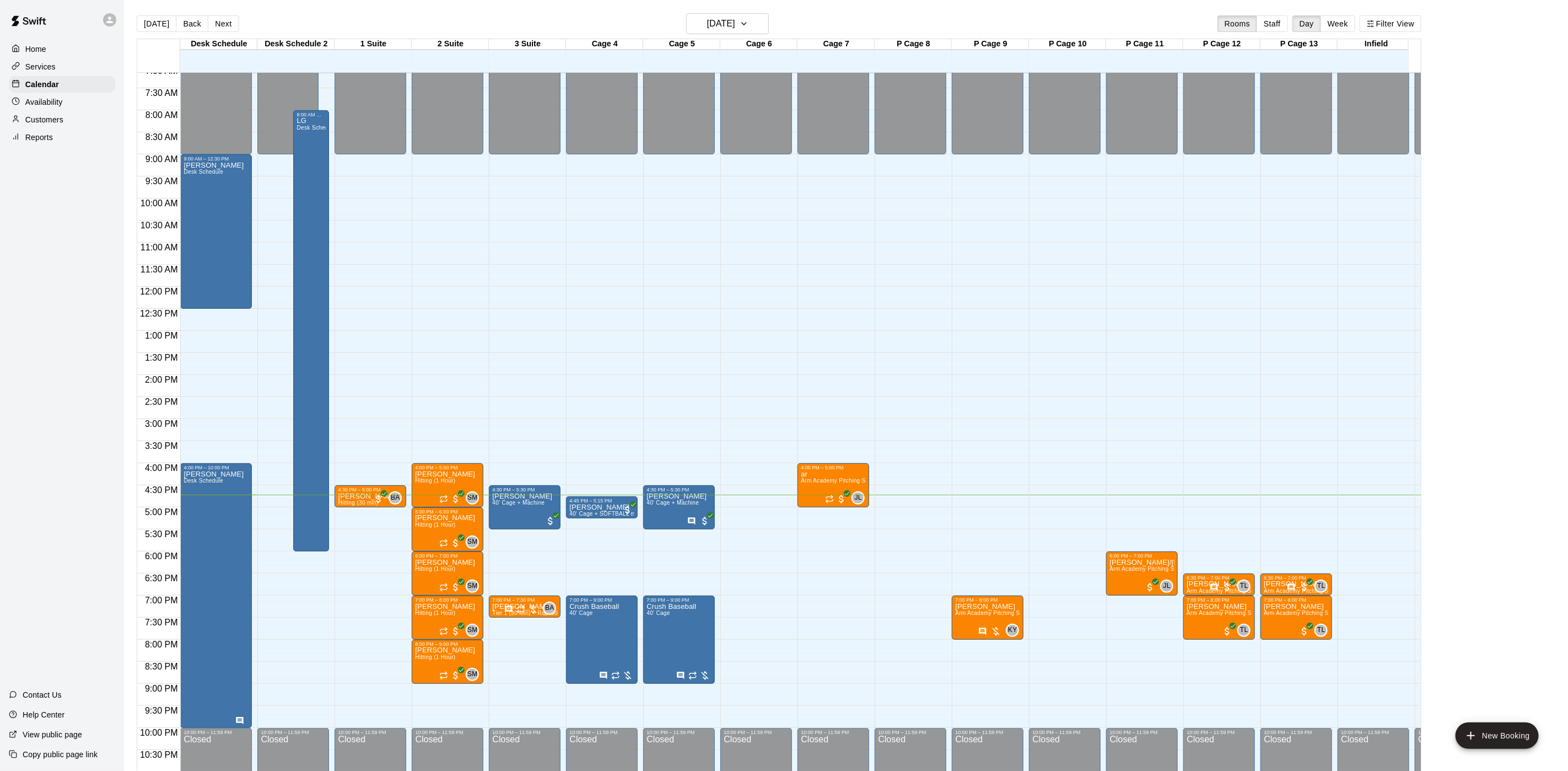
click at [709, 7] on main "[DATE] Back [DATE][DATE] Rooms Staff Day Week Filter View Desk Schedule 15 Mon …" at bounding box center [846, 394] width 1444 height 788
click at [710, 23] on h6 "[DATE]" at bounding box center [721, 23] width 28 height 15
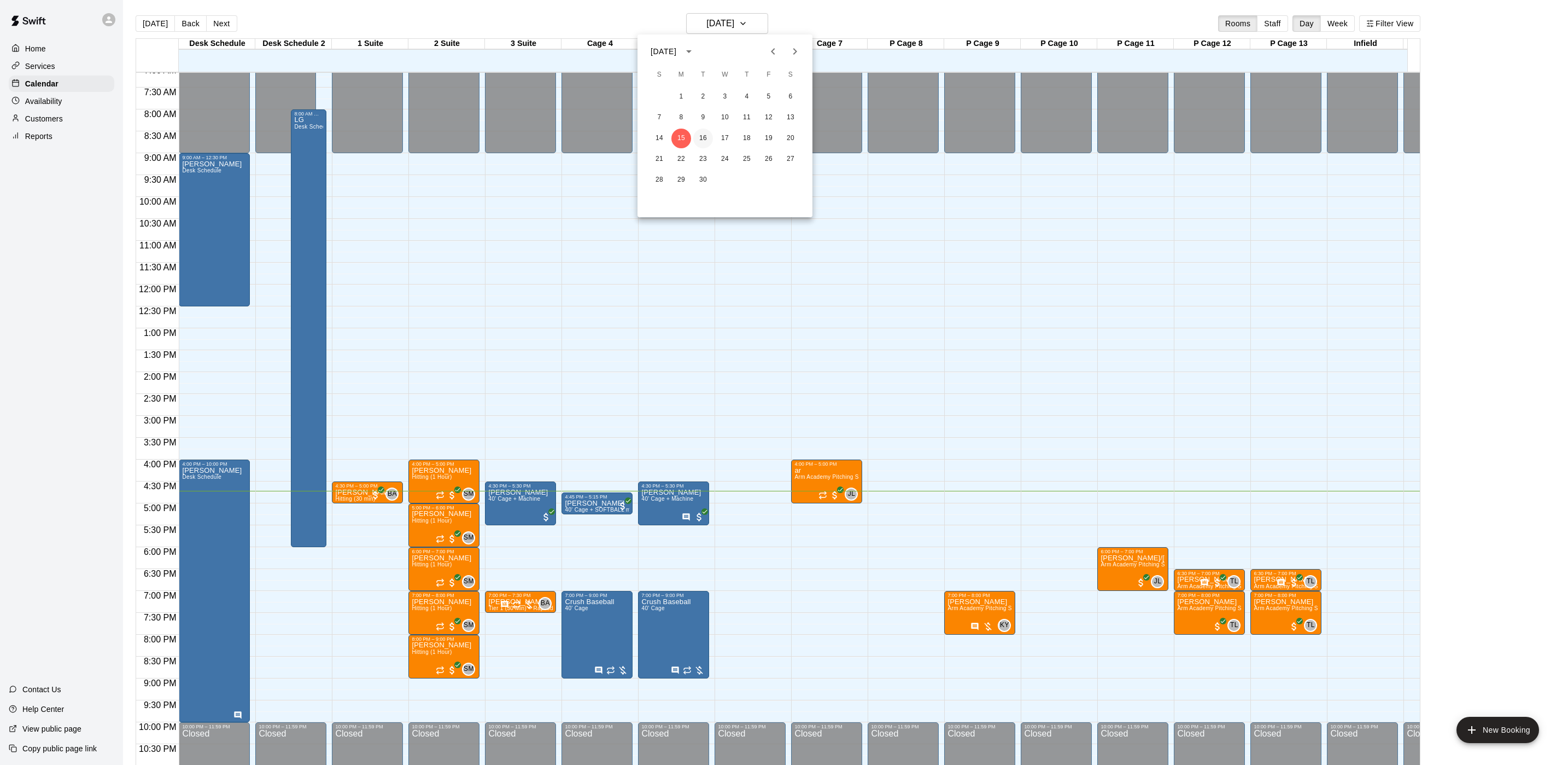
drag, startPoint x: 698, startPoint y: 147, endPoint x: 713, endPoint y: 140, distance: 16.6
click at [699, 147] on button "16" at bounding box center [703, 138] width 19 height 19
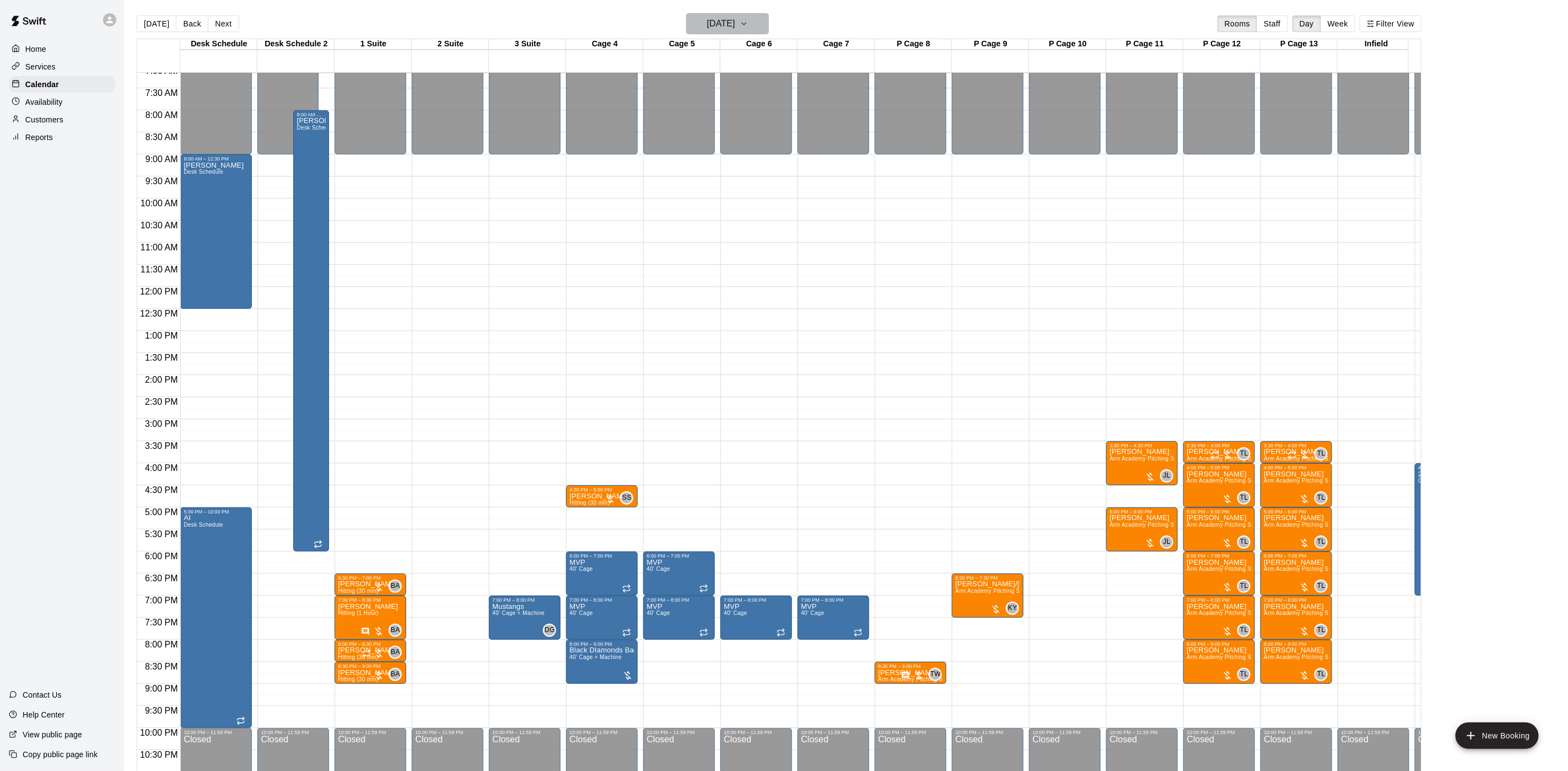
click at [717, 33] on button "[DATE]" at bounding box center [727, 24] width 83 height 21
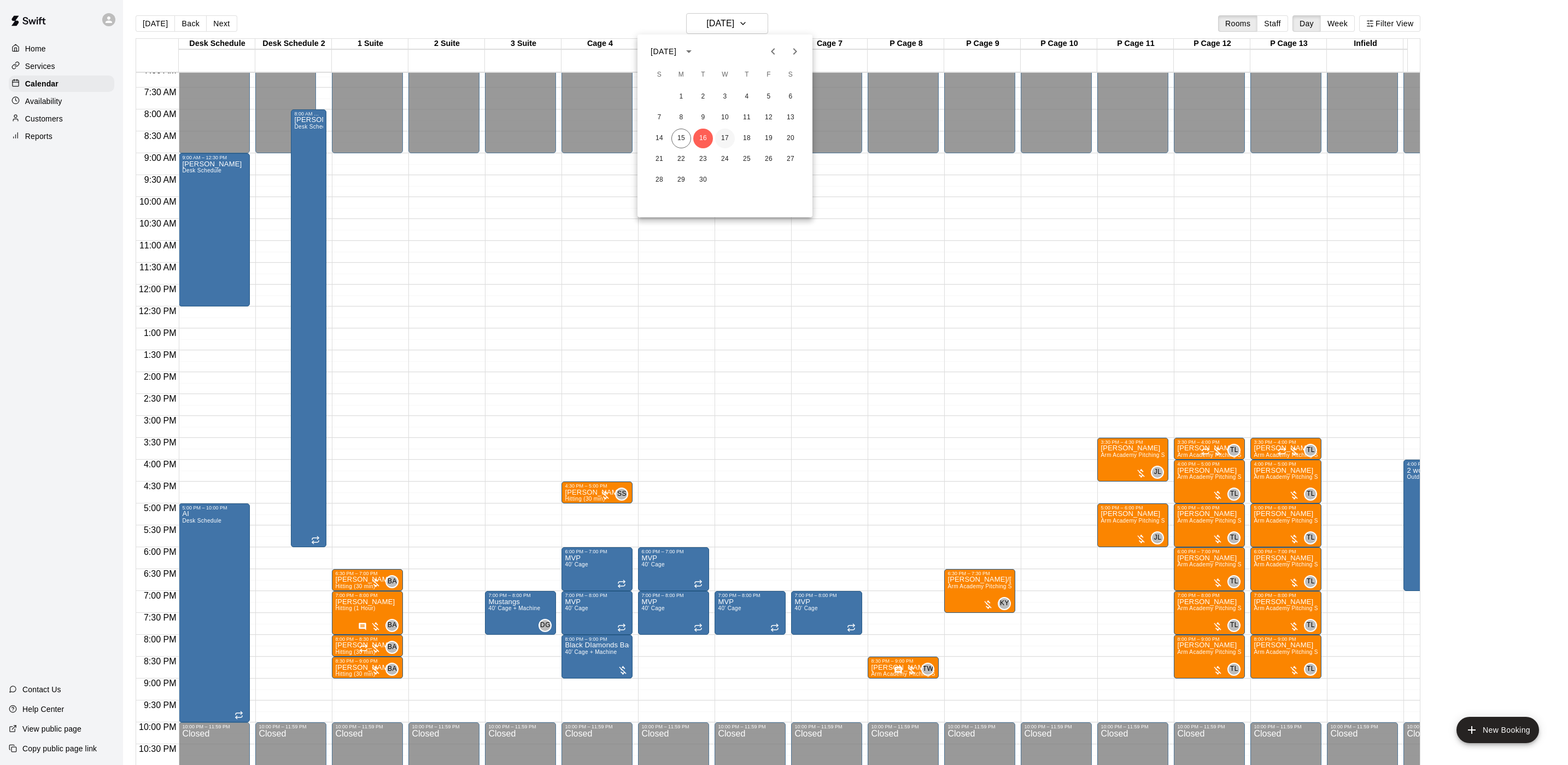
click at [718, 141] on button "17" at bounding box center [725, 138] width 19 height 19
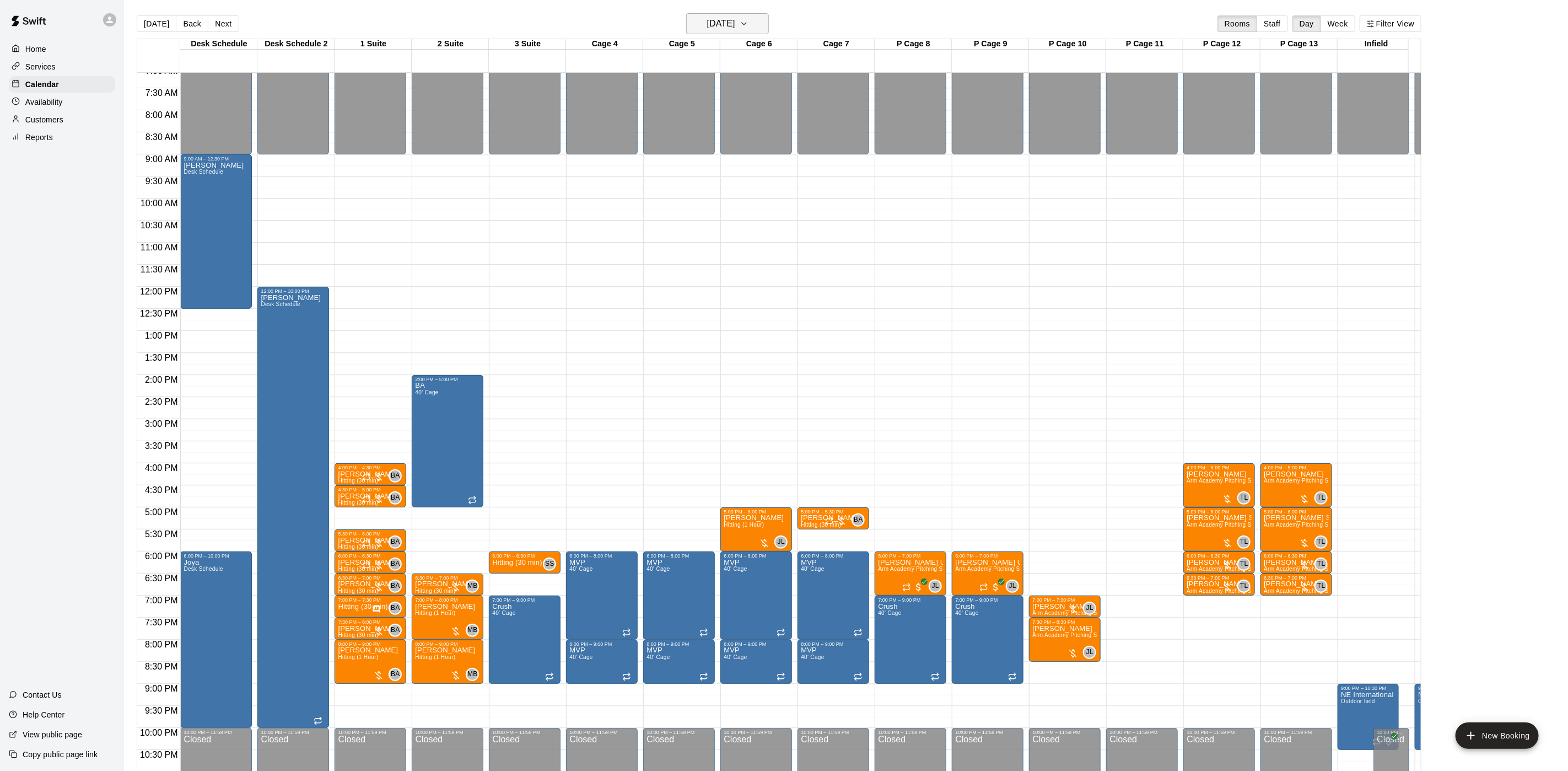
click at [733, 15] on button "[DATE]" at bounding box center [727, 24] width 83 height 21
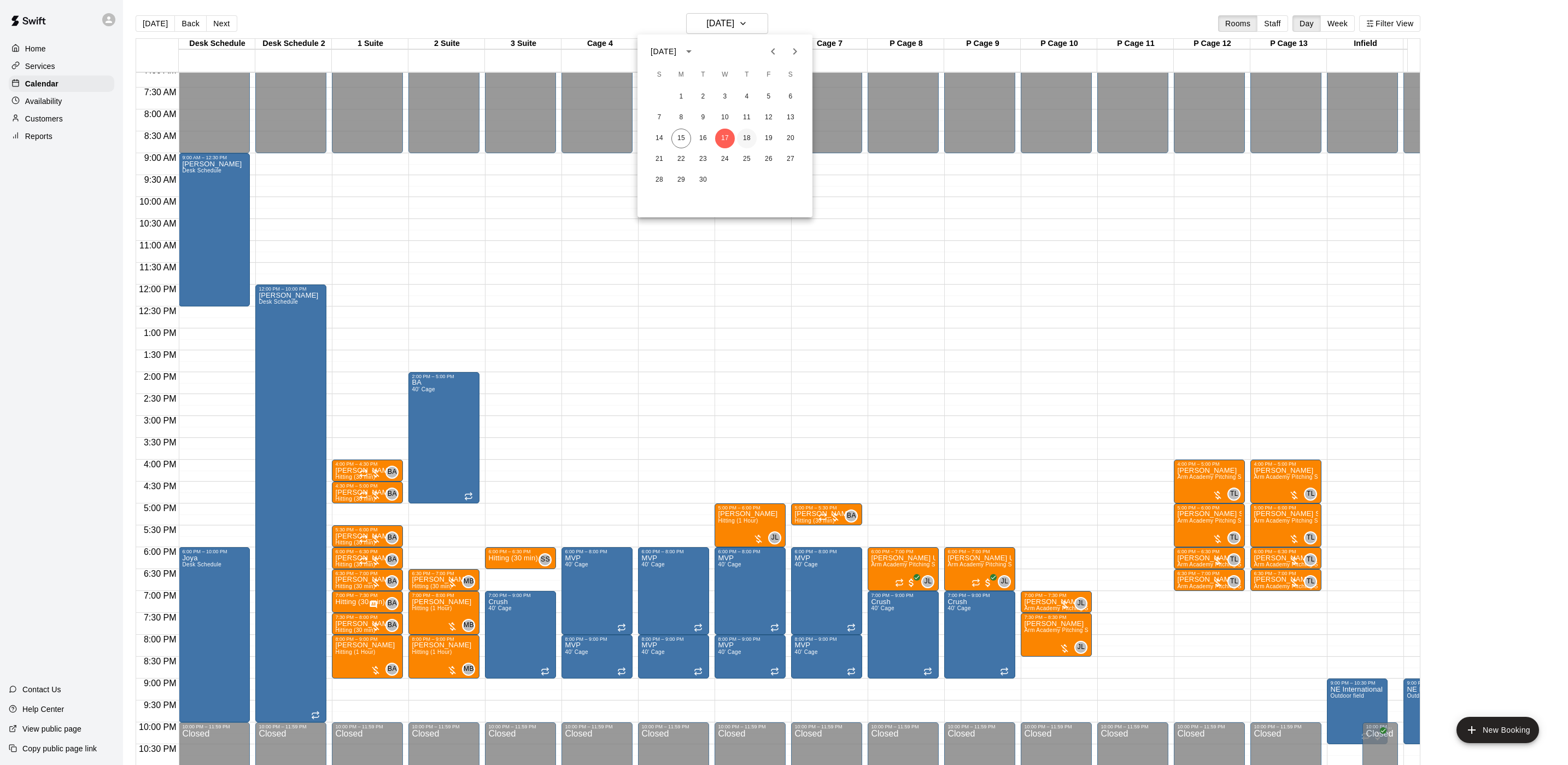
click at [750, 130] on button "18" at bounding box center [747, 138] width 19 height 19
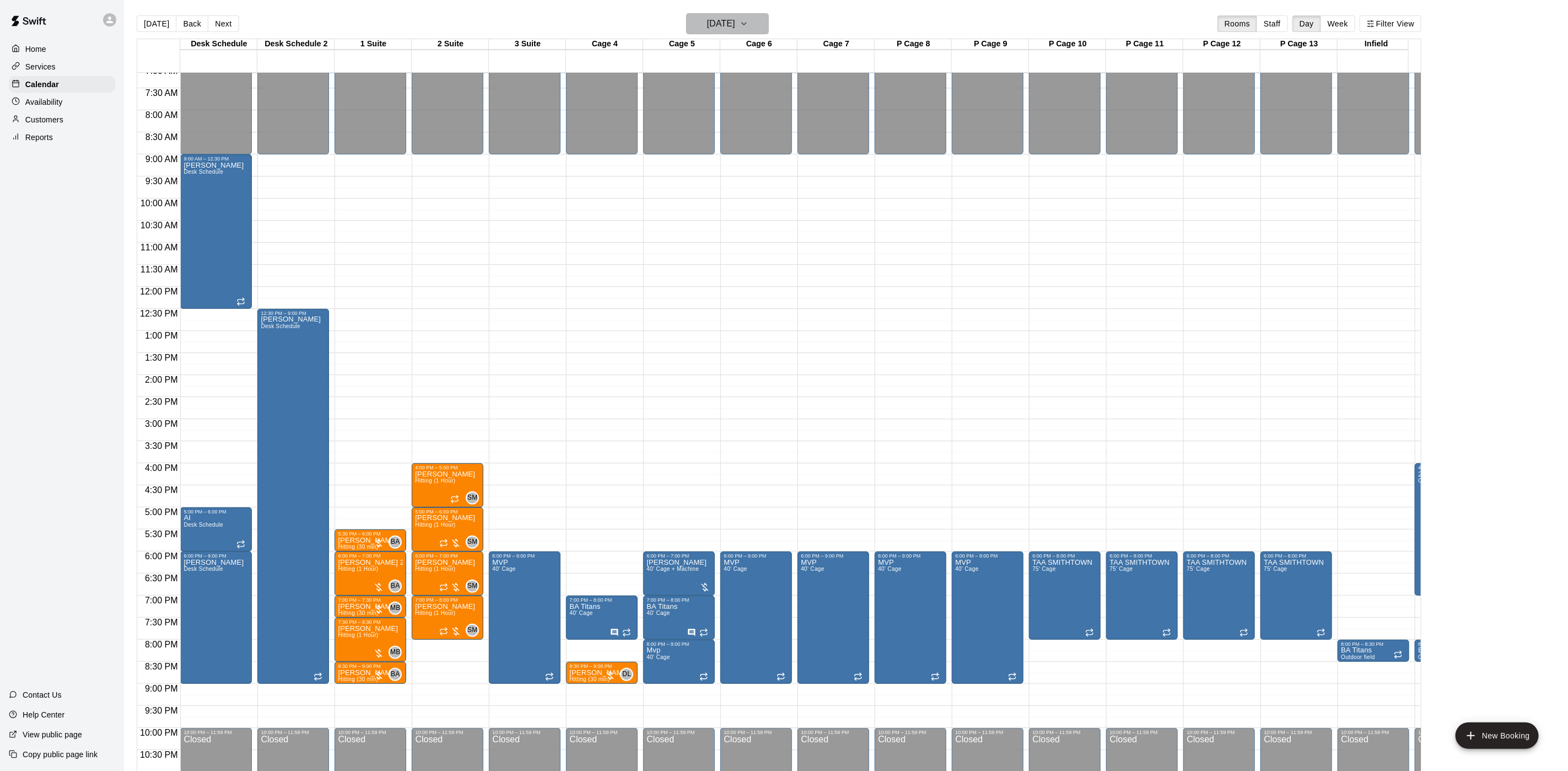
click at [735, 17] on h6 "[DATE]" at bounding box center [721, 23] width 28 height 15
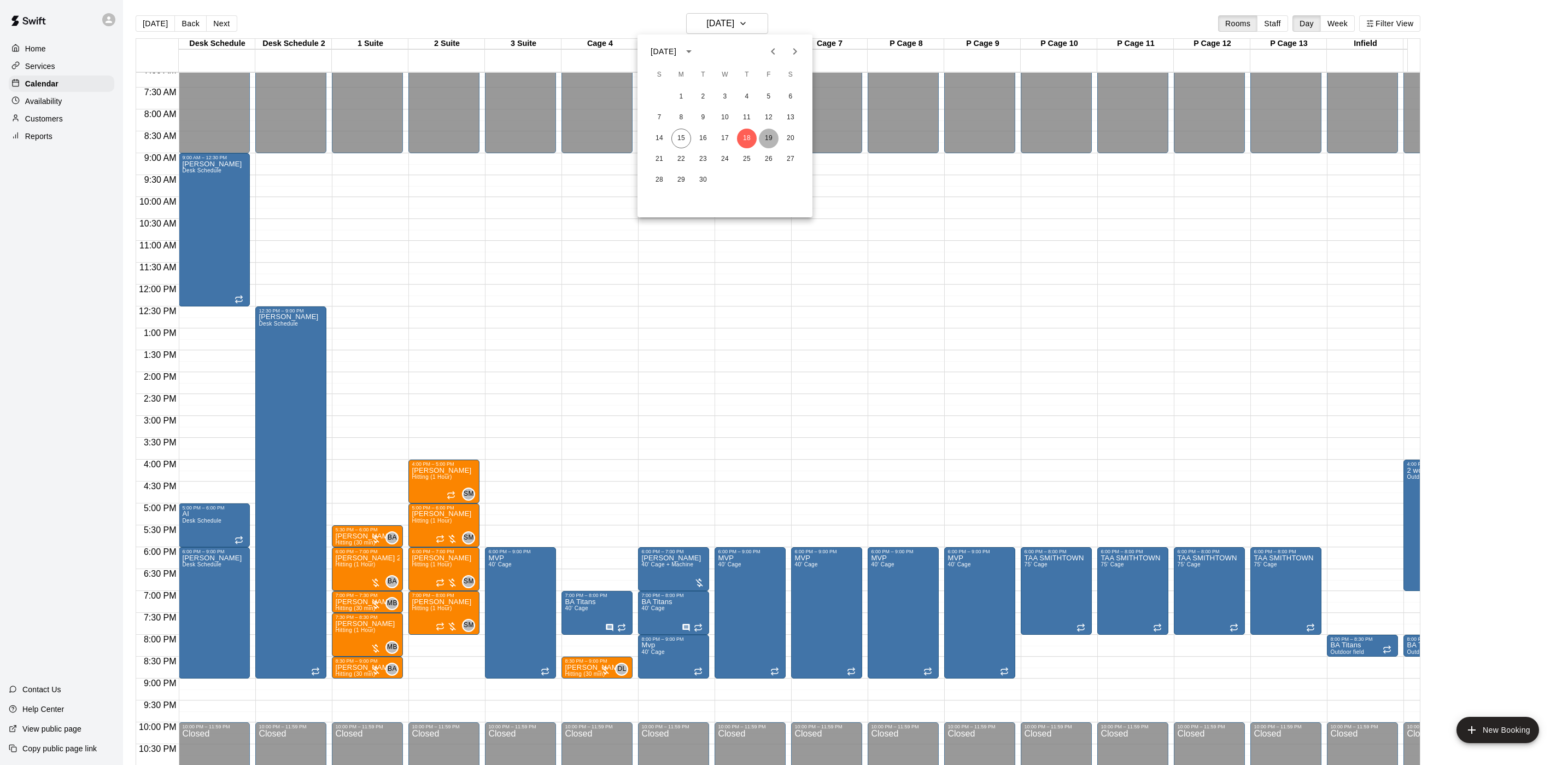
click at [772, 136] on button "19" at bounding box center [769, 138] width 19 height 19
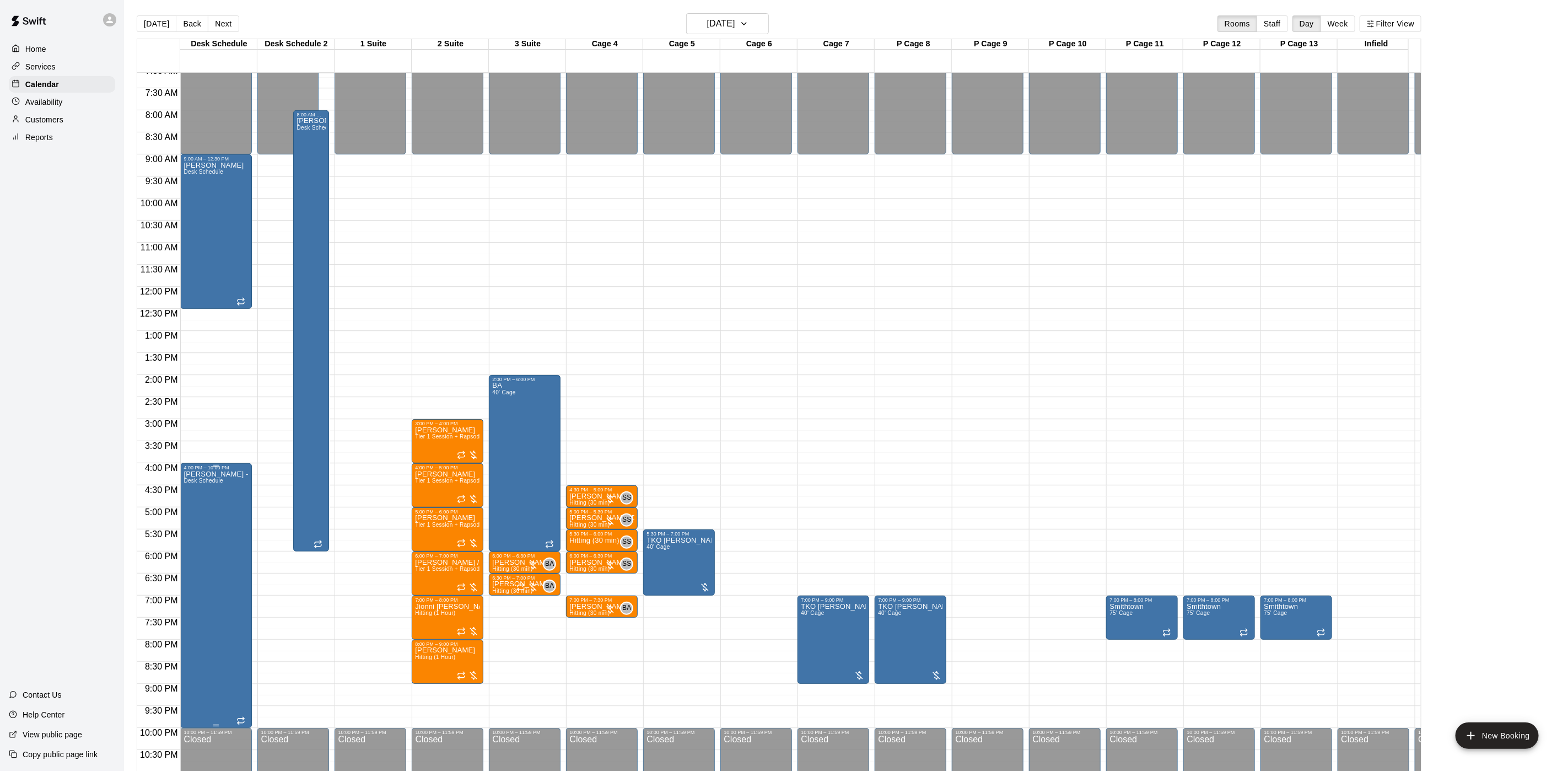
click at [236, 474] on p "[PERSON_NAME] - may not need if we are closing at 8" at bounding box center [216, 474] width 65 height 0
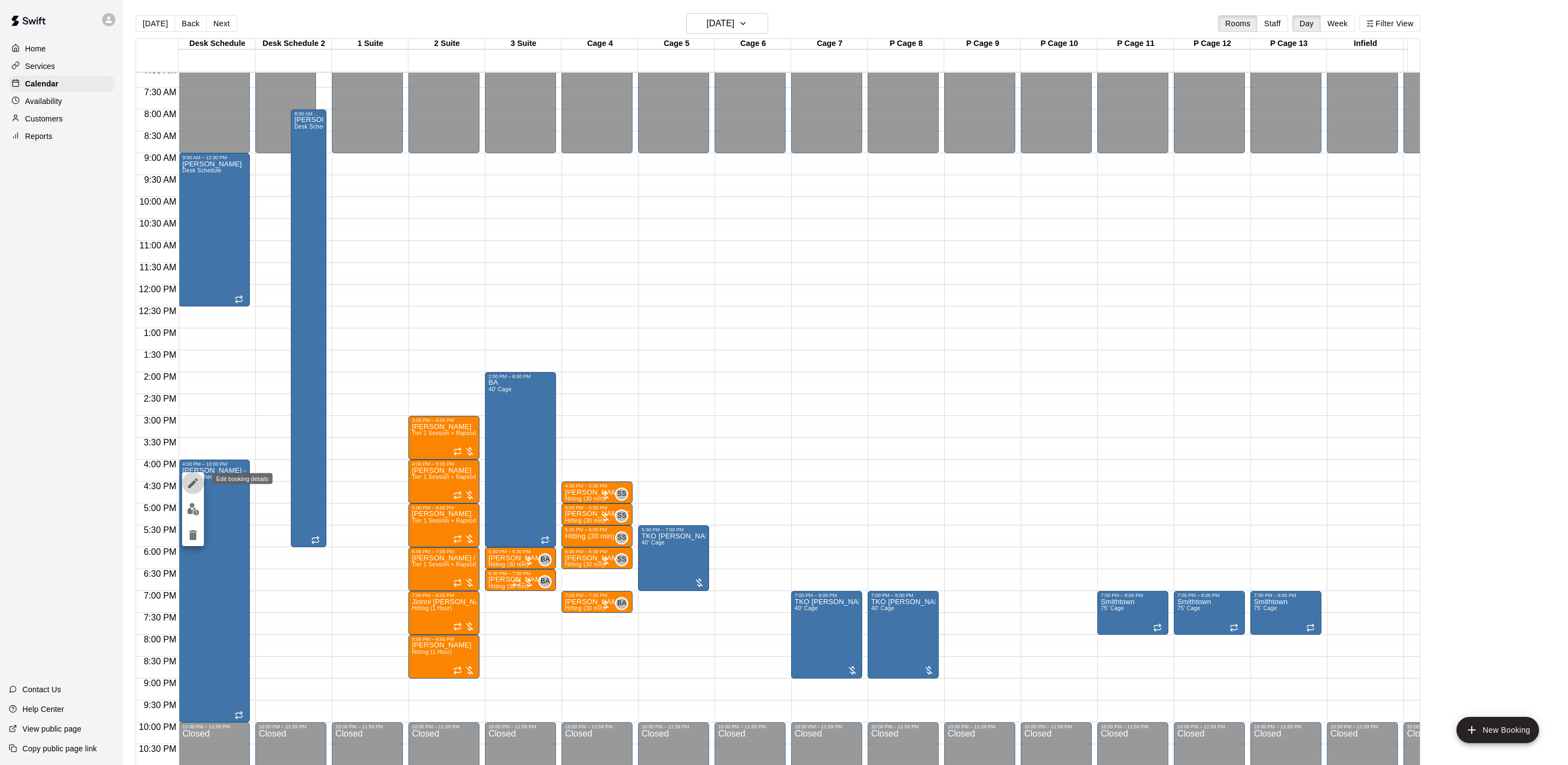
click at [191, 486] on icon "edit" at bounding box center [193, 483] width 10 height 10
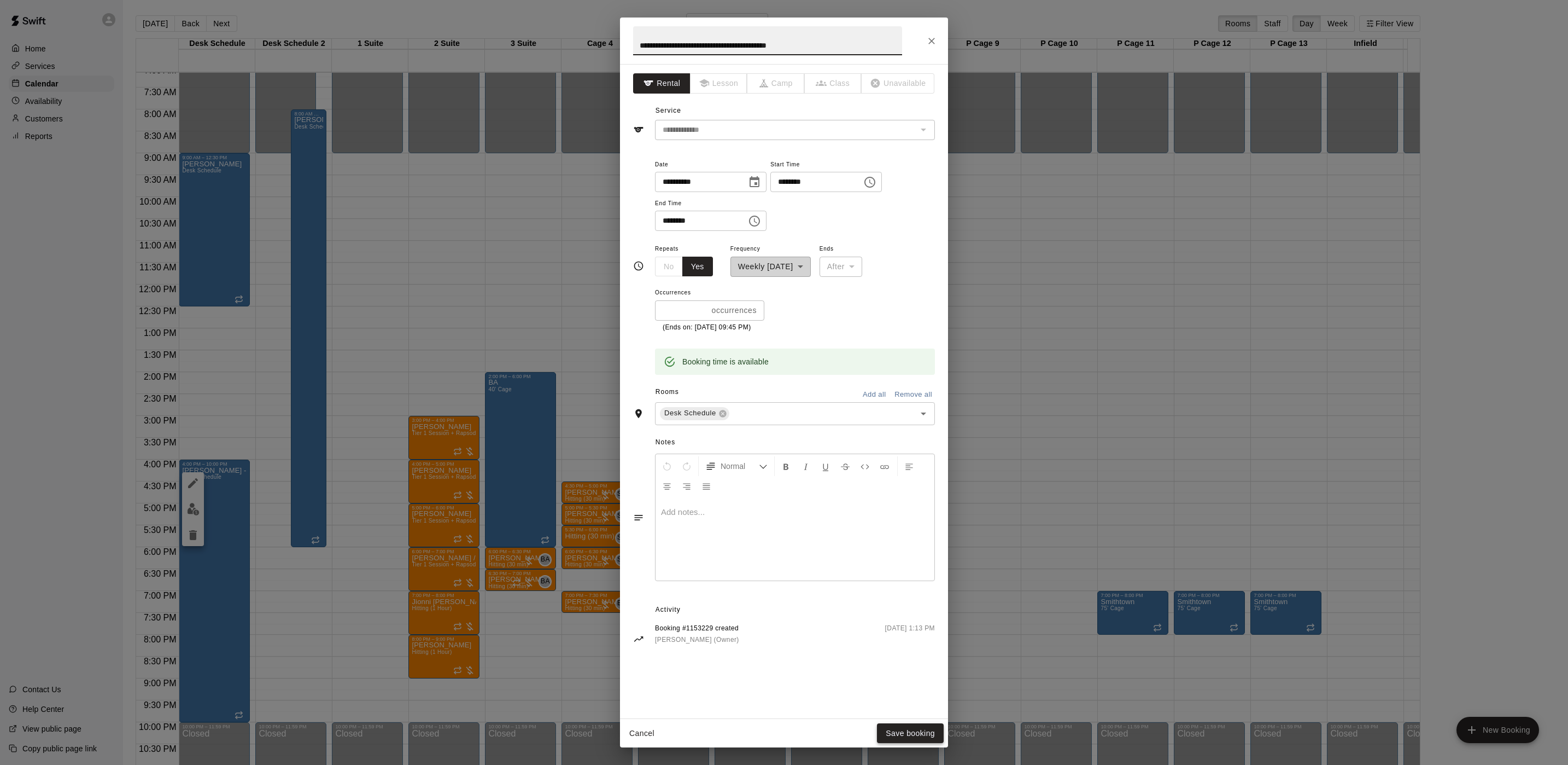
type input "**********"
click at [915, 736] on button "Save booking" at bounding box center [911, 733] width 67 height 20
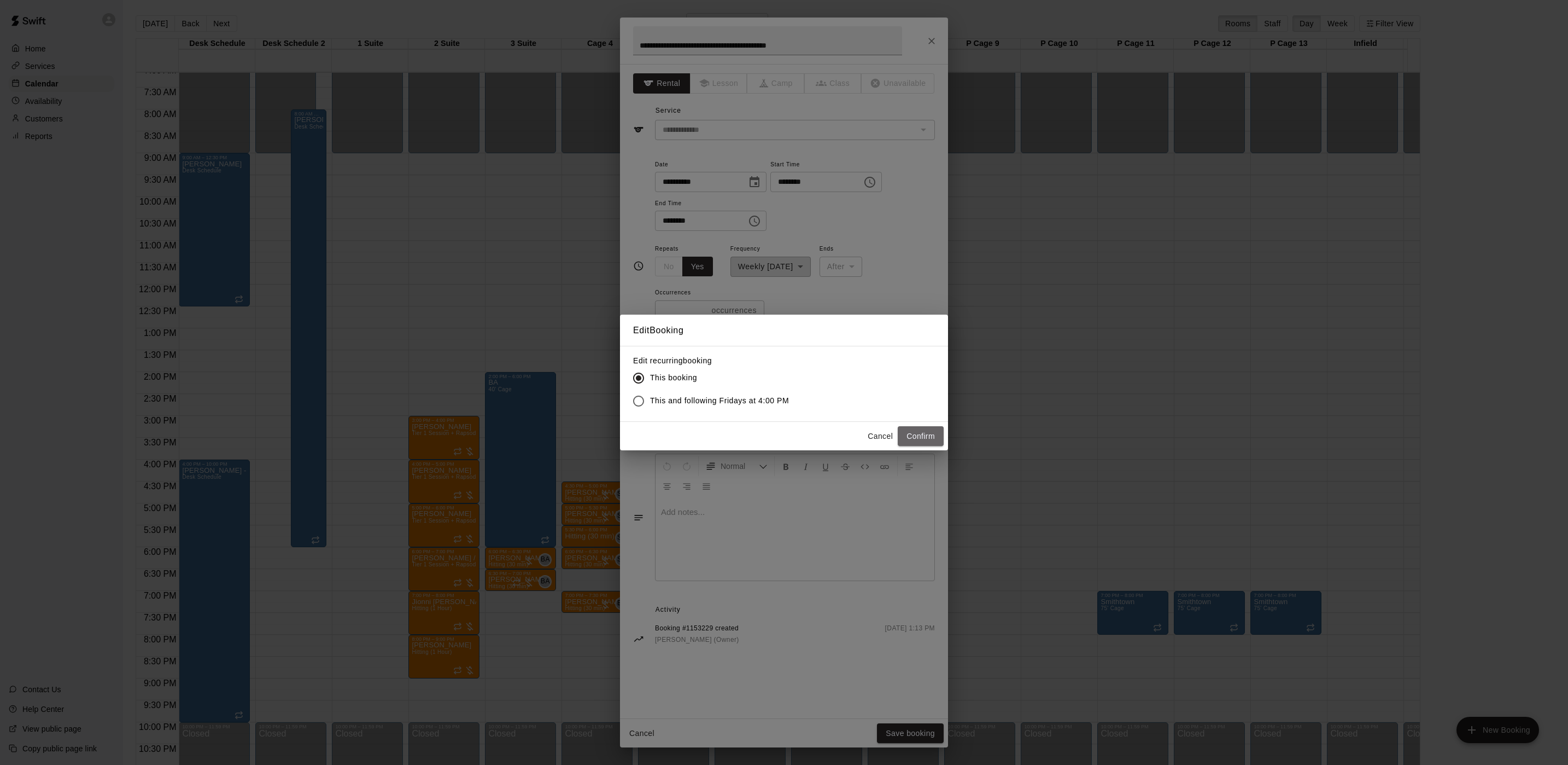
click at [922, 435] on button "Confirm" at bounding box center [920, 436] width 46 height 20
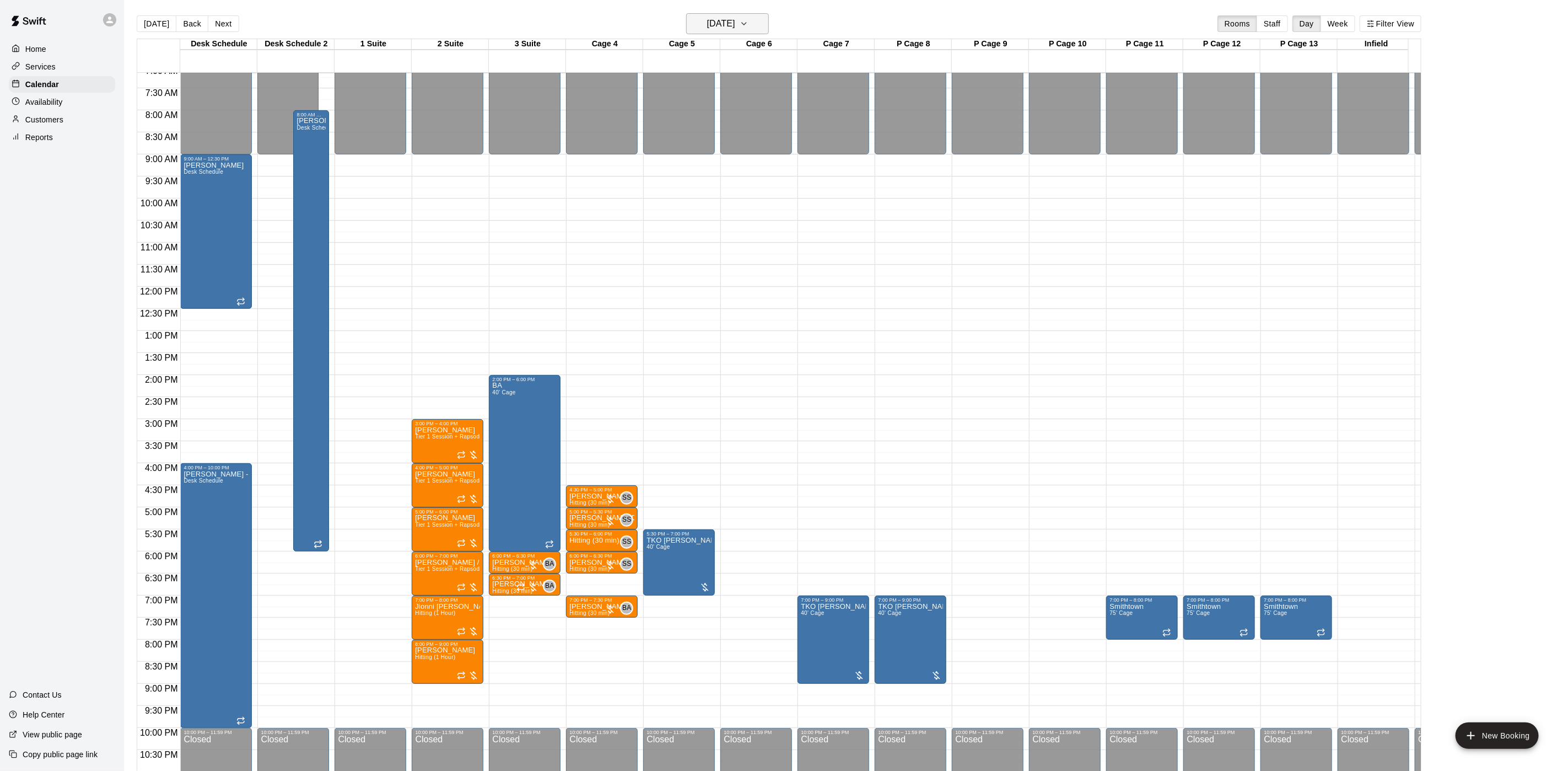
click at [751, 20] on button "[DATE]" at bounding box center [727, 24] width 83 height 21
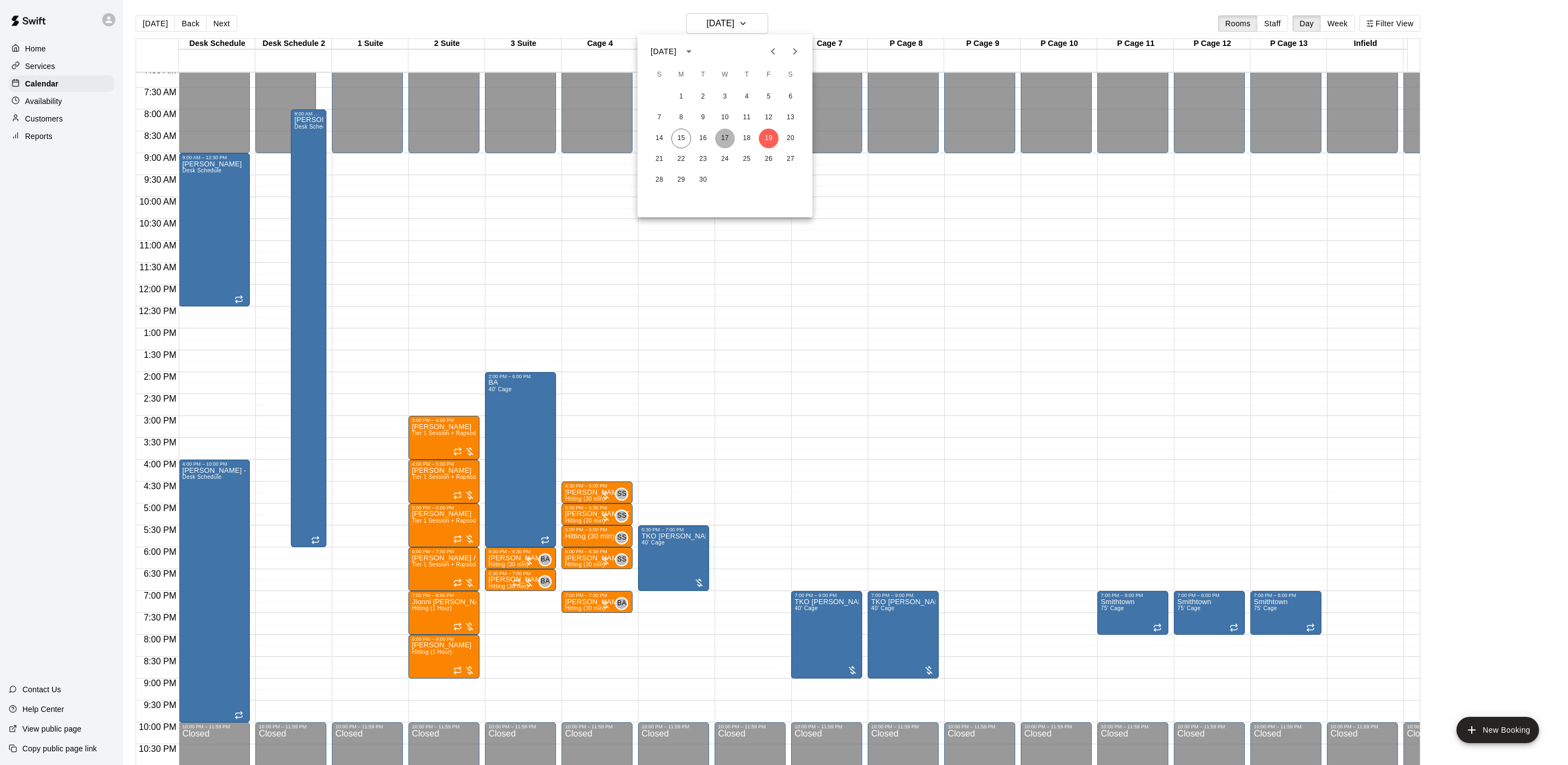
click at [727, 143] on button "17" at bounding box center [725, 138] width 19 height 19
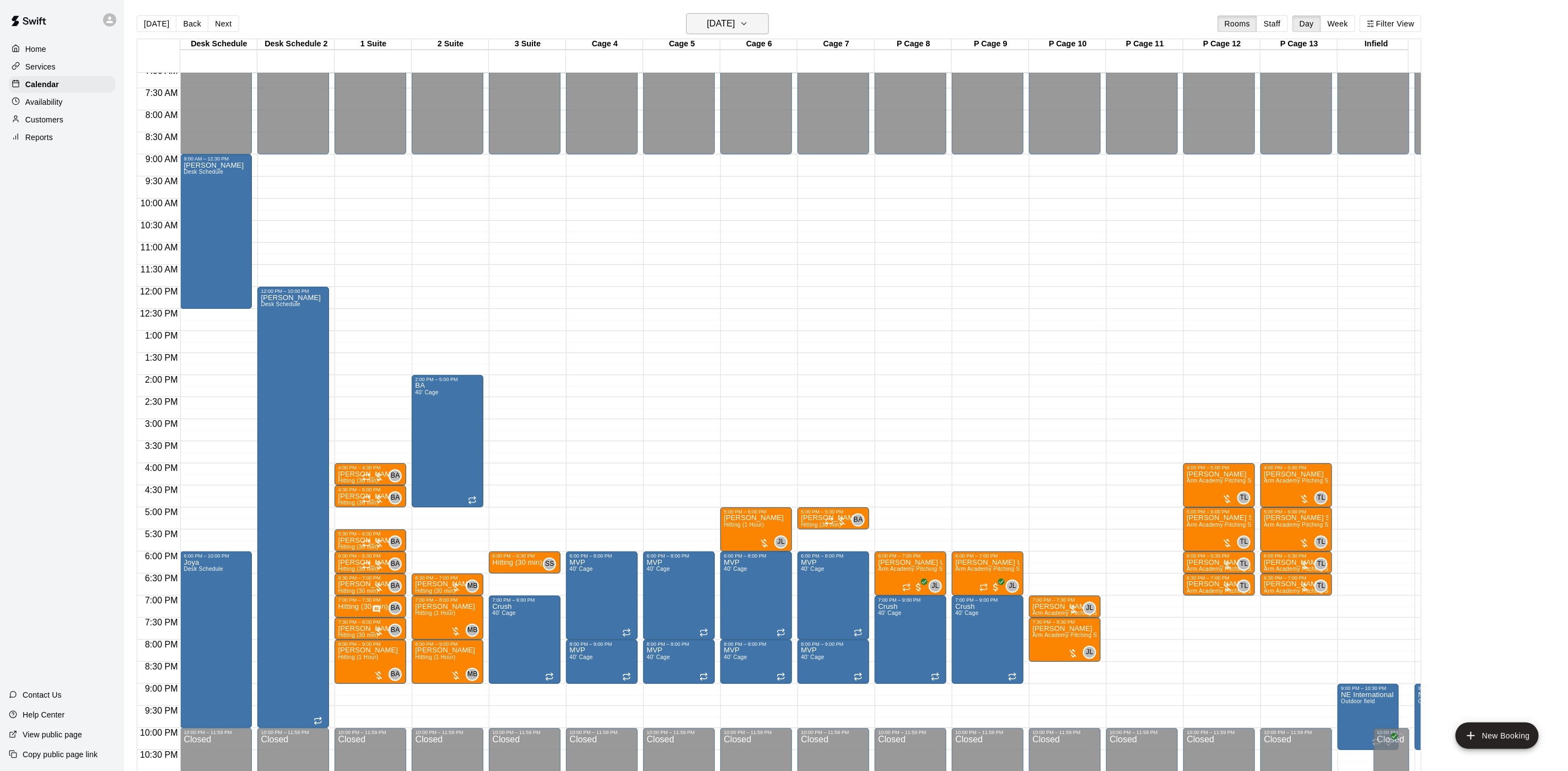
click at [762, 30] on button "[DATE]" at bounding box center [727, 24] width 83 height 21
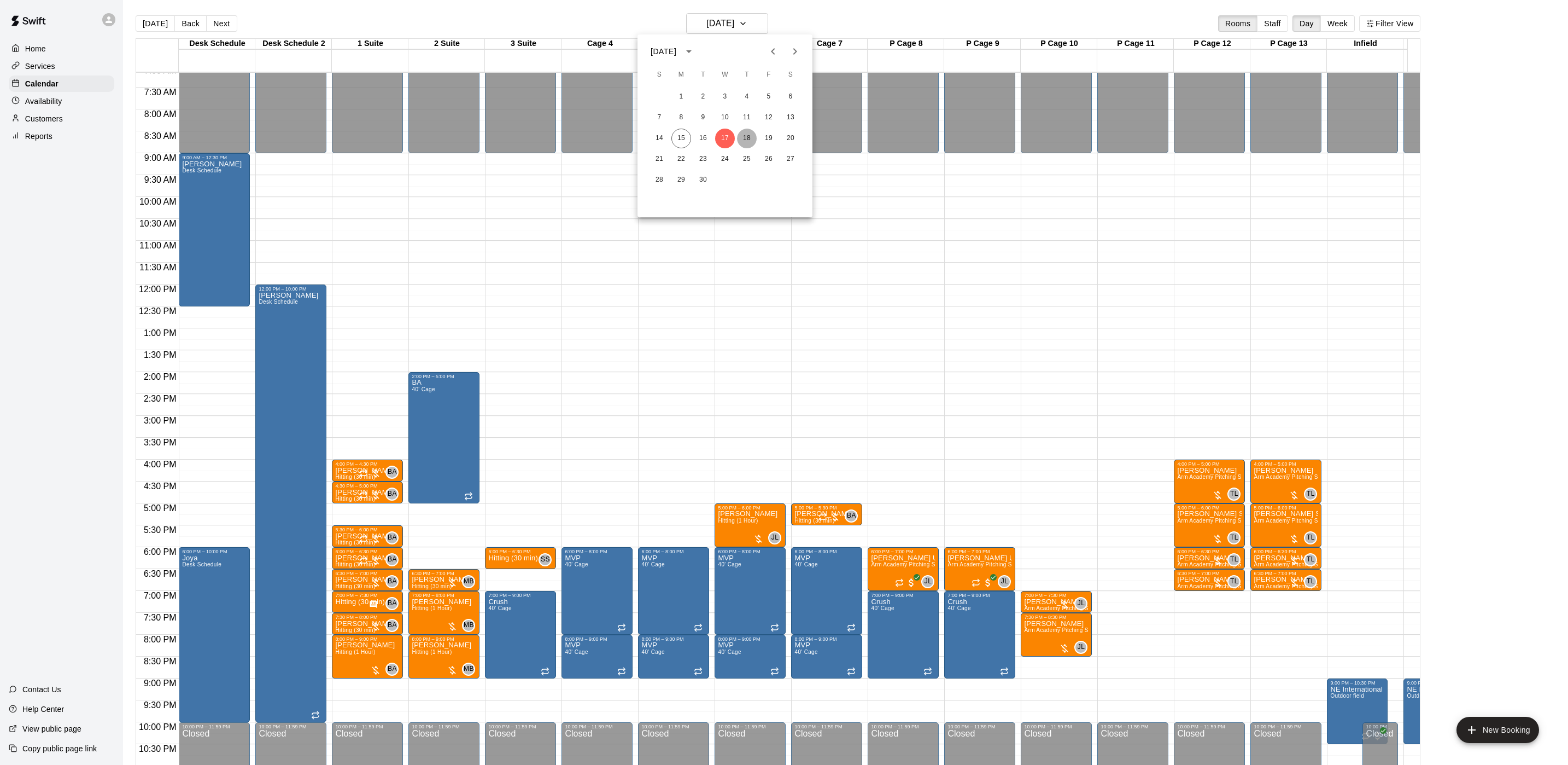
click at [751, 138] on button "18" at bounding box center [747, 138] width 19 height 19
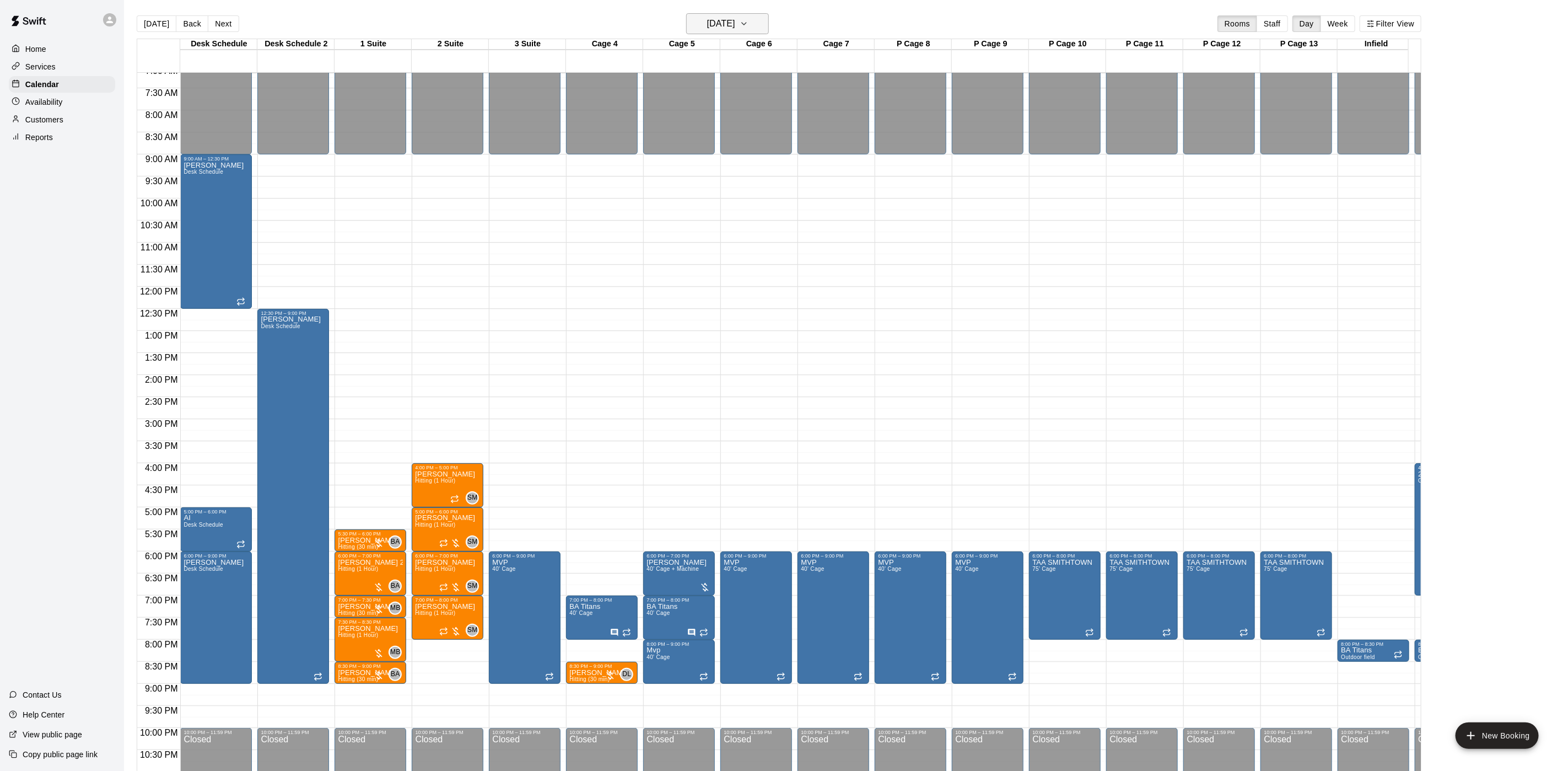
click at [735, 29] on h6 "[DATE]" at bounding box center [721, 23] width 28 height 15
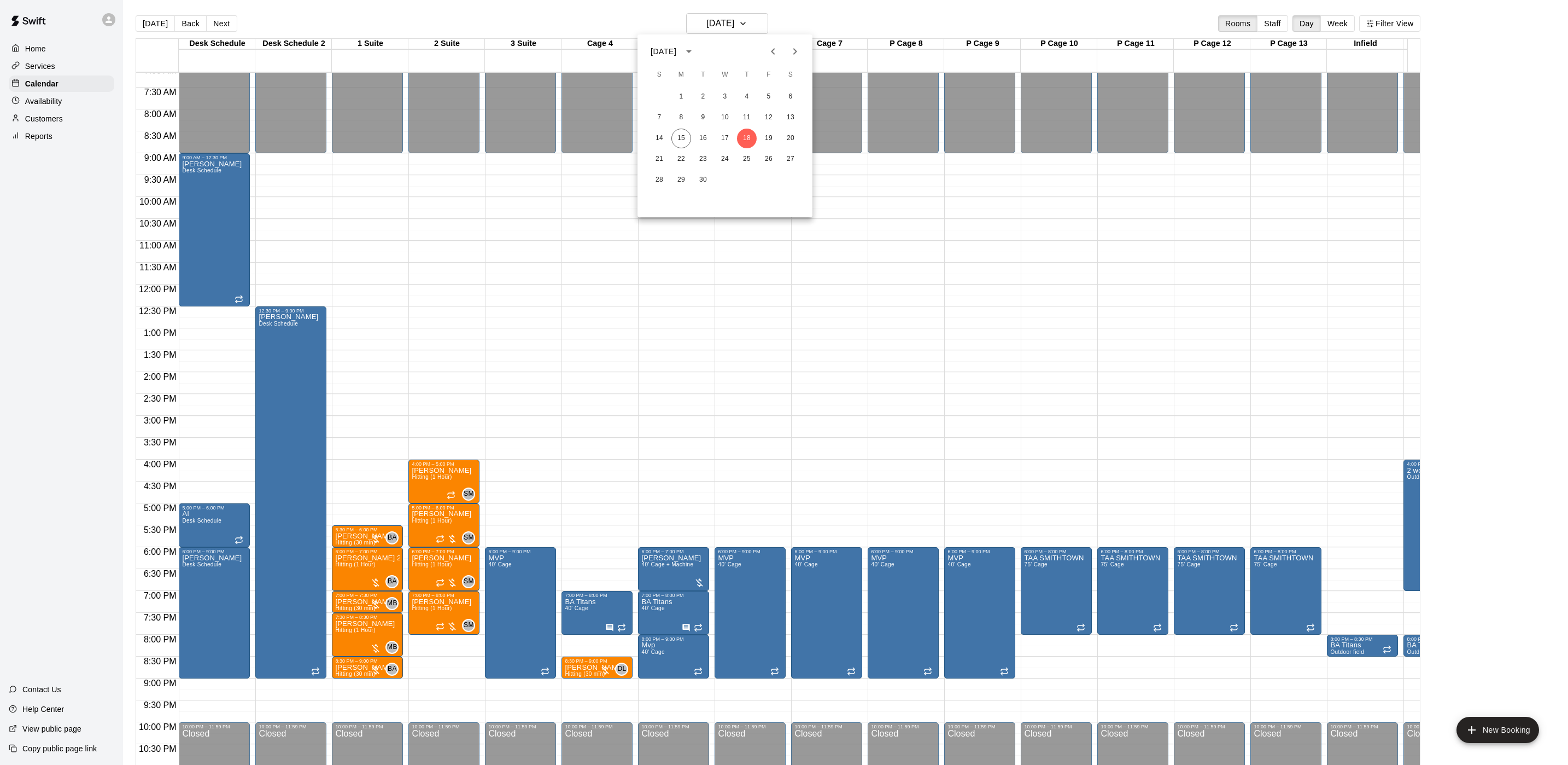
click at [716, 132] on div "14 15 16 17 18 19 20" at bounding box center [724, 138] width 175 height 19
click at [717, 133] on button "17" at bounding box center [725, 138] width 19 height 19
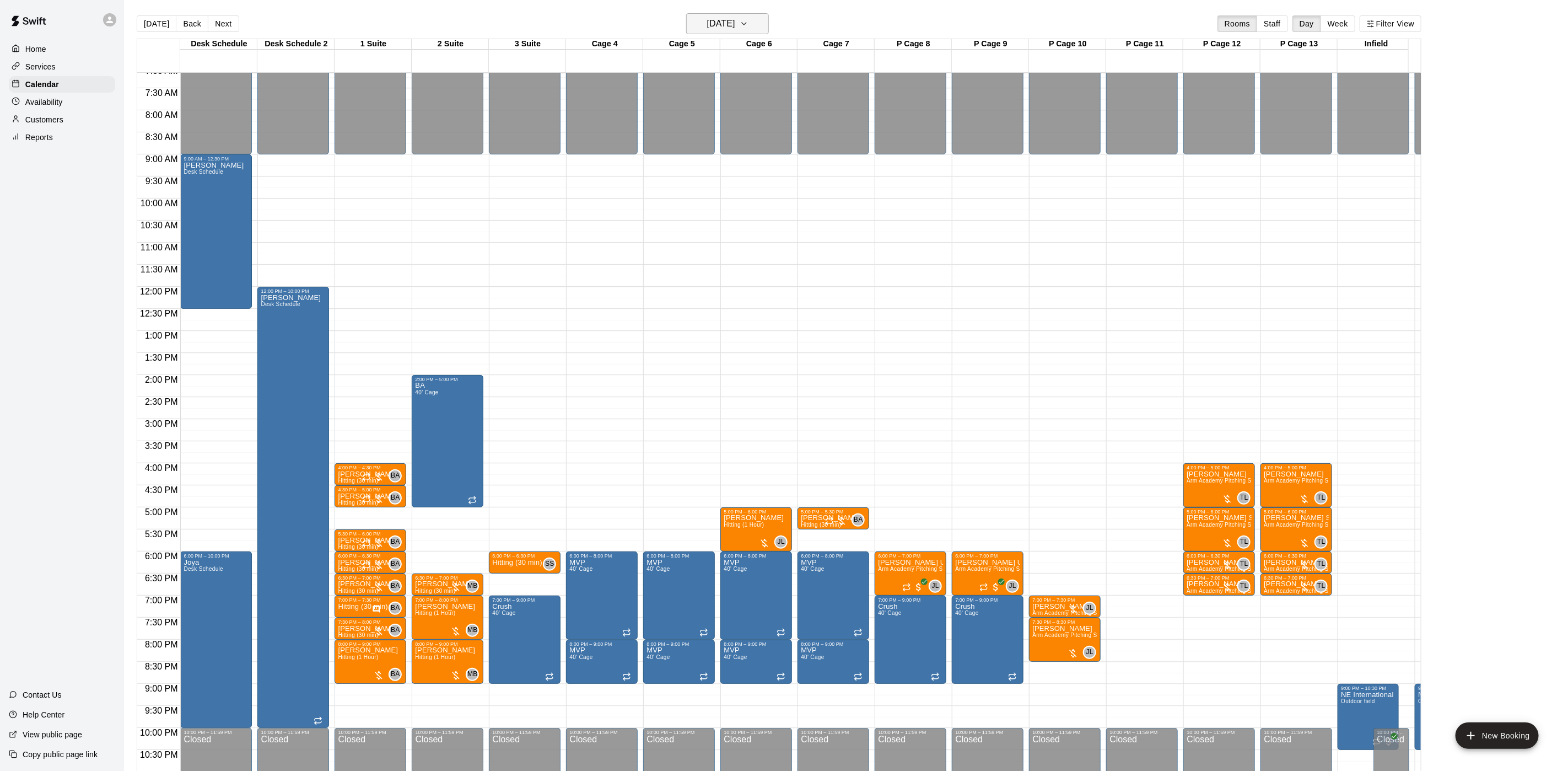
click at [723, 26] on h6 "[DATE]" at bounding box center [721, 23] width 28 height 15
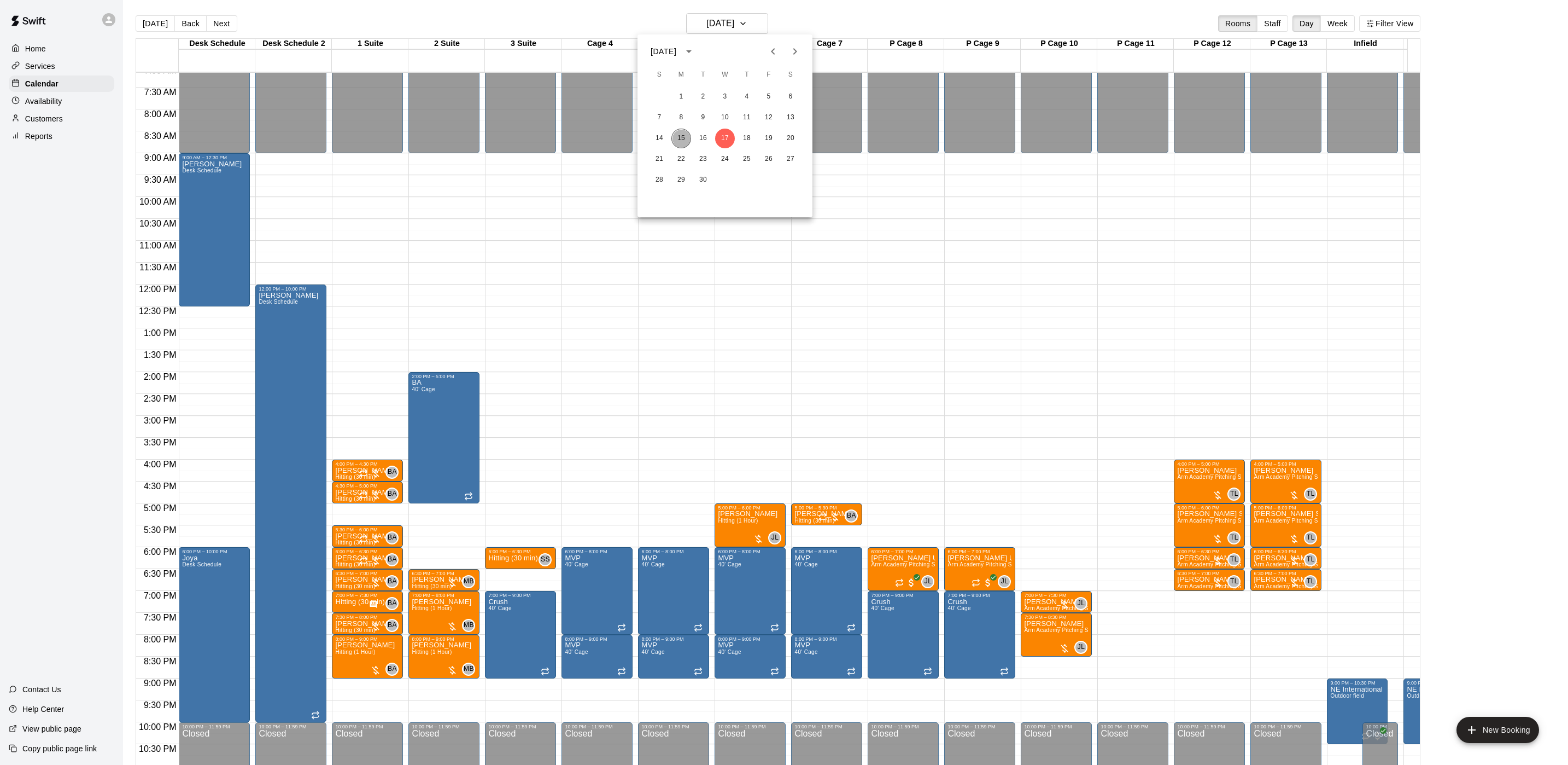
click at [676, 143] on button "15" at bounding box center [681, 138] width 19 height 19
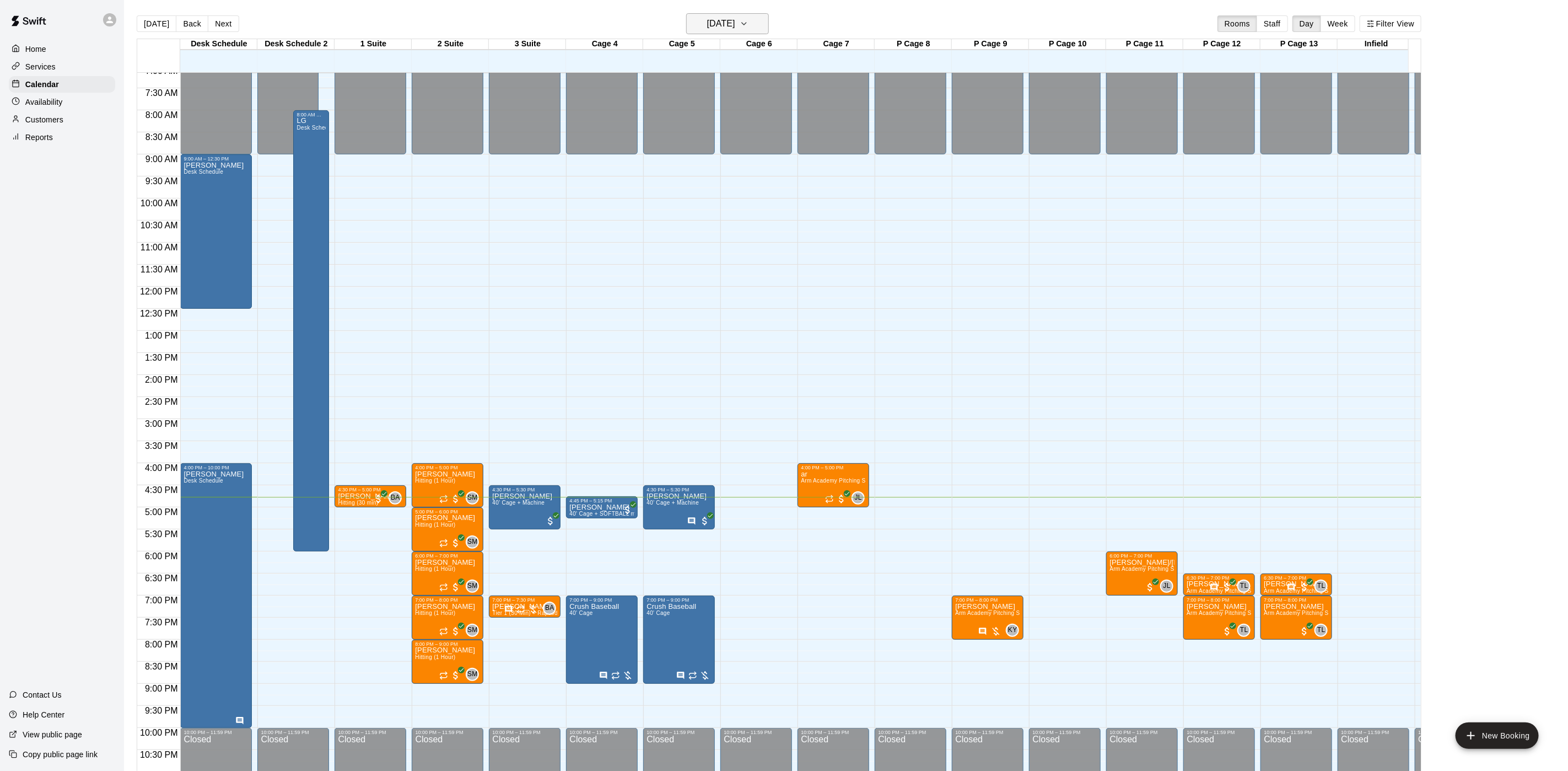
click at [719, 30] on h6 "[DATE]" at bounding box center [721, 23] width 28 height 15
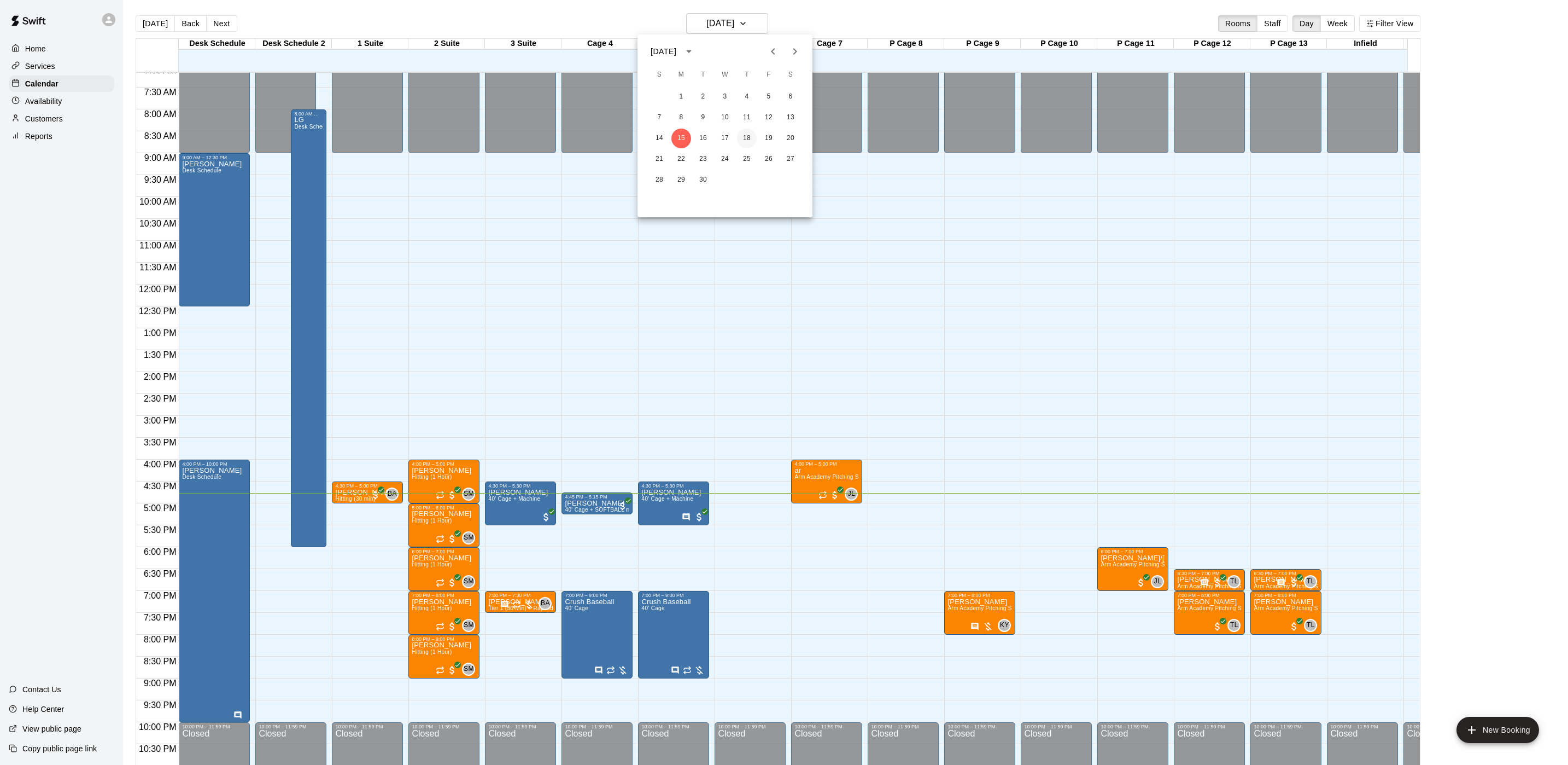
click at [747, 137] on button "18" at bounding box center [747, 138] width 19 height 19
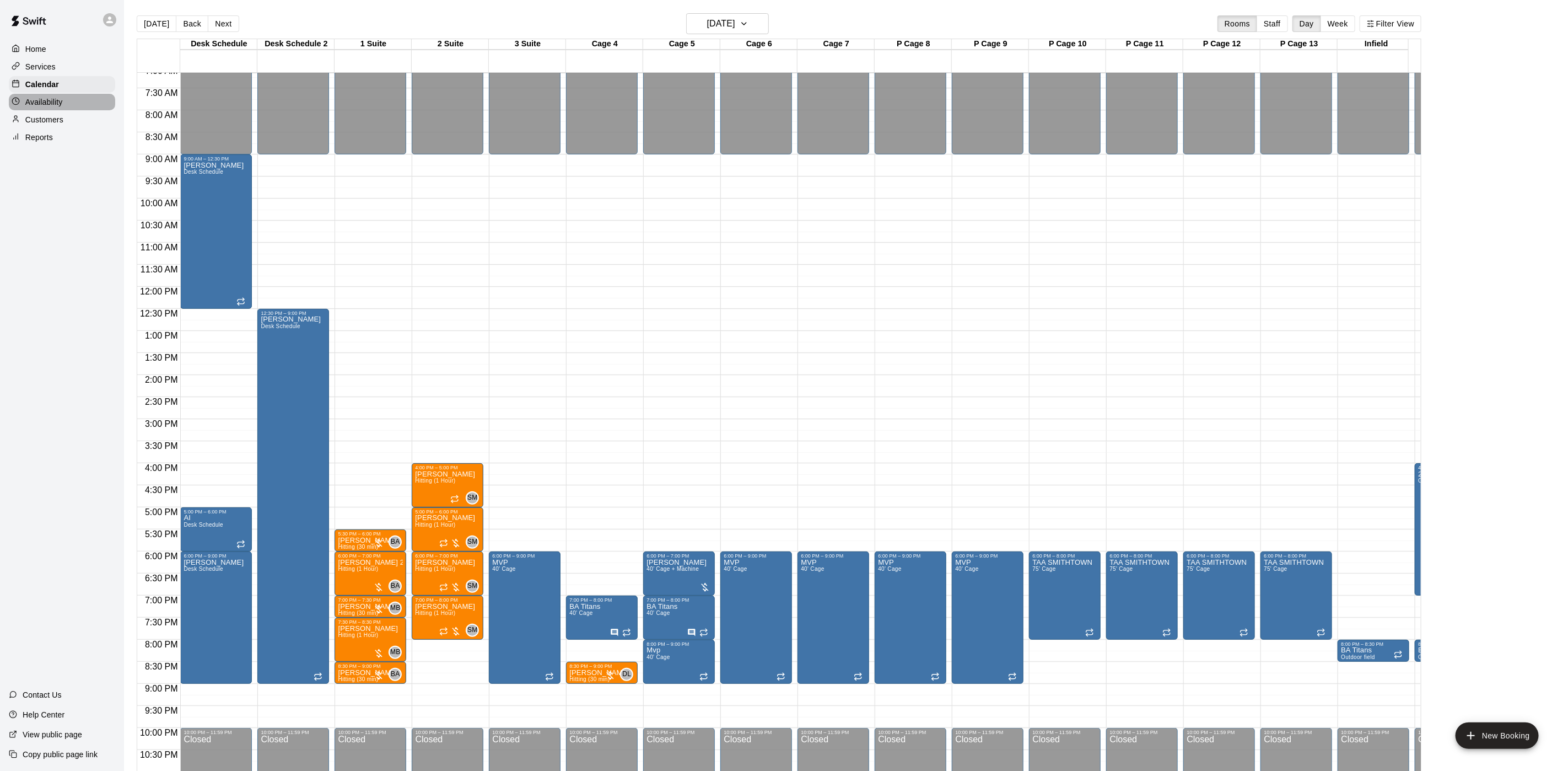
click at [41, 103] on p "Availability" at bounding box center [44, 102] width 37 height 11
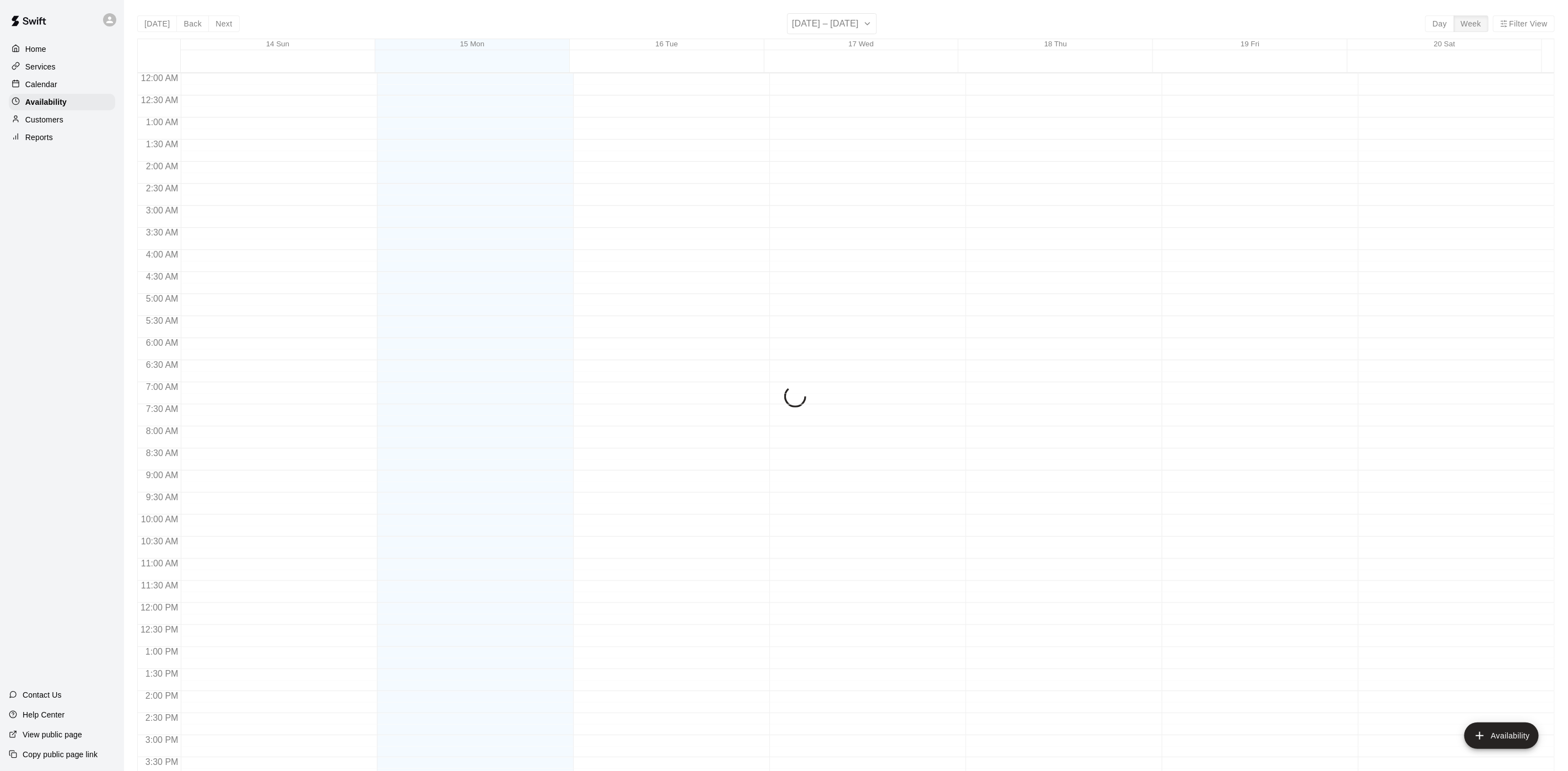
scroll to position [349, 0]
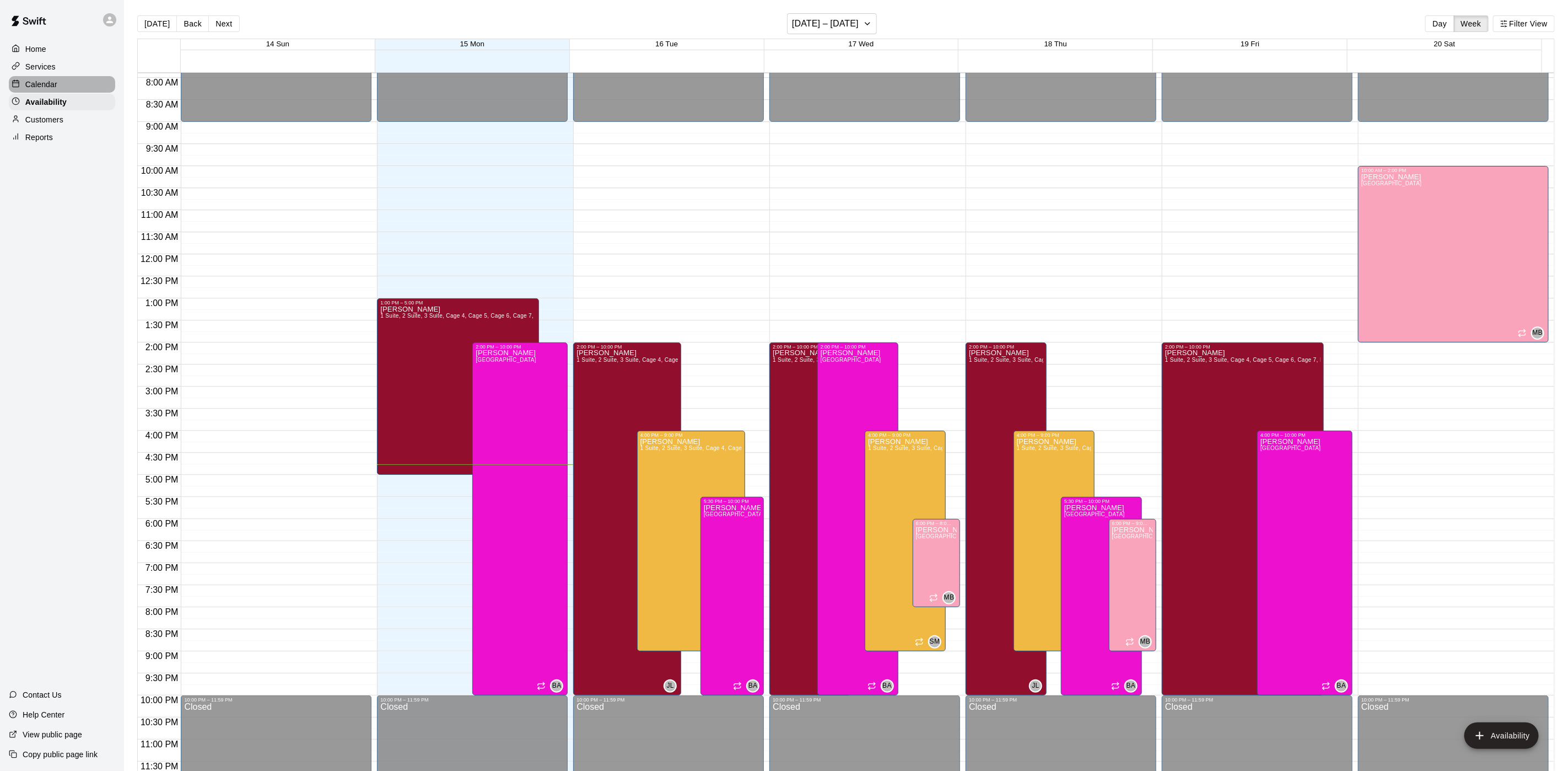
click at [48, 86] on p "Calendar" at bounding box center [41, 84] width 32 height 11
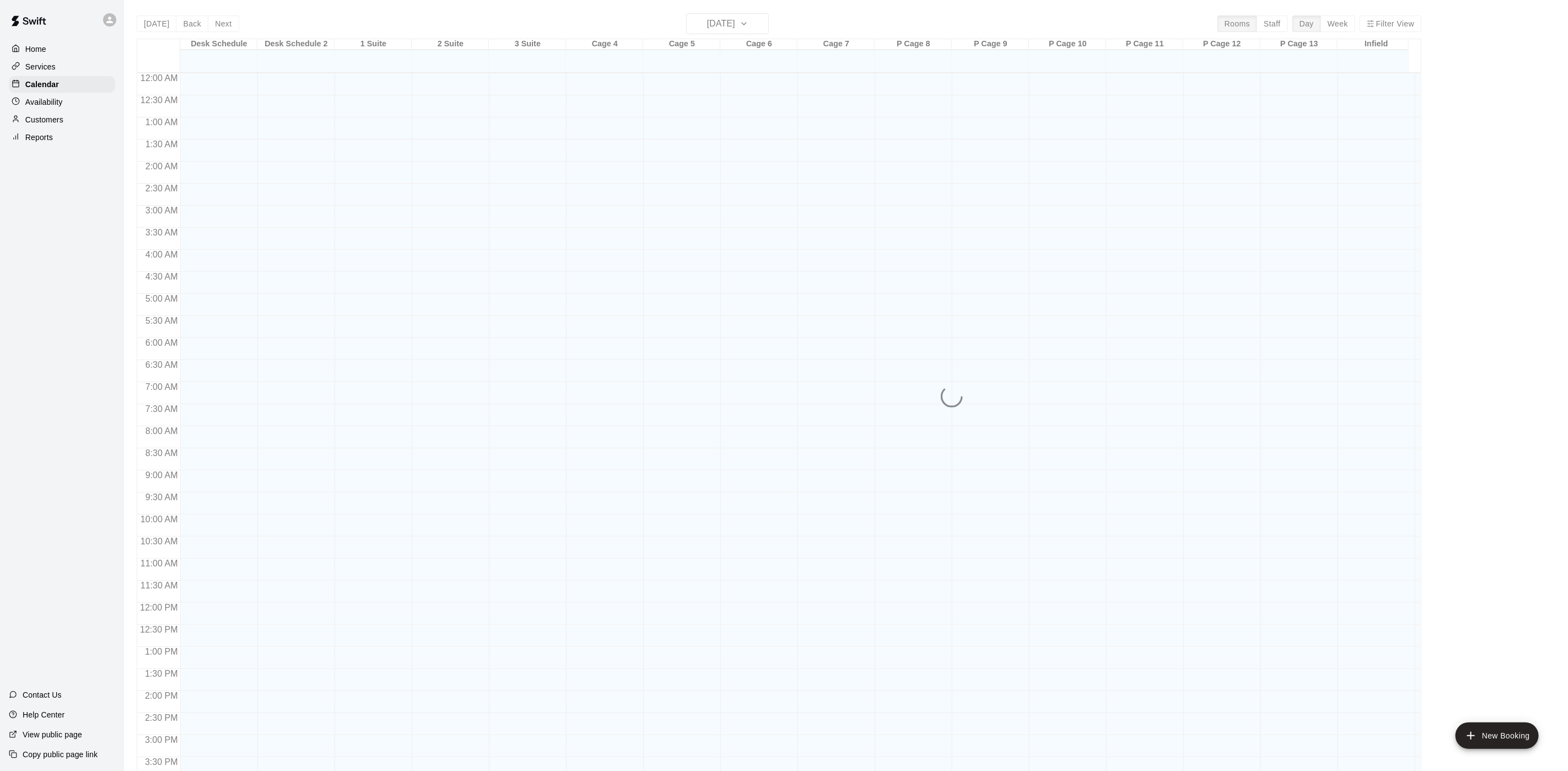
scroll to position [316, 0]
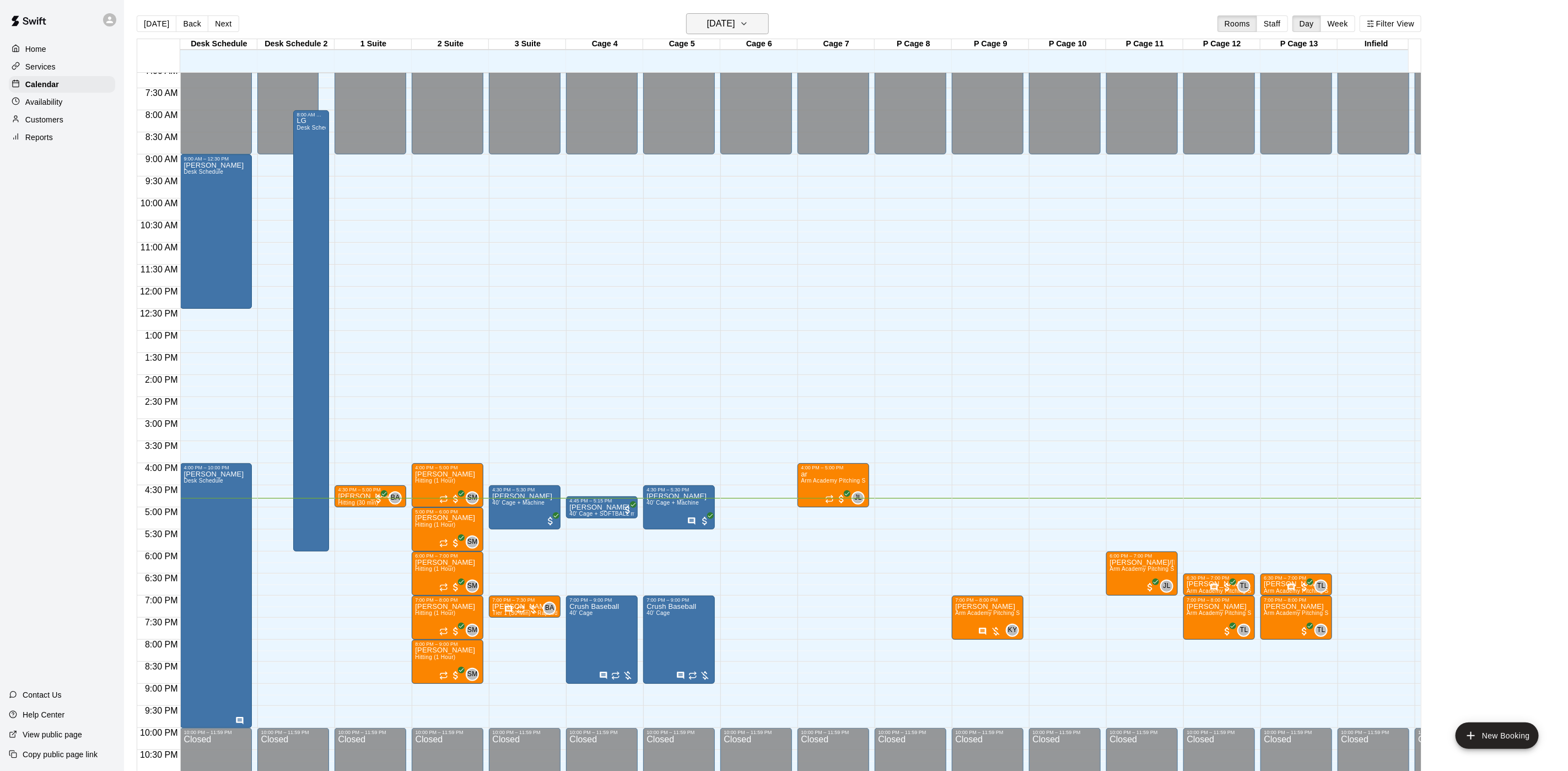
click at [708, 17] on h6 "[DATE]" at bounding box center [721, 23] width 28 height 15
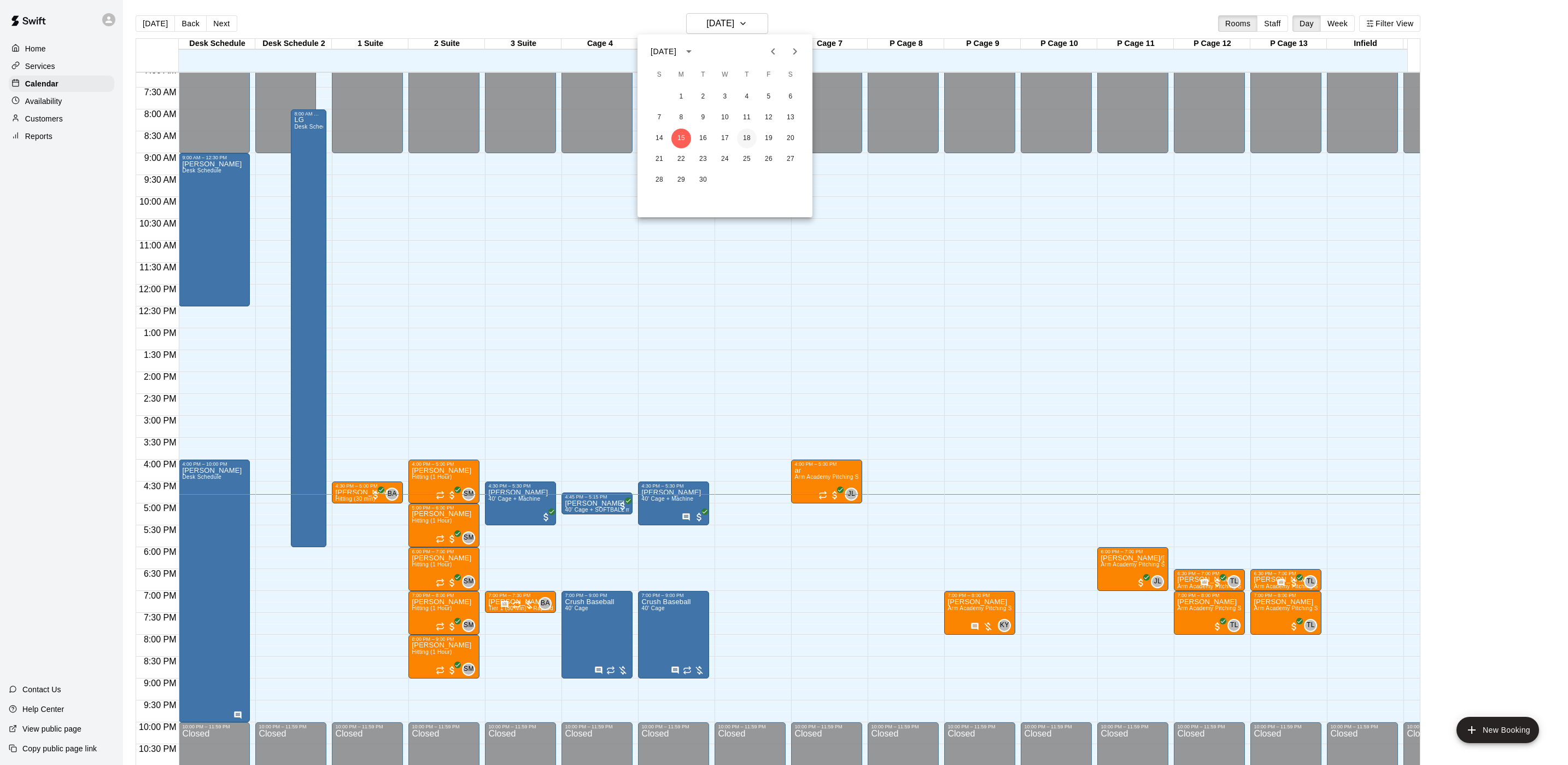
click at [744, 135] on button "18" at bounding box center [747, 138] width 19 height 19
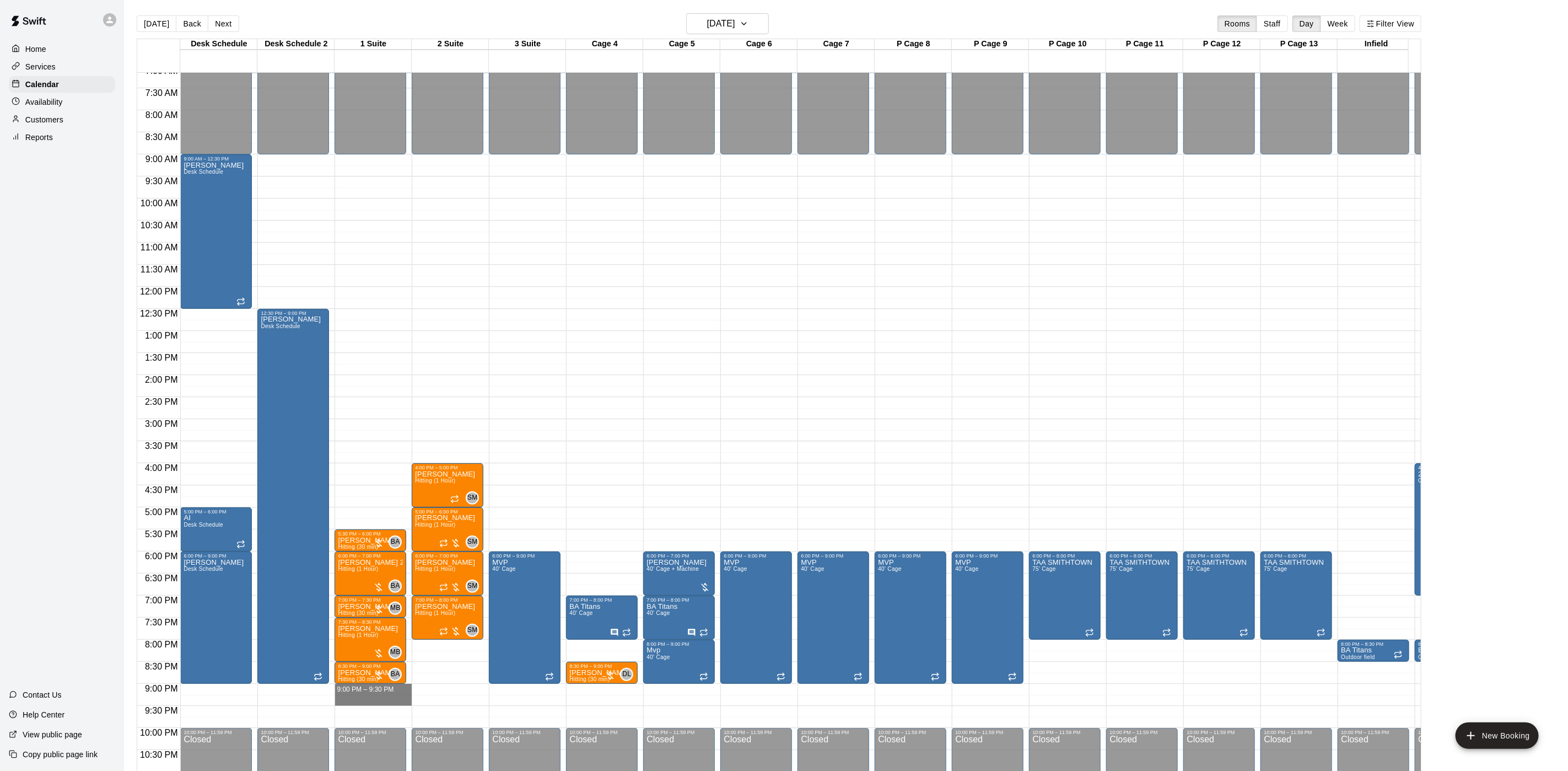
drag, startPoint x: 385, startPoint y: 690, endPoint x: 384, endPoint y: 705, distance: 15.0
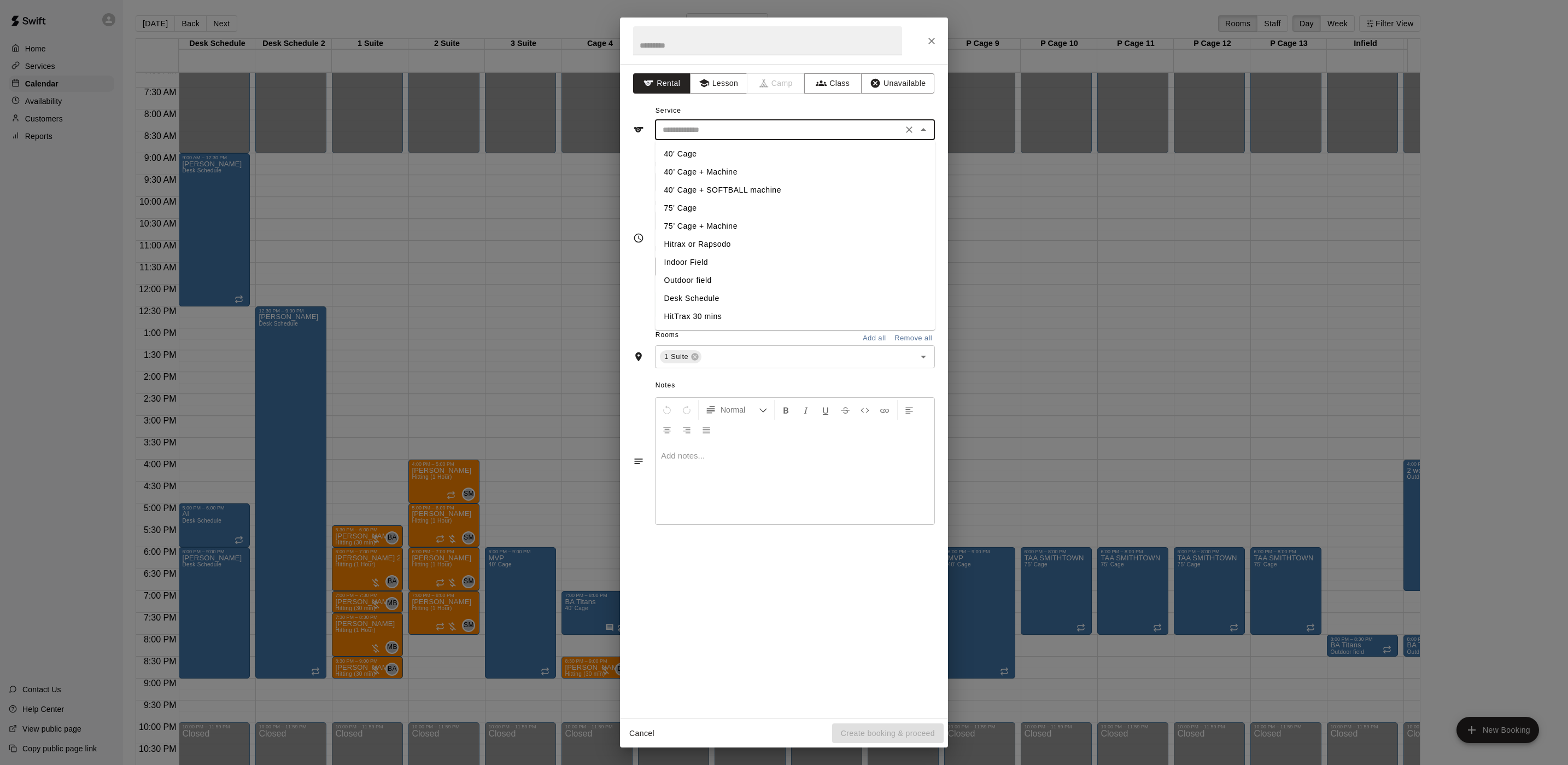
click at [681, 128] on input "text" at bounding box center [779, 130] width 241 height 13
click at [728, 87] on button "Lesson" at bounding box center [719, 83] width 57 height 20
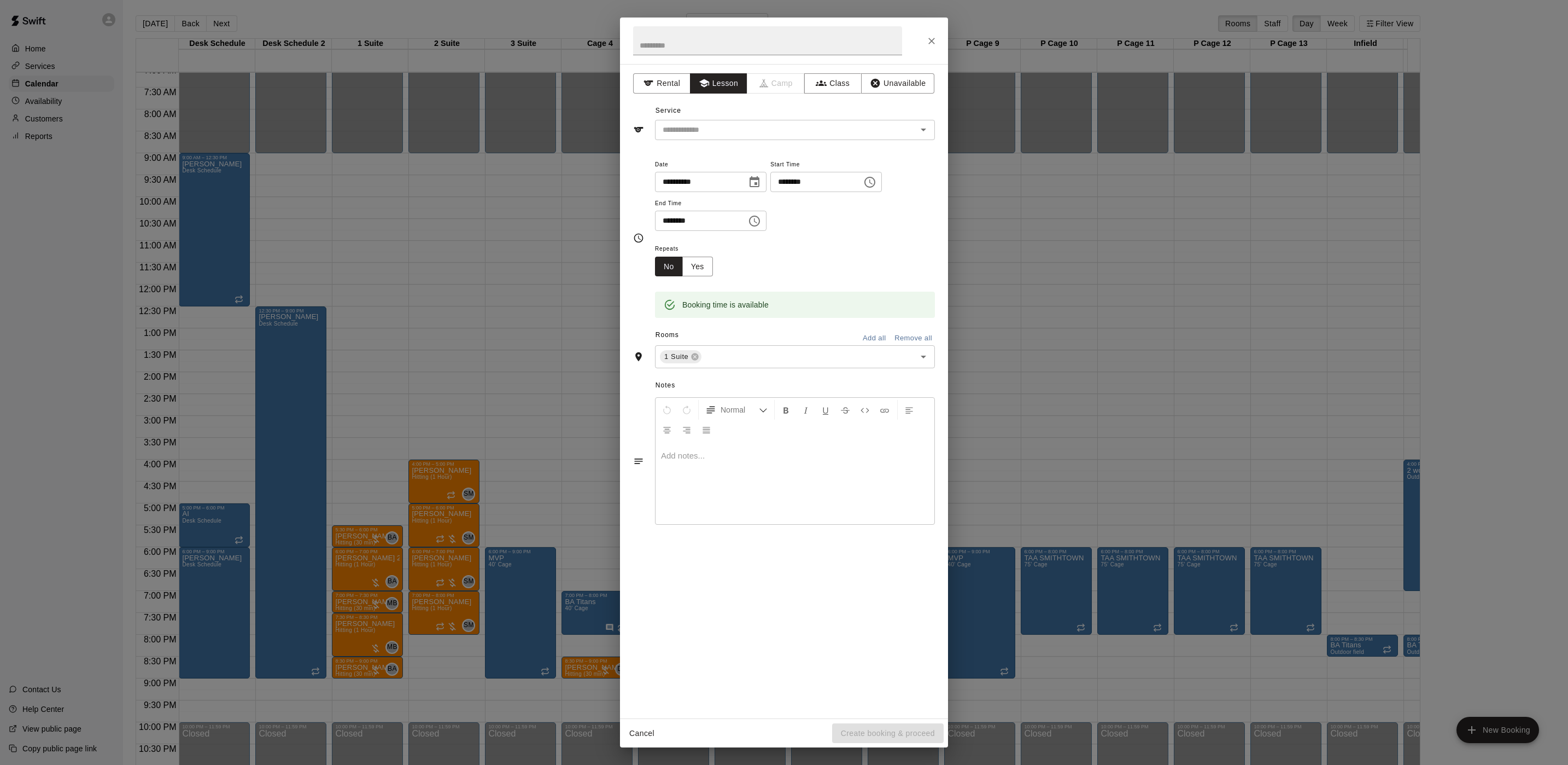
click at [713, 142] on div "**********" at bounding box center [784, 391] width 328 height 654
click at [718, 135] on input "text" at bounding box center [779, 130] width 241 height 13
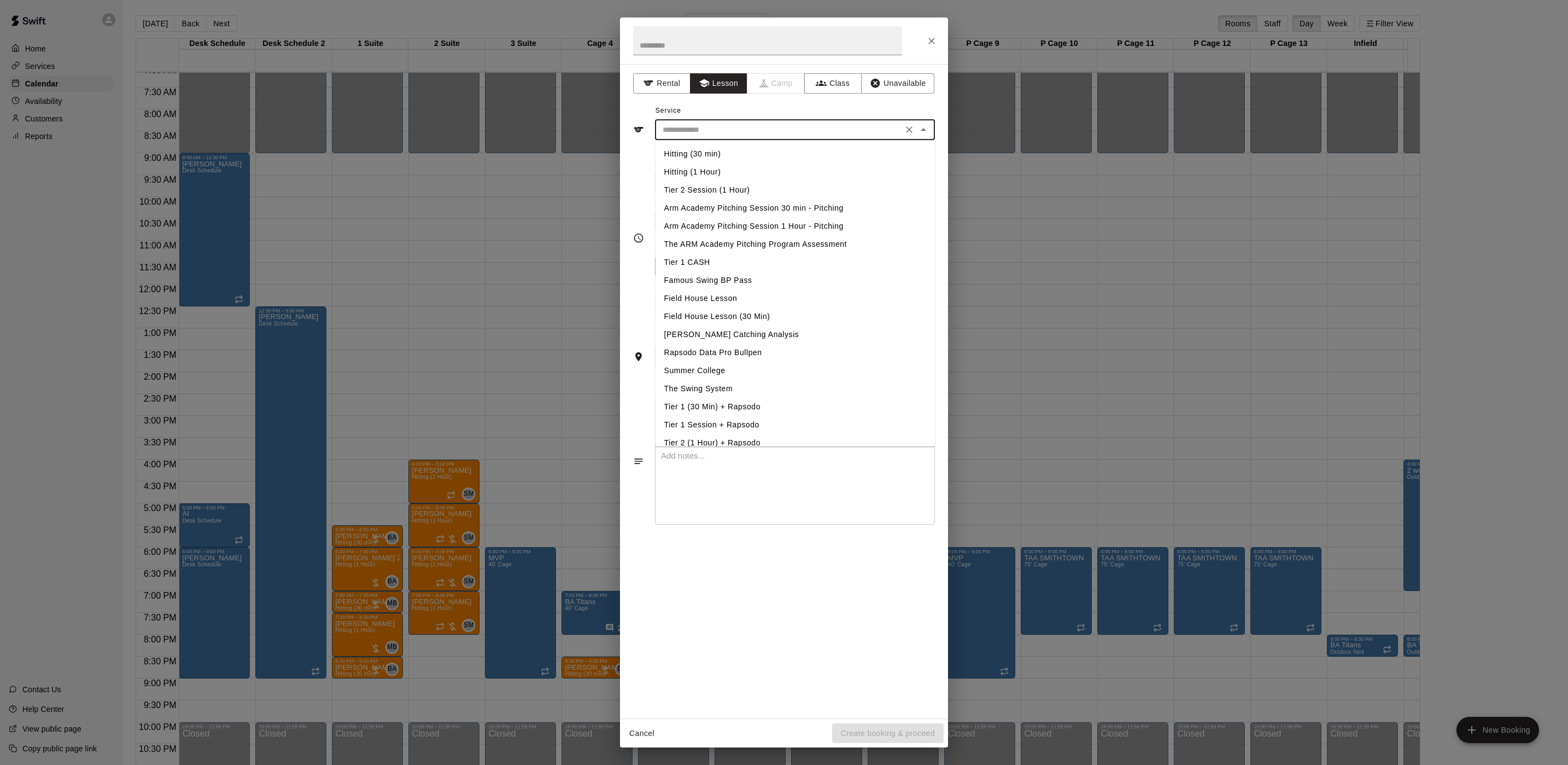
click at [726, 155] on li "Hitting (30 min)" at bounding box center [796, 154] width 280 height 18
type input "**********"
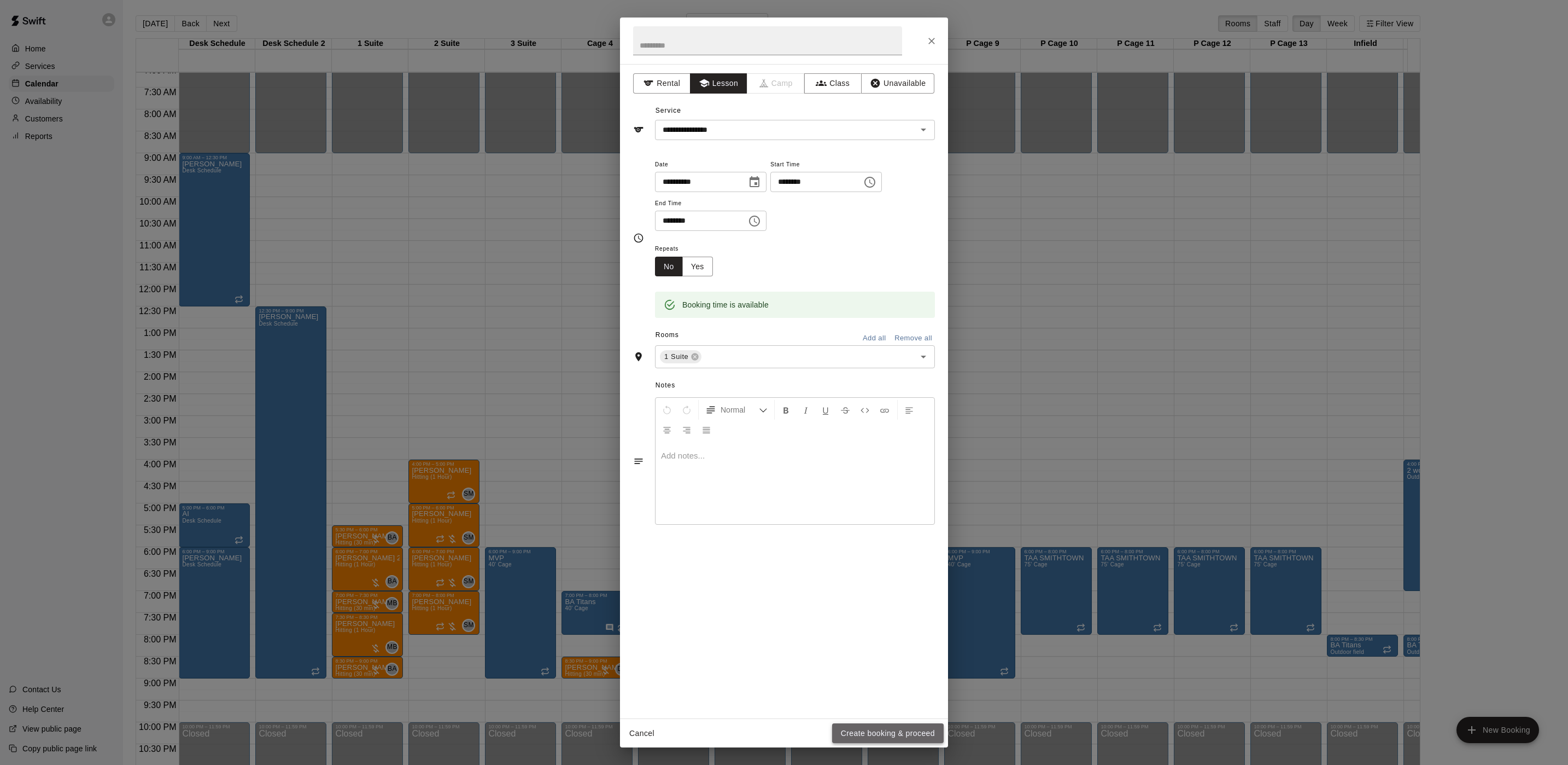
click at [850, 740] on button "Create booking & proceed" at bounding box center [887, 733] width 111 height 20
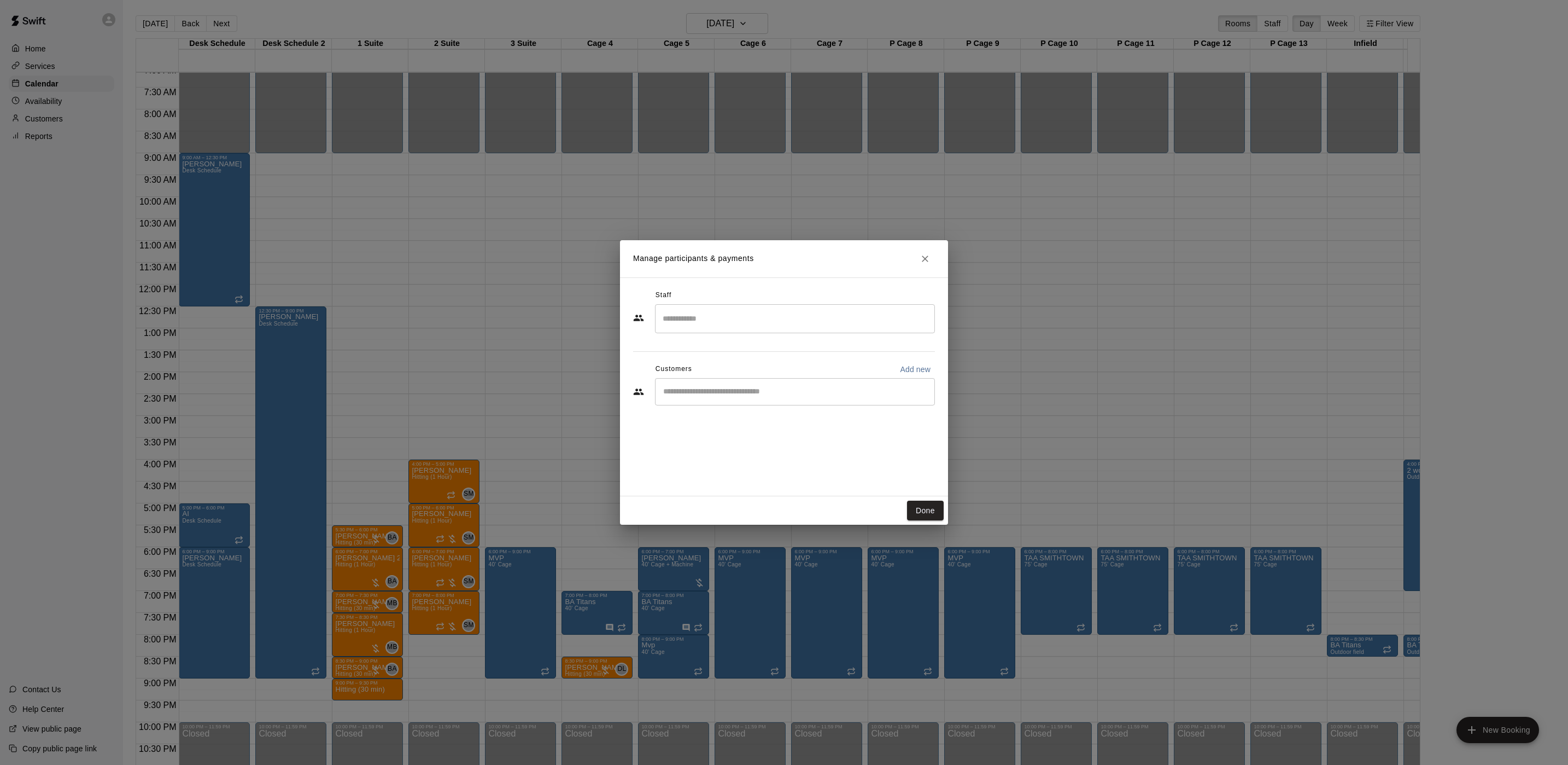
click at [726, 336] on div "Staff ​ Customers Add new ​" at bounding box center [784, 351] width 302 height 130
click at [723, 312] on input "Search staff" at bounding box center [795, 318] width 270 height 19
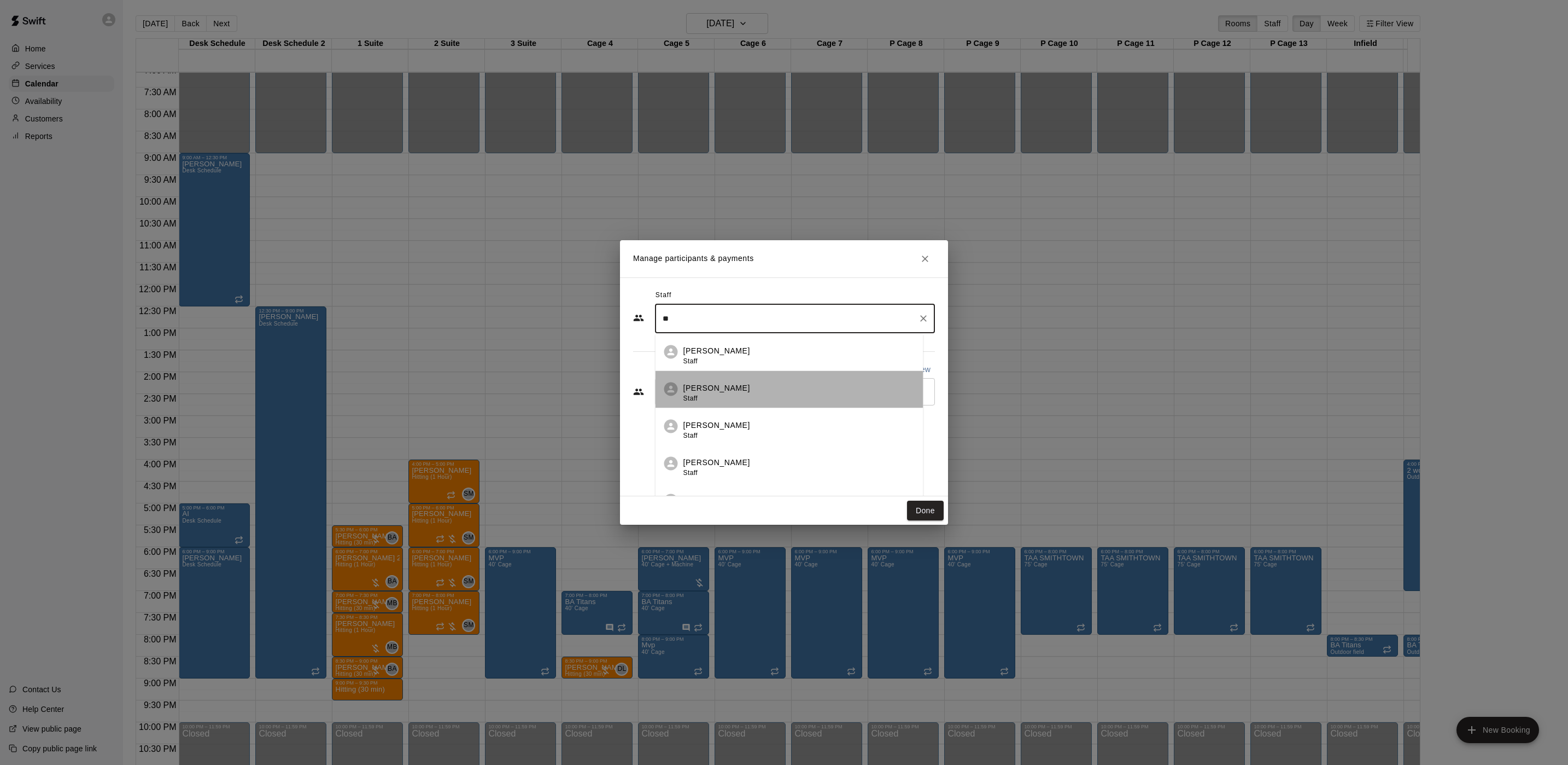
click at [856, 384] on div "[PERSON_NAME] Staff" at bounding box center [799, 393] width 231 height 21
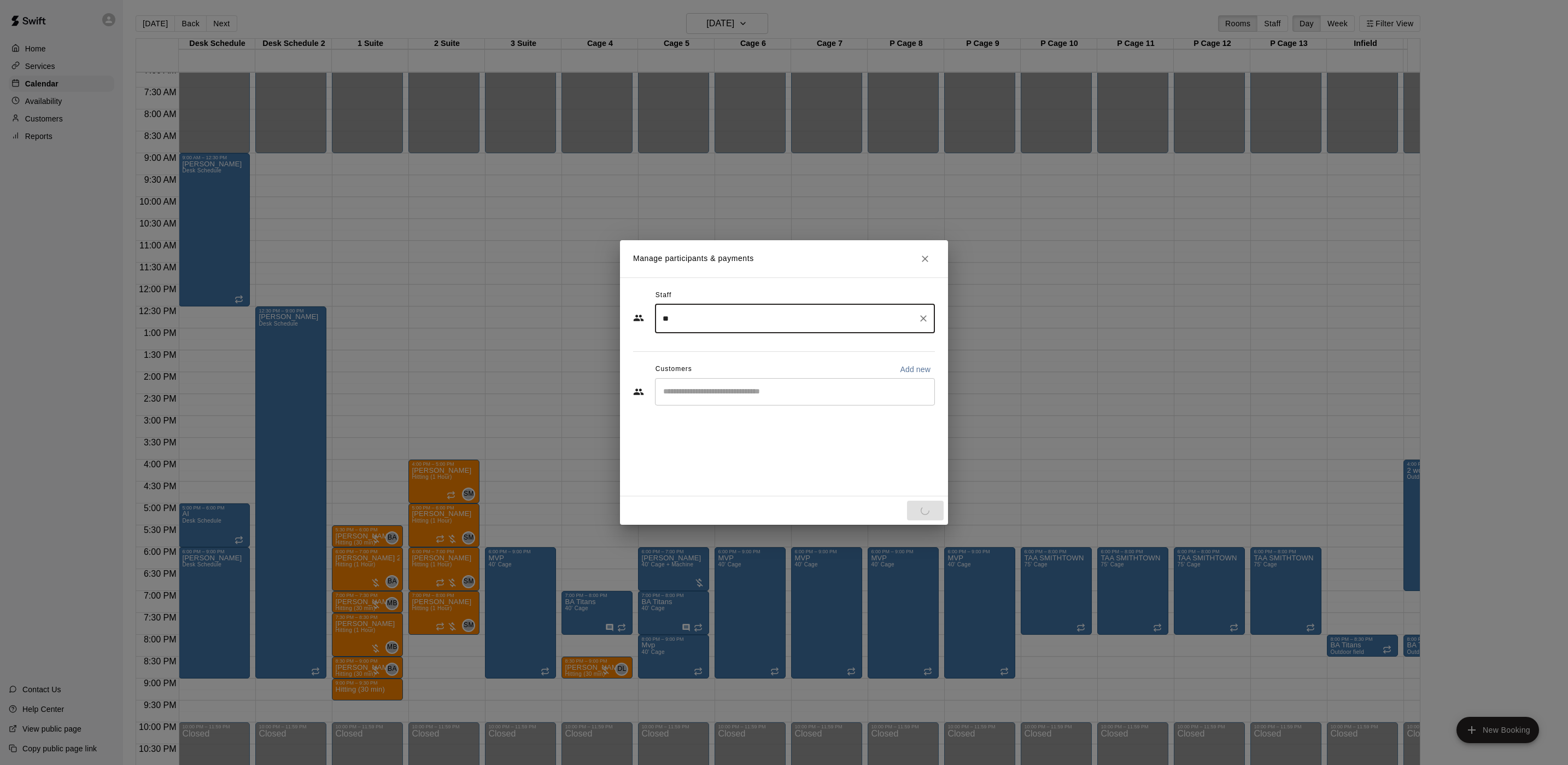
type input "**"
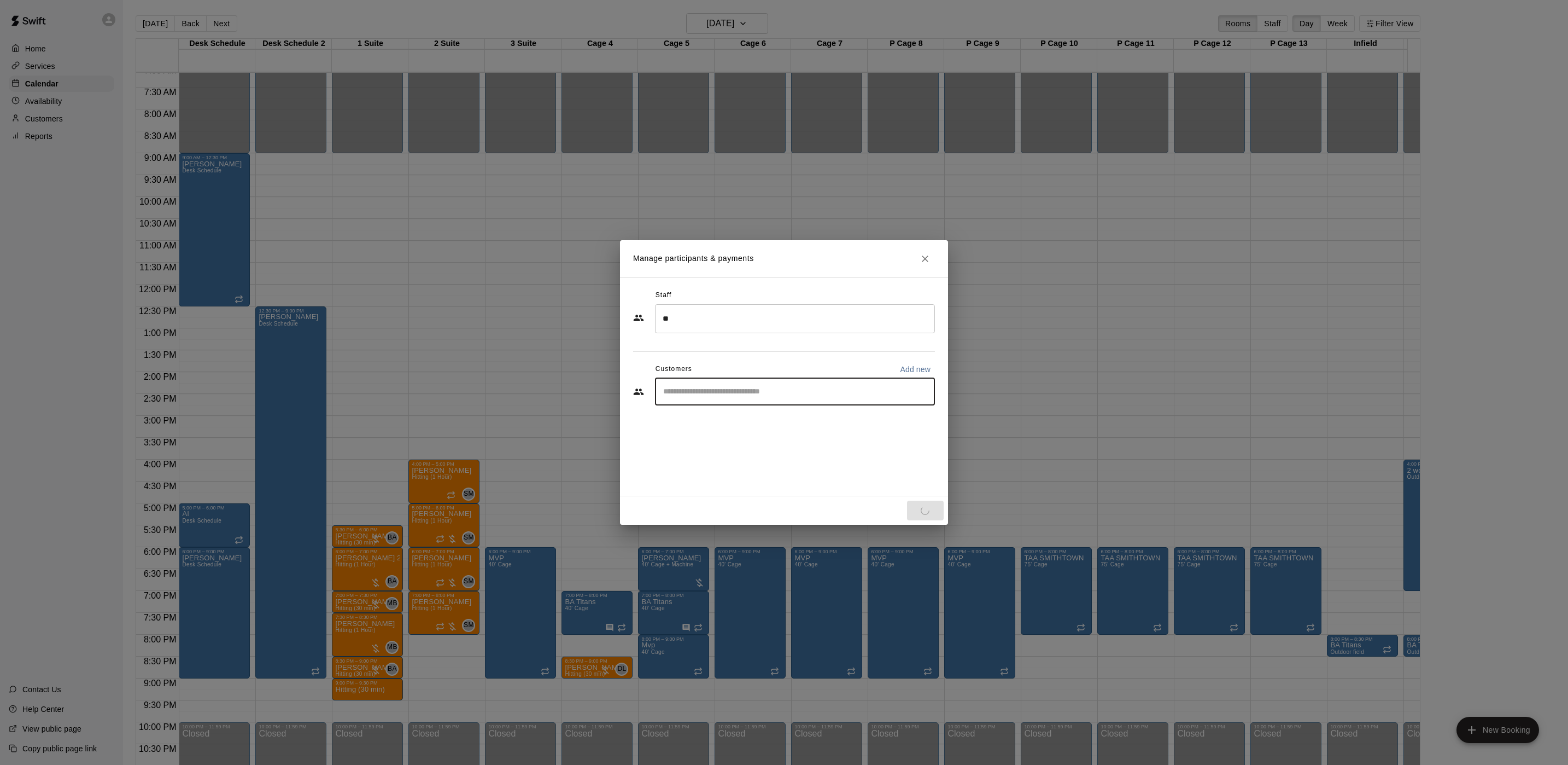
drag, startPoint x: 816, startPoint y: 386, endPoint x: 710, endPoint y: 387, distance: 106.0
click at [710, 387] on input "Start typing to search customers..." at bounding box center [795, 392] width 270 height 11
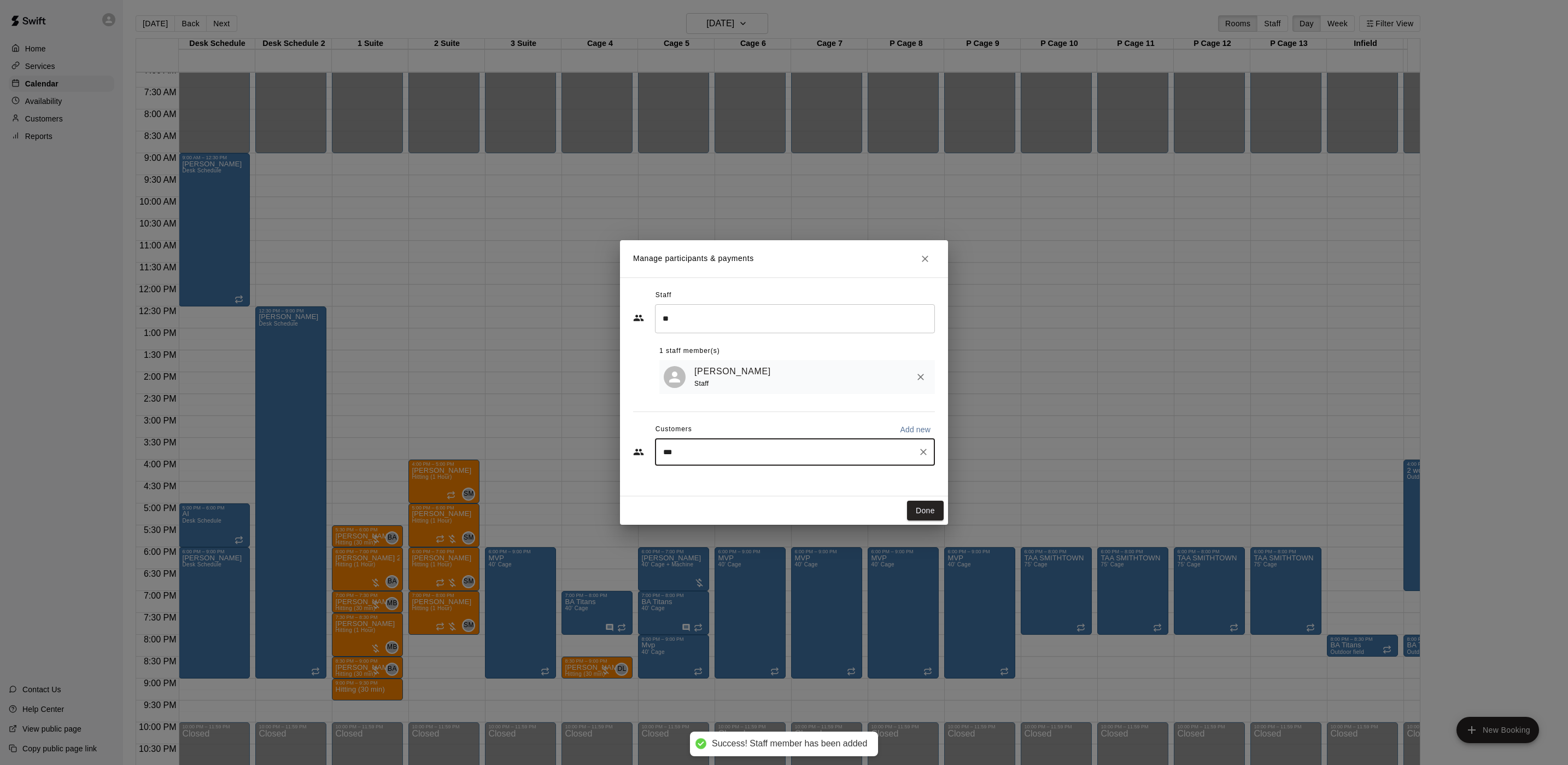
type input "****"
click at [709, 487] on span "[EMAIL_ADDRESS][DOMAIN_NAME]" at bounding box center [744, 491] width 117 height 8
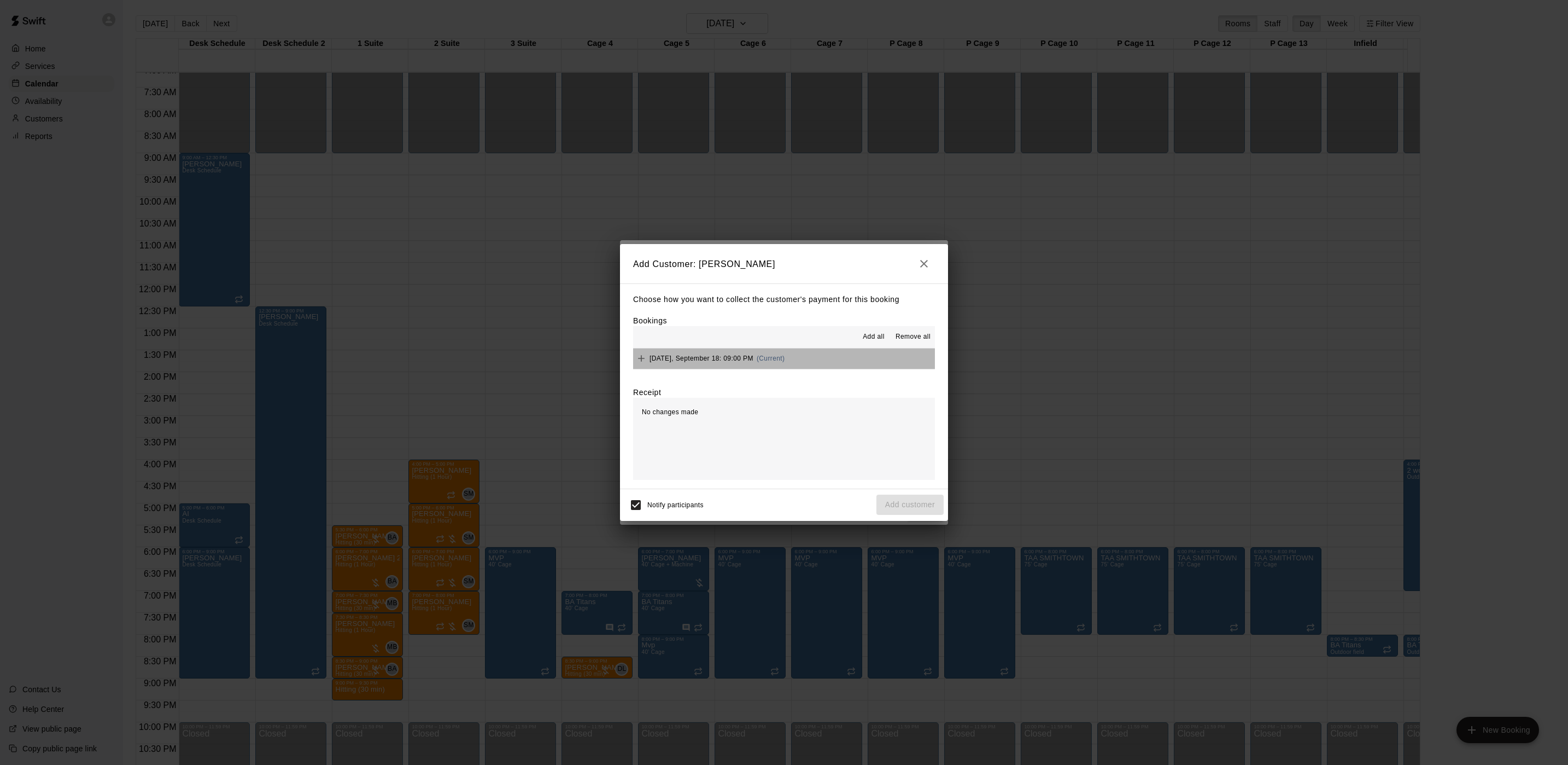
click at [801, 368] on button "[DATE], September 18: 09:00 PM (Current)" at bounding box center [784, 358] width 302 height 20
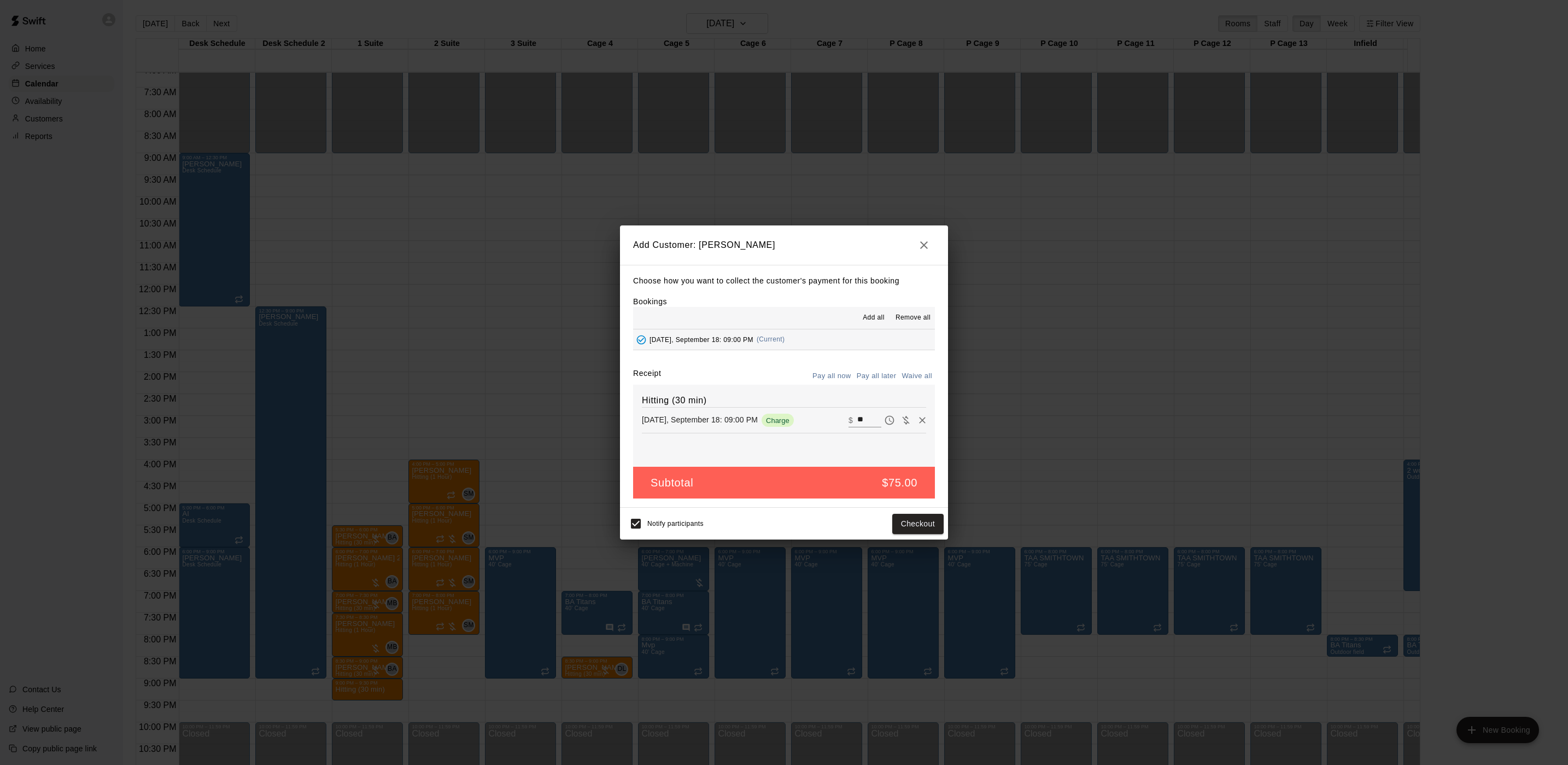
click at [837, 379] on button "Pay all now" at bounding box center [831, 376] width 44 height 17
click at [919, 529] on button "Checkout" at bounding box center [918, 523] width 51 height 20
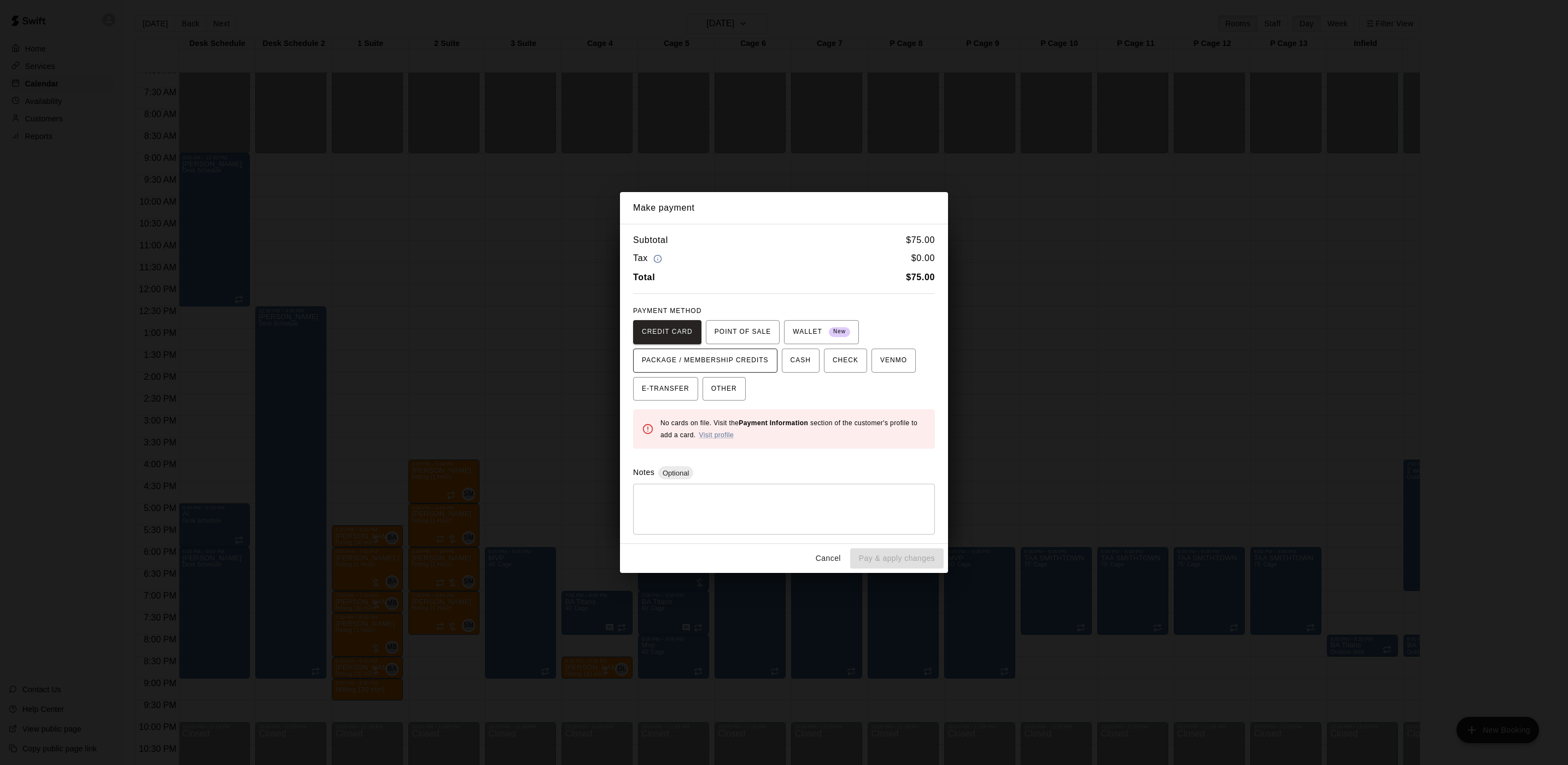
click at [746, 350] on button "PACKAGE / MEMBERSHIP CREDITS" at bounding box center [705, 361] width 144 height 24
click at [755, 337] on span "POINT OF SALE" at bounding box center [743, 332] width 57 height 18
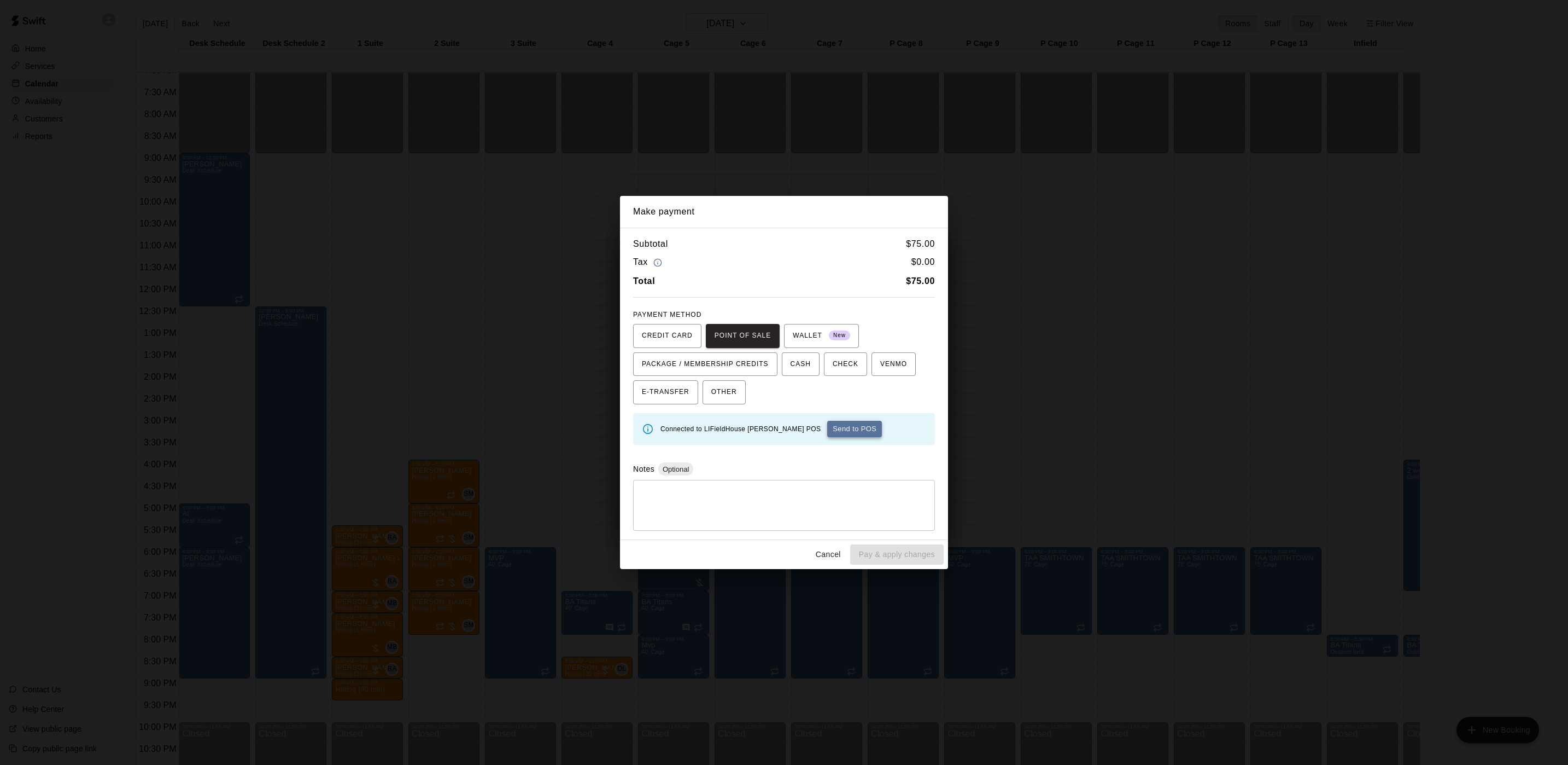
click at [827, 429] on button "Send to POS" at bounding box center [855, 429] width 55 height 16
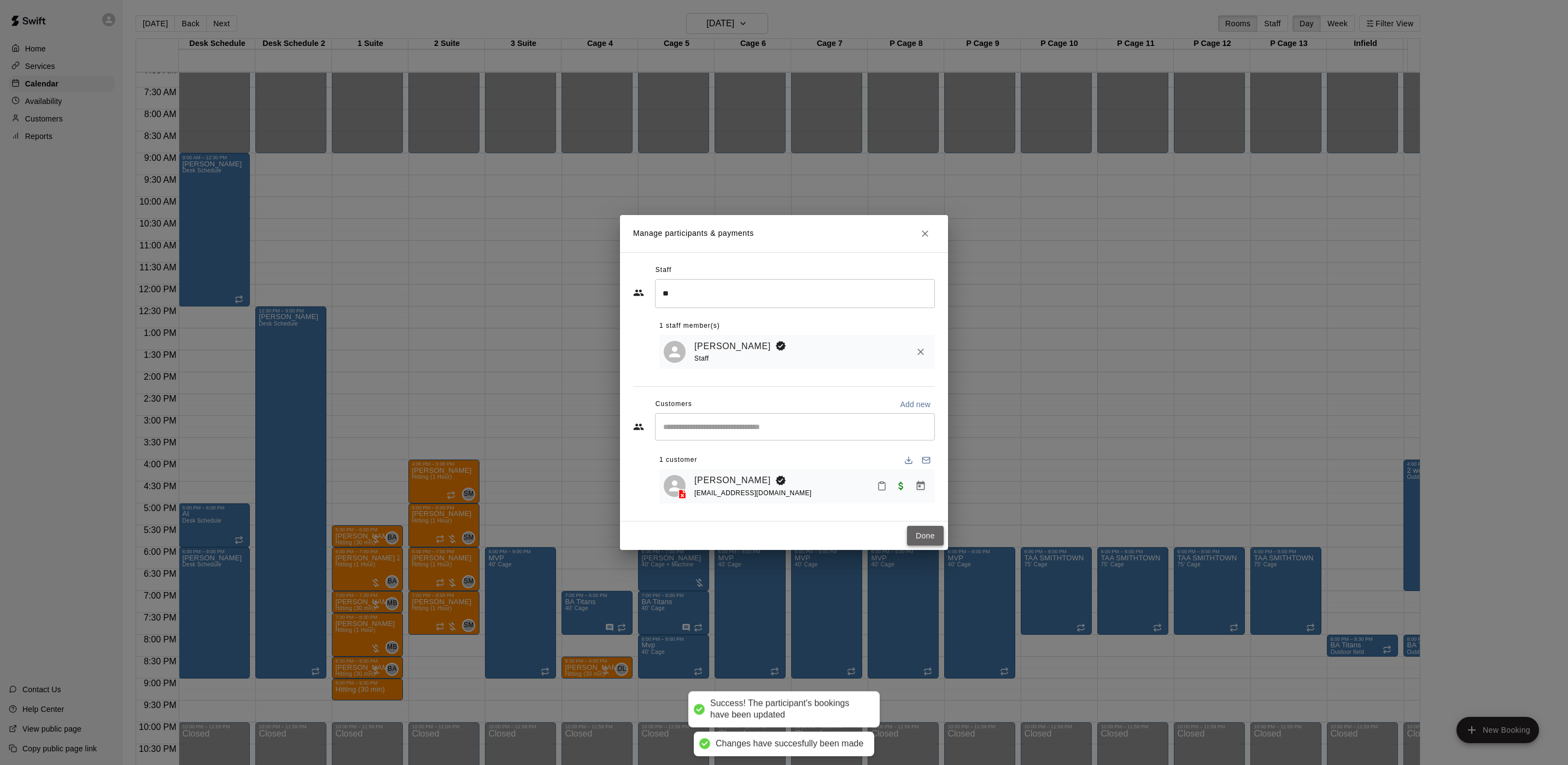
click at [926, 534] on button "Done" at bounding box center [925, 535] width 37 height 20
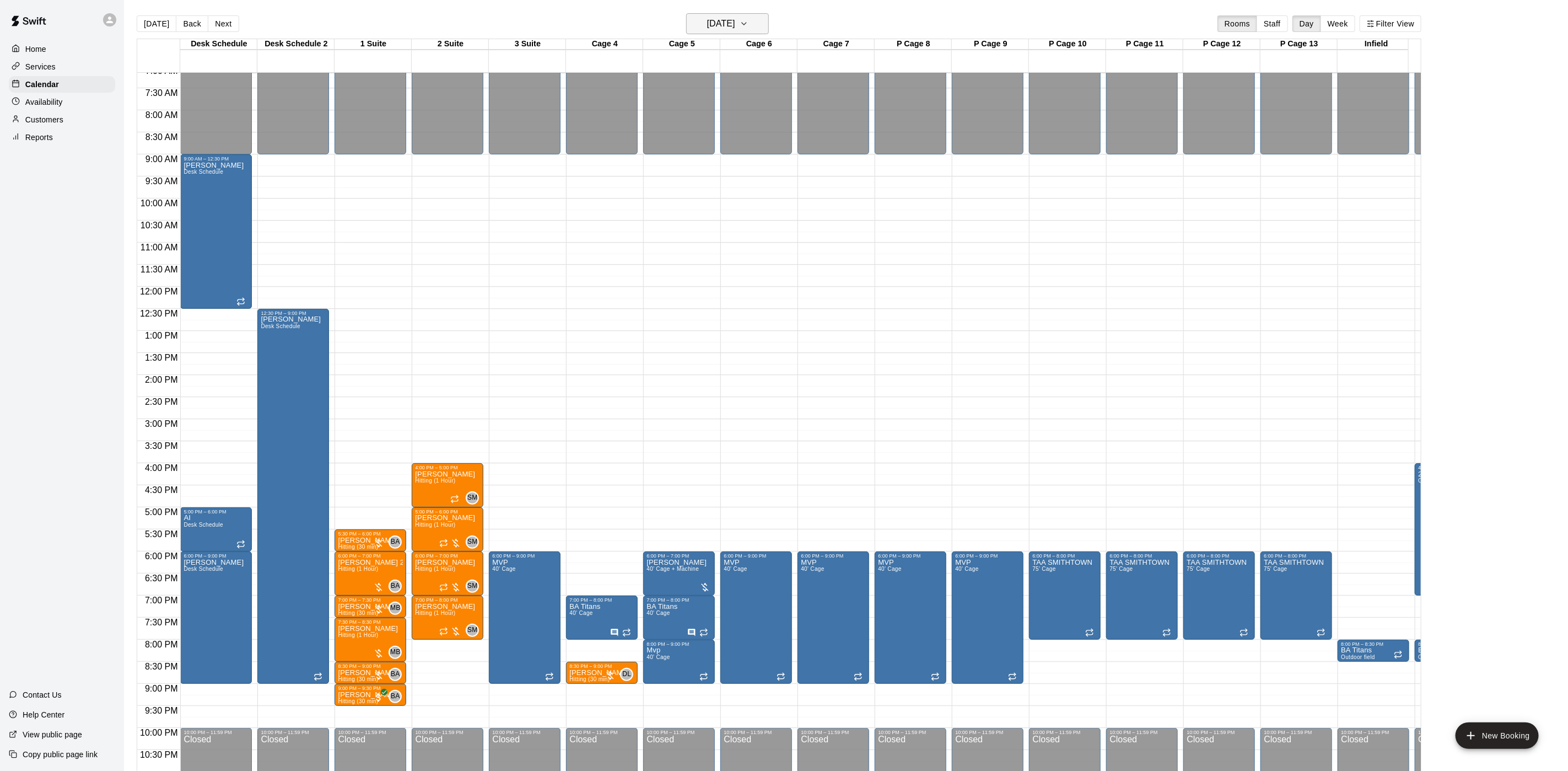
click at [712, 19] on h6 "[DATE]" at bounding box center [721, 23] width 28 height 15
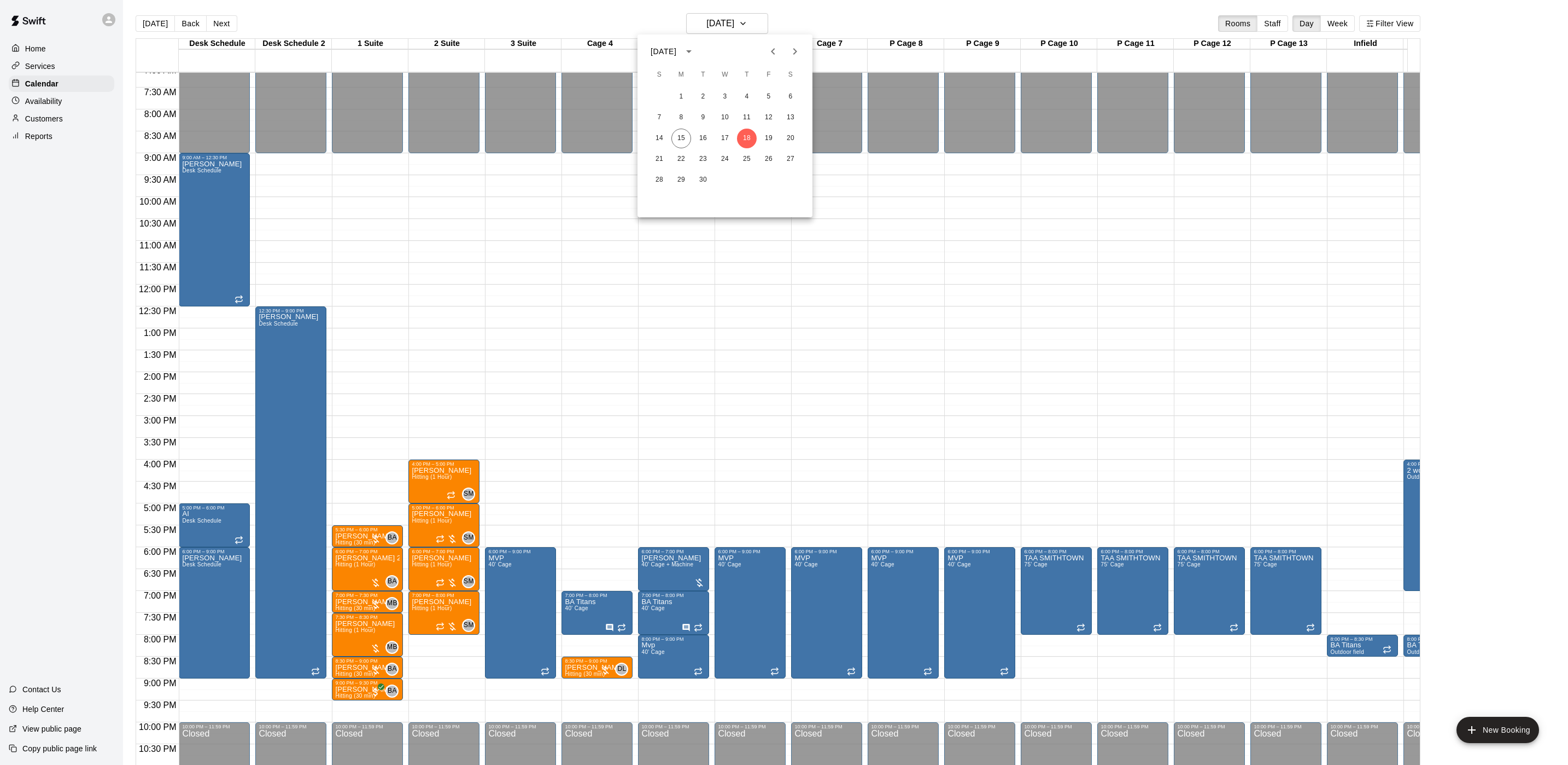
click at [82, 109] on div at bounding box center [784, 382] width 1568 height 765
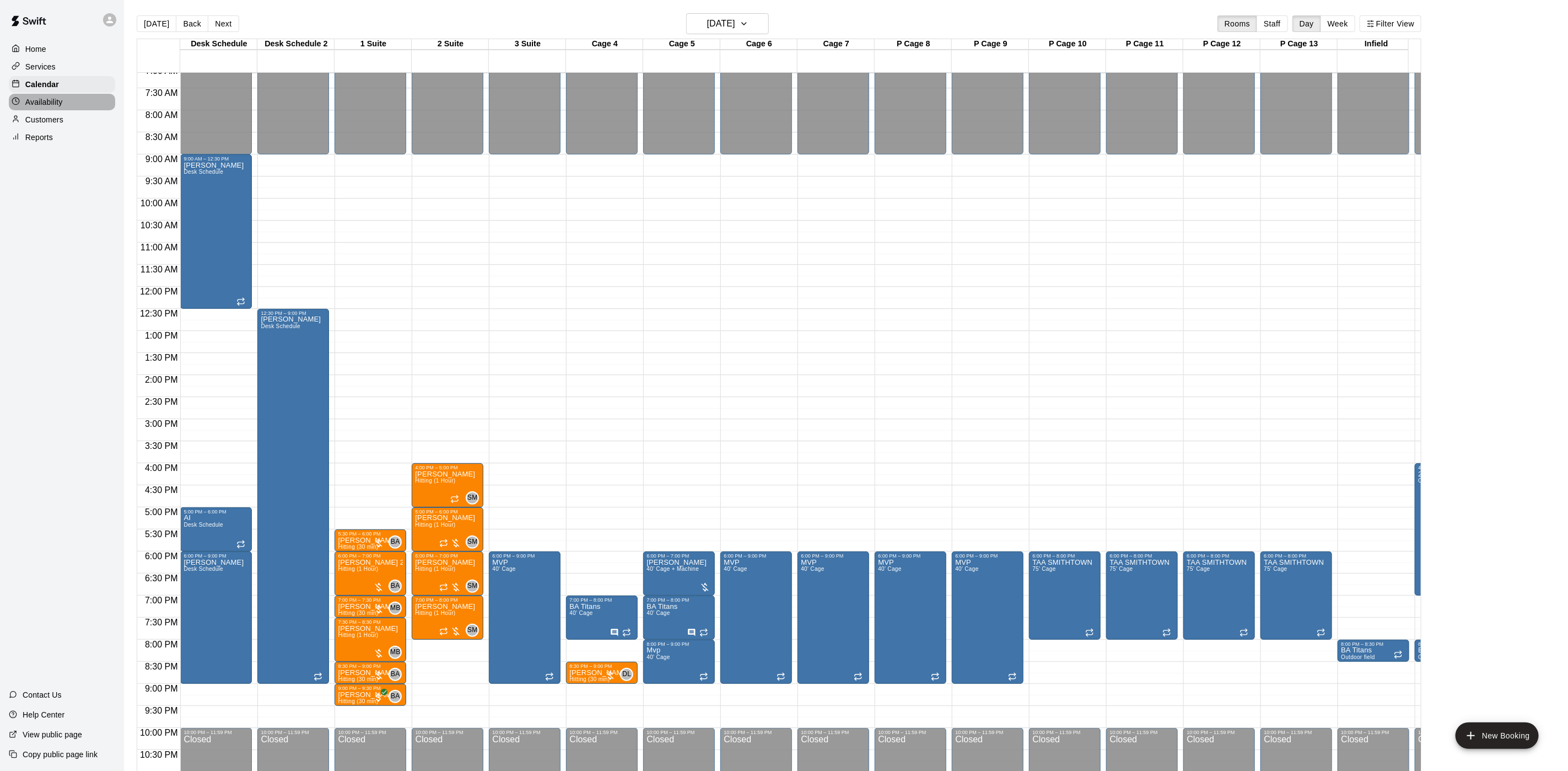
click at [66, 110] on div "Availability" at bounding box center [61, 102] width 106 height 17
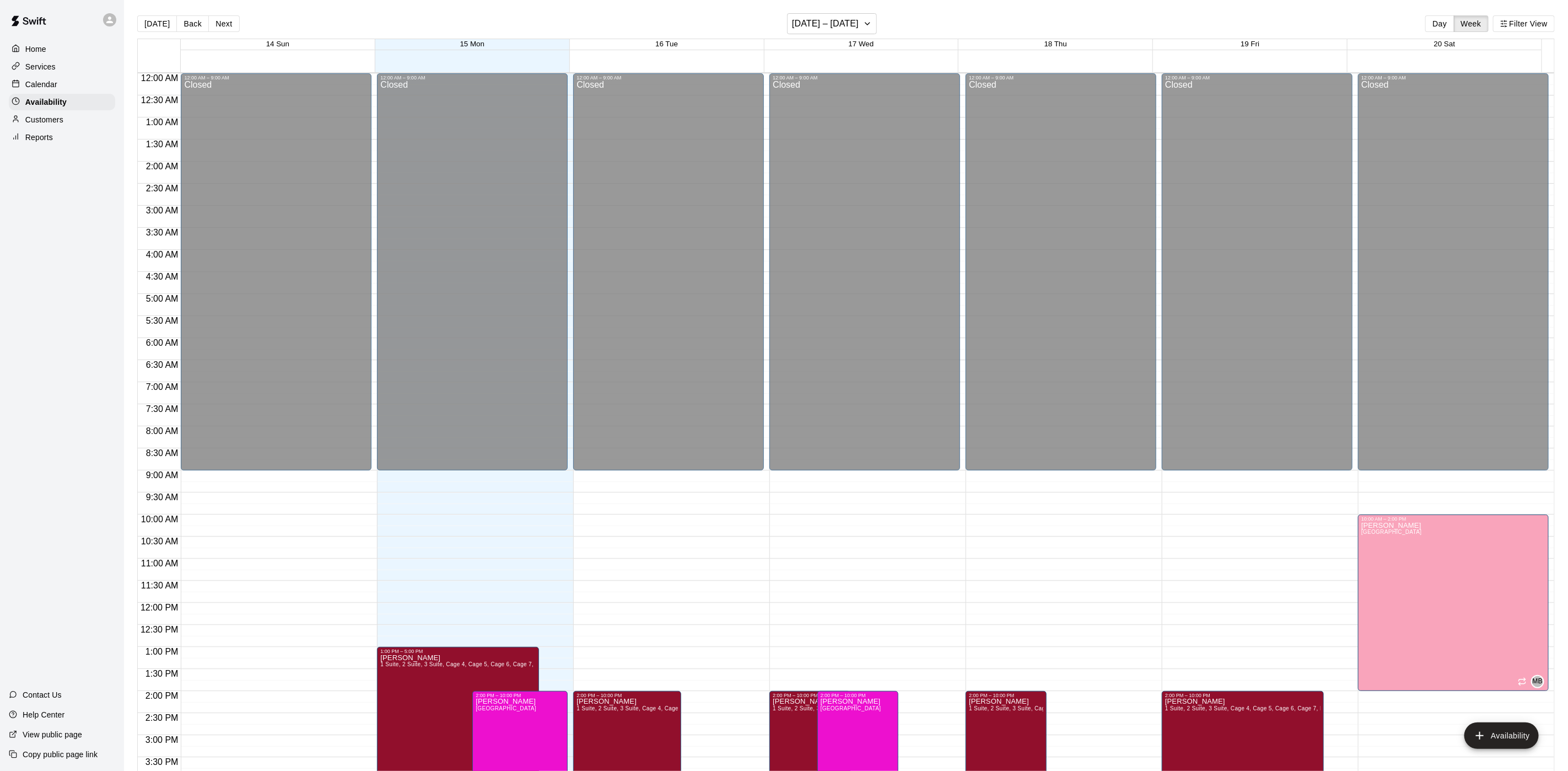
scroll to position [349, 0]
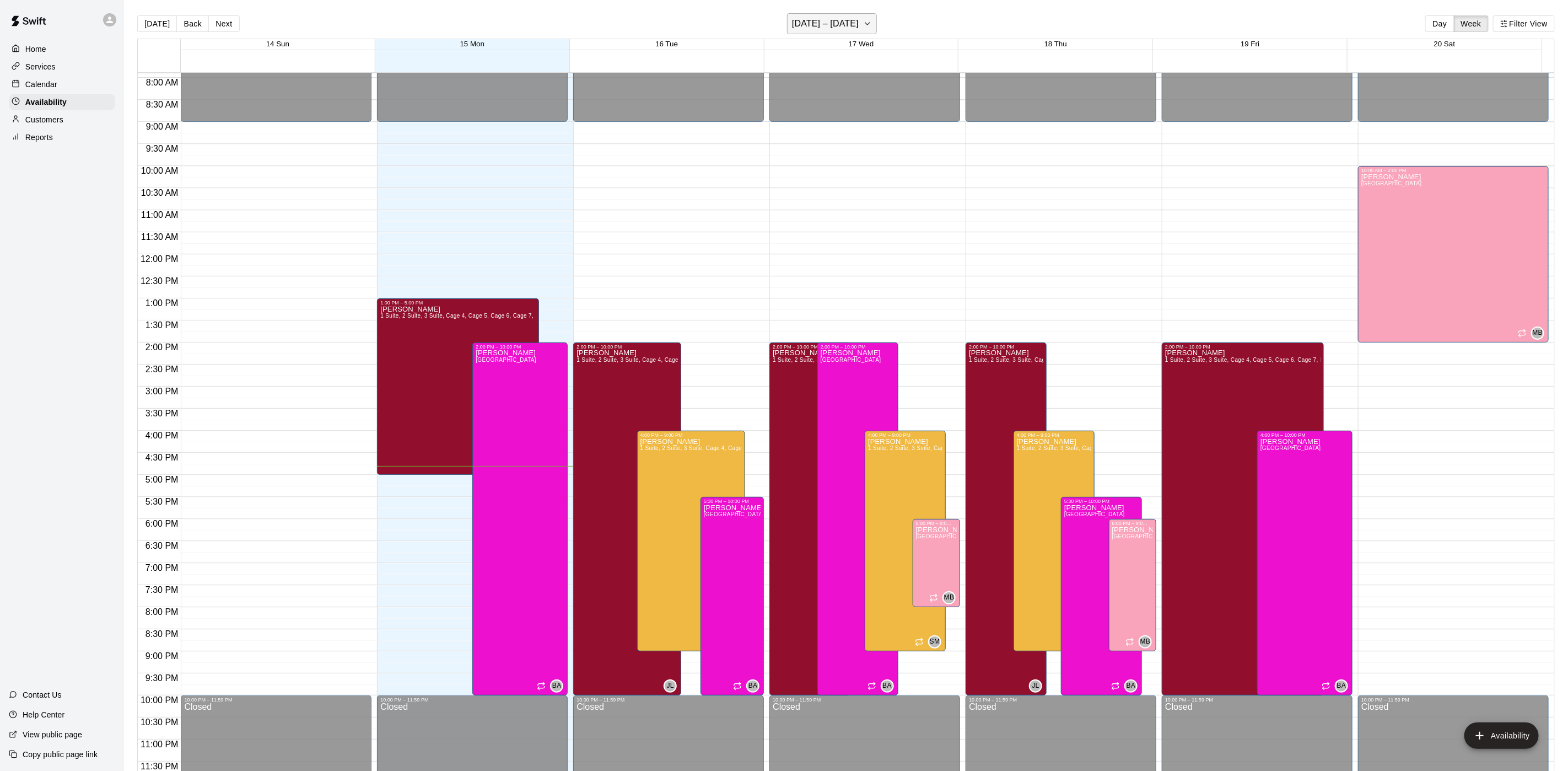
click at [846, 19] on h6 "[DATE] – [DATE]" at bounding box center [825, 23] width 67 height 15
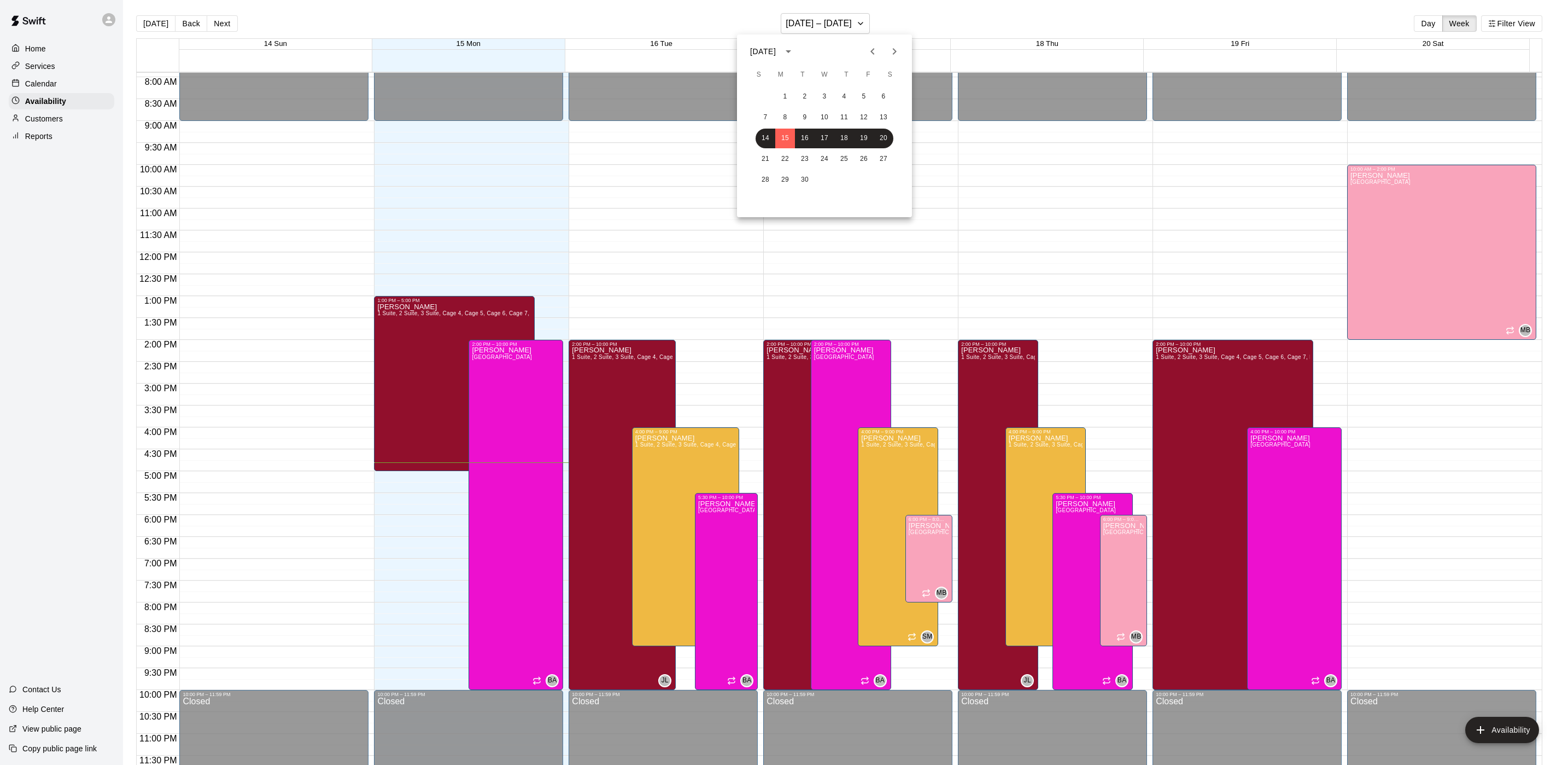
click at [65, 69] on div at bounding box center [784, 382] width 1568 height 765
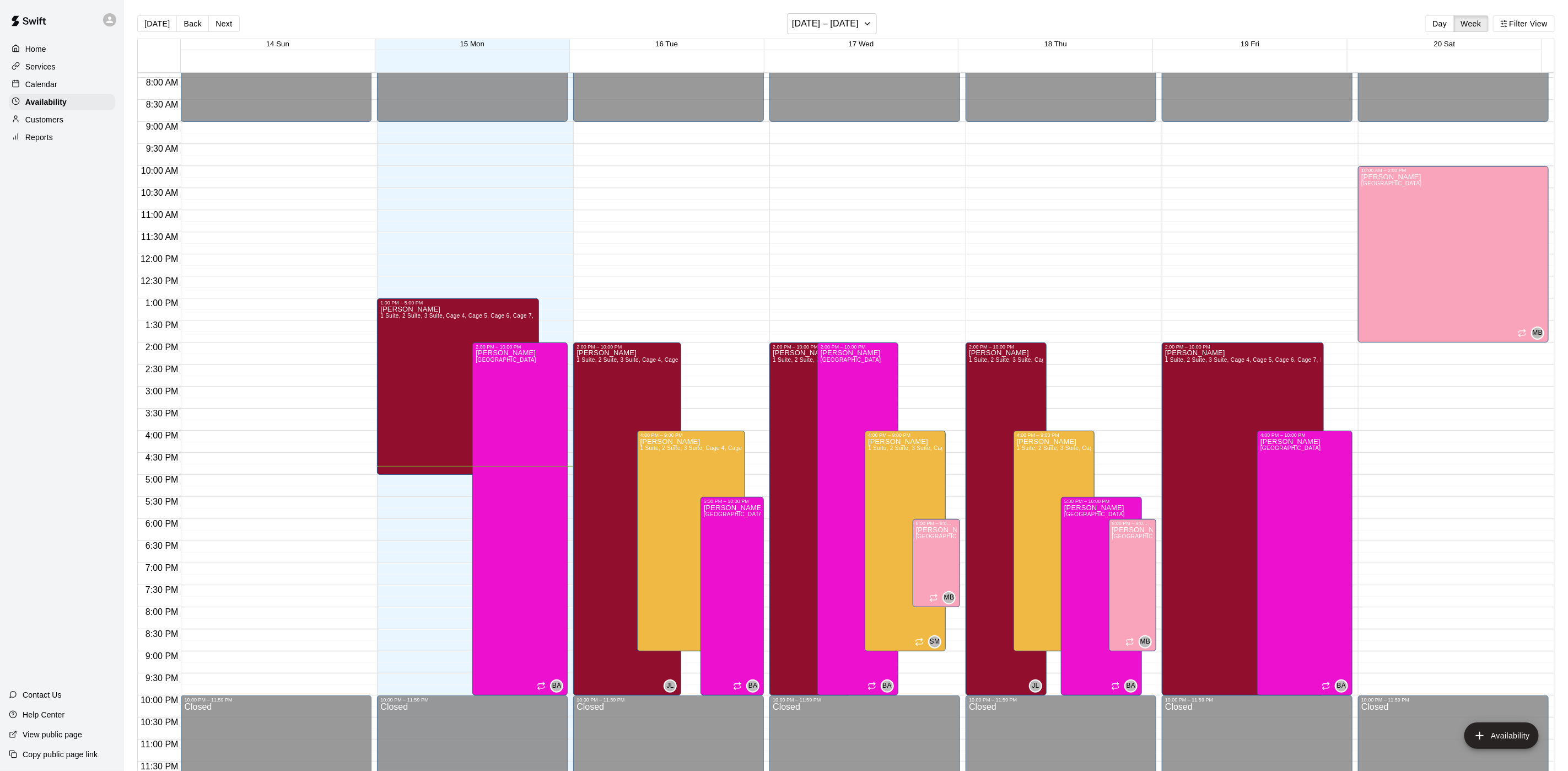
click at [50, 55] on div "Home" at bounding box center [61, 48] width 106 height 17
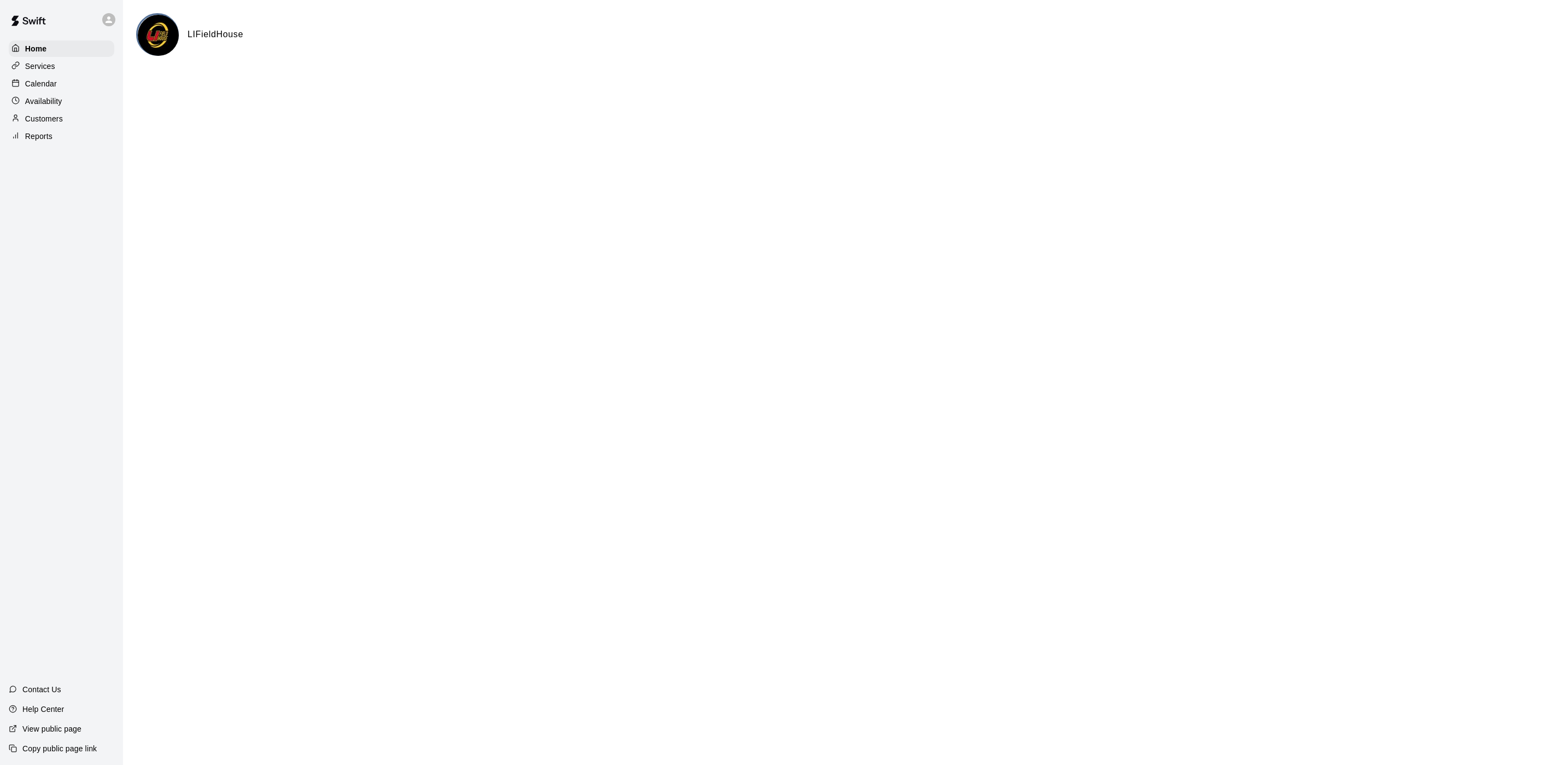
click at [53, 85] on p "Calendar" at bounding box center [41, 83] width 32 height 11
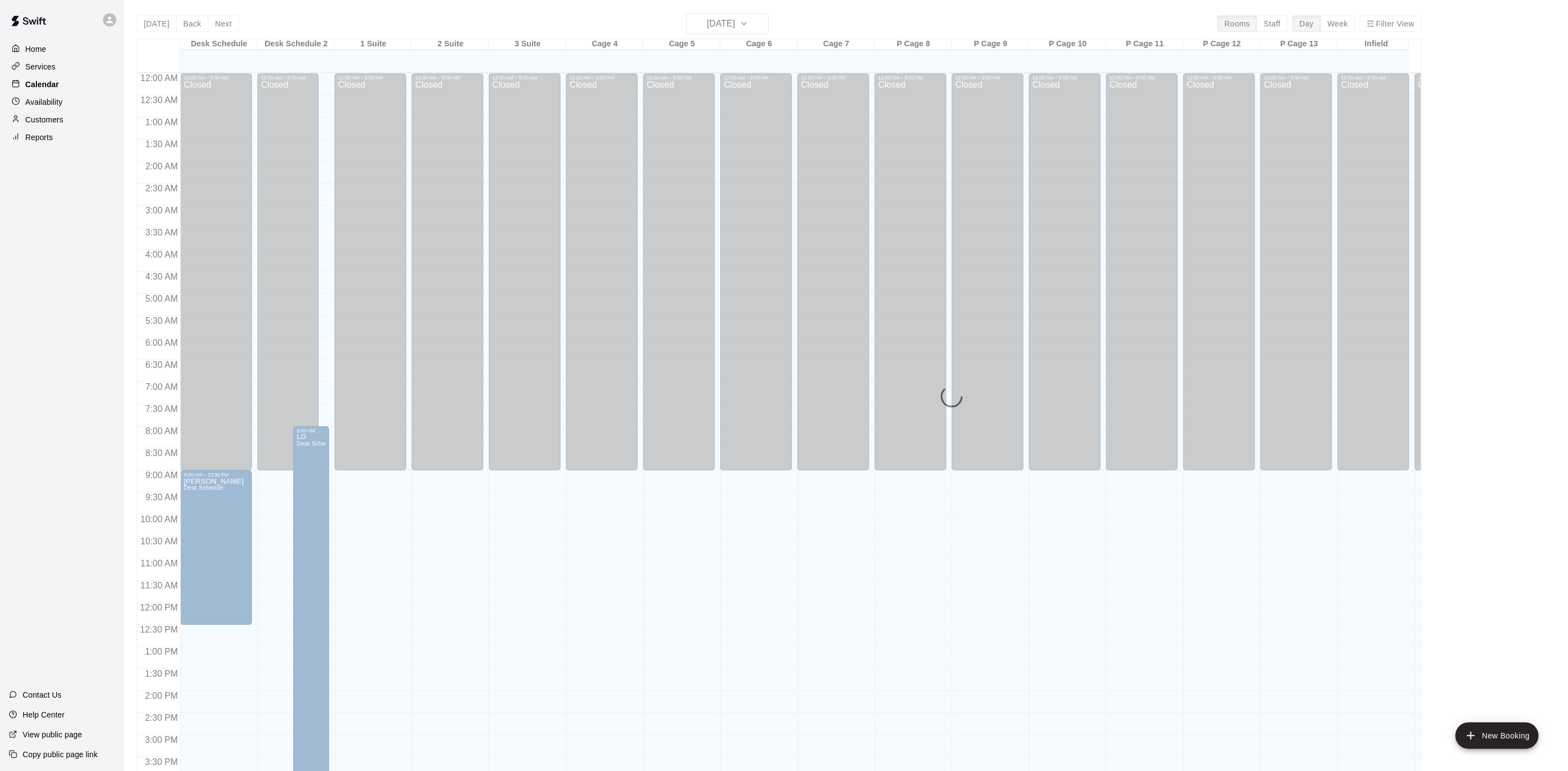
scroll to position [316, 0]
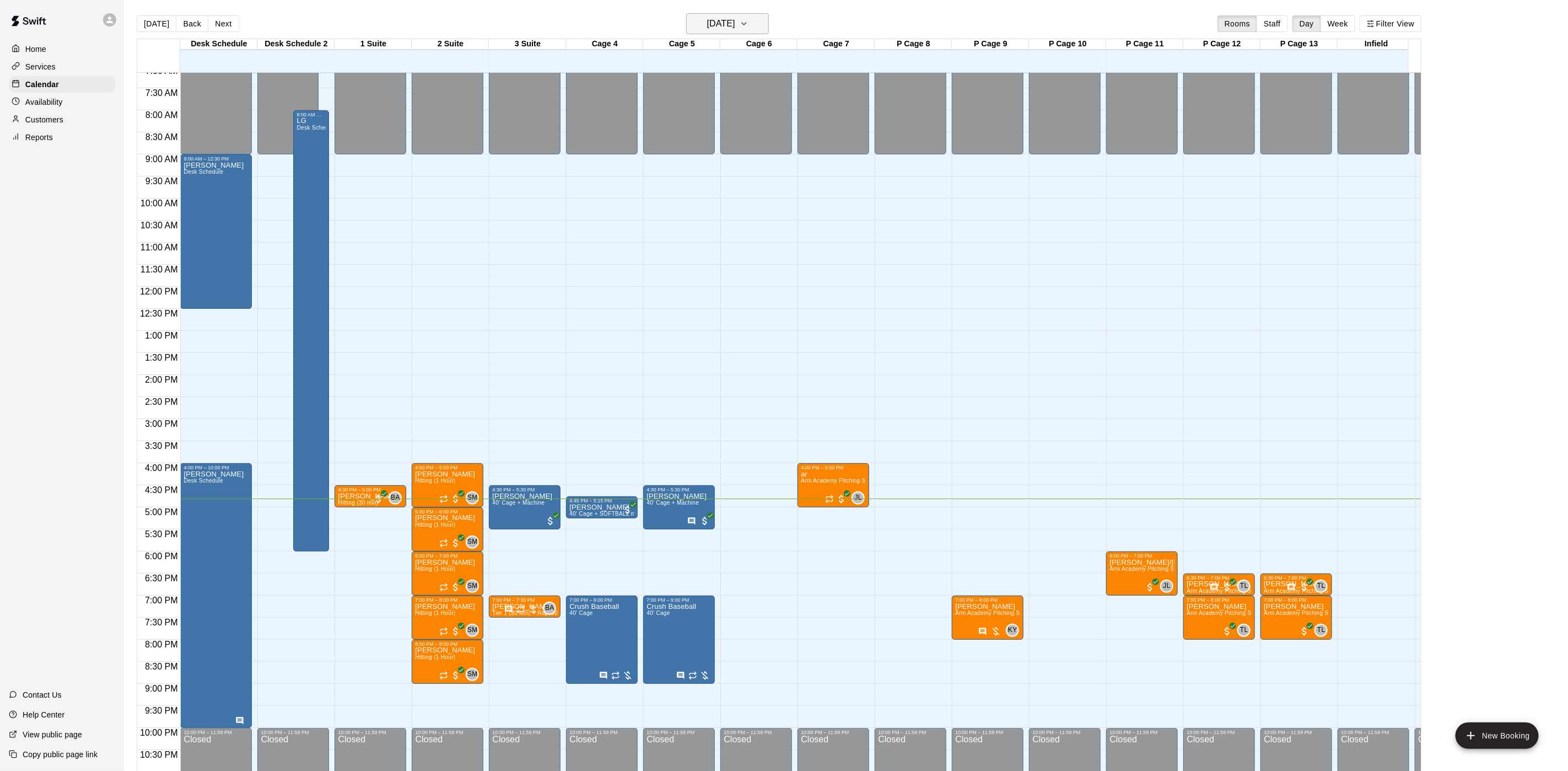
click at [757, 27] on button "[DATE]" at bounding box center [727, 24] width 83 height 21
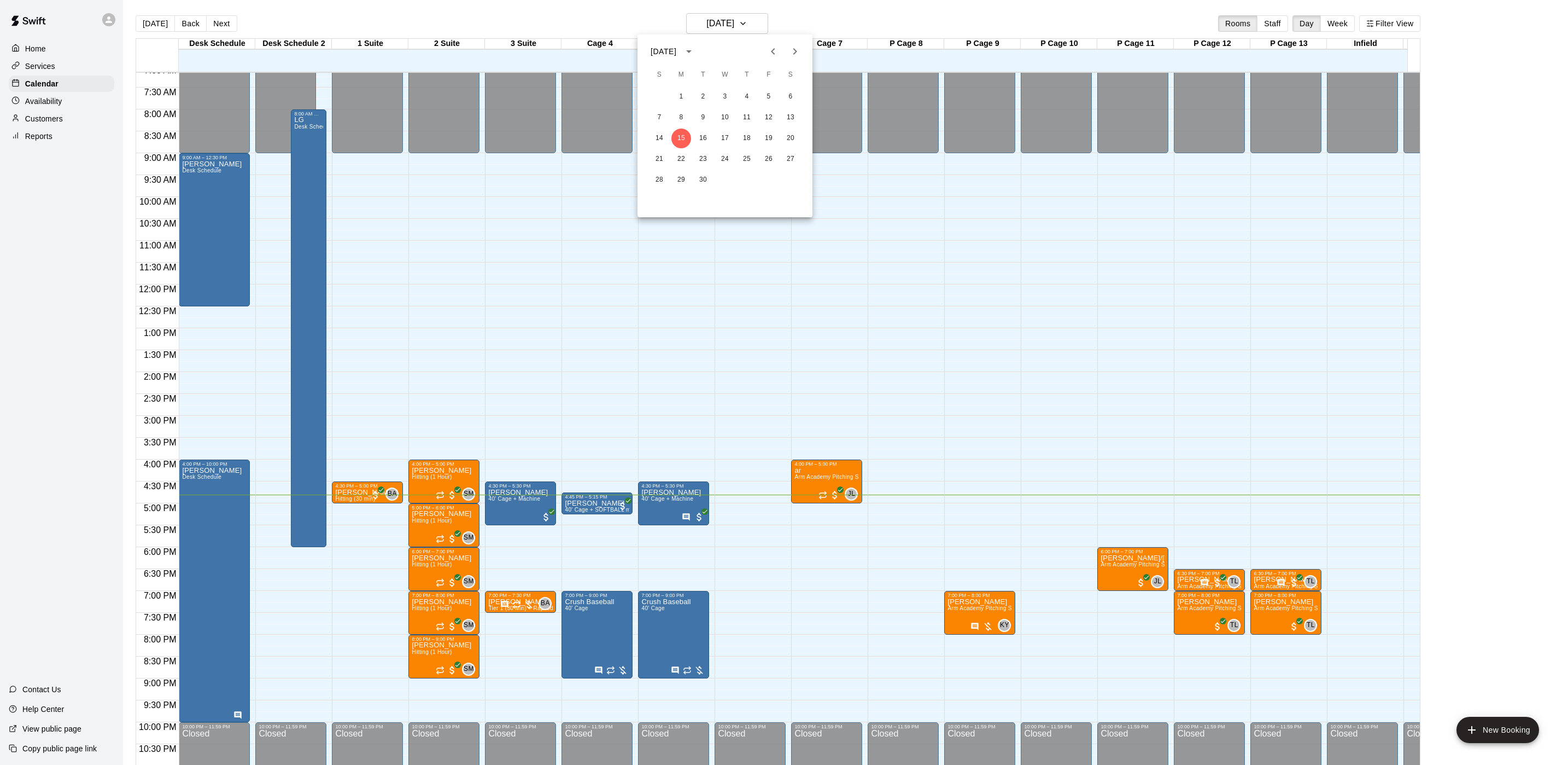
click at [782, 132] on div "14 15 16 17 18 19 20" at bounding box center [724, 138] width 175 height 19
click at [786, 133] on button "20" at bounding box center [791, 138] width 19 height 19
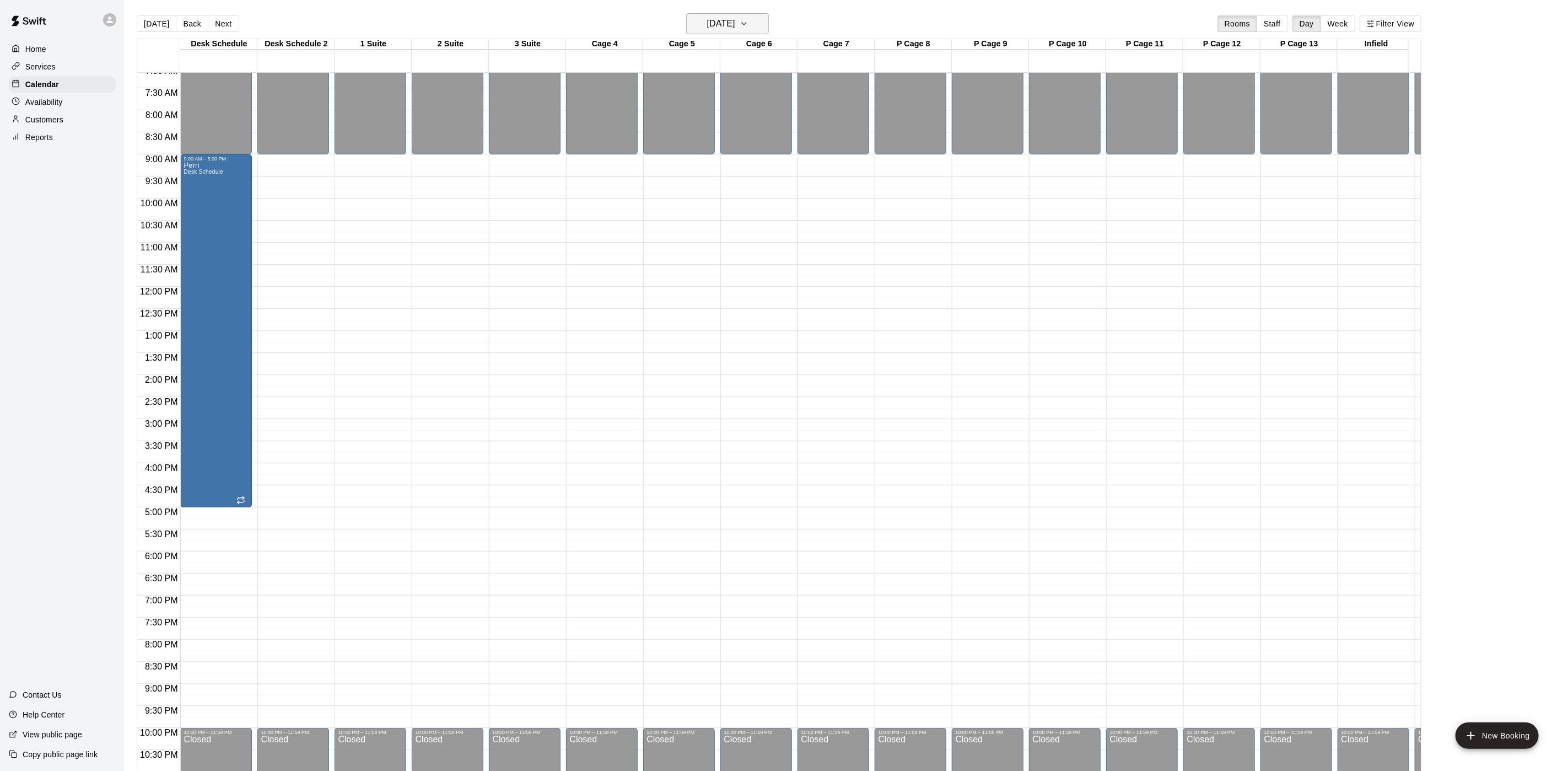
click at [707, 19] on h6 "[DATE]" at bounding box center [721, 23] width 28 height 15
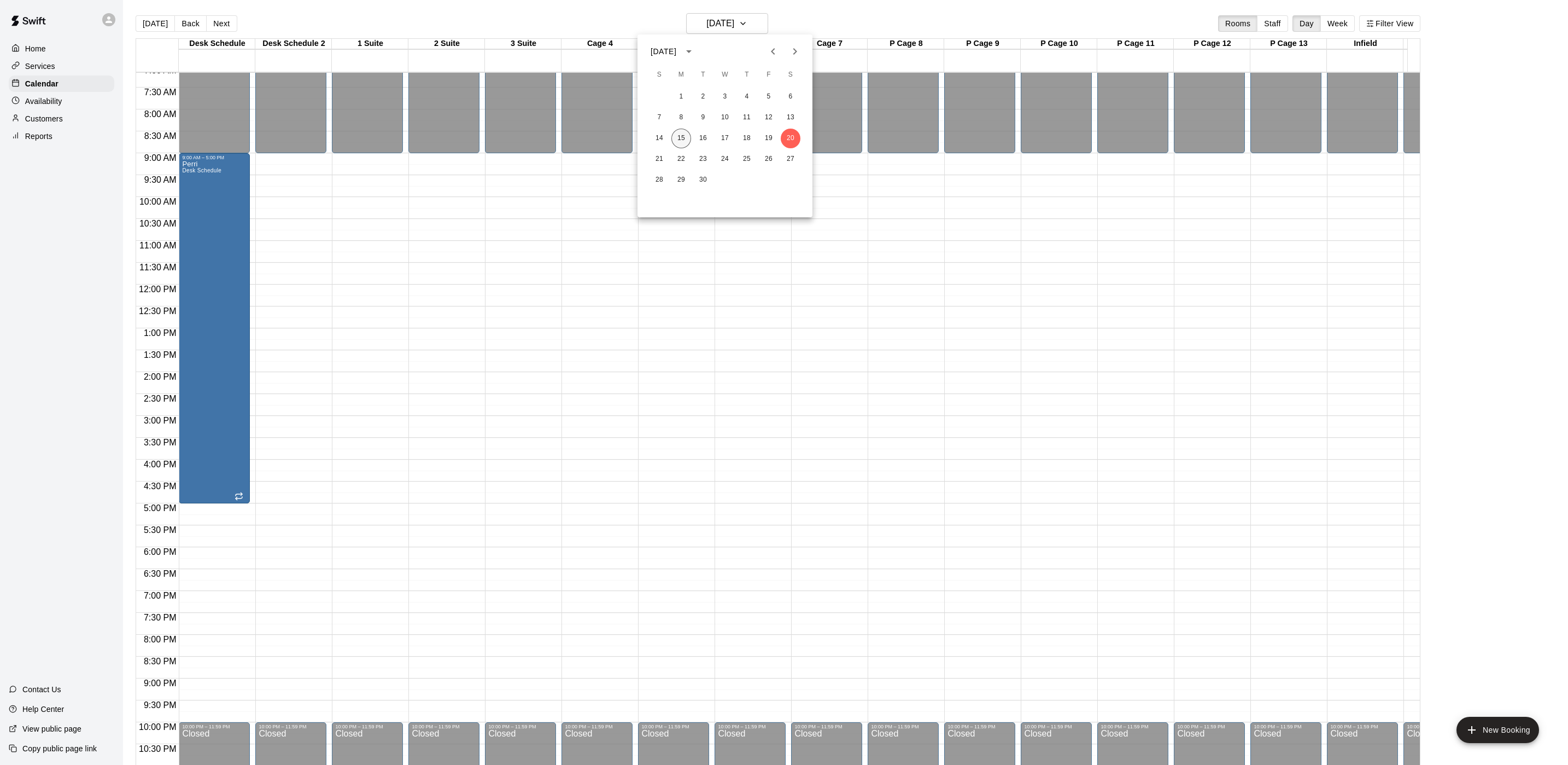
click at [679, 135] on button "15" at bounding box center [681, 138] width 19 height 19
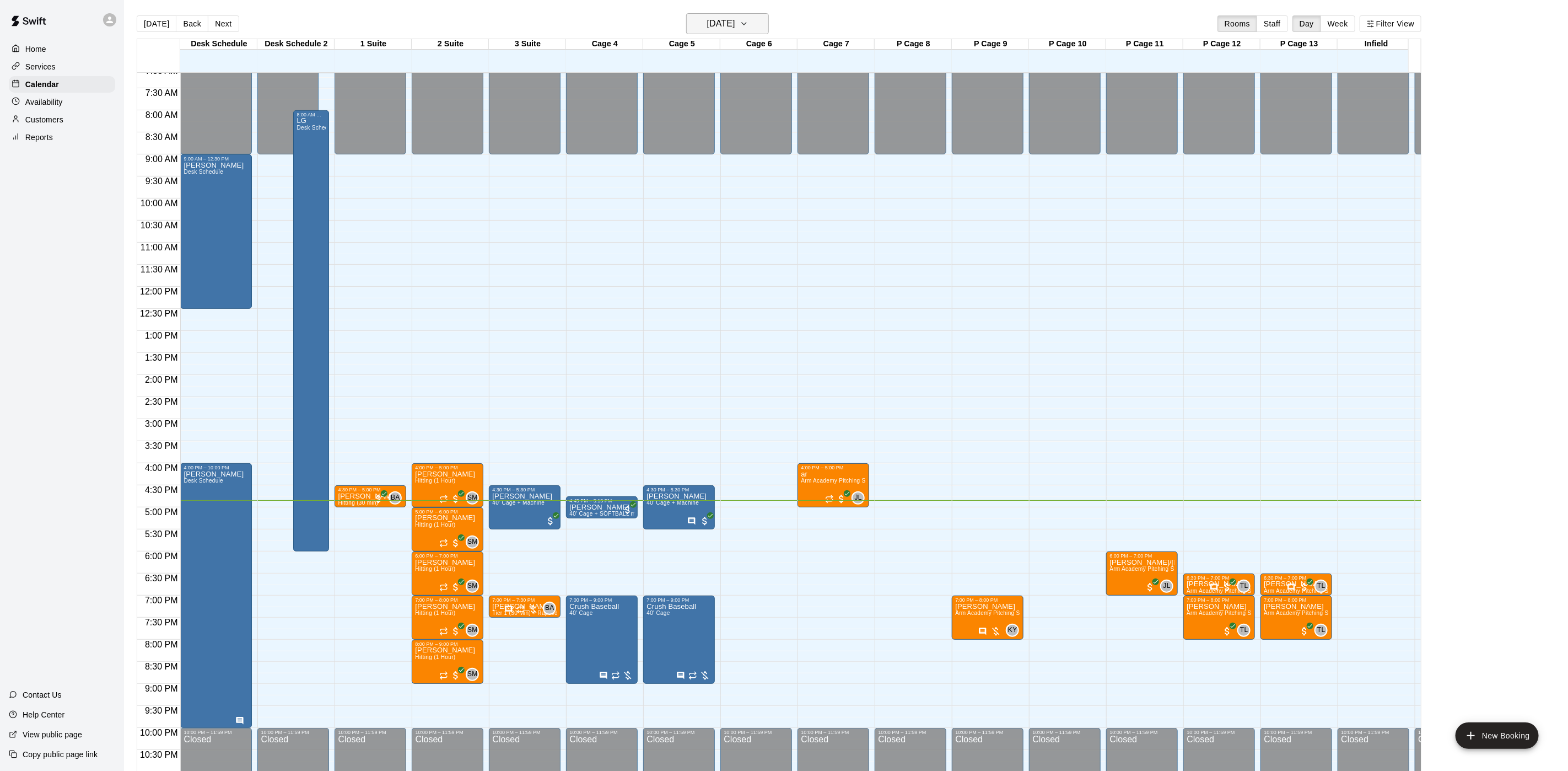
click at [735, 30] on h6 "[DATE]" at bounding box center [721, 23] width 28 height 15
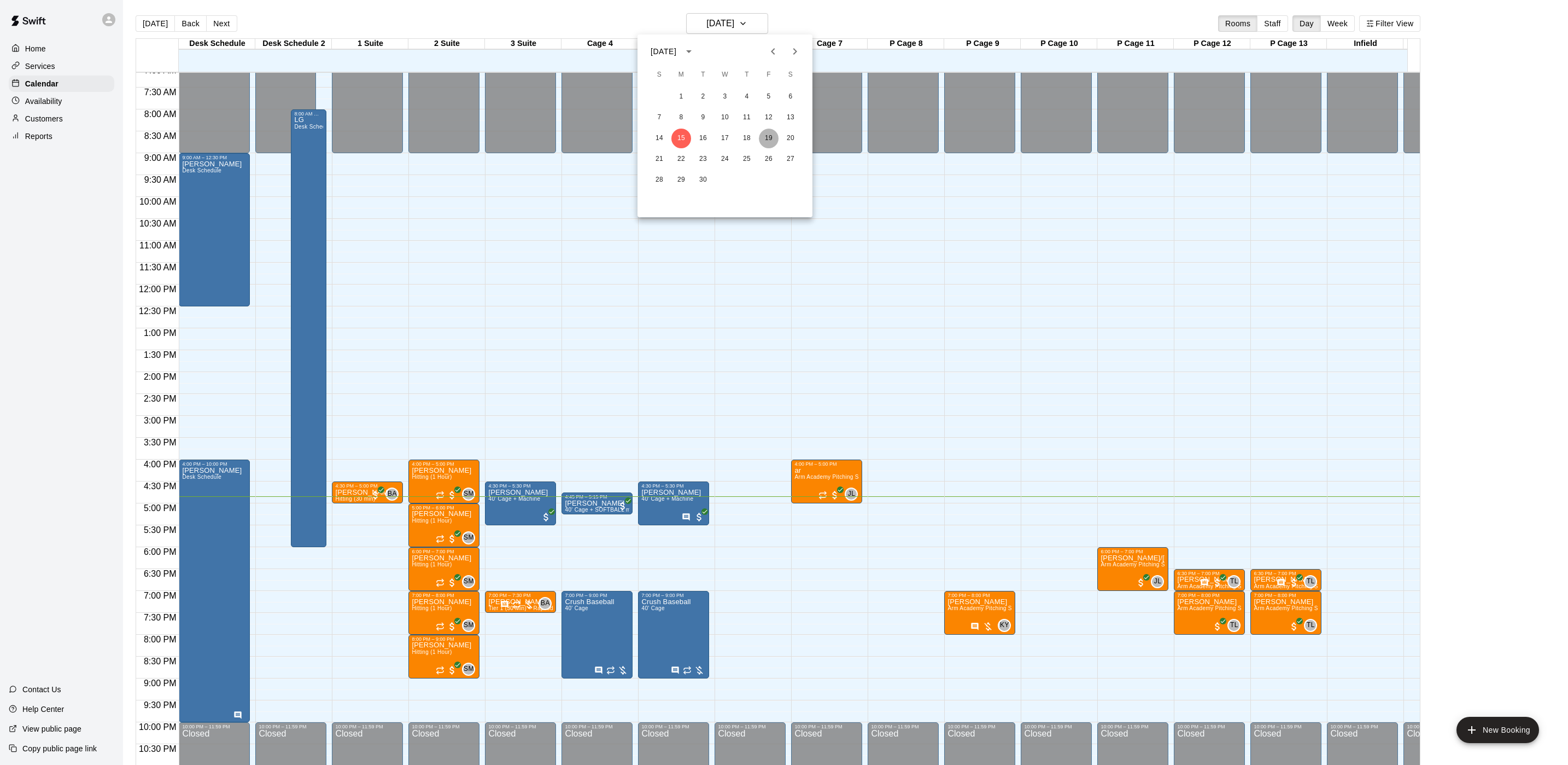
click at [766, 143] on button "19" at bounding box center [769, 138] width 19 height 19
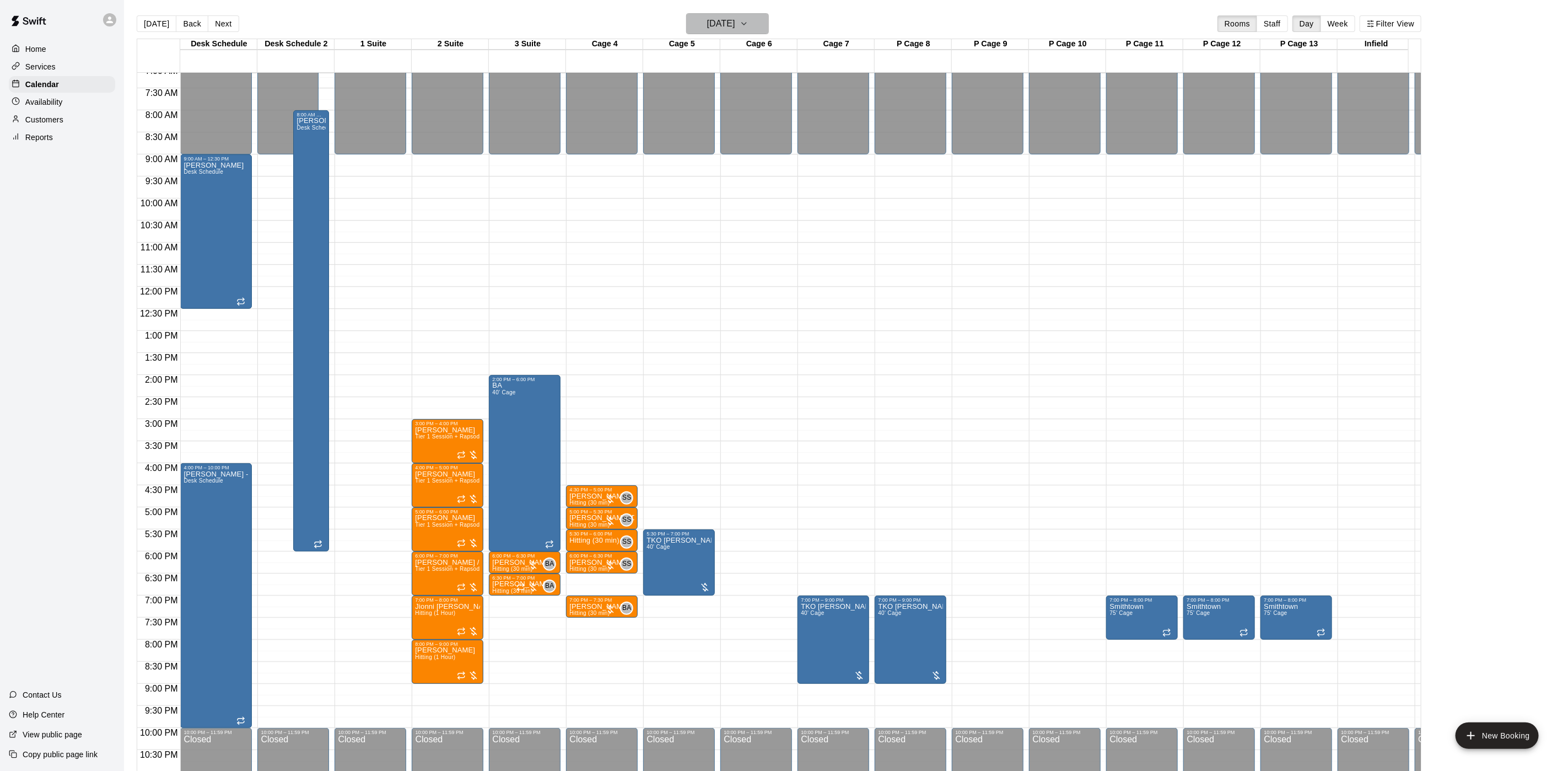
click at [753, 23] on button "[DATE]" at bounding box center [727, 24] width 83 height 21
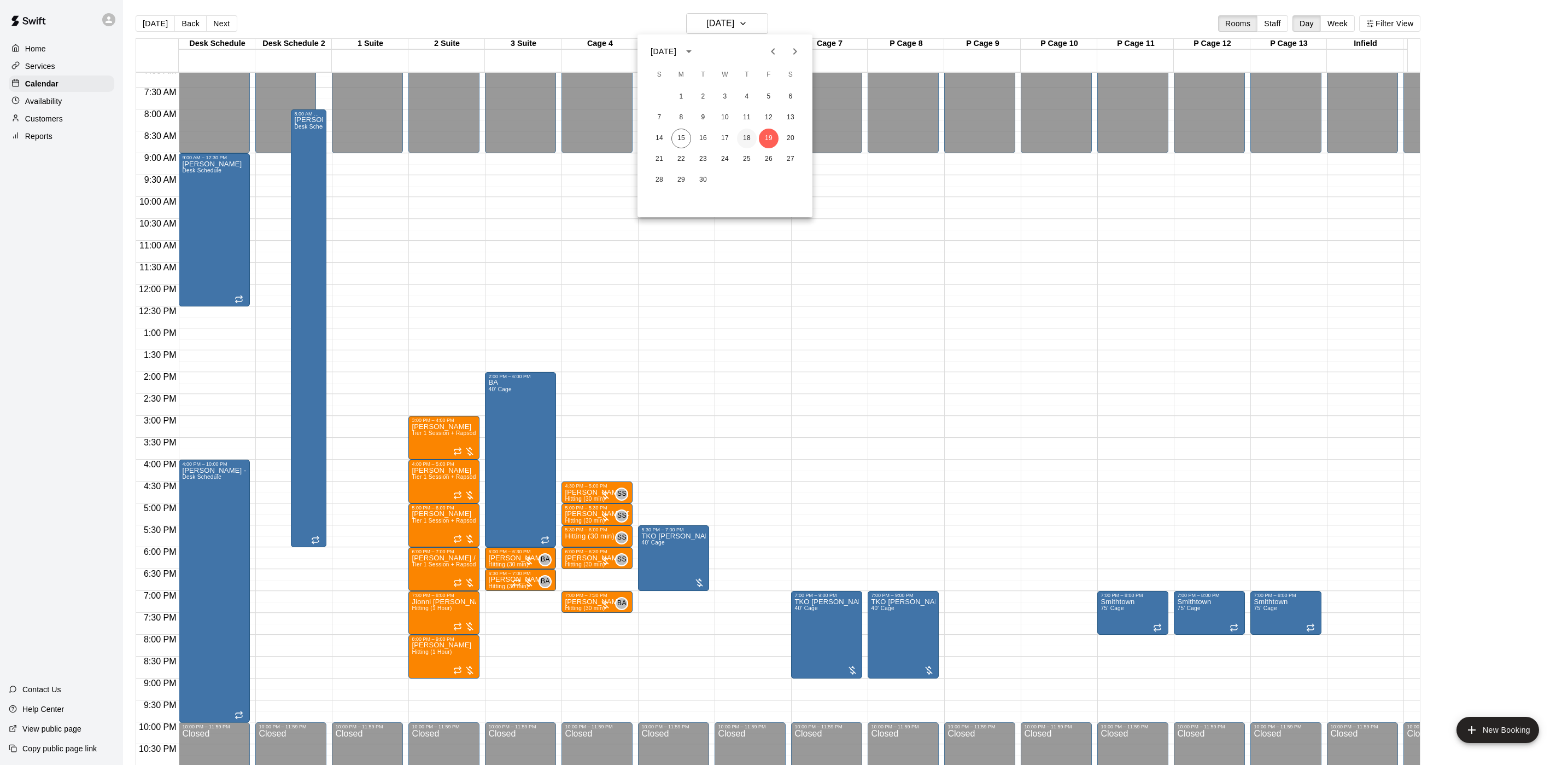
click at [741, 139] on button "18" at bounding box center [747, 138] width 19 height 19
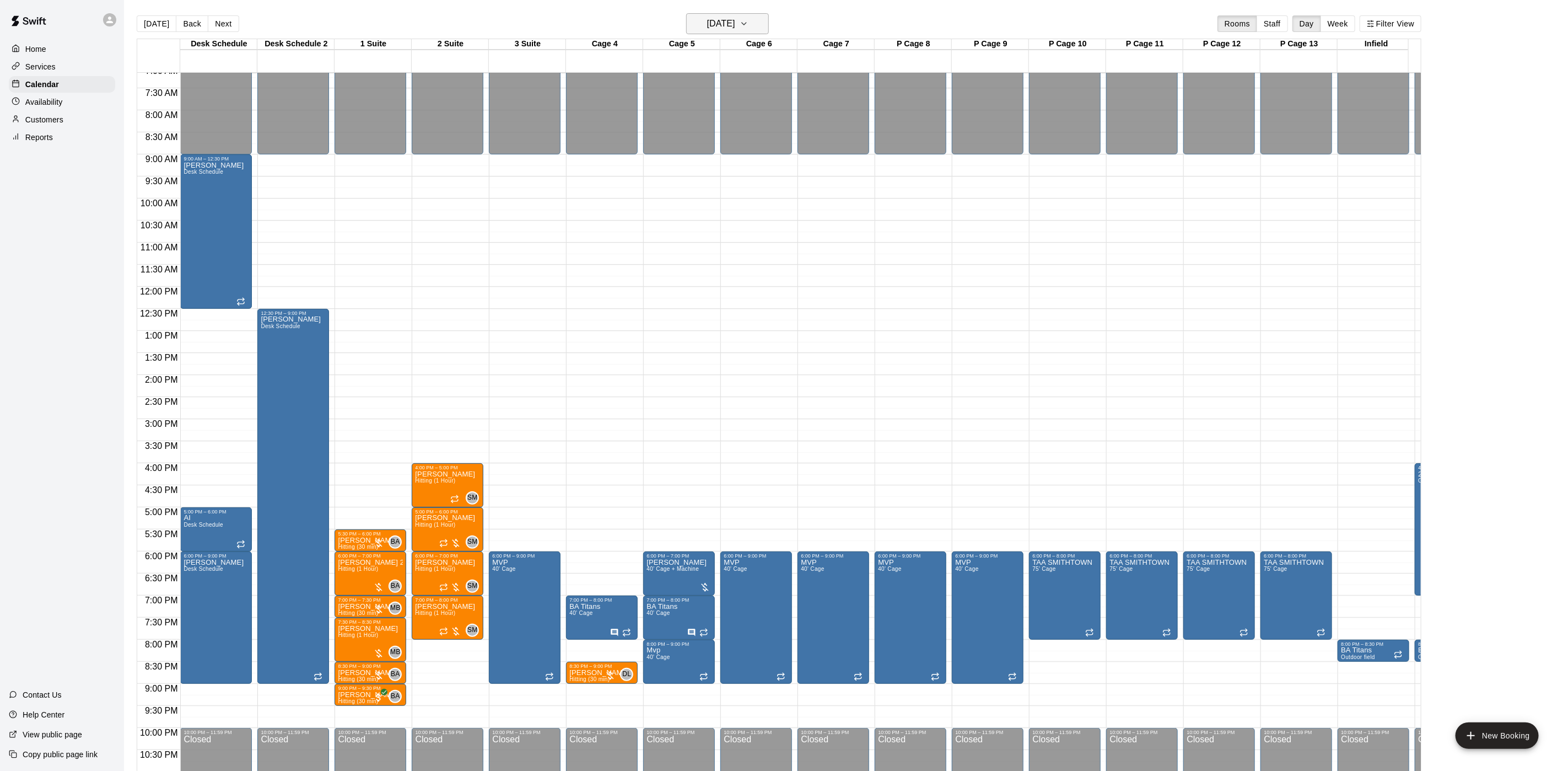
click at [735, 29] on h6 "[DATE]" at bounding box center [721, 23] width 28 height 15
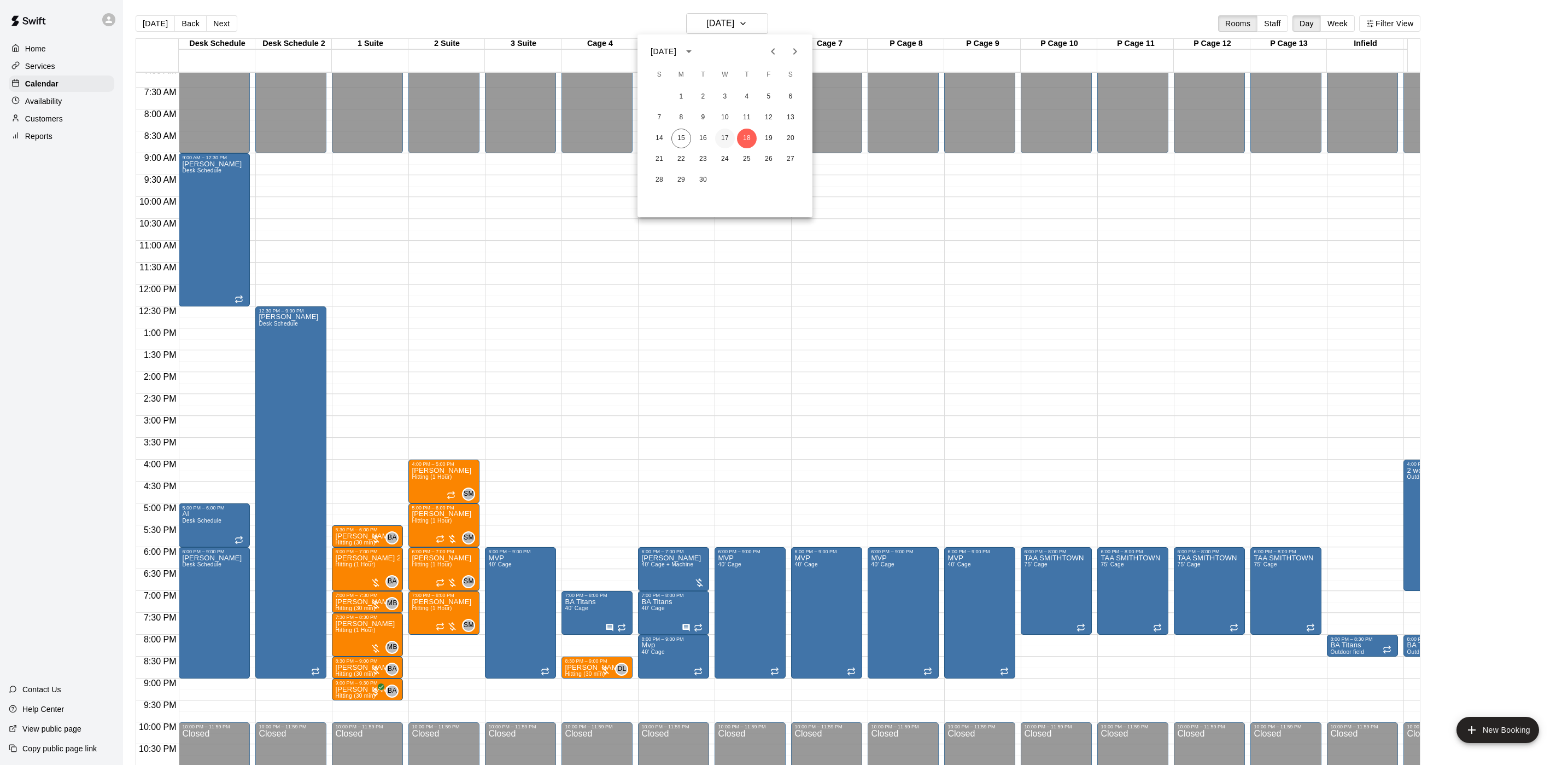
click at [730, 140] on button "17" at bounding box center [725, 138] width 19 height 19
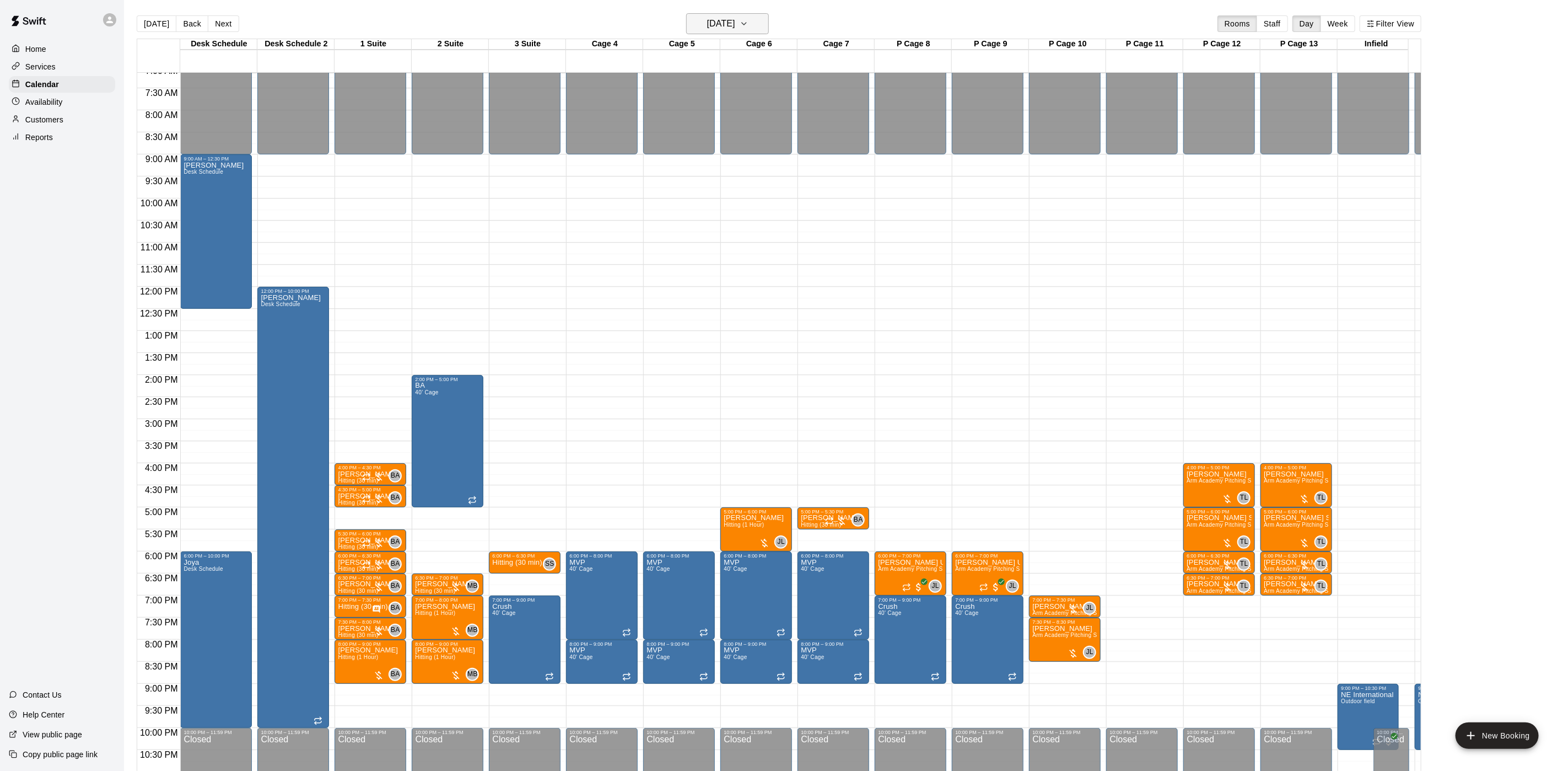
click at [735, 25] on h6 "[DATE]" at bounding box center [721, 23] width 28 height 15
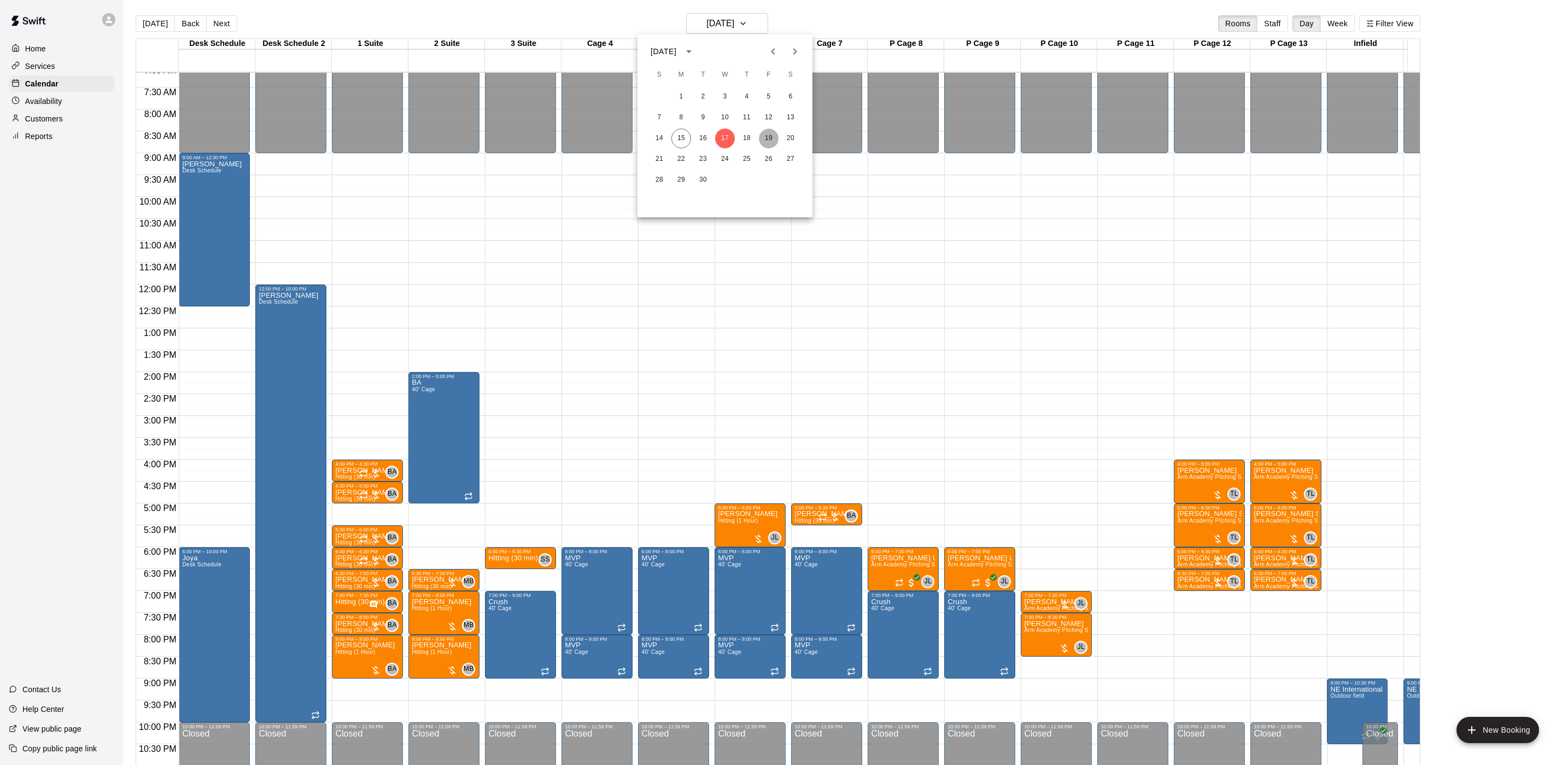
click at [771, 138] on button "19" at bounding box center [769, 138] width 19 height 19
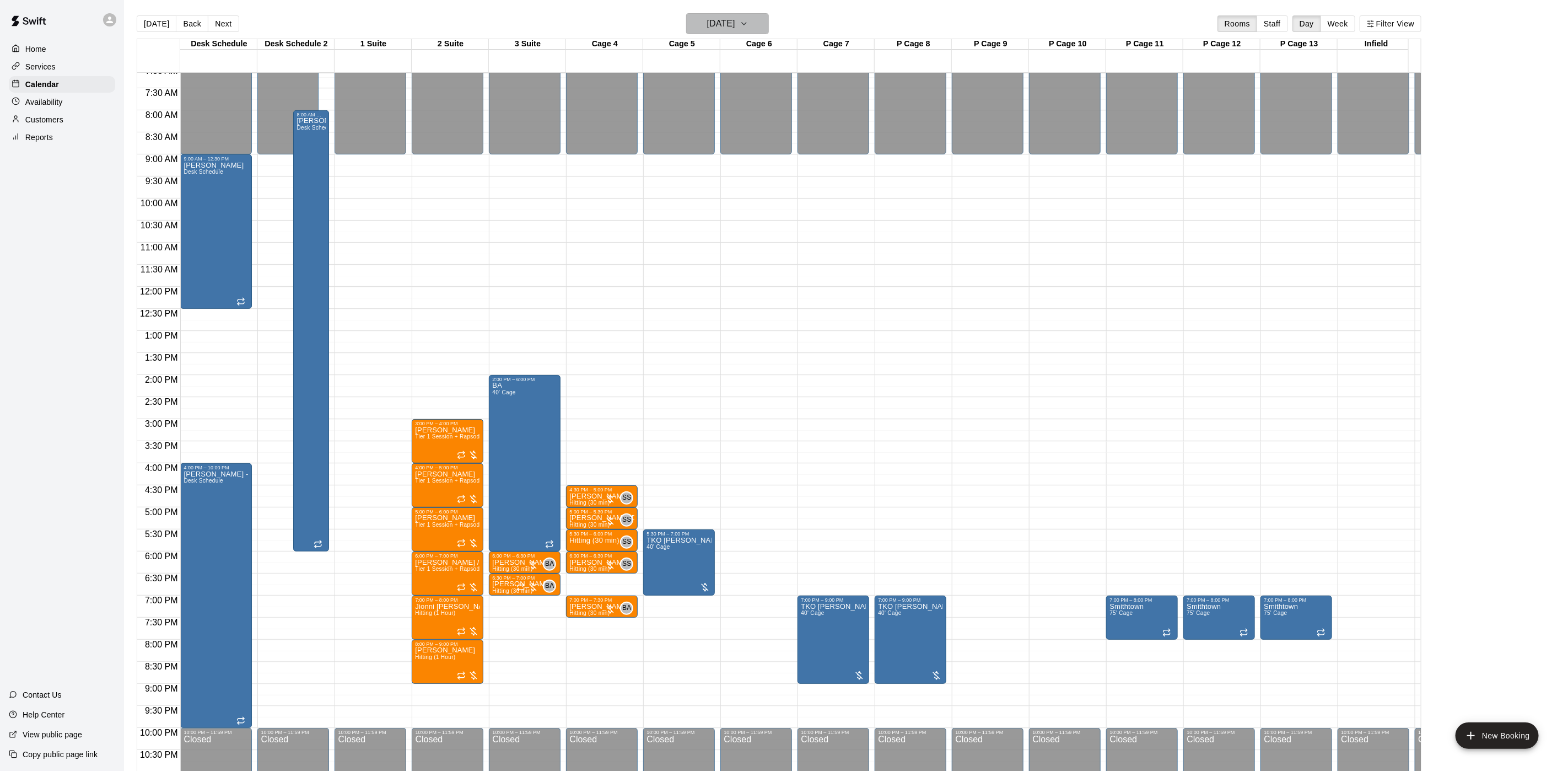
click at [708, 31] on h6 "[DATE]" at bounding box center [721, 23] width 28 height 15
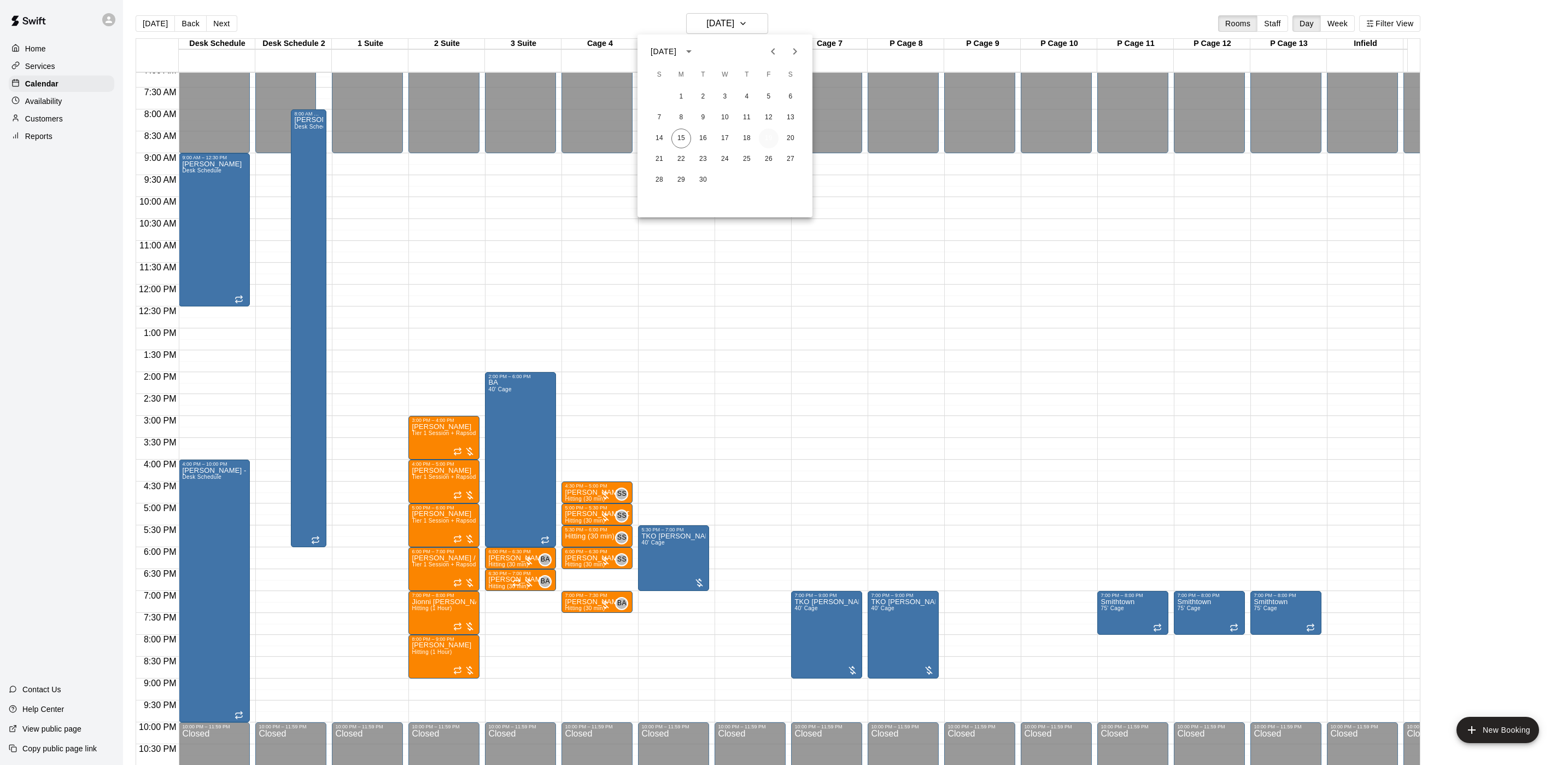
click at [770, 138] on button "19" at bounding box center [769, 138] width 19 height 19
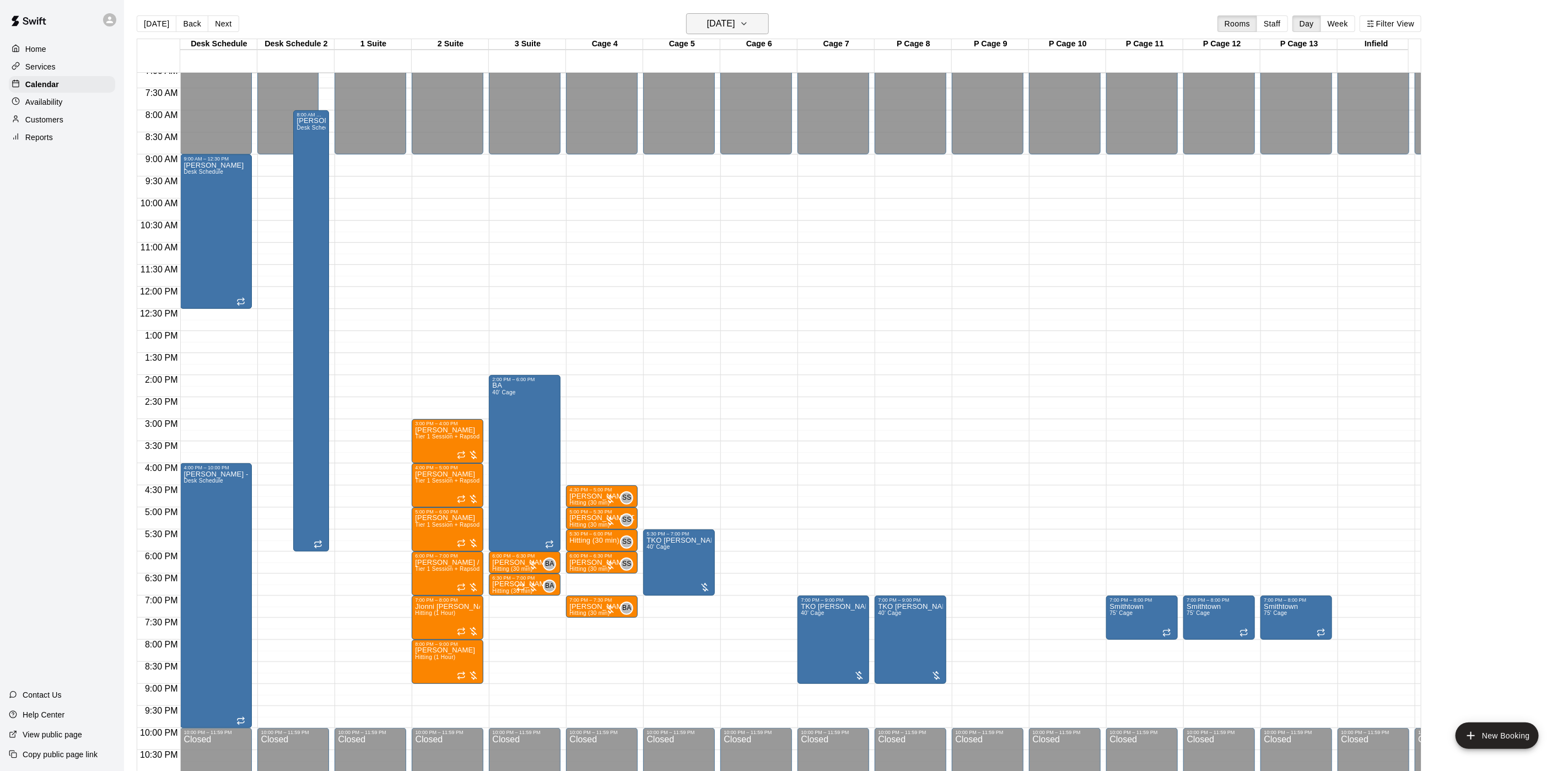
click at [749, 19] on icon "button" at bounding box center [744, 24] width 9 height 14
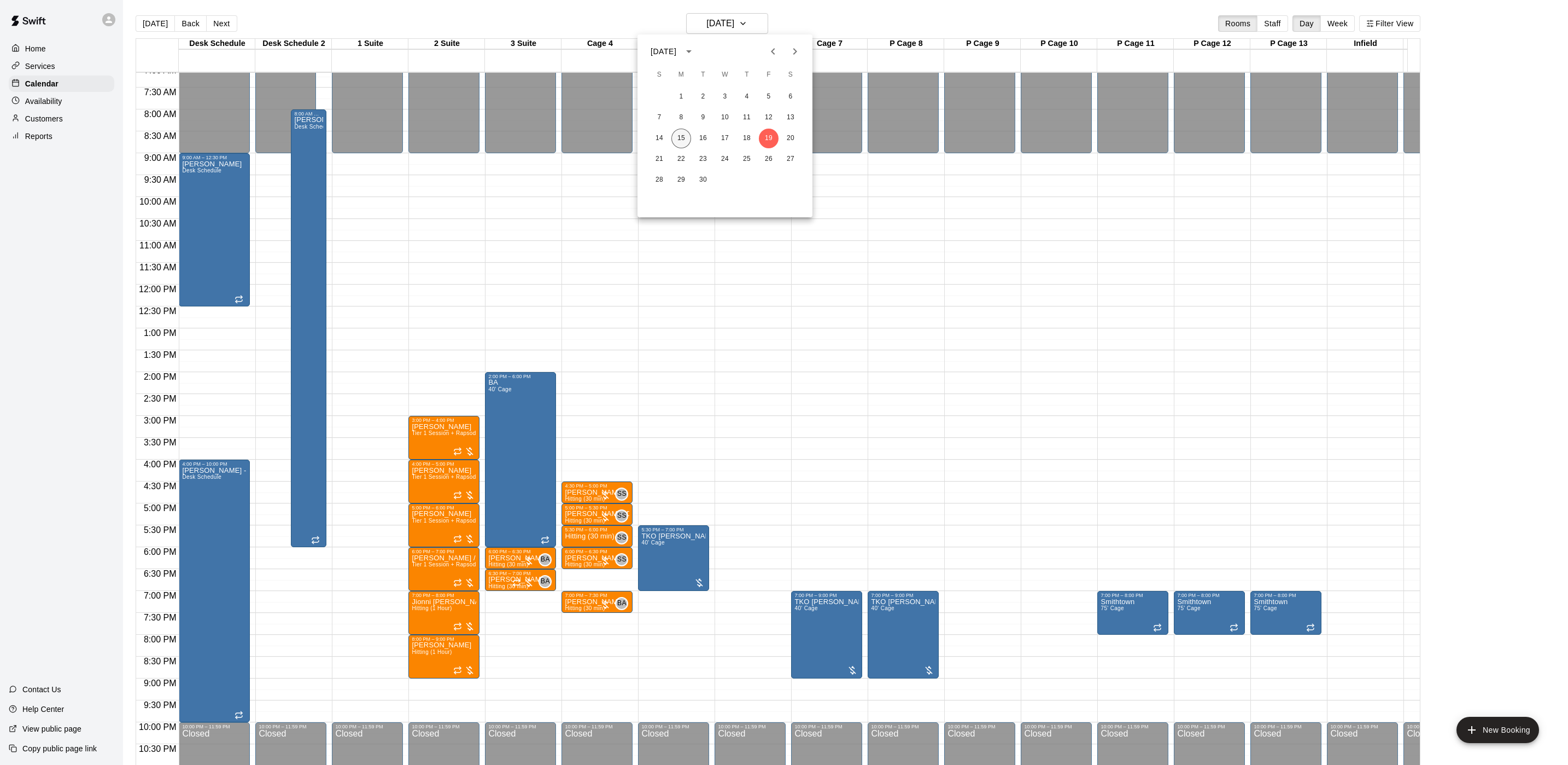
click at [683, 144] on button "15" at bounding box center [681, 138] width 19 height 19
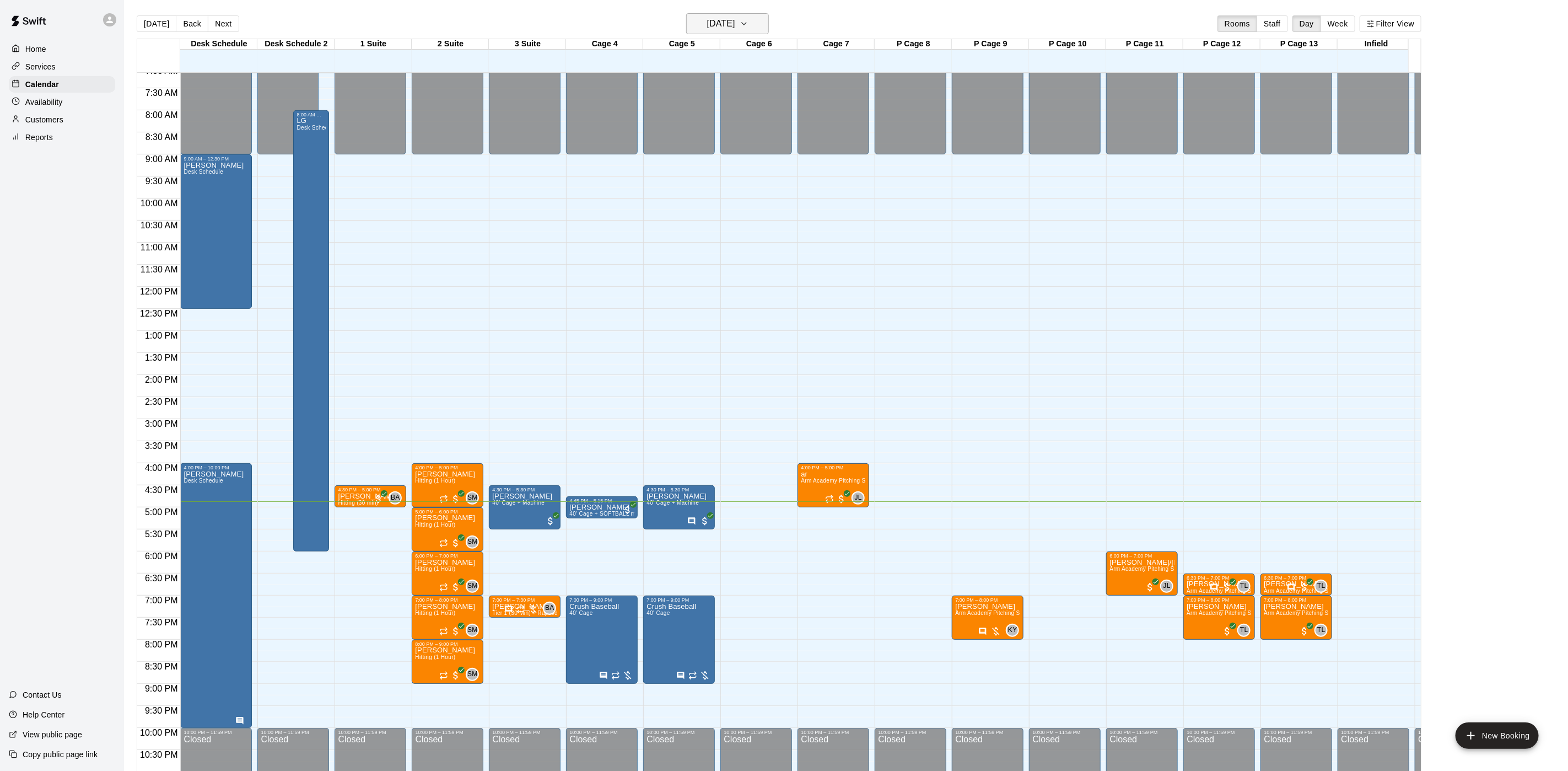
click at [735, 21] on h6 "[DATE]" at bounding box center [721, 23] width 28 height 15
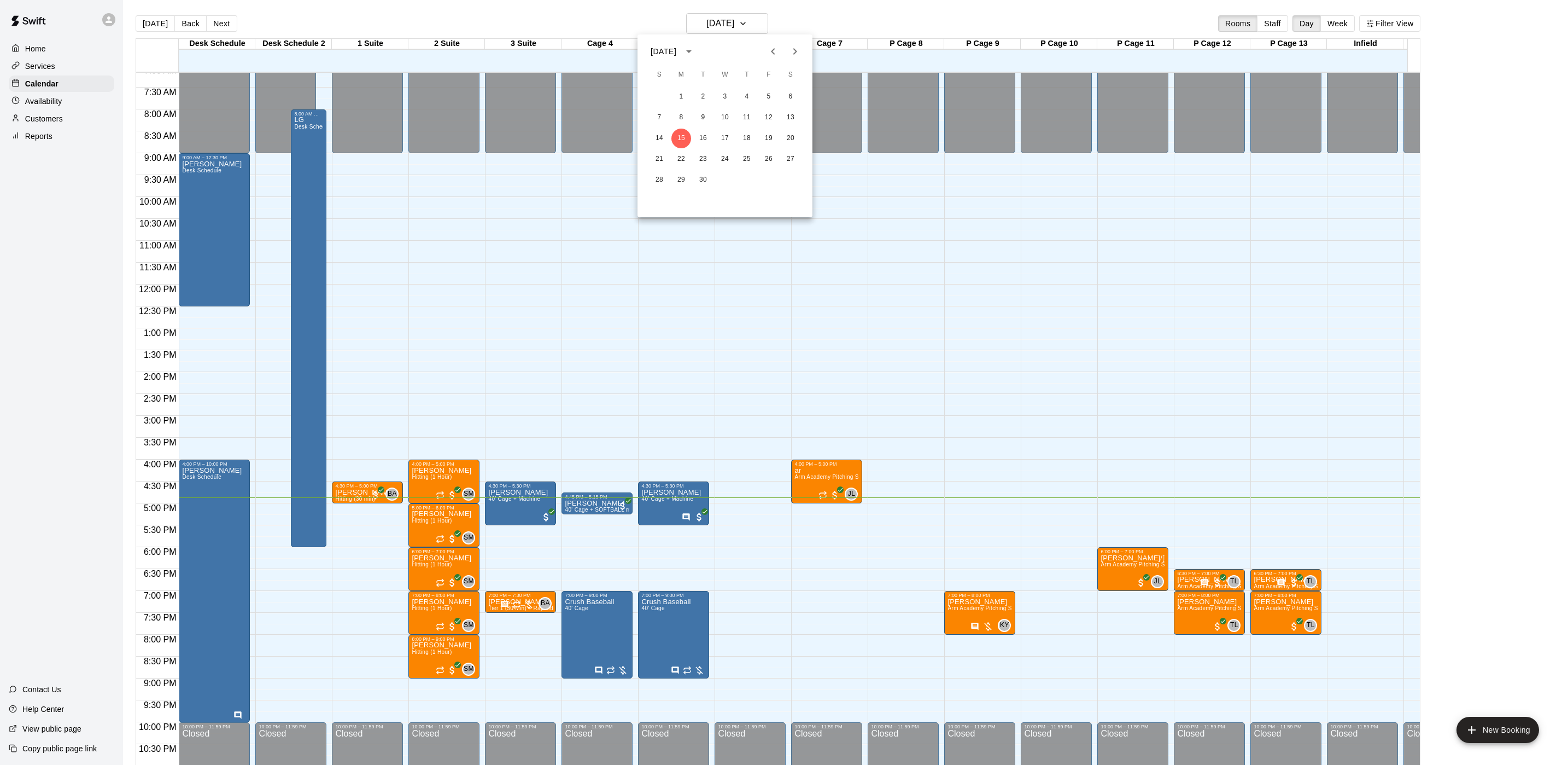
click at [959, 225] on div at bounding box center [784, 382] width 1568 height 765
